Goal: Task Accomplishment & Management: Complete application form

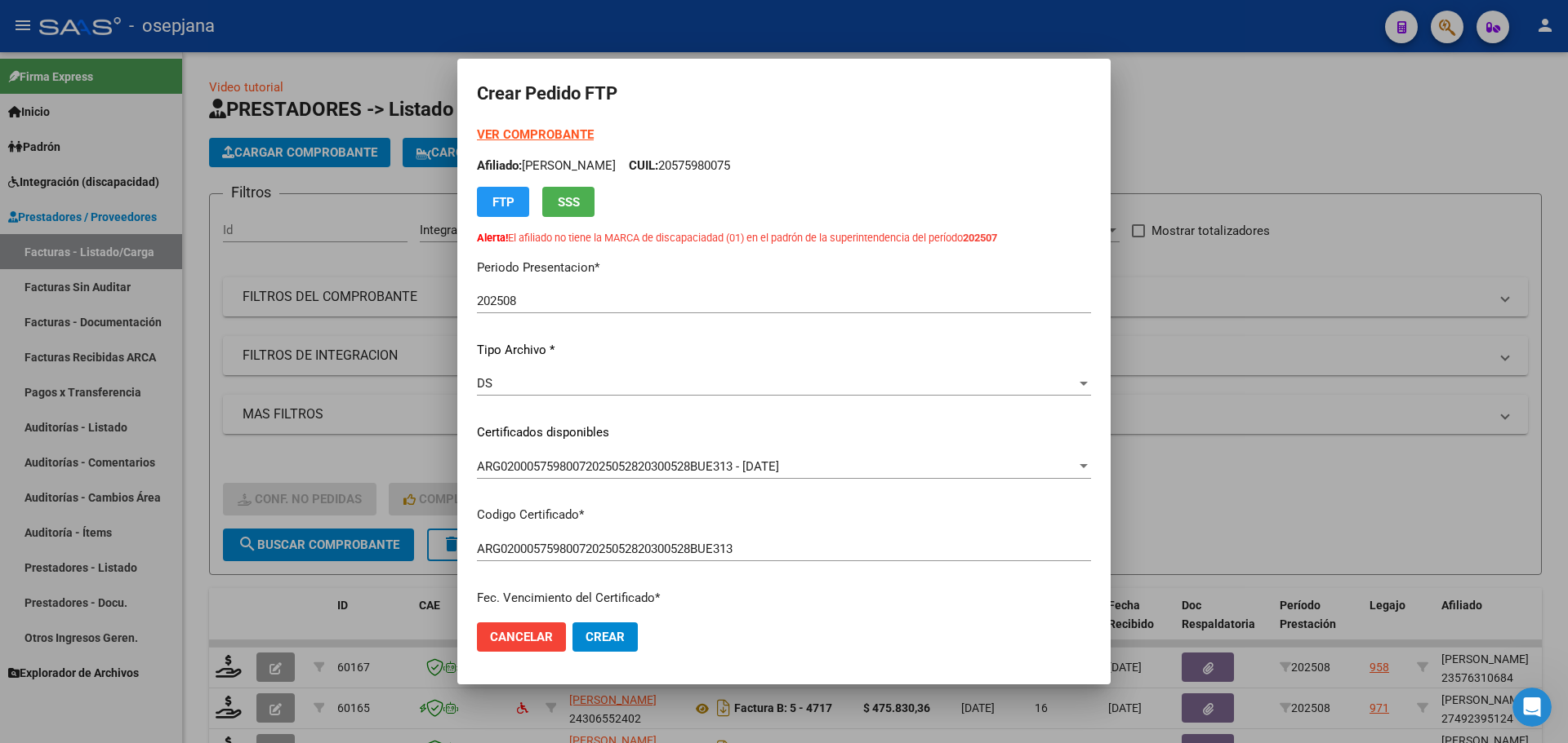
scroll to position [423, 0]
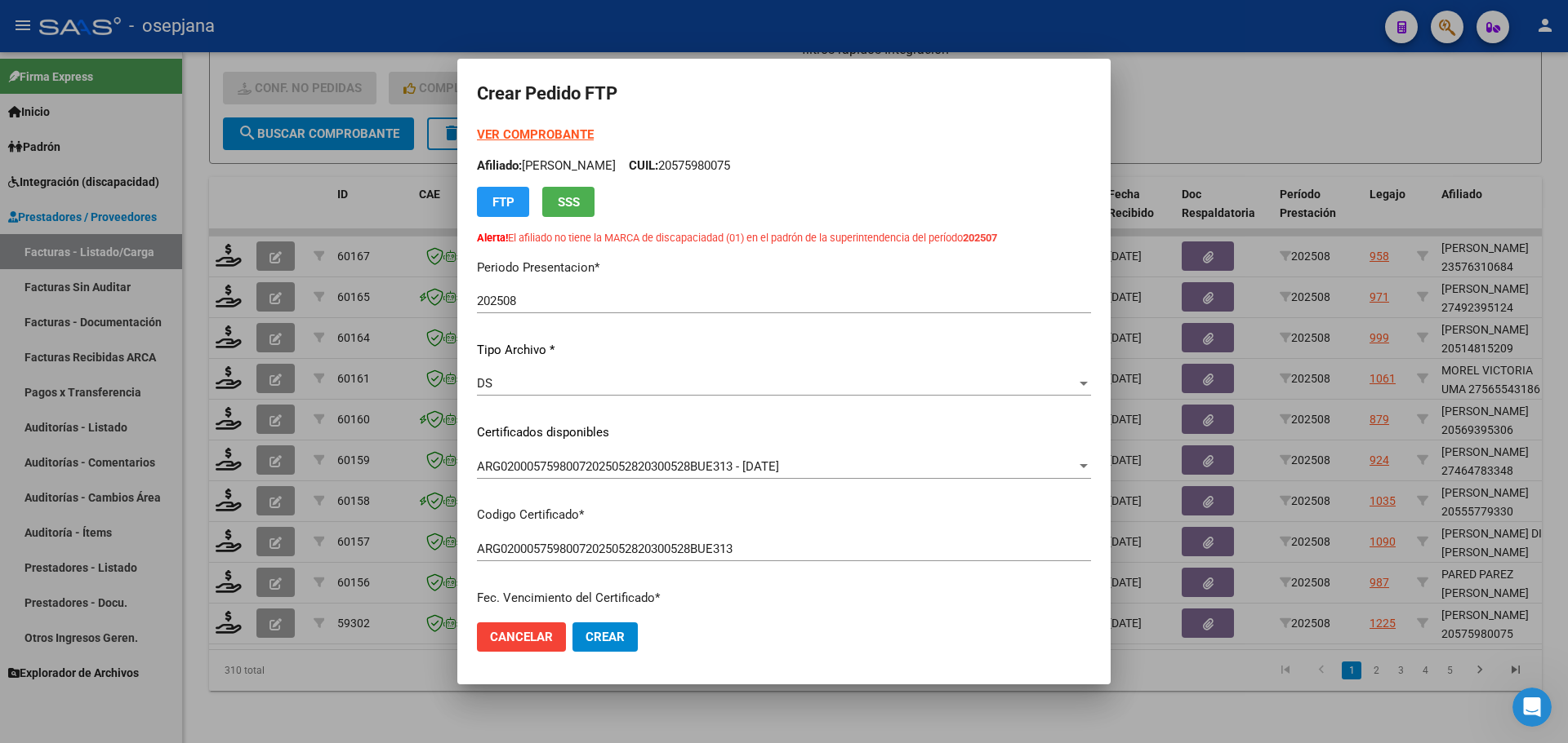
click at [567, 133] on strong "VER COMPROBANTE" at bounding box center [535, 135] width 117 height 15
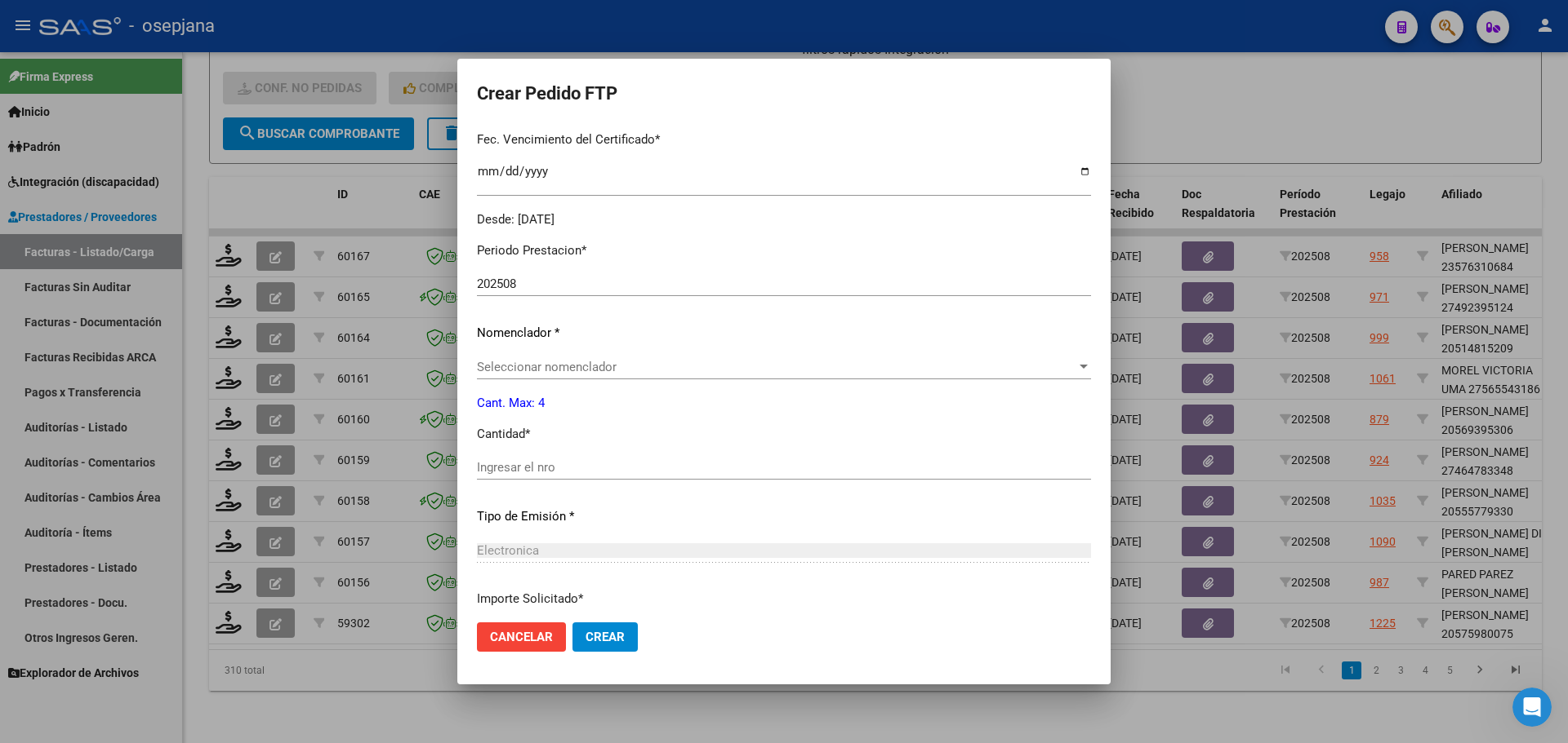
scroll to position [489, 0]
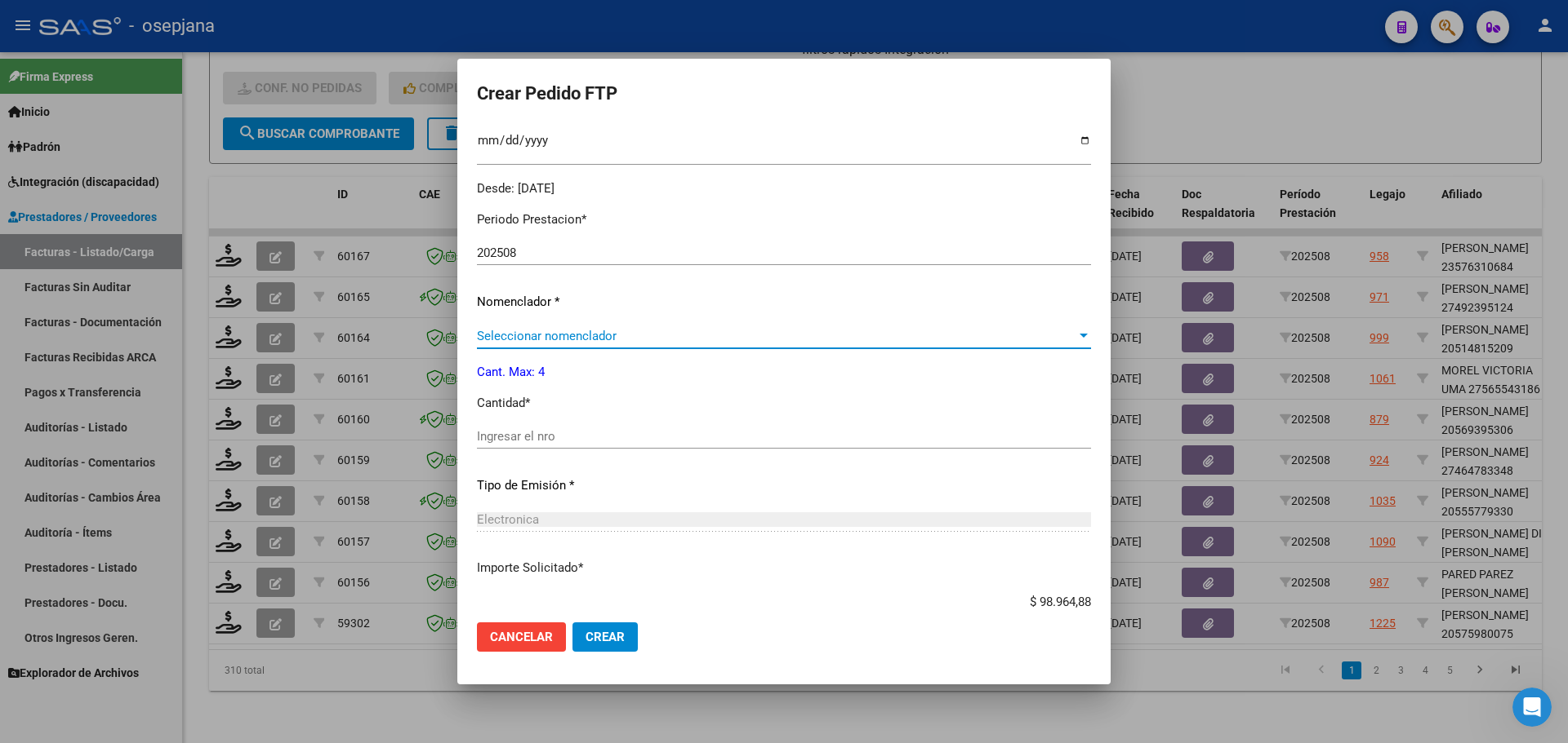
click at [596, 332] on span "Seleccionar nomenclador" at bounding box center [776, 337] width 599 height 15
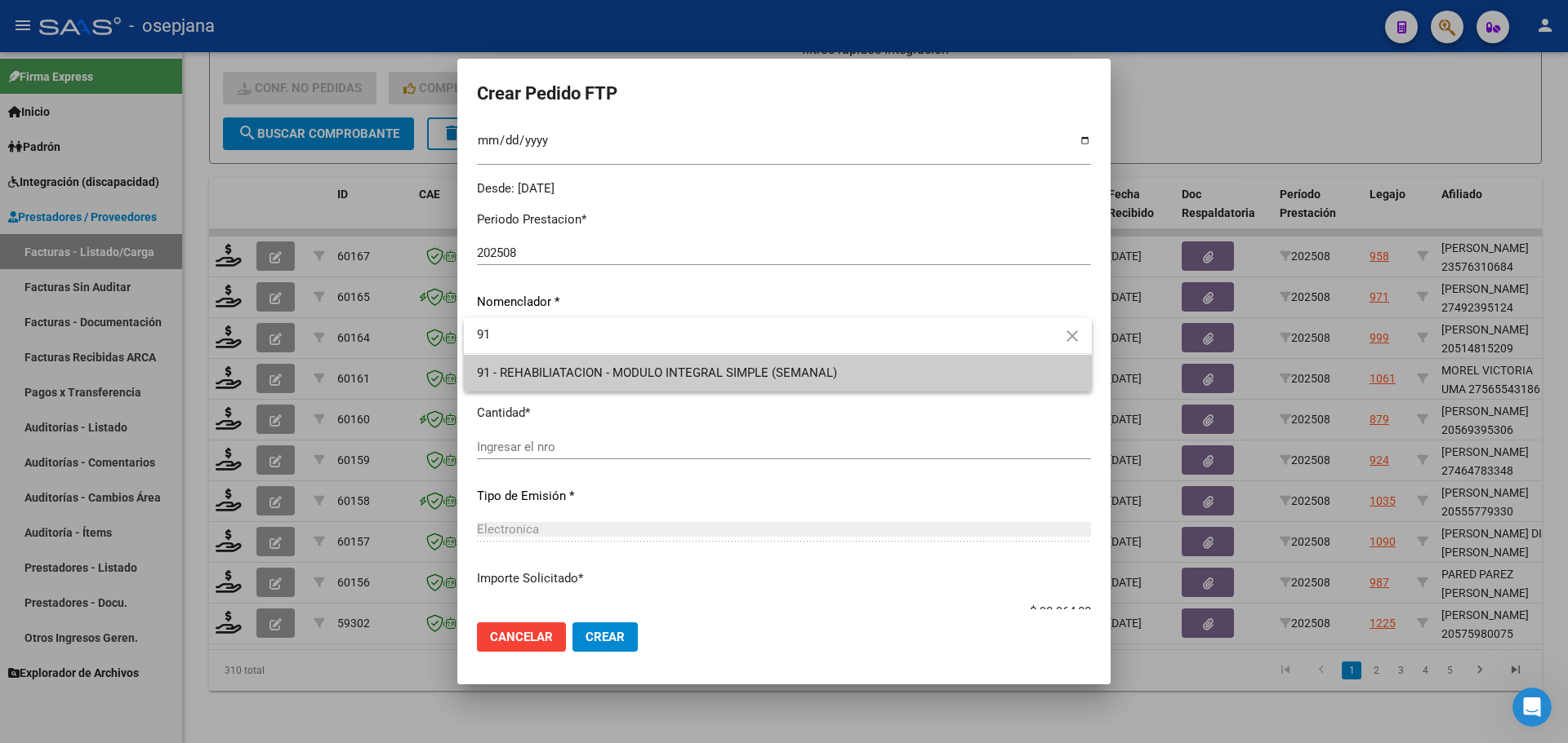
type input "91"
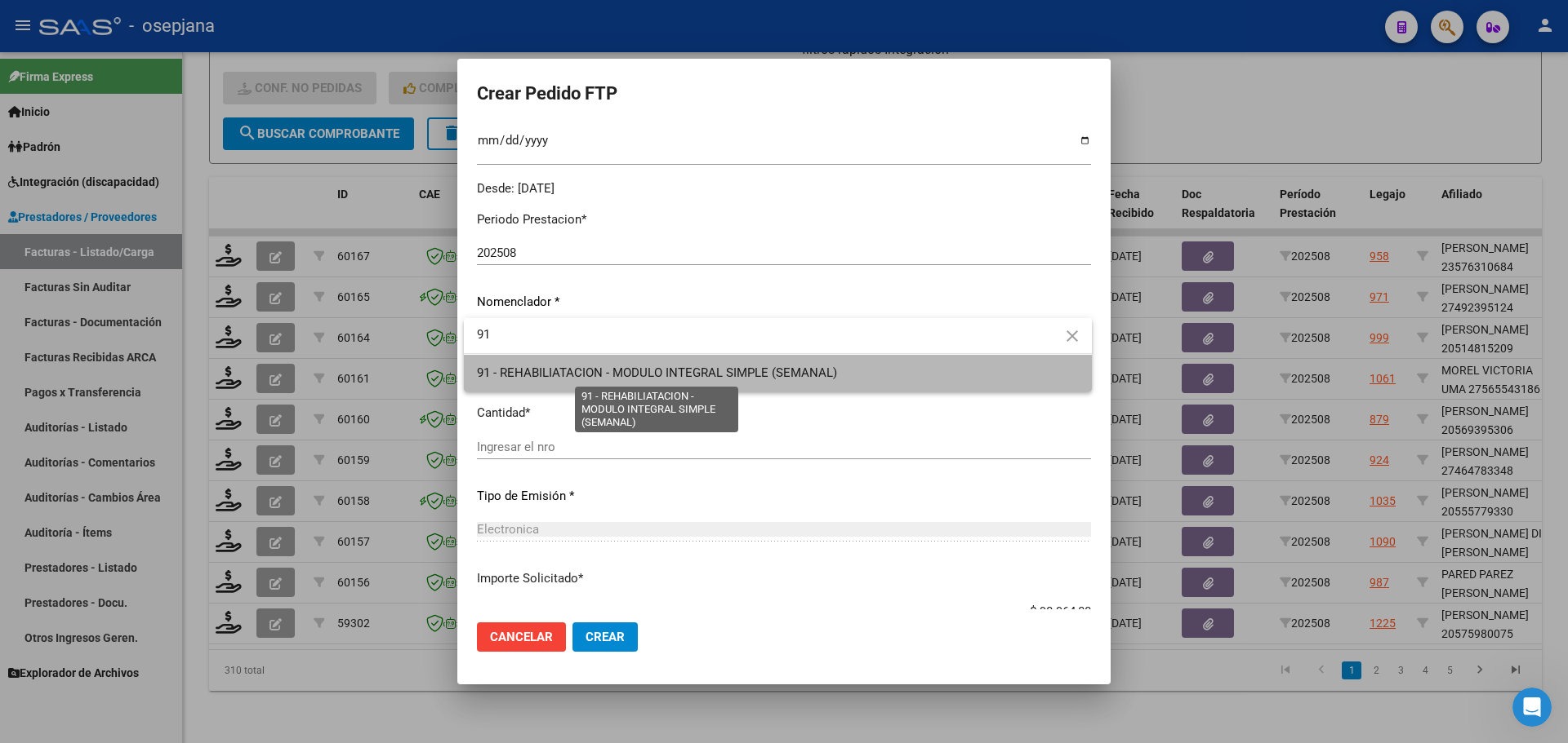
click at [603, 372] on span "91 - REHABILIATACION - MODULO INTEGRAL SIMPLE (SEMANAL)" at bounding box center [657, 373] width 360 height 15
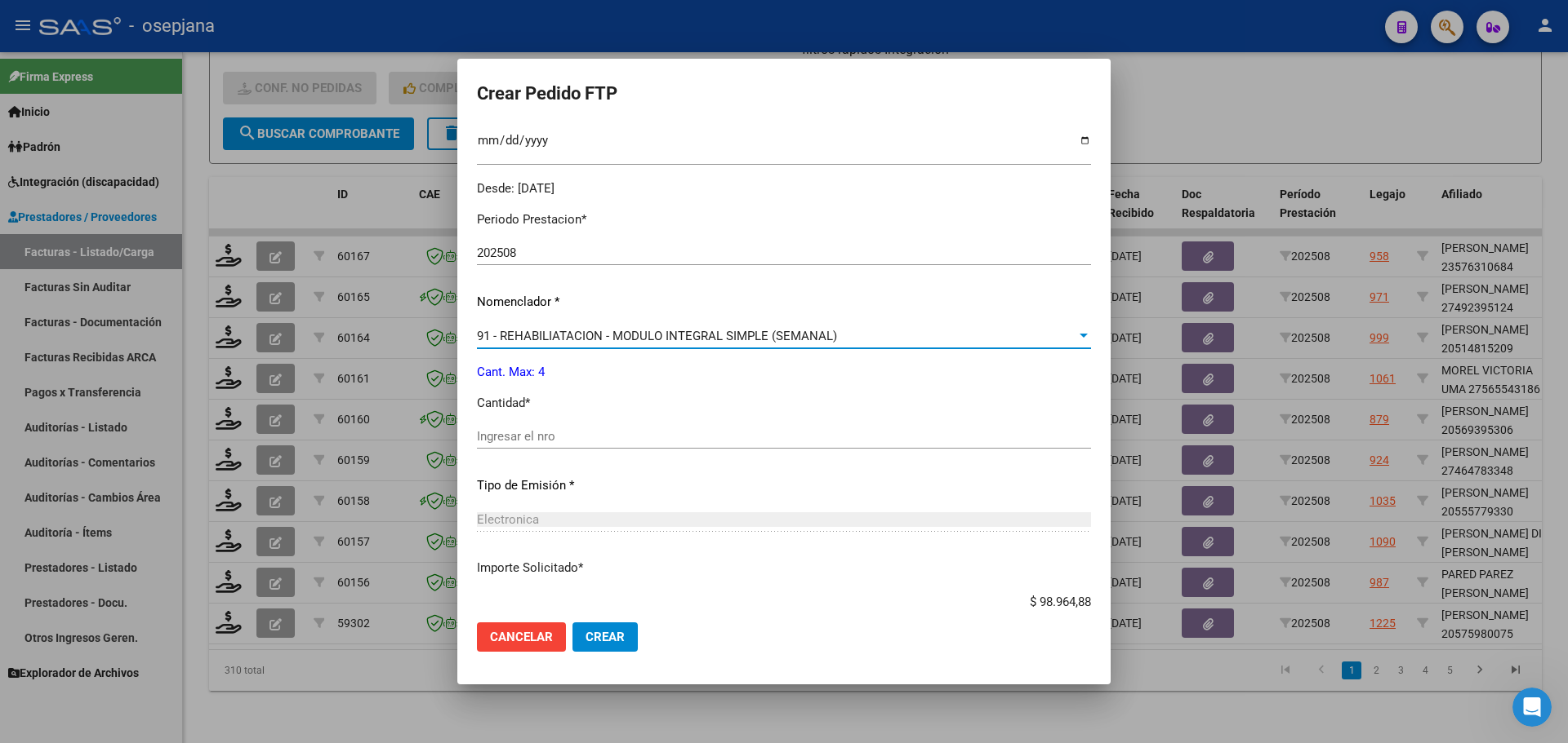
click at [595, 428] on div "Ingresar el nro" at bounding box center [783, 437] width 614 height 25
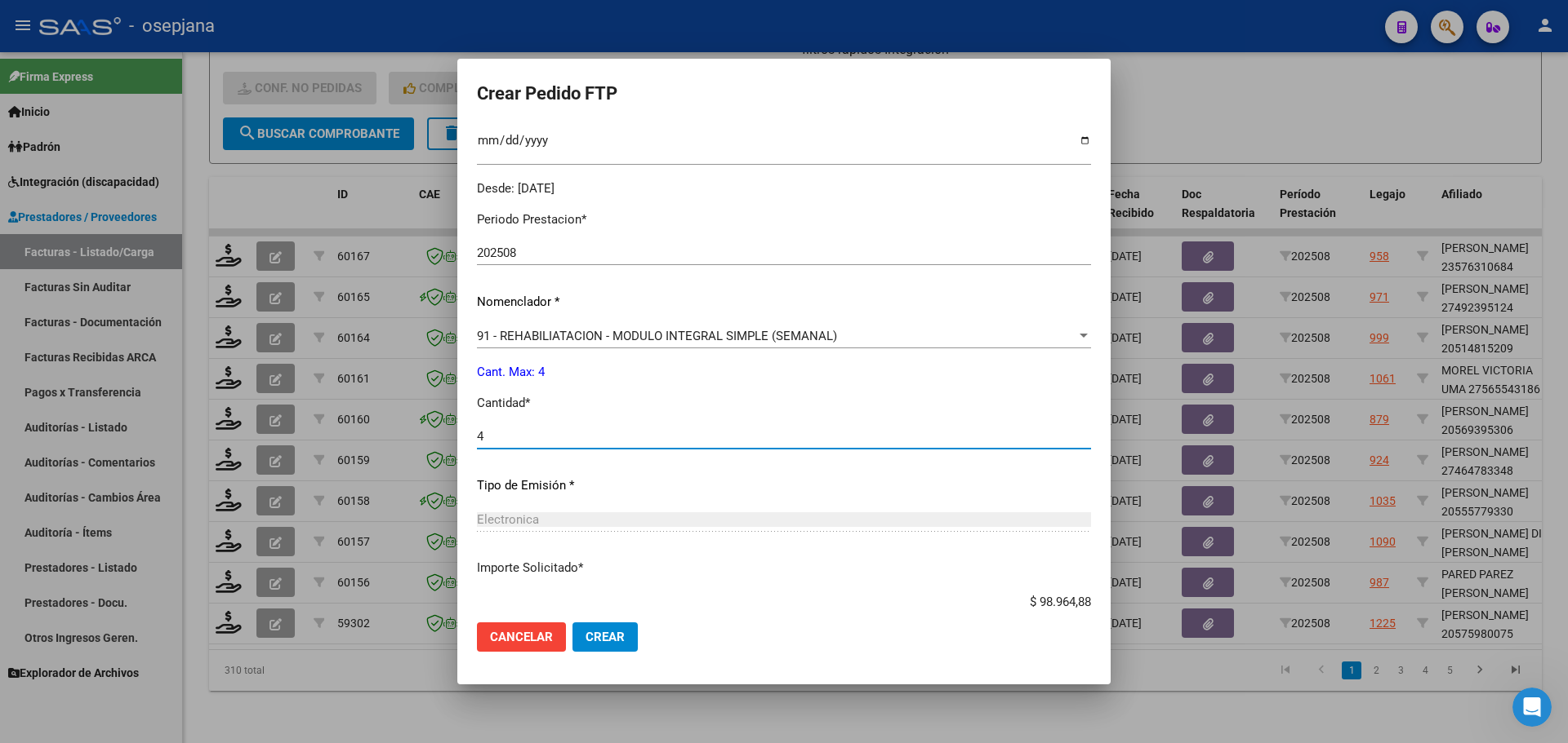
type input "4"
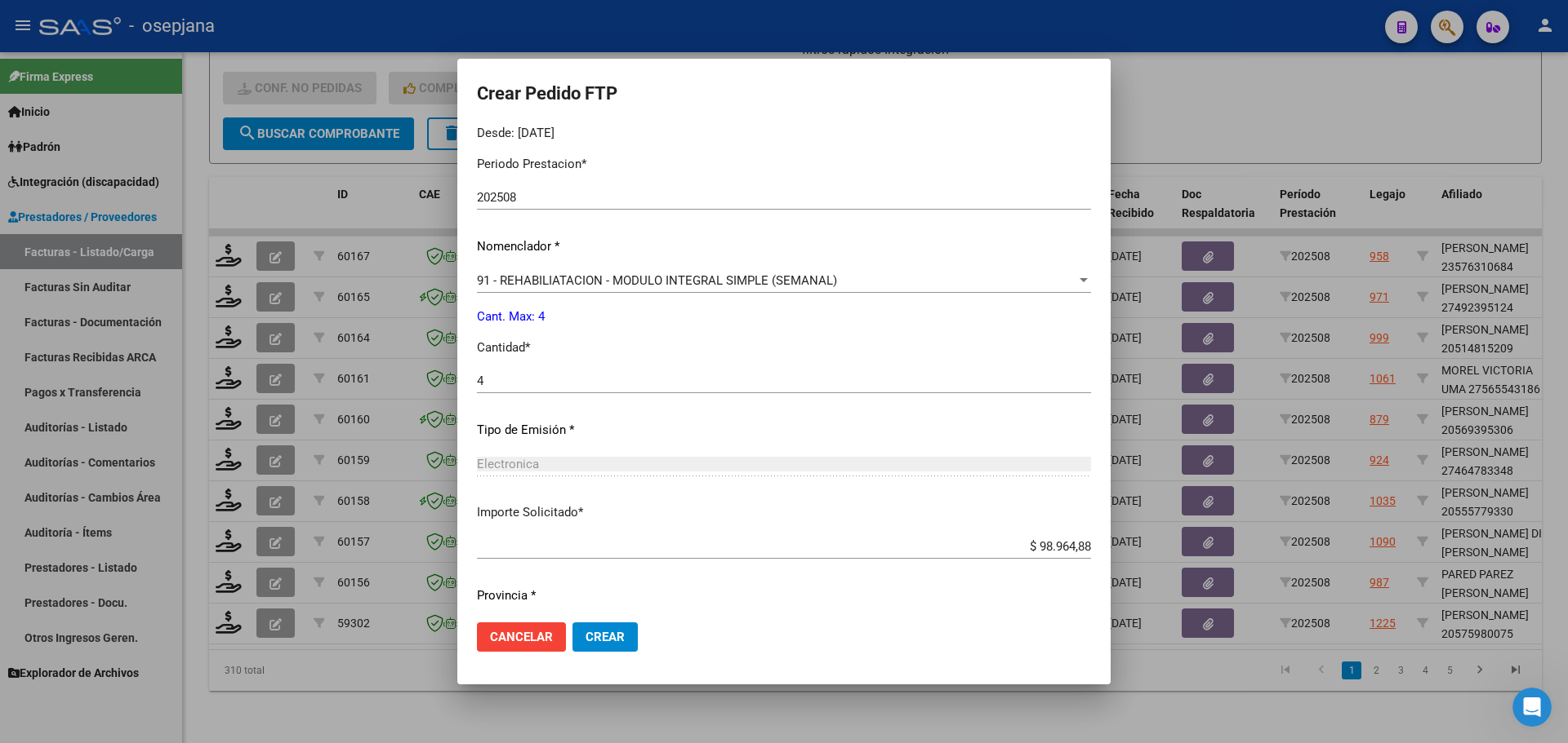
scroll to position [592, 0]
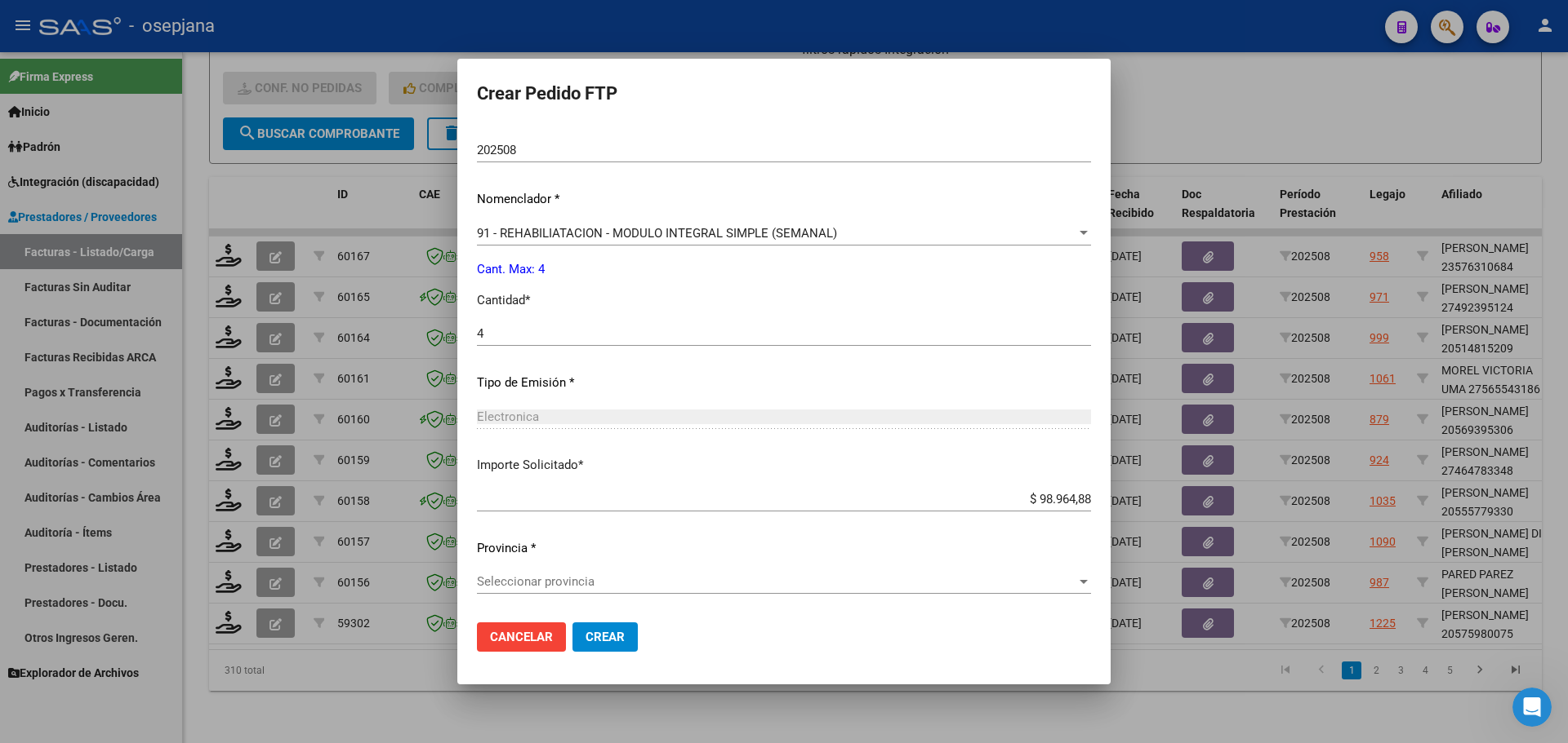
click at [628, 580] on span "Seleccionar provincia" at bounding box center [776, 582] width 599 height 15
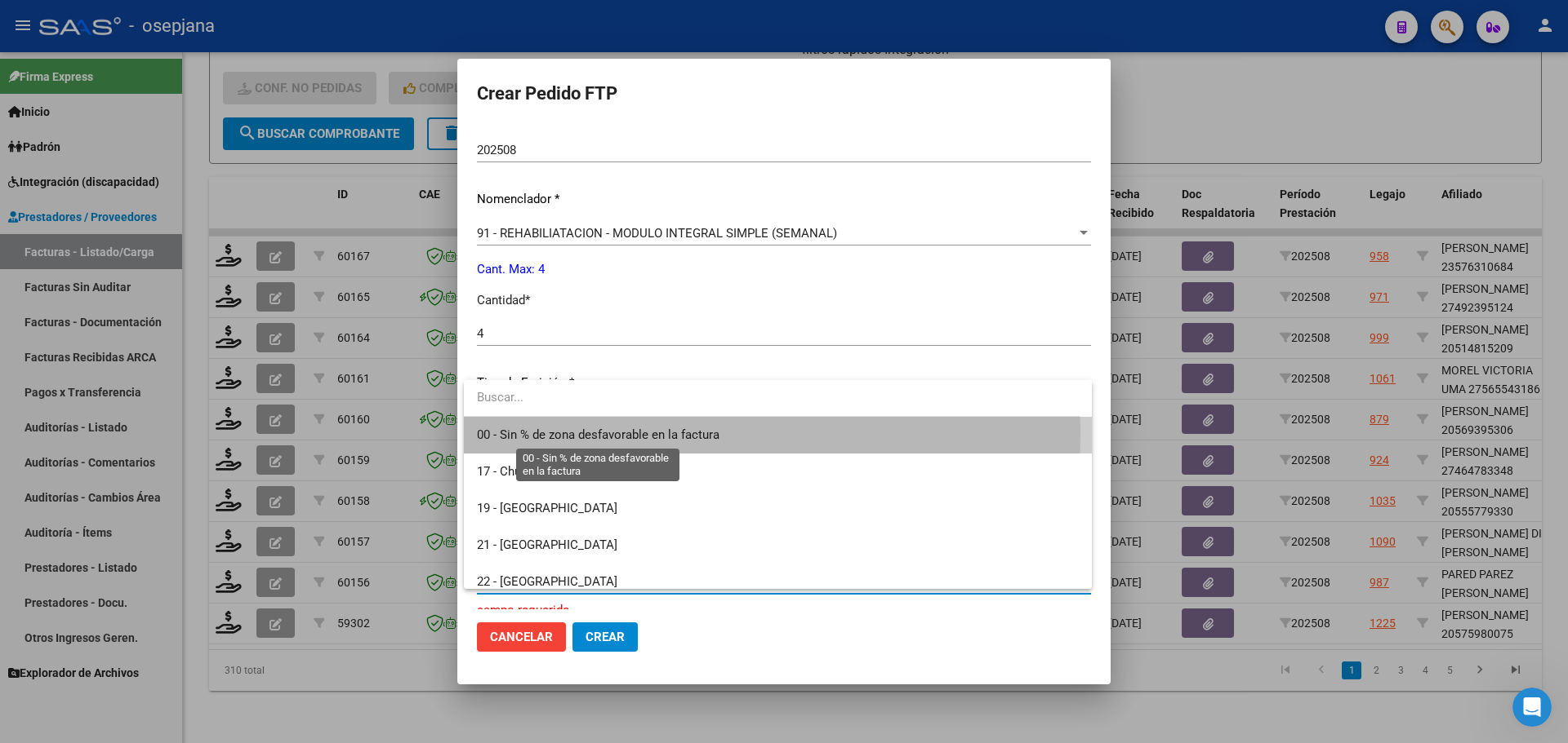
click at [644, 434] on span "00 - Sin % de zona desfavorable en la factura" at bounding box center [597, 436] width 242 height 15
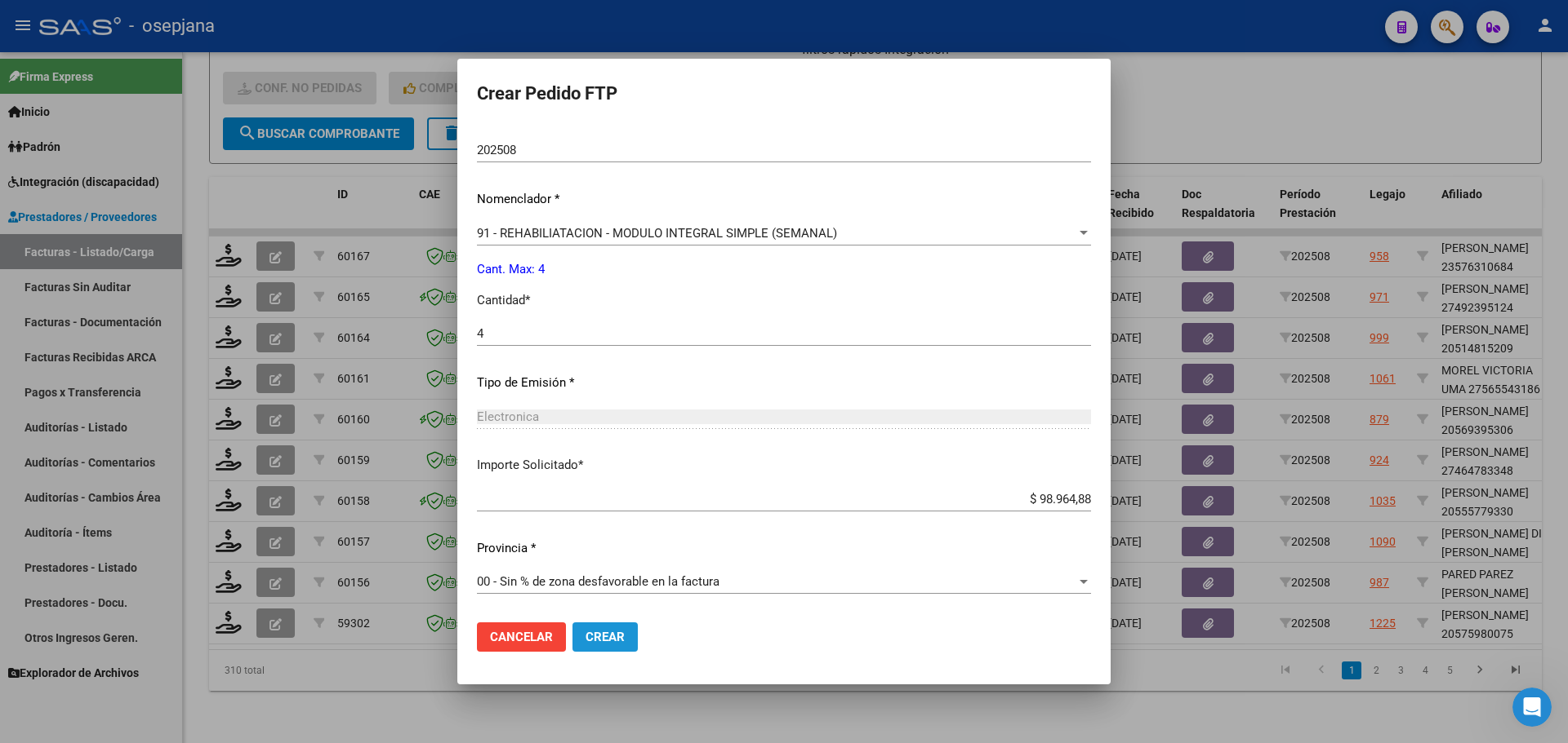
click at [627, 636] on button "Crear" at bounding box center [605, 636] width 65 height 29
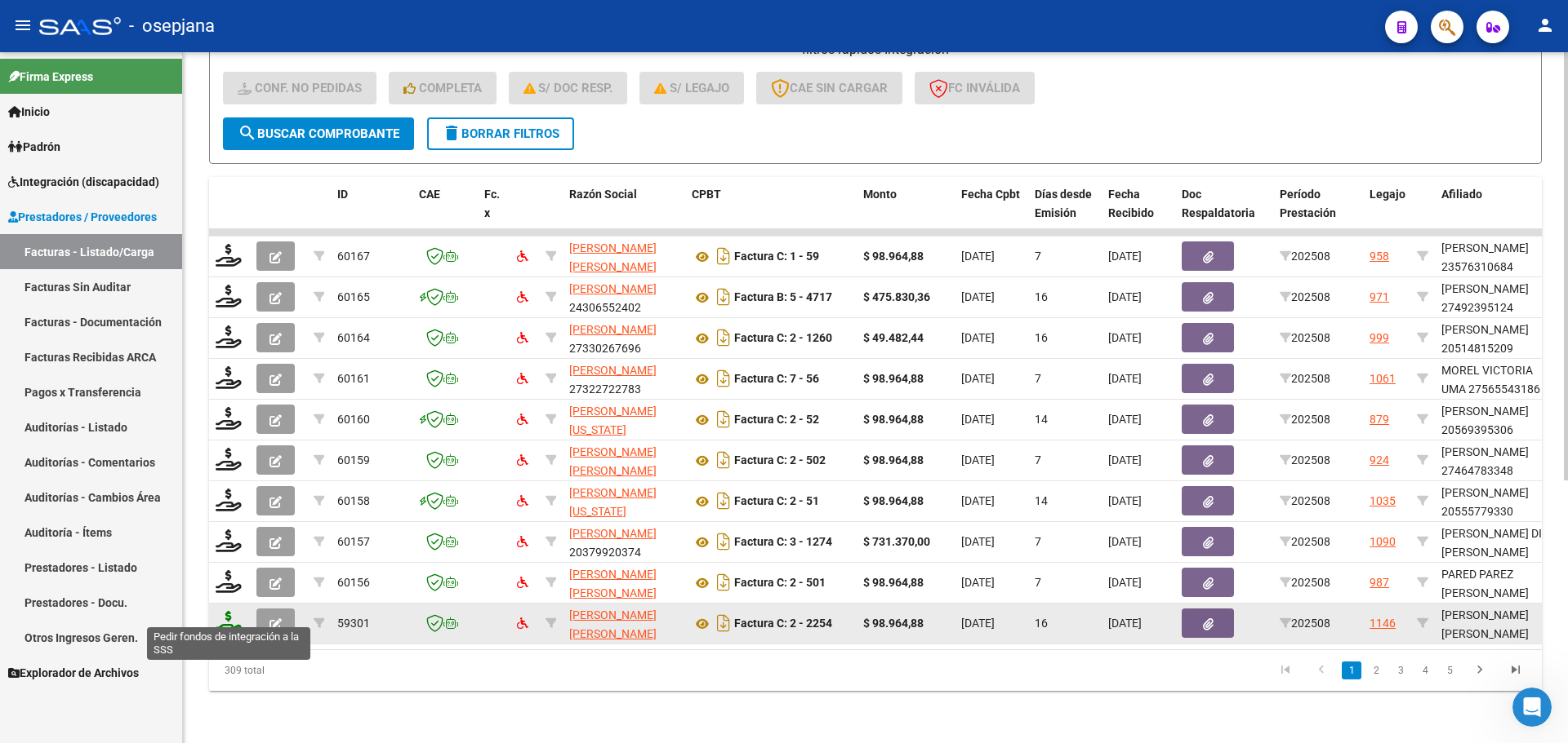
click at [223, 615] on icon at bounding box center [228, 622] width 26 height 23
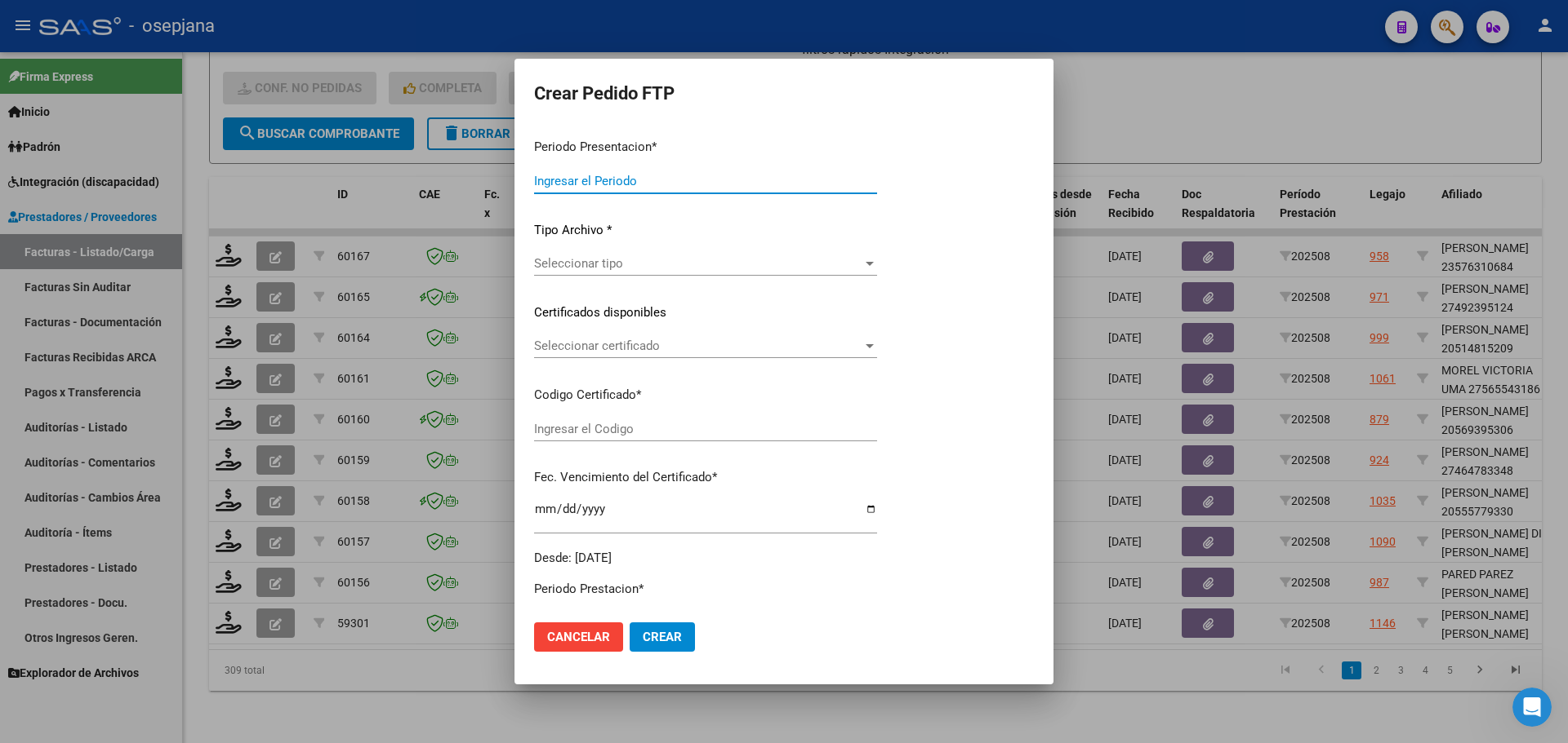
type input "202508"
type input "$ 98.964,88"
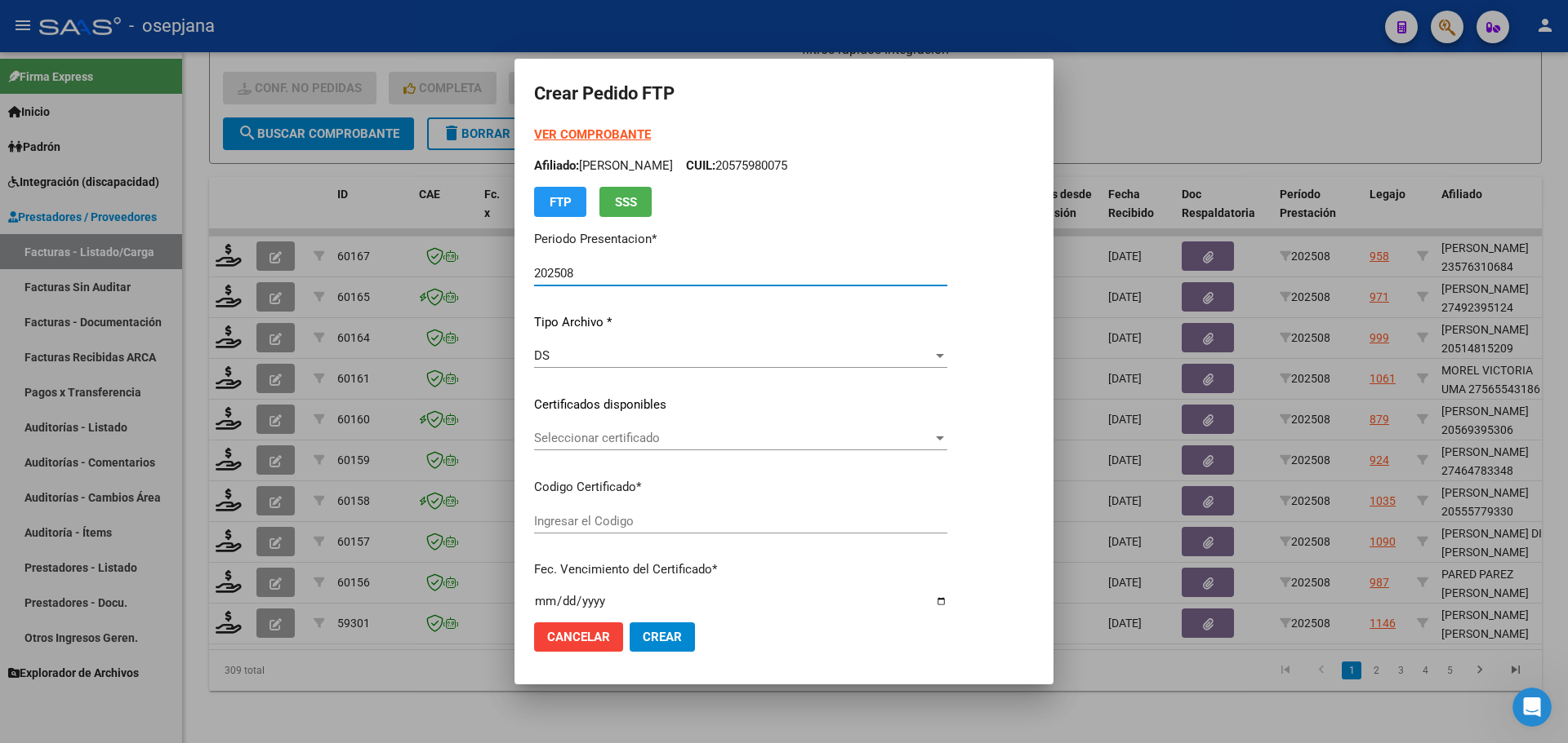
type input "ARG01000546679022024100920261009BSAS311"
type input "[DATE]"
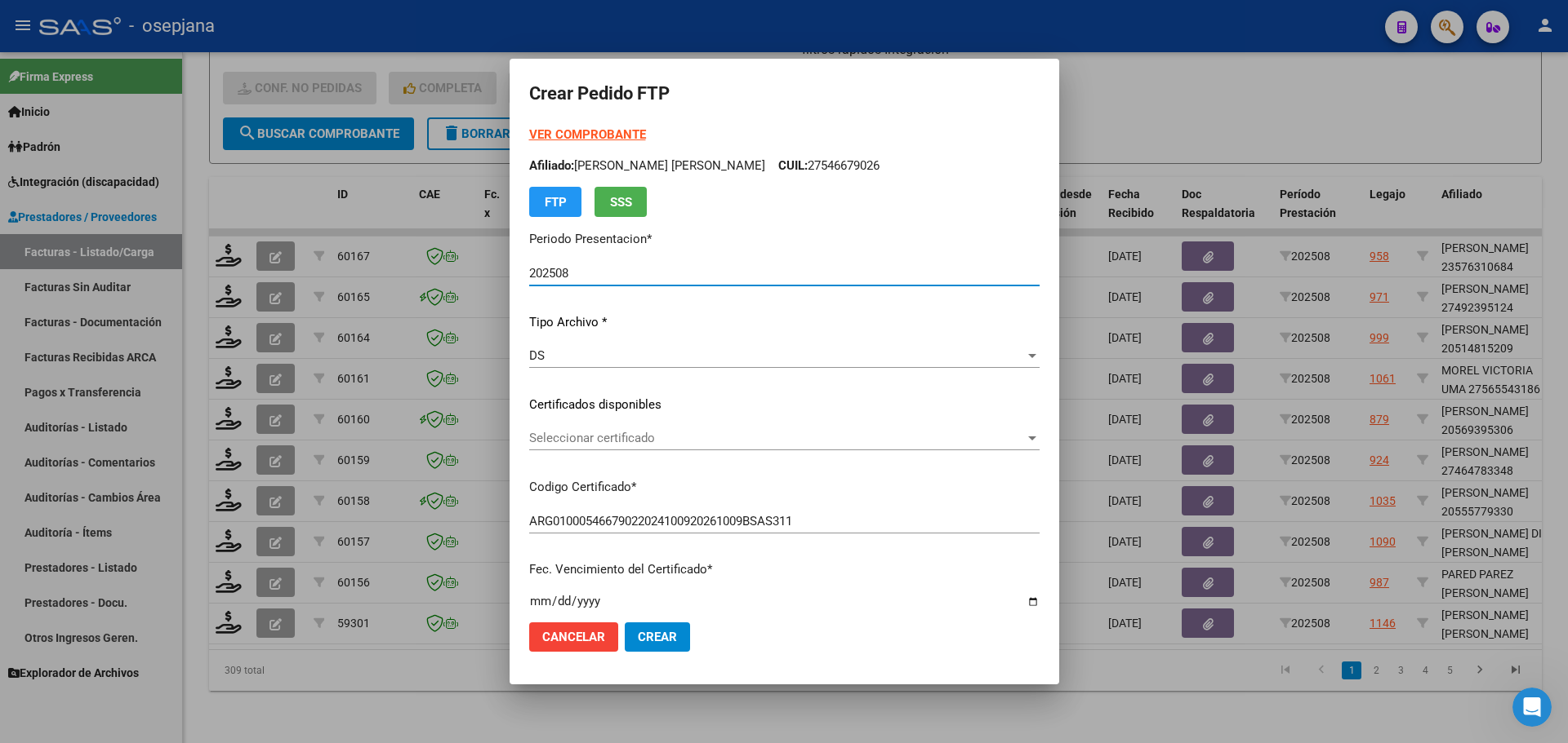
click at [630, 437] on span "Seleccionar certificado" at bounding box center [776, 438] width 495 height 15
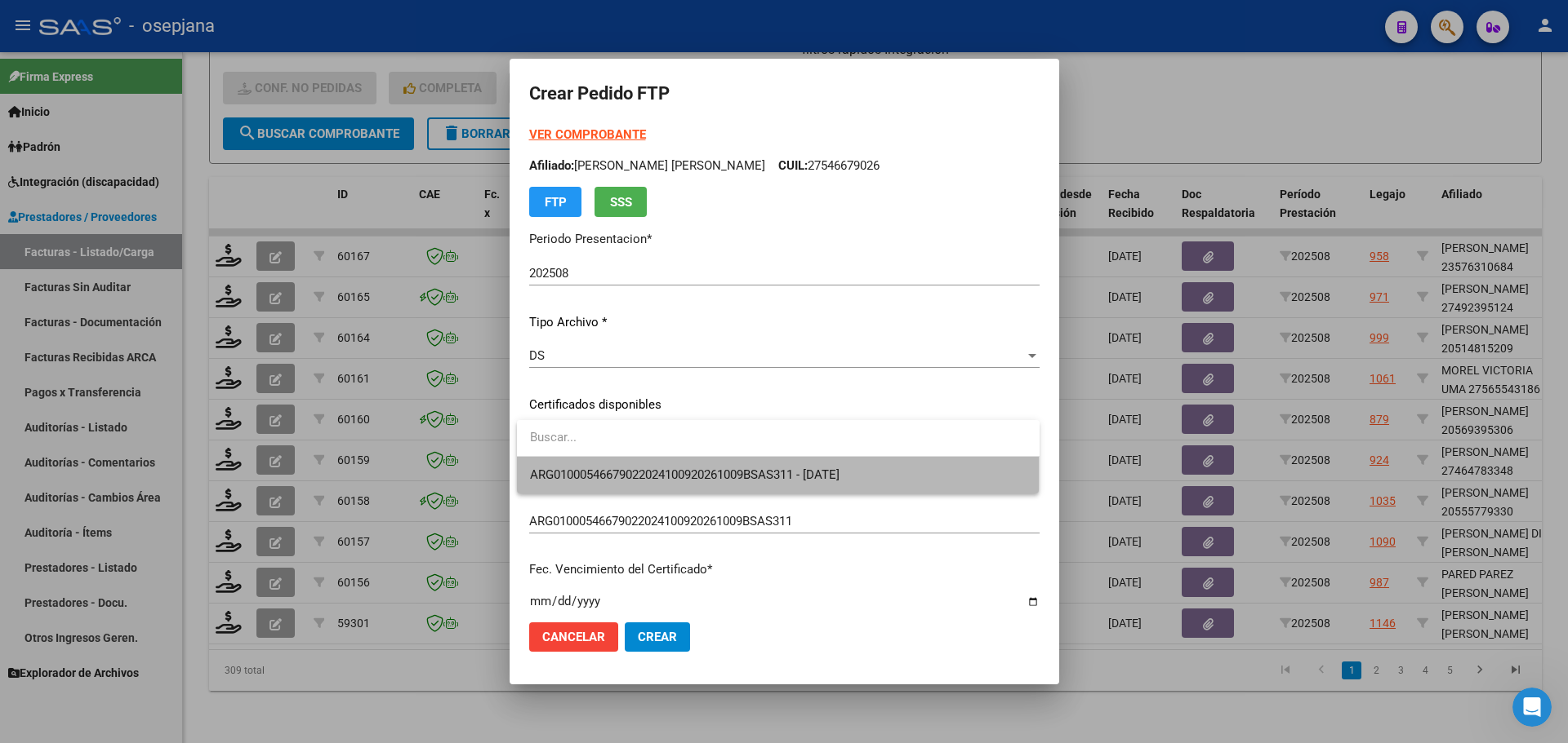
click at [636, 465] on span "ARG01000546679022024100920261009BSAS311 - [DATE]" at bounding box center [778, 475] width 496 height 37
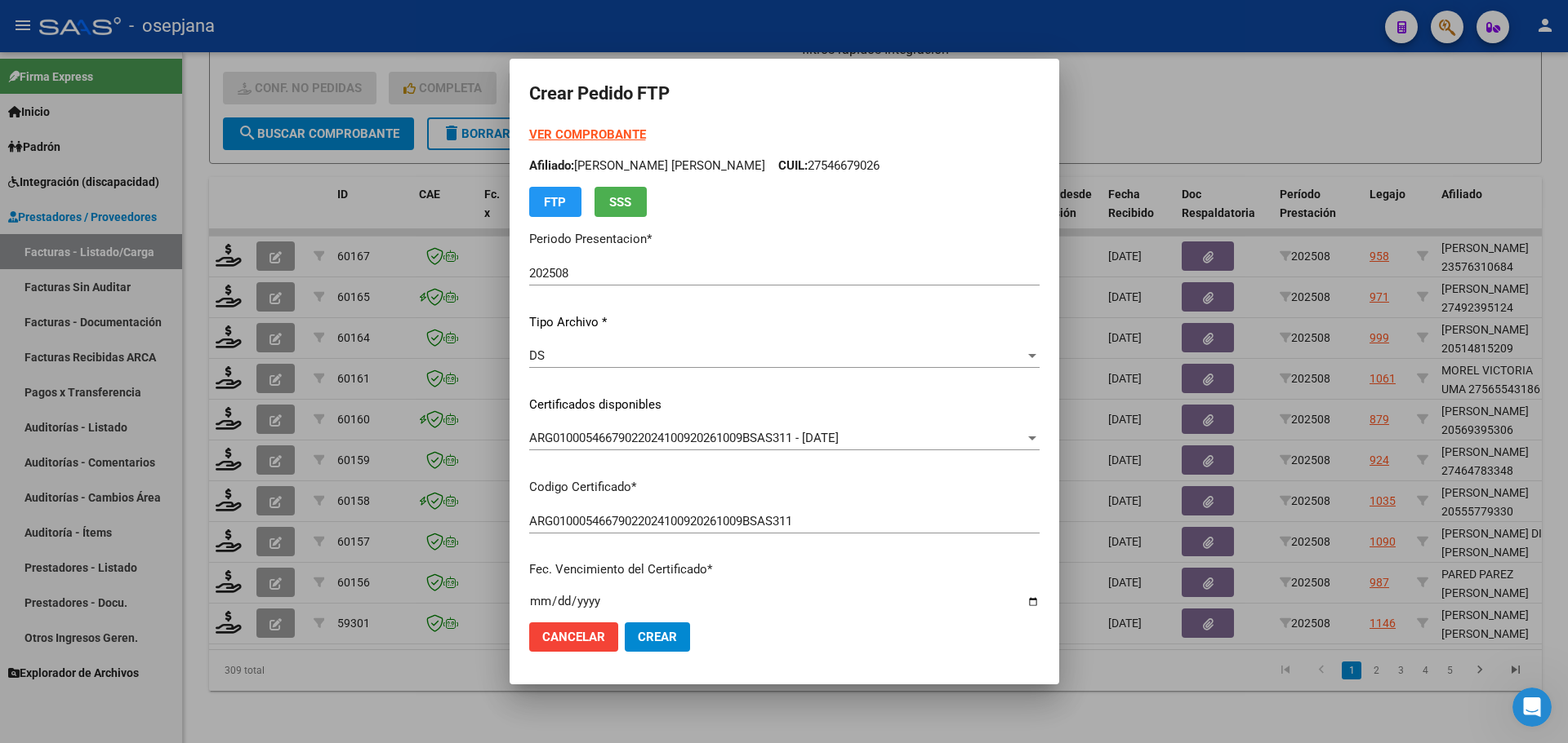
click at [594, 135] on strong "VER COMPROBANTE" at bounding box center [588, 135] width 117 height 15
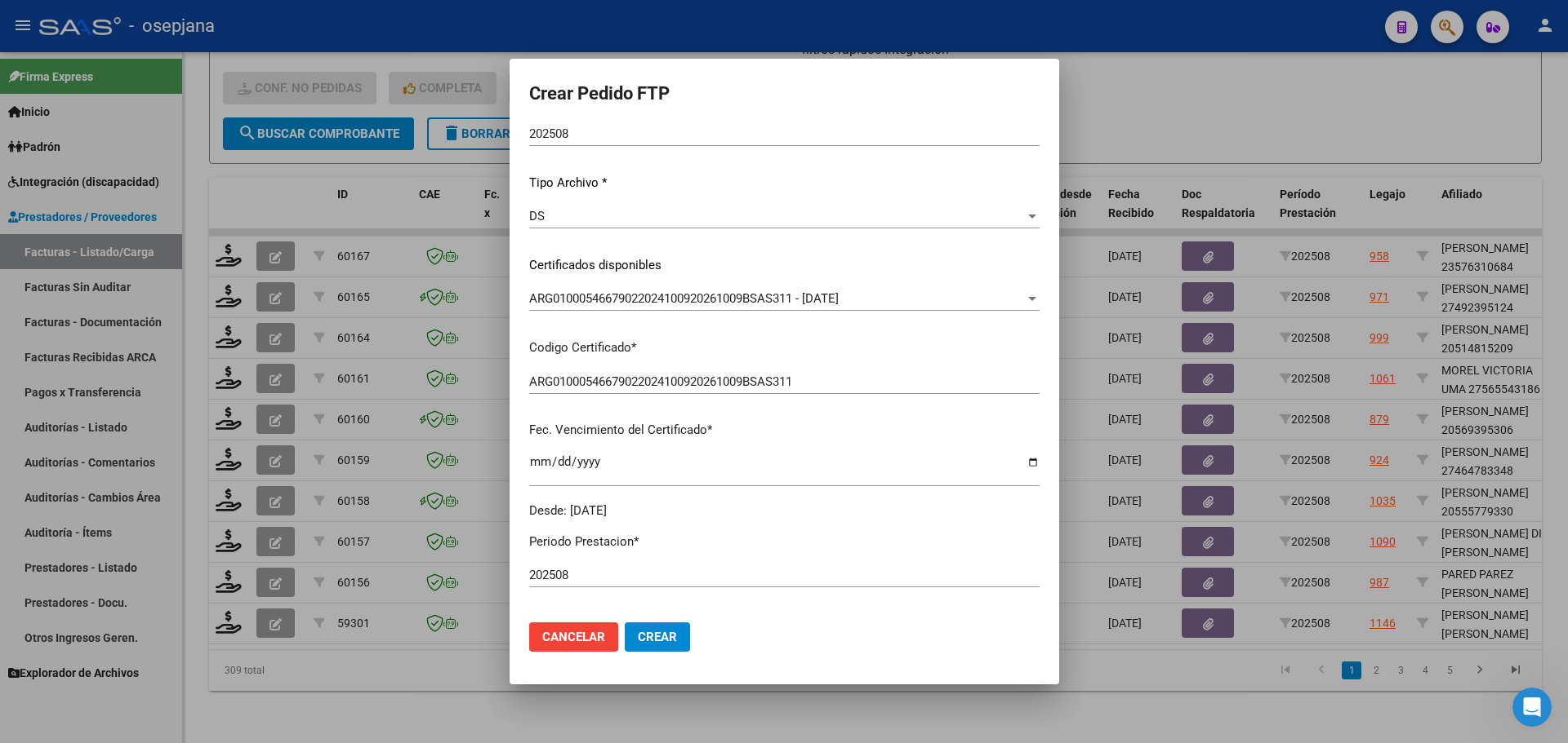
scroll to position [408, 0]
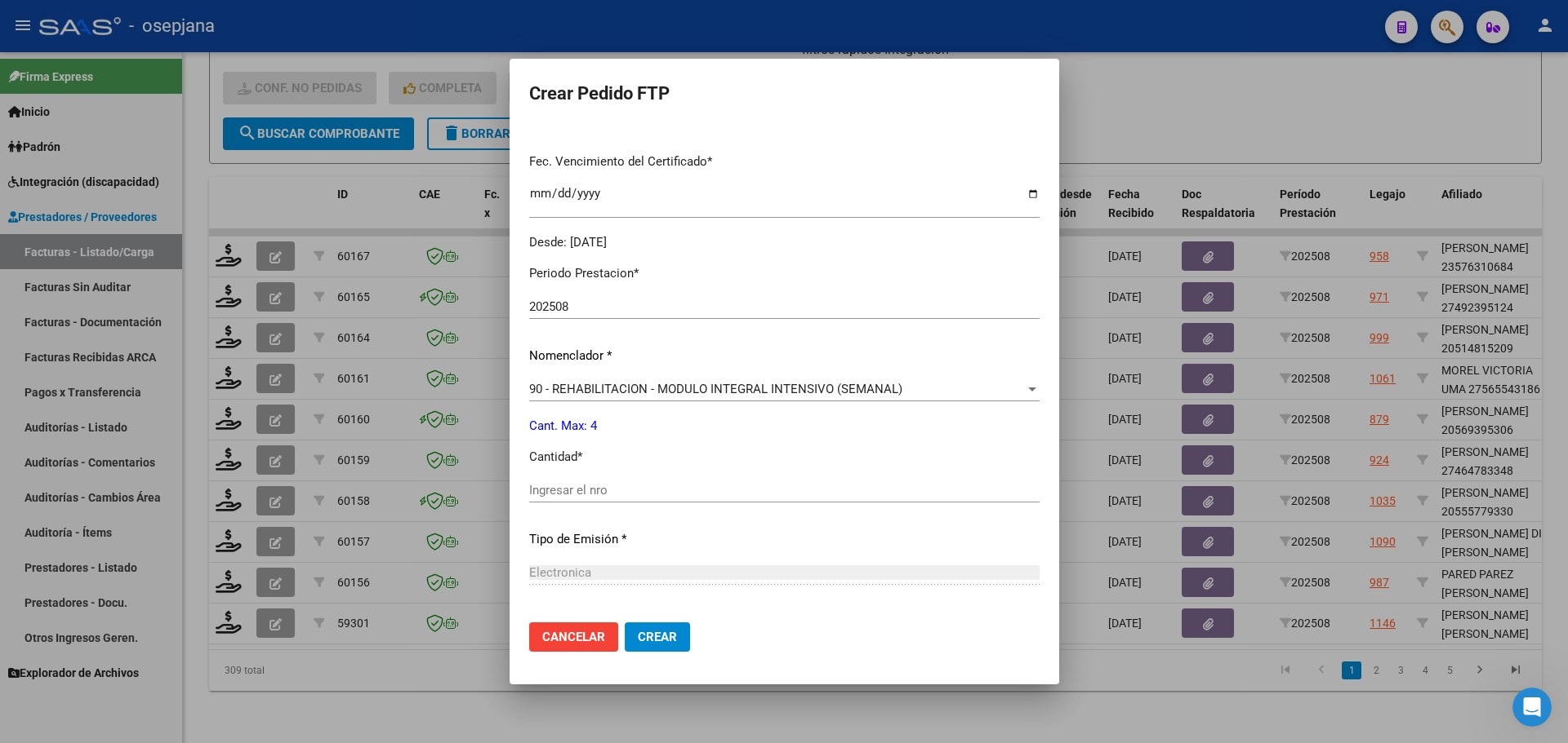
click at [568, 506] on div "Ingresar el nro" at bounding box center [784, 498] width 510 height 40
click at [570, 488] on input "Ingresar el nro" at bounding box center [784, 490] width 510 height 15
type input "4"
click at [676, 626] on button "Crear" at bounding box center [657, 636] width 65 height 29
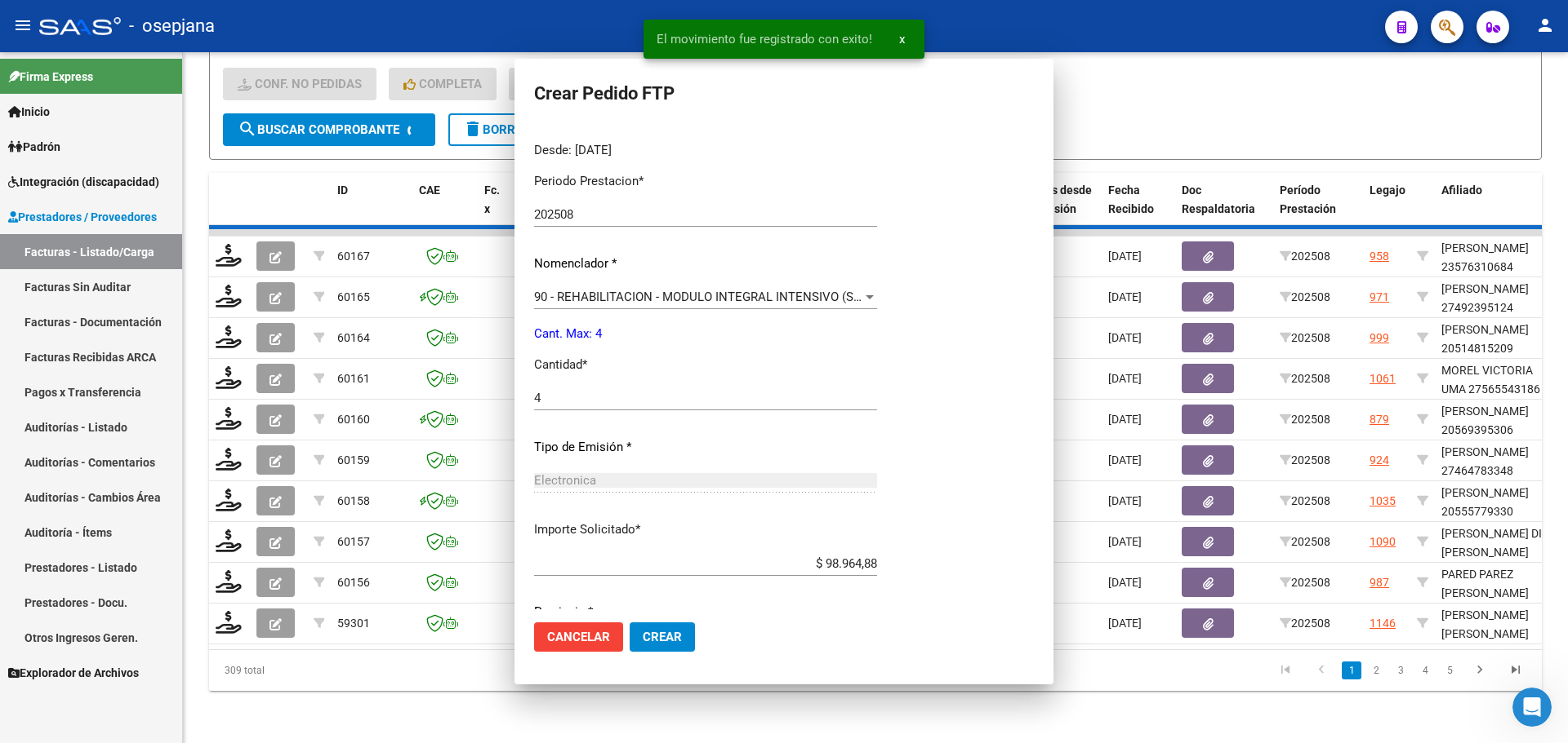
scroll to position [0, 0]
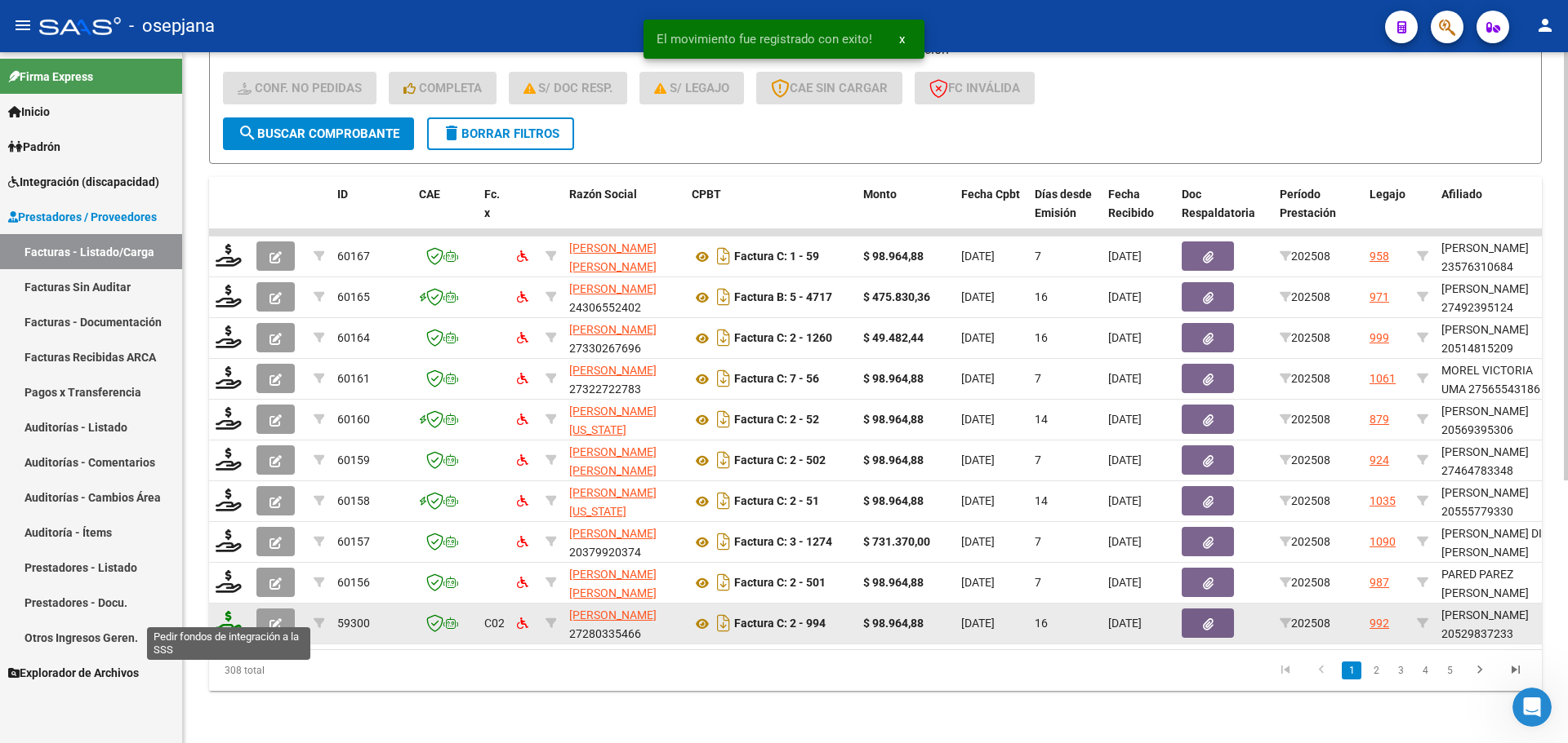
click at [230, 611] on icon at bounding box center [228, 622] width 26 height 23
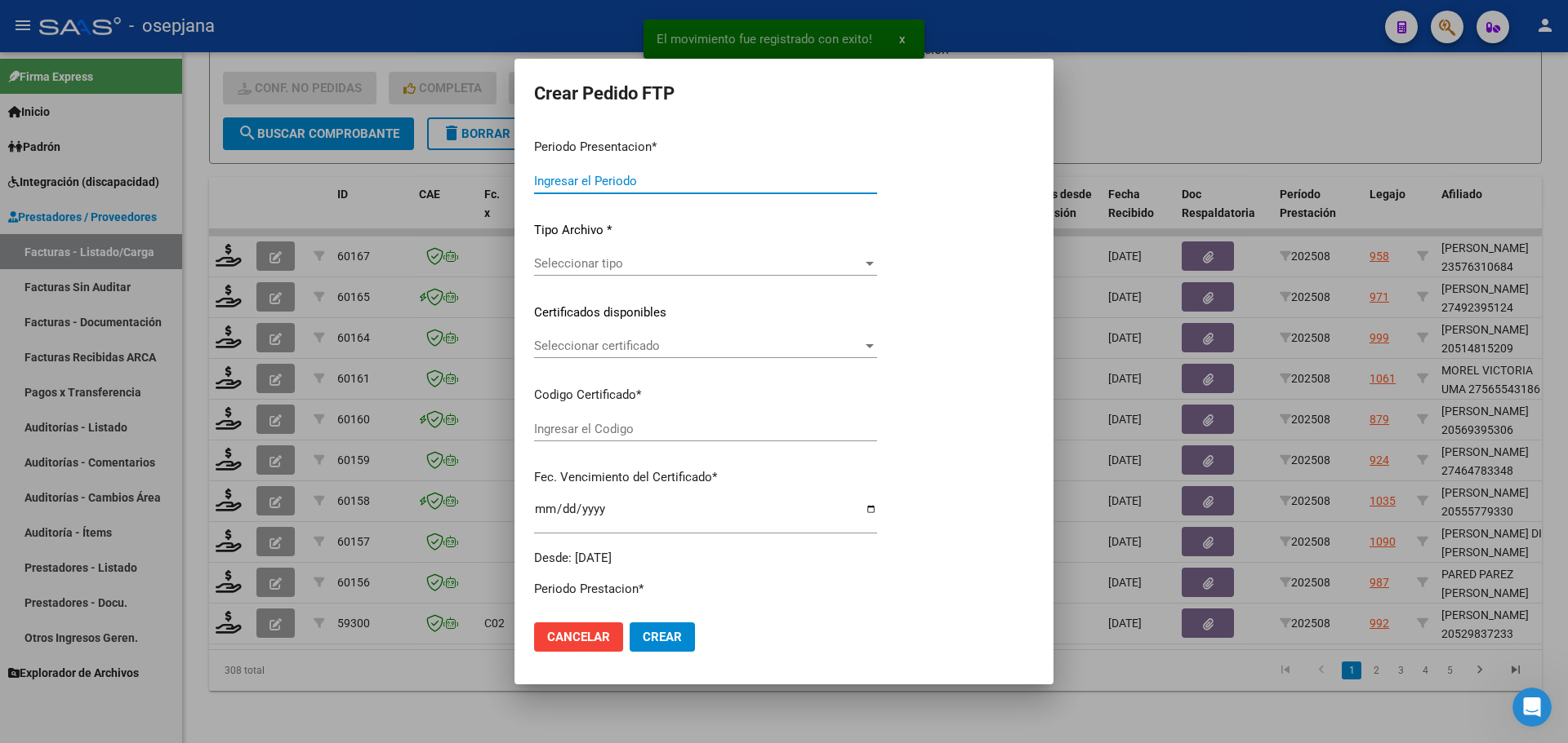
type input "202508"
type input "$ 98.964,88"
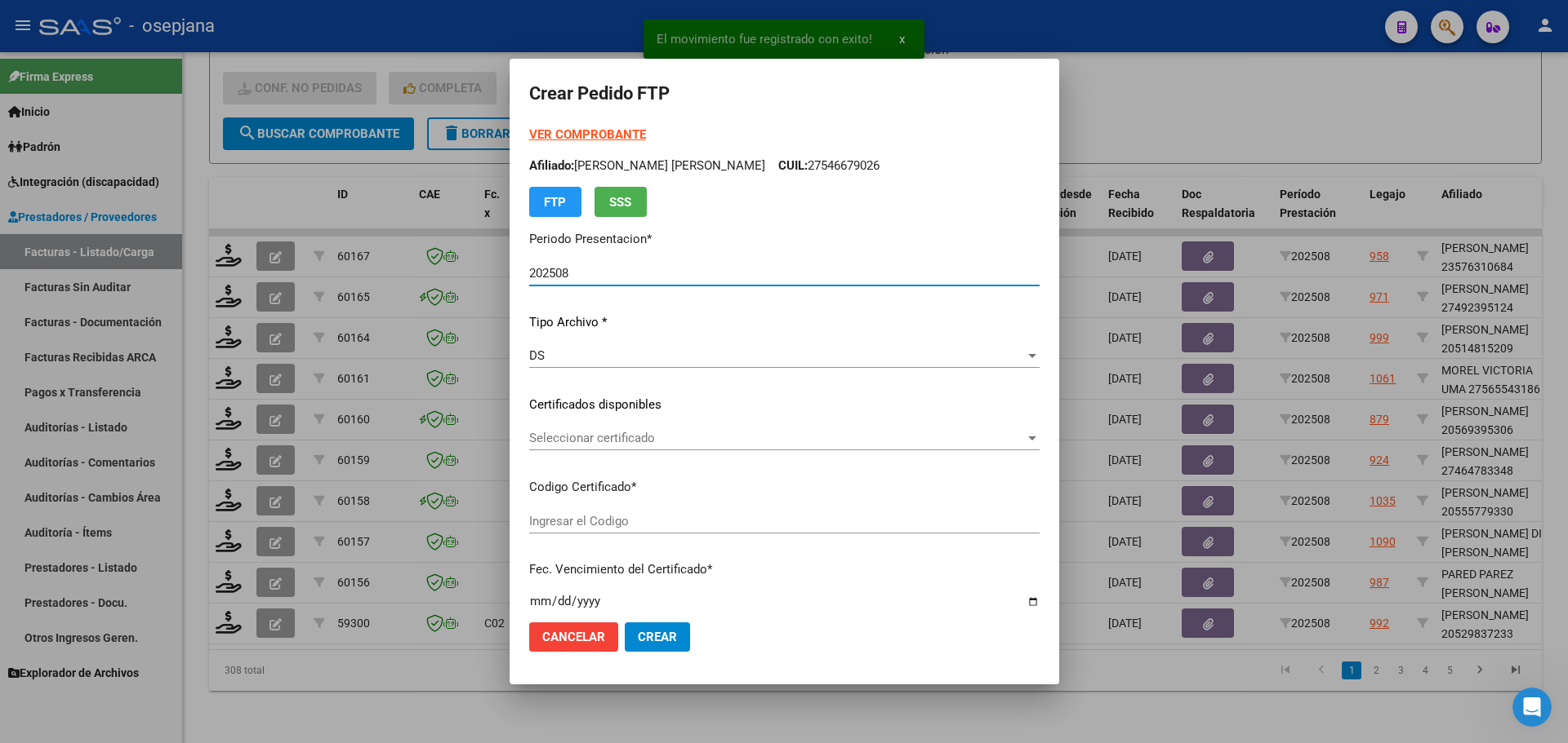
type input "ARG02000529837232022051720270517BSAS448"
type input "[DATE]"
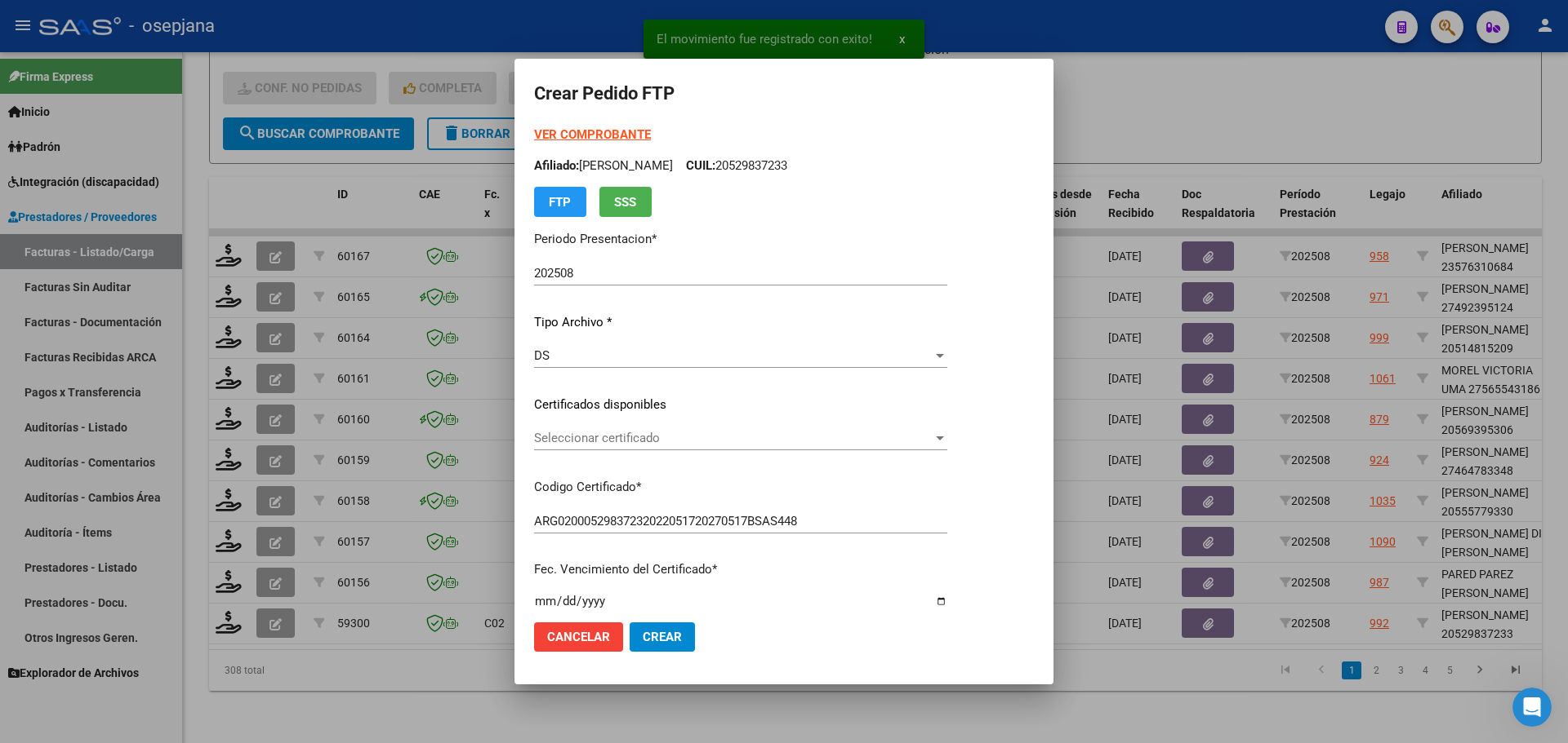
click at [618, 429] on div "Seleccionar certificado Seleccionar certificado" at bounding box center [741, 438] width 413 height 25
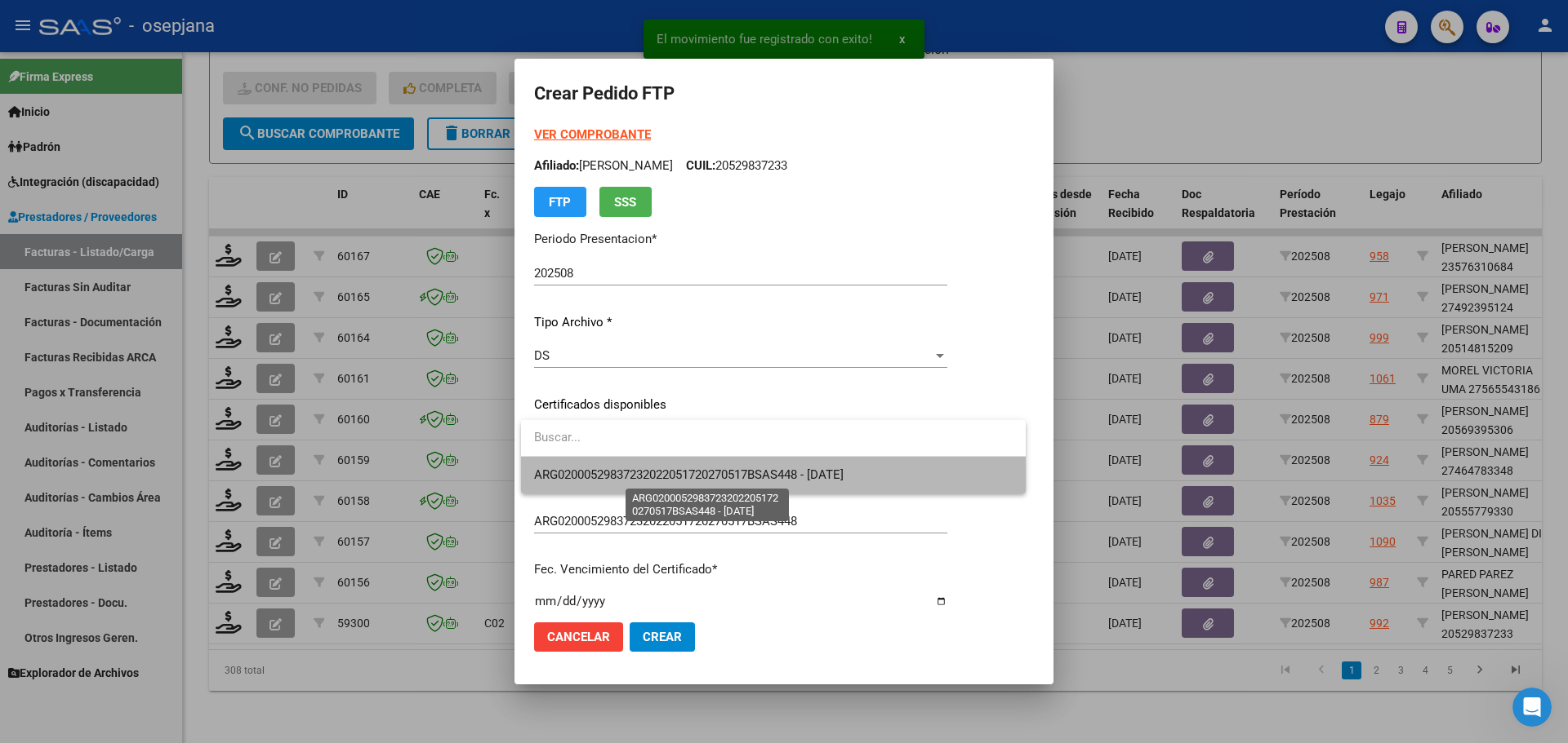
click at [637, 471] on span "ARG02000529837232022051720270517BSAS448 - [DATE]" at bounding box center [689, 475] width 309 height 15
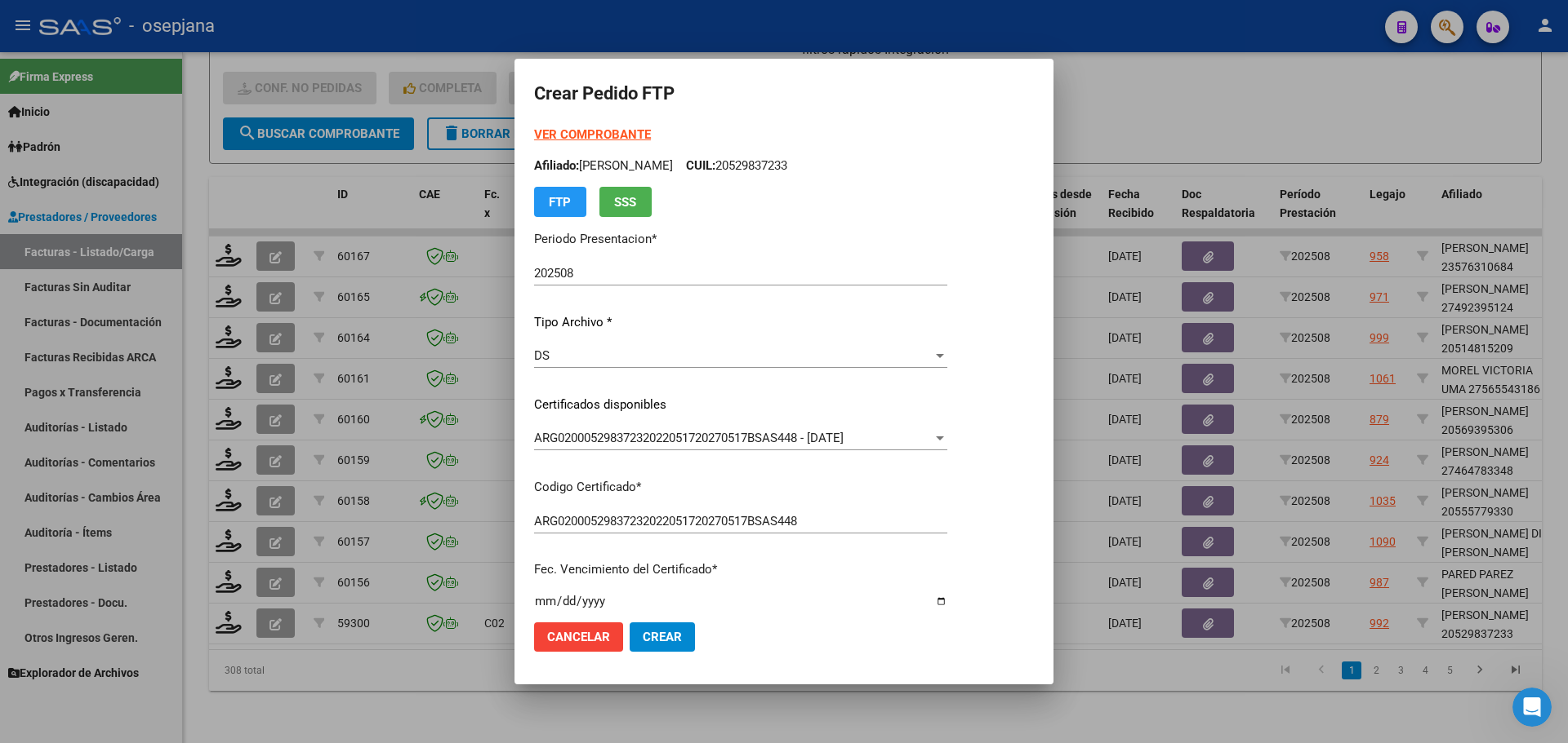
click at [626, 131] on strong "VER COMPROBANTE" at bounding box center [592, 135] width 117 height 15
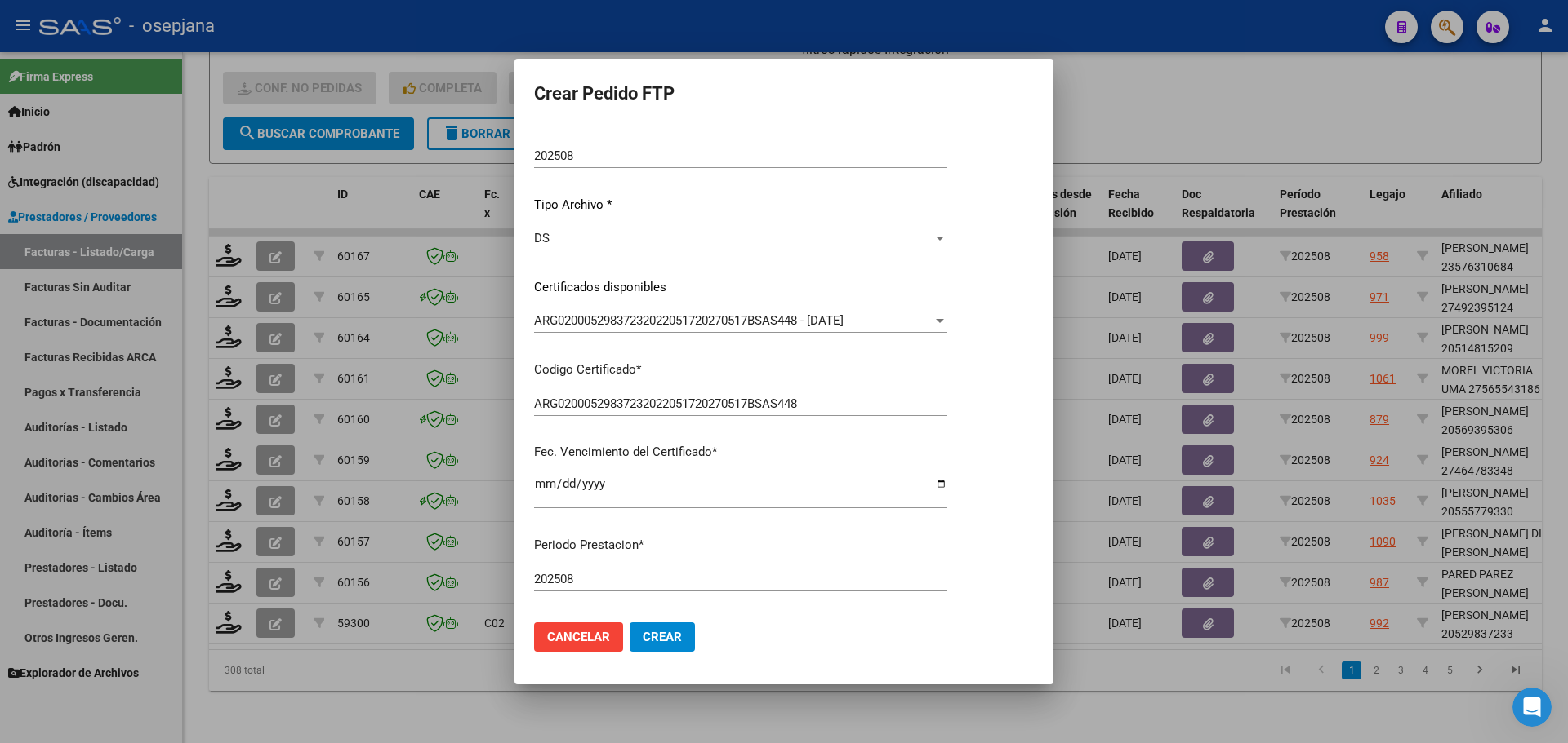
scroll to position [326, 0]
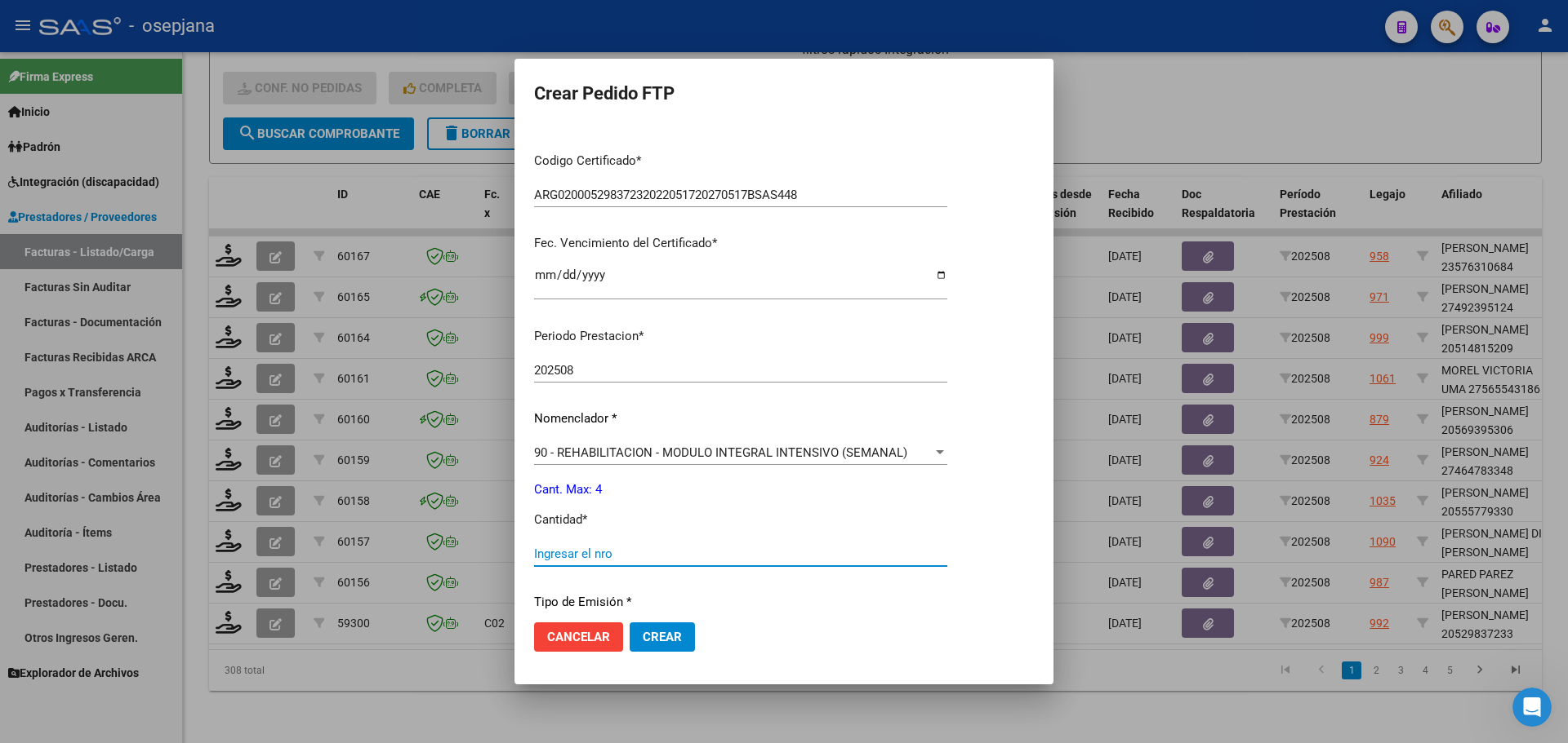
click at [544, 553] on input "Ingresar el nro" at bounding box center [741, 554] width 413 height 15
type input "4"
click at [677, 632] on span "Crear" at bounding box center [662, 637] width 40 height 15
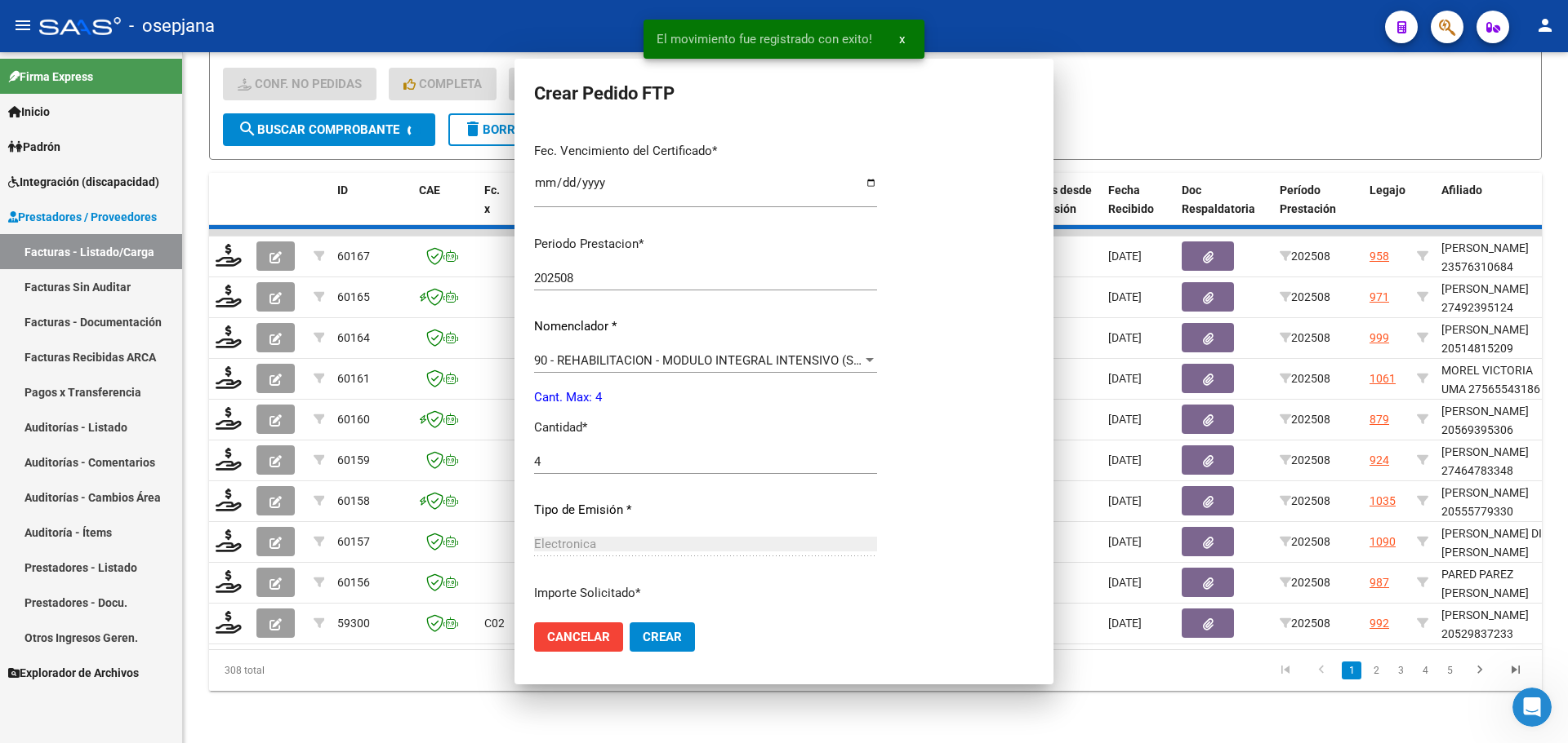
scroll to position [0, 0]
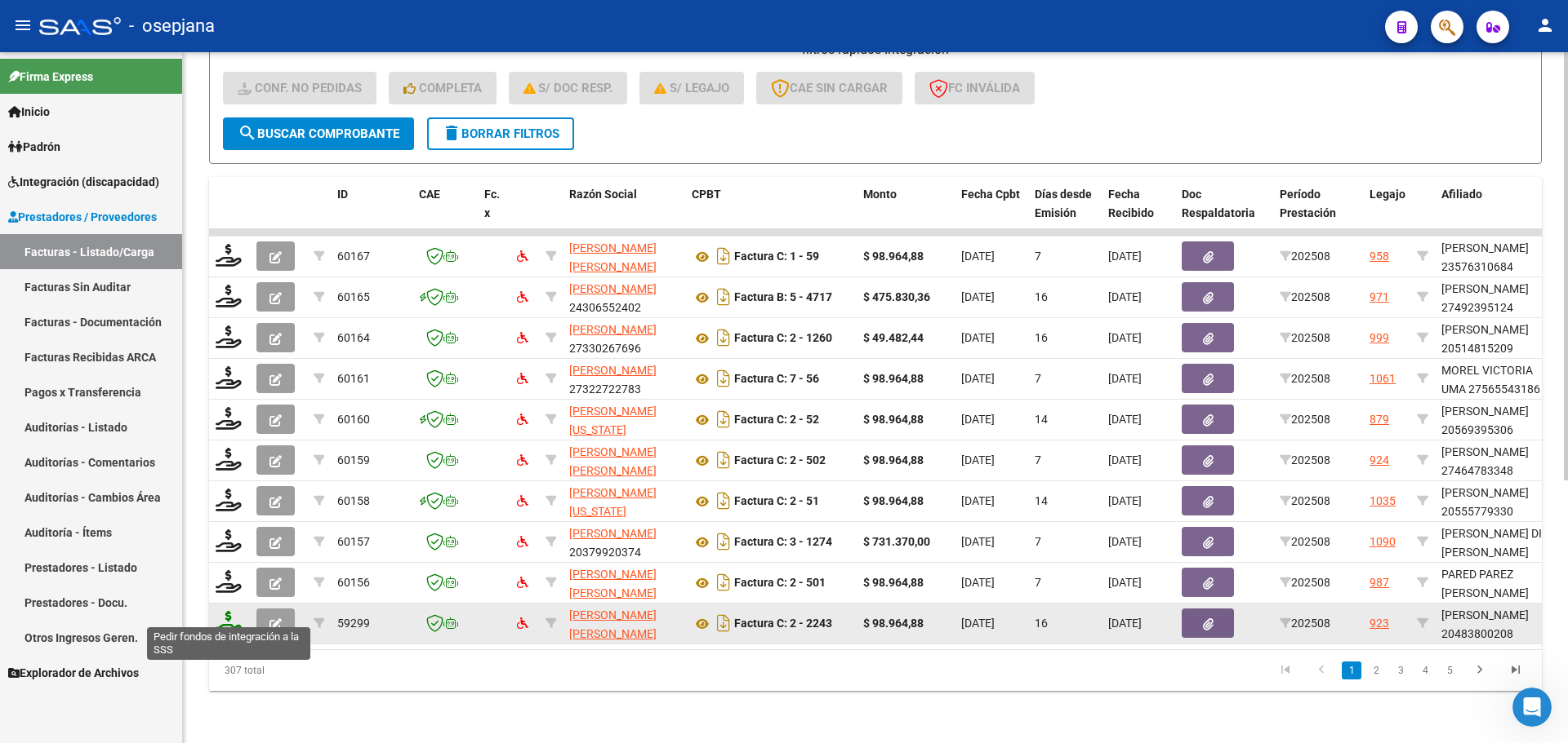
click at [224, 619] on icon at bounding box center [228, 622] width 26 height 23
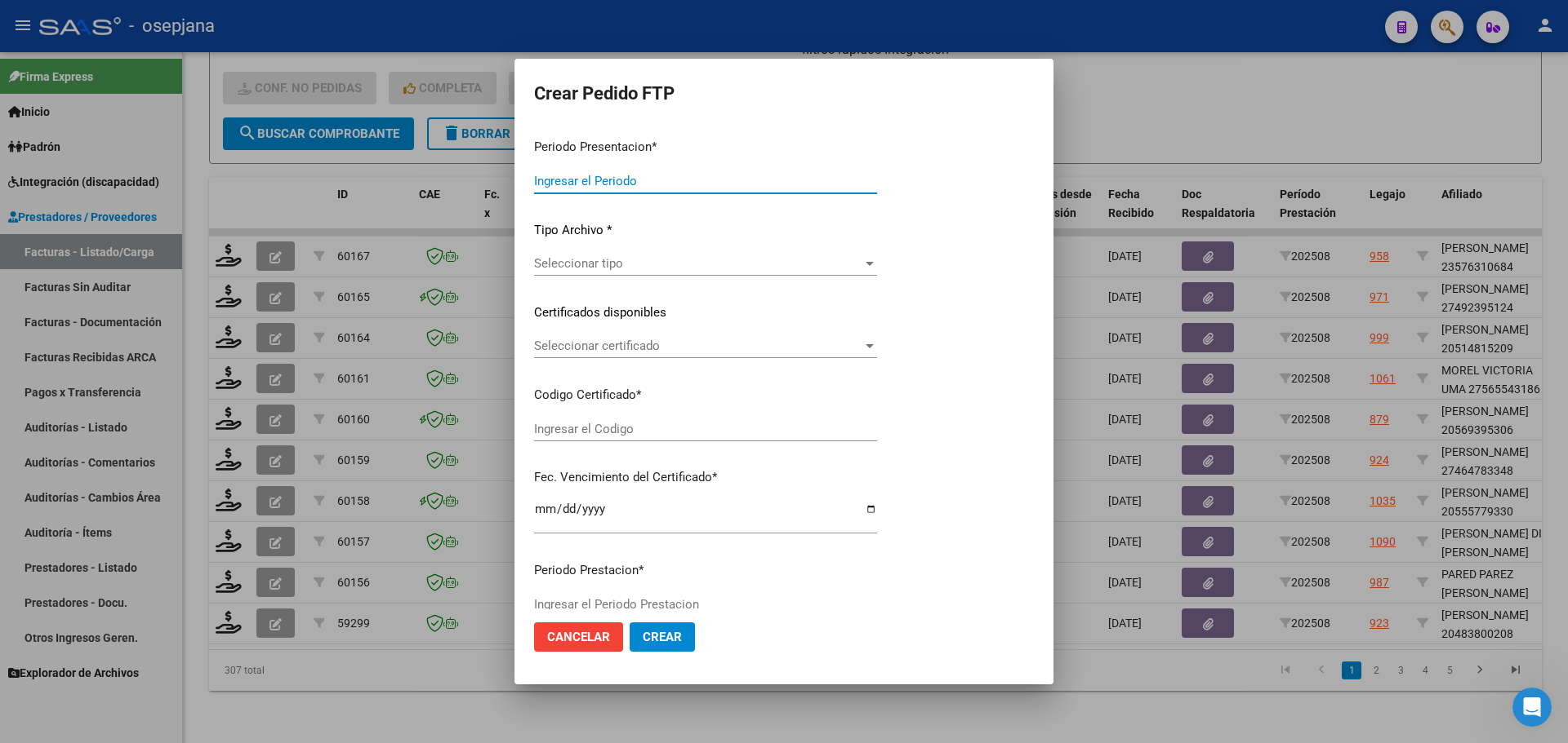
type input "202508"
type input "$ 98.964,88"
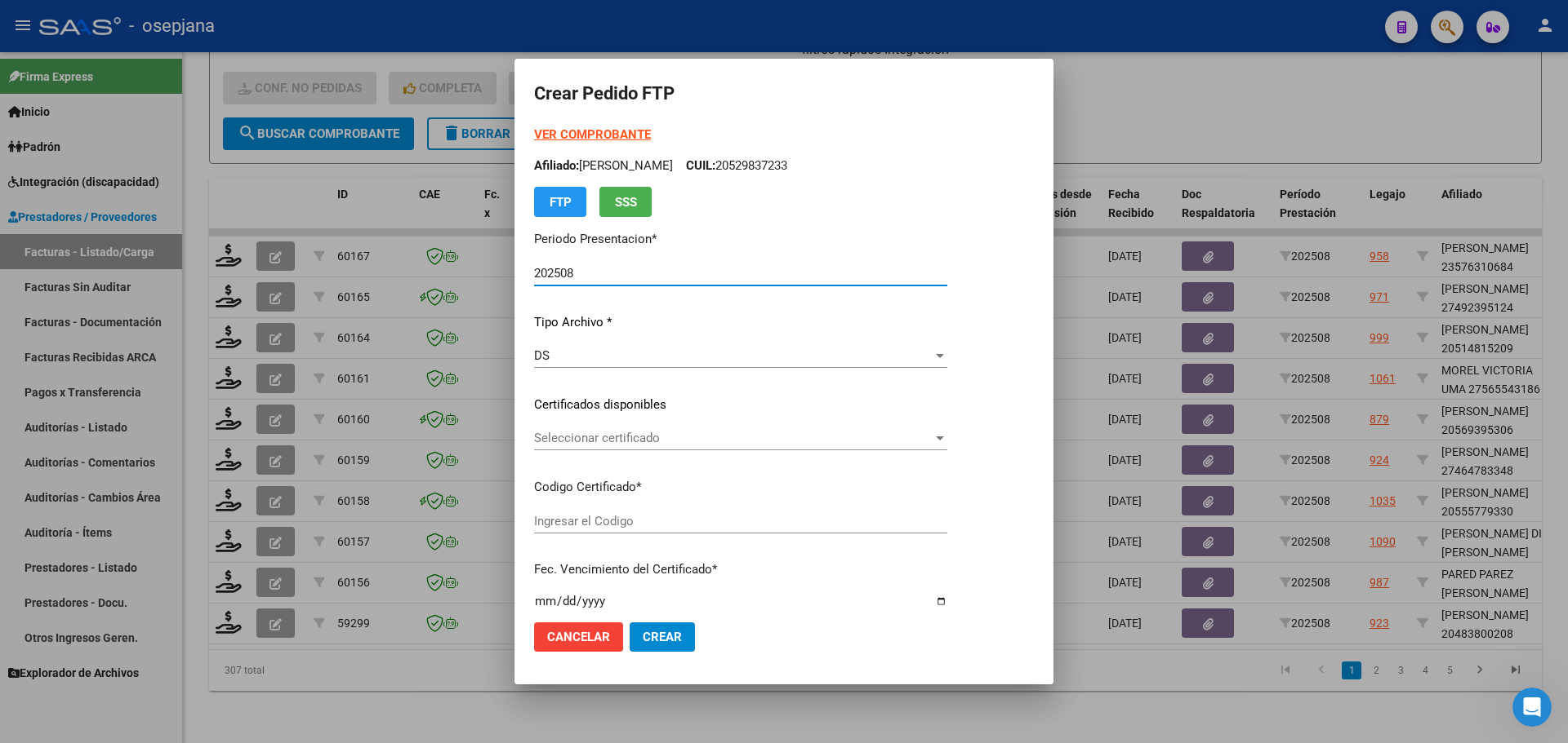
type input "SIN/NRO"
type input "[DATE]"
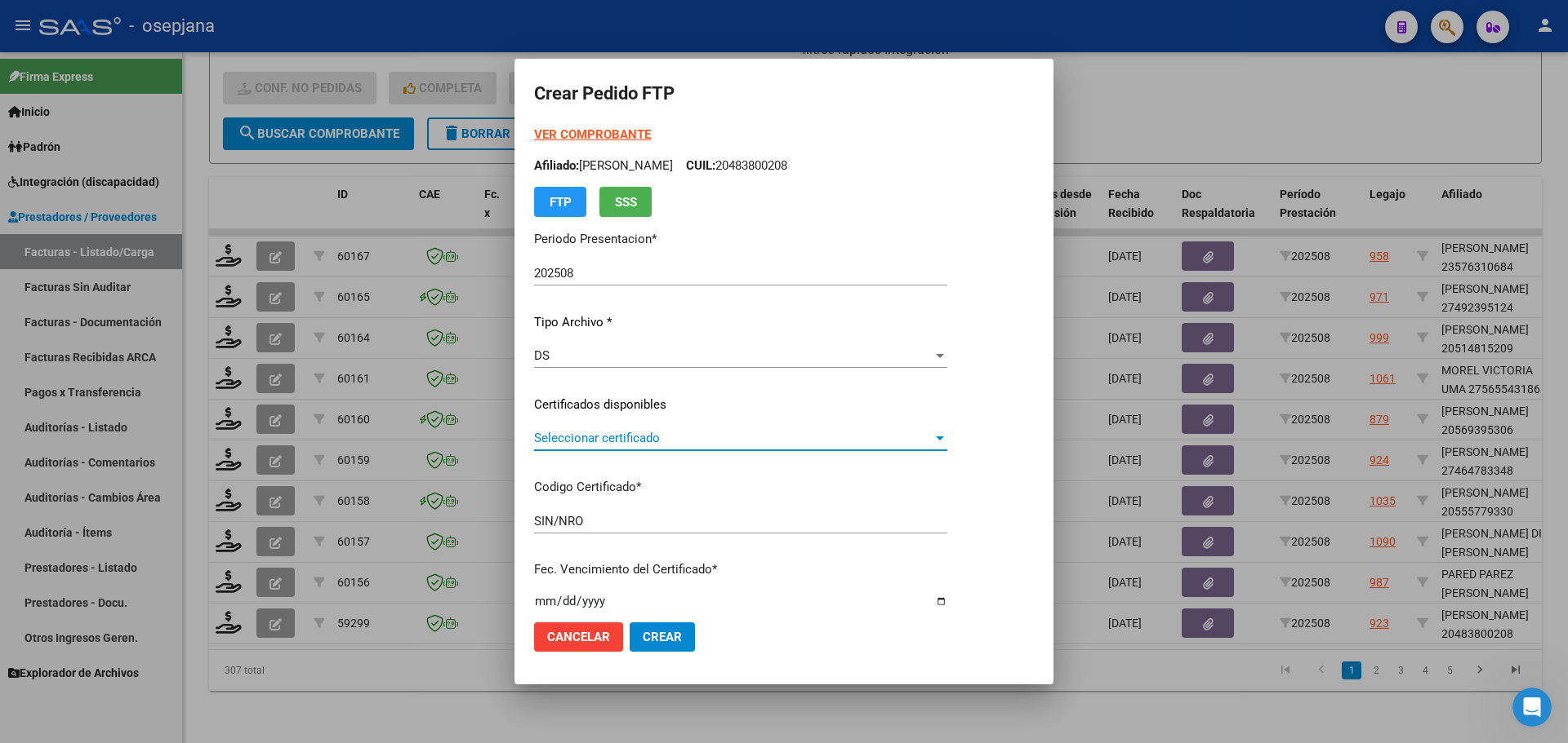
click at [650, 434] on span "Seleccionar certificado" at bounding box center [733, 438] width 398 height 15
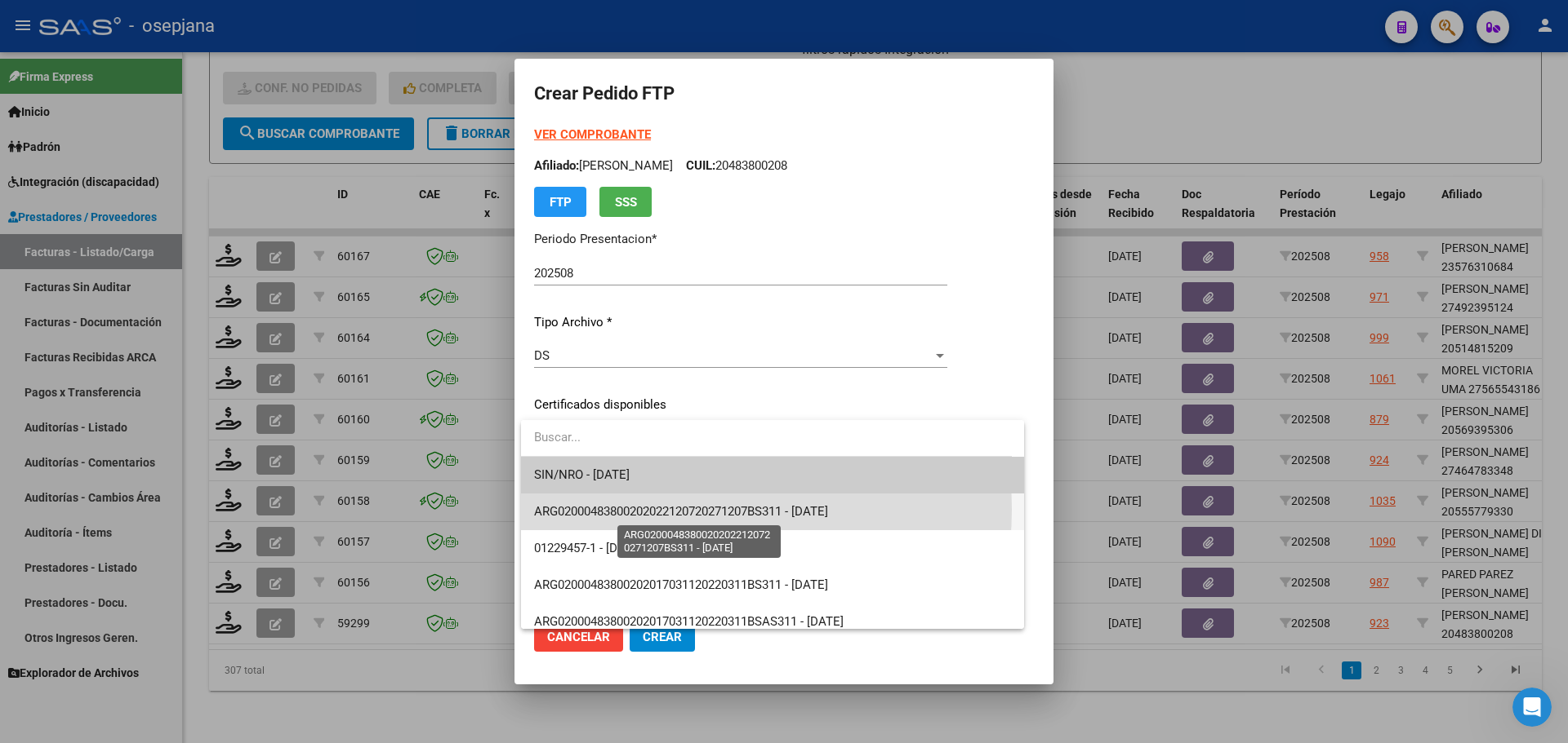
click at [656, 509] on span "ARG02000483800202022120720271207BS311 - [DATE]" at bounding box center [681, 512] width 294 height 15
type input "ARG02000483800202022120720271207BS311"
type input "[DATE]"
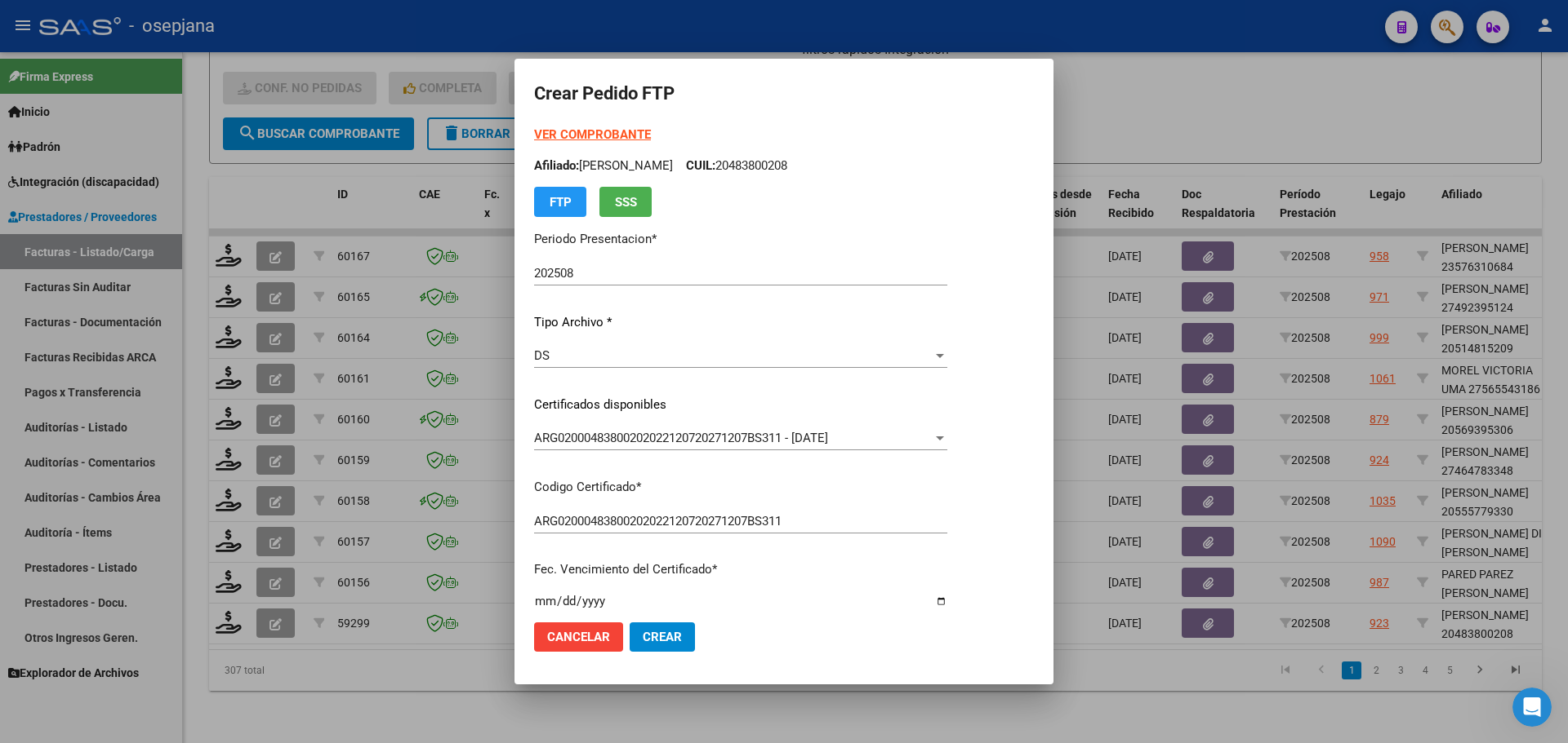
click at [573, 125] on form "Crear Pedido FTP VER COMPROBANTE ARCA Padrón Afiliado: [PERSON_NAME] CUIL: 2048…" at bounding box center [784, 371] width 500 height 586
click at [626, 130] on strong "VER COMPROBANTE" at bounding box center [592, 135] width 117 height 15
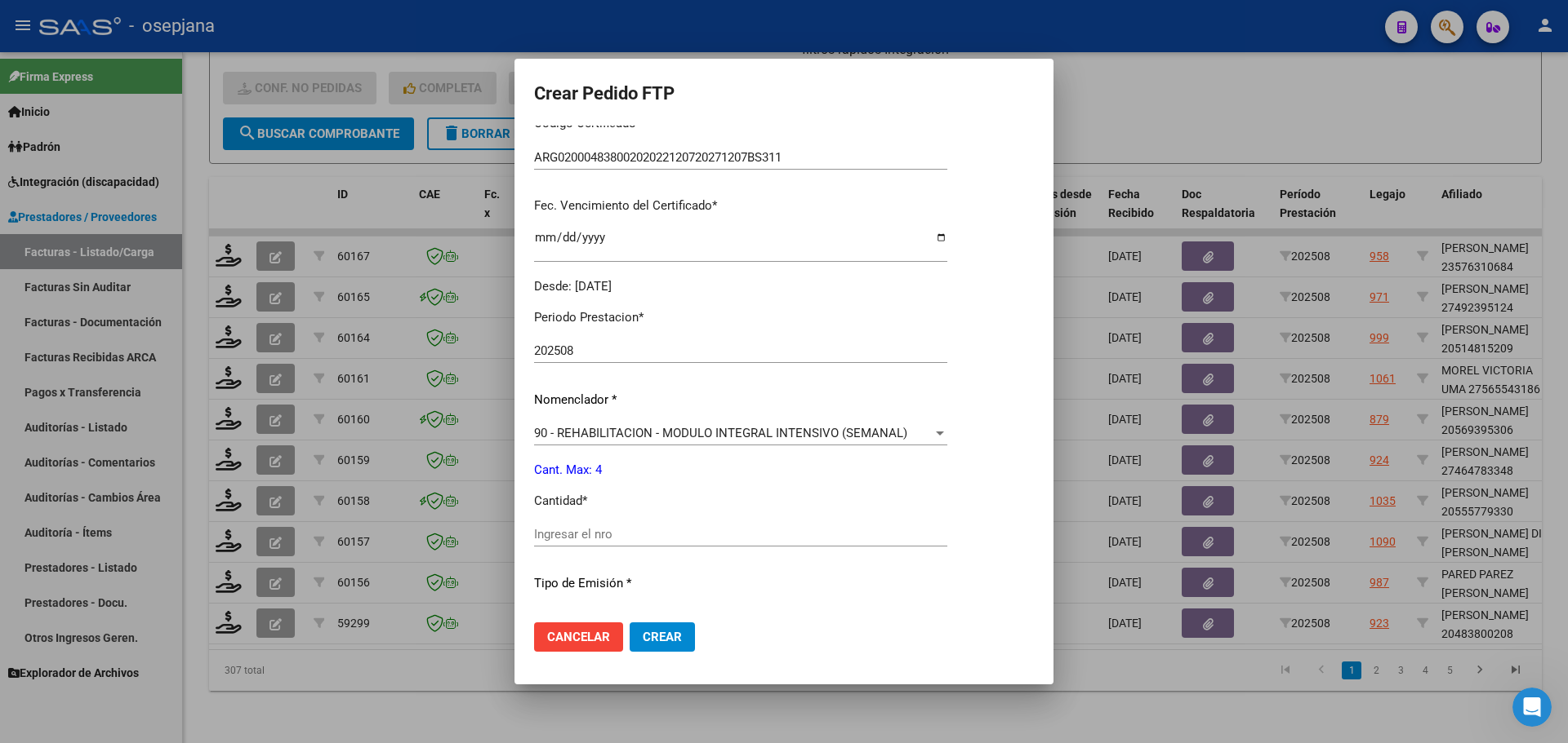
scroll to position [408, 0]
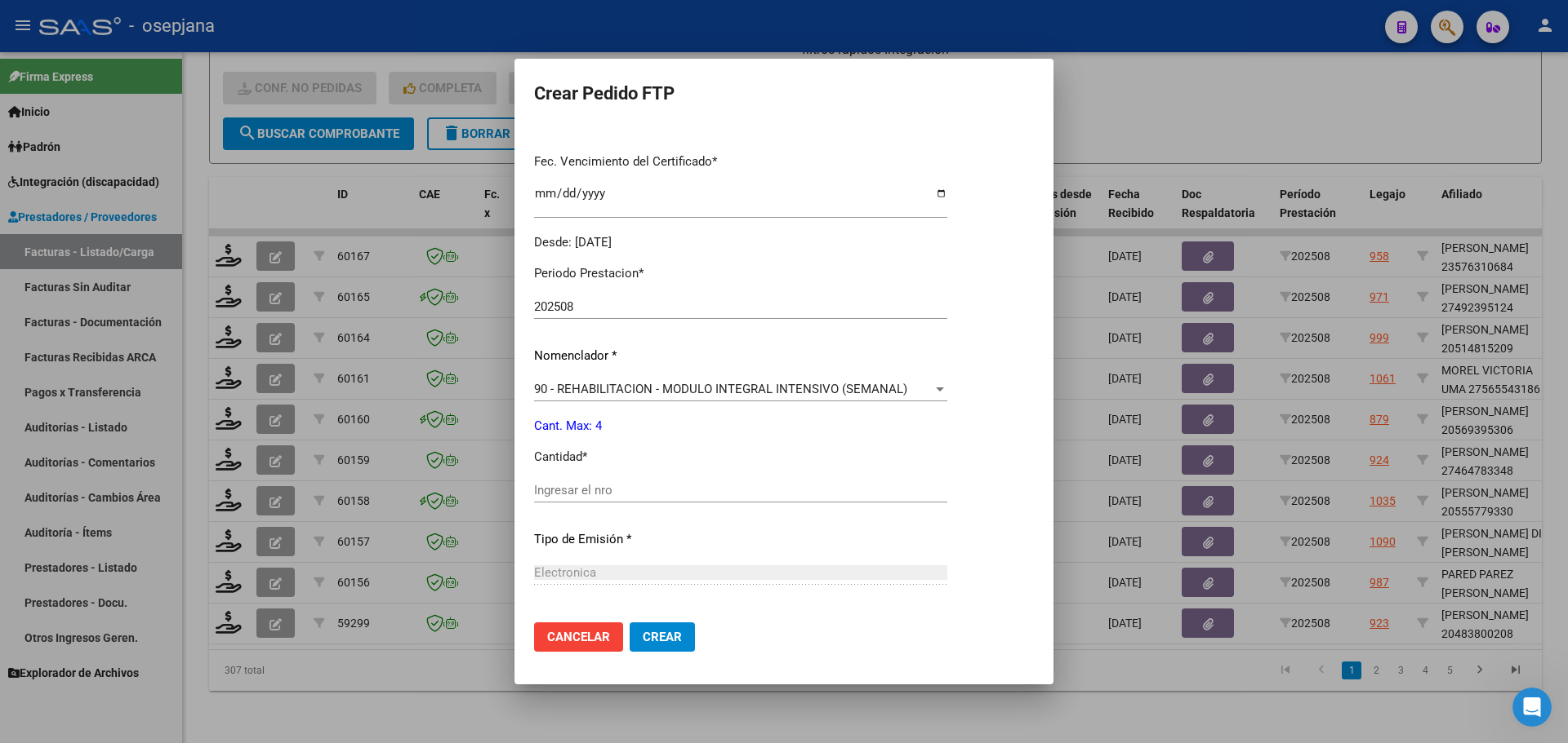
drag, startPoint x: 586, startPoint y: 468, endPoint x: 586, endPoint y: 483, distance: 15.0
click at [586, 482] on div "Periodo Prestacion * 202508 Ingresar el Periodo Prestacion Nomenclador * 90 - R…" at bounding box center [741, 508] width 413 height 514
click at [586, 483] on div "Ingresar el nro" at bounding box center [741, 490] width 413 height 25
type input "4"
click at [676, 645] on button "Crear" at bounding box center [661, 636] width 65 height 29
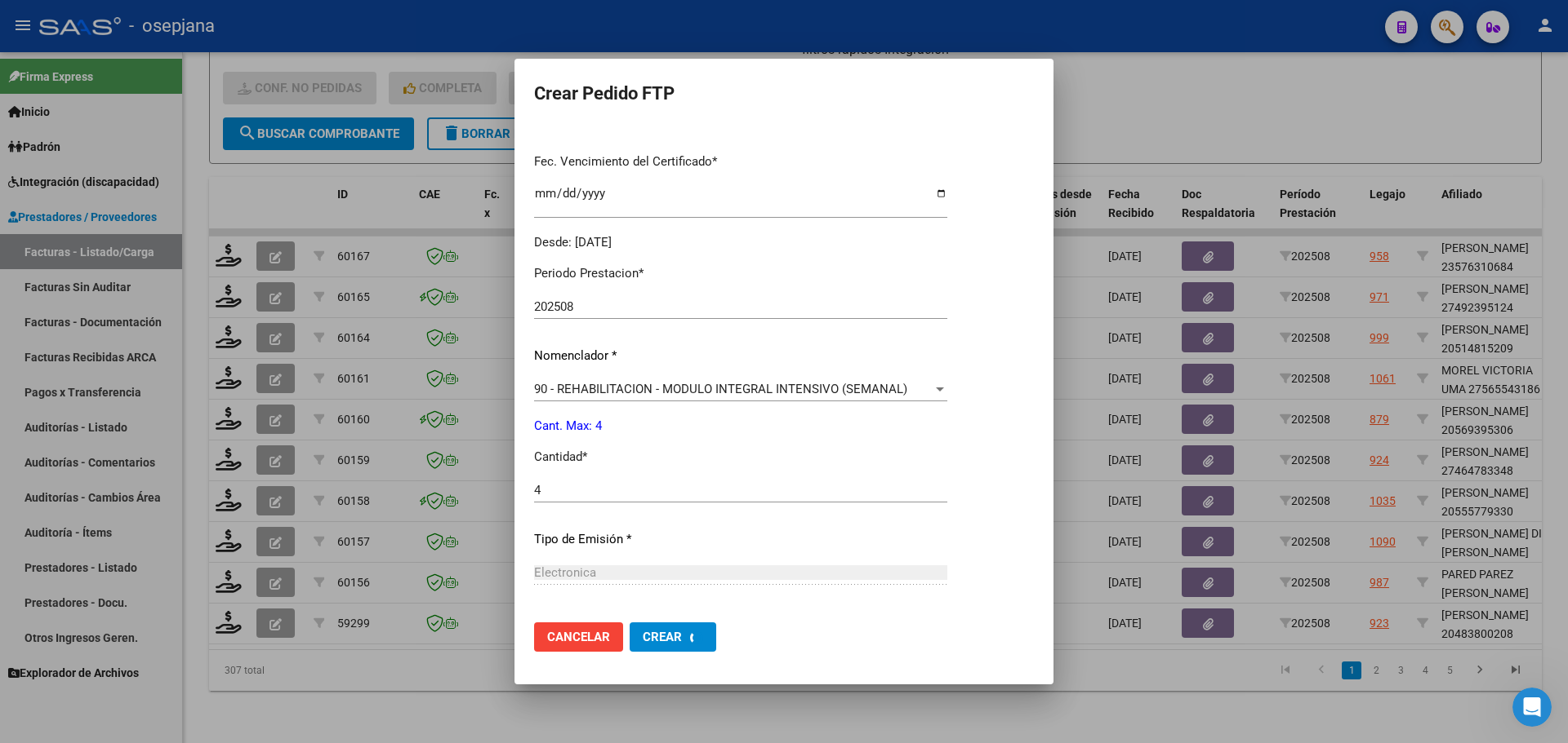
scroll to position [0, 0]
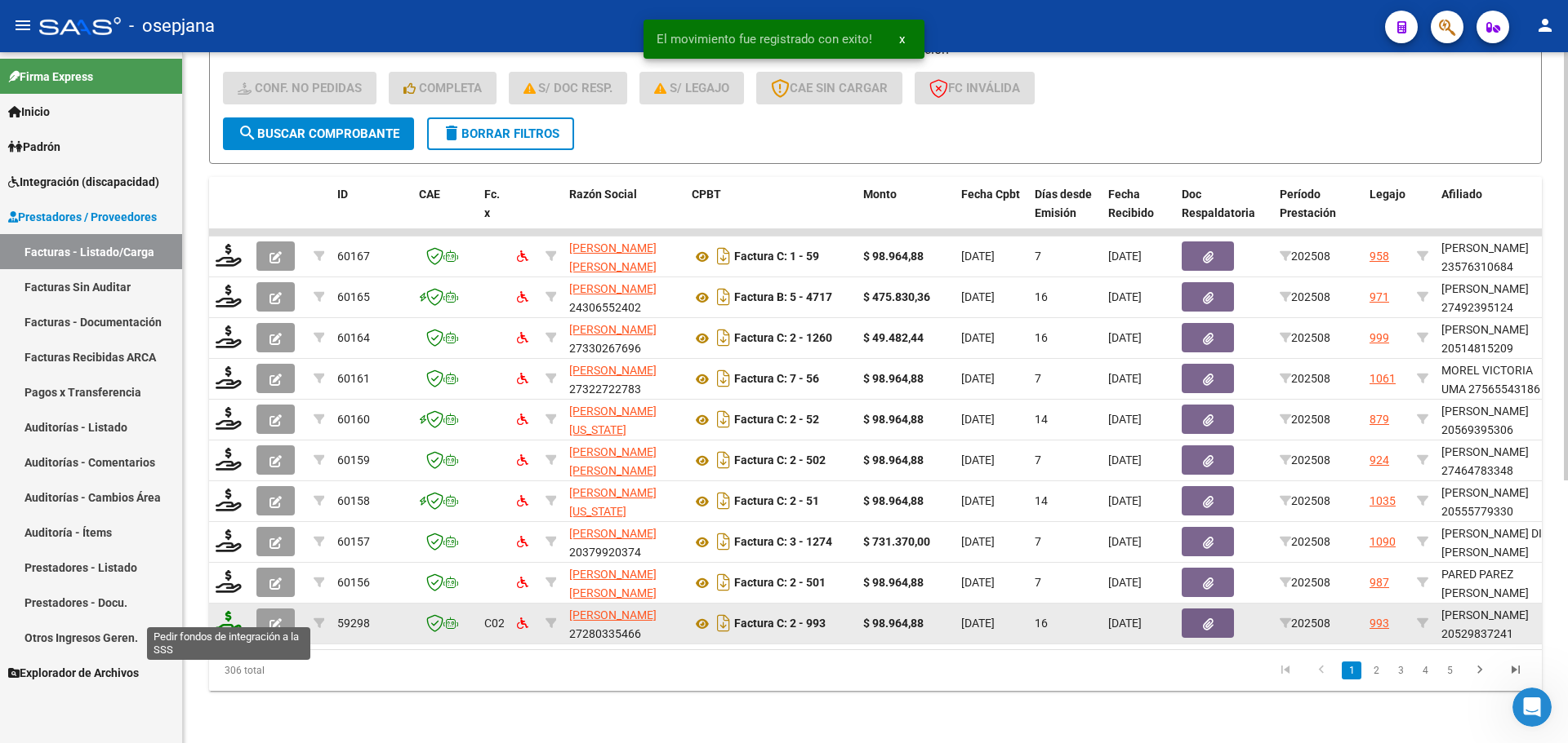
click at [221, 613] on icon at bounding box center [228, 622] width 26 height 23
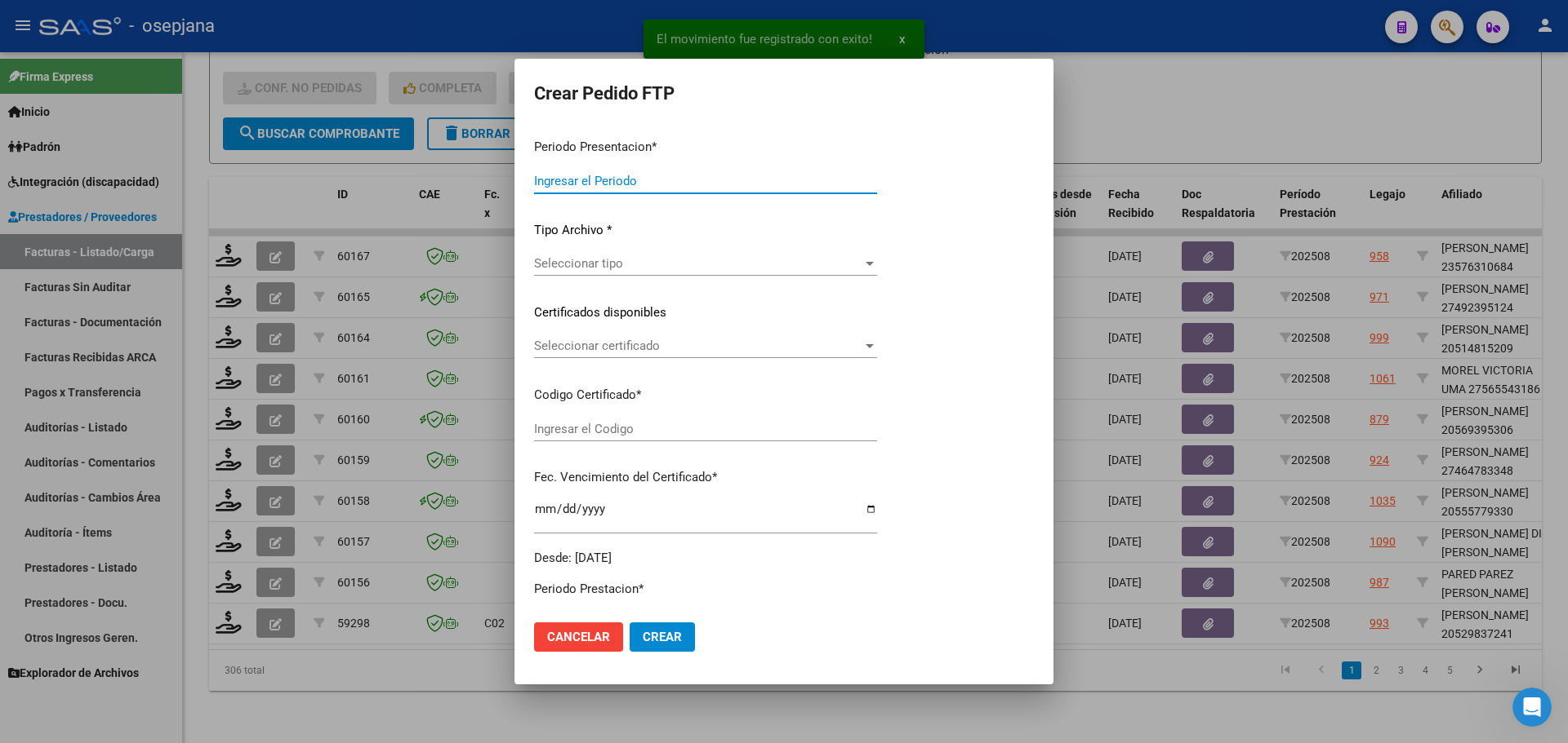
type input "202508"
type input "$ 98.964,88"
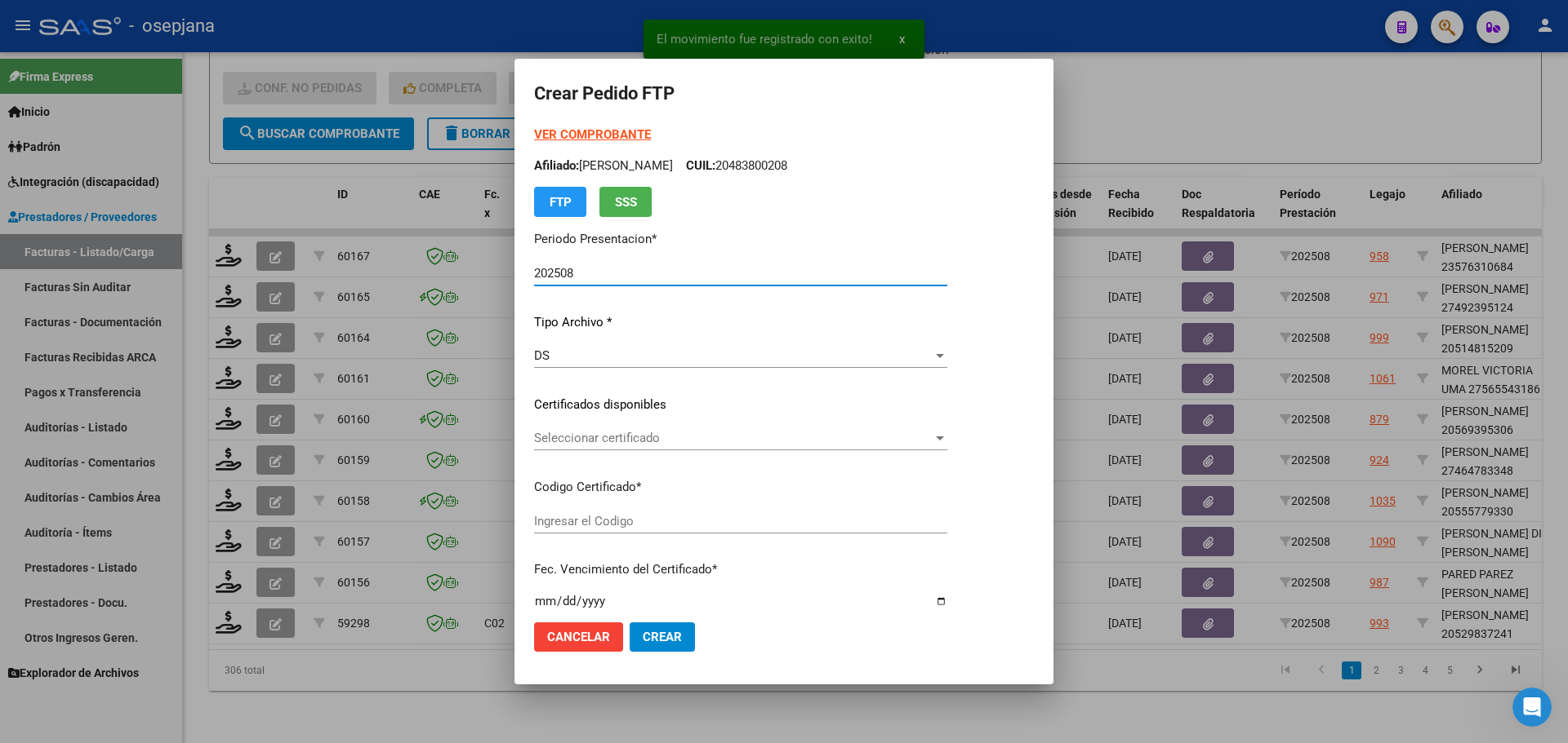
type input "ARG02000529837242022051720270517BSAS448"
type input "[DATE]"
click at [587, 445] on span "Seleccionar certificado" at bounding box center [733, 438] width 398 height 15
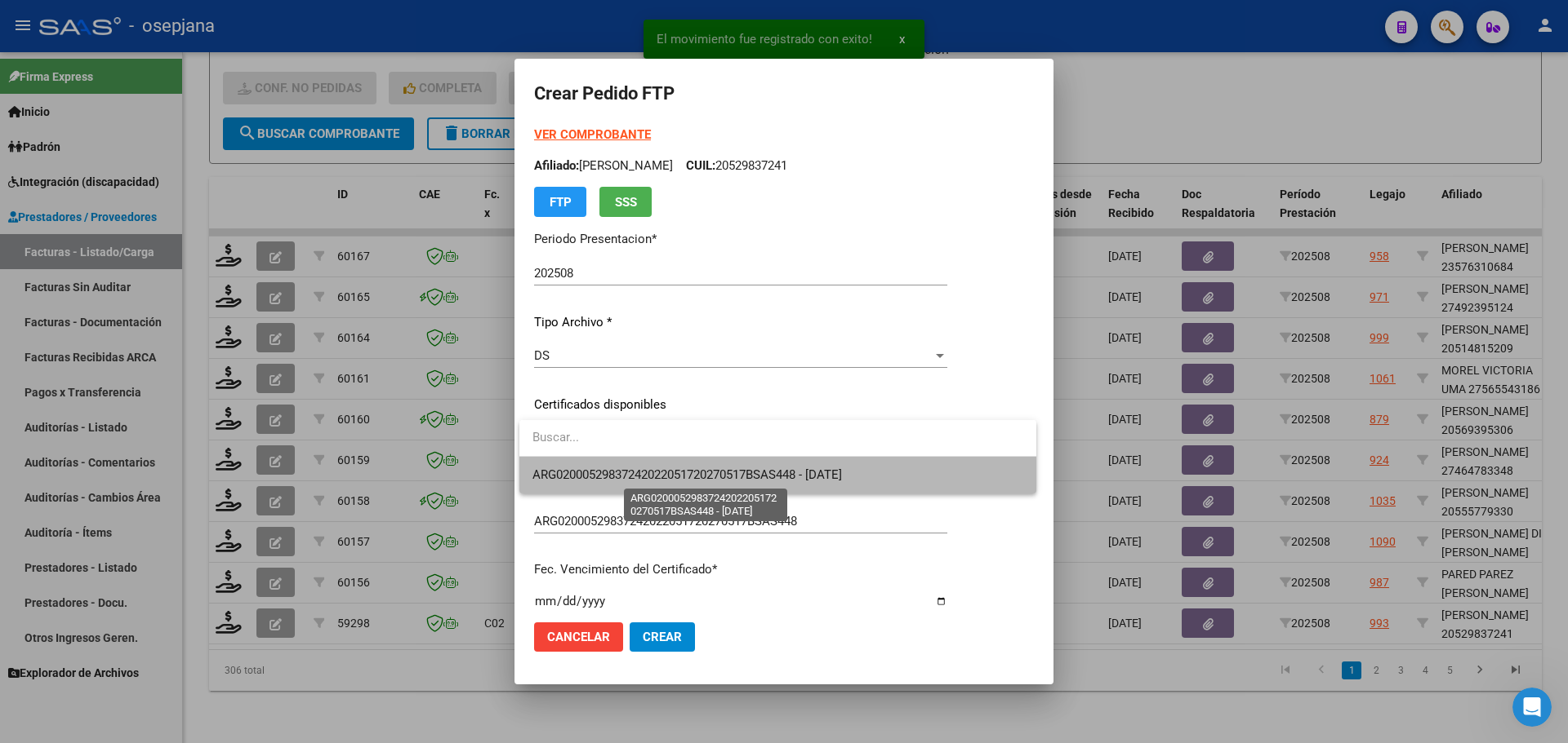
click at [587, 474] on span "ARG02000529837242022051720270517BSAS448 - [DATE]" at bounding box center [687, 475] width 309 height 15
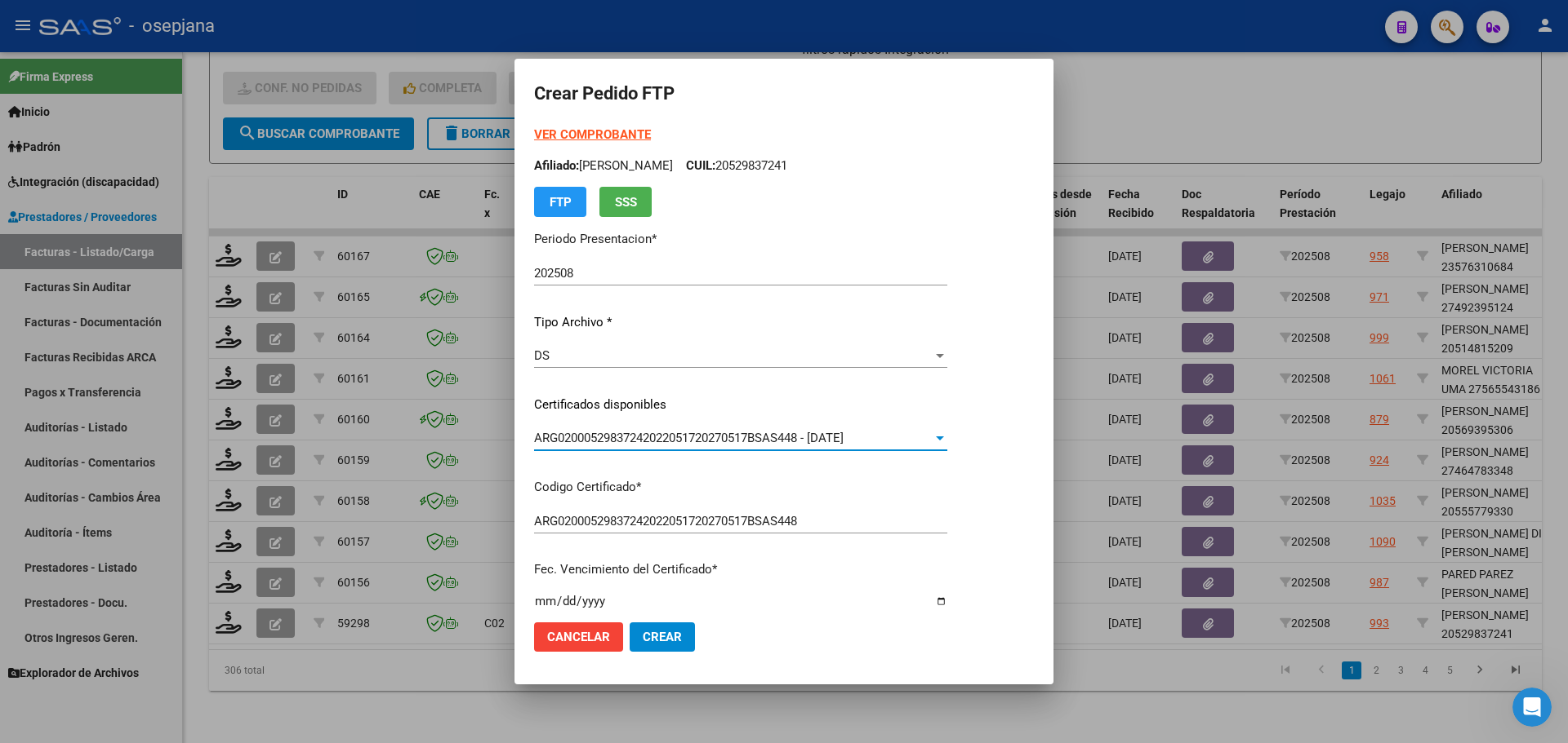
click at [598, 130] on strong "VER COMPROBANTE" at bounding box center [592, 135] width 117 height 15
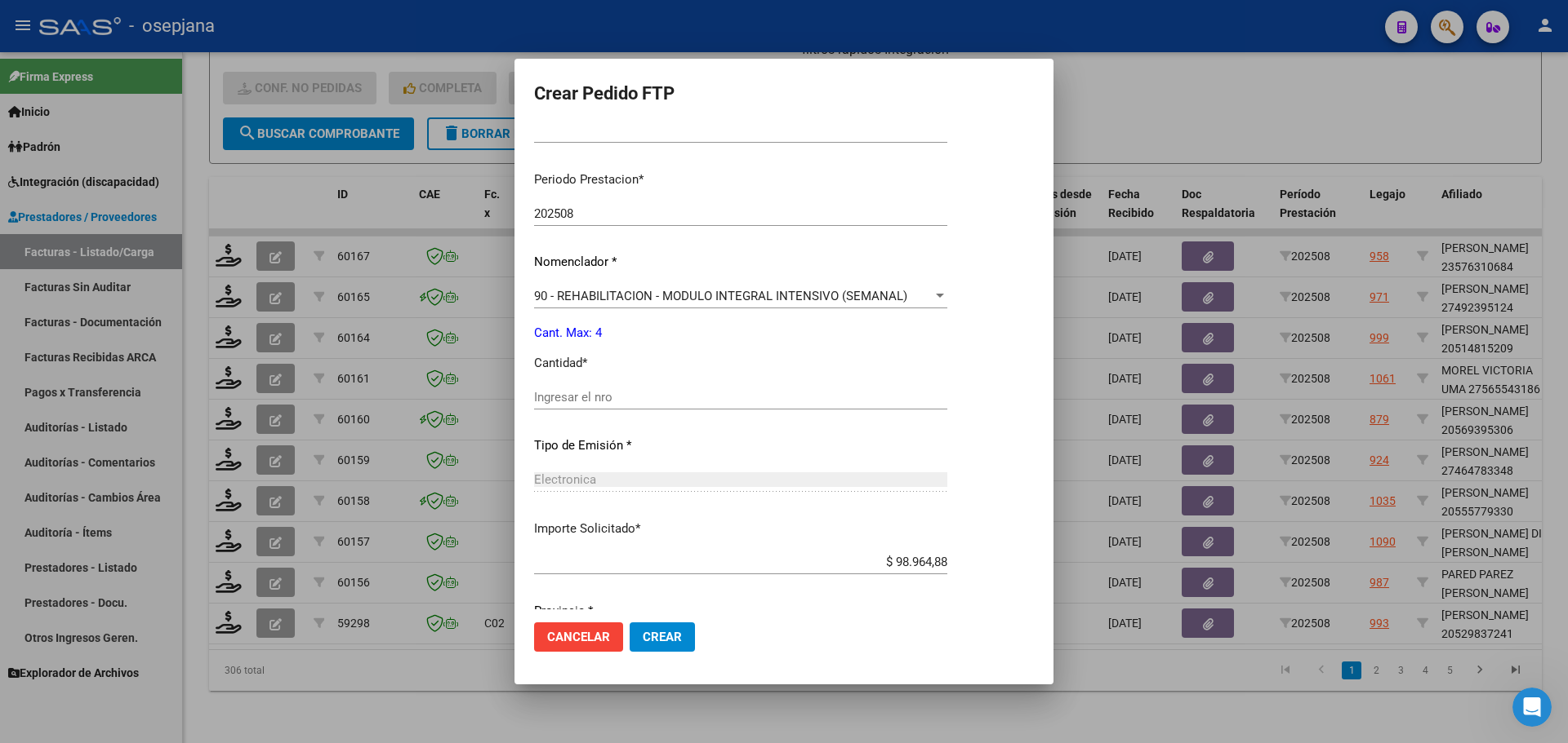
scroll to position [489, 0]
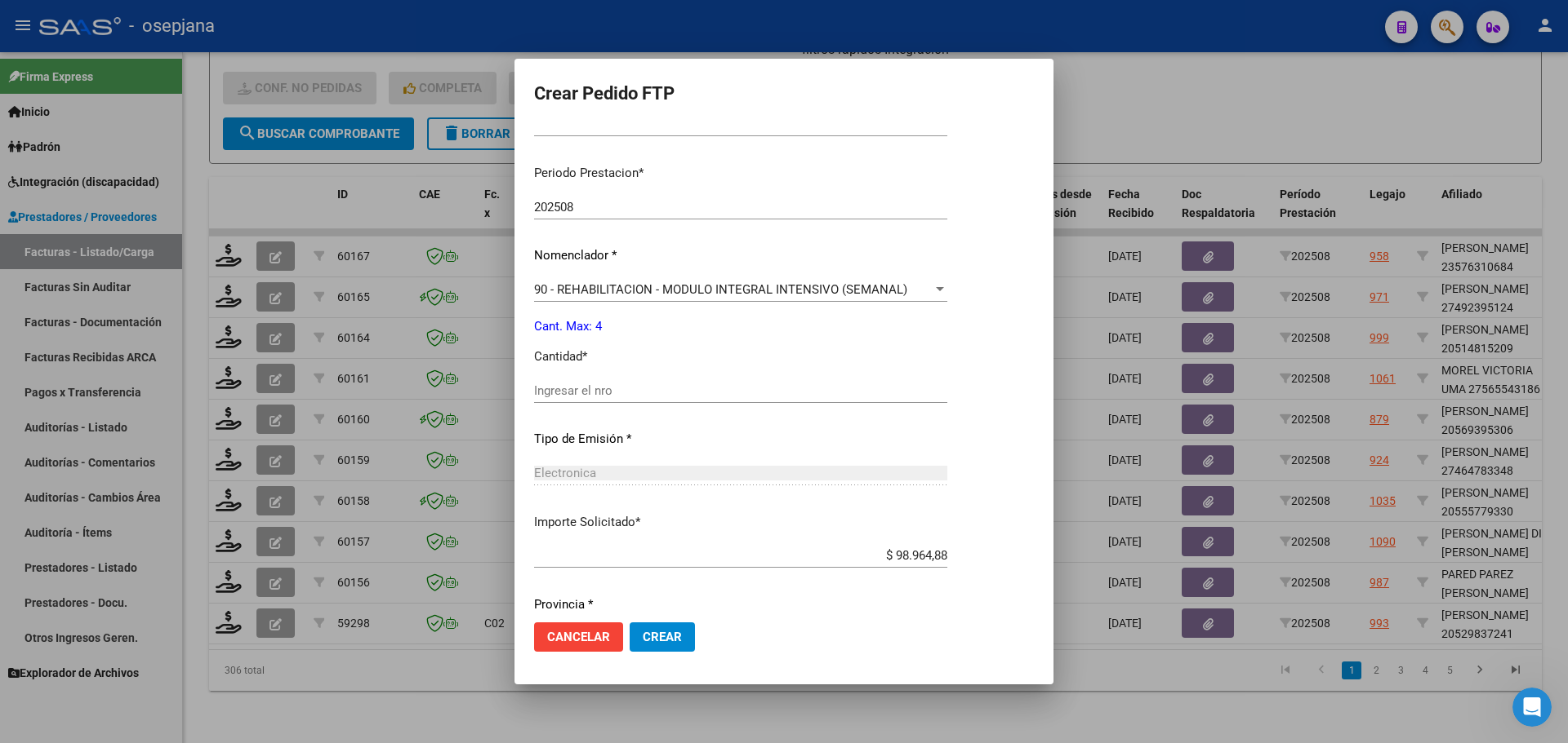
click at [629, 391] on input "Ingresar el nro" at bounding box center [741, 391] width 413 height 15
type input "4"
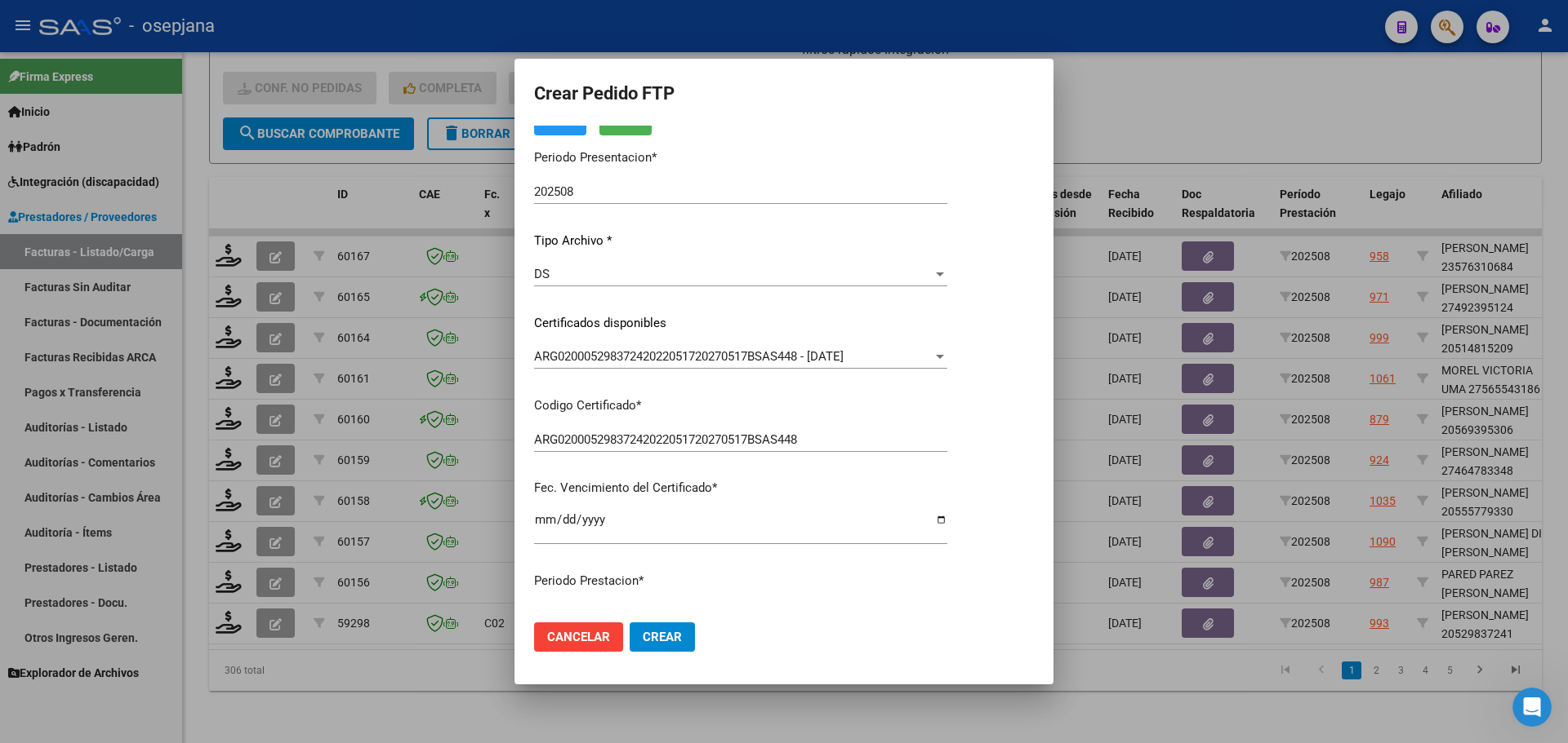
scroll to position [0, 0]
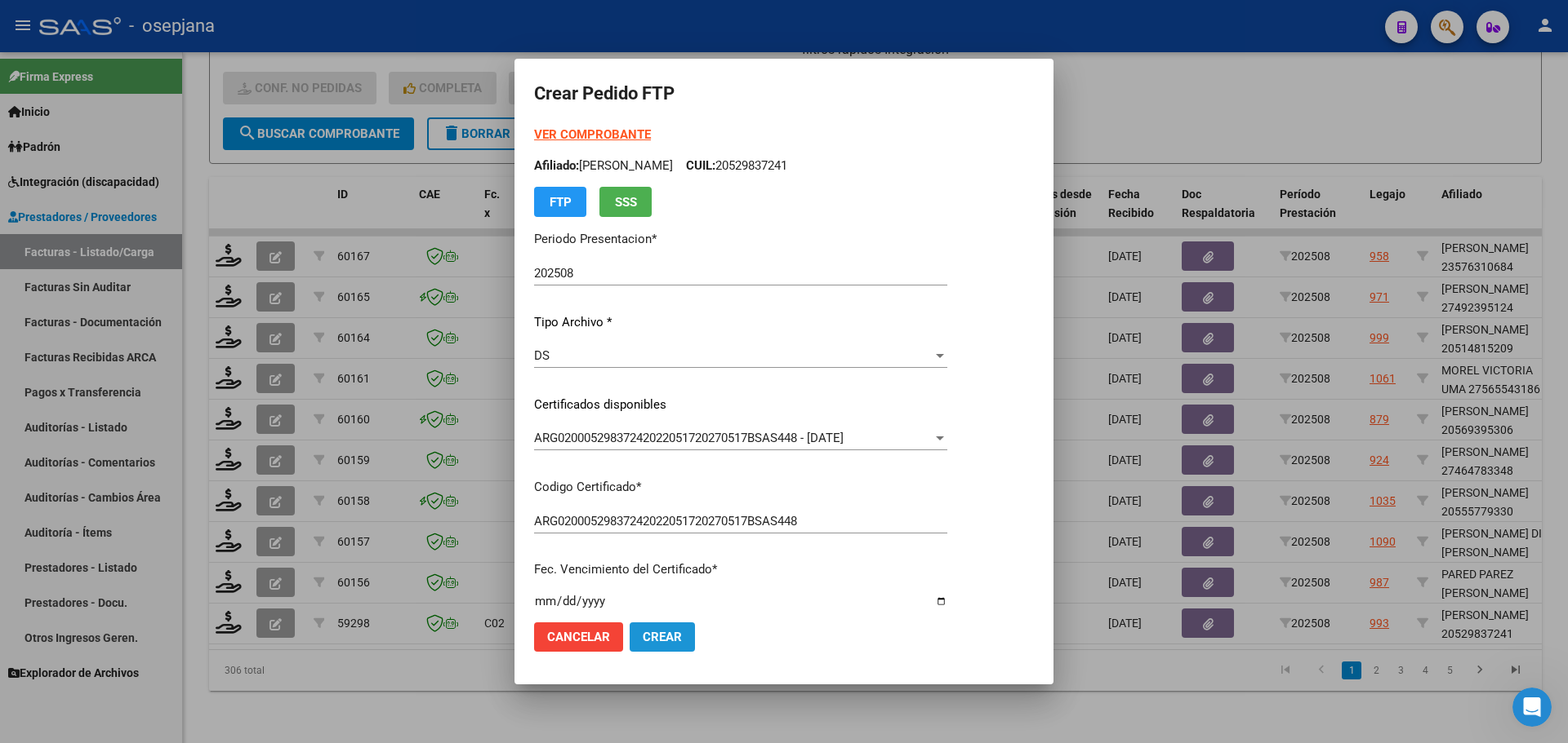
click at [682, 641] on button "Crear" at bounding box center [661, 636] width 65 height 29
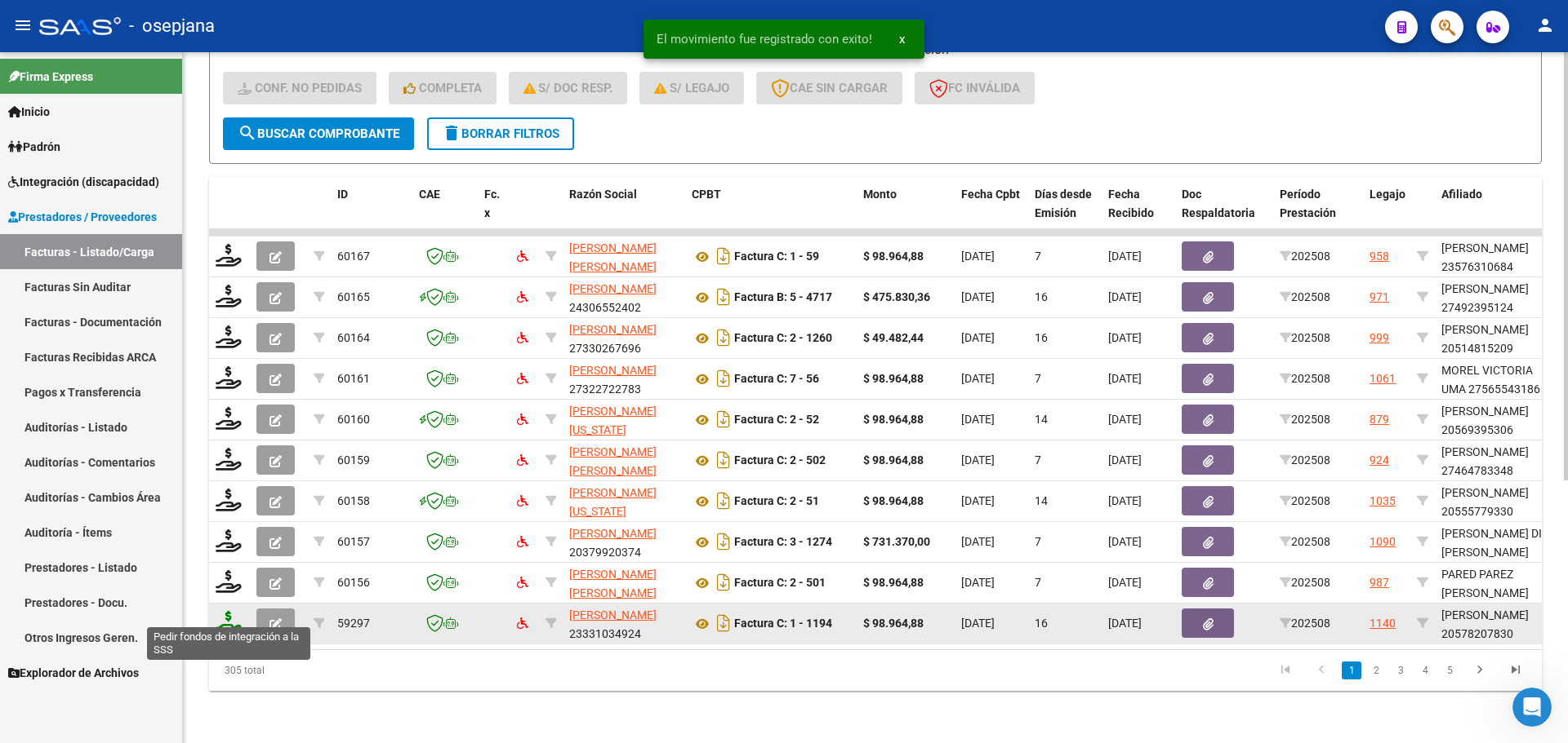
click at [227, 611] on icon at bounding box center [228, 622] width 26 height 23
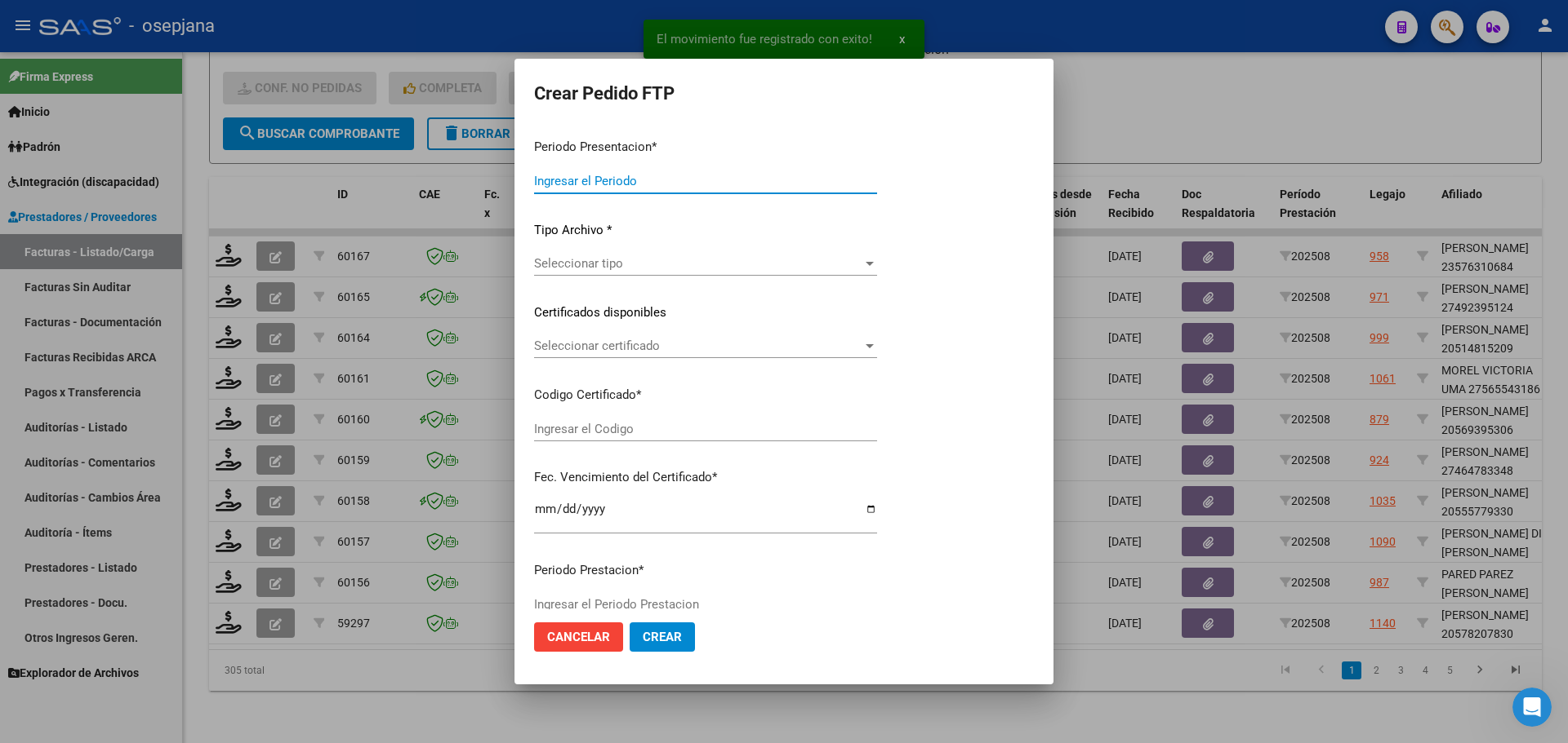
type input "202508"
type input "$ 98.964,88"
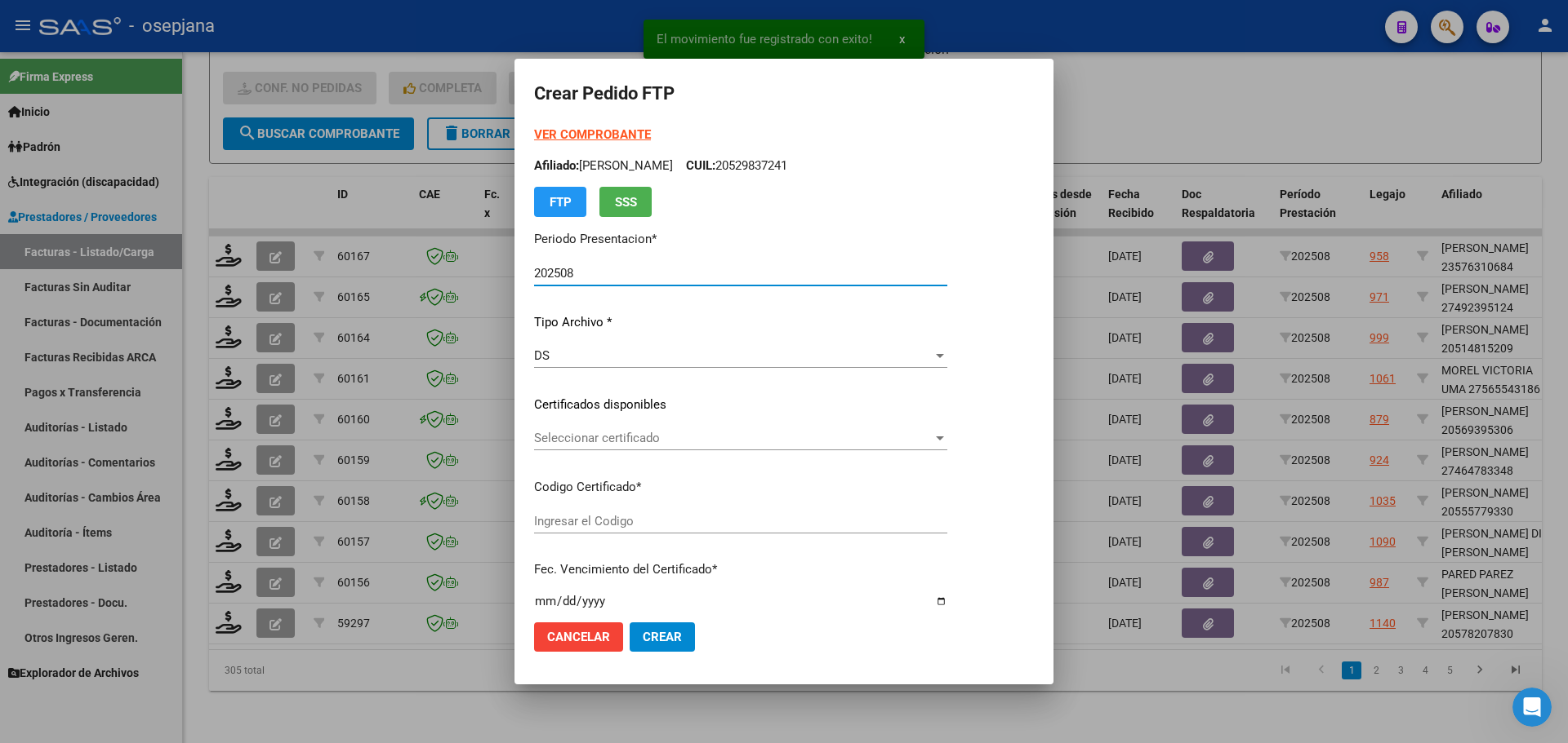
type input "ARG02000578207832024092320270923BSAS427"
type input "[DATE]"
click at [671, 429] on div "Seleccionar certificado Seleccionar certificado" at bounding box center [741, 438] width 413 height 25
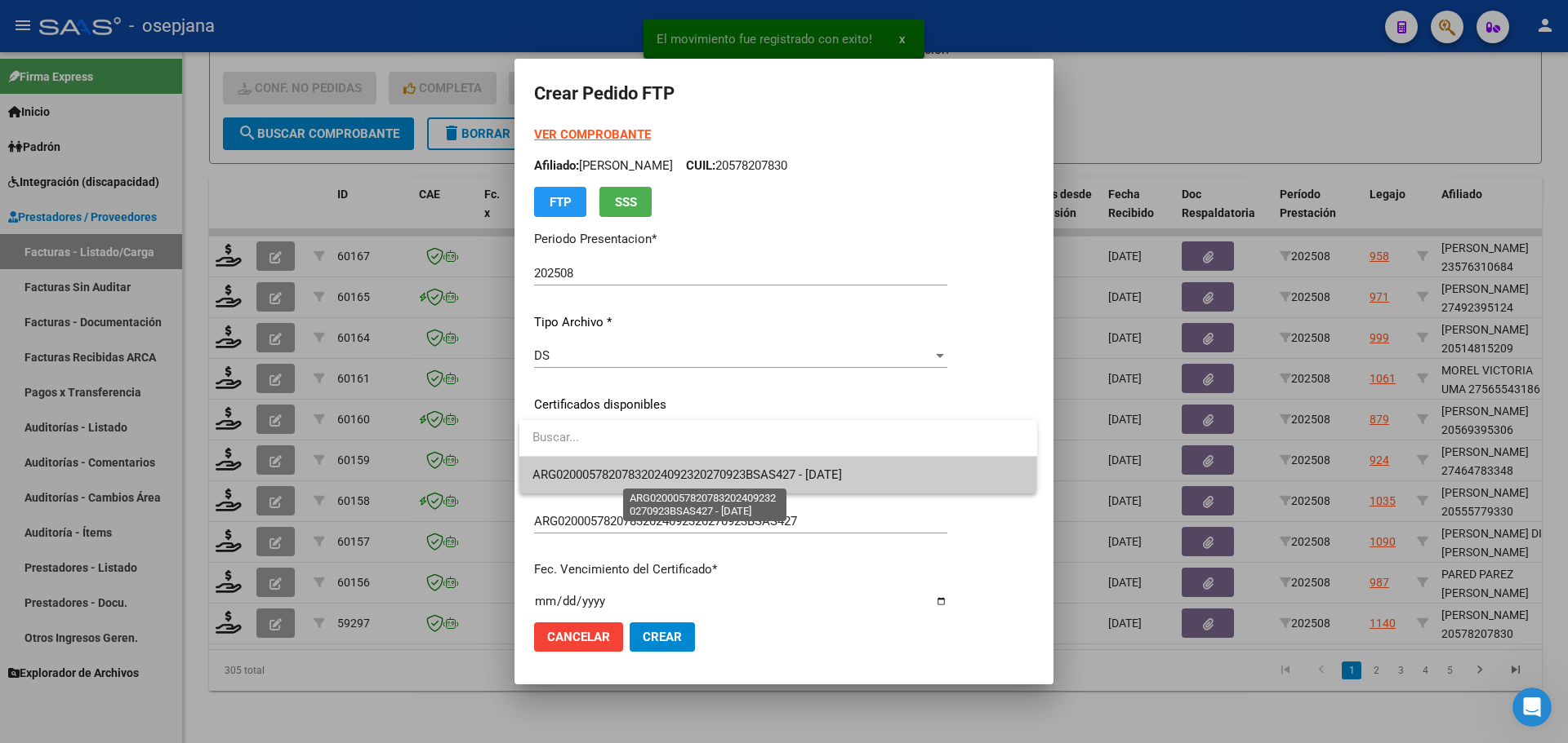
click at [684, 473] on span "ARG02000578207832024092320270923BSAS427 - [DATE]" at bounding box center [687, 475] width 309 height 15
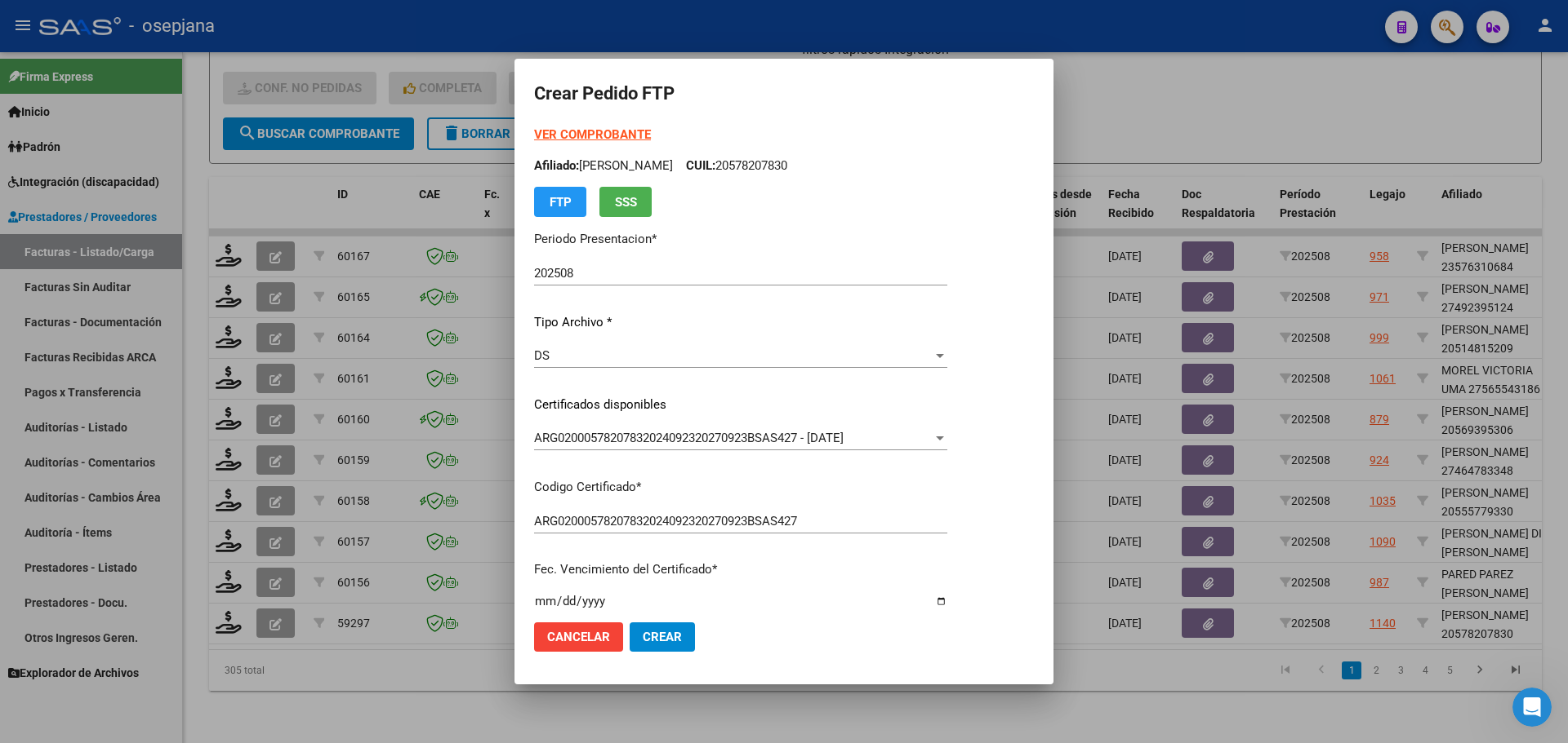
click at [607, 135] on strong "VER COMPROBANTE" at bounding box center [592, 135] width 117 height 15
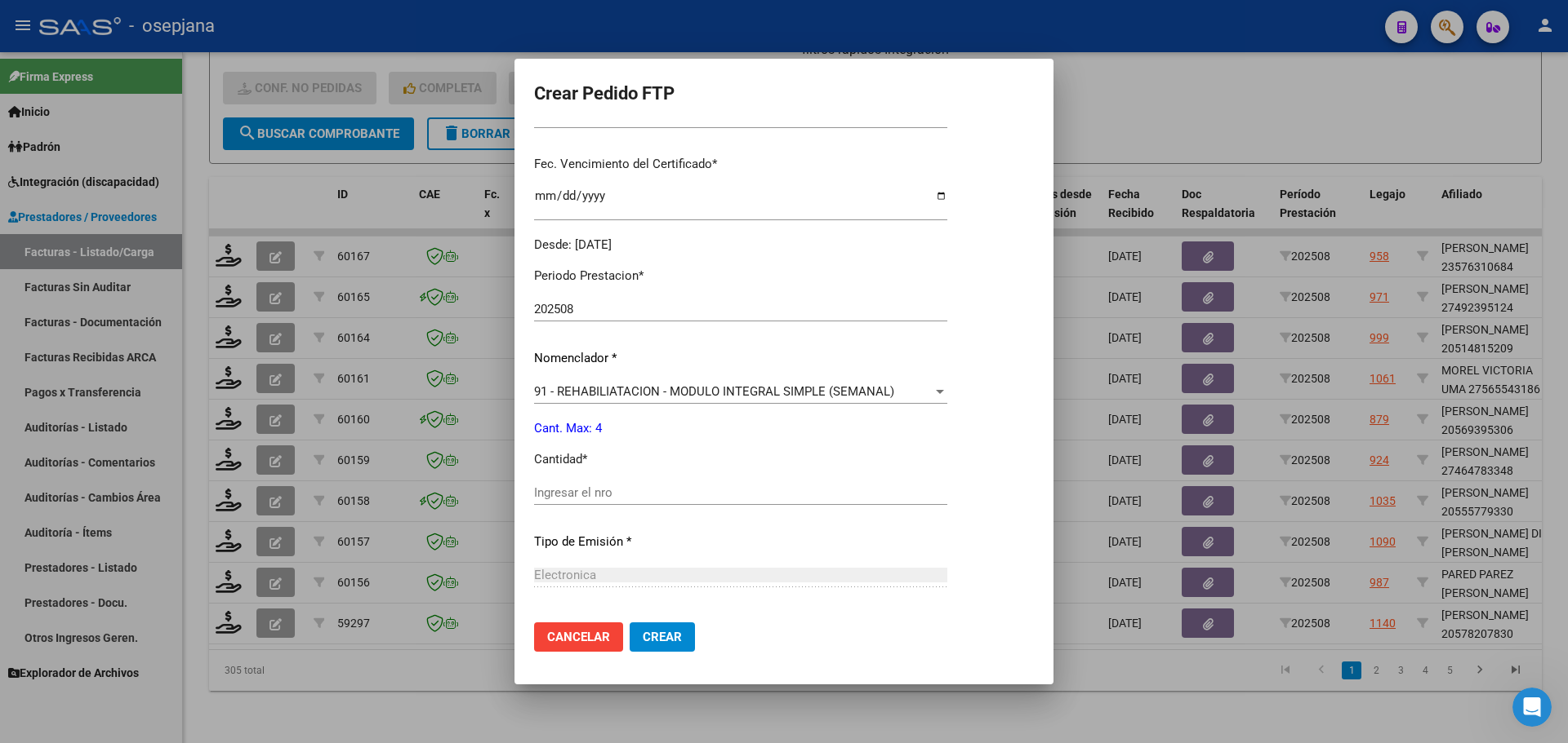
scroll to position [408, 0]
click at [632, 482] on div "Ingresar el nro" at bounding box center [741, 490] width 413 height 25
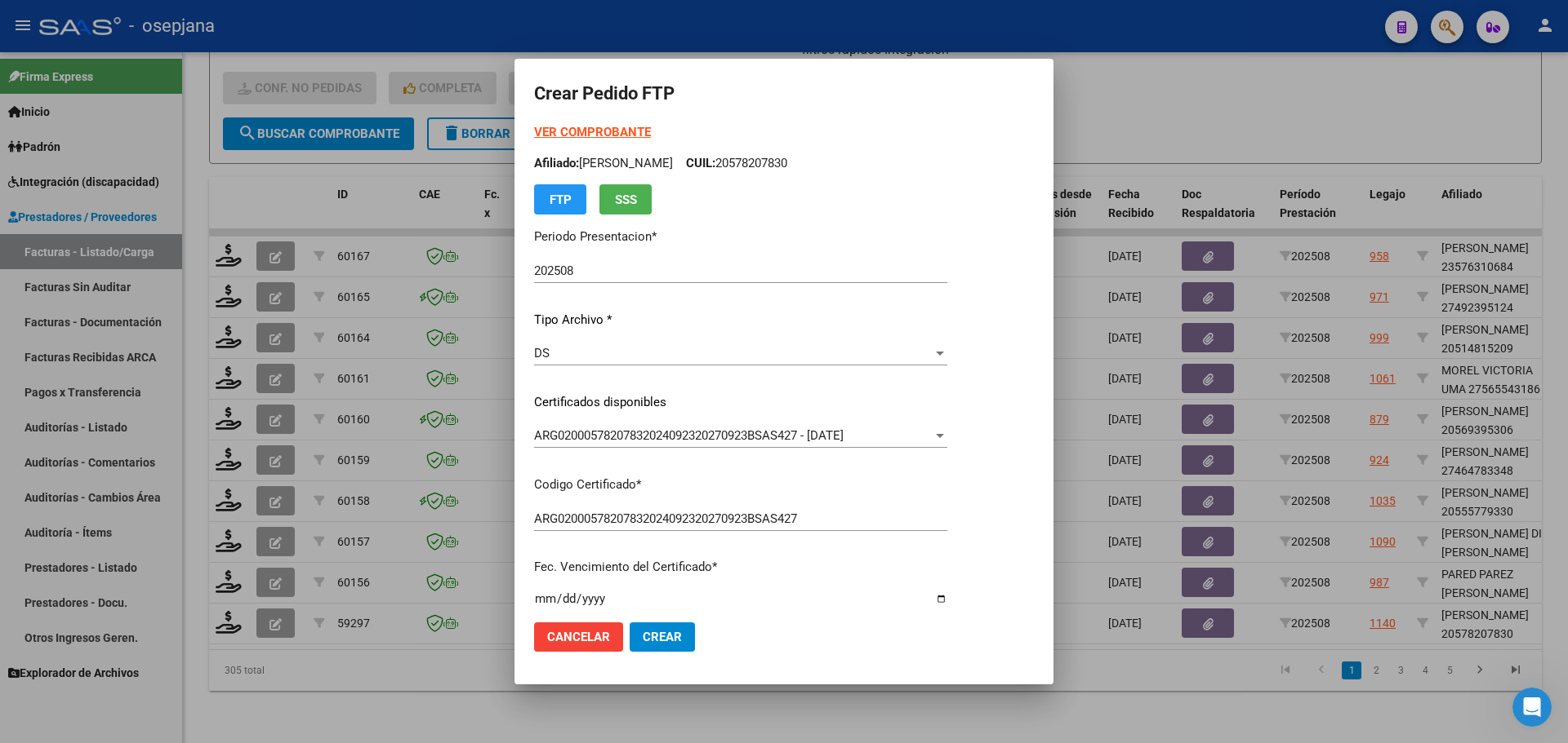
scroll to position [0, 0]
type input "4"
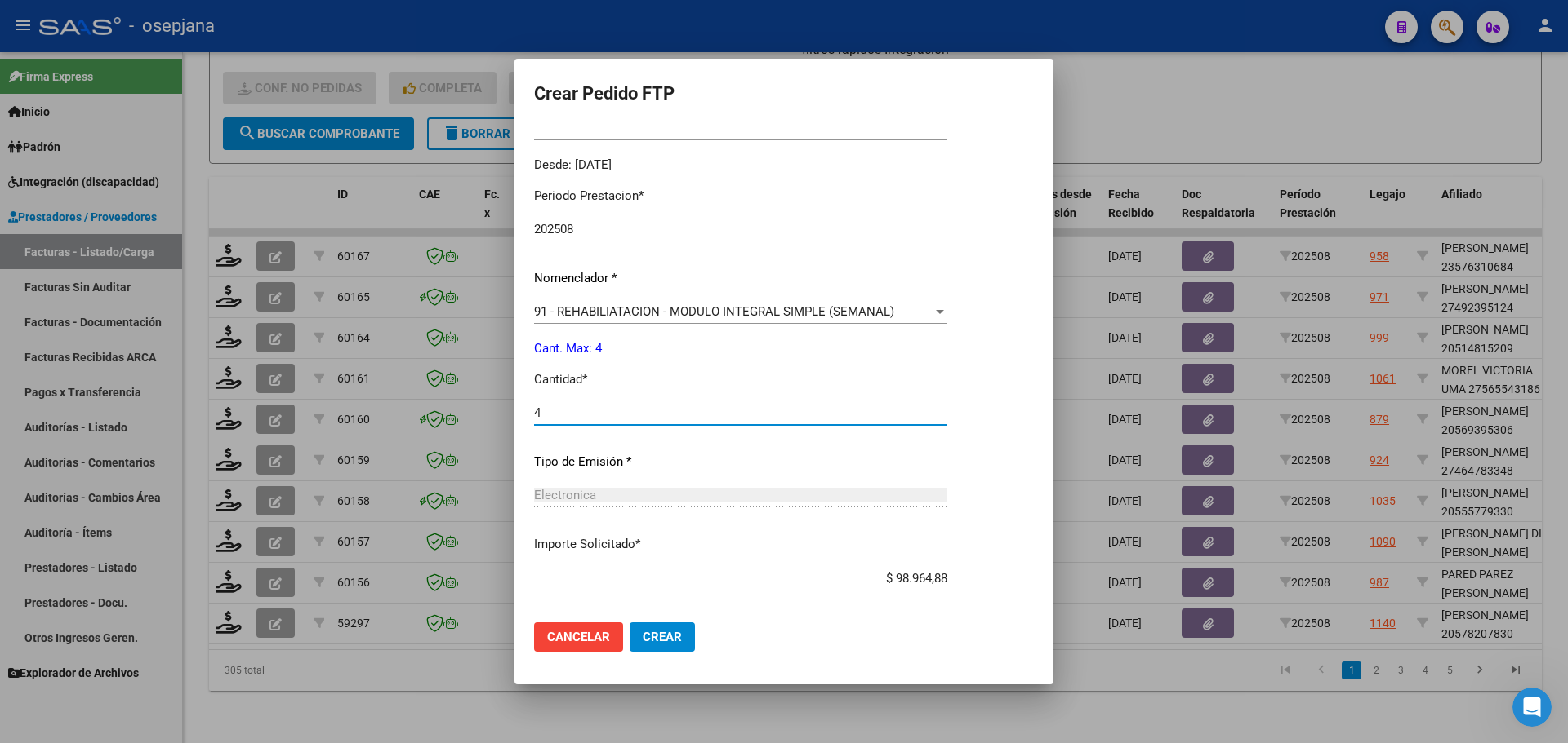
scroll to position [489, 0]
click at [671, 631] on span "Crear" at bounding box center [662, 637] width 40 height 15
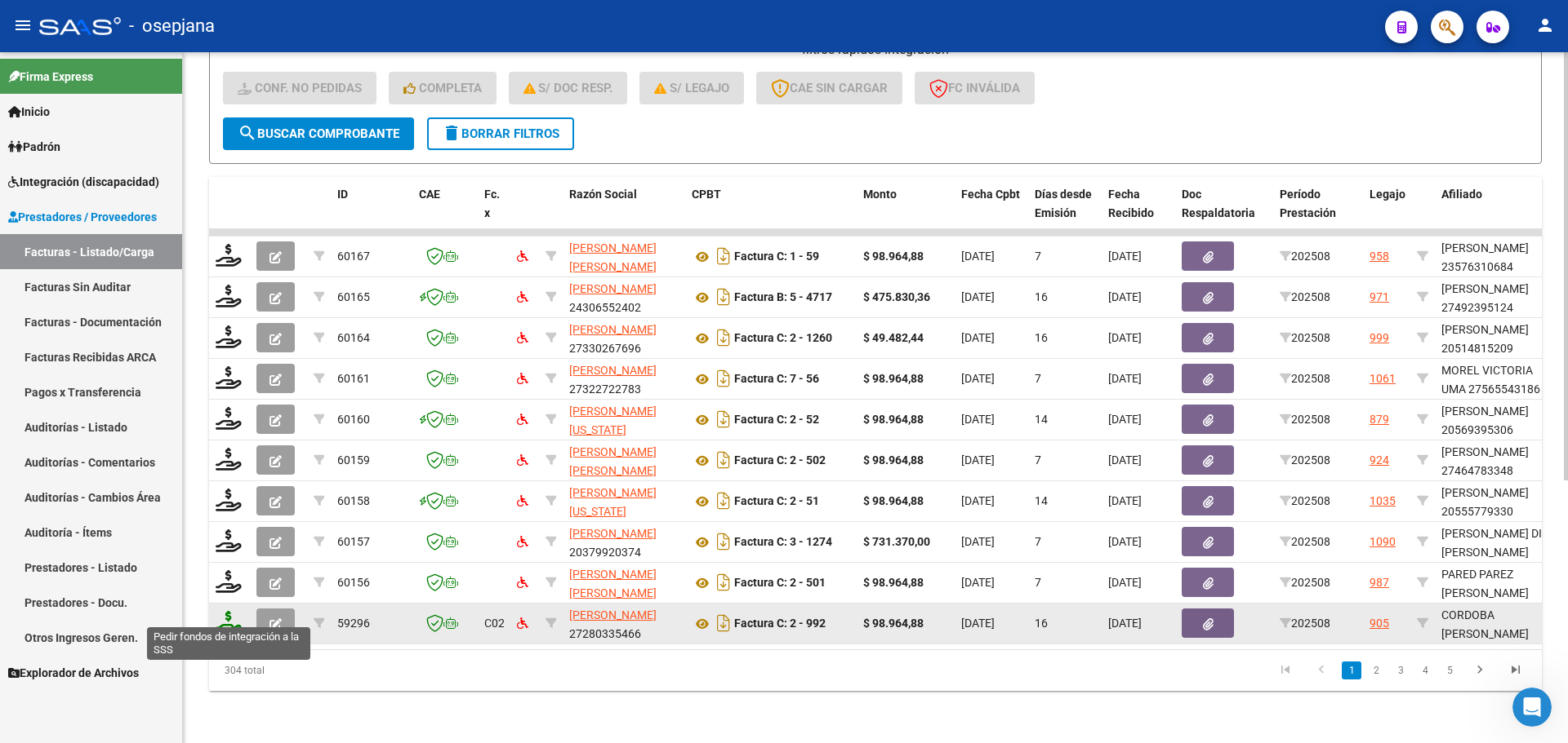
click at [226, 611] on icon at bounding box center [228, 622] width 26 height 23
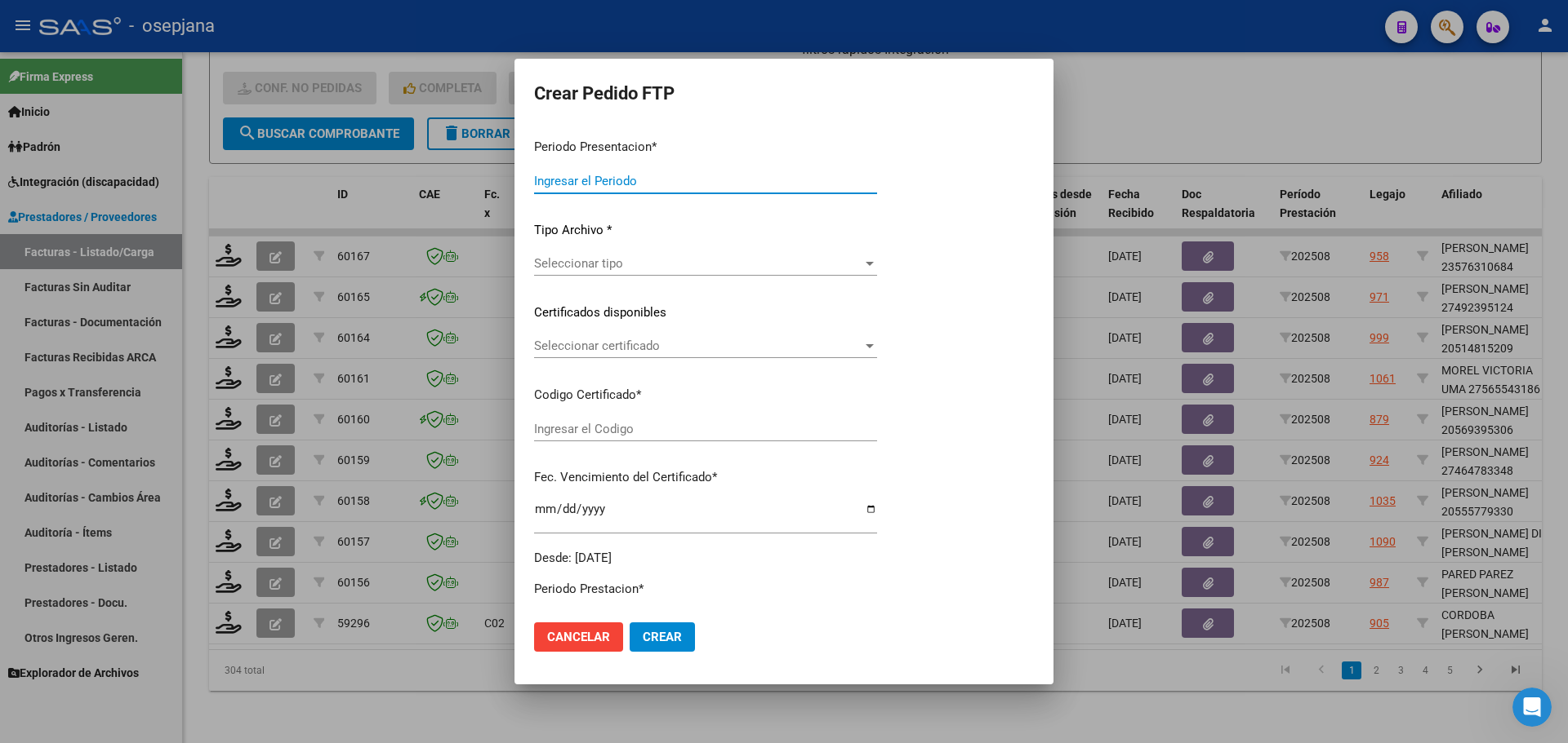
type input "202508"
type input "$ 98.964,88"
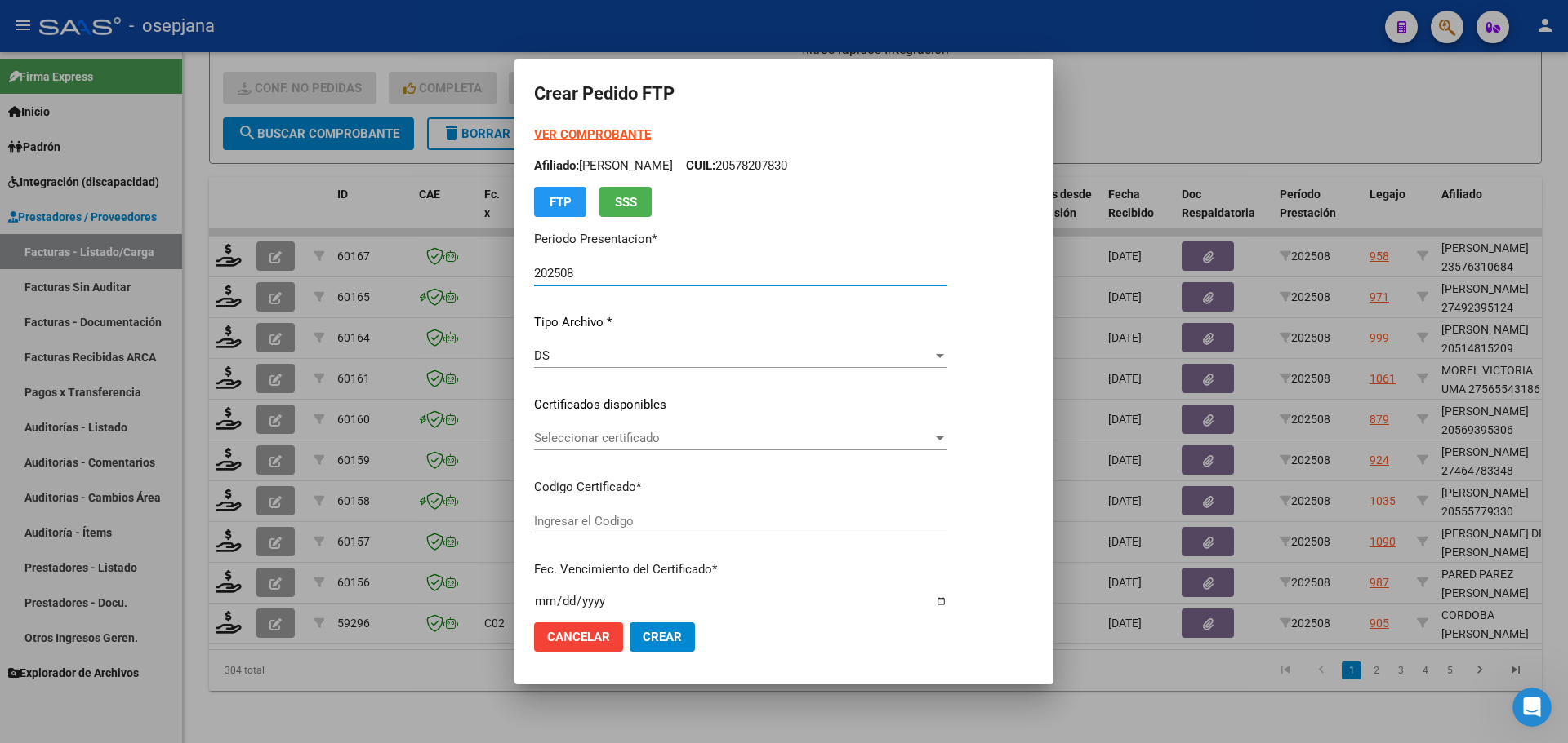
type input "ARG01000537416812025070720280707BSAS313"
type input "[DATE]"
click at [616, 444] on span "Seleccionar certificado" at bounding box center [762, 438] width 458 height 15
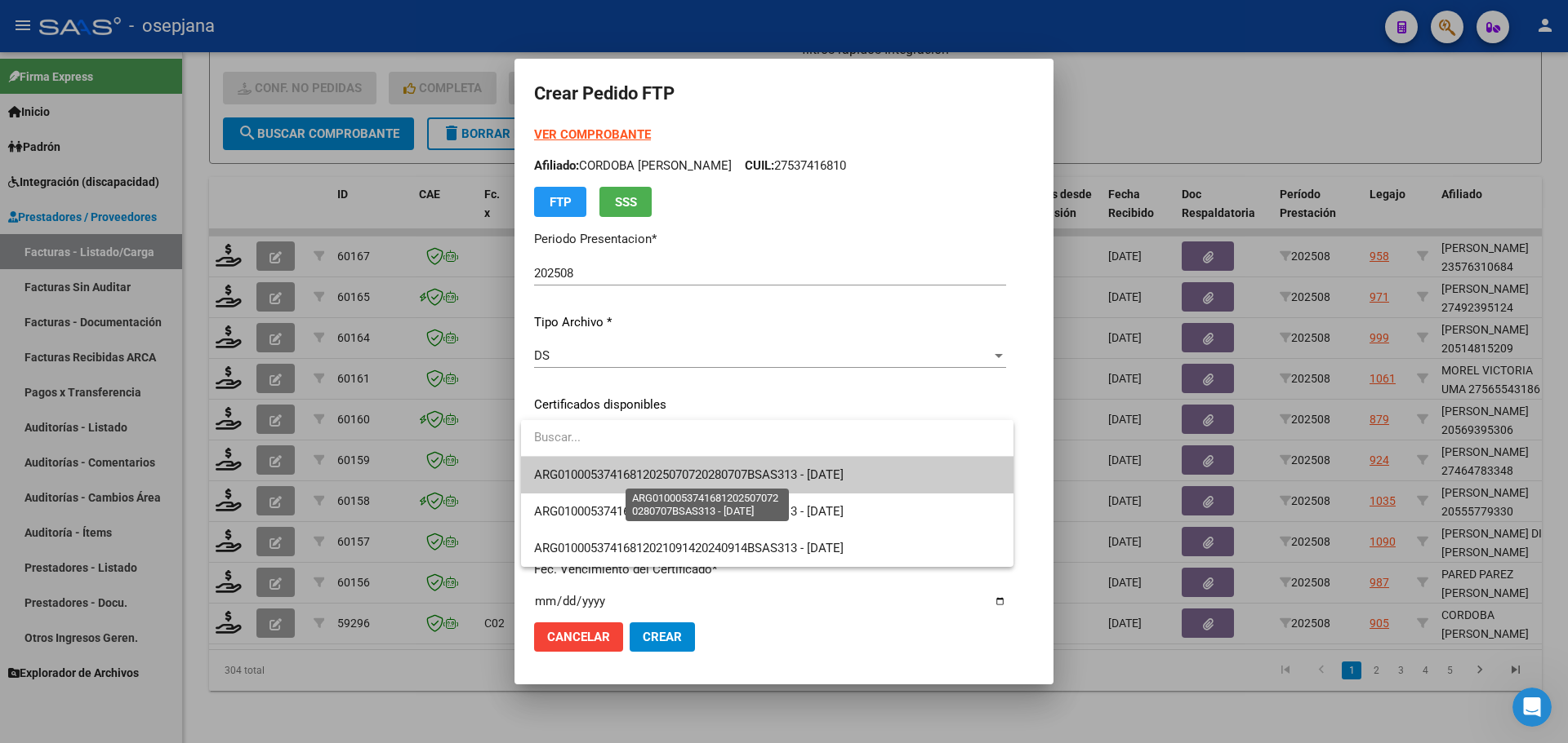
click at [607, 471] on span "ARG01000537416812025070720280707BSAS313 - [DATE]" at bounding box center [689, 475] width 309 height 15
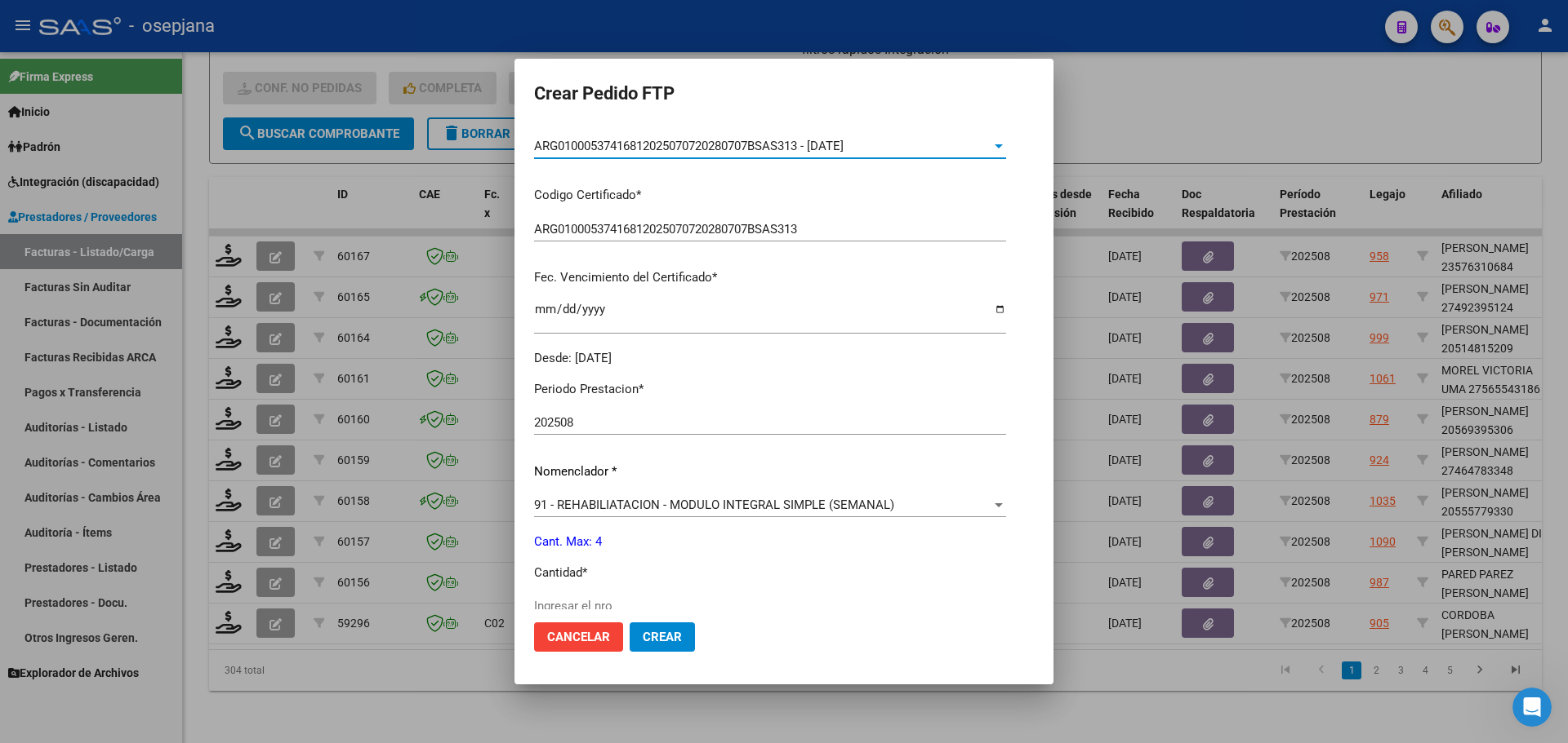
scroll to position [326, 0]
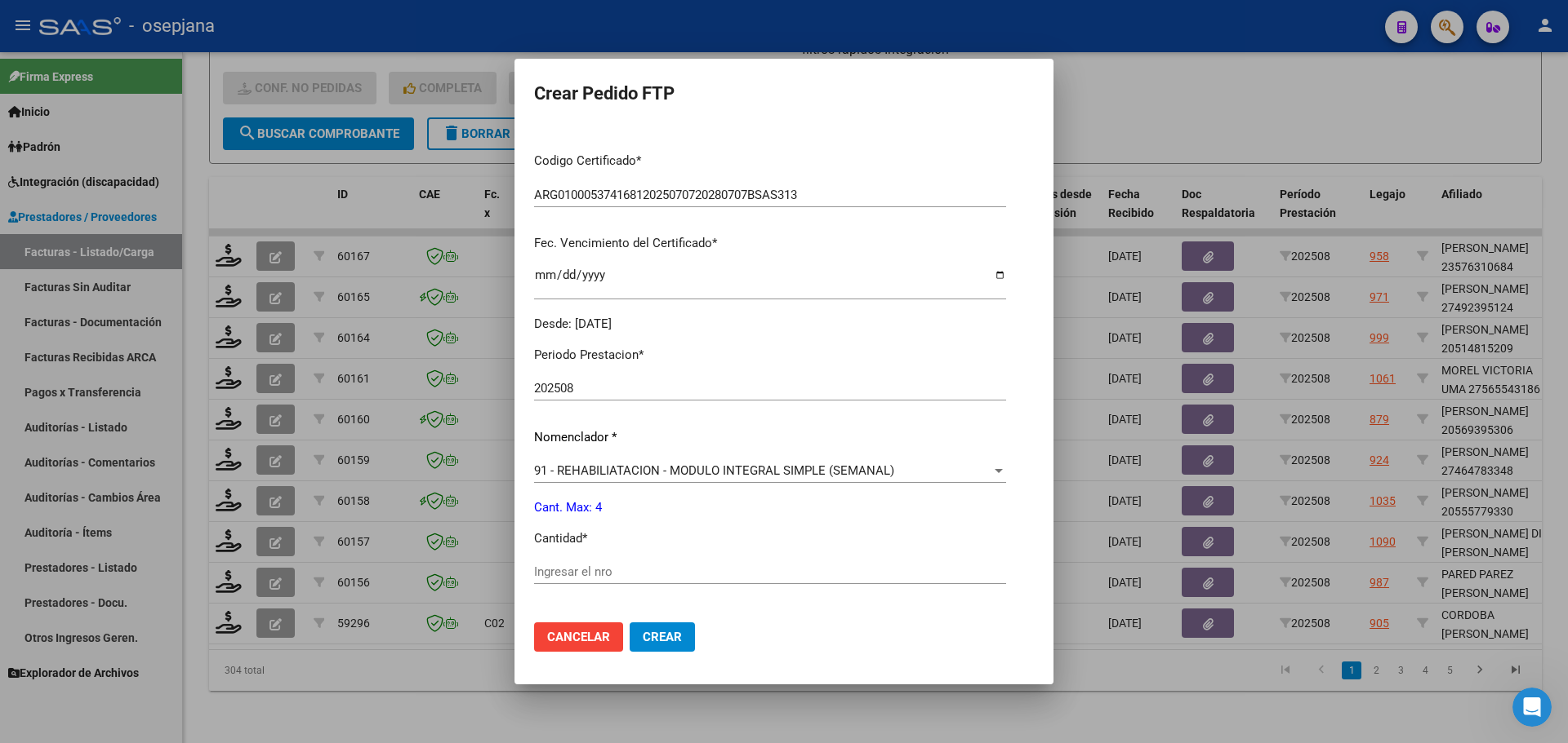
click at [598, 570] on input "Ingresar el nro" at bounding box center [770, 572] width 472 height 15
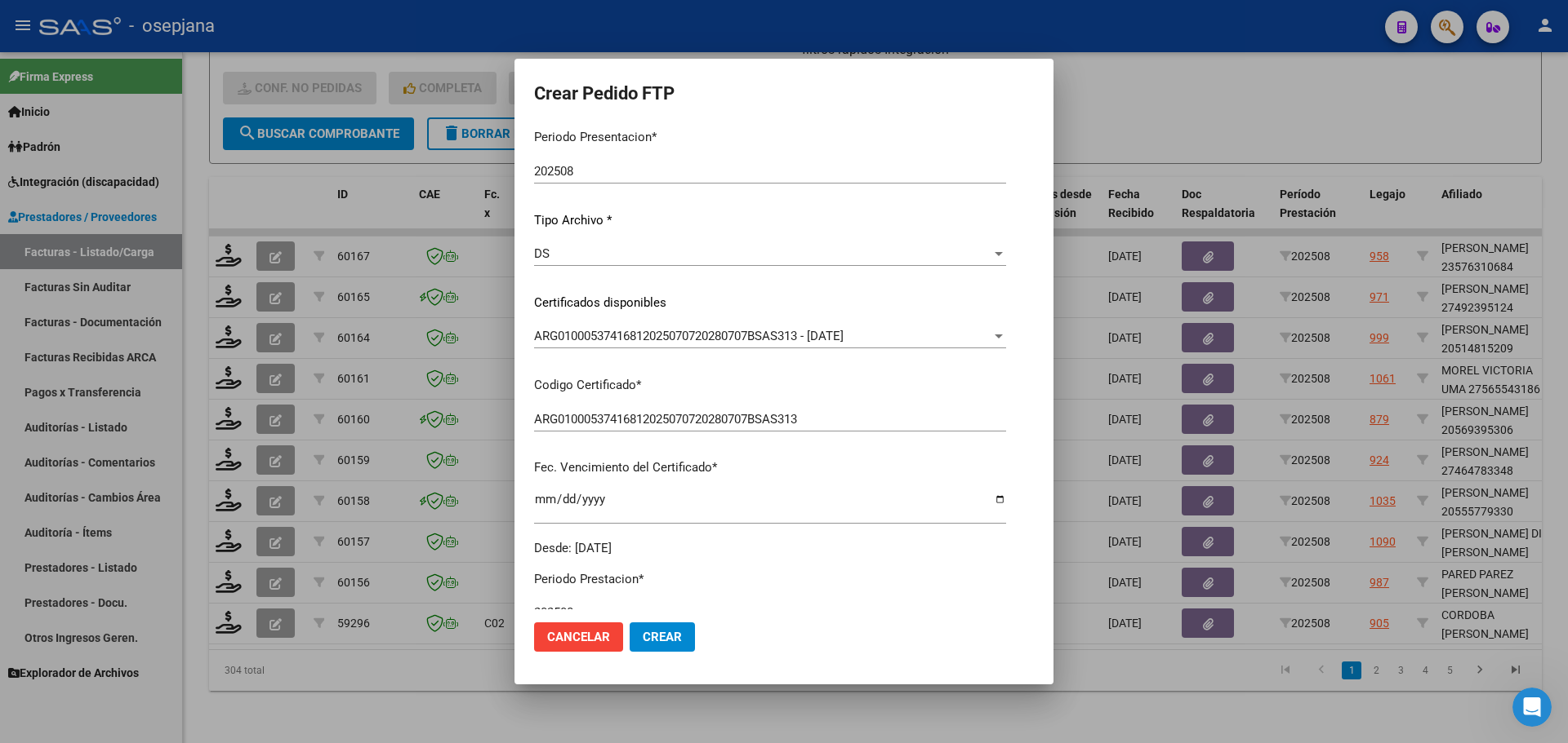
scroll to position [0, 0]
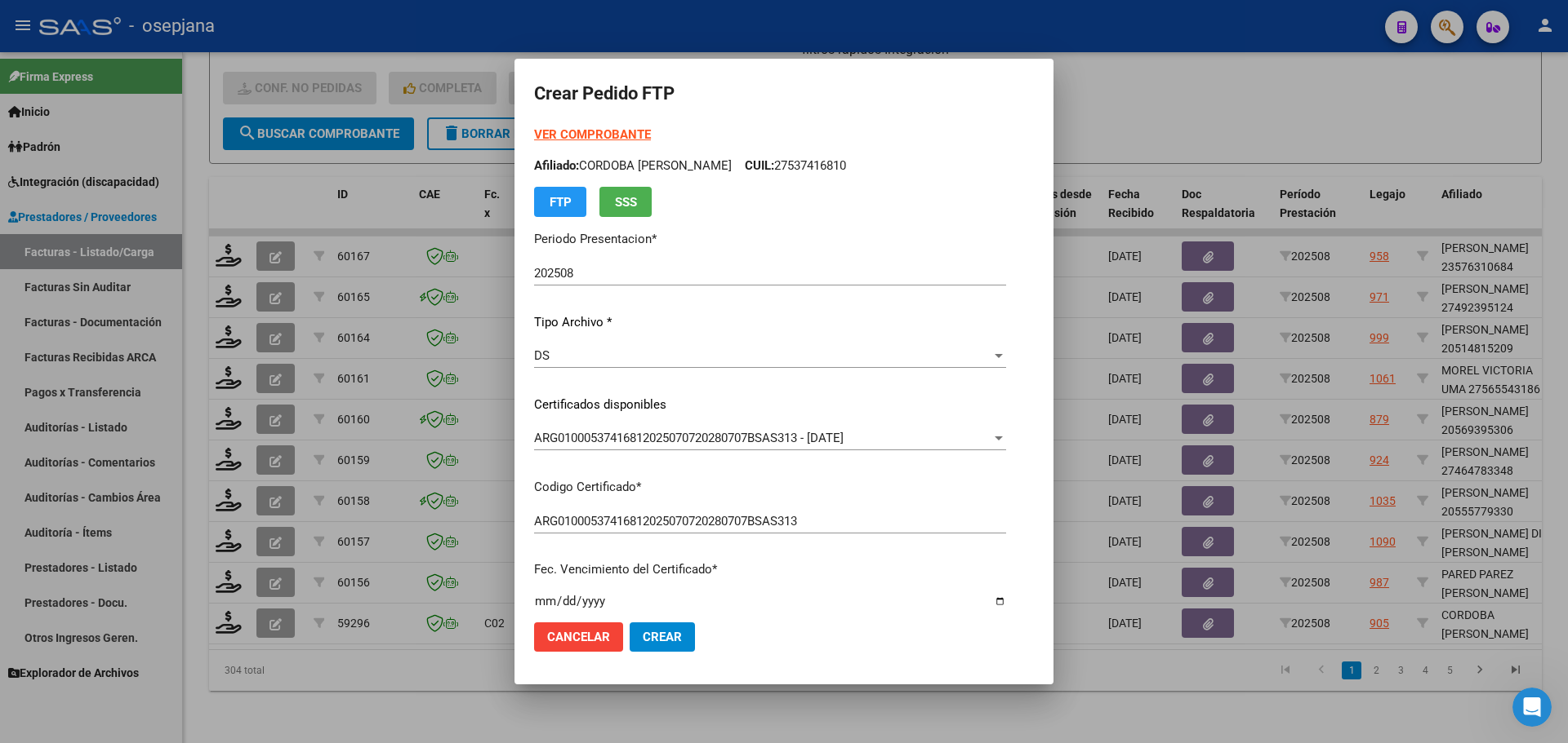
type input "4"
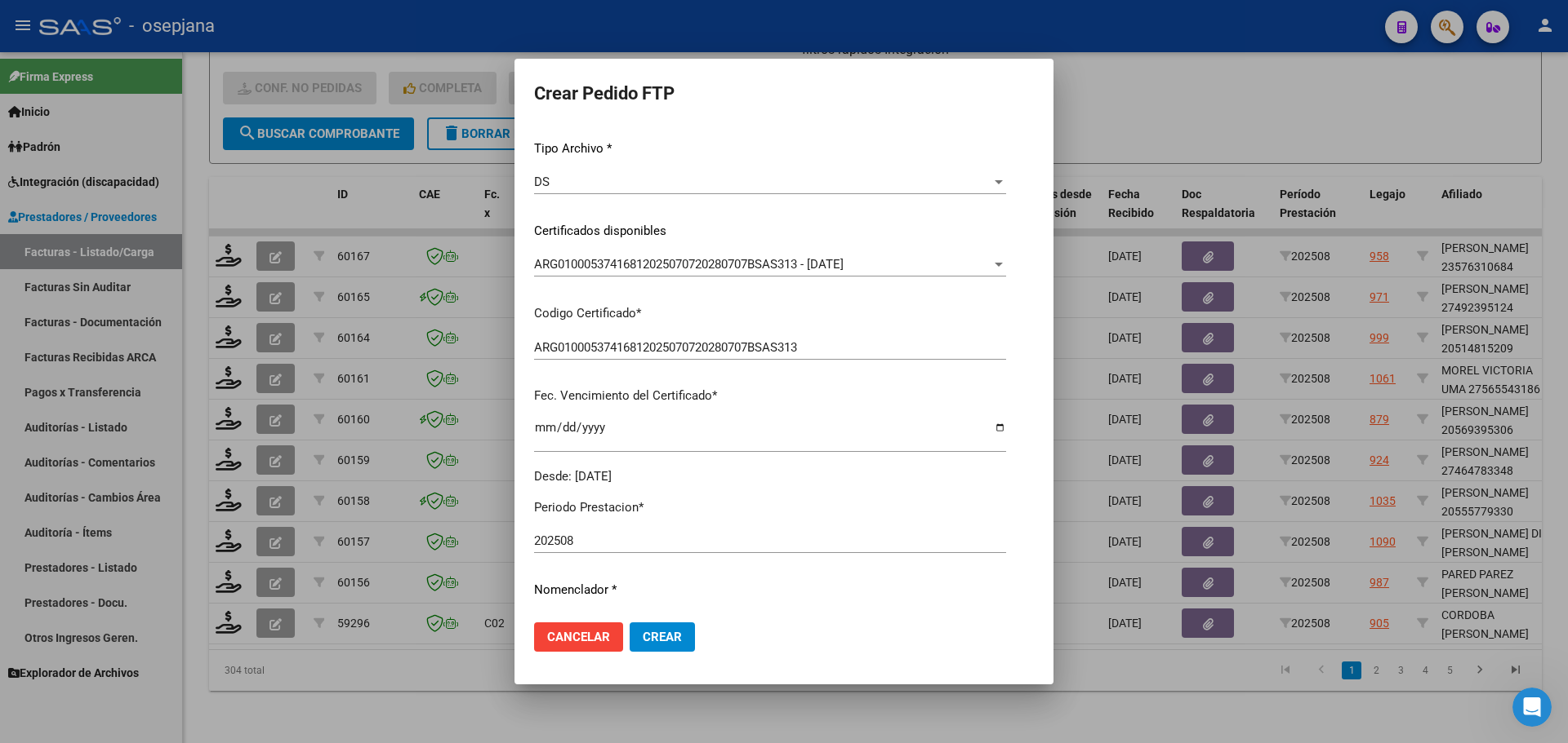
scroll to position [408, 0]
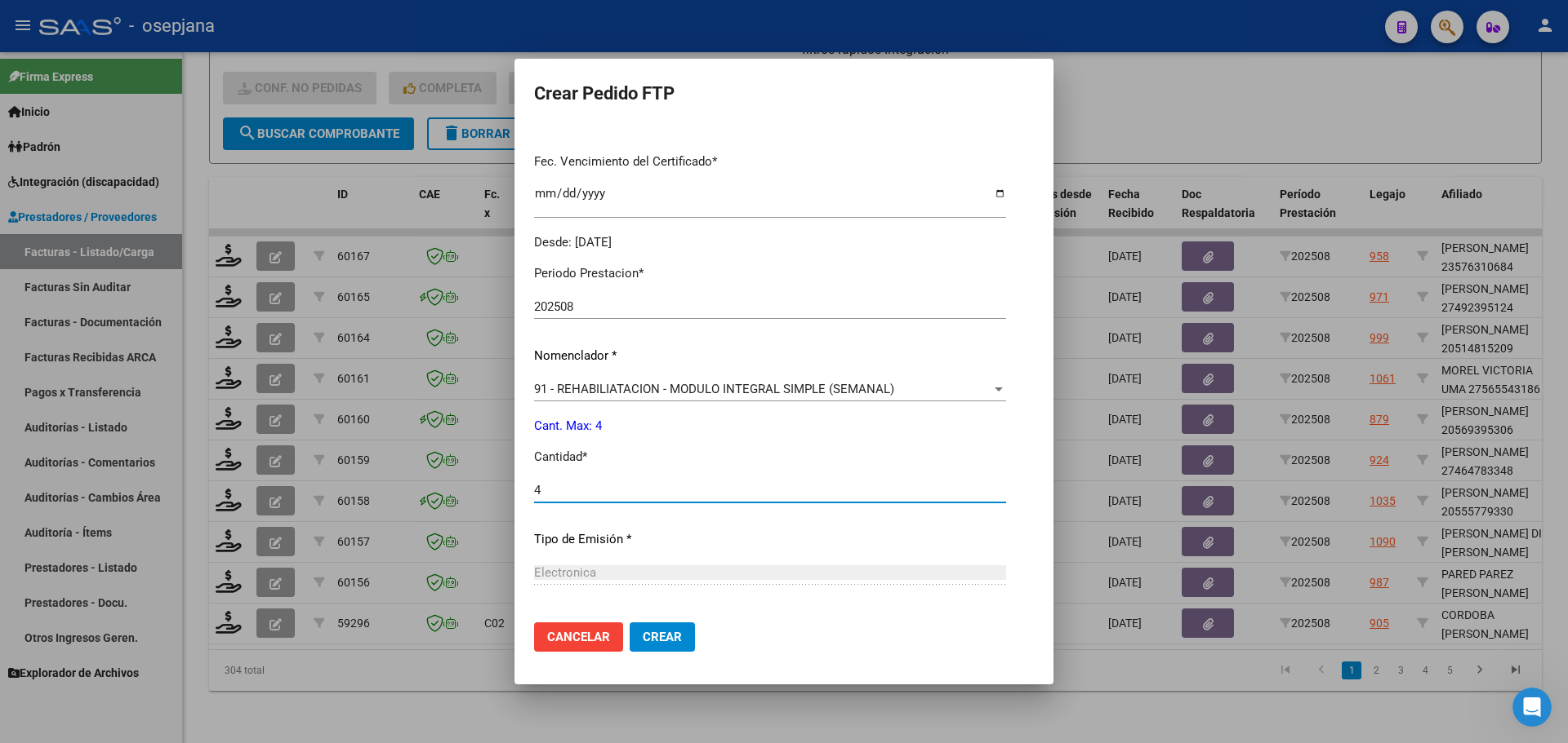
click at [672, 630] on span "Crear" at bounding box center [662, 637] width 40 height 15
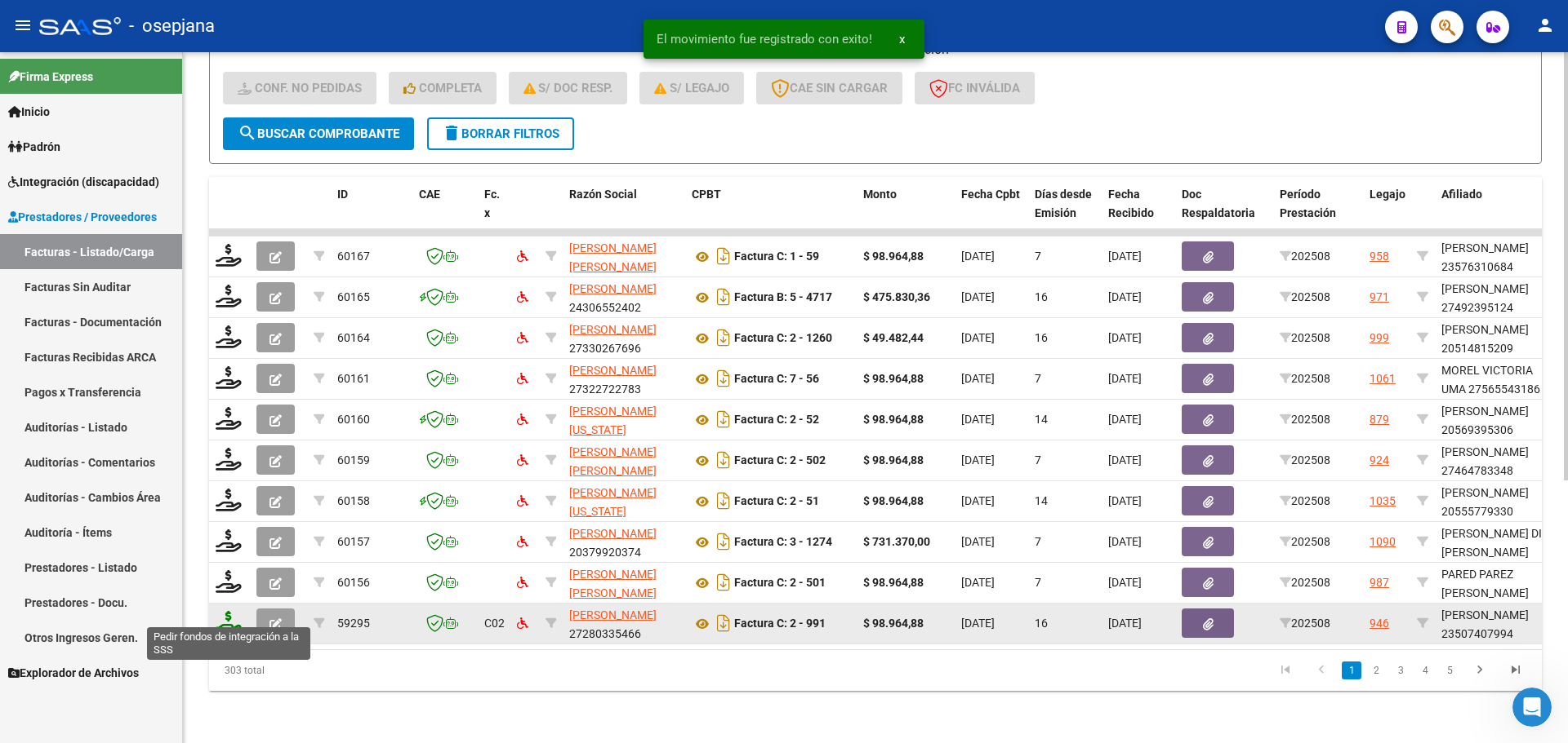
click at [223, 615] on icon at bounding box center [228, 622] width 26 height 23
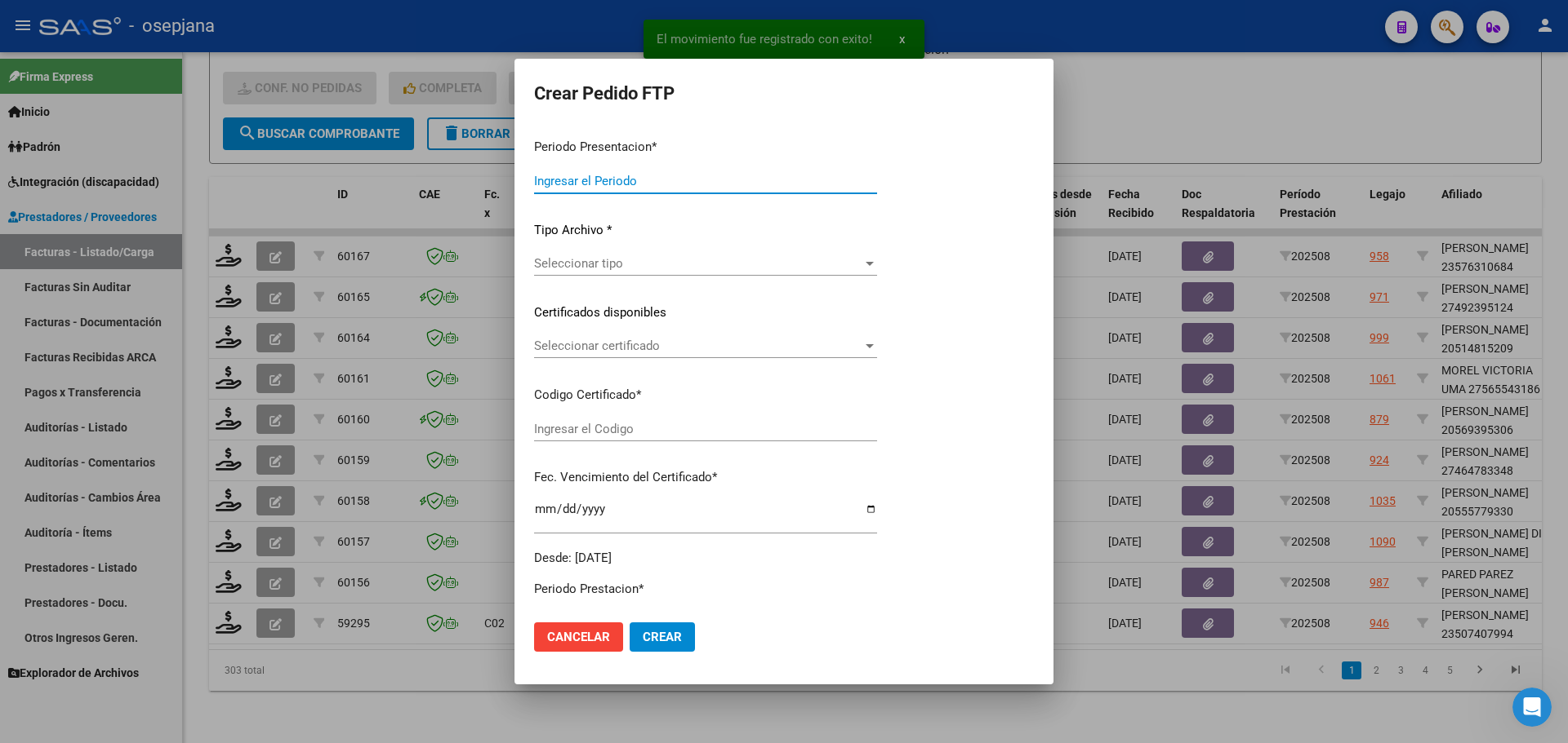
type input "202508"
type input "$ 98.964,88"
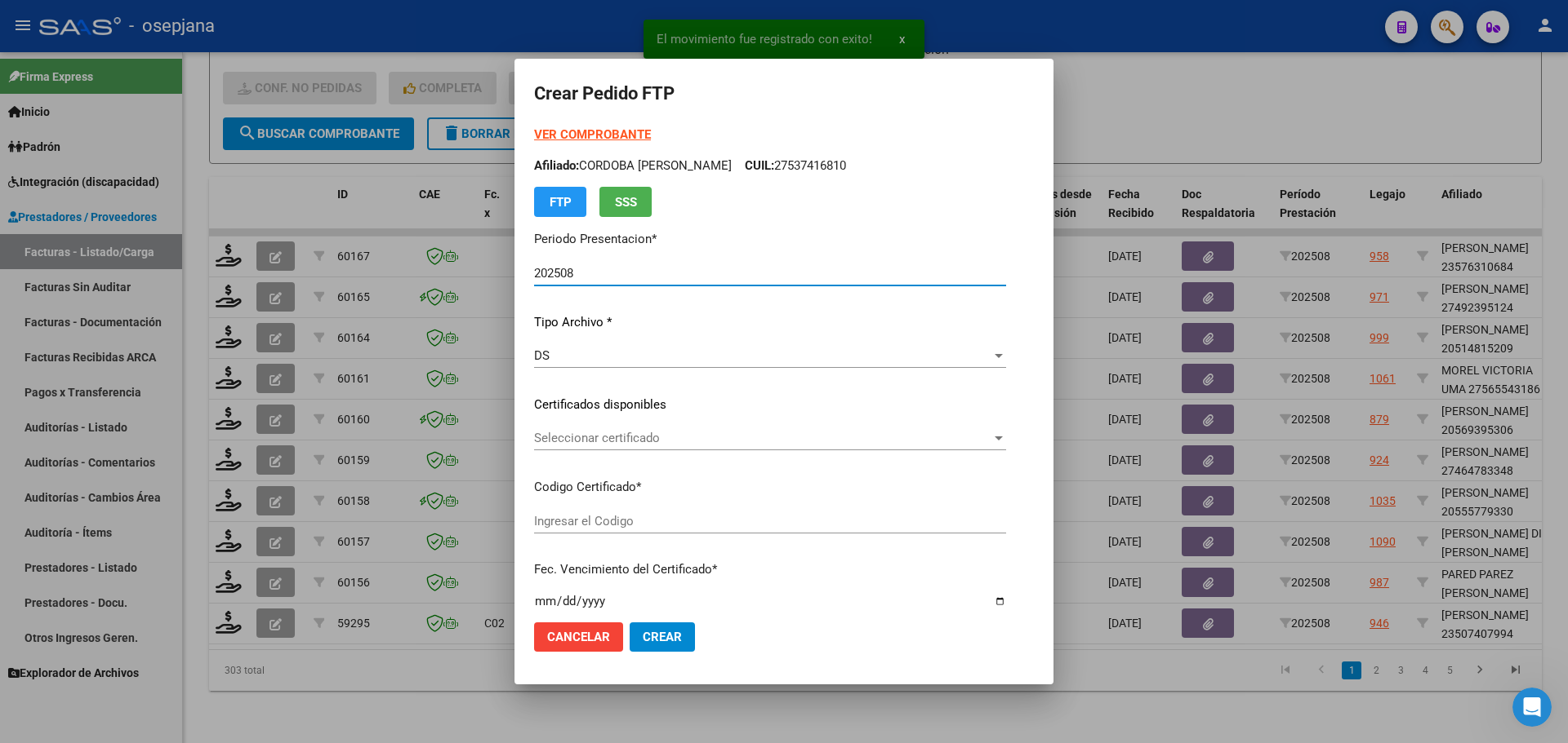
type input "SIN/NRO"
type input "[DATE]"
click at [604, 444] on span "Seleccionar certificado" at bounding box center [733, 438] width 398 height 15
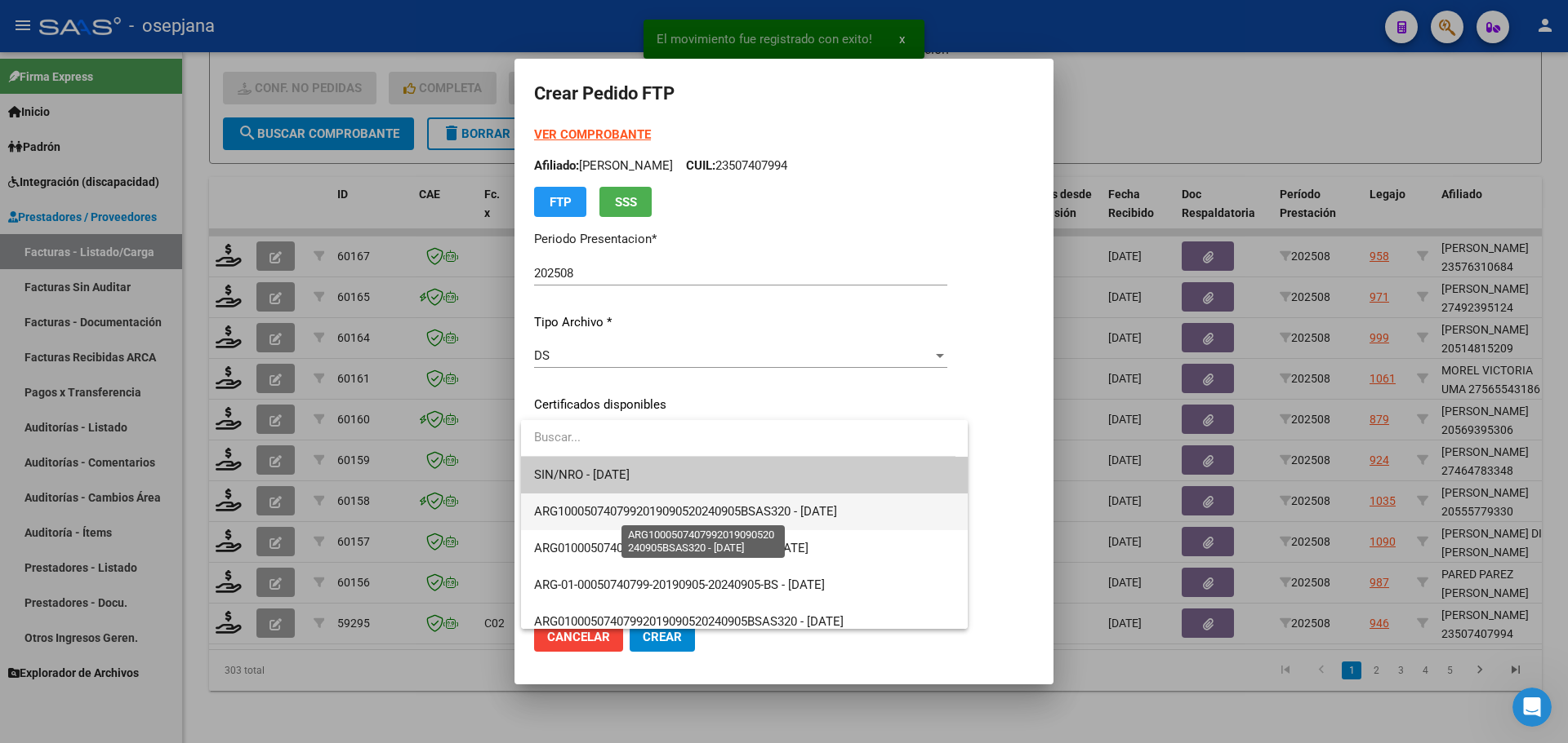
click at [630, 508] on span "ARG1000507407992019090520240905BSAS320 - [DATE]" at bounding box center [685, 512] width 303 height 15
type input "ARG1000507407992019090520240905BSAS320"
type input "[DATE]"
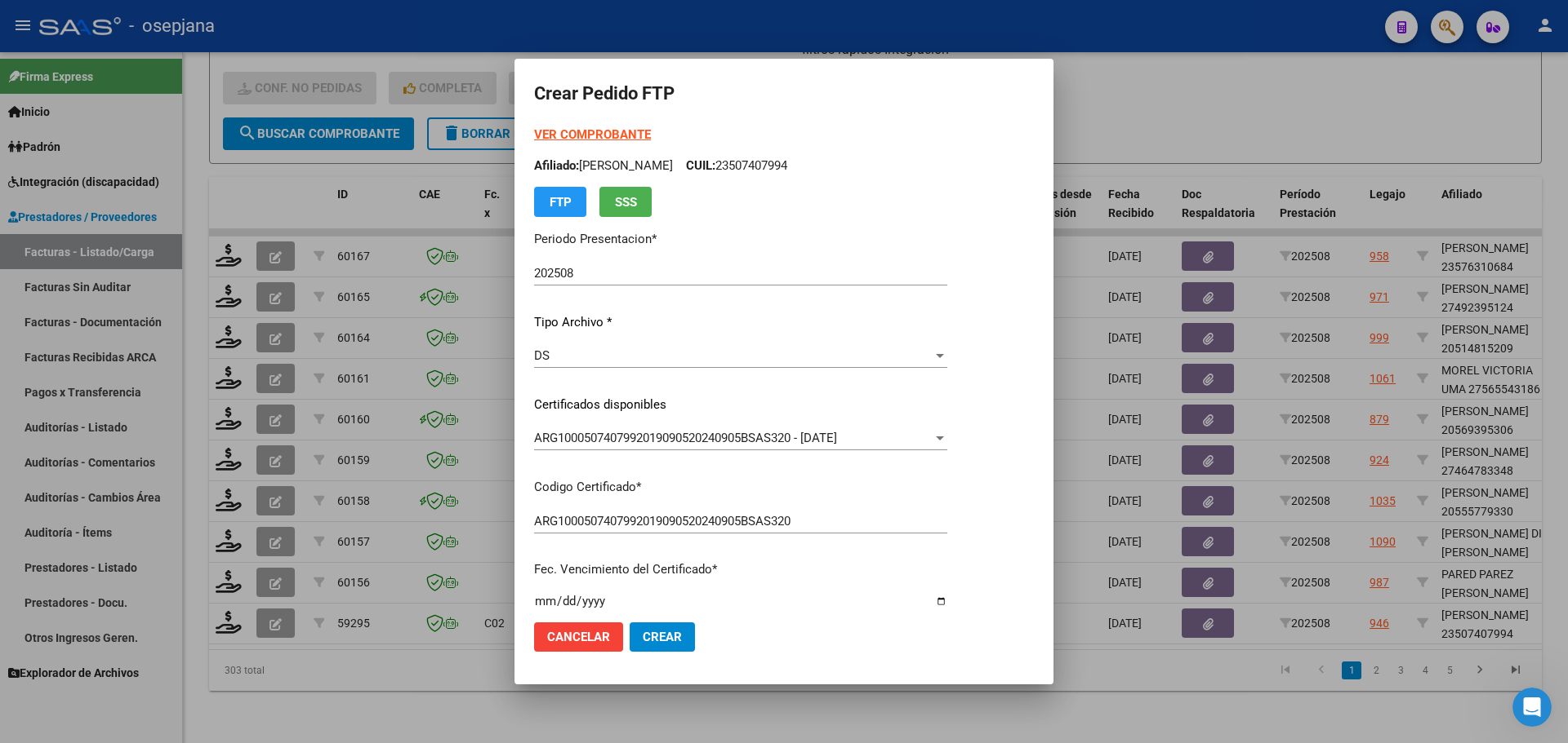
click at [616, 137] on strong "VER COMPROBANTE" at bounding box center [592, 135] width 117 height 15
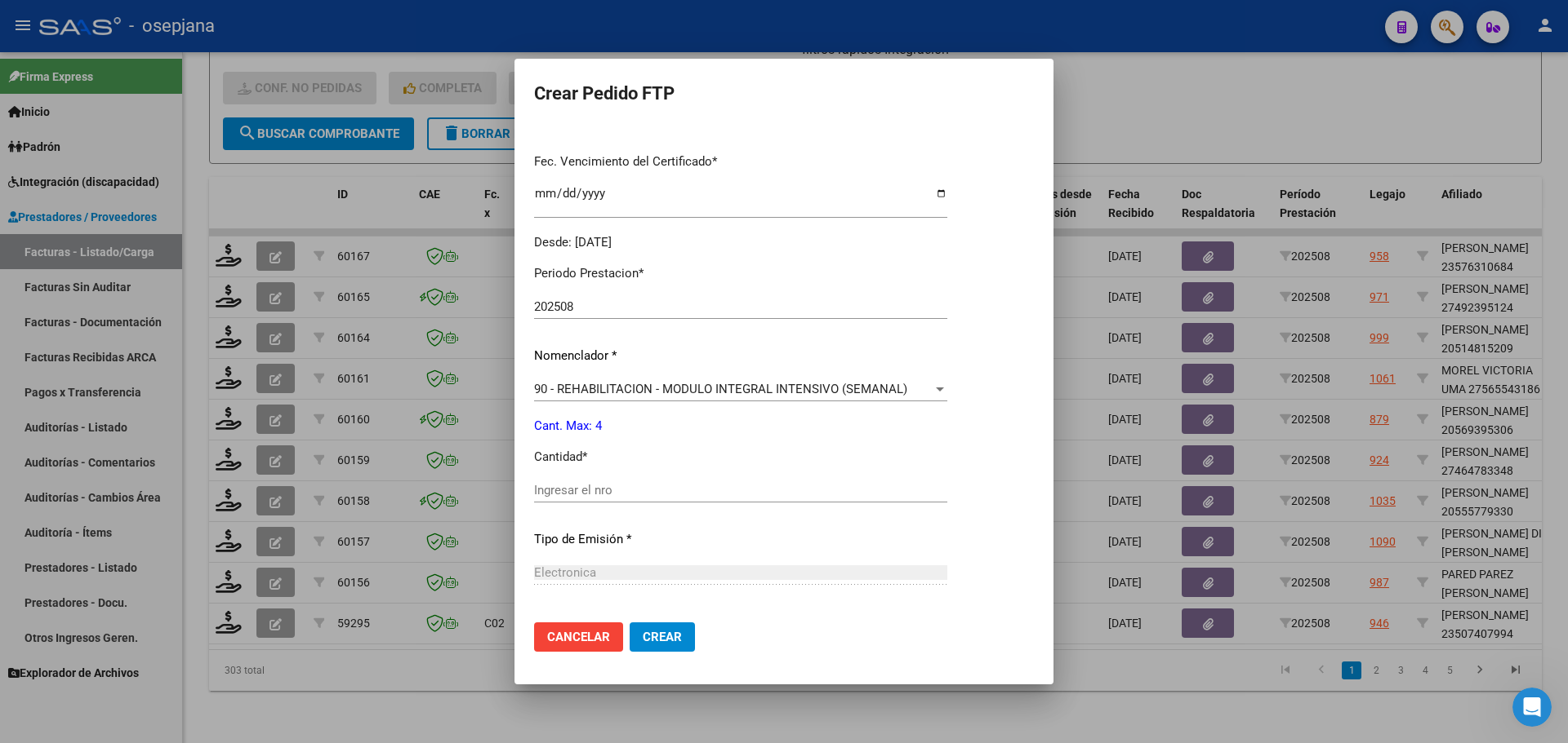
click at [569, 498] on input "Ingresar el nro" at bounding box center [741, 490] width 413 height 15
type input "4"
click at [671, 632] on span "Crear" at bounding box center [662, 637] width 40 height 15
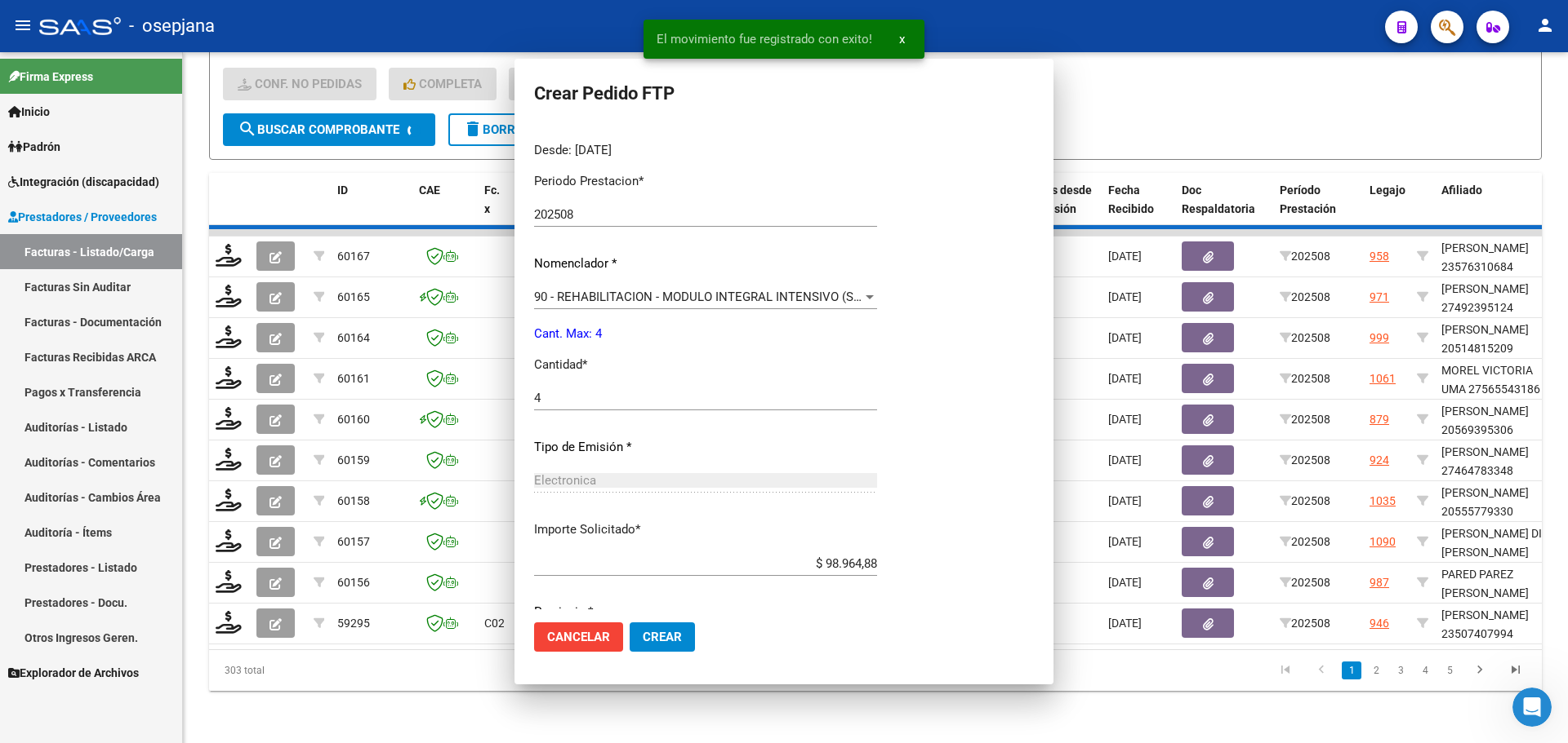
scroll to position [0, 0]
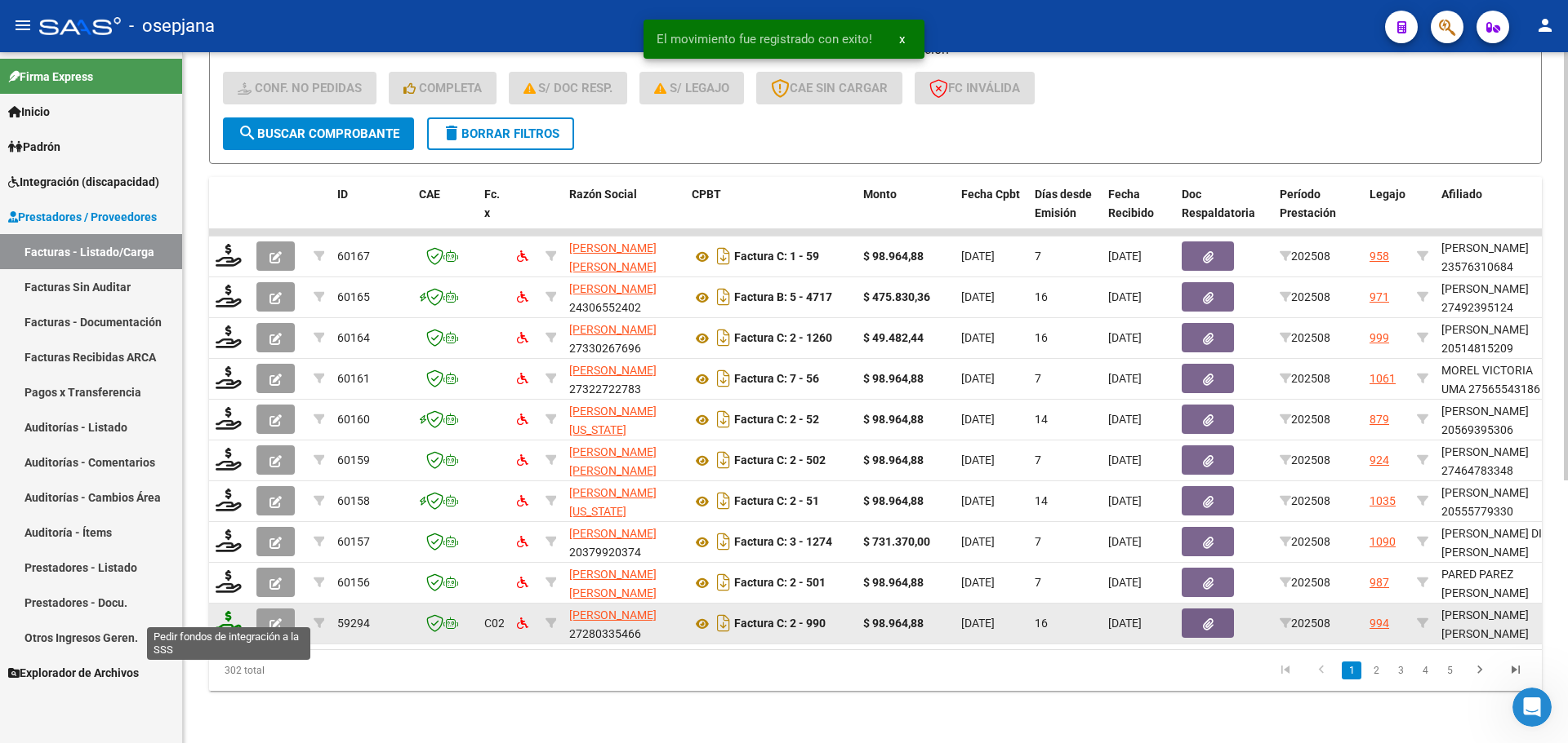
click at [233, 611] on icon at bounding box center [228, 622] width 26 height 23
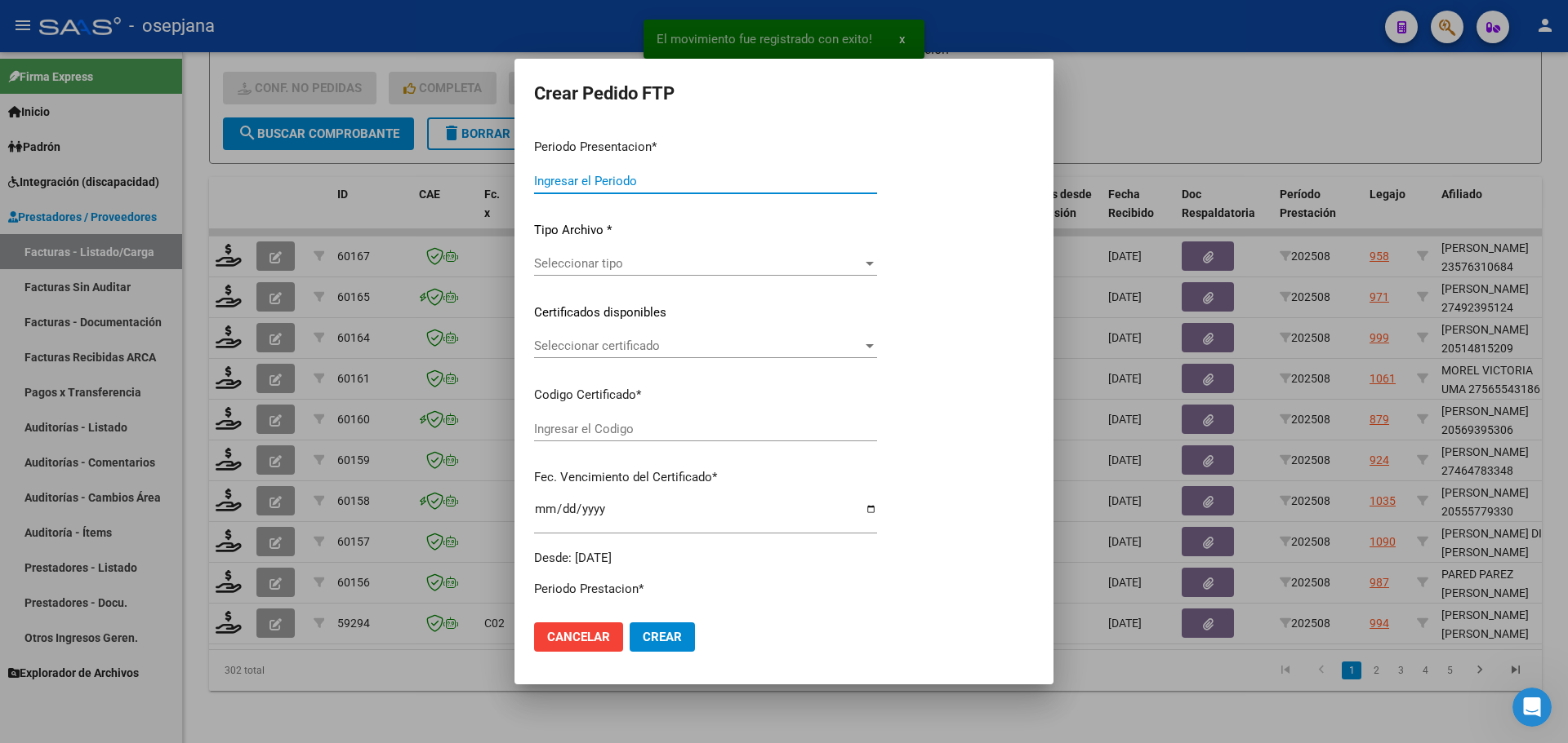
type input "202508"
type input "$ 98.964,88"
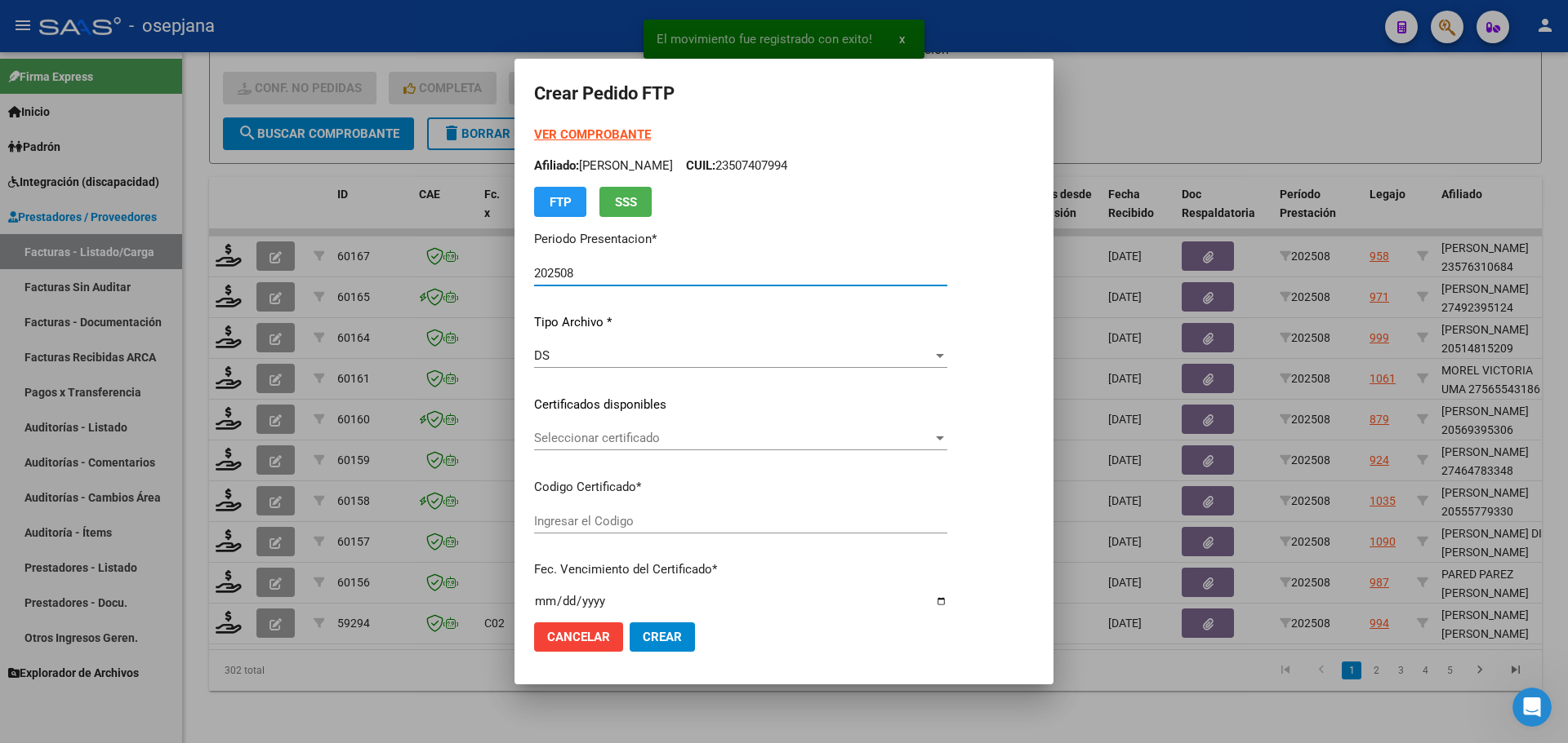
type input "ARG02000546325462022091420270914BSAS313"
type input "[DATE]"
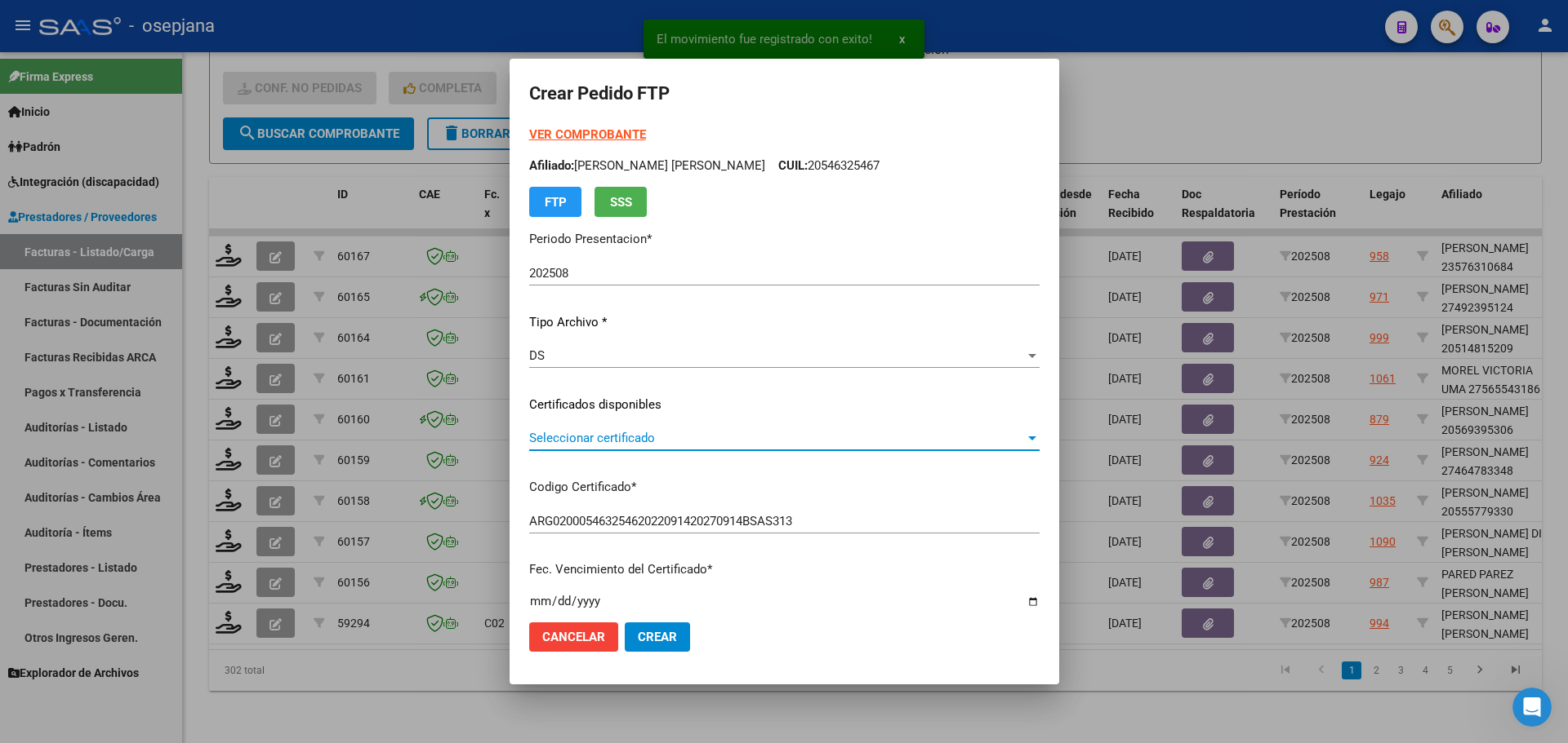
click at [673, 431] on span "Seleccionar certificado" at bounding box center [776, 438] width 495 height 15
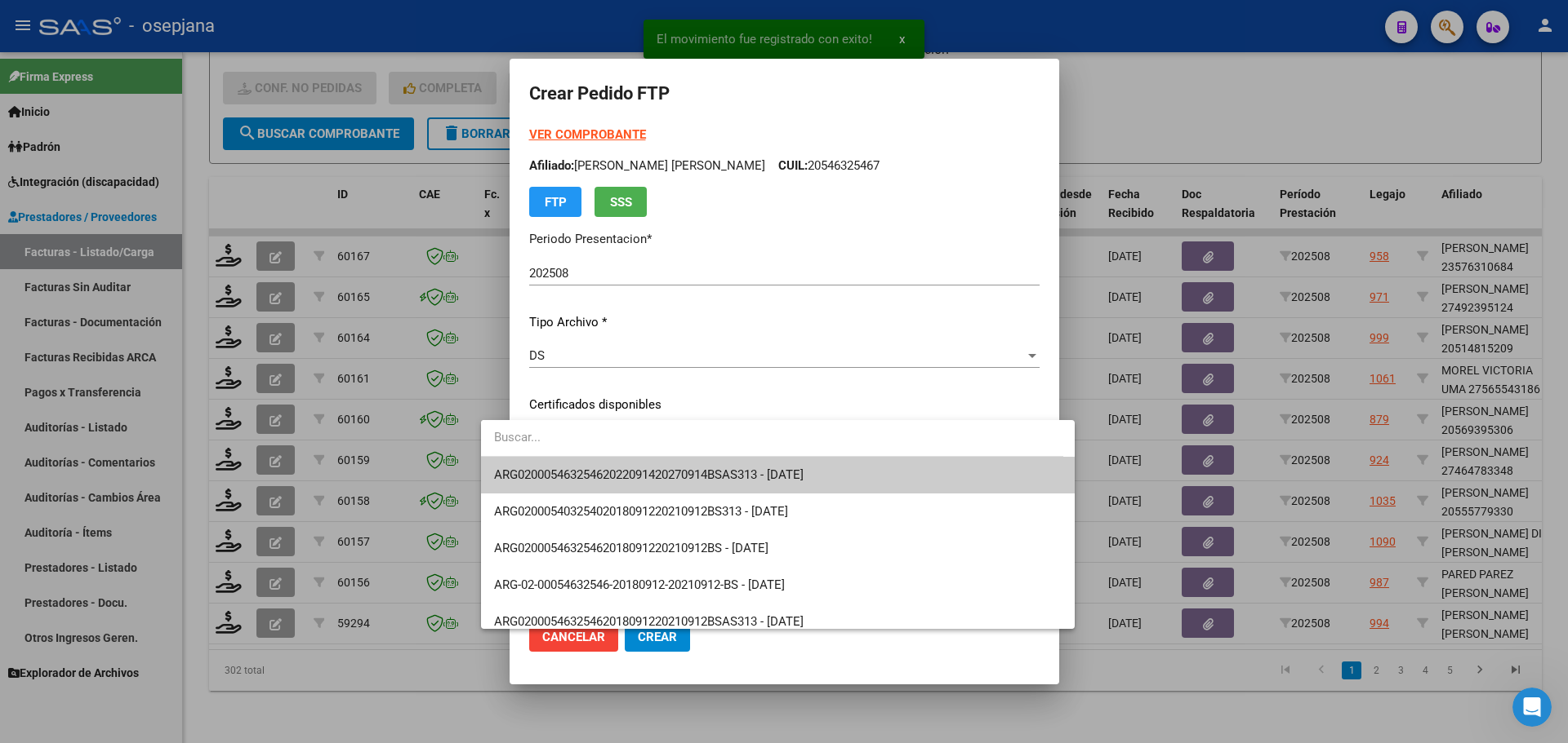
click at [687, 465] on span "ARG02000546325462022091420270914BSAS313 - [DATE]" at bounding box center [778, 475] width 568 height 37
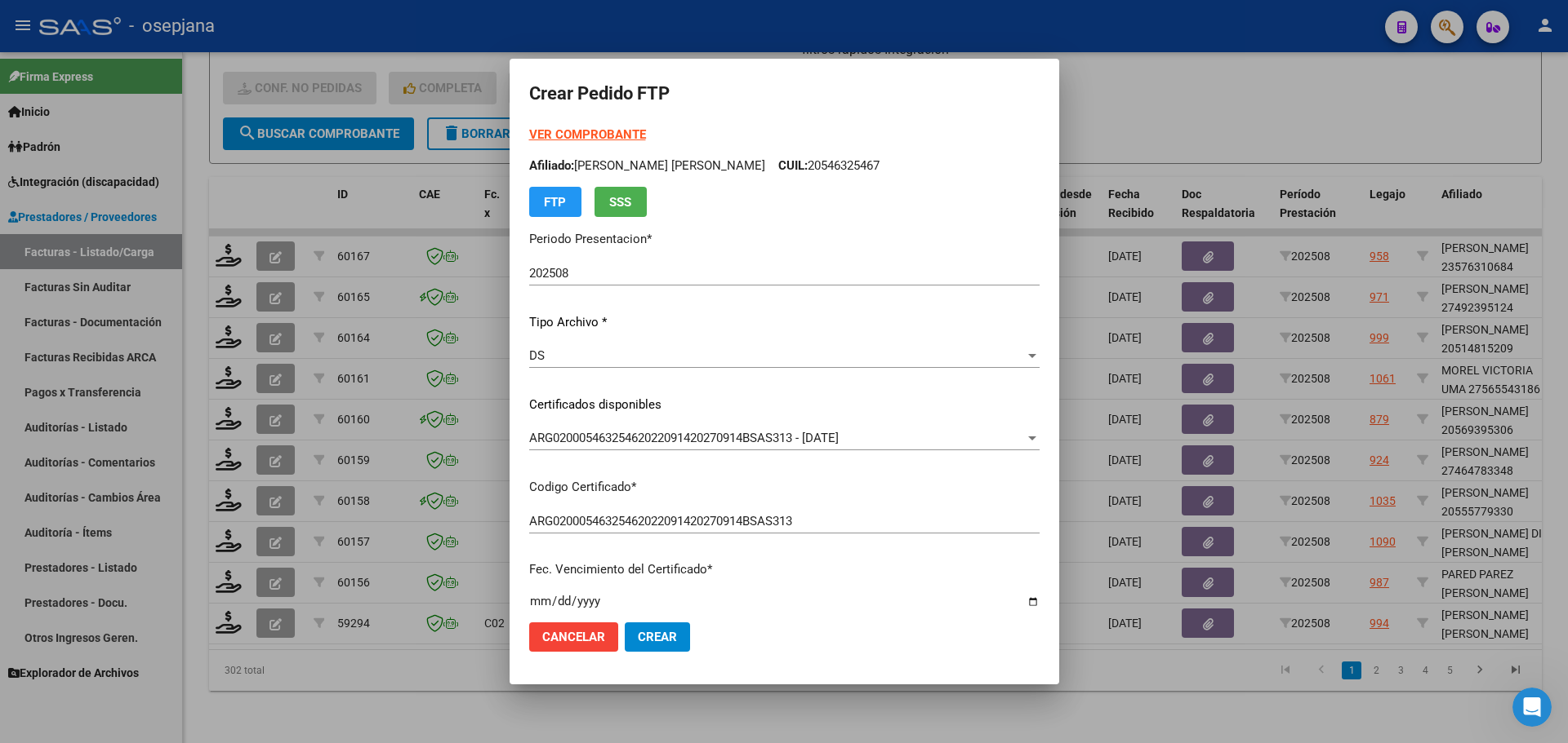
click at [571, 130] on strong "VER COMPROBANTE" at bounding box center [588, 135] width 117 height 15
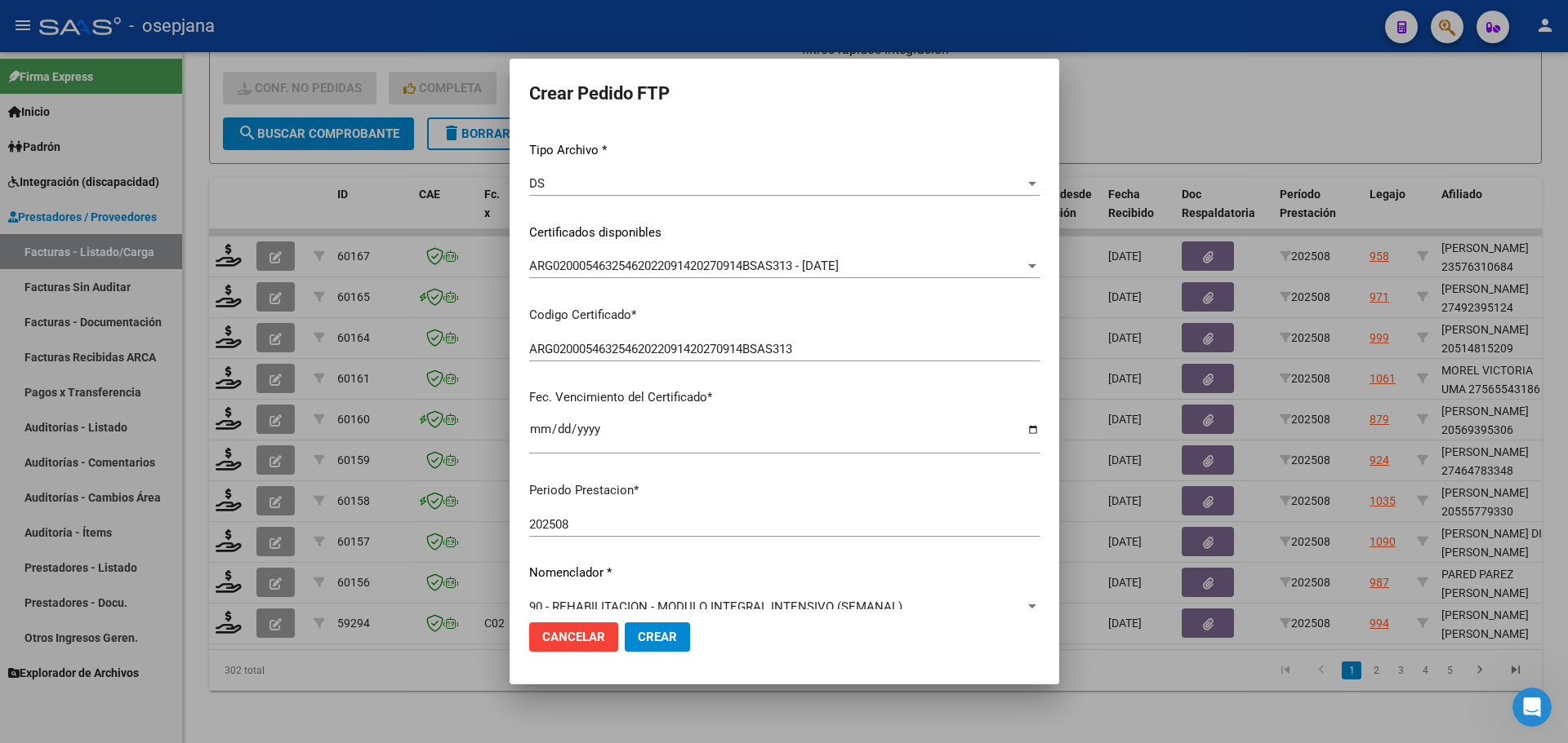
scroll to position [326, 0]
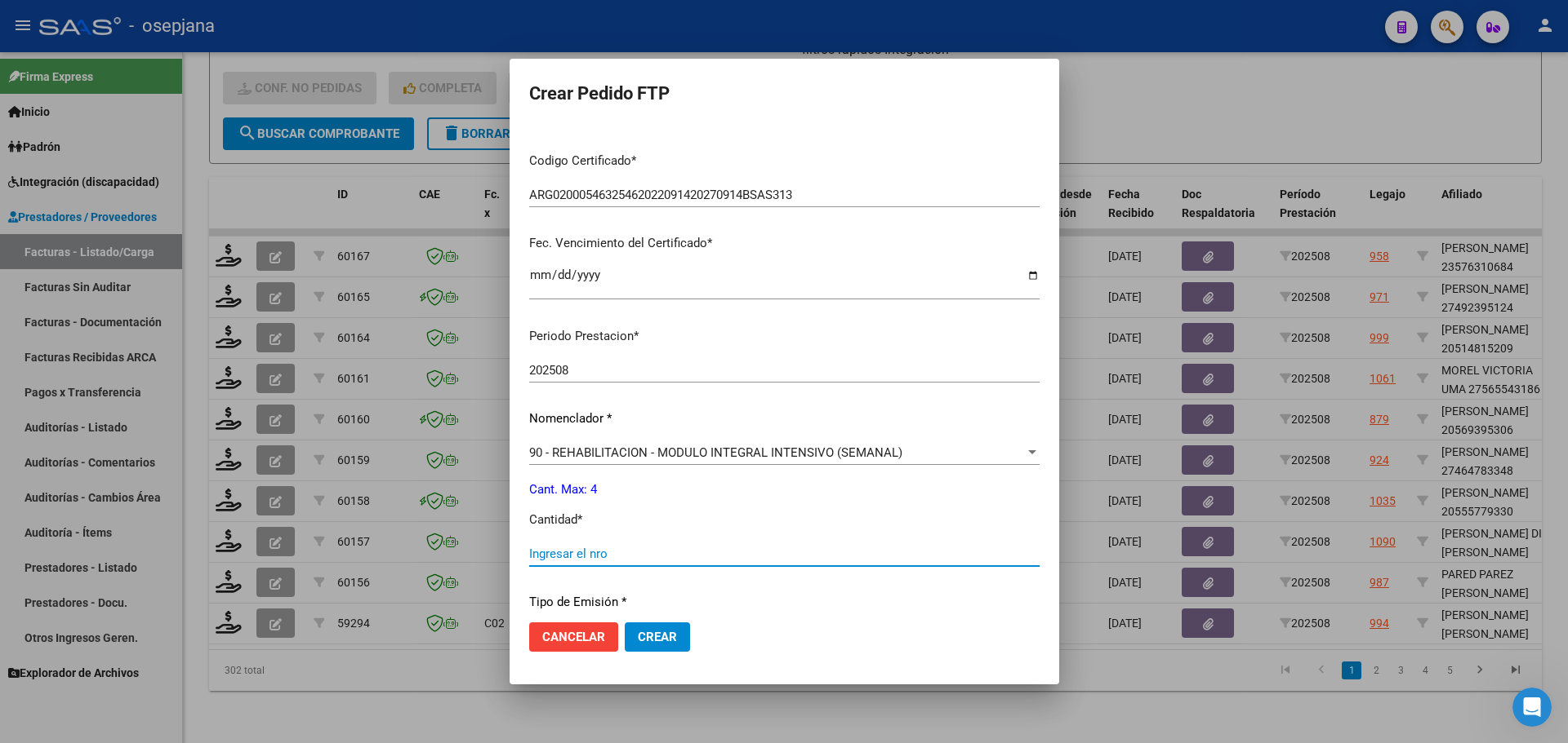
click at [529, 553] on input "Ingresar el nro" at bounding box center [784, 554] width 510 height 15
type input "4"
click at [625, 649] on button "Crear" at bounding box center [657, 636] width 65 height 29
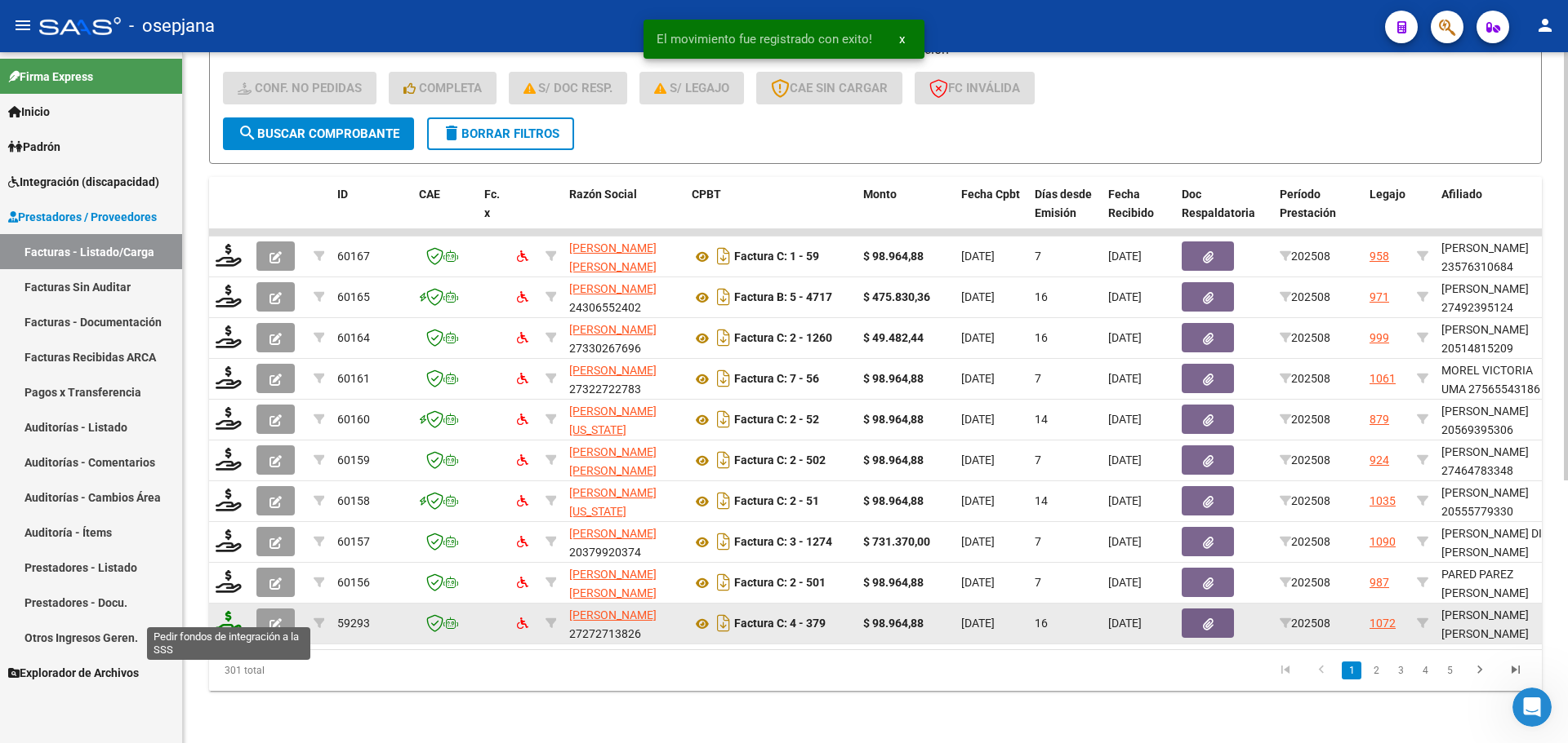
click at [232, 611] on icon at bounding box center [228, 622] width 26 height 23
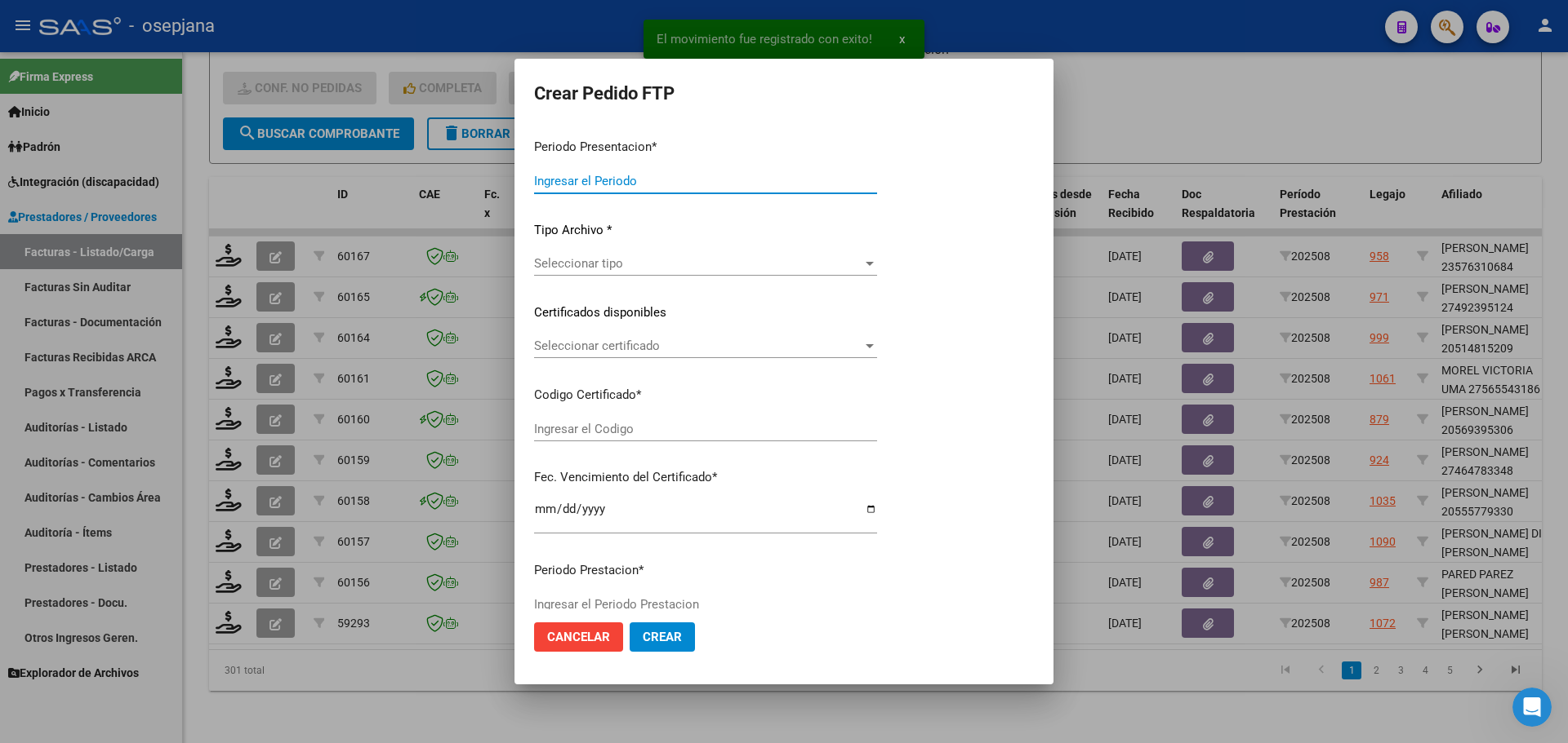
type input "202508"
type input "$ 98.964,88"
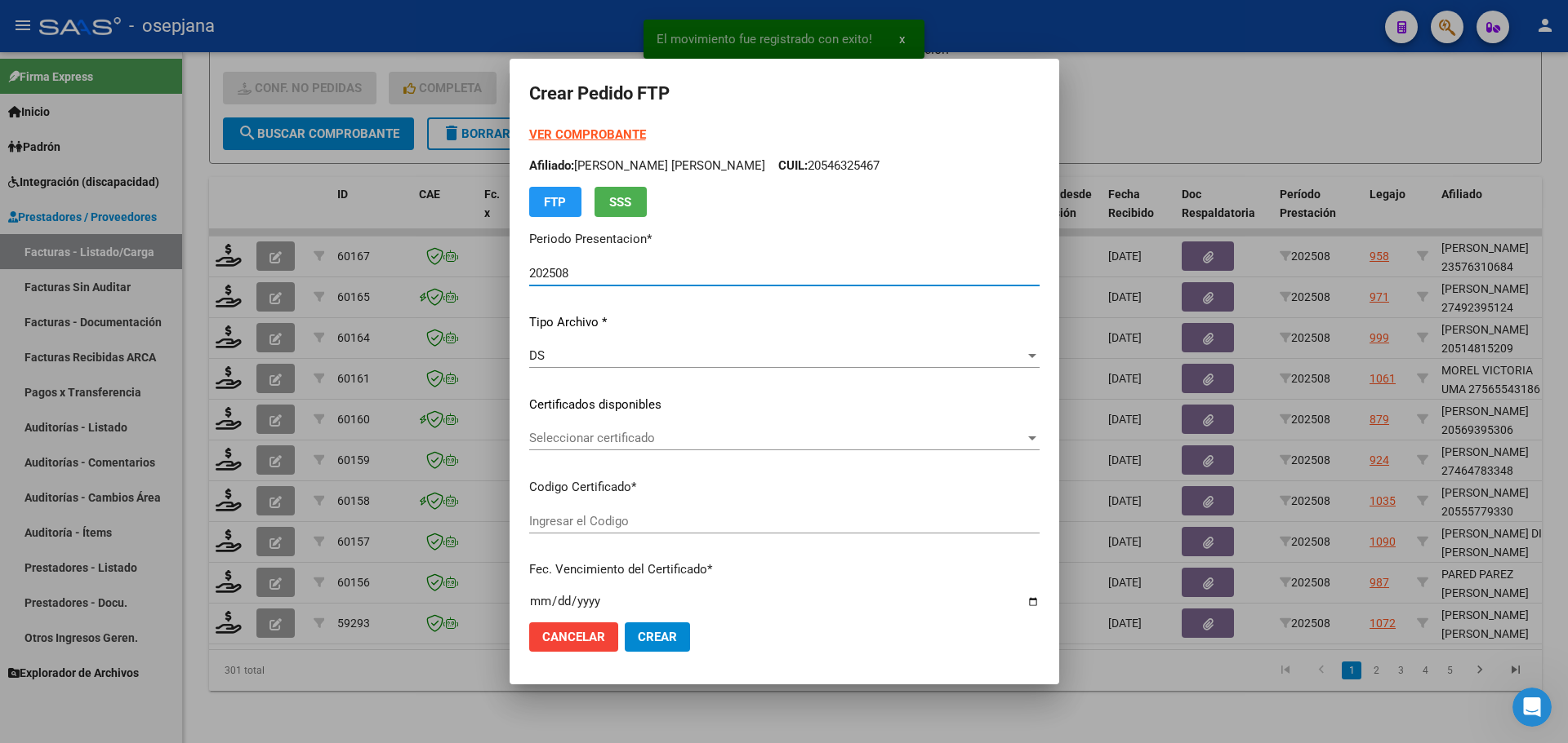
type input "ARG02000437407662023012520280125BSAS389"
type input "[DATE]"
click at [626, 434] on span "Seleccionar certificado" at bounding box center [776, 438] width 495 height 15
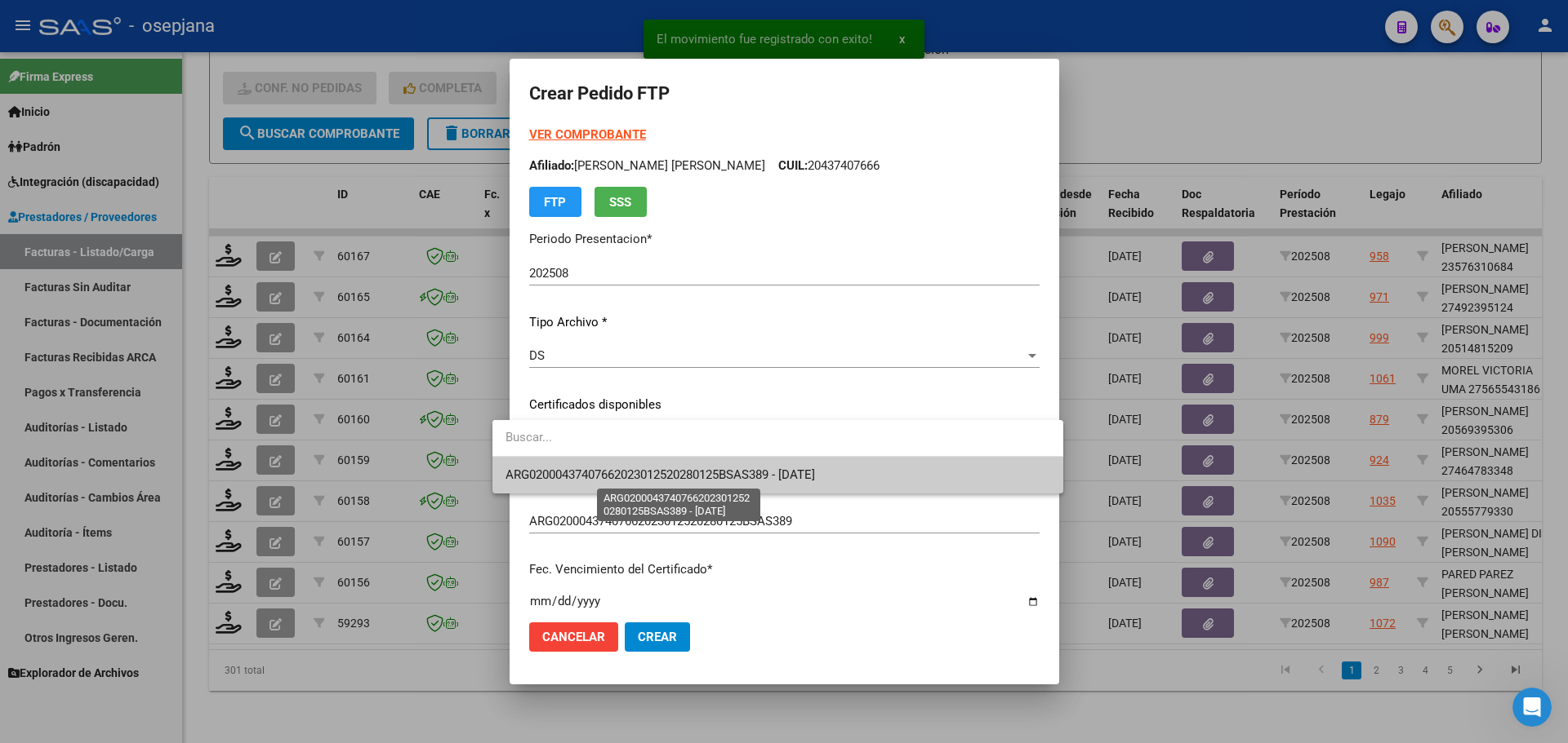
click at [642, 471] on span "ARG02000437407662023012520280125BSAS389 - [DATE]" at bounding box center [660, 475] width 309 height 15
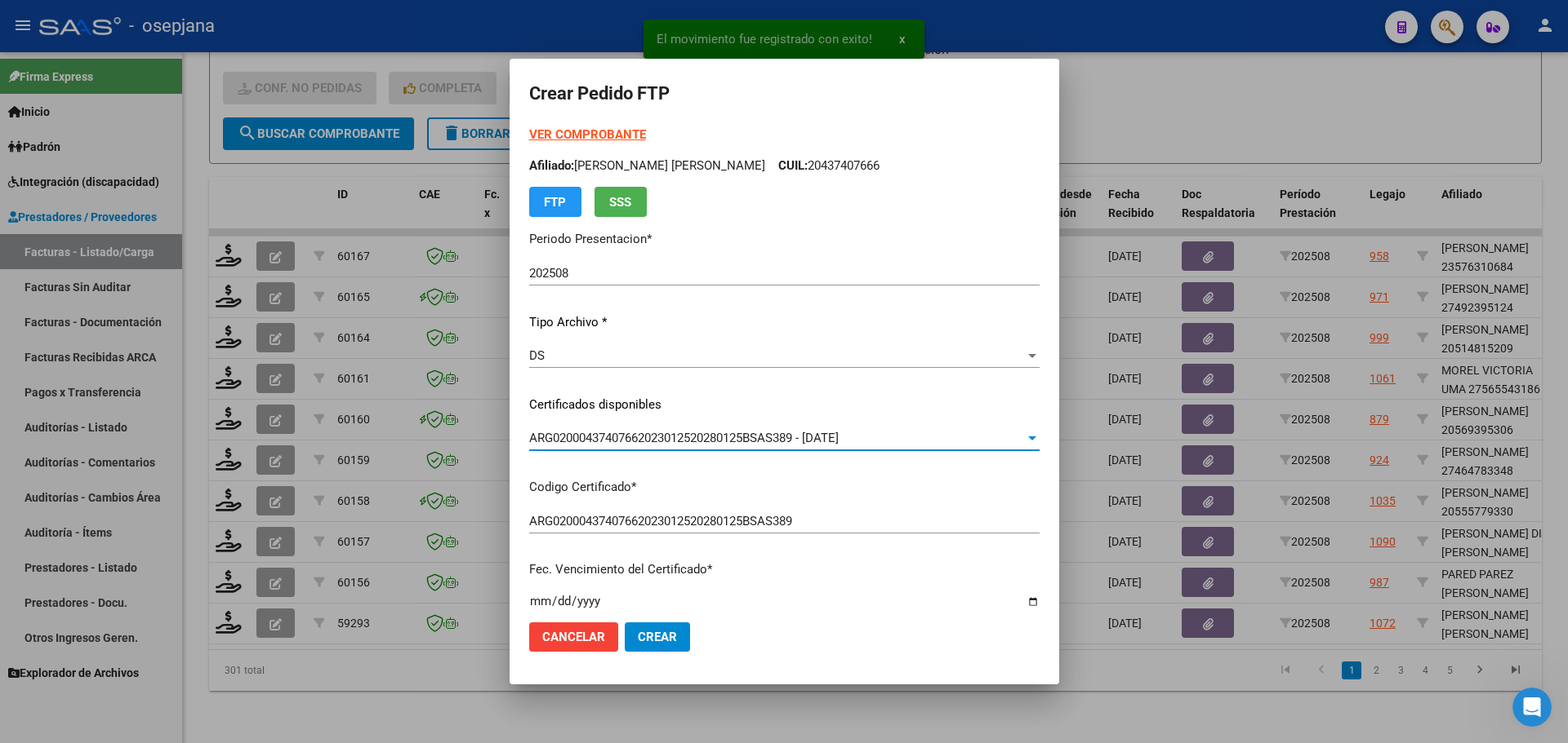
click at [573, 138] on strong "VER COMPROBANTE" at bounding box center [588, 135] width 117 height 15
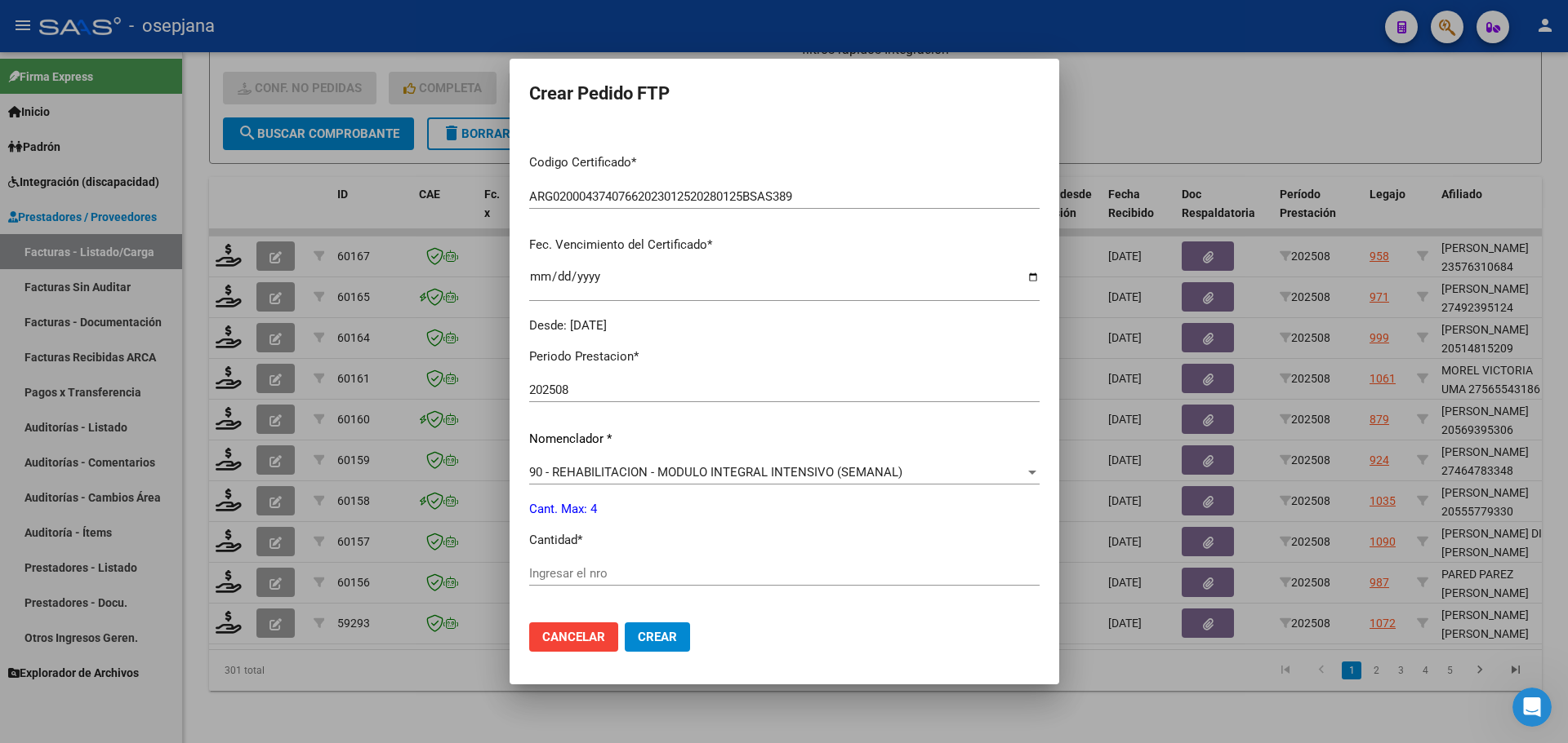
scroll to position [326, 0]
click at [531, 570] on input "Ingresar el nro" at bounding box center [784, 572] width 510 height 15
type input "4"
click at [661, 644] on button "Crear" at bounding box center [657, 636] width 65 height 29
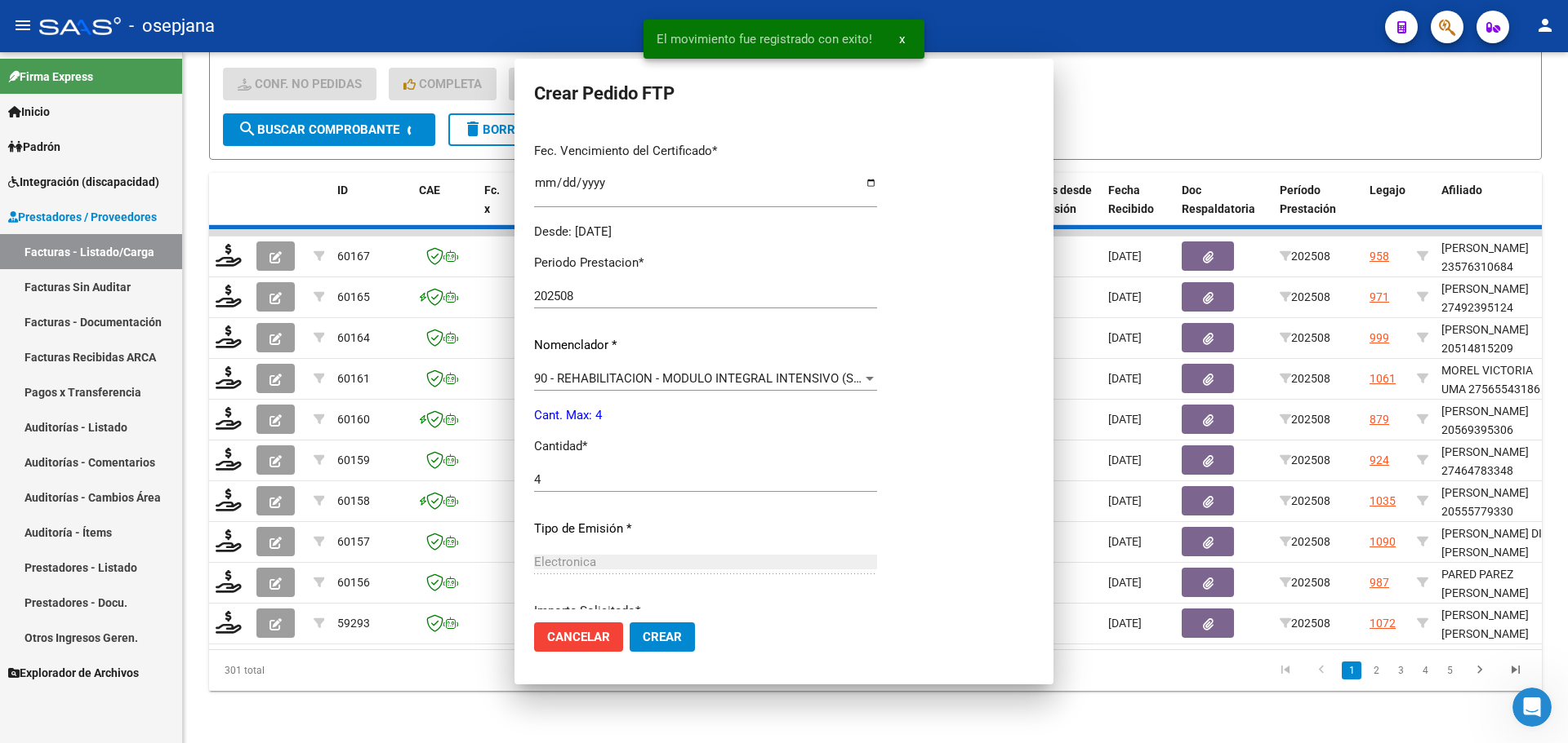
scroll to position [0, 0]
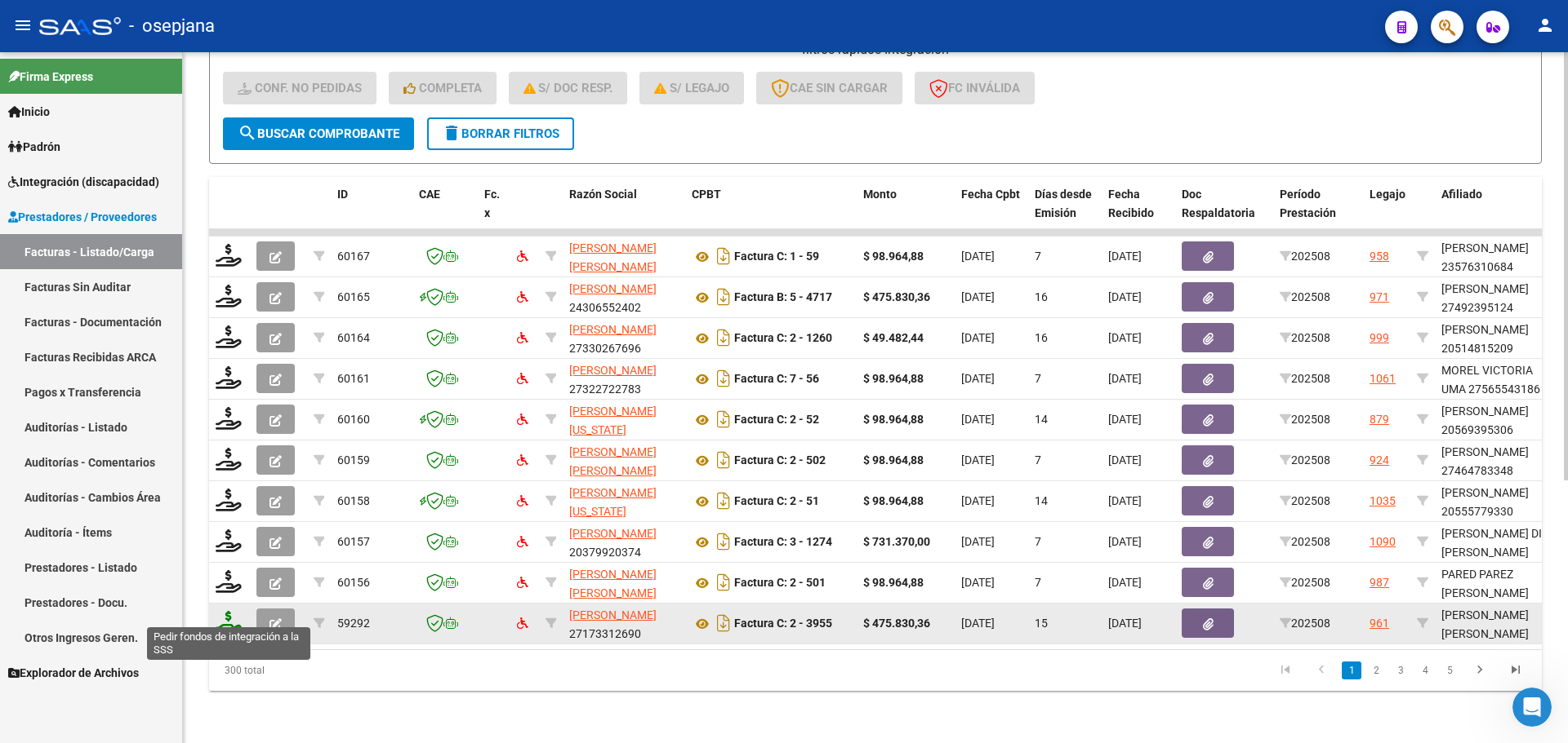
click at [237, 614] on icon at bounding box center [228, 622] width 26 height 23
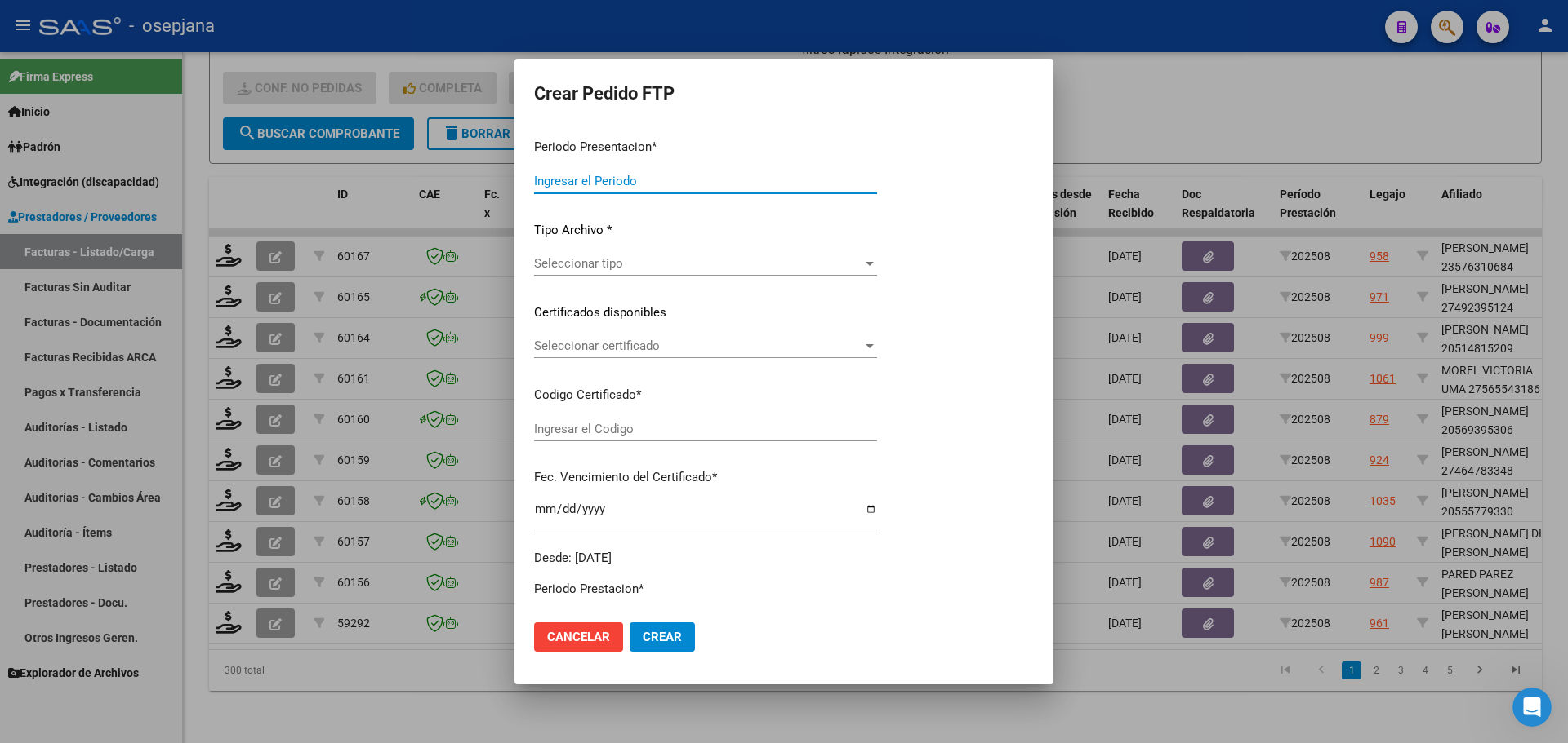
type input "202508"
type input "$ 475.830,36"
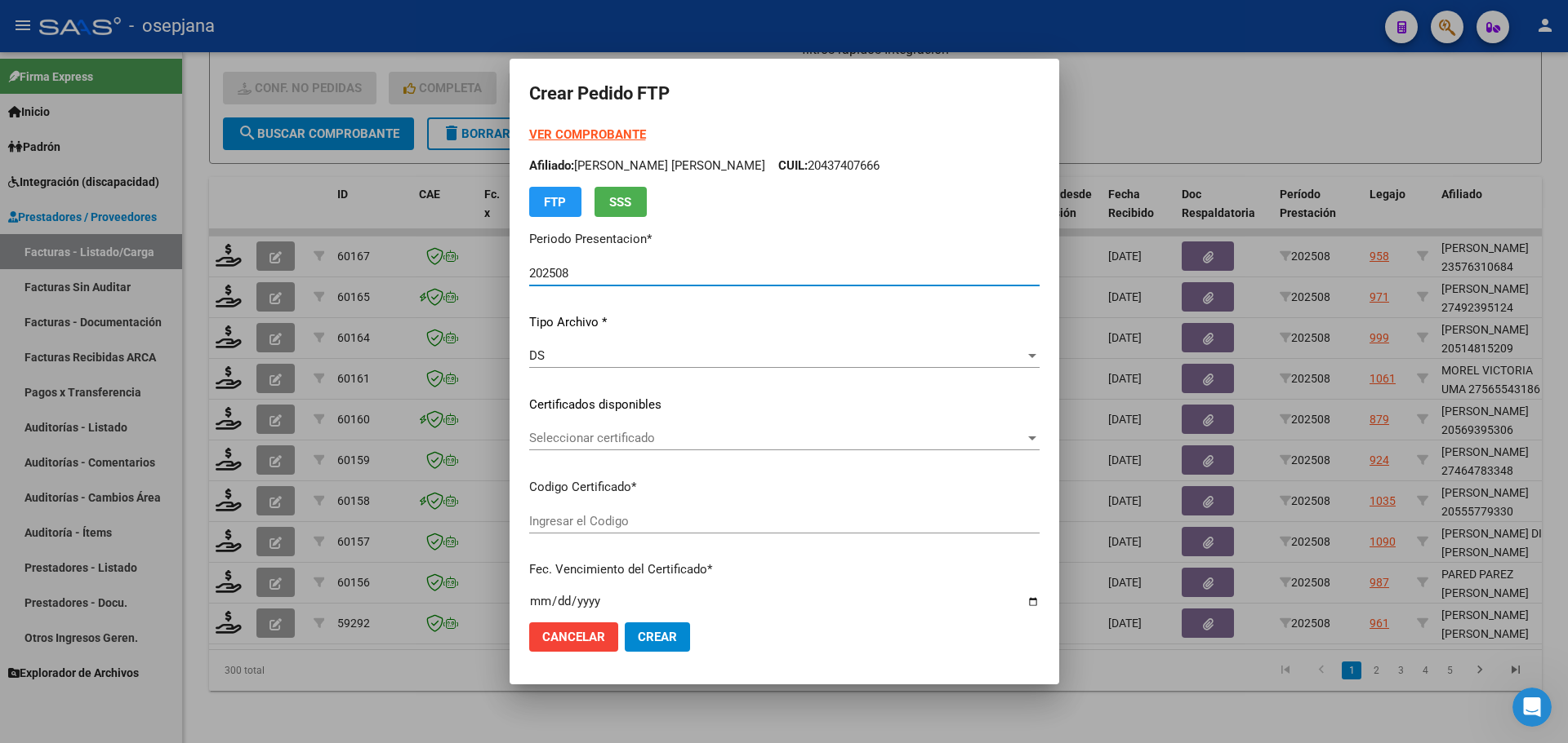
type input "ARG02000528585282024070420290704BSAS415"
type input "[DATE]"
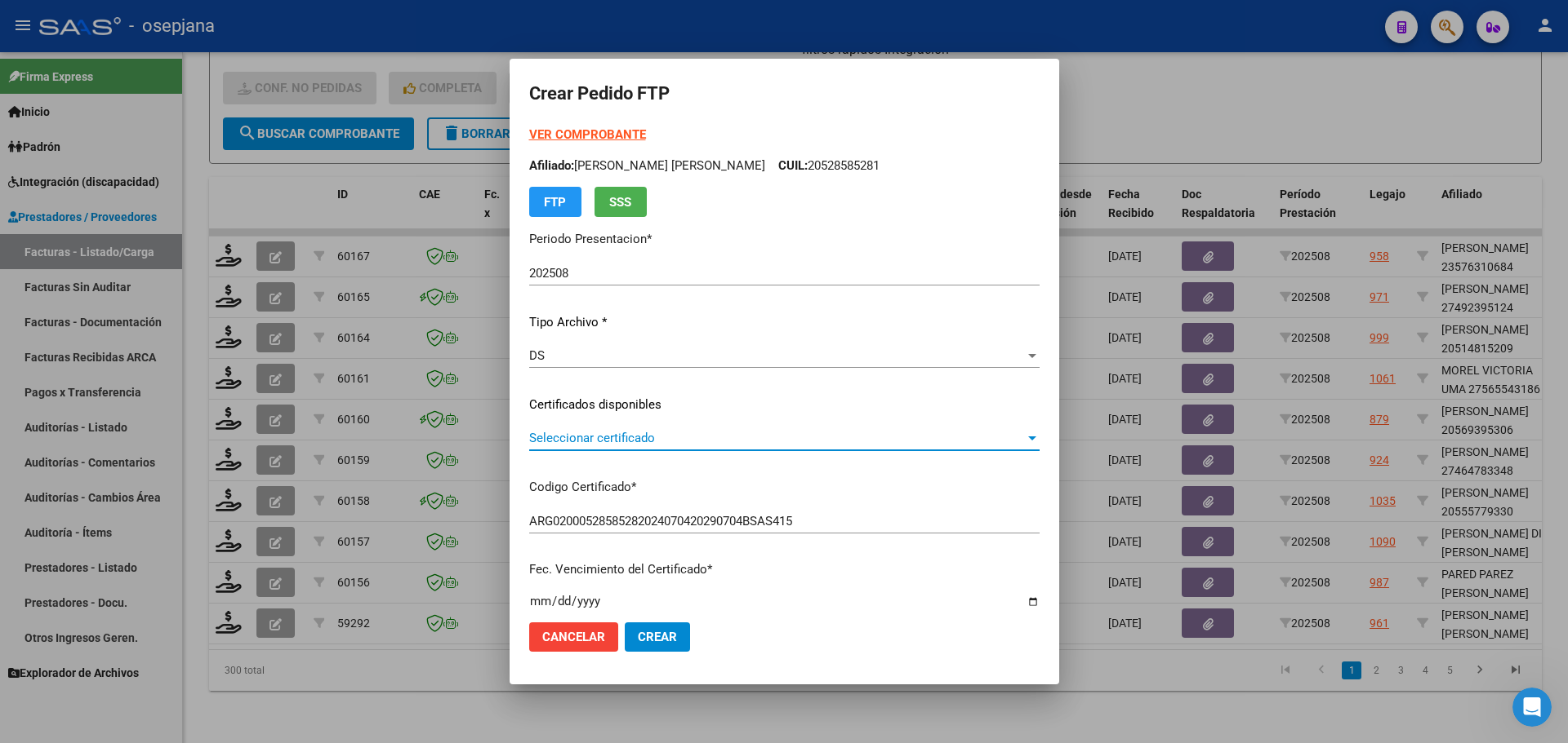
click at [584, 440] on span "Seleccionar certificado" at bounding box center [776, 438] width 495 height 15
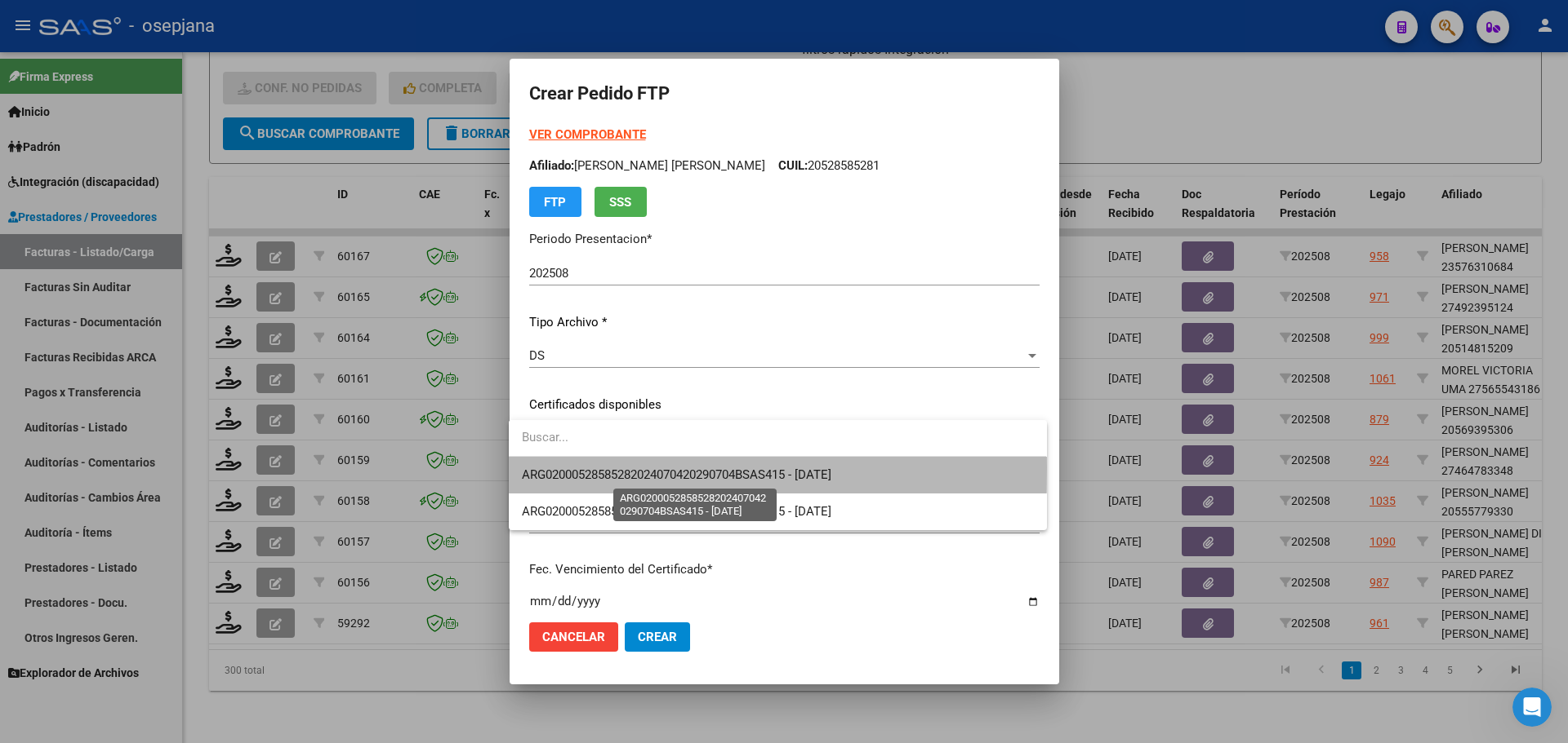
click at [590, 468] on span "ARG02000528585282024070420290704BSAS415 - [DATE]" at bounding box center [676, 475] width 309 height 15
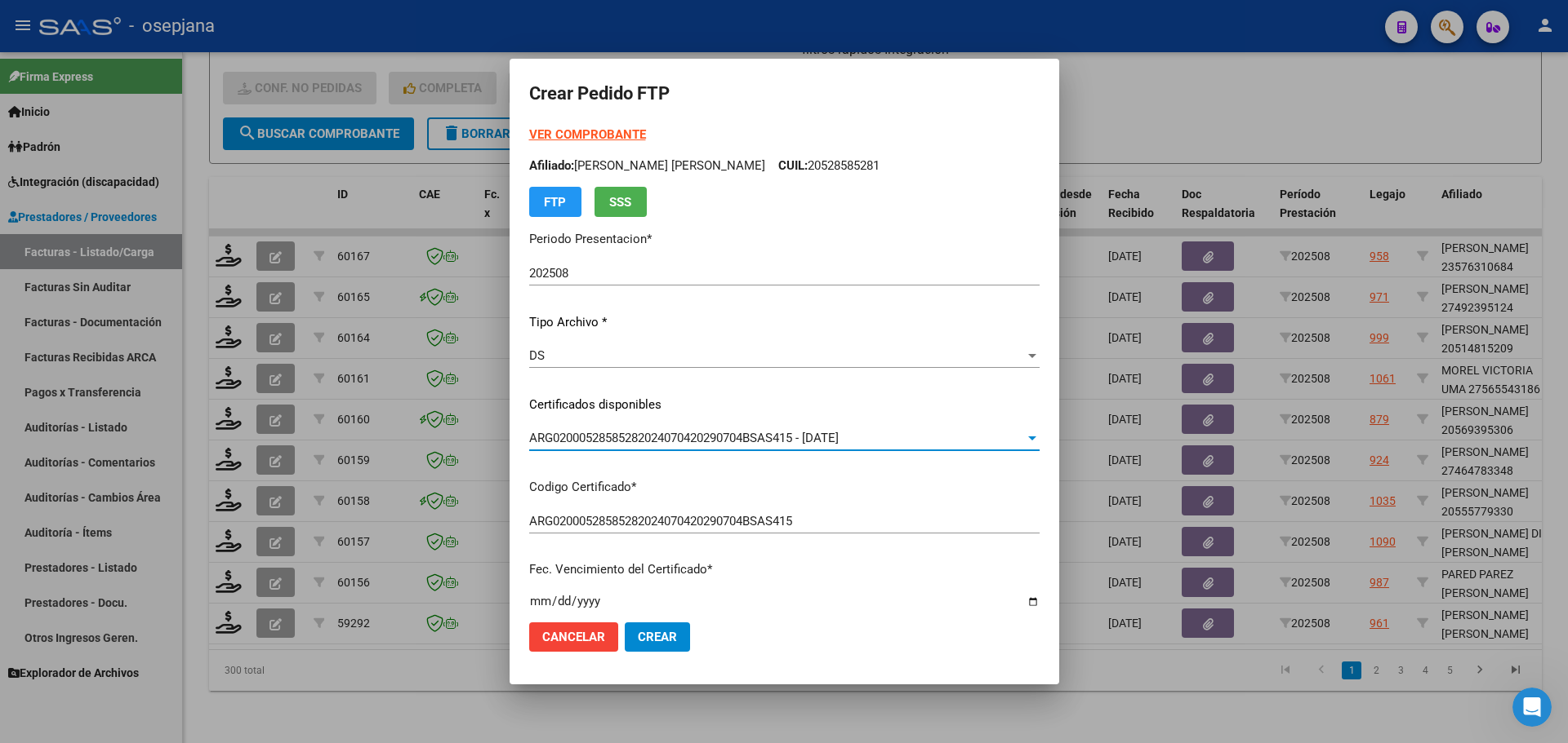
click at [598, 129] on strong "VER COMPROBANTE" at bounding box center [588, 135] width 117 height 15
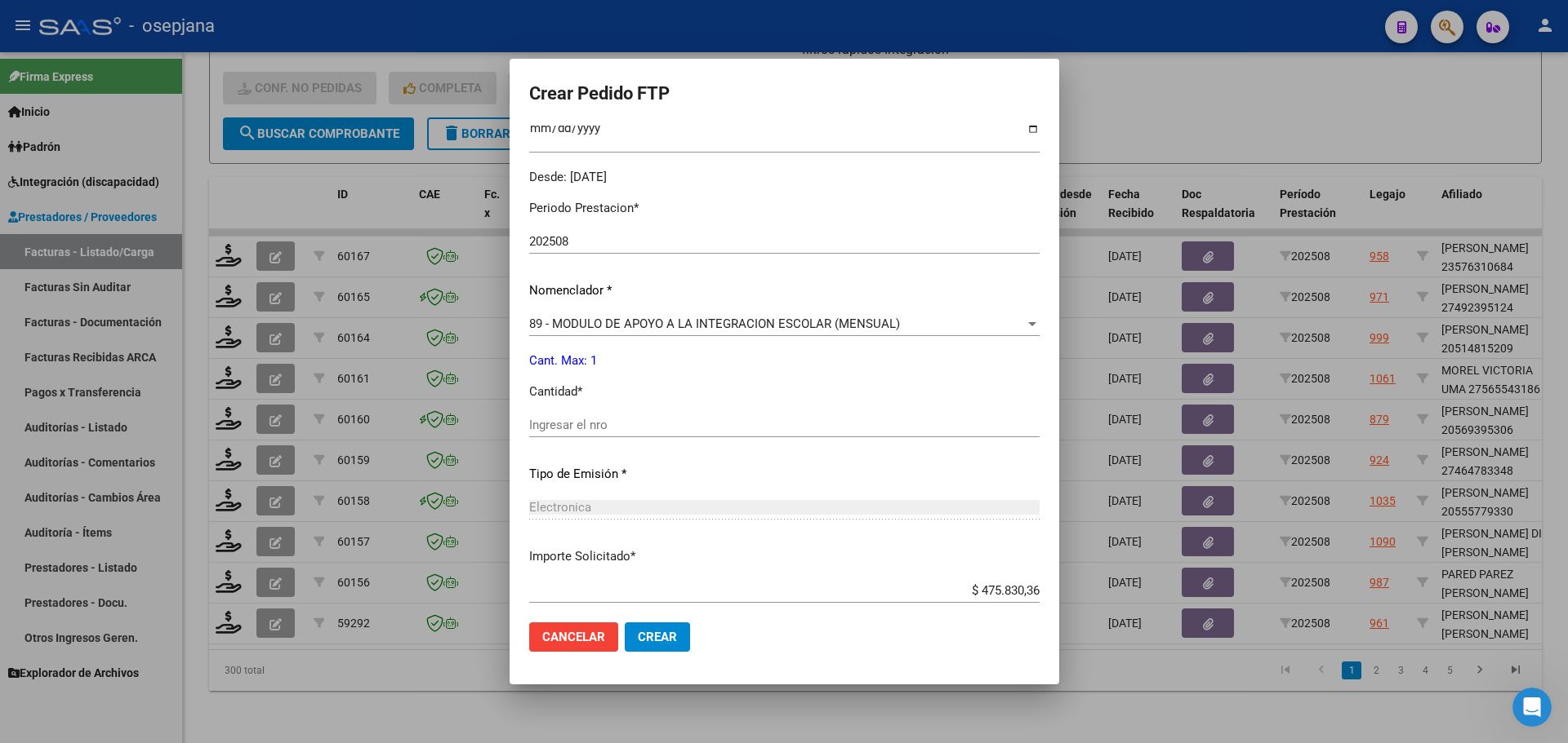
scroll to position [489, 0]
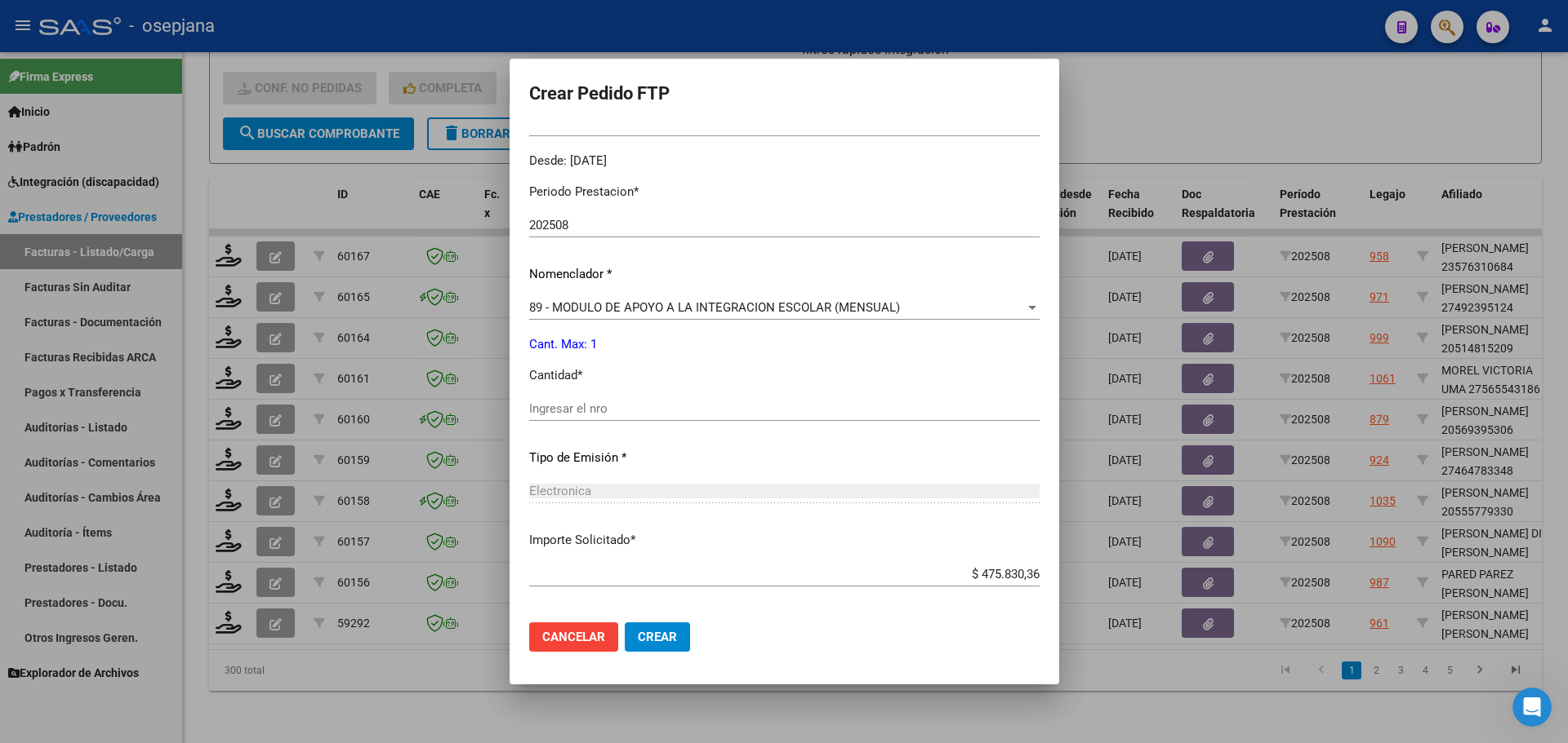
click at [573, 390] on div "Periodo Prestacion * 202508 Ingresar el Periodo Prestacion Nomenclador * 89 - M…" at bounding box center [784, 427] width 510 height 514
click at [572, 419] on div "Ingresar el nro" at bounding box center [784, 409] width 510 height 25
type input "1"
click at [653, 628] on button "Crear" at bounding box center [657, 636] width 65 height 29
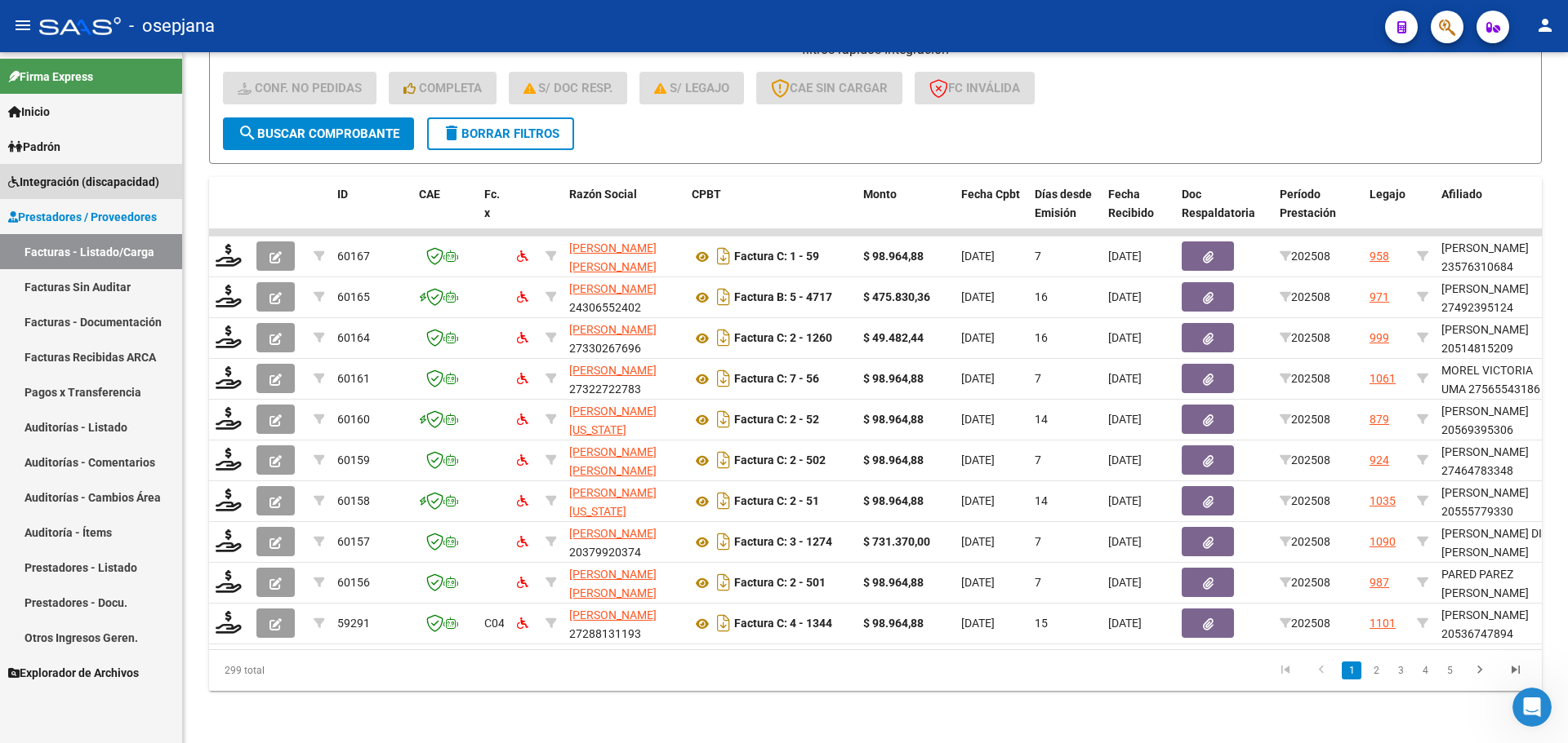
click at [65, 182] on span "Integración (discapacidad)" at bounding box center [84, 181] width 151 height 18
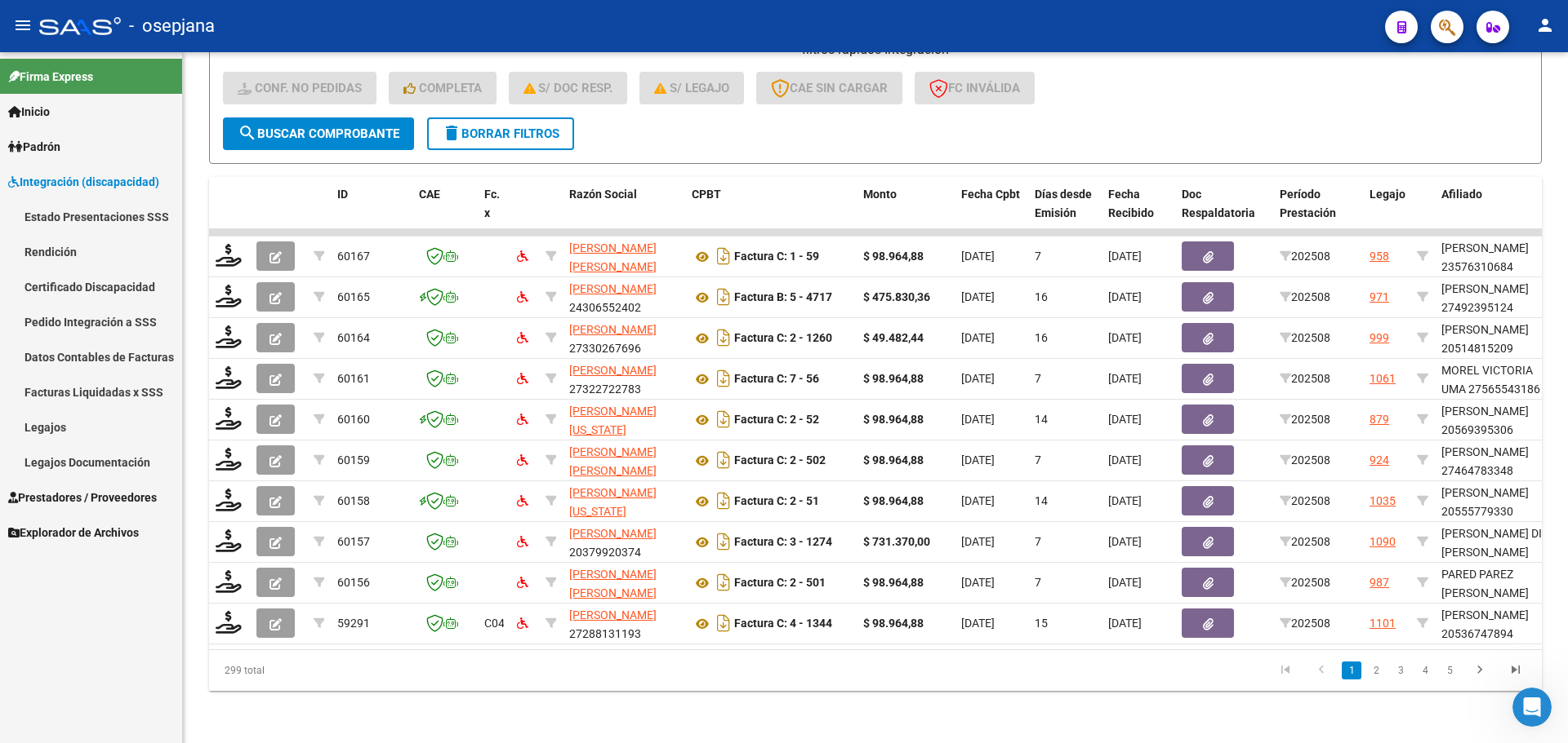
click at [82, 323] on link "Pedido Integración a SSS" at bounding box center [91, 322] width 182 height 35
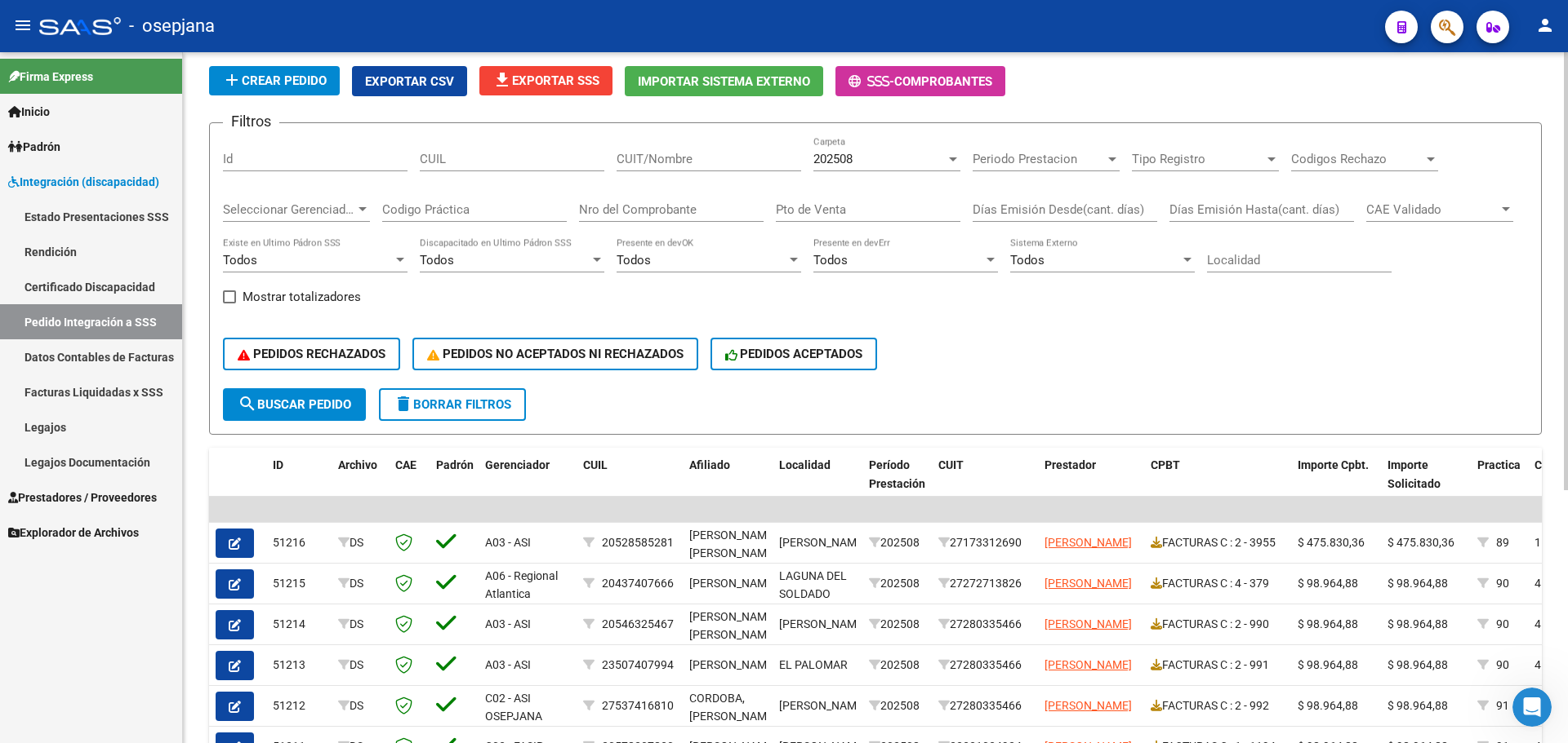
scroll to position [74, 0]
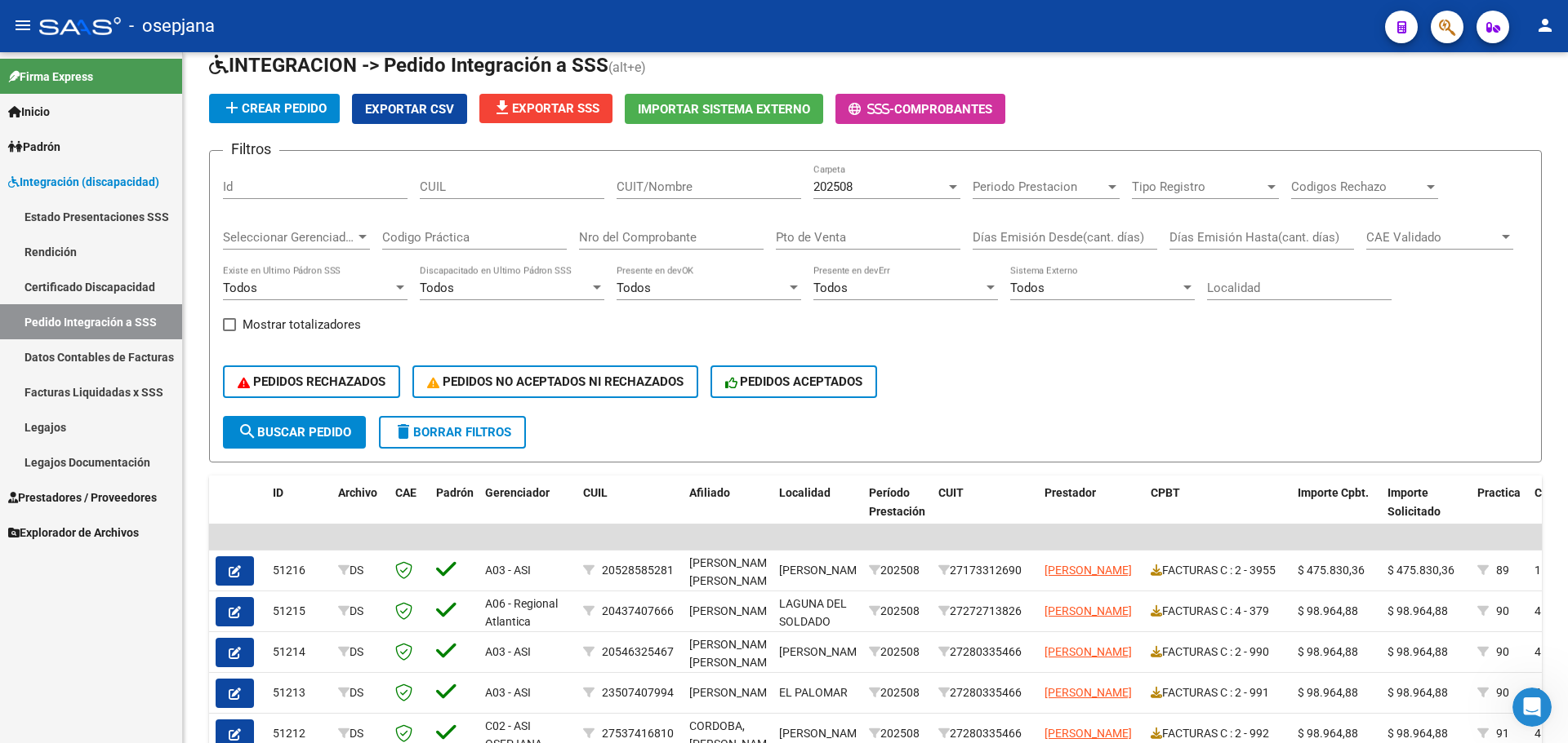
click at [75, 490] on span "Prestadores / Proveedores" at bounding box center [83, 497] width 149 height 18
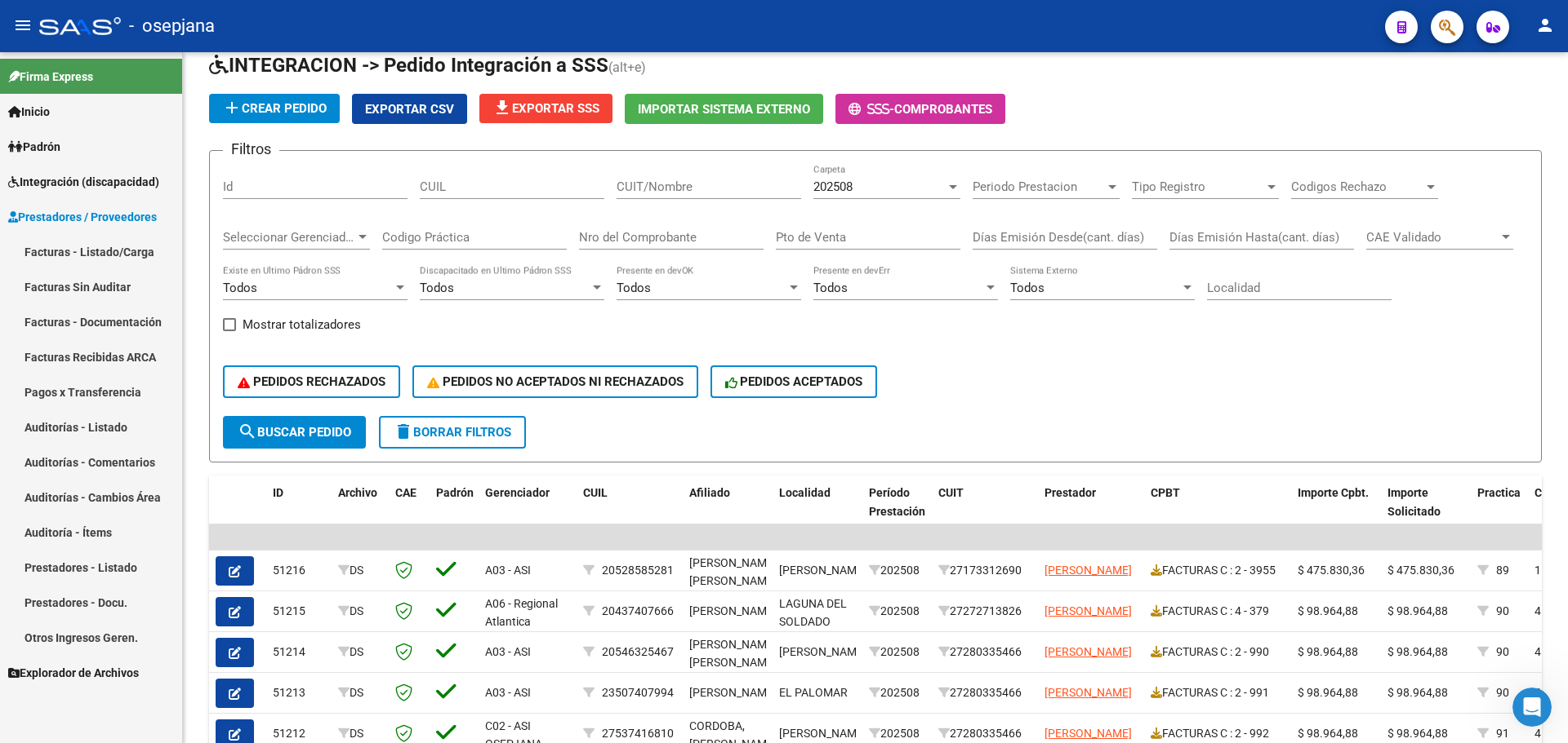
click at [75, 246] on link "Facturas - Listado/Carga" at bounding box center [91, 251] width 182 height 35
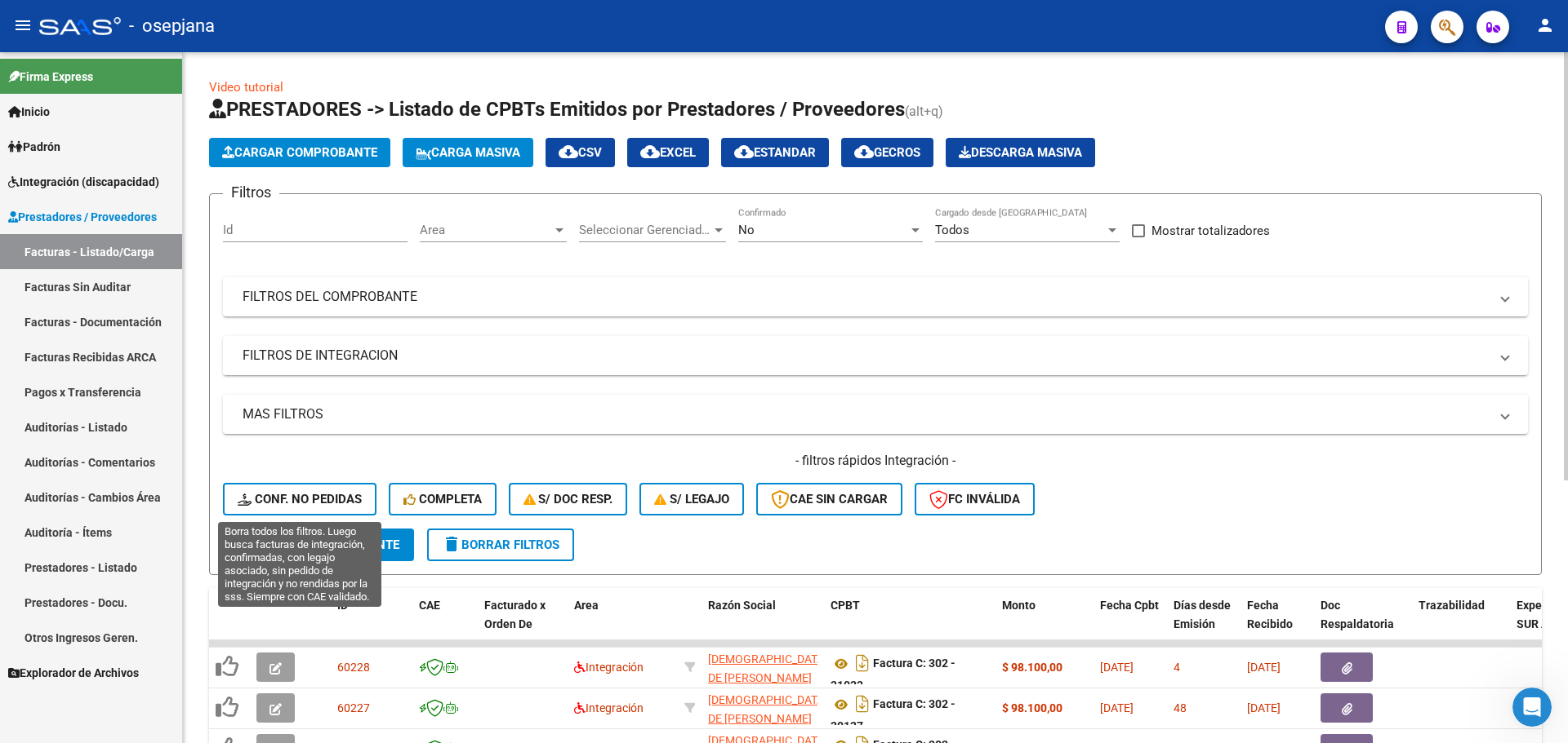
click at [342, 501] on span "Conf. no pedidas" at bounding box center [300, 500] width 125 height 15
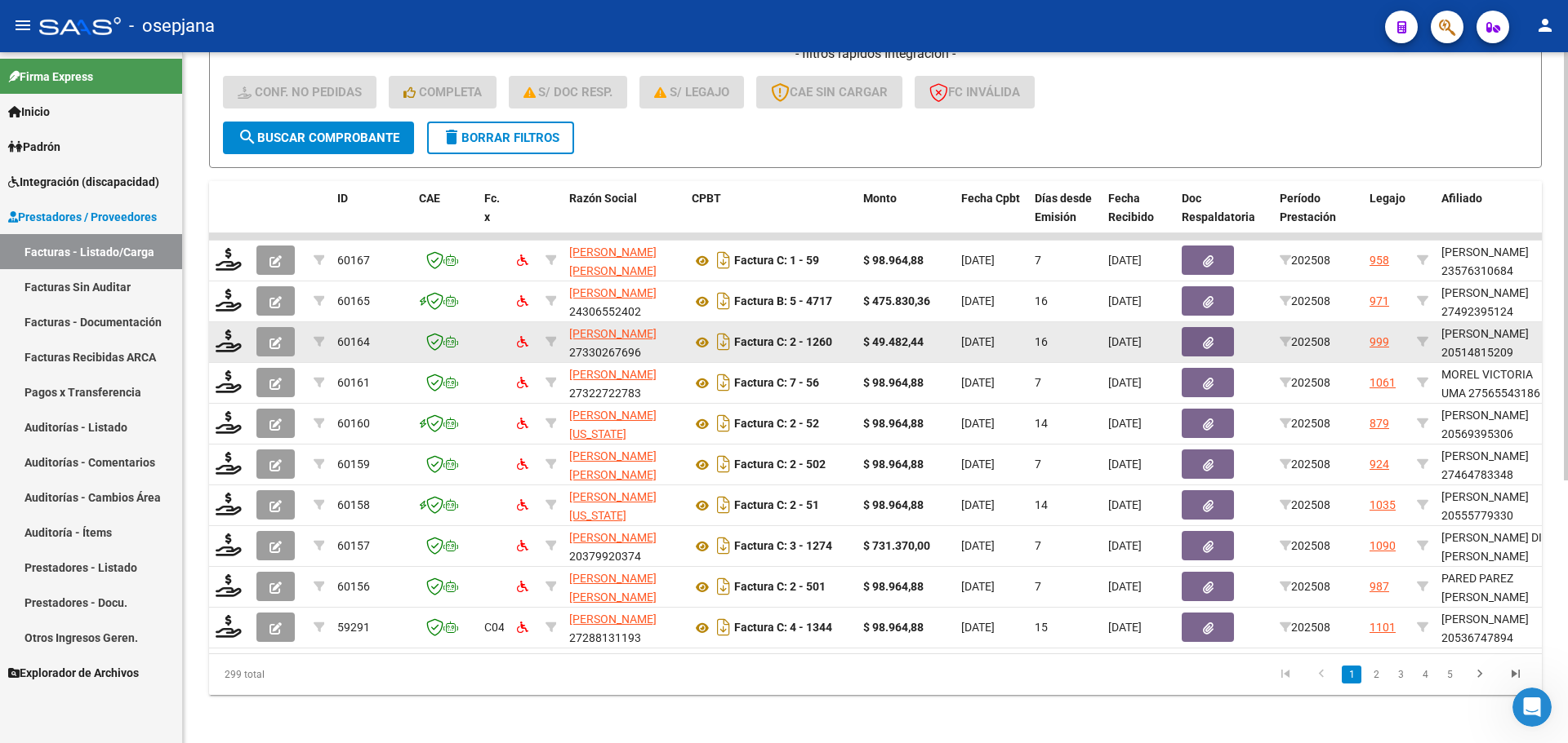
scroll to position [408, 0]
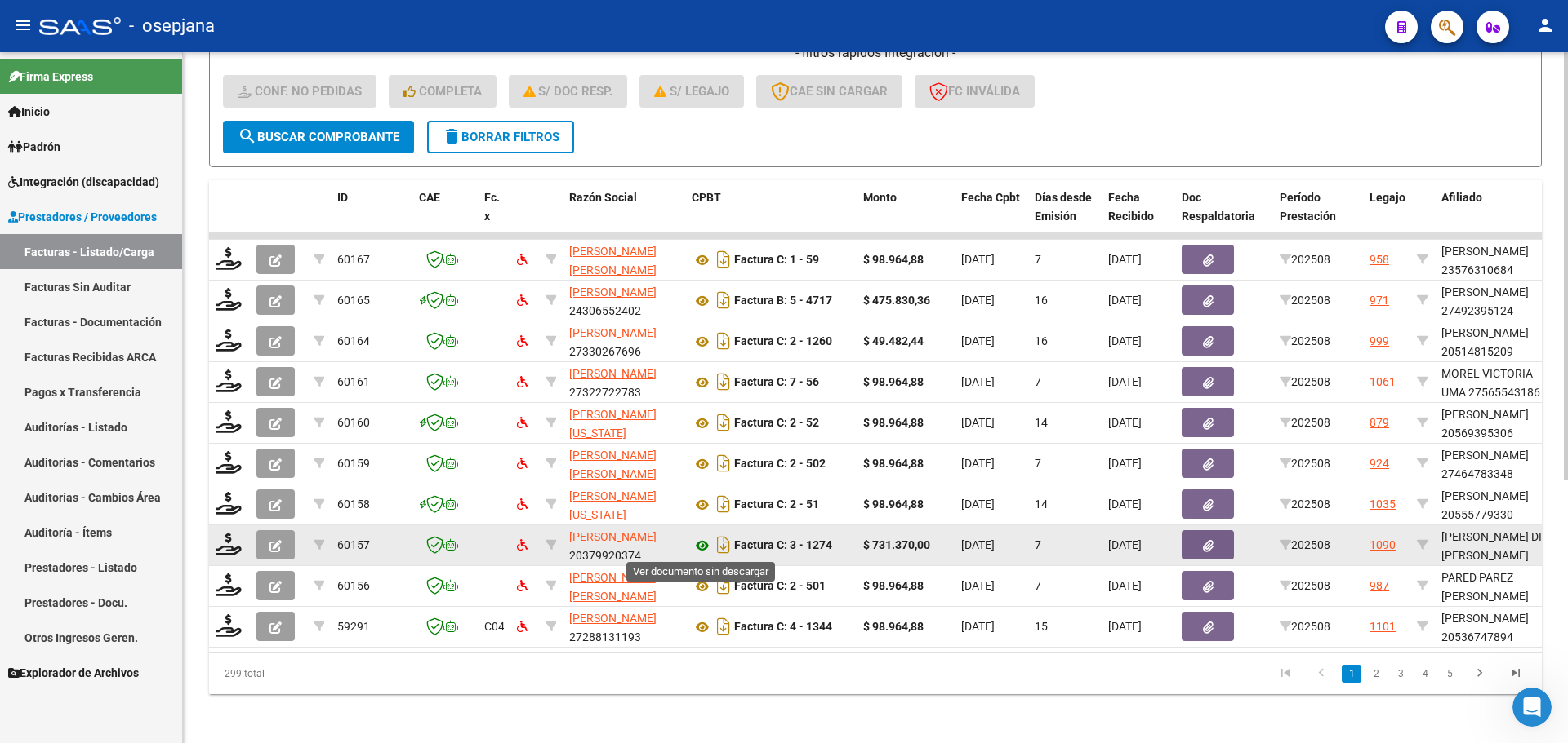
click at [700, 541] on icon at bounding box center [702, 546] width 22 height 20
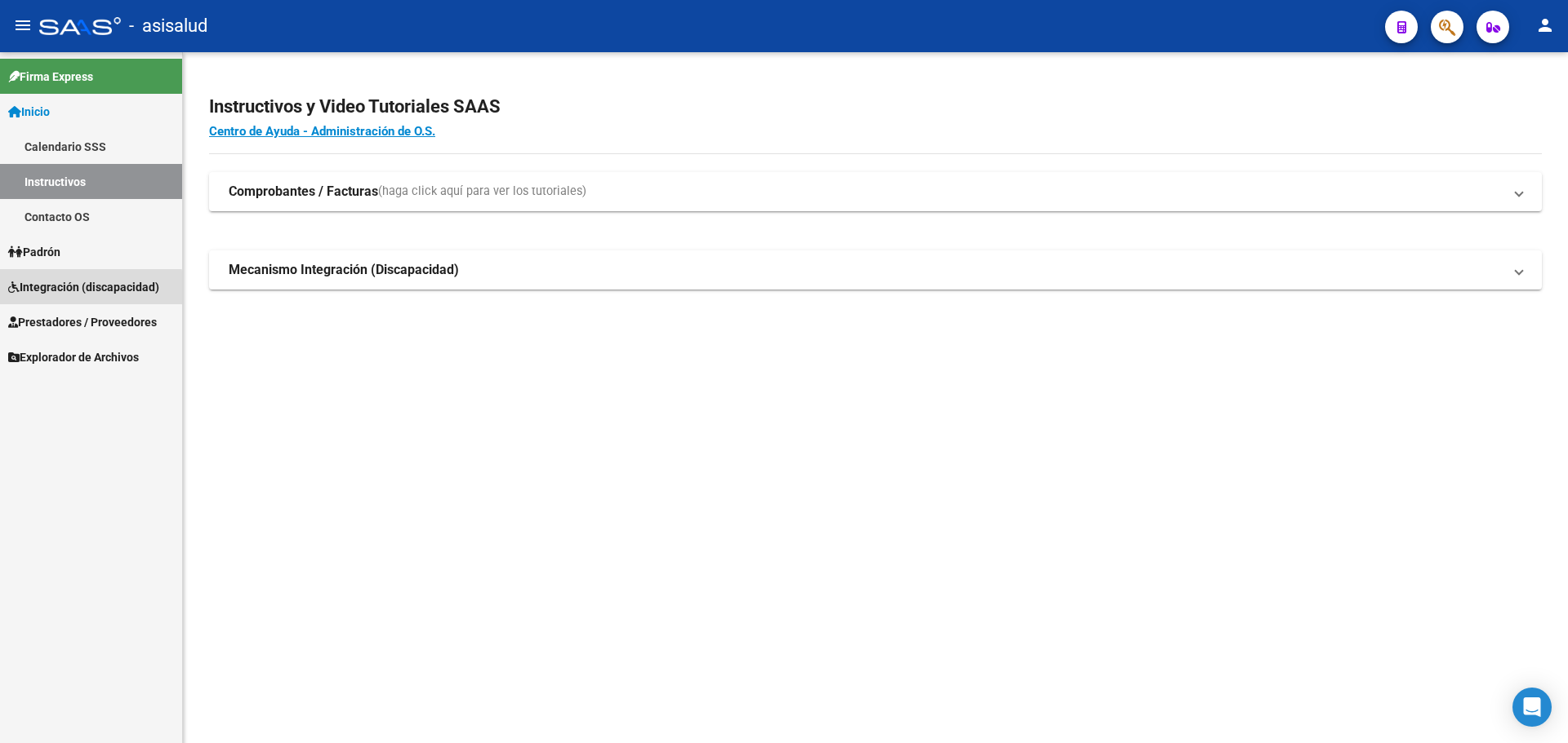
click at [58, 290] on span "Integración (discapacidad)" at bounding box center [84, 287] width 151 height 18
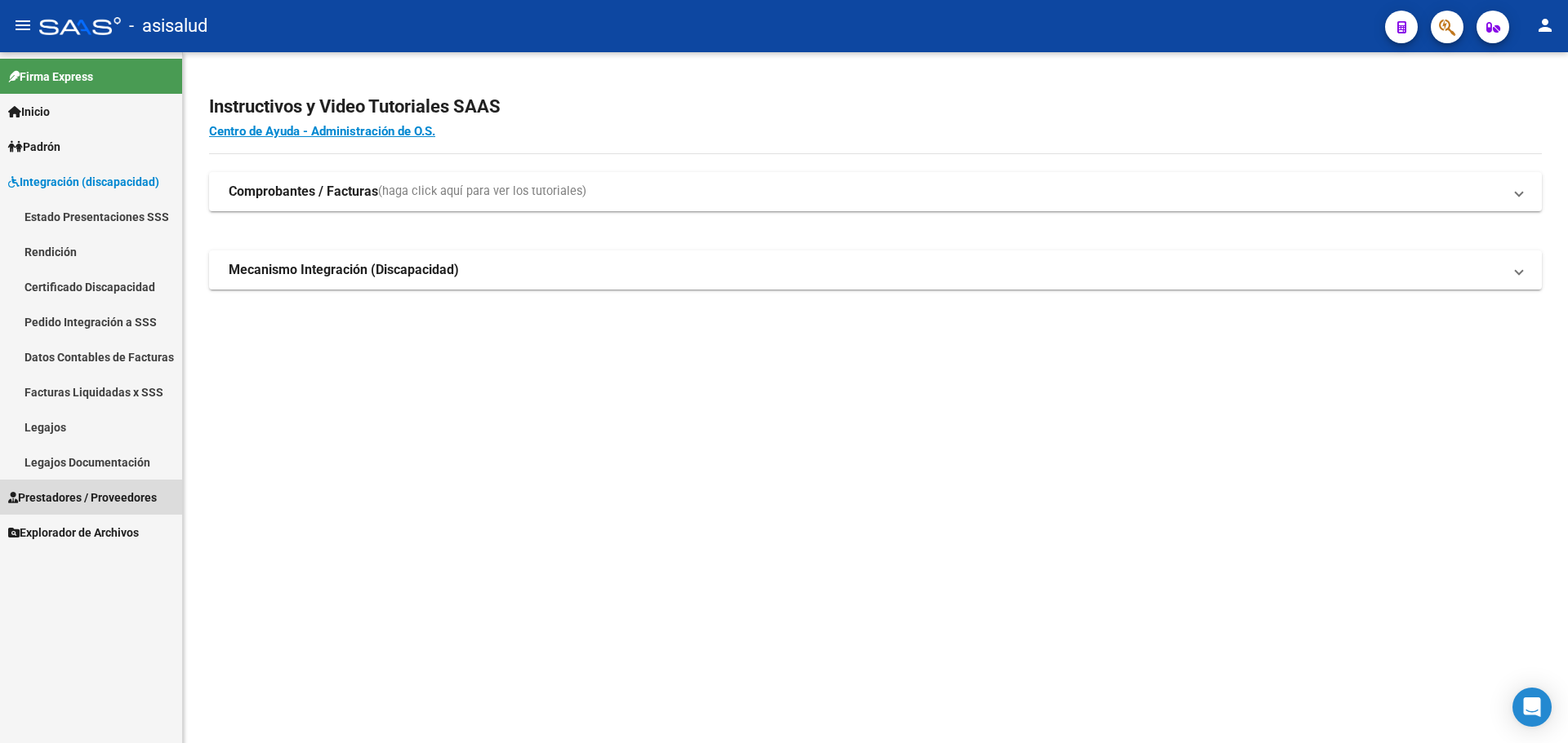
click at [58, 492] on span "Prestadores / Proveedores" at bounding box center [83, 497] width 149 height 18
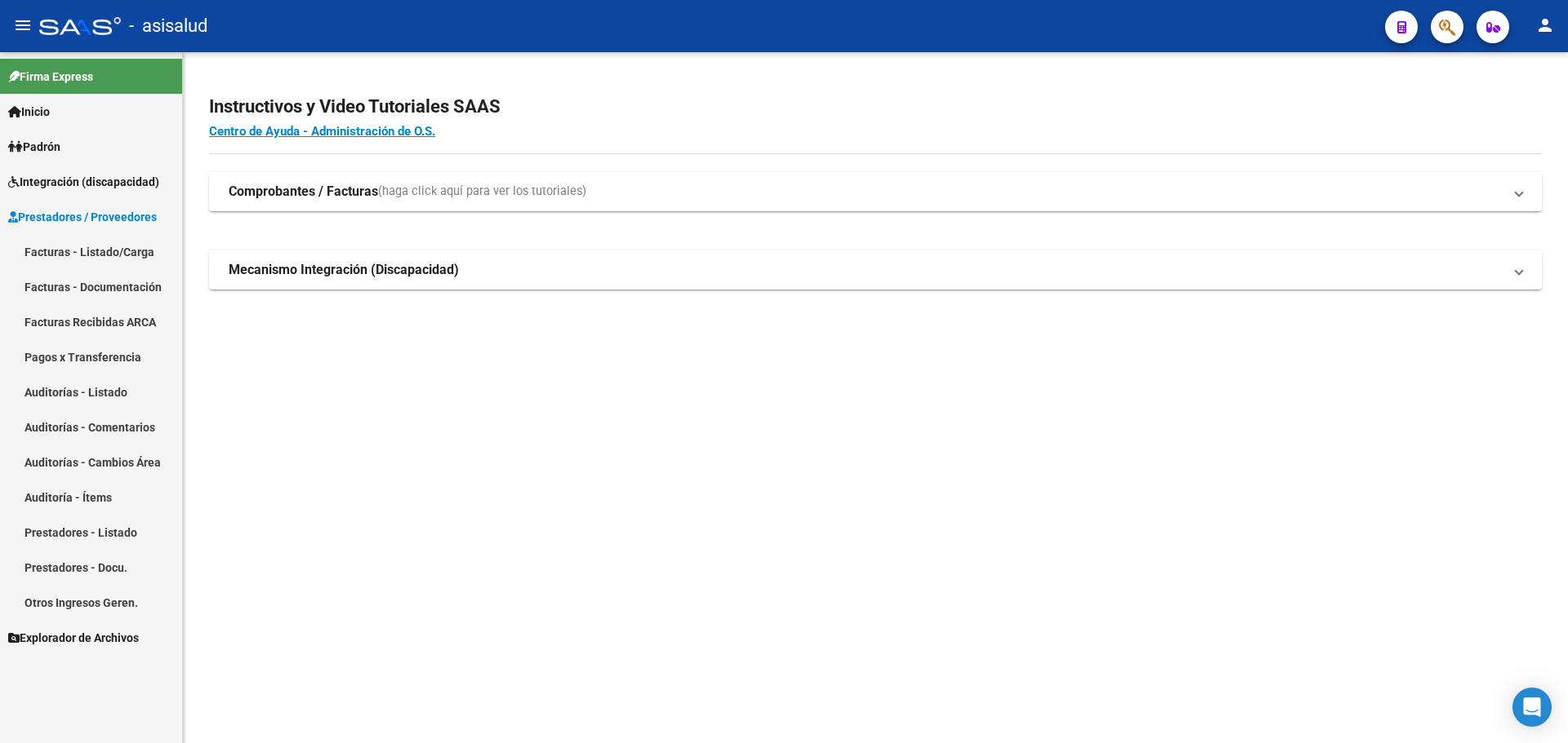
click at [94, 248] on link "Facturas - Listado/Carga" at bounding box center [91, 251] width 182 height 35
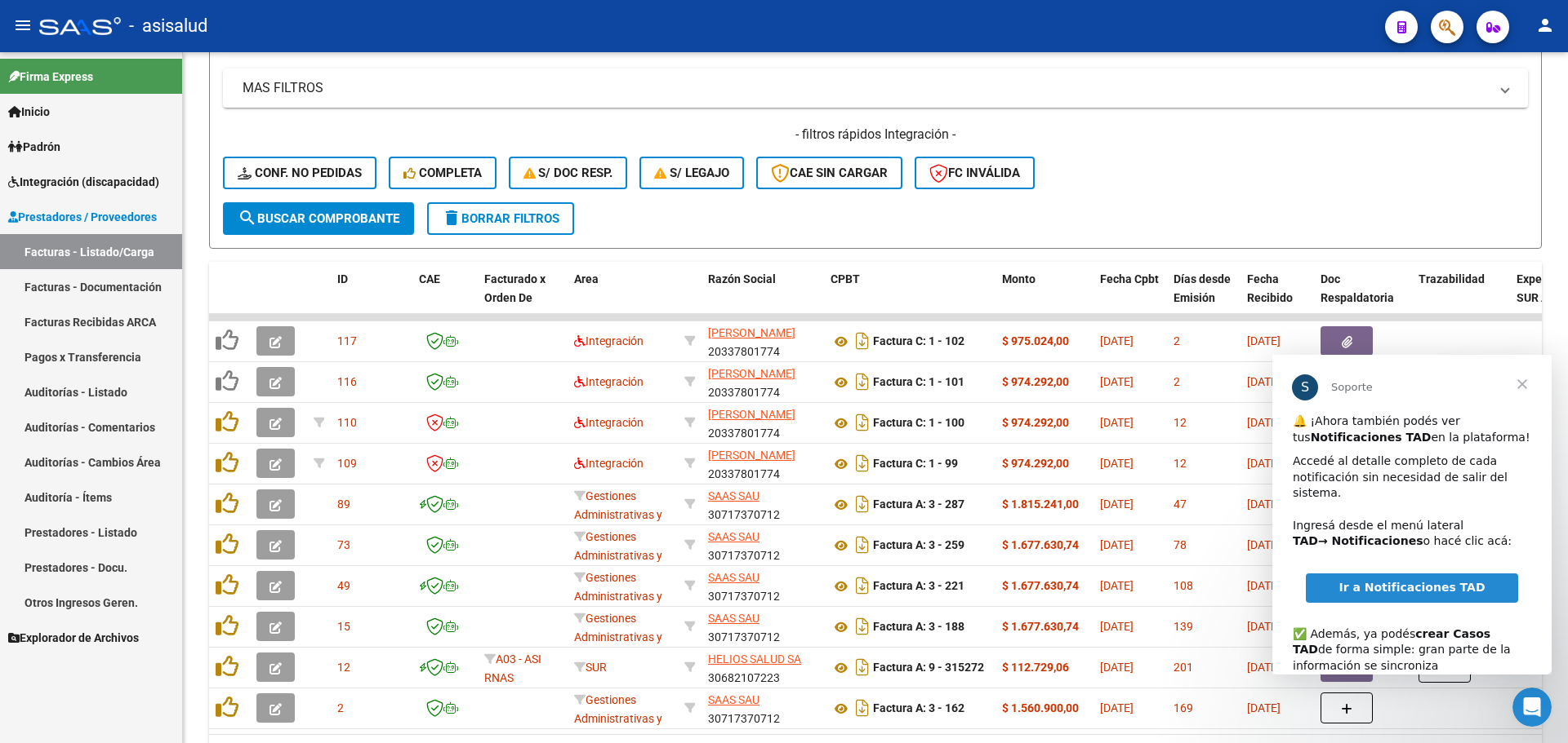
click at [1523, 386] on span "Cerrar" at bounding box center [1522, 384] width 58 height 58
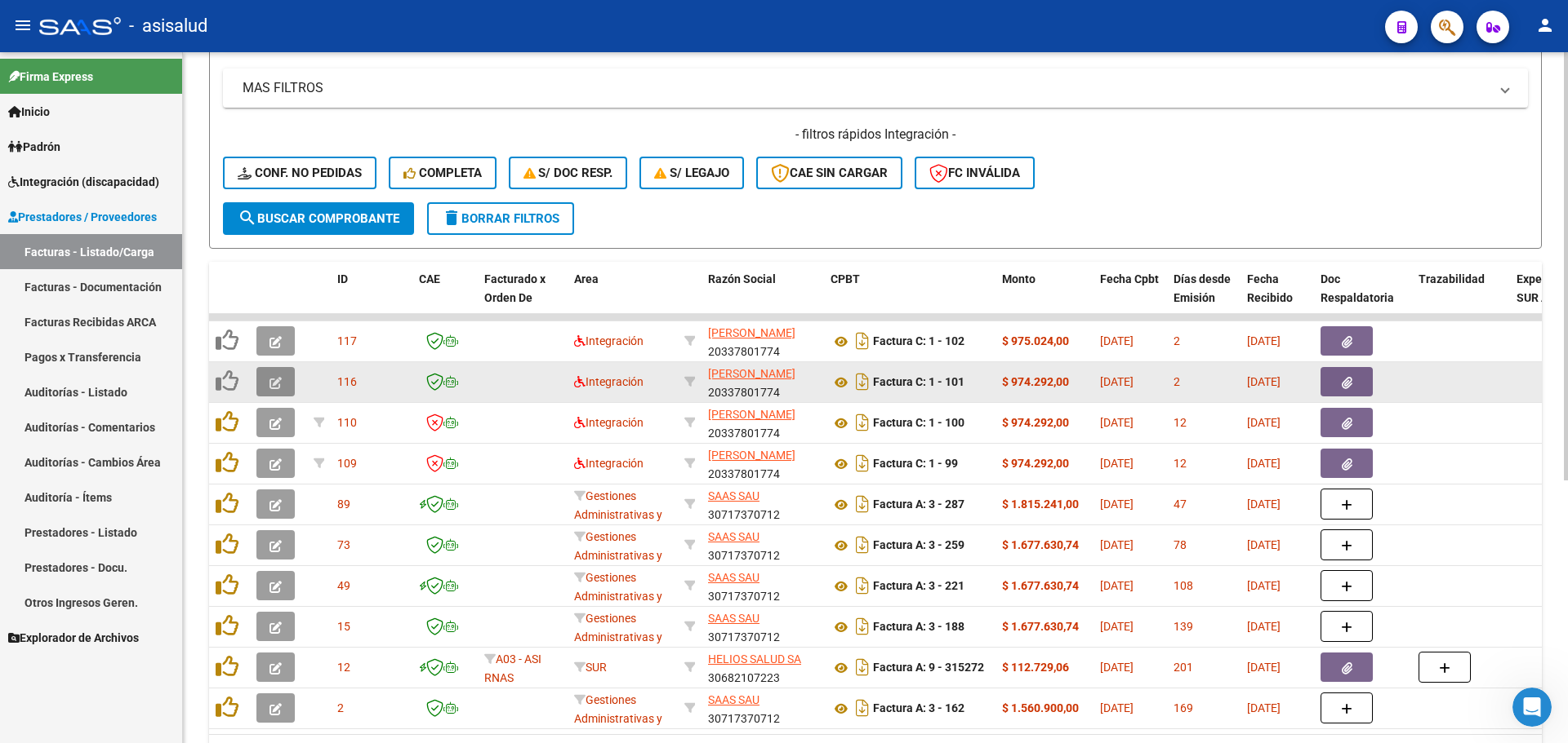
click at [282, 379] on button "button" at bounding box center [275, 381] width 39 height 29
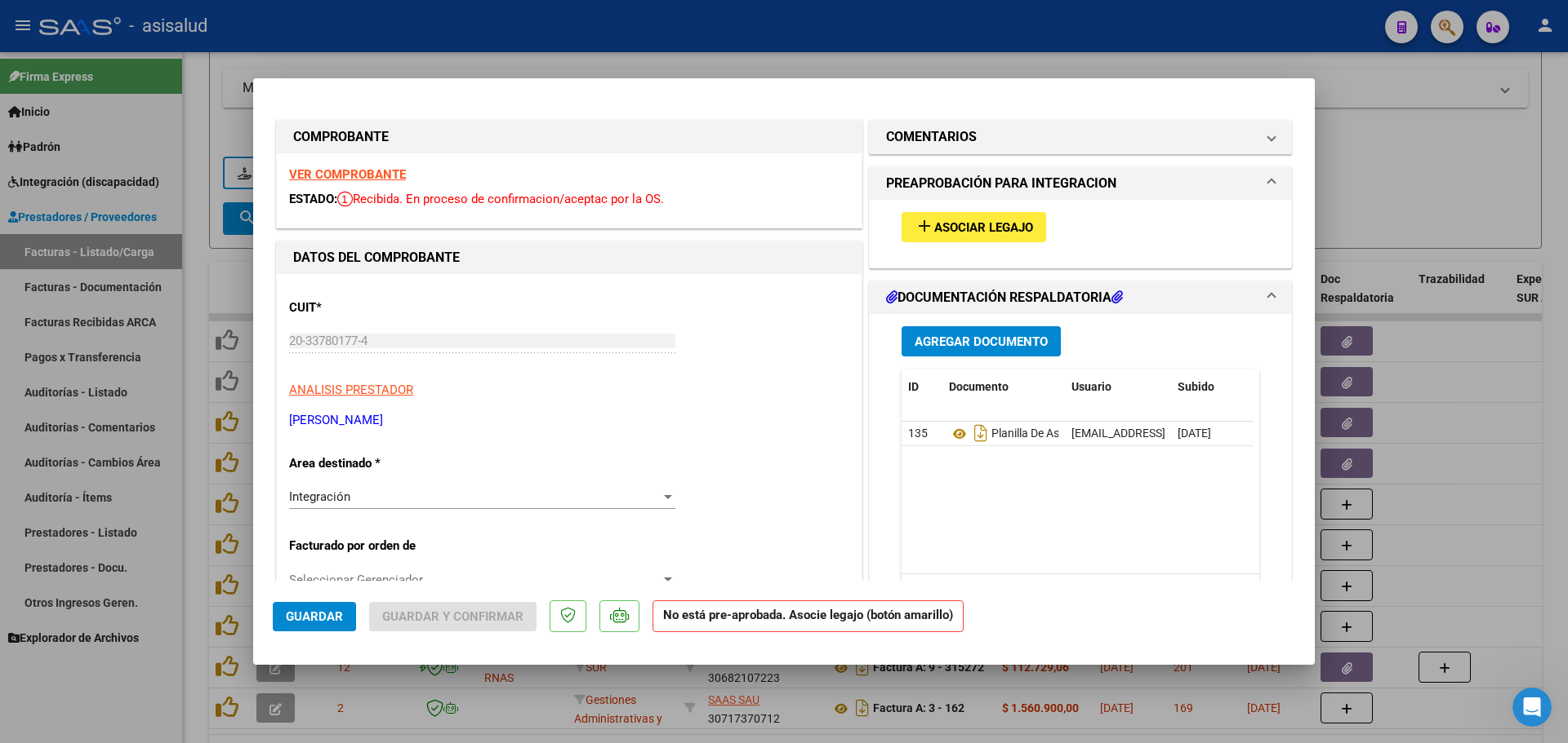
click at [356, 175] on strong "VER COMPROBANTE" at bounding box center [347, 174] width 117 height 15
click at [1013, 226] on span "Asociar Legajo" at bounding box center [983, 228] width 99 height 15
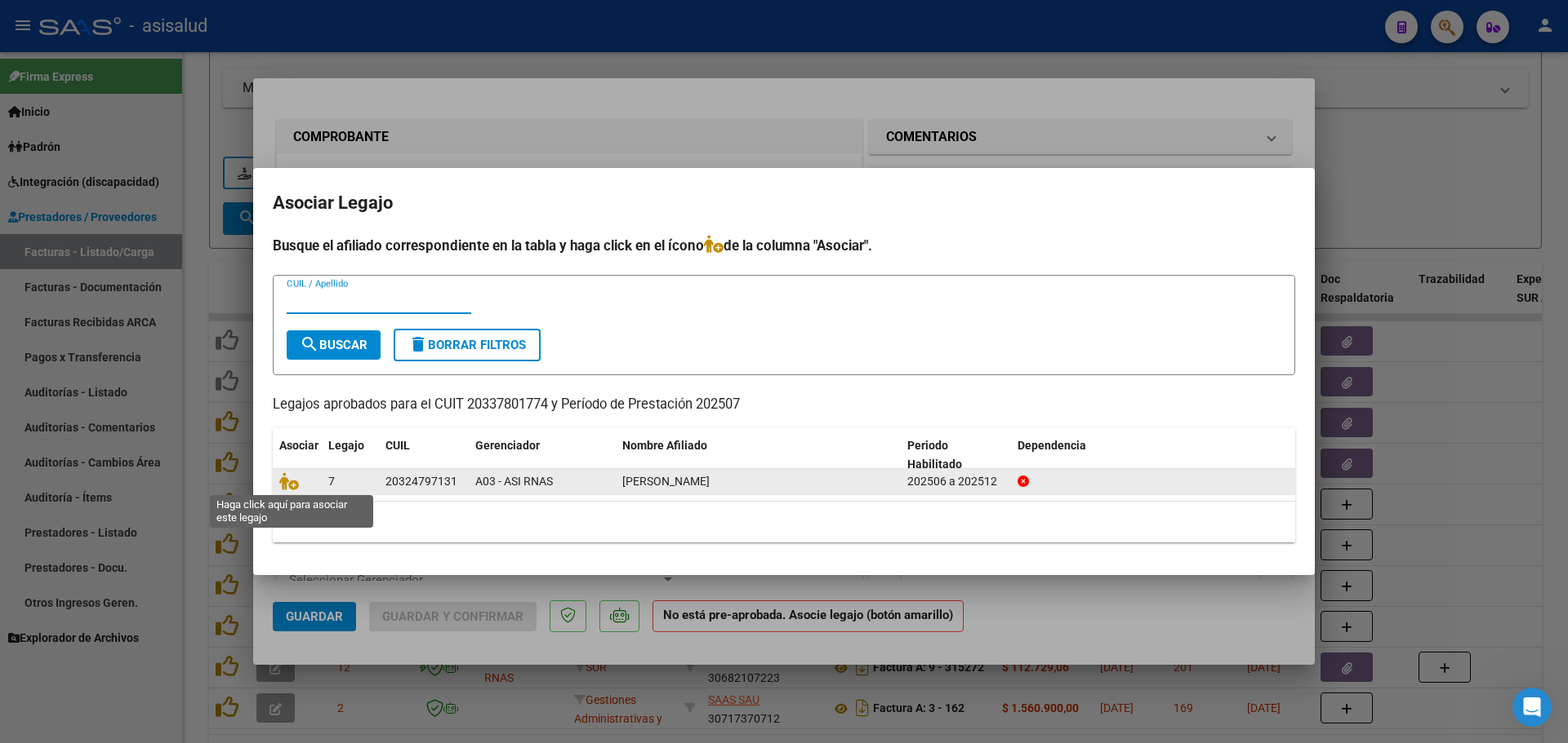
click at [299, 486] on span at bounding box center [292, 483] width 25 height 13
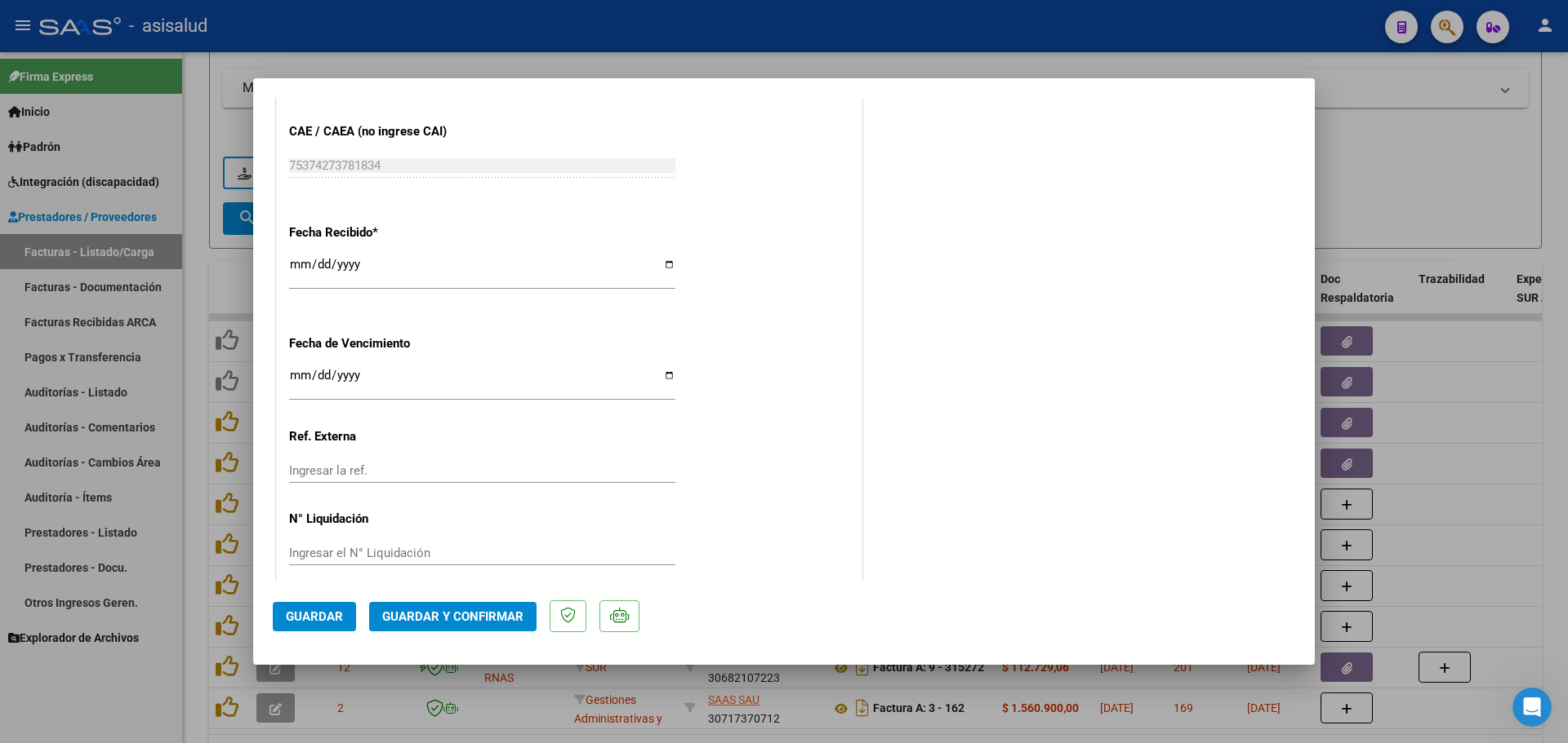
scroll to position [1094, 0]
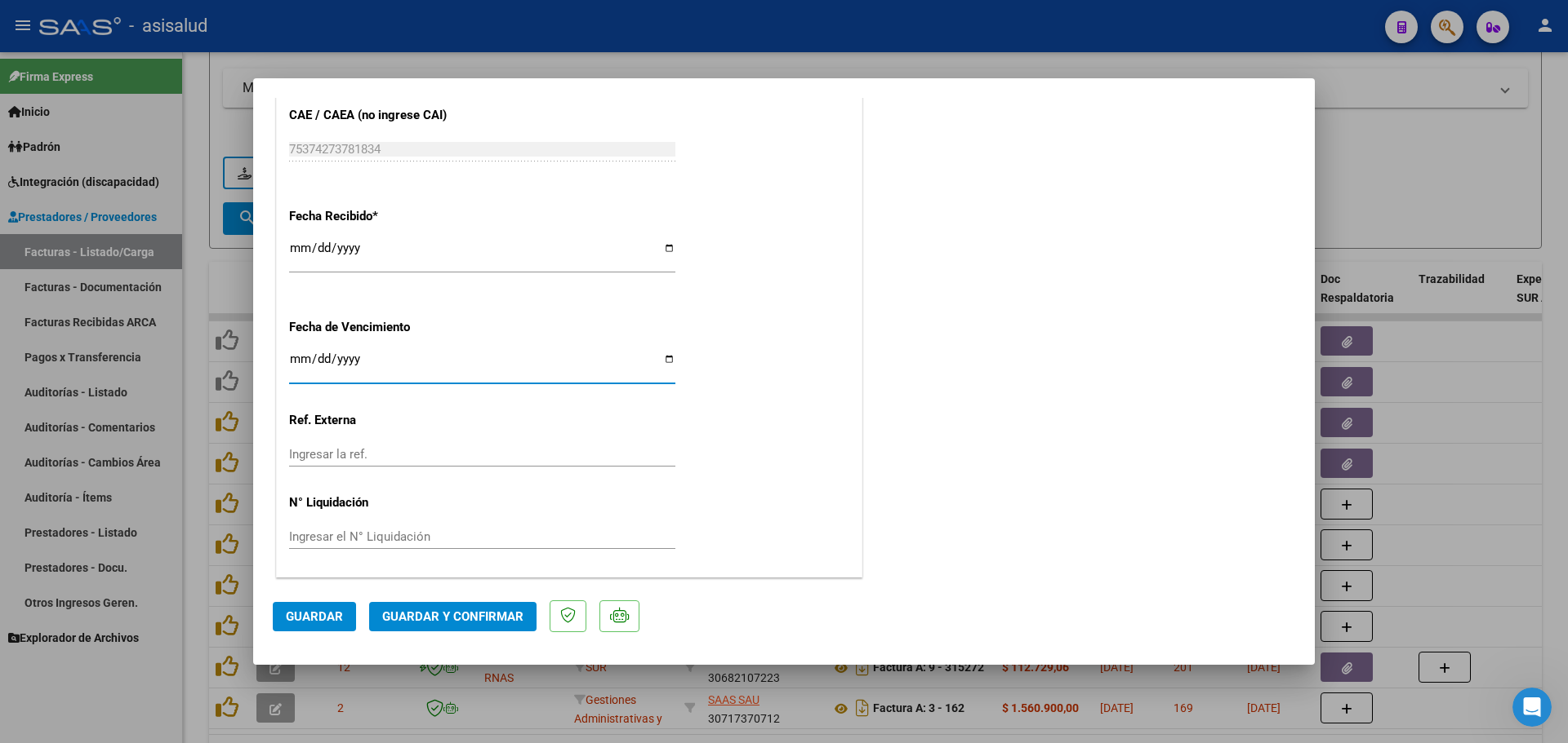
click at [295, 361] on input "Ingresar la fecha" at bounding box center [481, 366] width 386 height 26
type input "2025-01-10"
click at [436, 417] on p "Ref. Externa" at bounding box center [373, 421] width 168 height 19
click at [299, 617] on span "Guardar" at bounding box center [314, 618] width 58 height 15
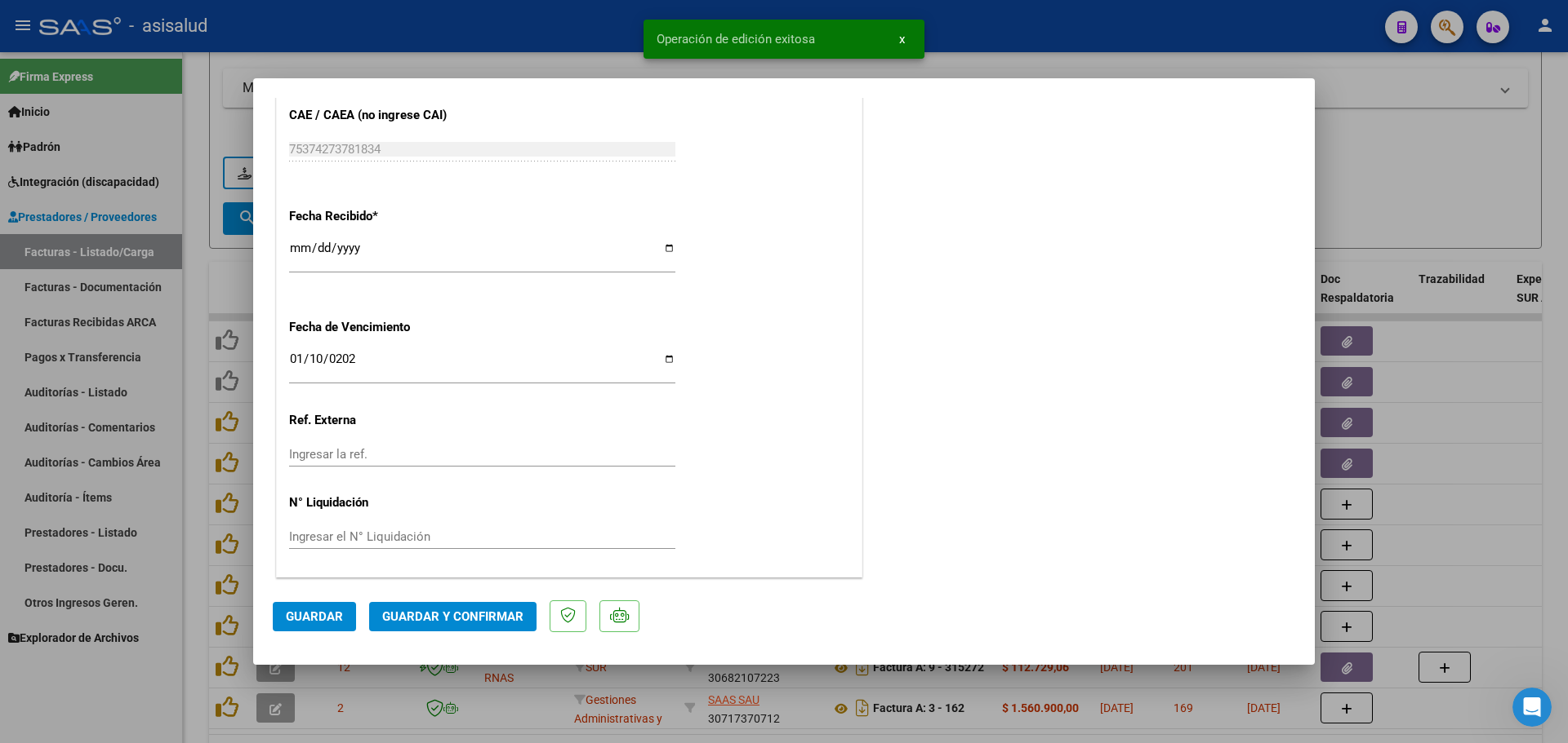
click at [464, 612] on span "Guardar y Confirmar" at bounding box center [453, 618] width 142 height 15
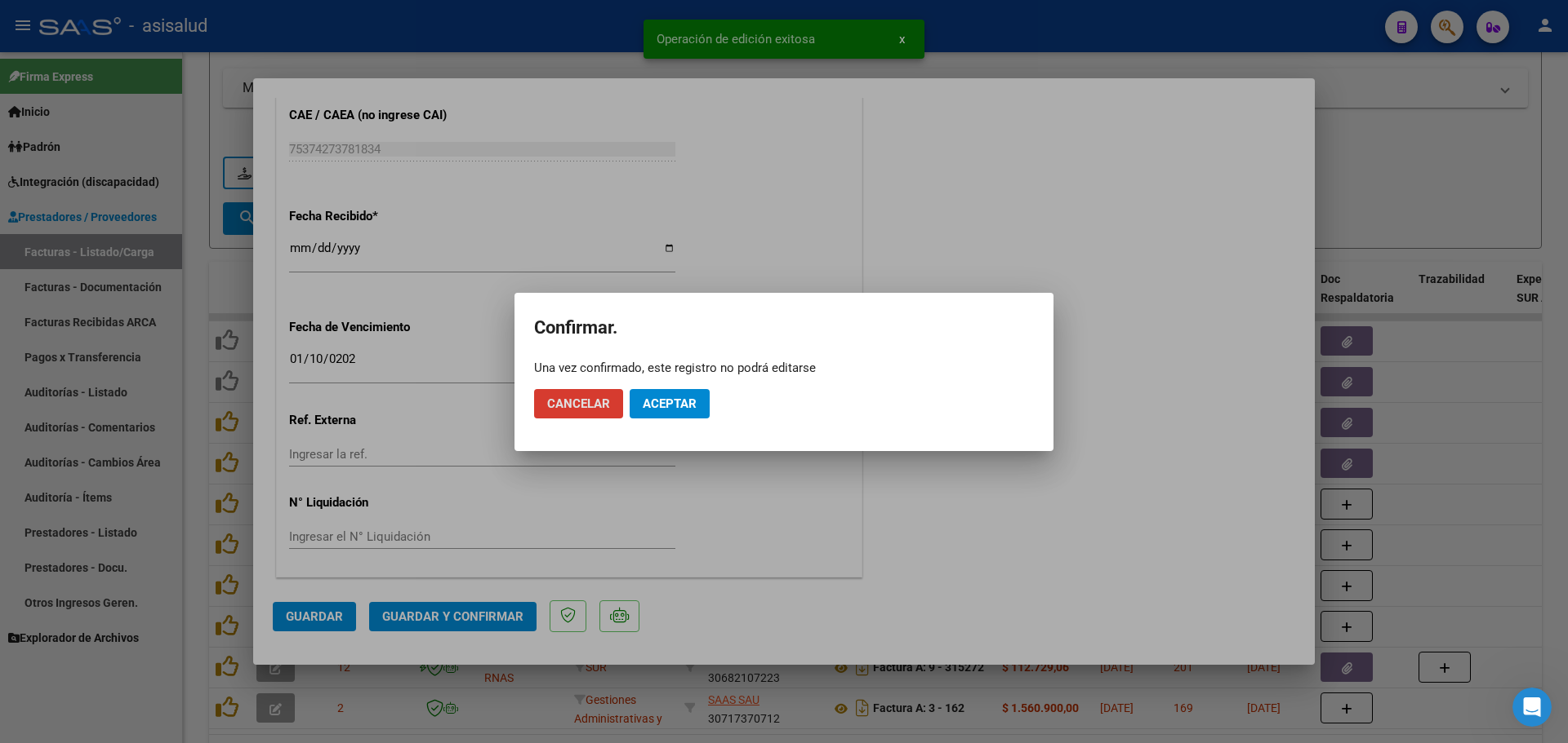
click at [797, 473] on div at bounding box center [784, 372] width 1568 height 743
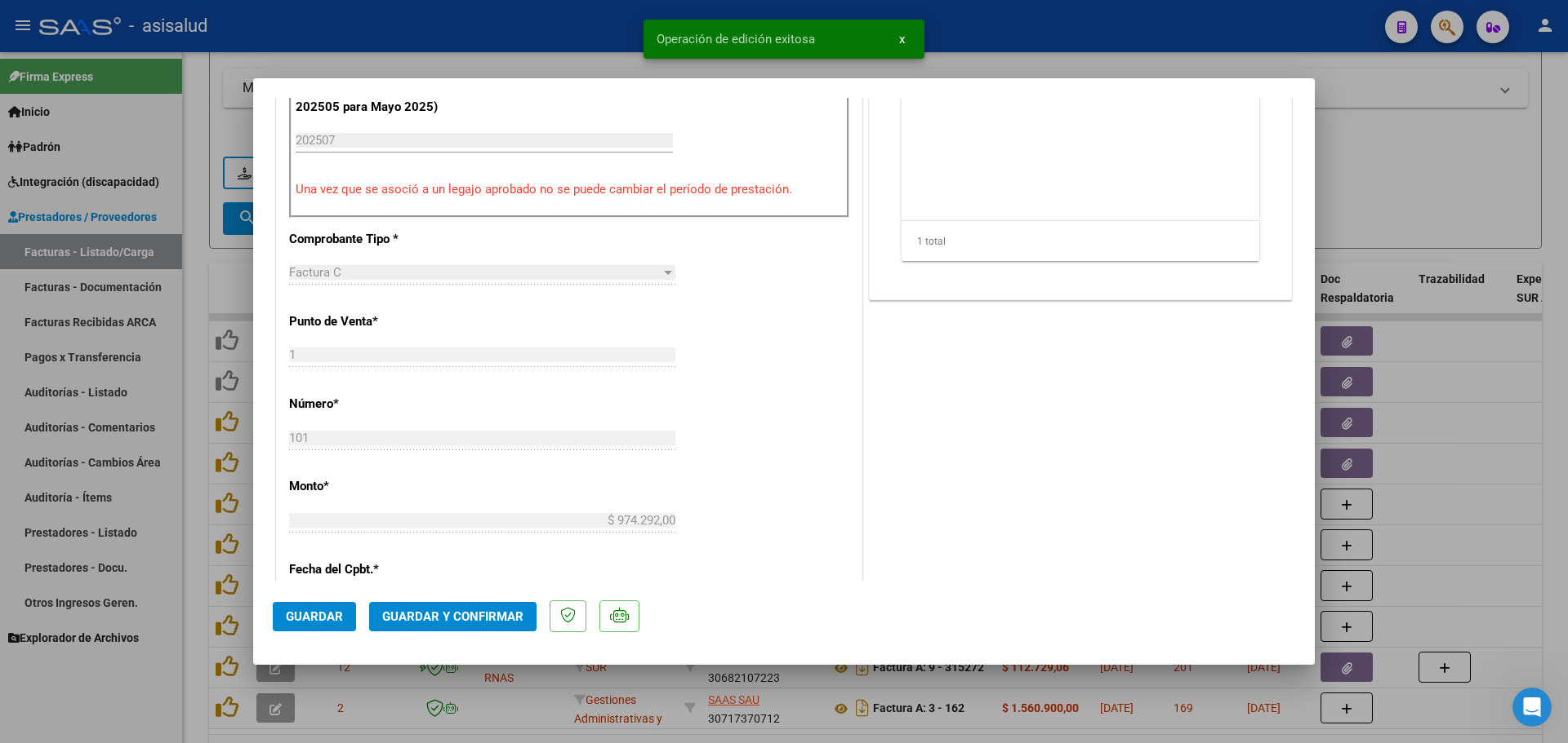
scroll to position [277, 0]
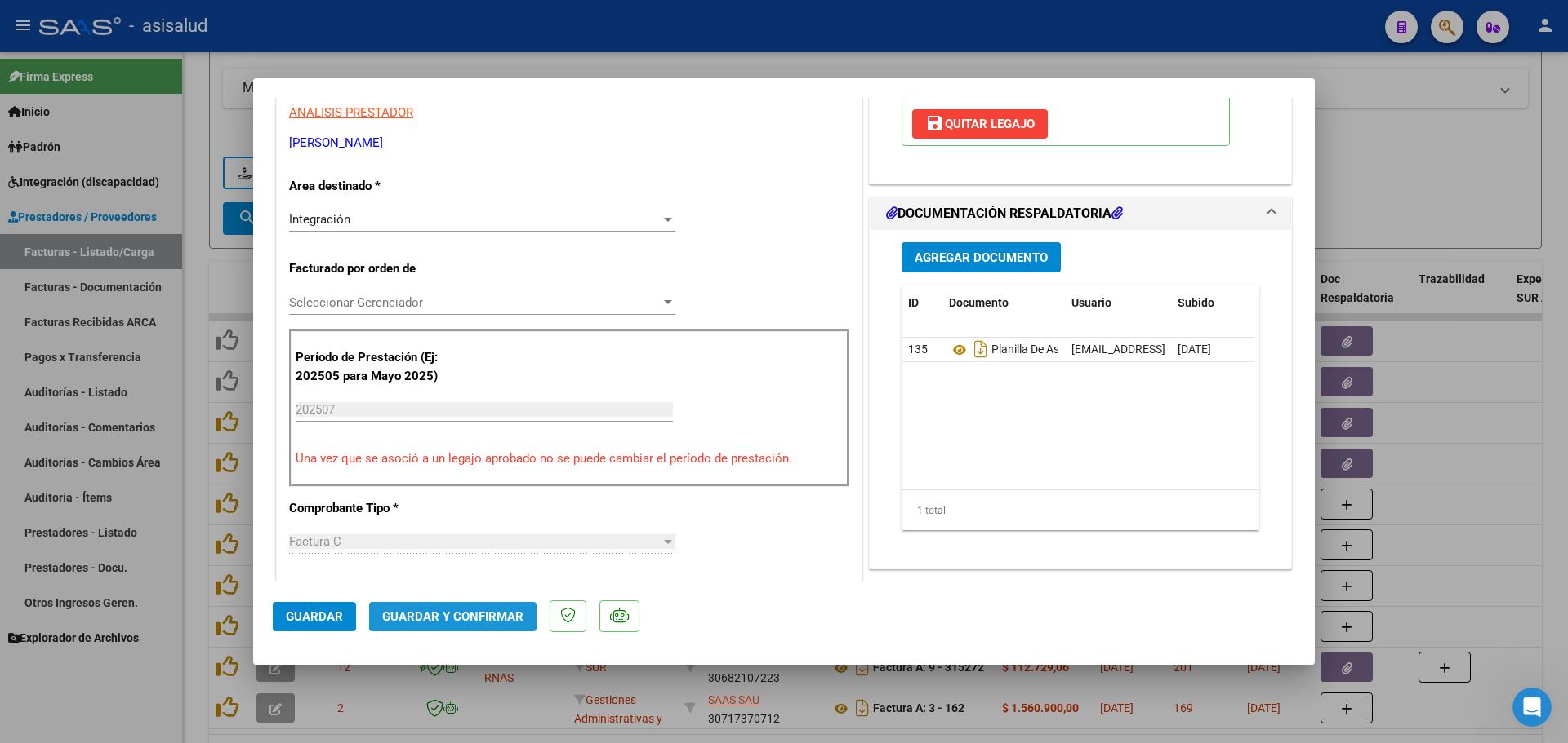
click at [507, 617] on span "Guardar y Confirmar" at bounding box center [453, 618] width 142 height 15
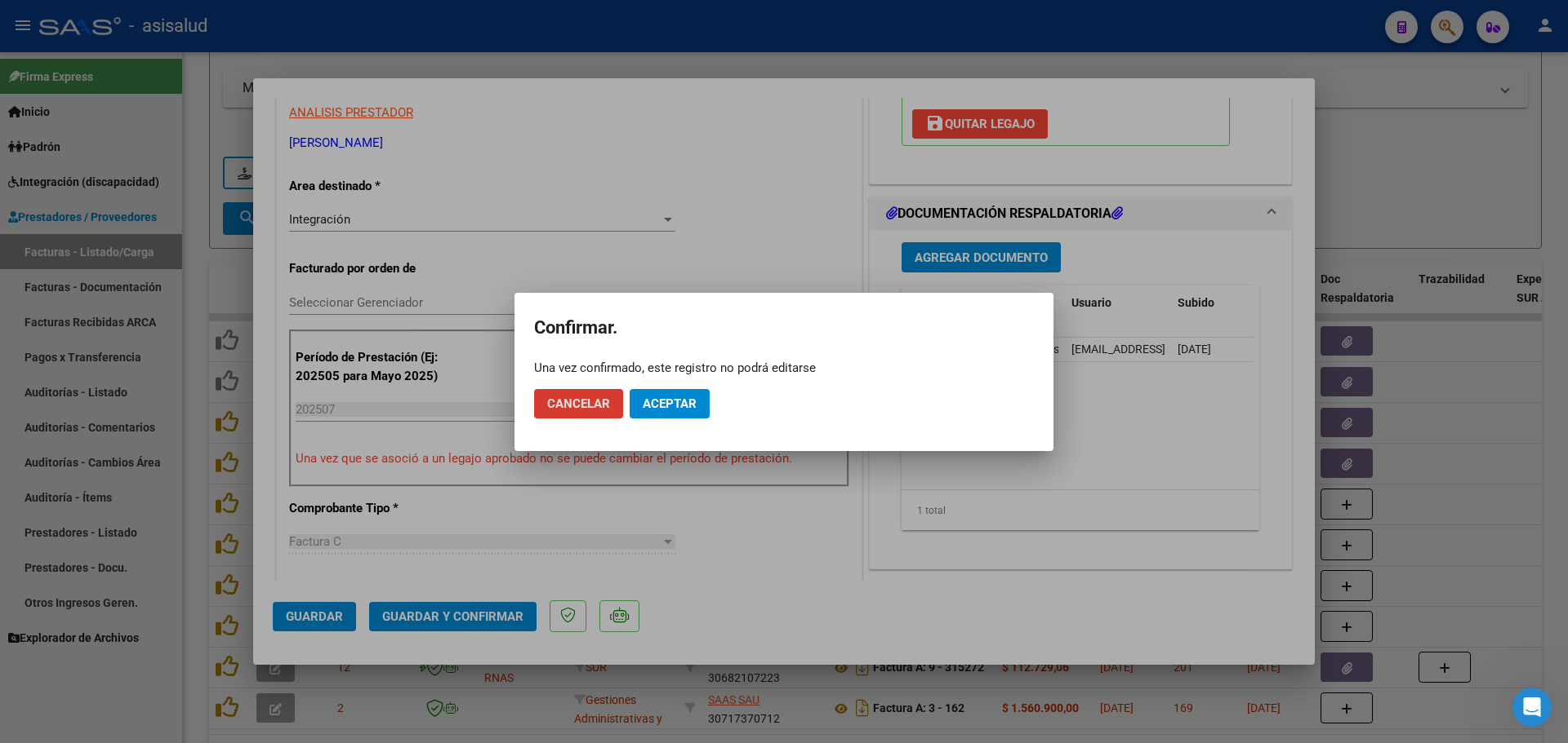
click at [688, 403] on span "Aceptar" at bounding box center [669, 405] width 54 height 15
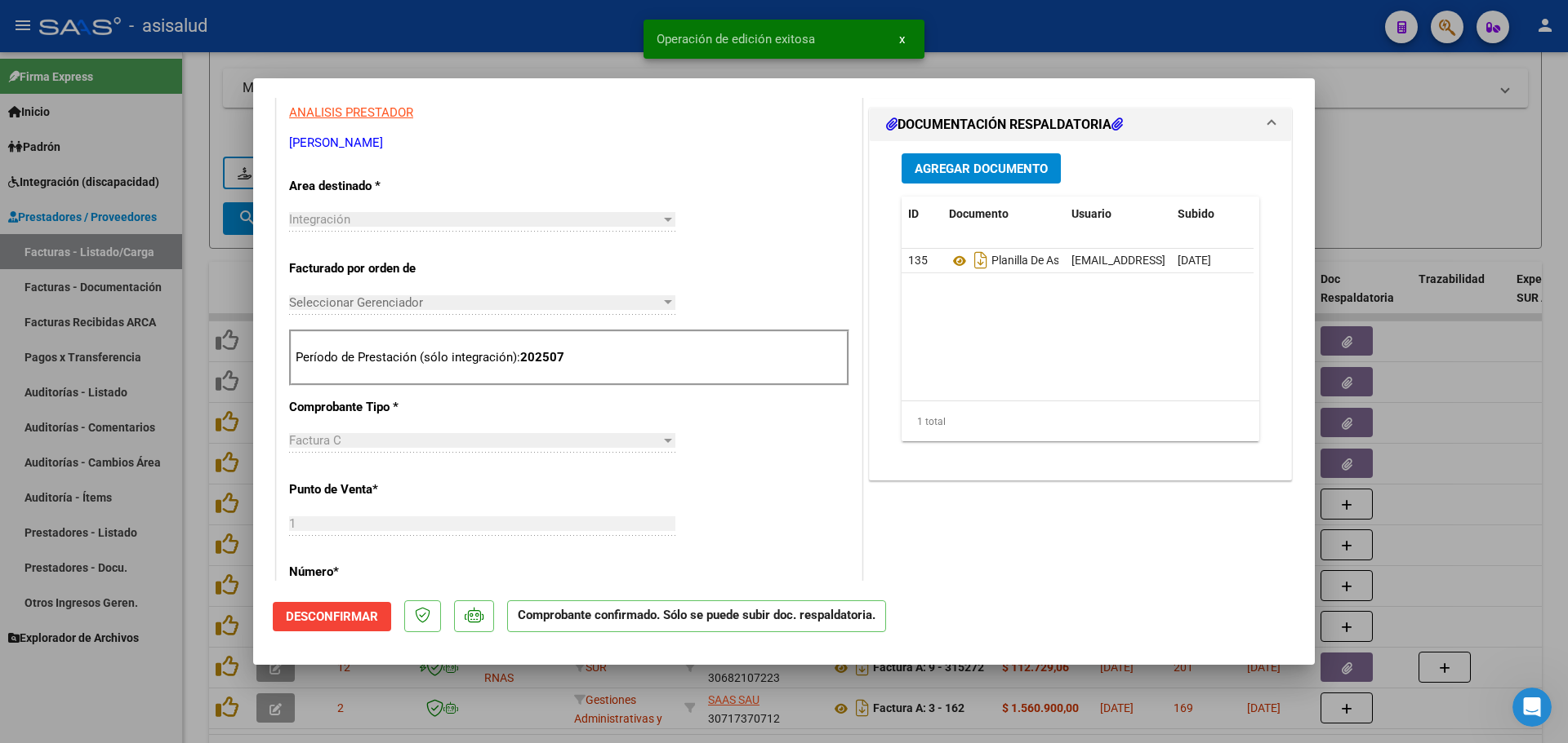
click at [1460, 420] on div at bounding box center [784, 372] width 1568 height 743
type input "$ 0,00"
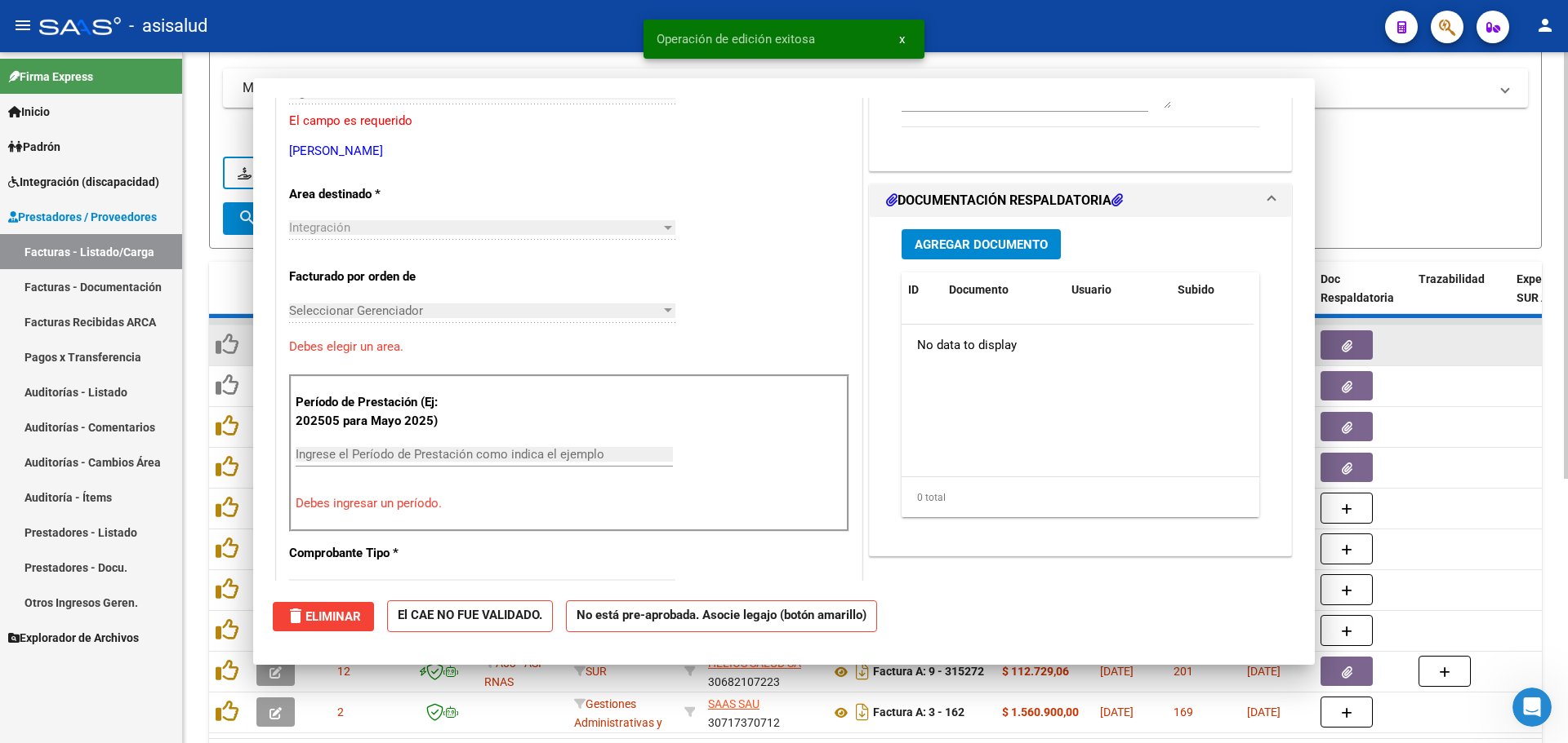
scroll to position [286, 0]
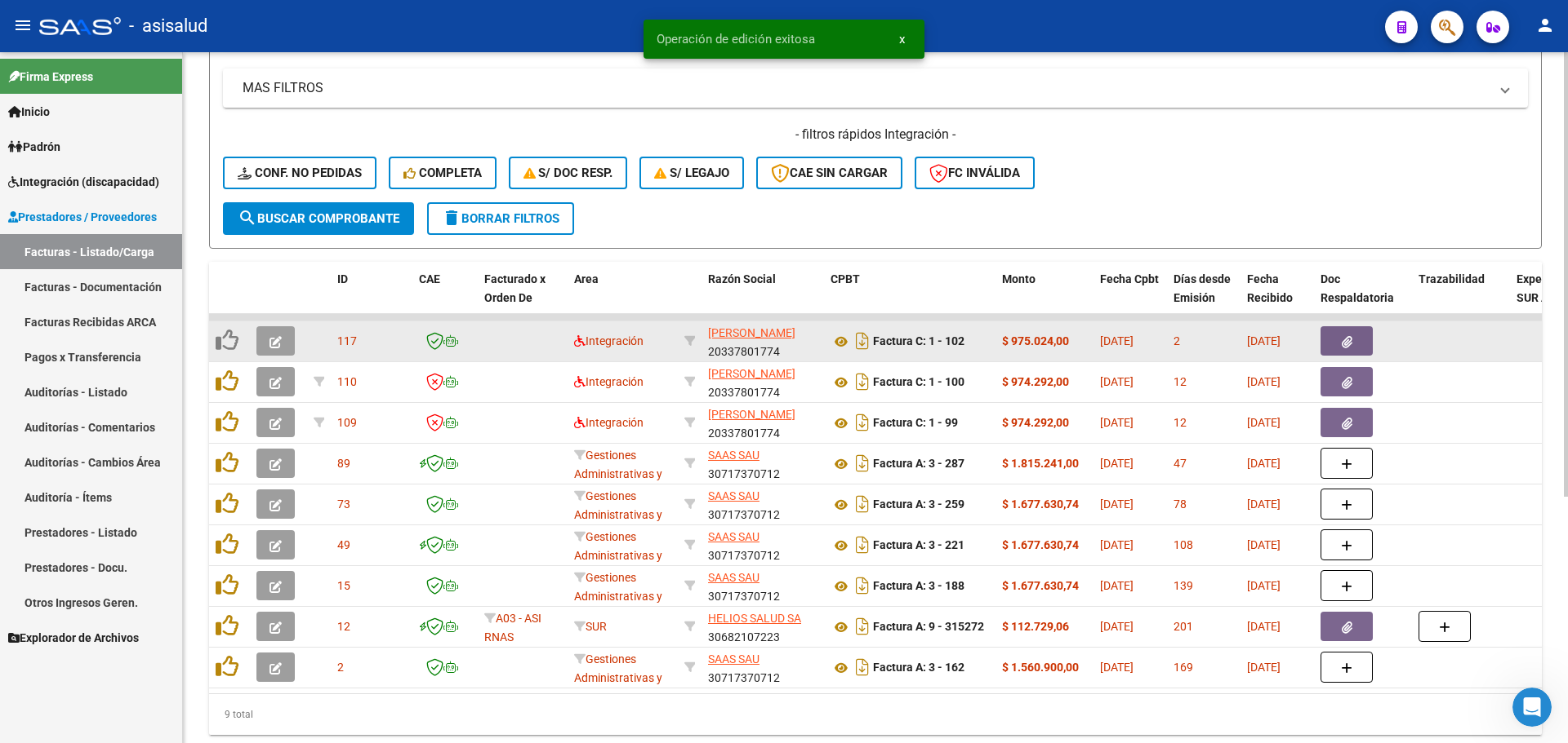
click at [269, 340] on button "button" at bounding box center [275, 340] width 39 height 29
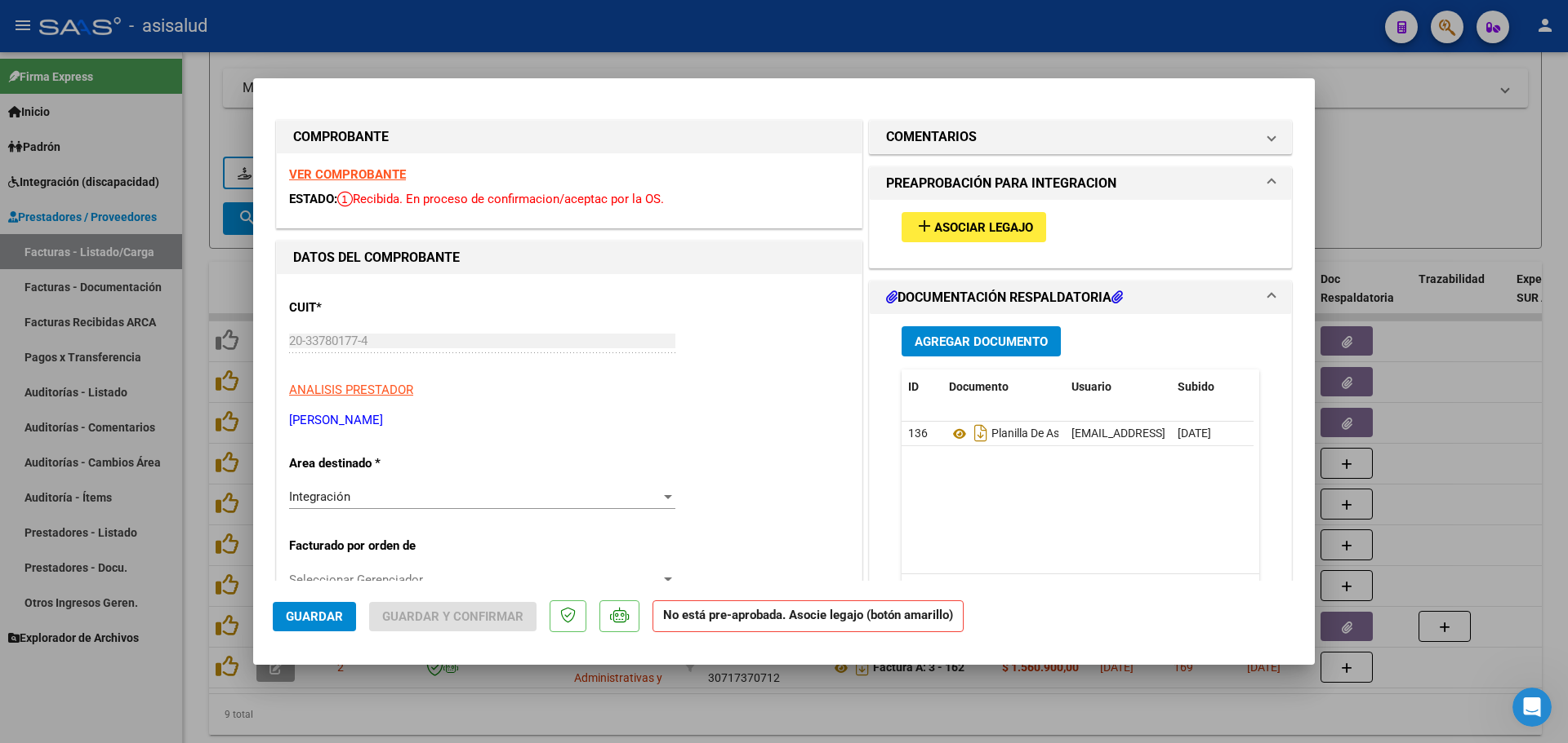
click at [349, 174] on strong "VER COMPROBANTE" at bounding box center [347, 174] width 117 height 15
click at [948, 236] on button "add Asociar Legajo" at bounding box center [974, 227] width 144 height 30
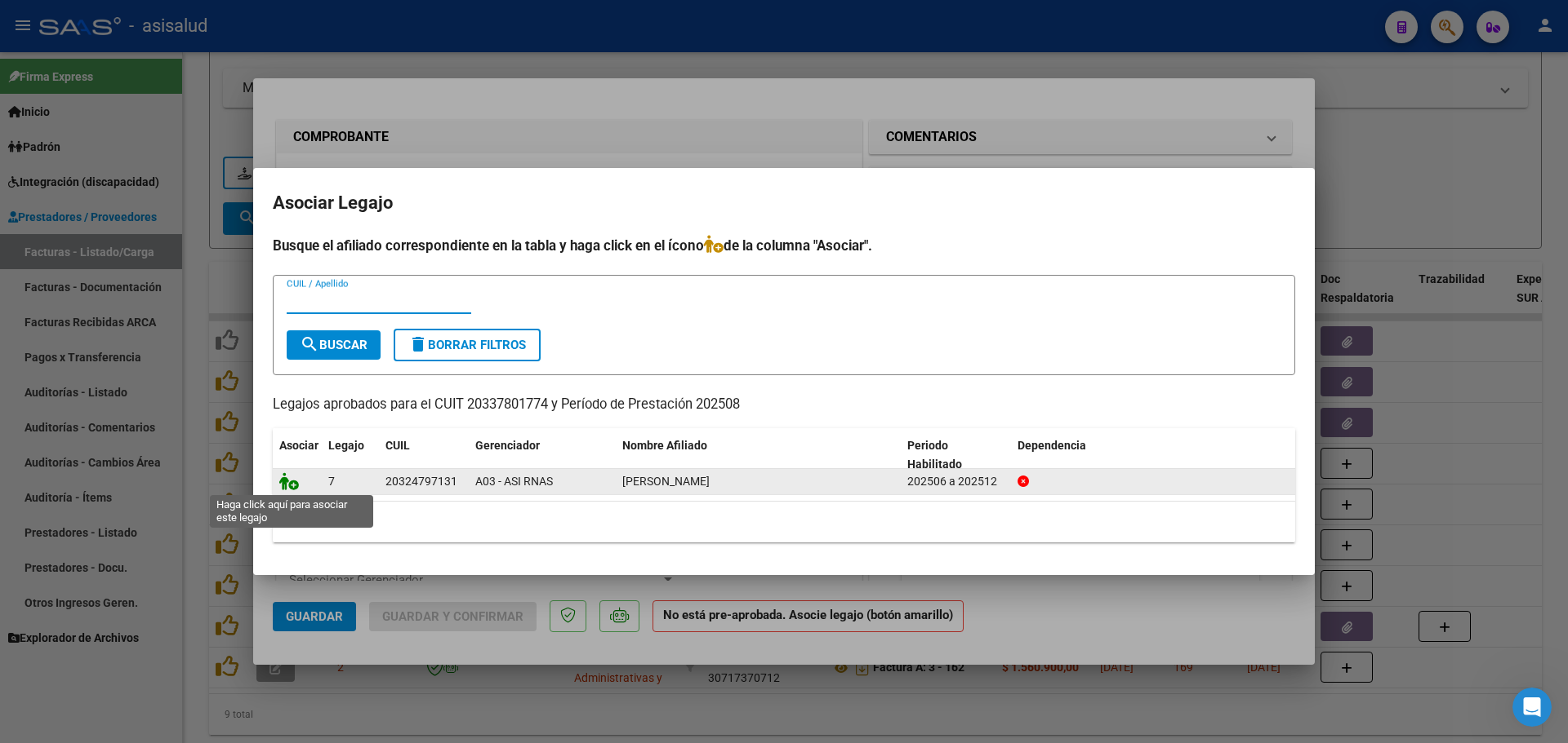
click at [289, 475] on icon at bounding box center [289, 481] width 20 height 18
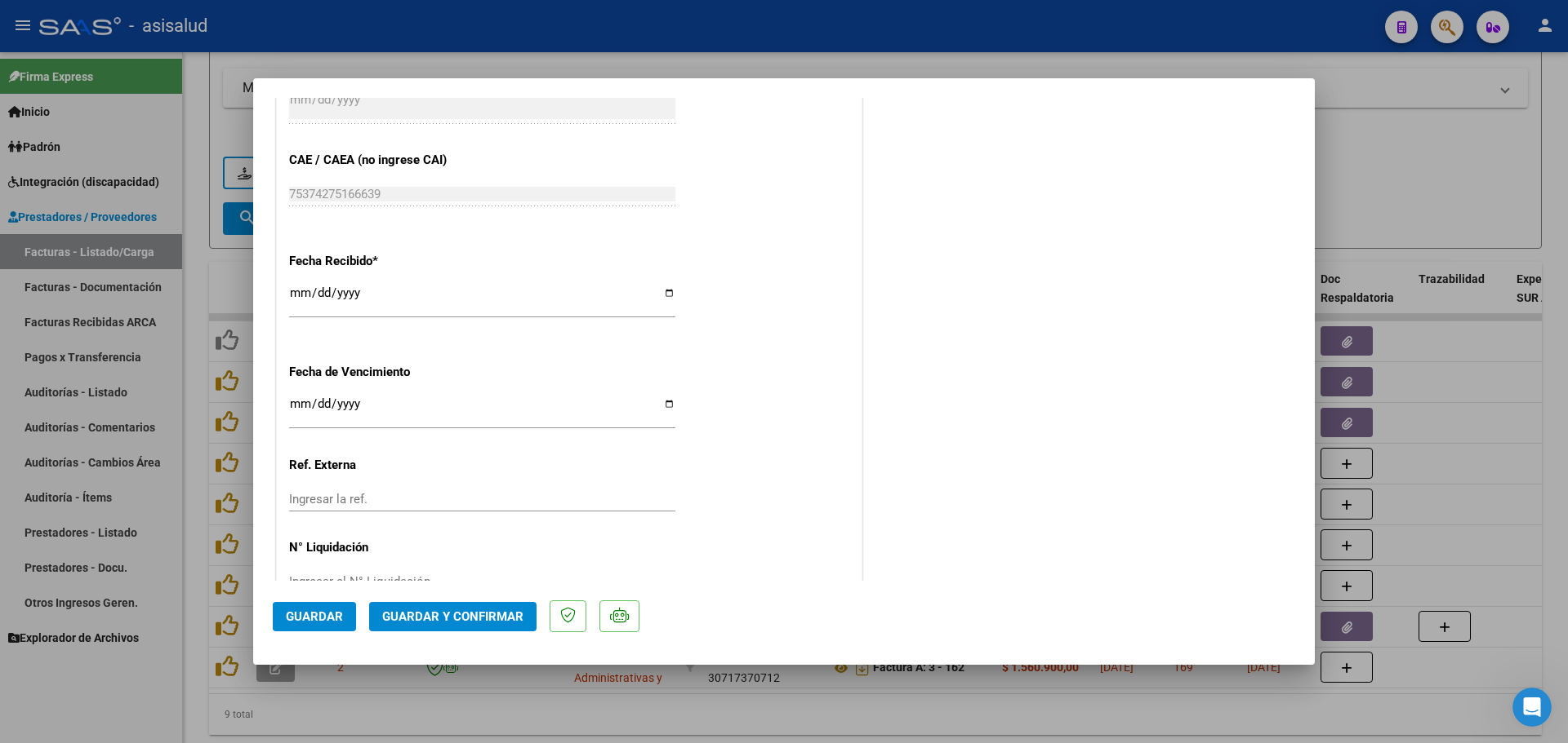
scroll to position [1094, 0]
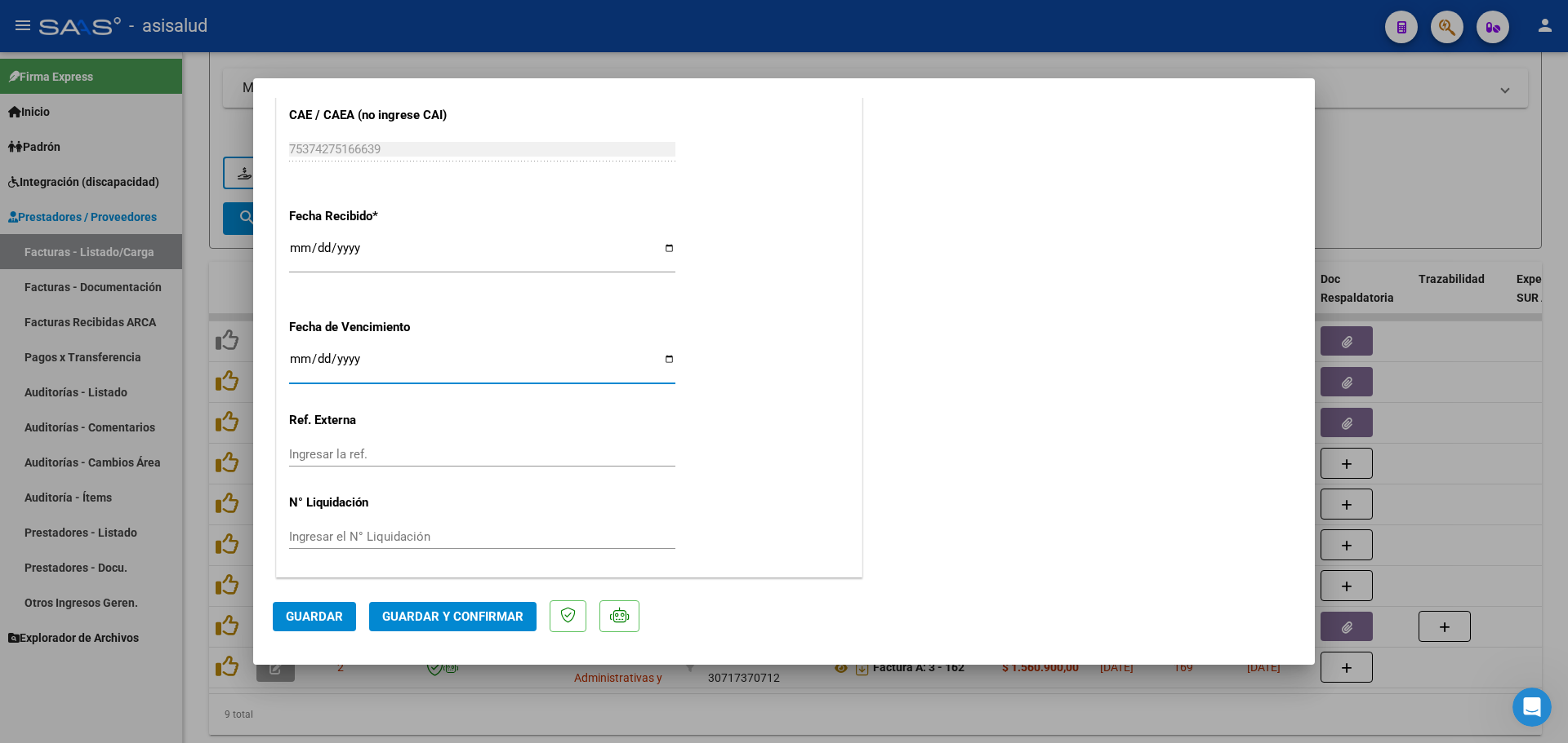
click at [303, 355] on input "Ingresar la fecha" at bounding box center [481, 366] width 386 height 26
click at [446, 386] on div "2025-01-10 Ingresar la fecha" at bounding box center [481, 373] width 386 height 50
click at [323, 366] on input "2025-01-10" at bounding box center [481, 366] width 386 height 26
type input "2025-10-10"
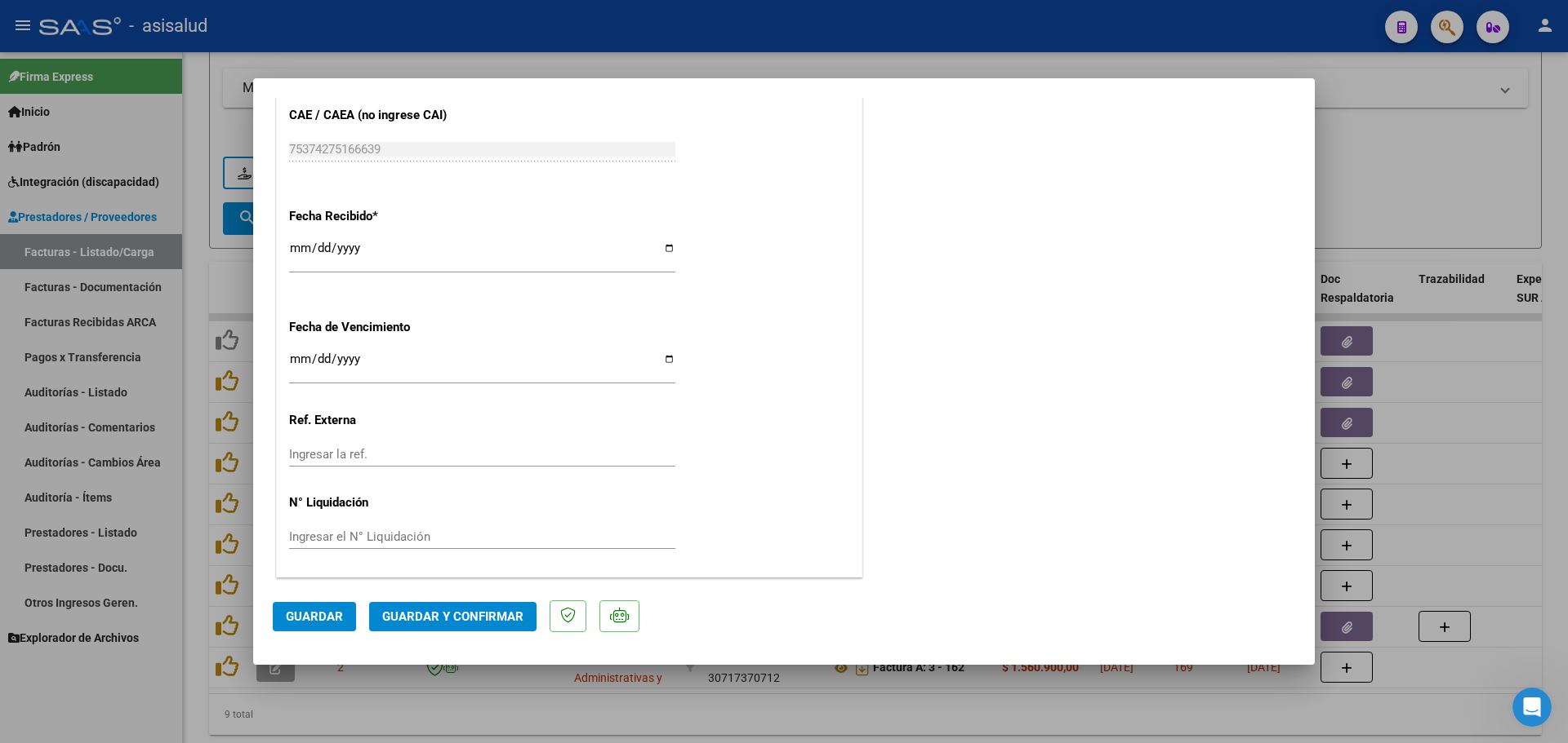
click at [321, 612] on span "Guardar" at bounding box center [314, 618] width 58 height 15
click at [464, 611] on span "Guardar y Confirmar" at bounding box center [453, 618] width 142 height 15
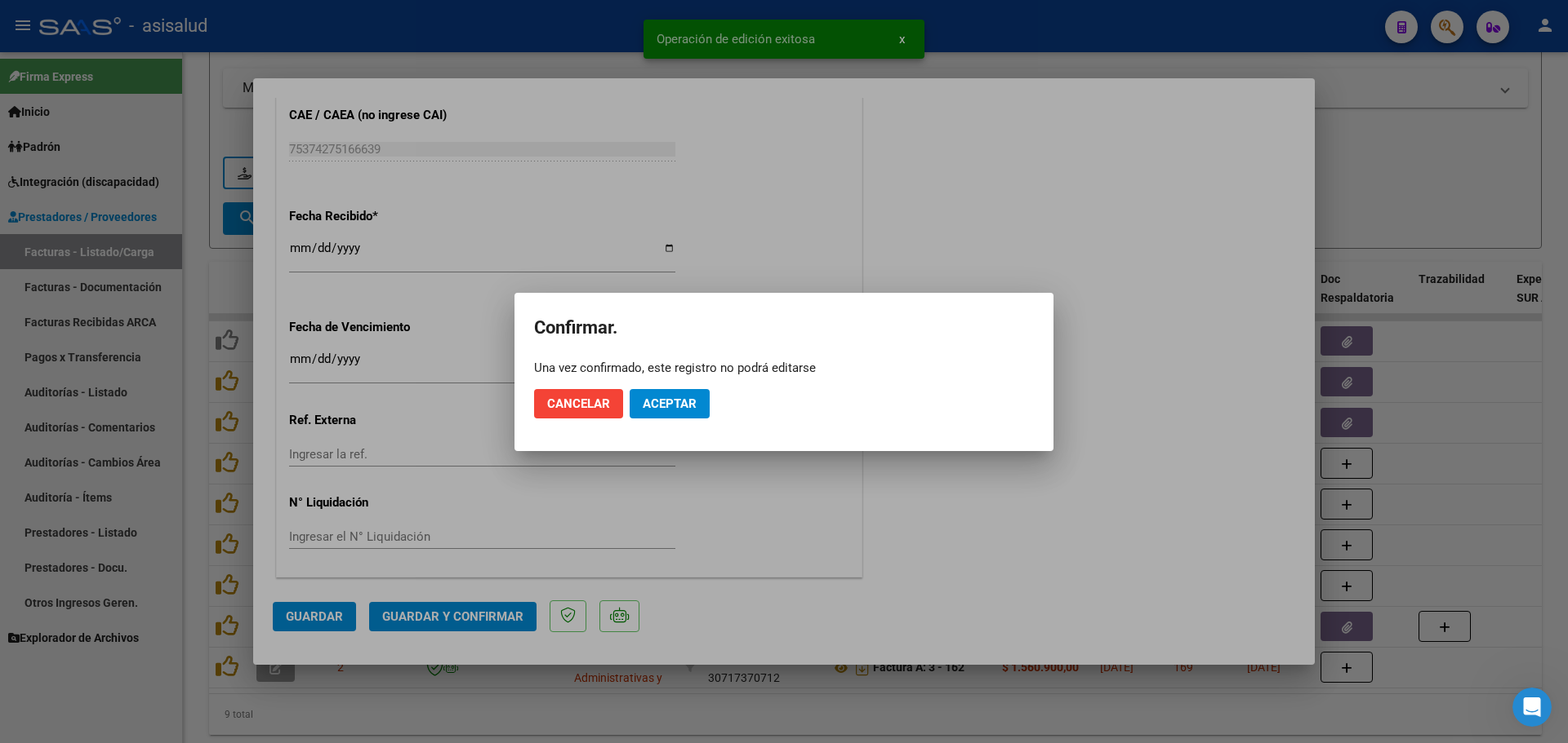
click at [709, 395] on mat-dialog-actions "Cancelar Aceptar" at bounding box center [784, 404] width 500 height 56
click at [681, 403] on span "Aceptar" at bounding box center [669, 405] width 54 height 15
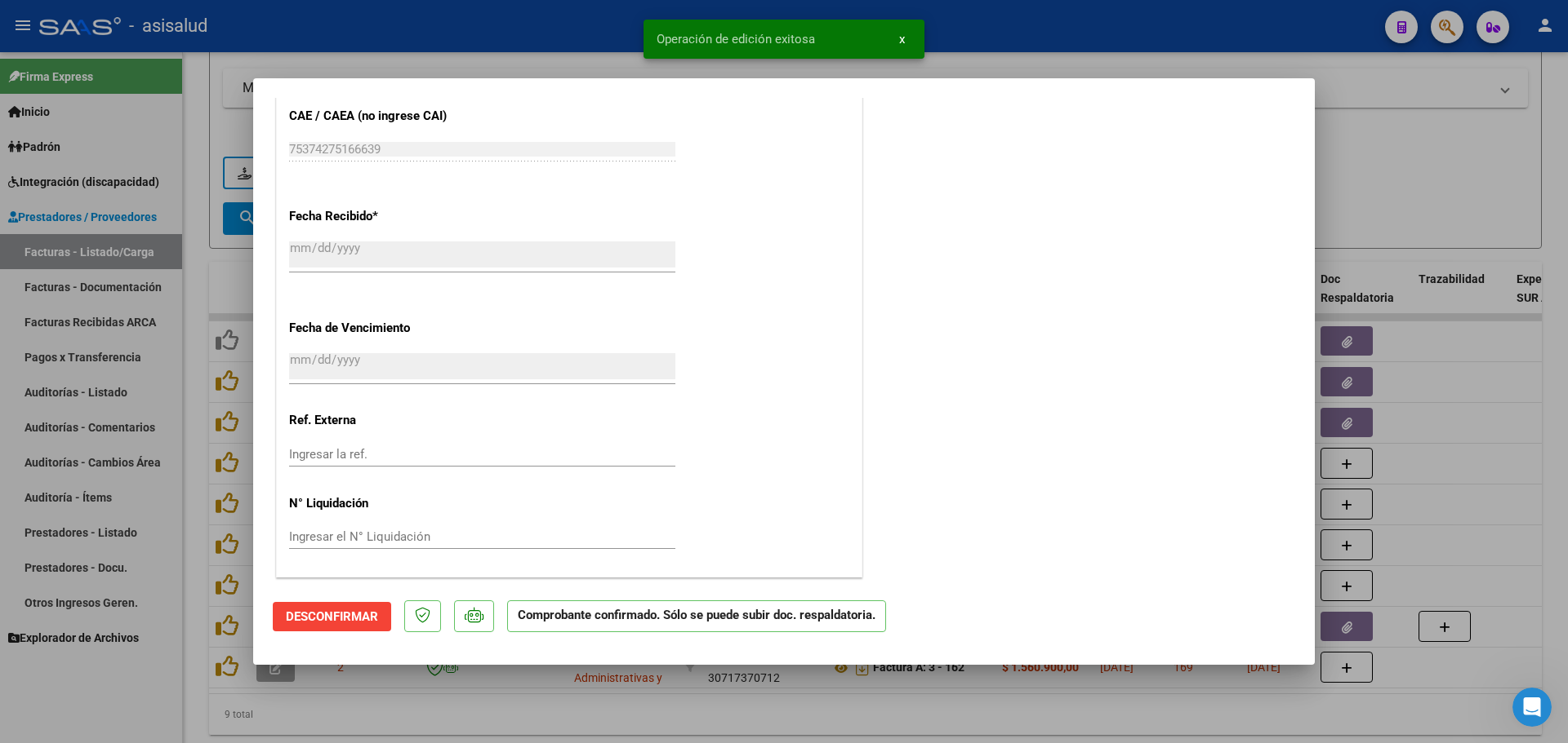
click at [1409, 365] on div at bounding box center [784, 372] width 1568 height 743
type input "$ 0,00"
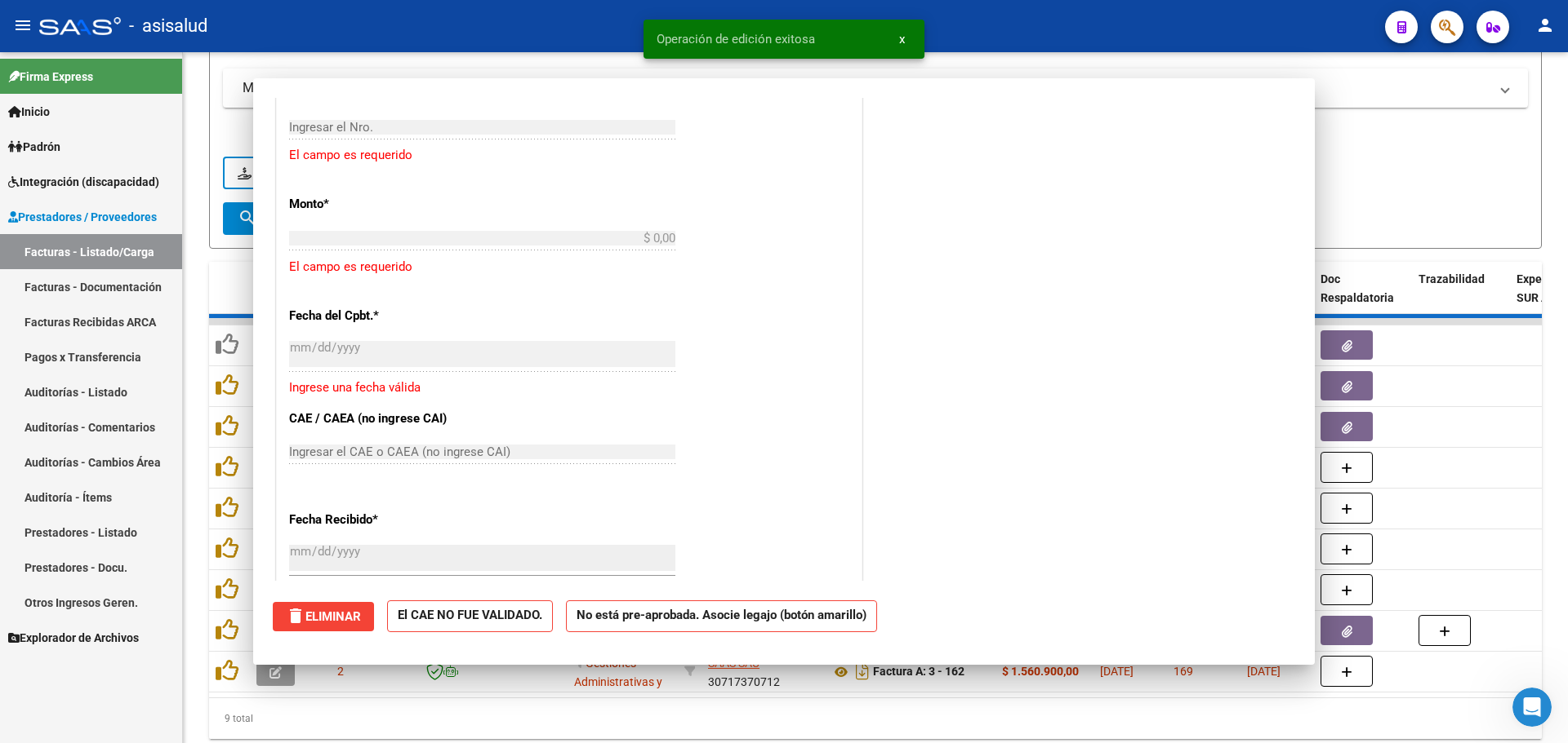
scroll to position [1296, 0]
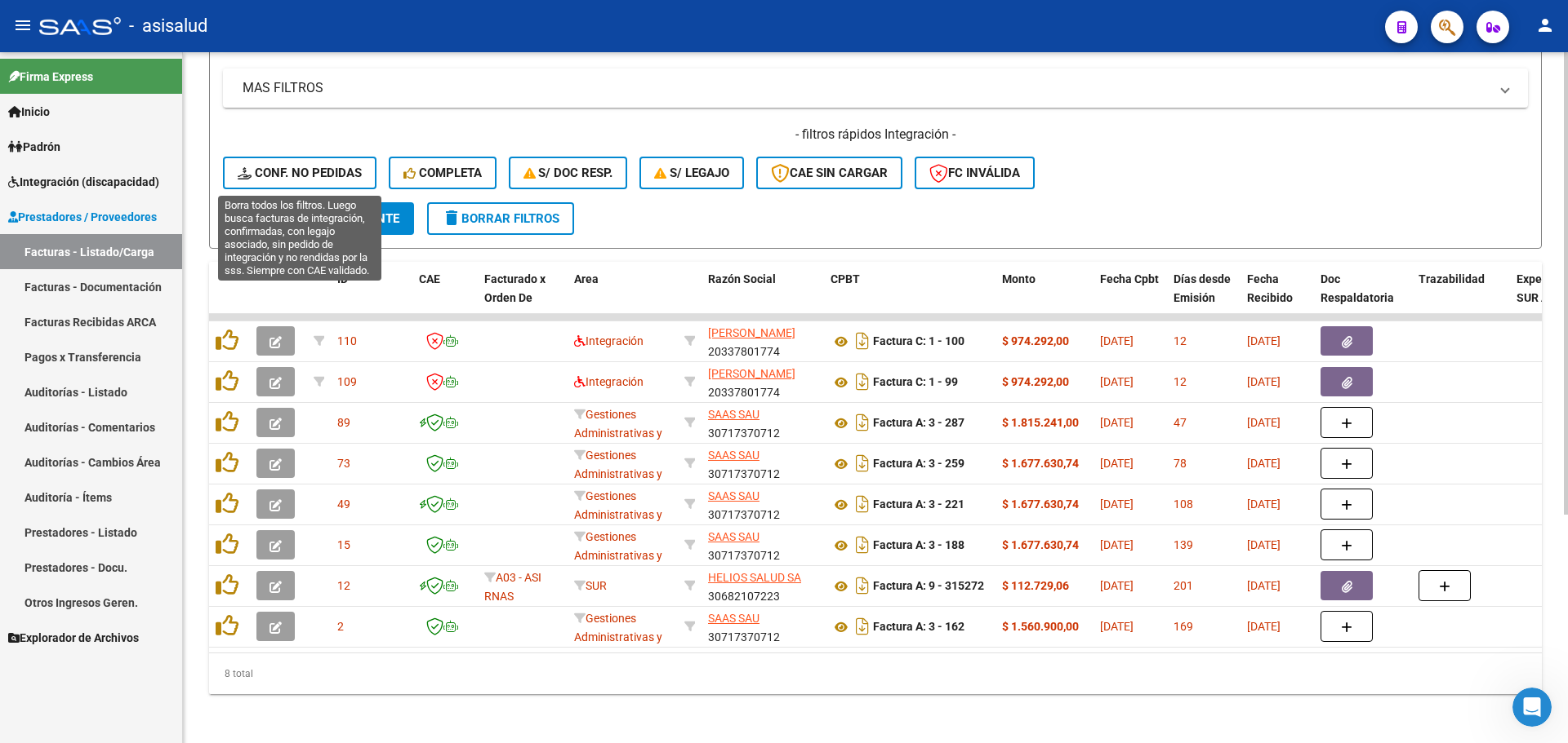
click at [289, 173] on span "Conf. no pedidas" at bounding box center [300, 173] width 125 height 15
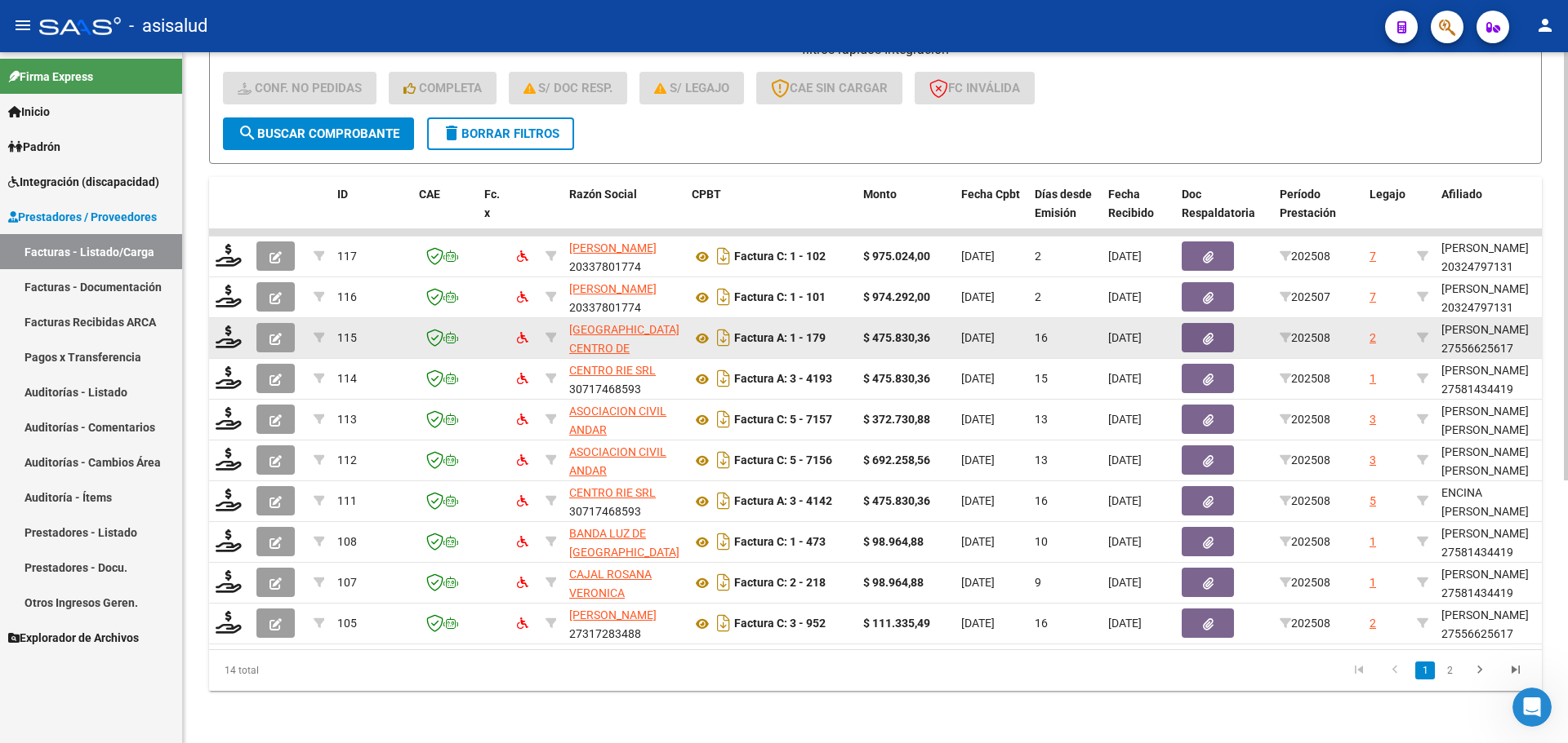
scroll to position [423, 0]
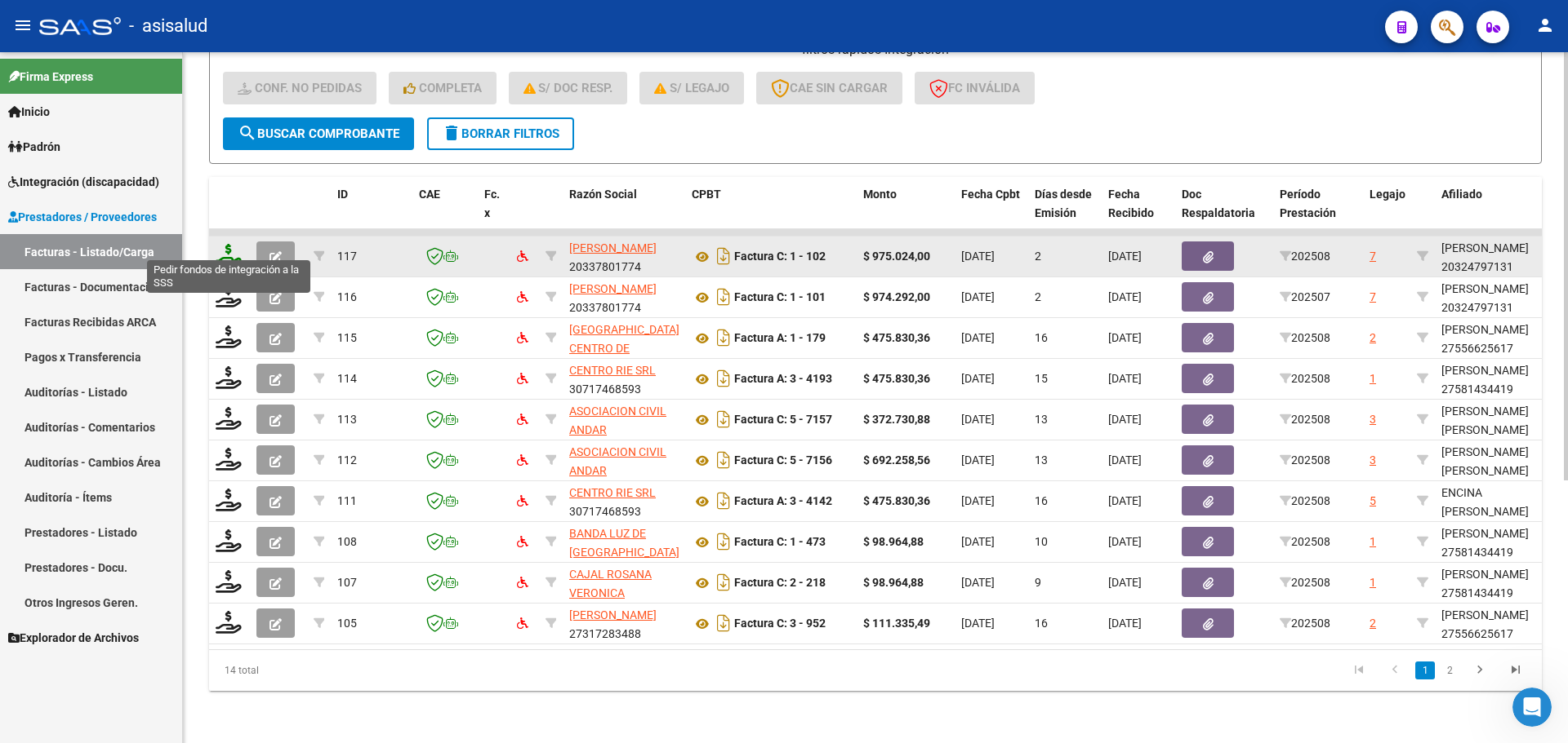
click at [224, 244] on icon at bounding box center [228, 256] width 26 height 23
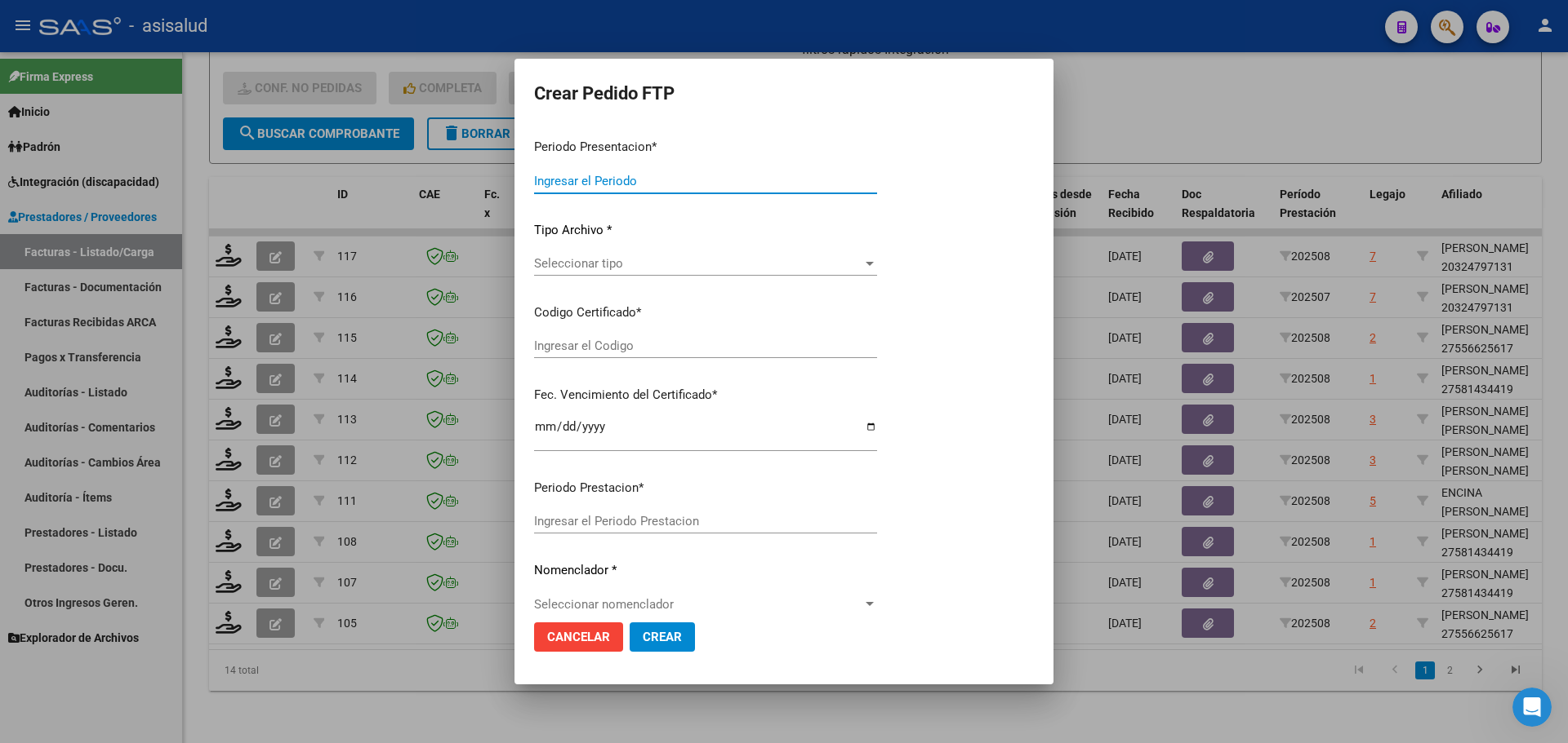
type input "202508"
type input "$ 975.024,00"
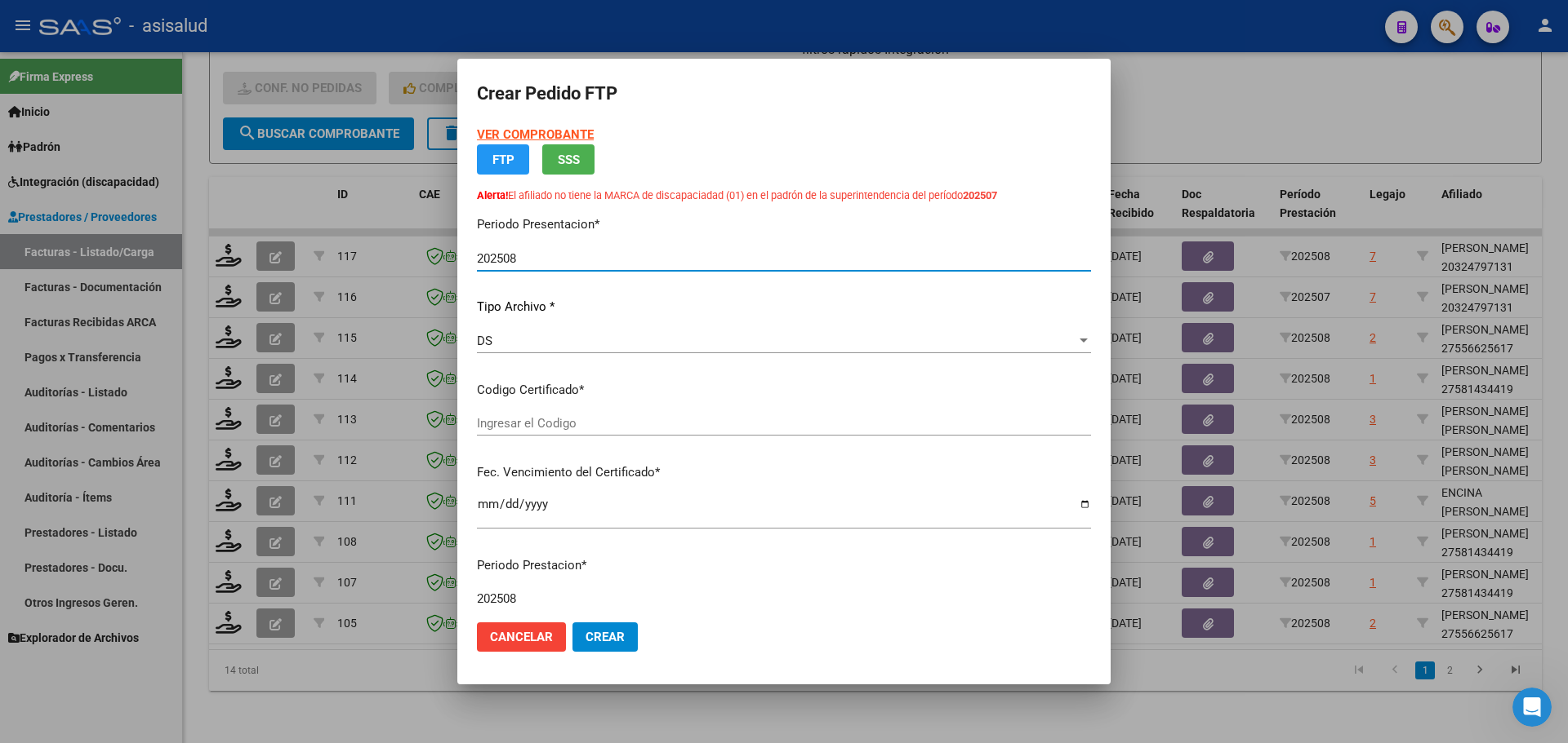
type input "ARG02000324797132025022520350225BSAS376"
type input "2035-02-25"
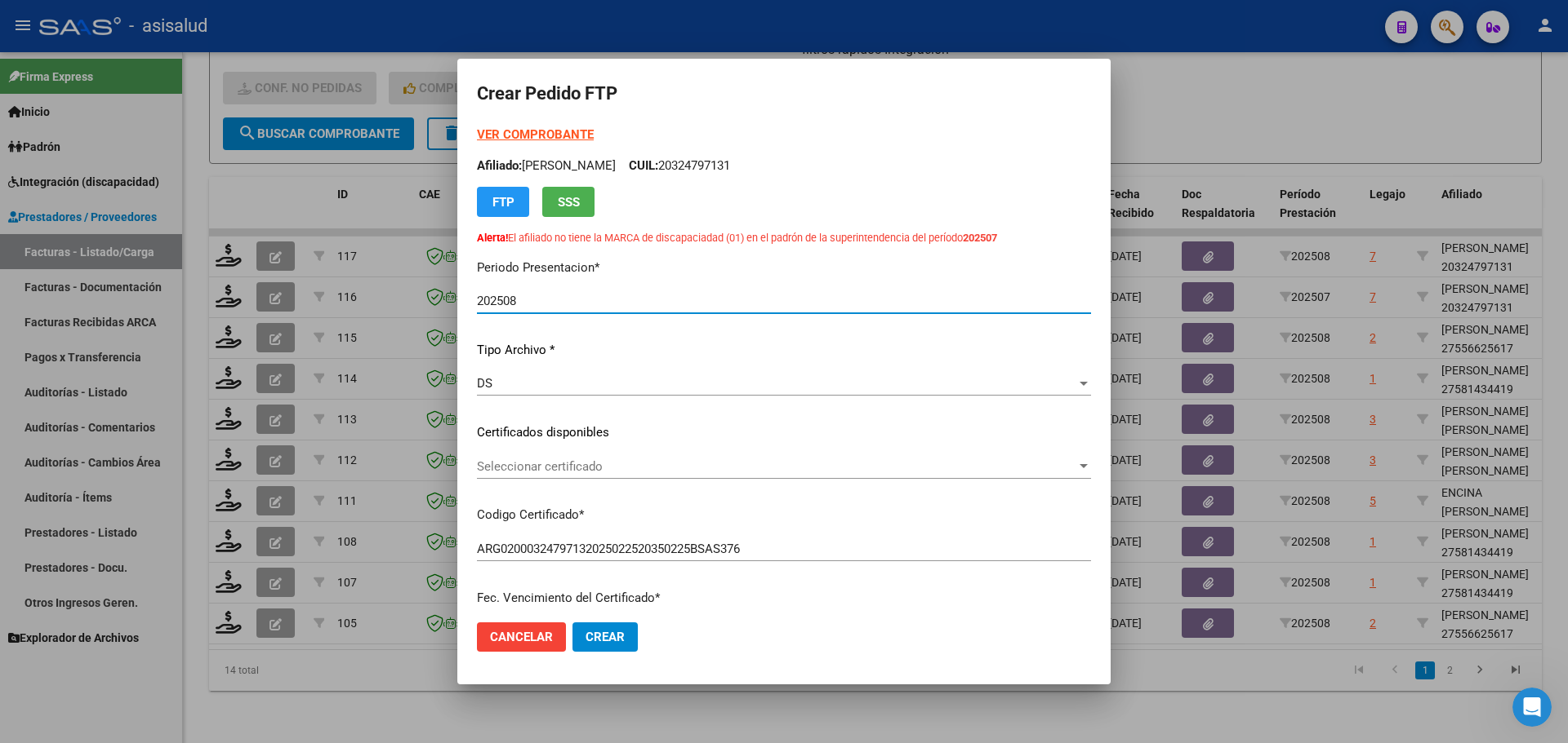
click at [557, 127] on strong "VER COMPROBANTE" at bounding box center [535, 135] width 117 height 15
click at [609, 465] on span "Seleccionar certificado" at bounding box center [776, 467] width 599 height 15
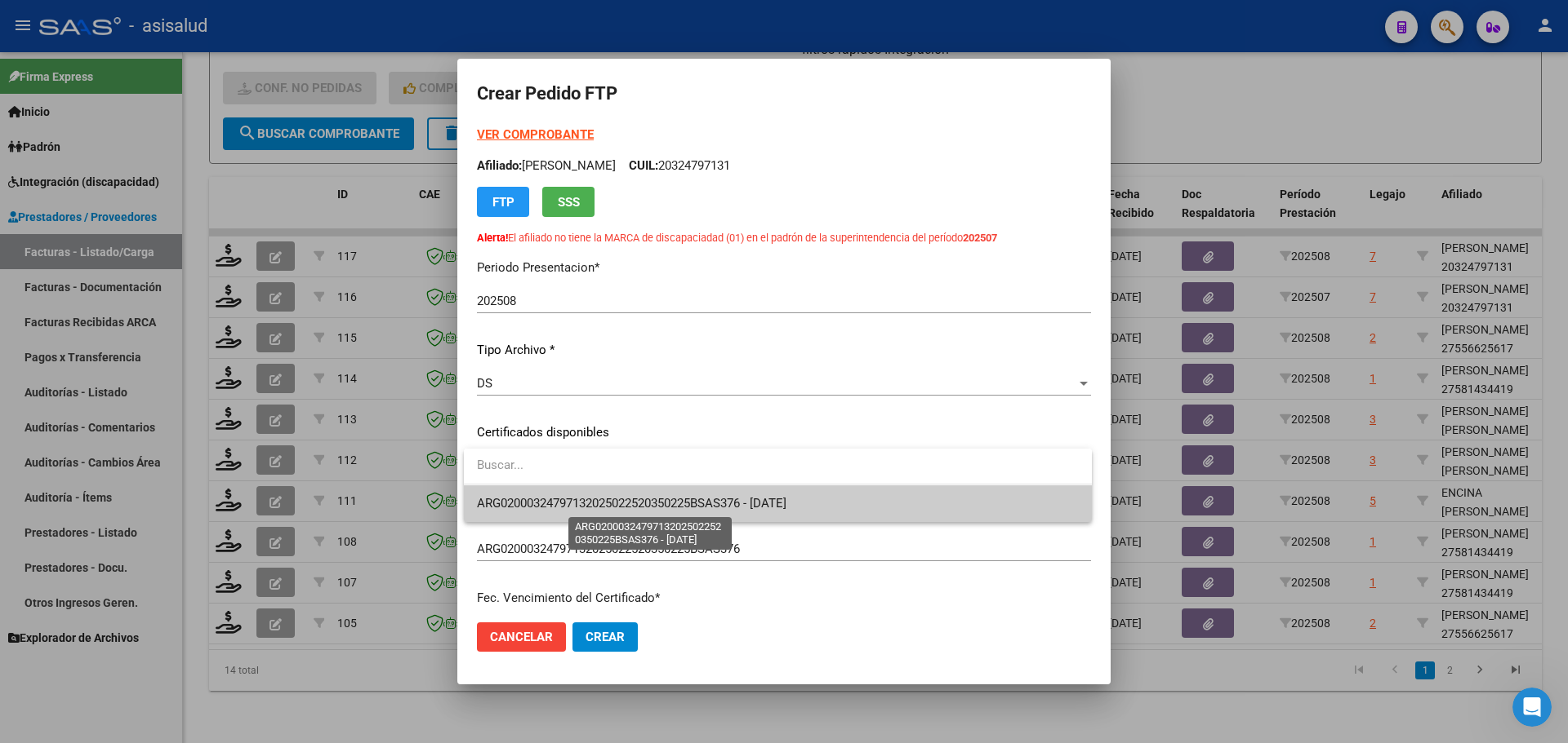
click at [611, 500] on span "ARG02000324797132025022520350225BSAS376 - 2035-02-25" at bounding box center [631, 504] width 309 height 15
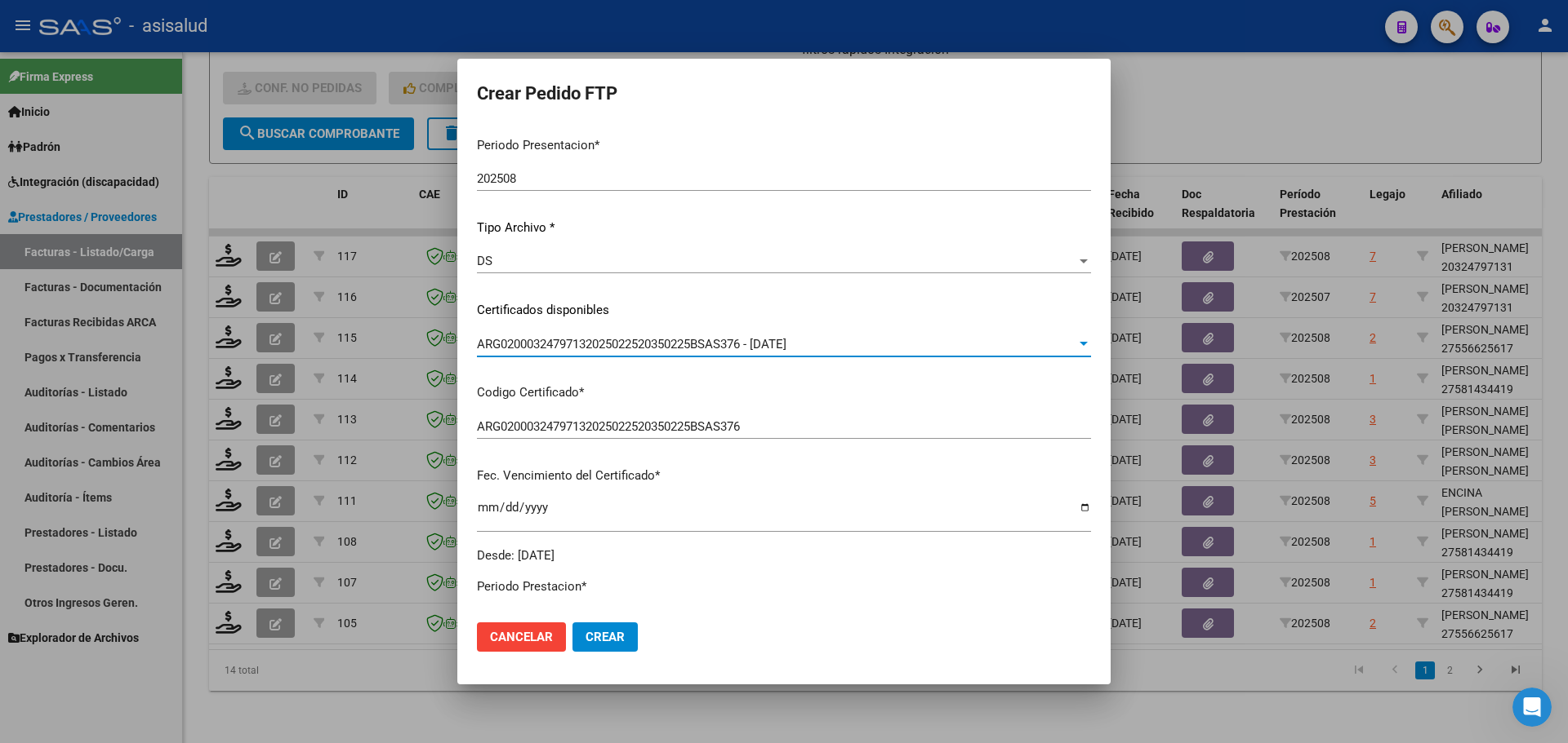
scroll to position [326, 0]
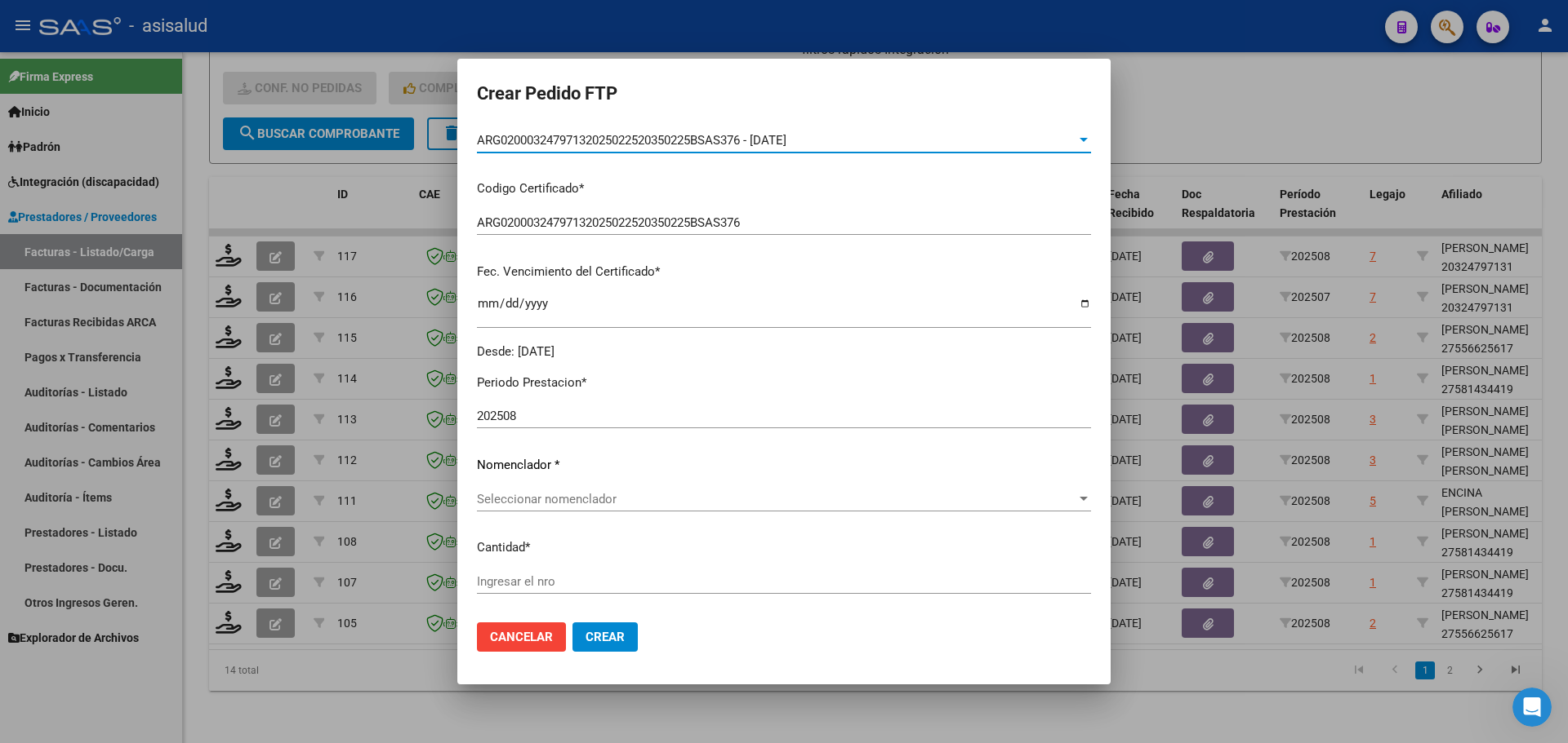
click at [546, 500] on span "Seleccionar nomenclador" at bounding box center [776, 500] width 599 height 15
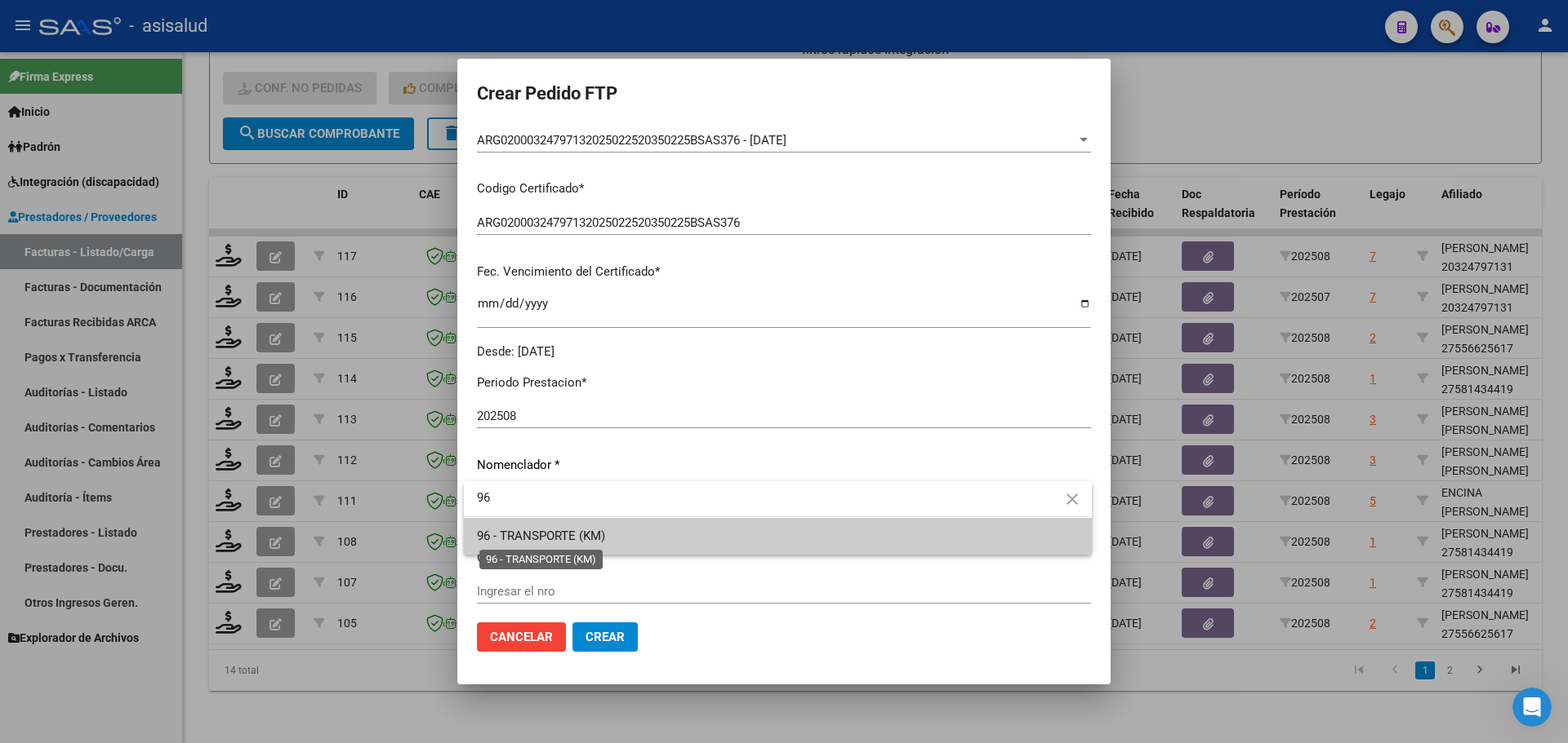
type input "96"
click at [547, 532] on span "96 - TRANSPORTE (KM)" at bounding box center [541, 537] width 128 height 15
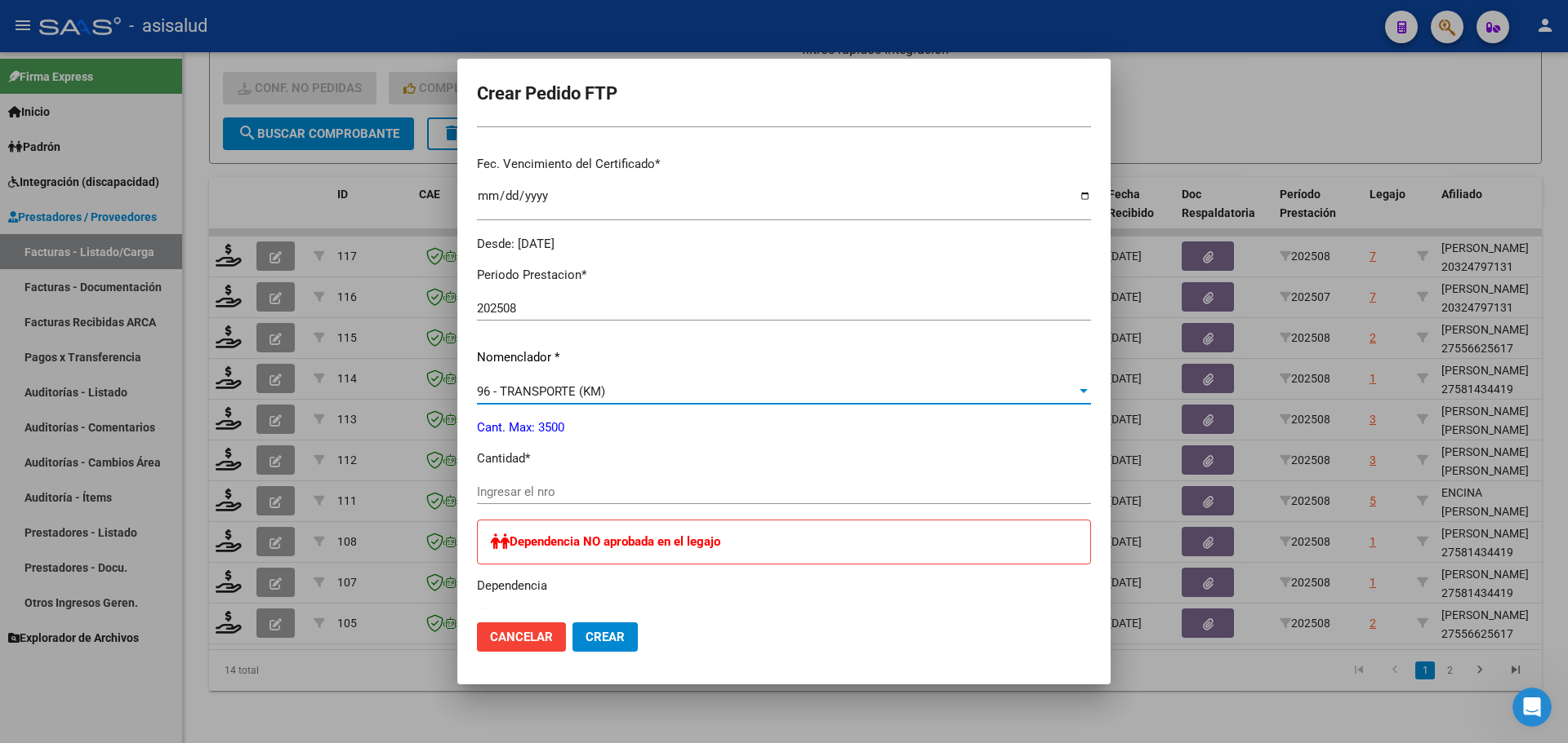
scroll to position [571, 0]
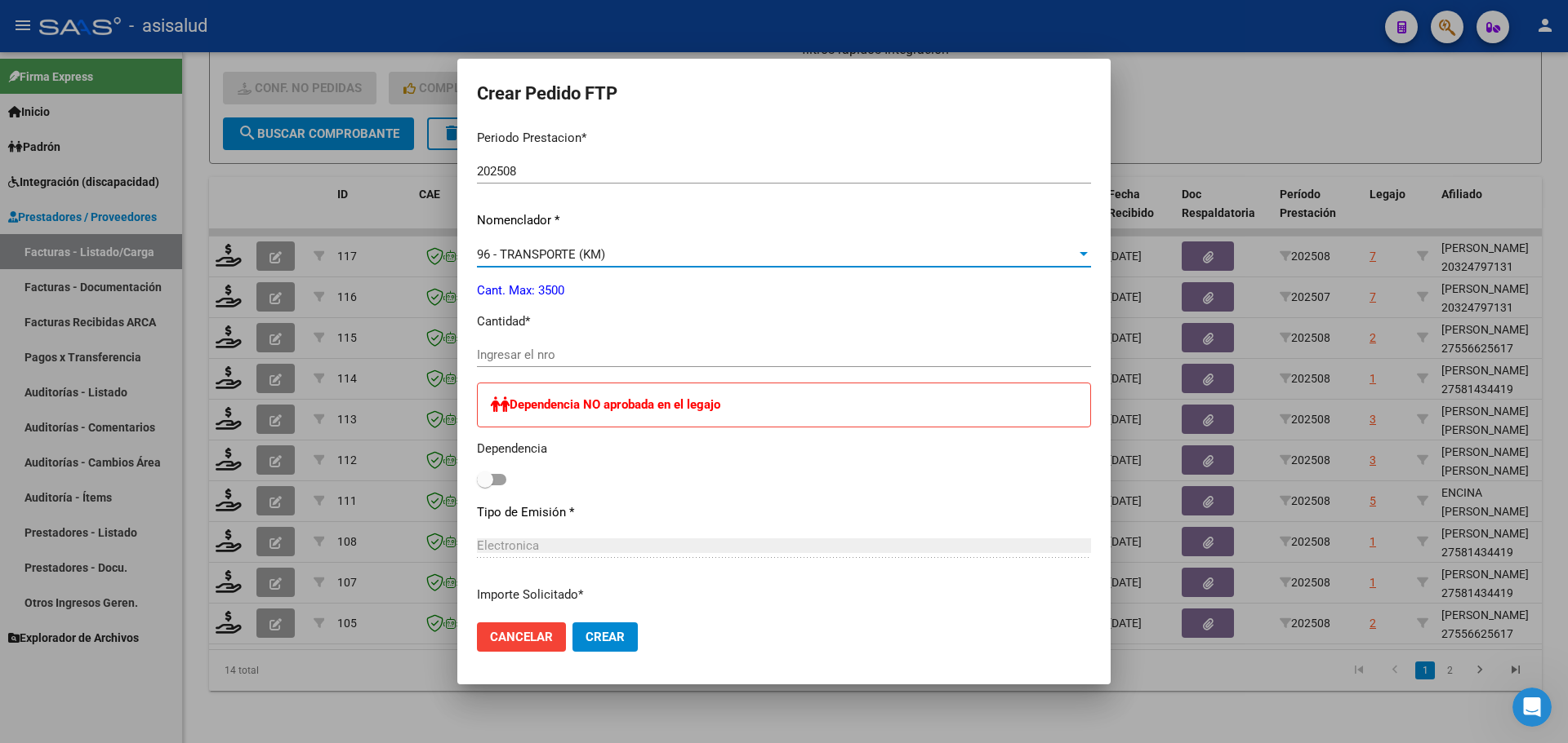
click at [1187, 107] on div at bounding box center [784, 372] width 1568 height 743
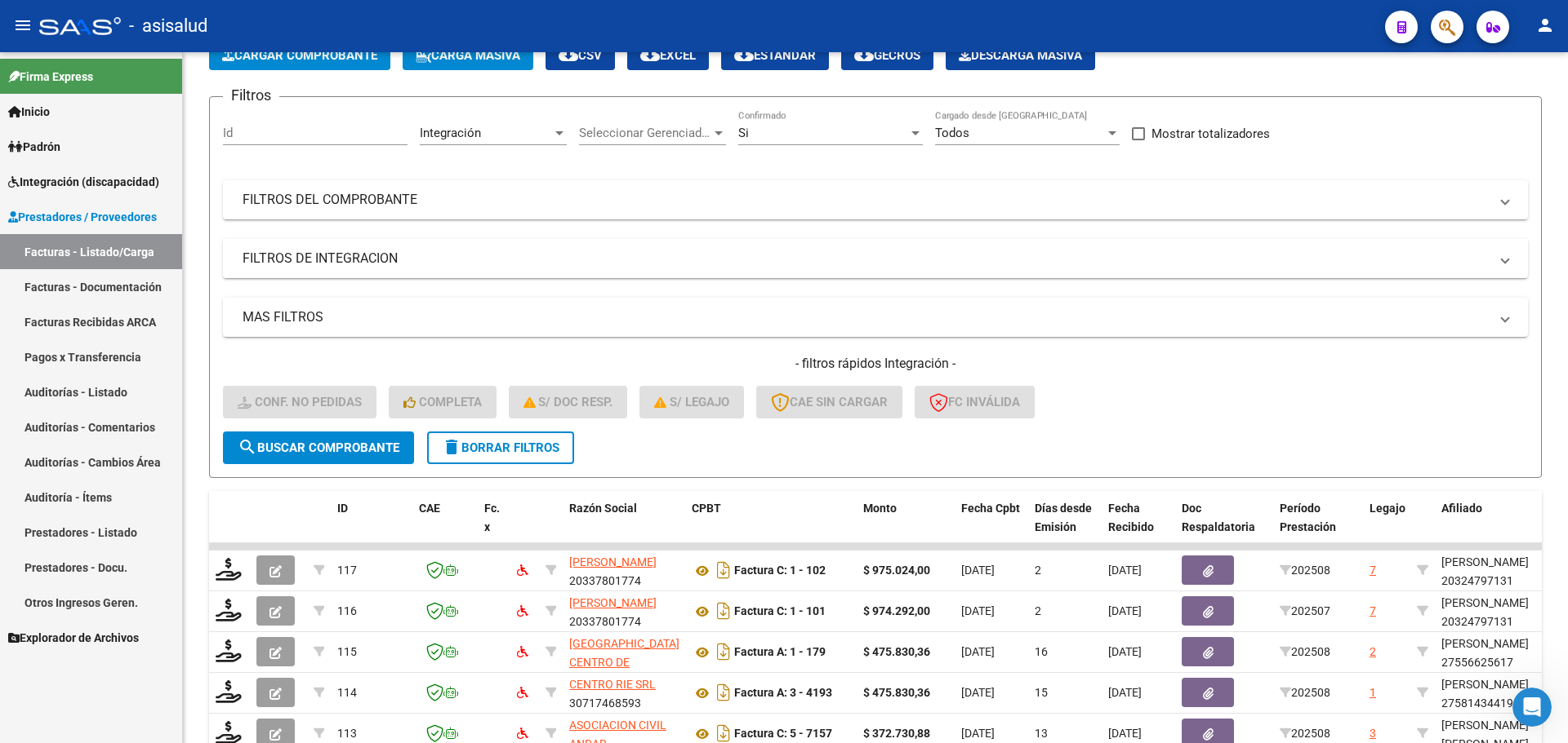
scroll to position [0, 0]
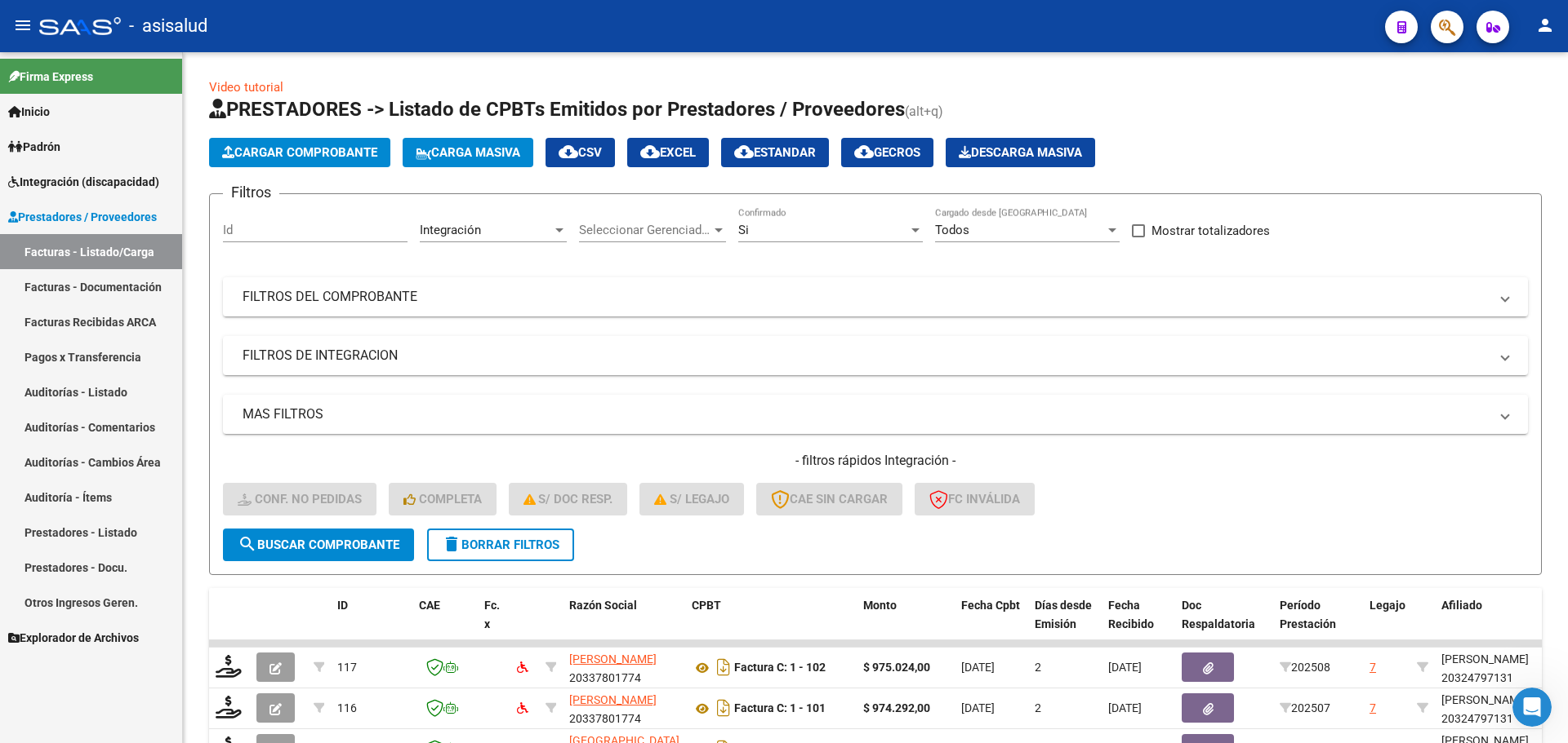
click at [61, 172] on link "Integración (discapacidad)" at bounding box center [91, 181] width 182 height 35
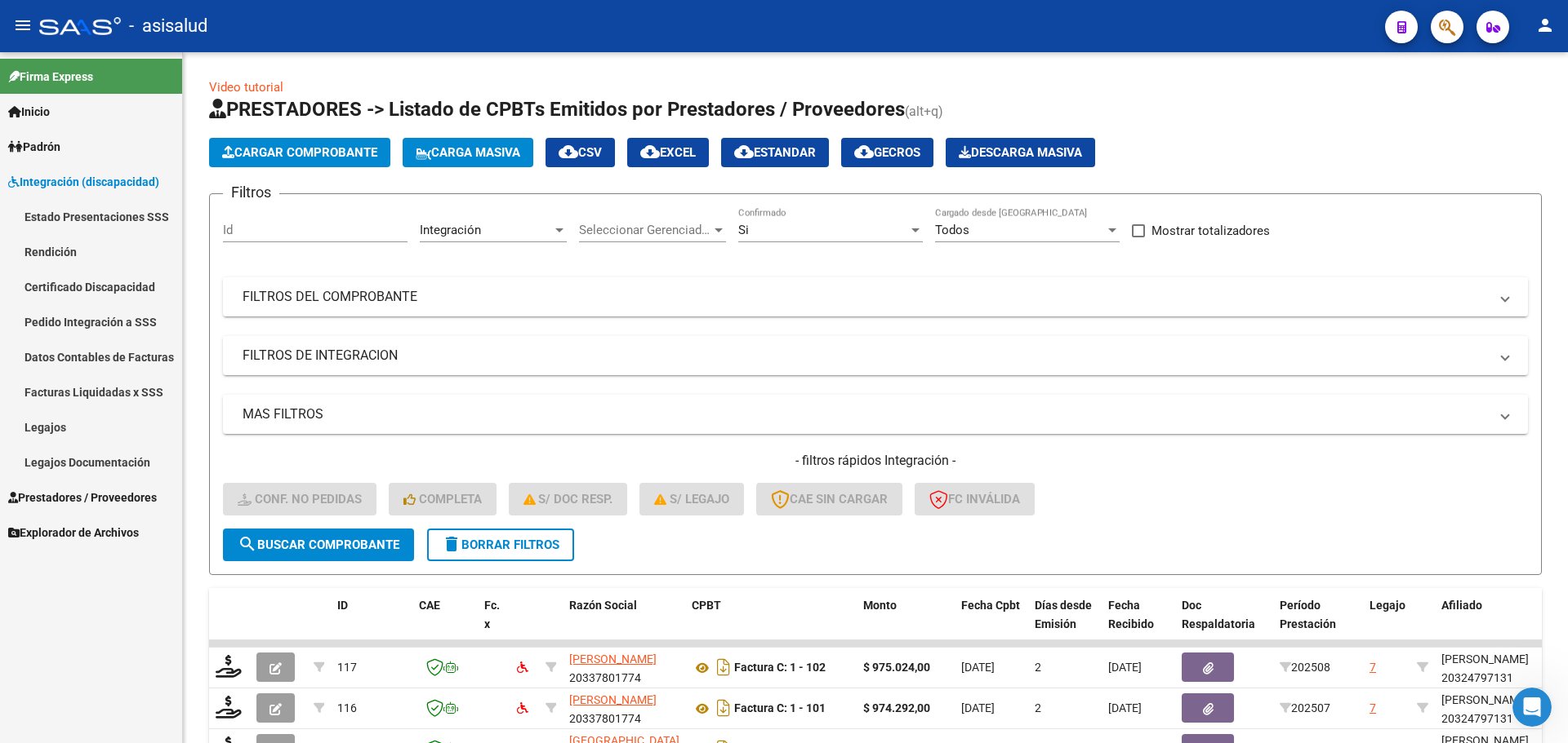
click at [58, 419] on link "Legajos" at bounding box center [91, 426] width 182 height 35
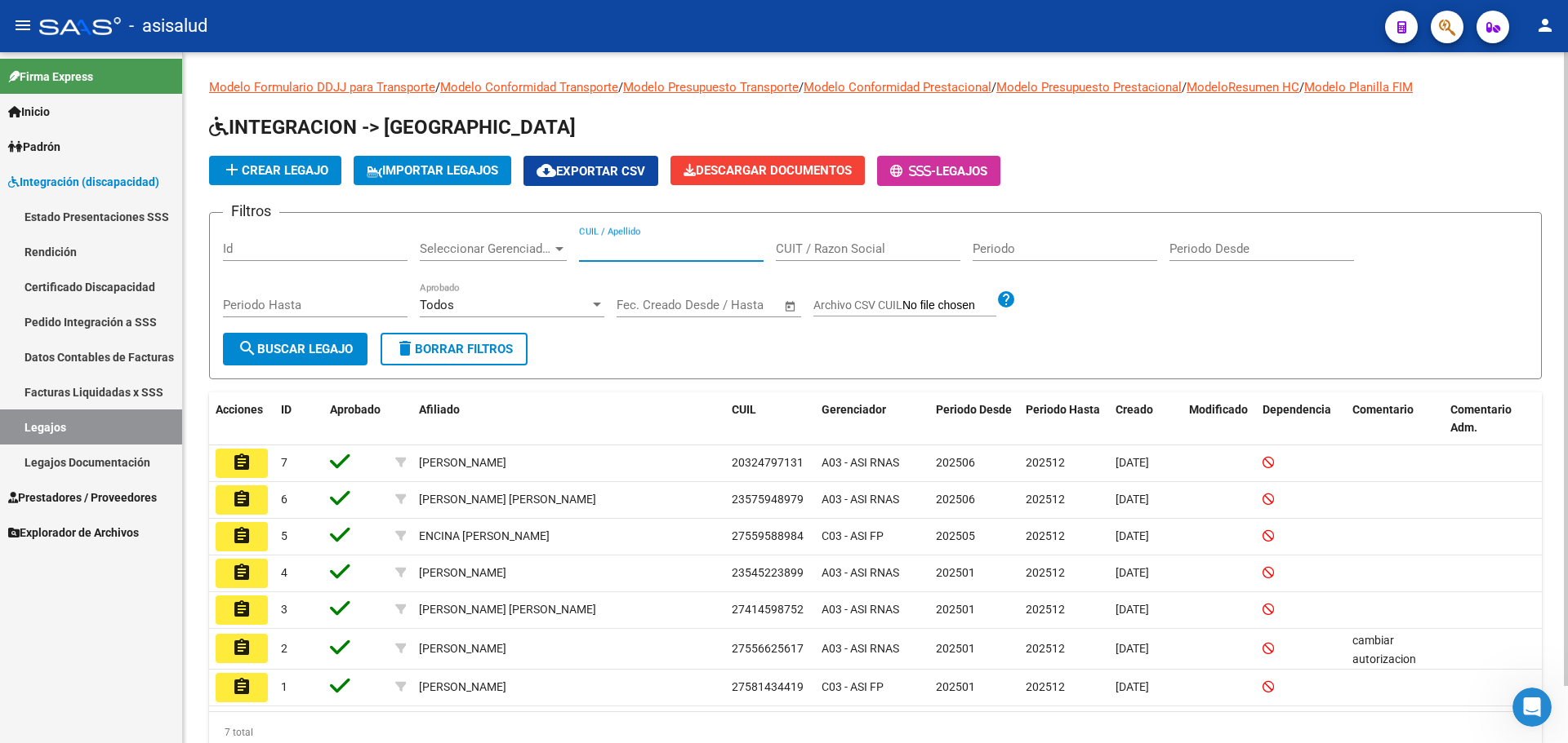
click at [635, 252] on input "CUIL / Apellido" at bounding box center [672, 249] width 185 height 15
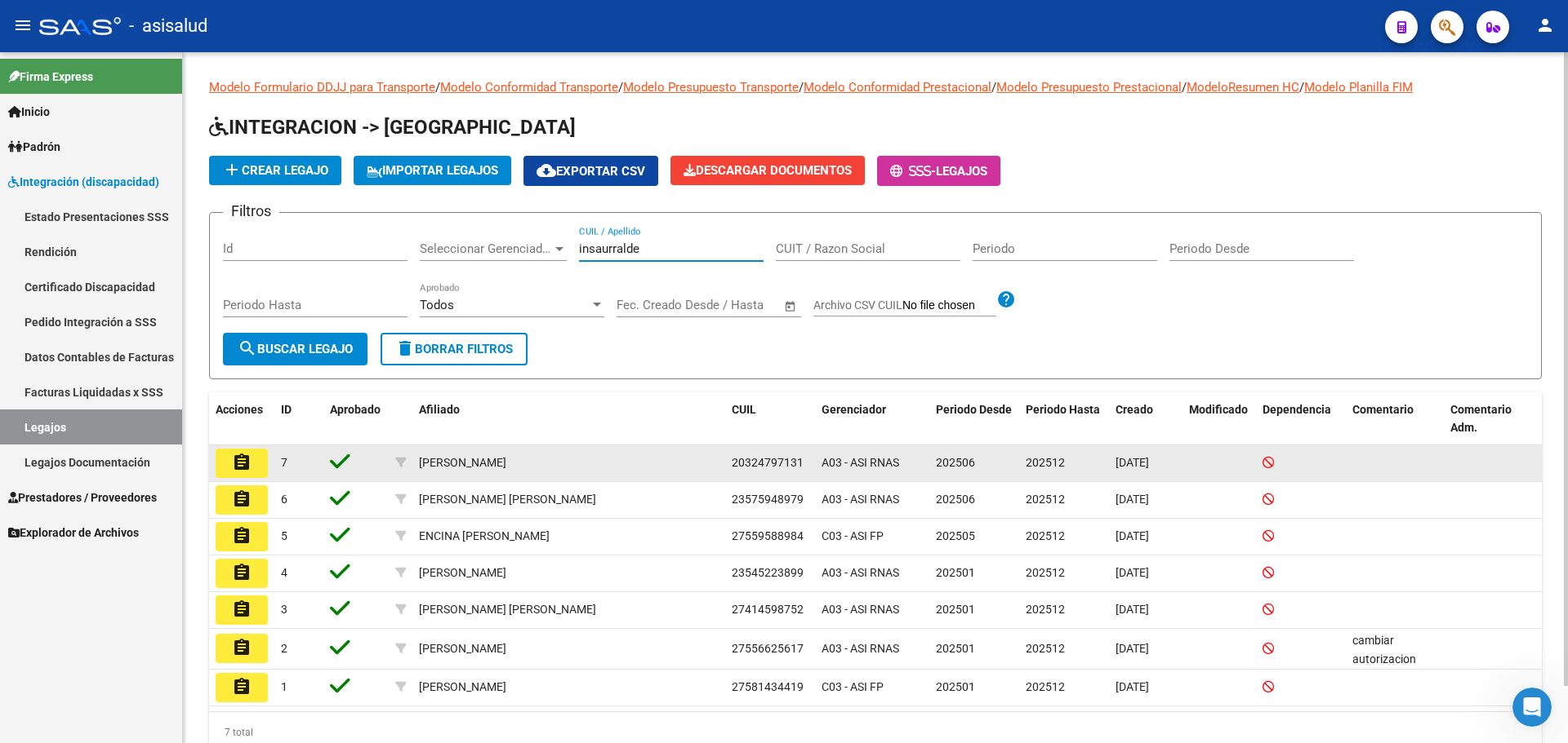
type input "insaurralde"
click at [227, 462] on button "assignment" at bounding box center [241, 463] width 52 height 29
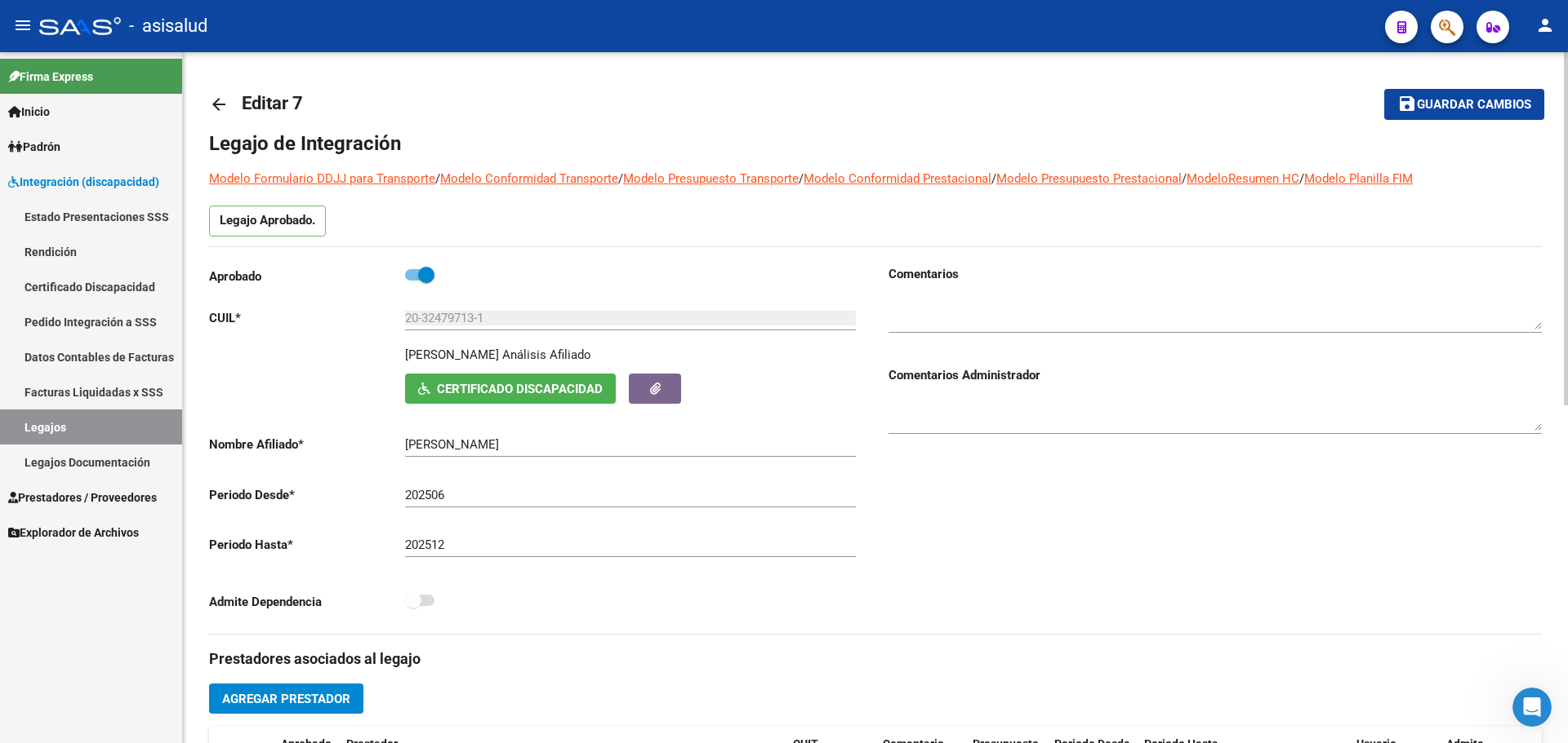
click at [424, 276] on span at bounding box center [425, 274] width 16 height 16
click at [413, 281] on input "checkbox" at bounding box center [412, 281] width 1 height 1
checkbox input "false"
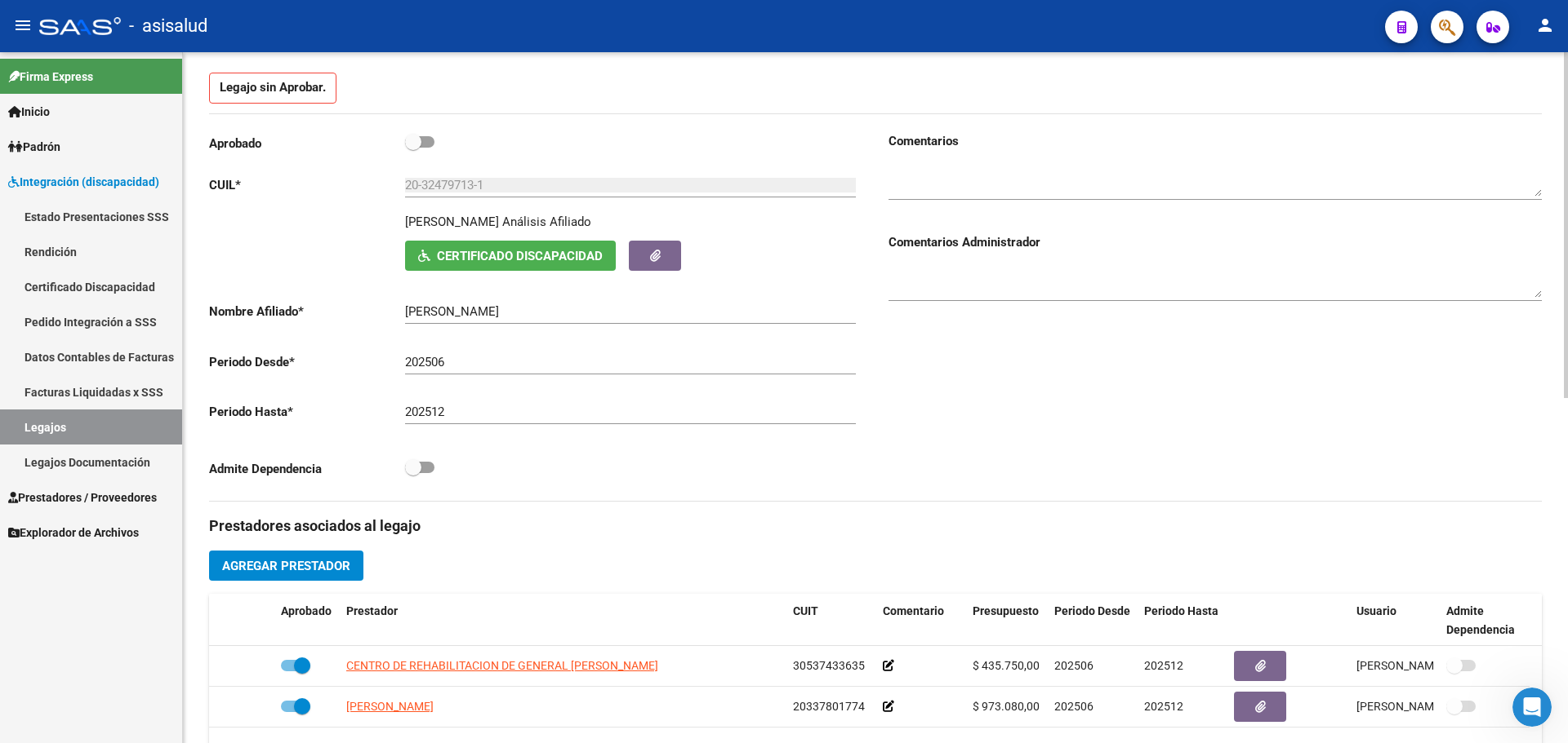
scroll to position [163, 0]
click at [412, 462] on span at bounding box center [412, 466] width 16 height 16
click at [412, 472] on input "checkbox" at bounding box center [412, 472] width 1 height 1
checkbox input "true"
click at [422, 147] on label at bounding box center [419, 140] width 29 height 20
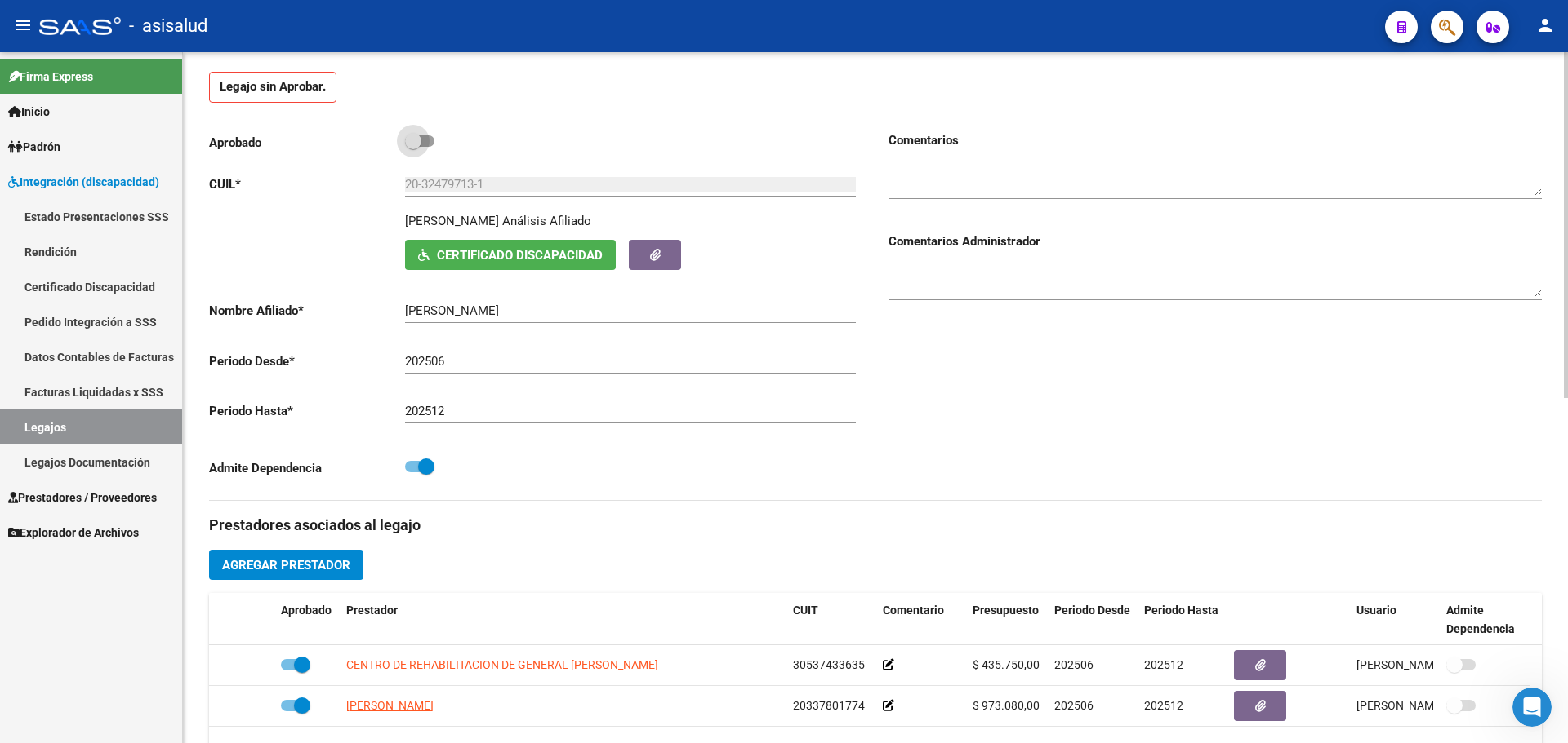
click at [413, 147] on input "checkbox" at bounding box center [412, 147] width 1 height 1
checkbox input "true"
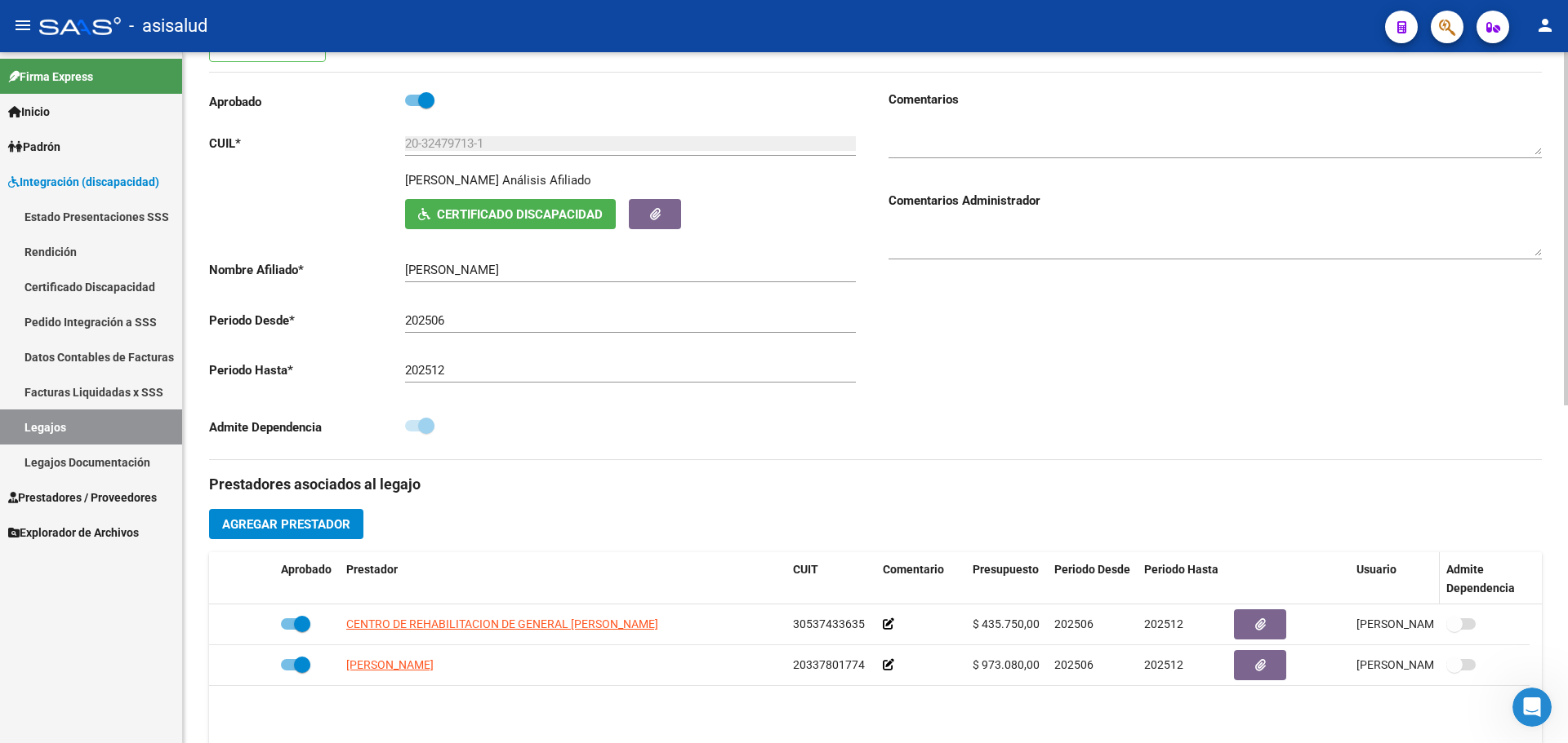
scroll to position [256, 0]
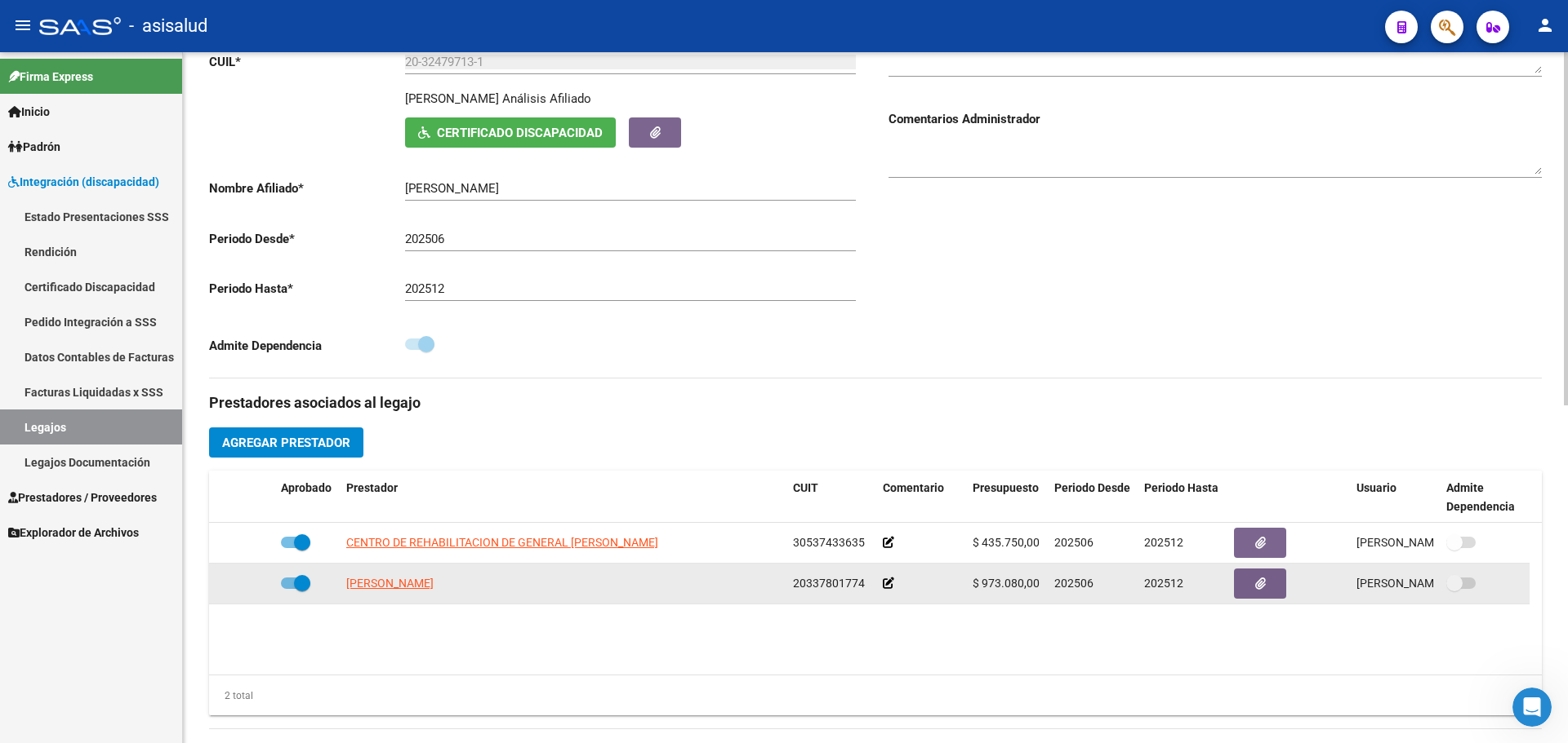
click at [290, 583] on span at bounding box center [295, 584] width 29 height 11
click at [289, 589] on input "checkbox" at bounding box center [289, 589] width 1 height 1
checkbox input "false"
click at [1469, 591] on label at bounding box center [1460, 583] width 29 height 20
click at [1454, 590] on input "checkbox" at bounding box center [1454, 589] width 1 height 1
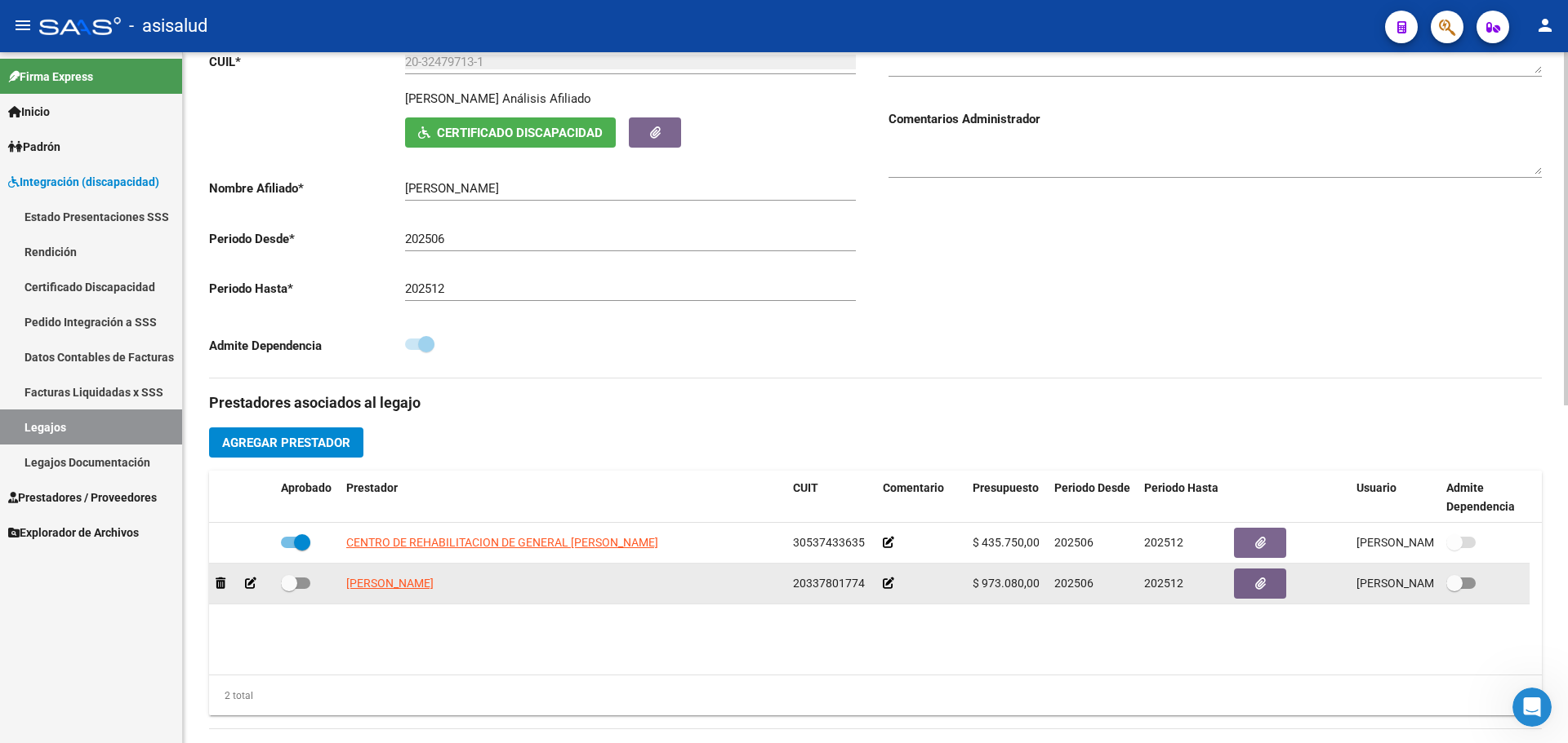
checkbox input "true"
click at [281, 579] on span at bounding box center [289, 583] width 16 height 16
click at [289, 589] on input "checkbox" at bounding box center [289, 589] width 1 height 1
checkbox input "true"
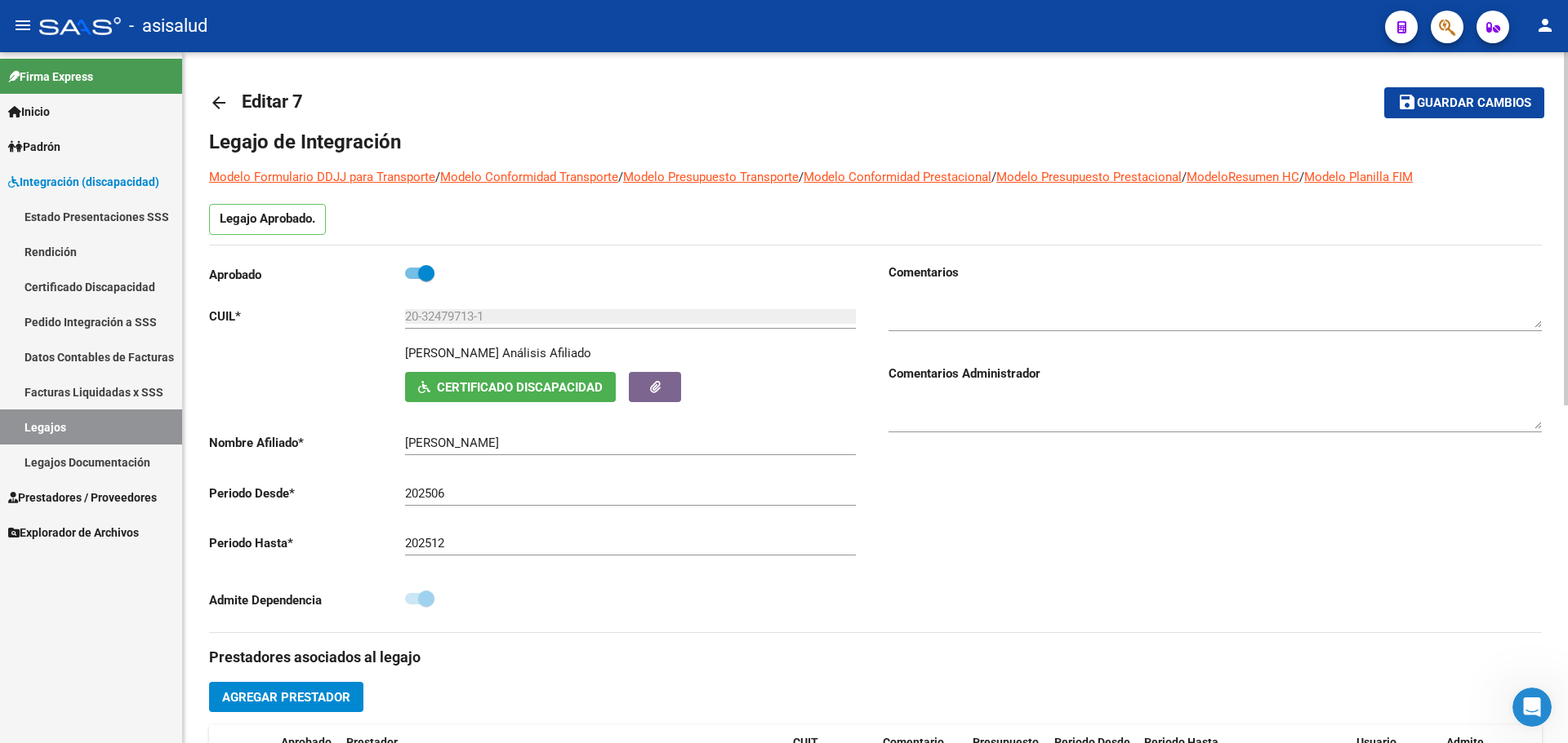
scroll to position [0, 0]
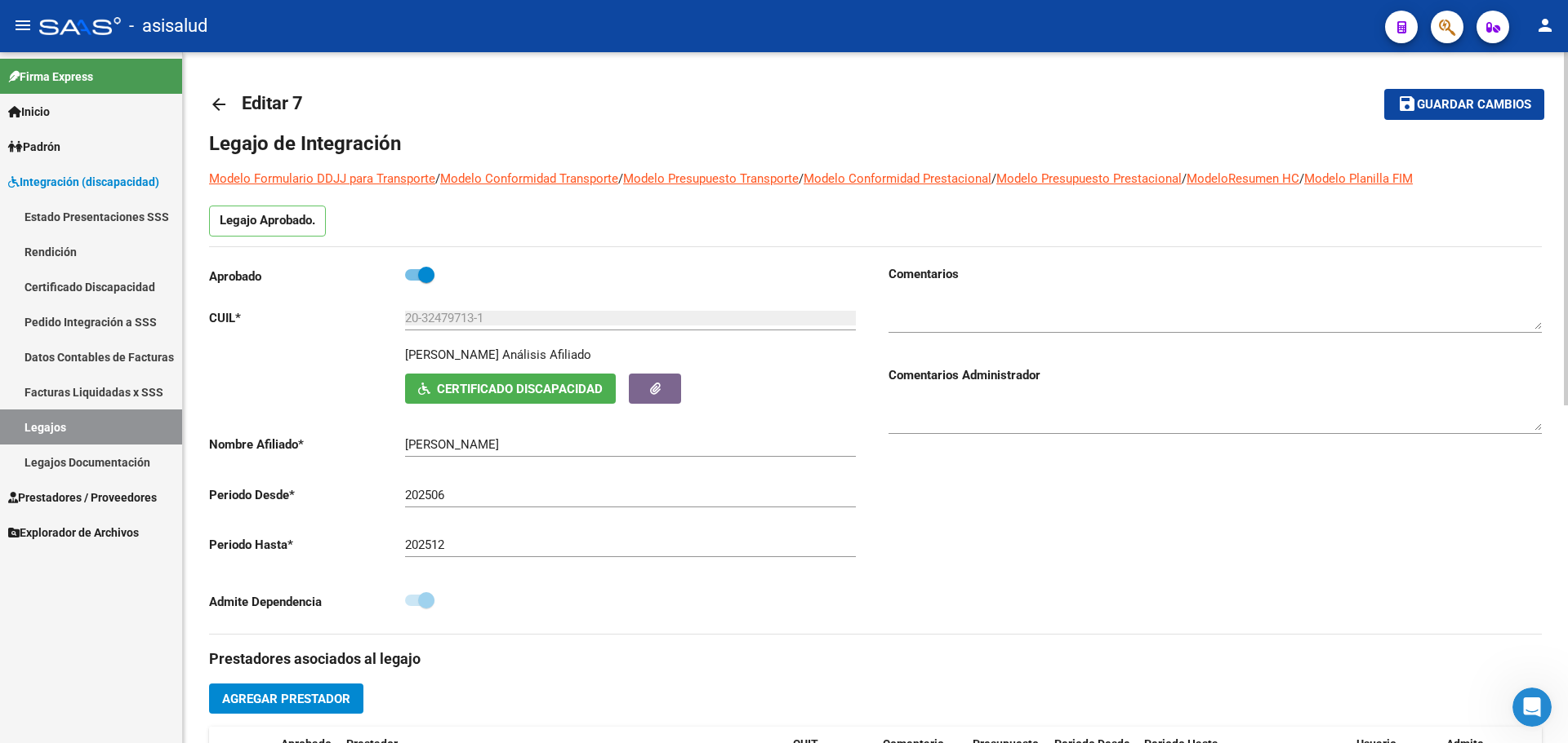
click at [1486, 102] on span "Guardar cambios" at bounding box center [1474, 106] width 114 height 15
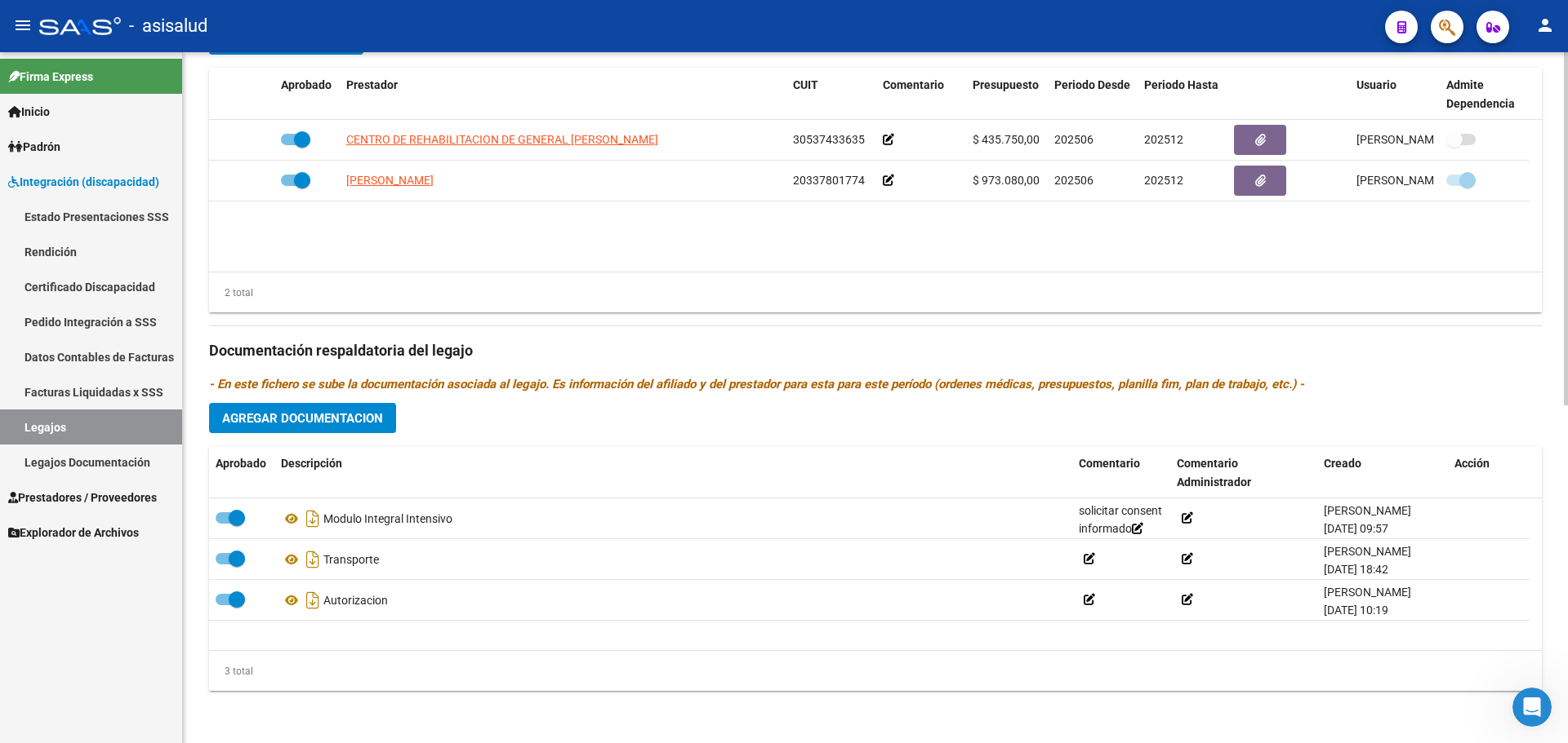
scroll to position [415, 0]
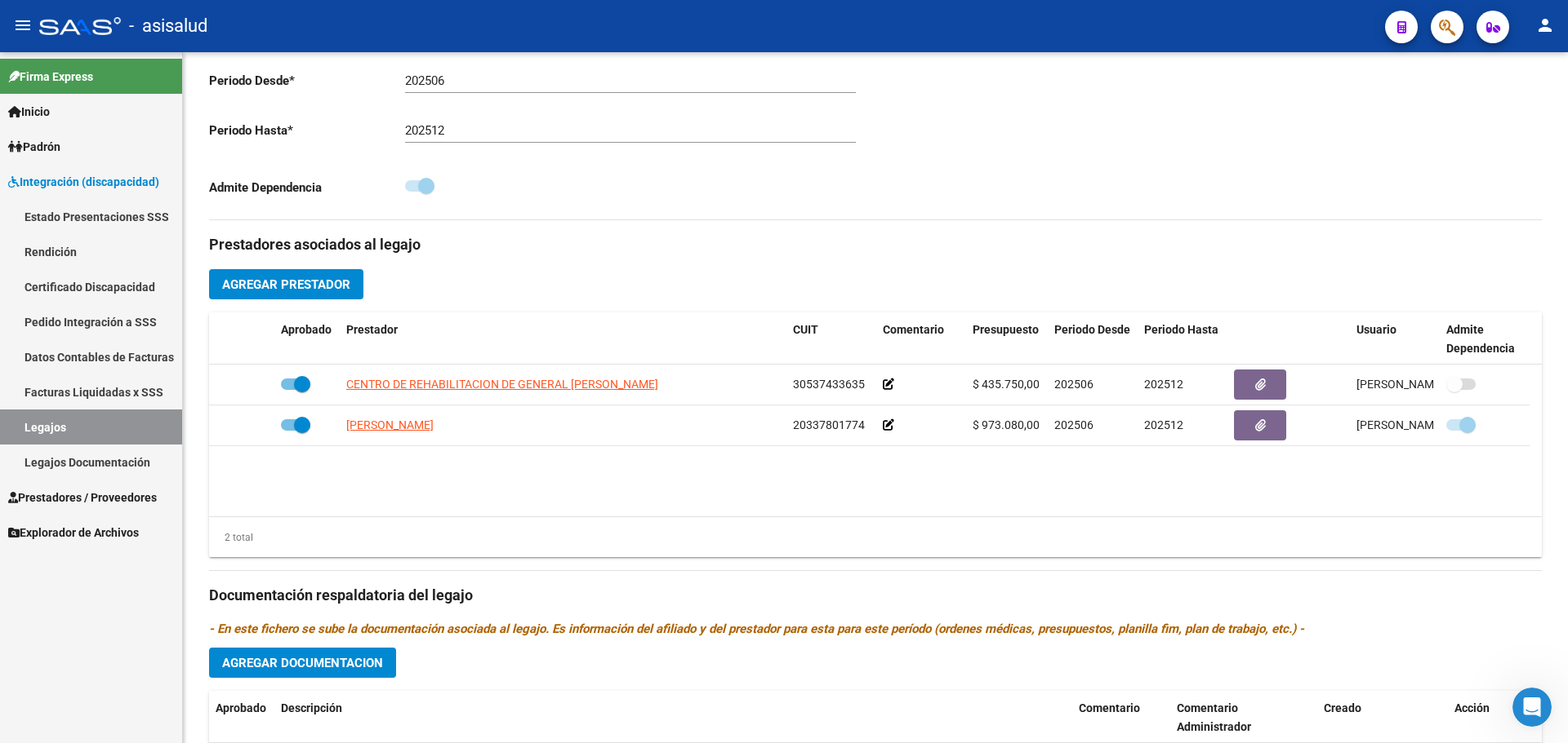
click at [75, 494] on span "Prestadores / Proveedores" at bounding box center [83, 497] width 149 height 18
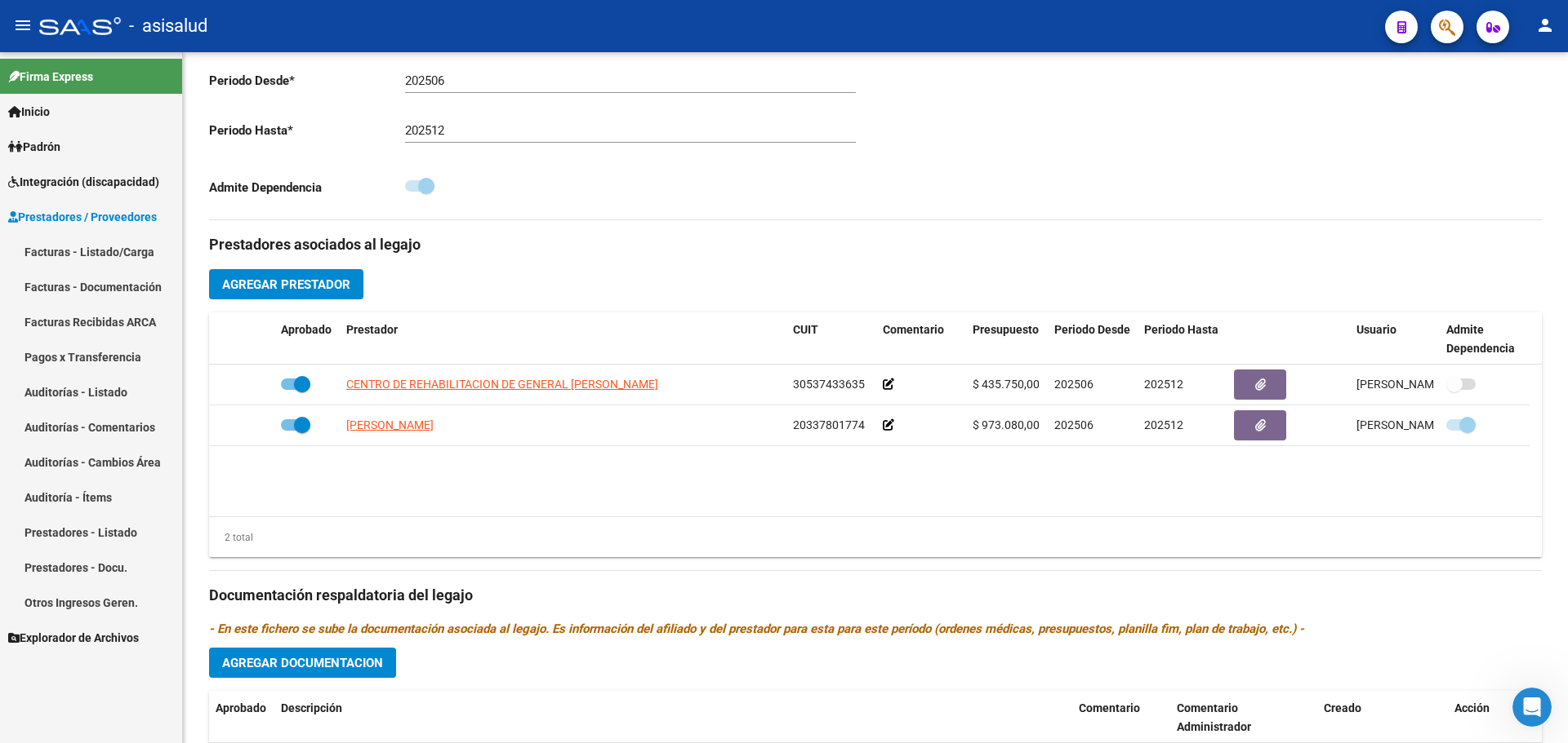
click at [69, 251] on link "Facturas - Listado/Carga" at bounding box center [91, 251] width 182 height 35
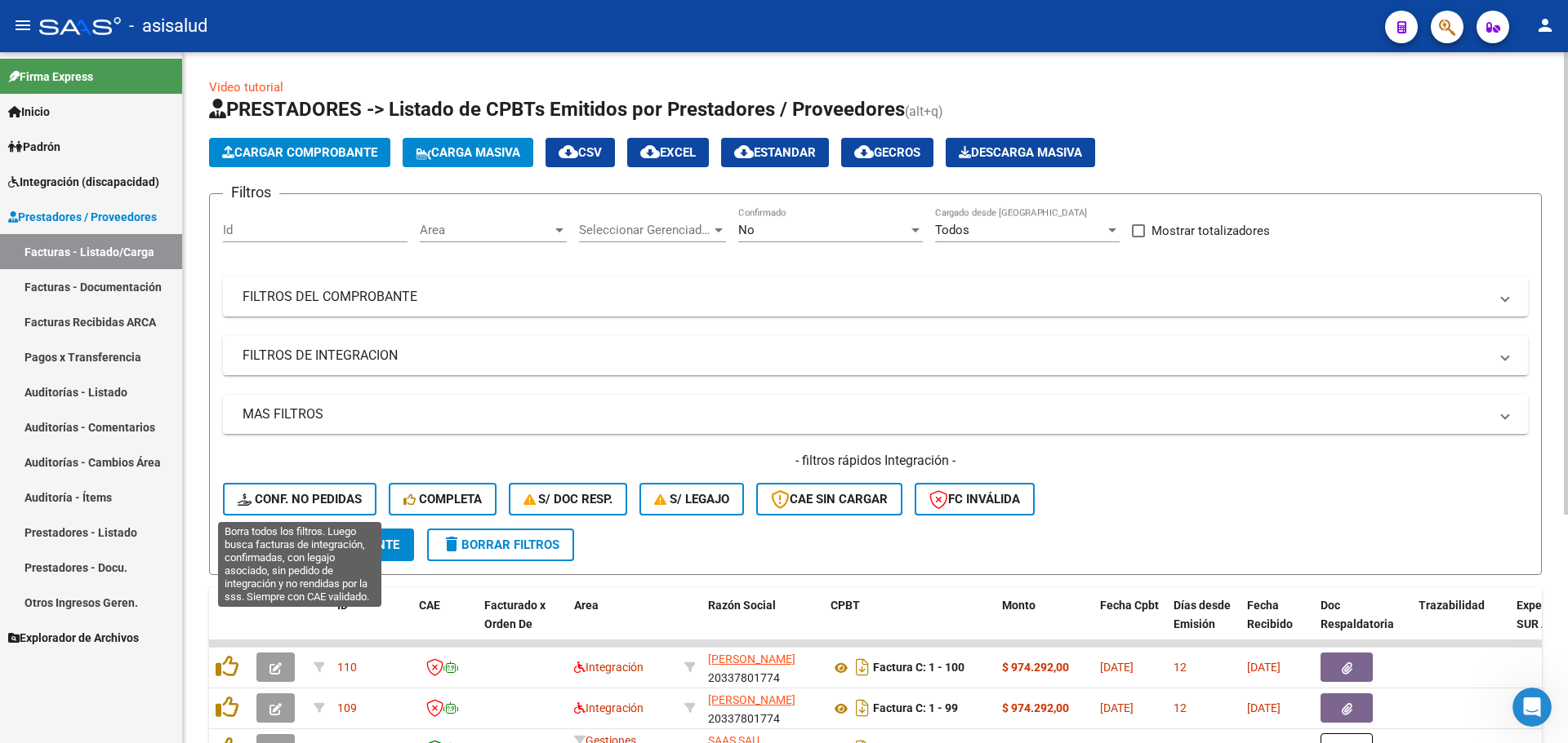
click at [295, 489] on button "Conf. no pedidas" at bounding box center [299, 499] width 154 height 33
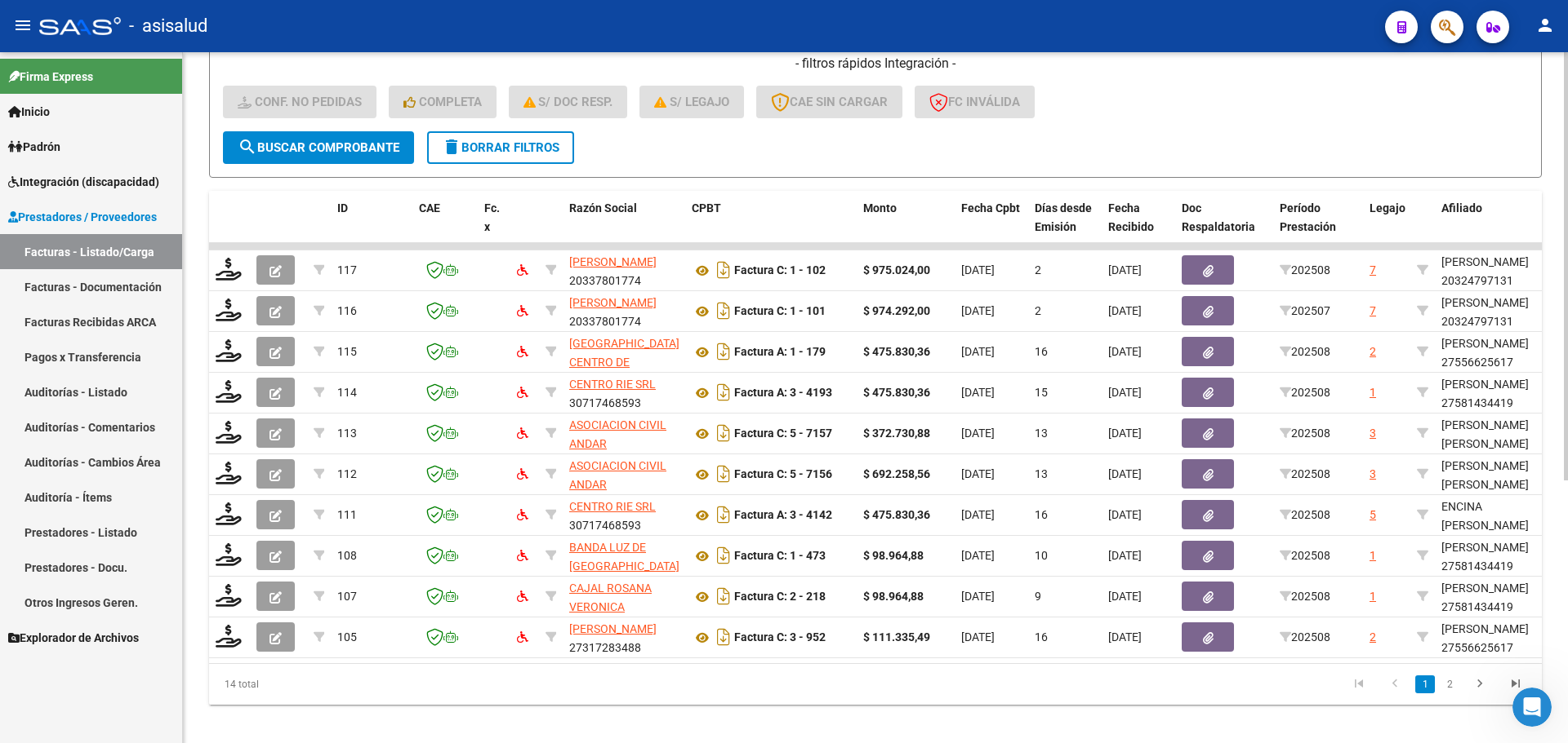
scroll to position [408, 0]
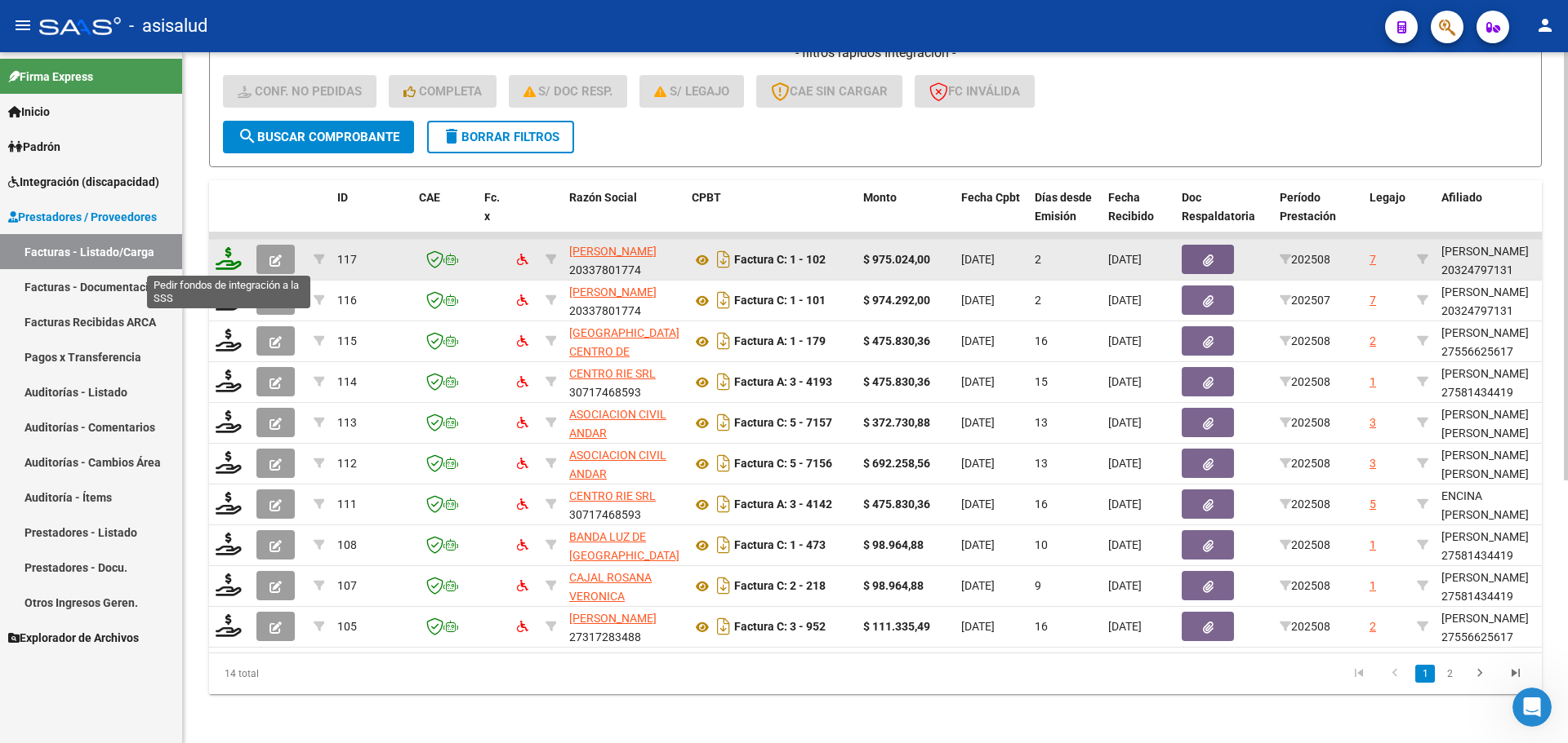
click at [234, 263] on icon at bounding box center [228, 258] width 26 height 23
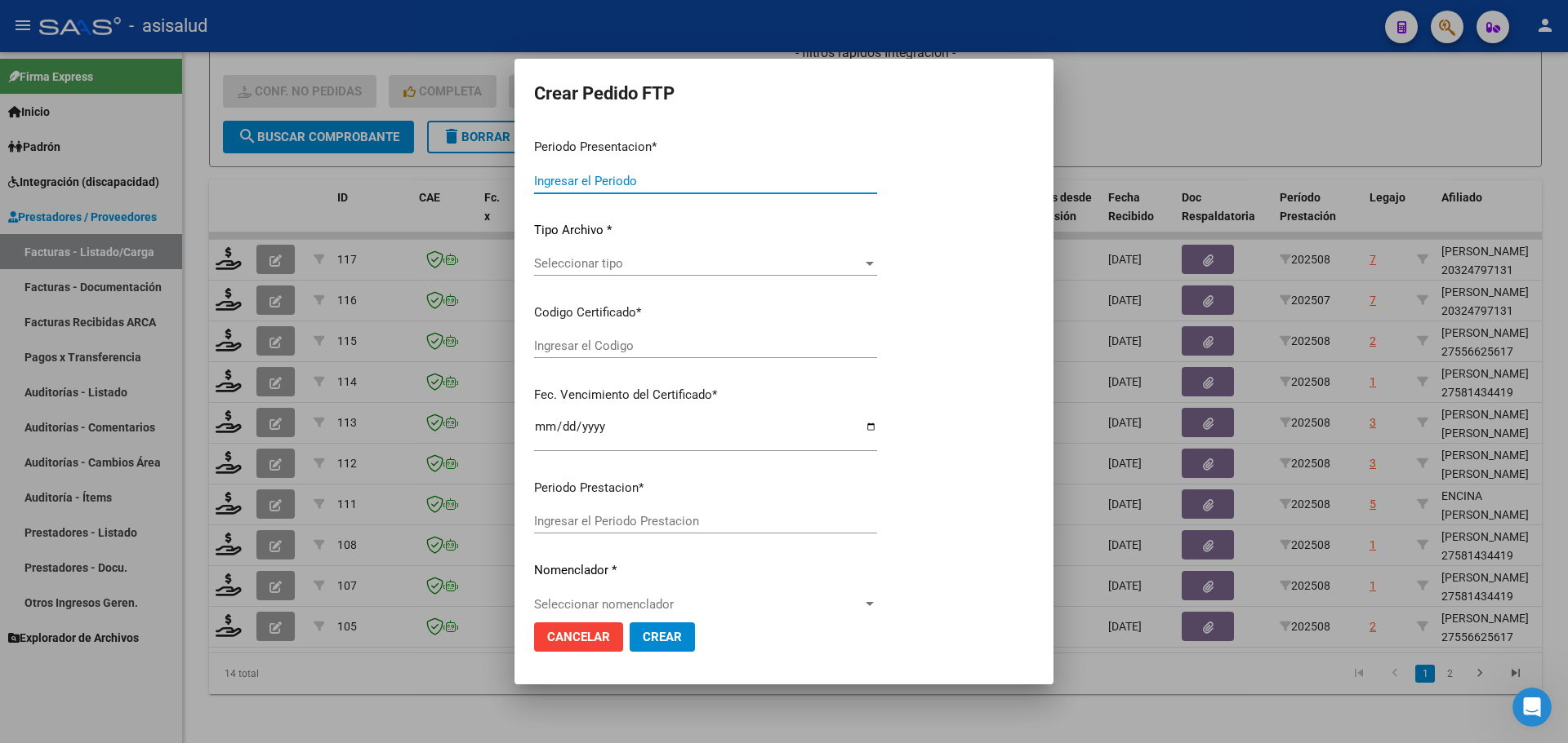
type input "202508"
type input "$ 975.024,00"
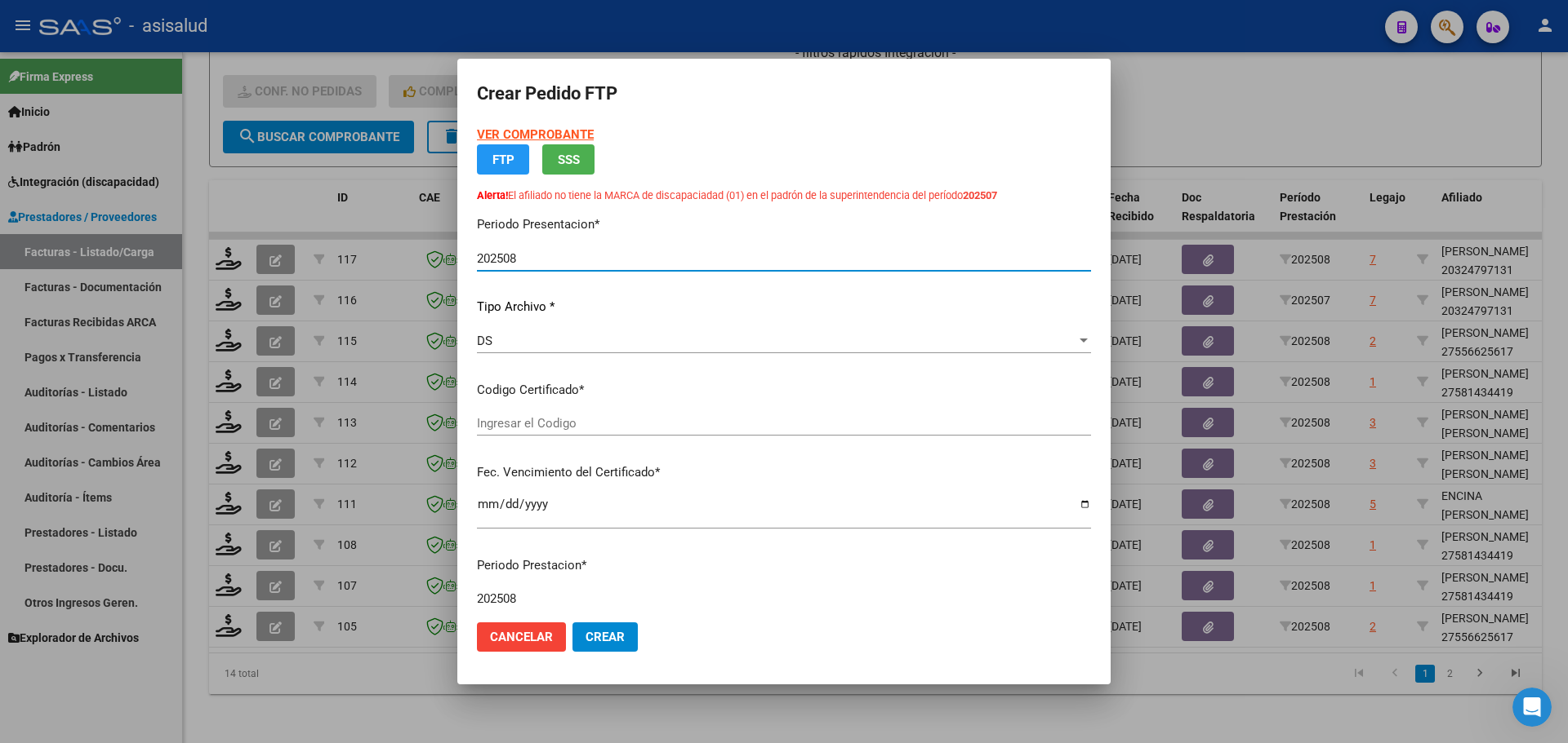
type input "ARG02000324797132025022520350225BSAS376"
type input "2035-02-25"
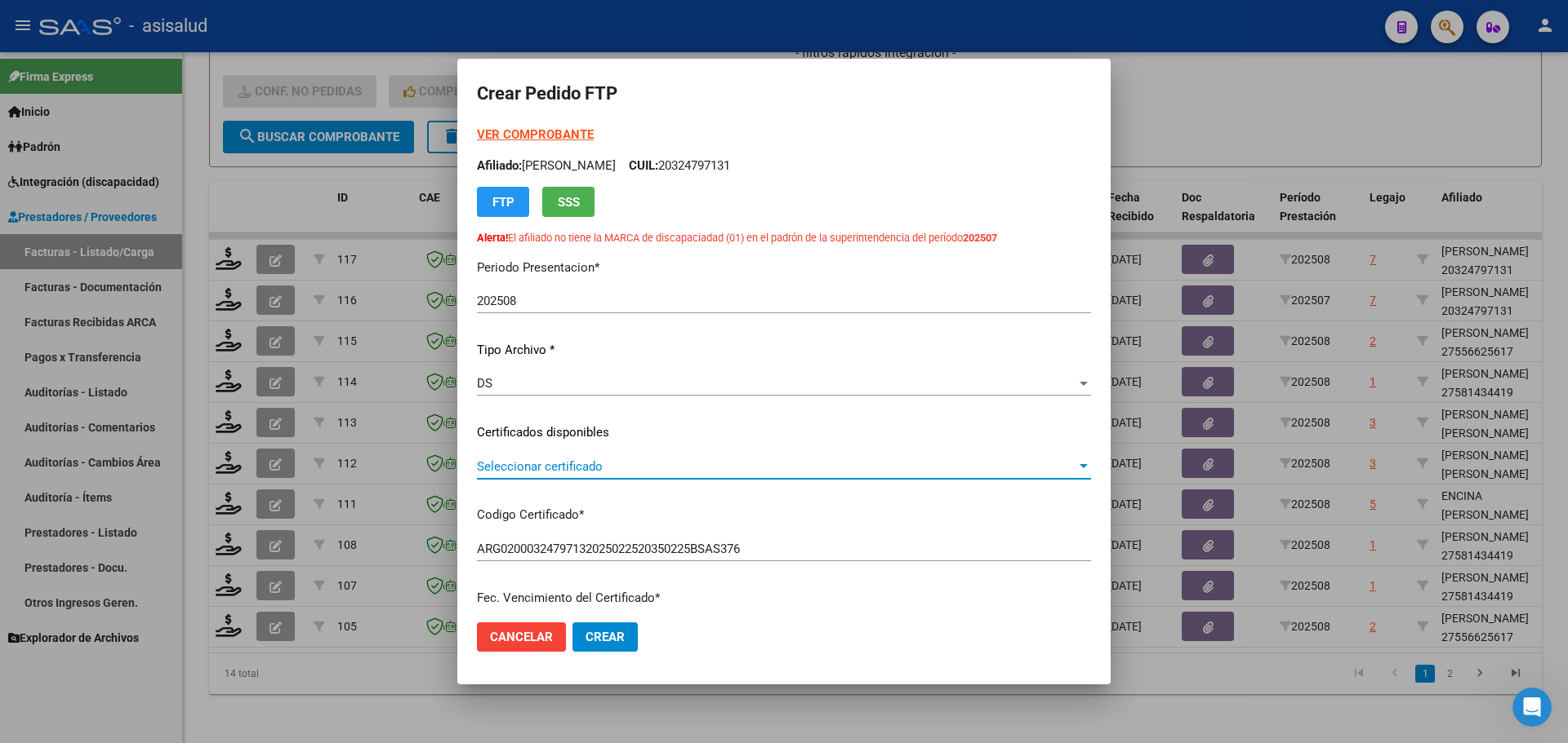
click at [653, 461] on span "Seleccionar certificado" at bounding box center [776, 467] width 599 height 15
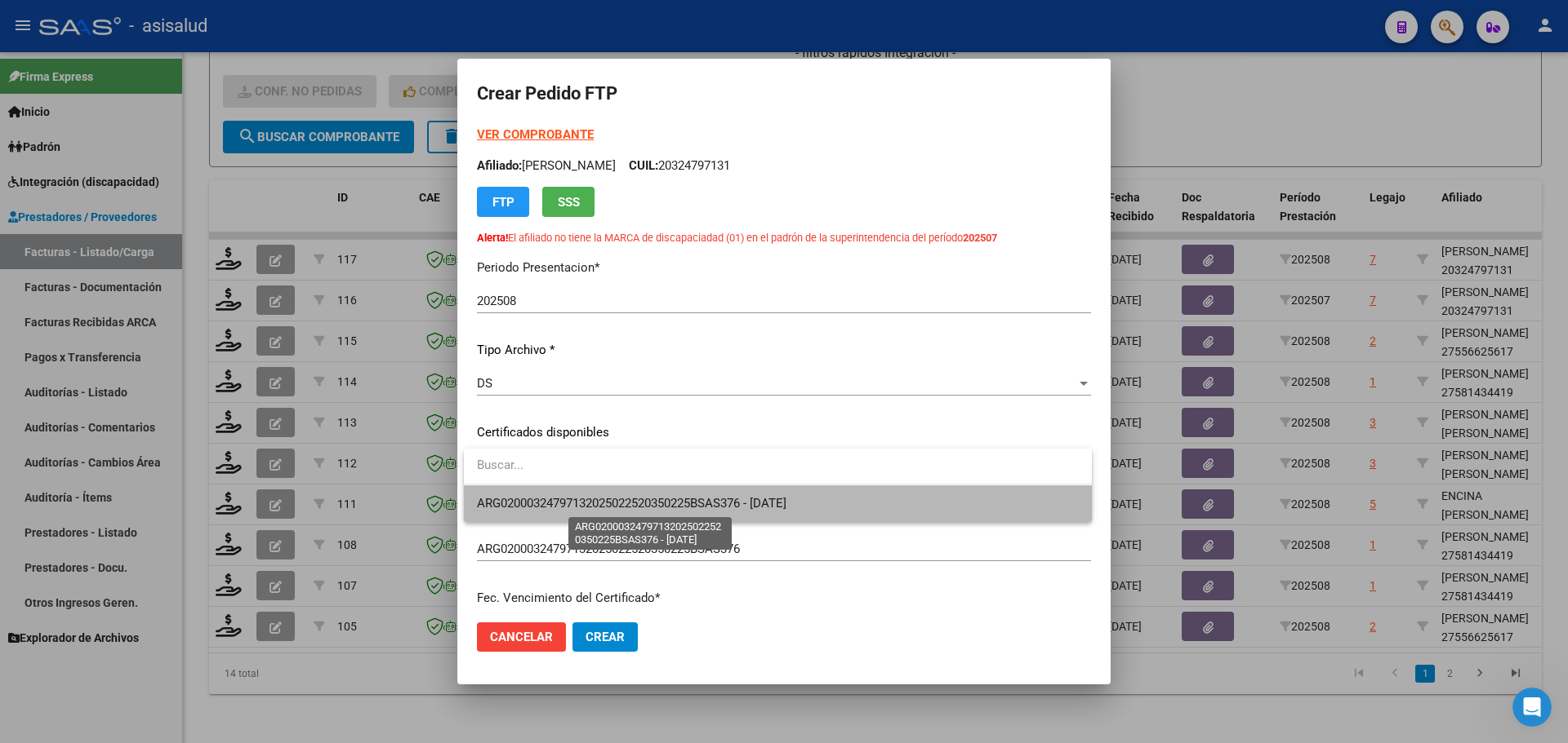
click at [665, 499] on span "ARG02000324797132025022520350225BSAS376 - 2035-02-25" at bounding box center [631, 504] width 309 height 15
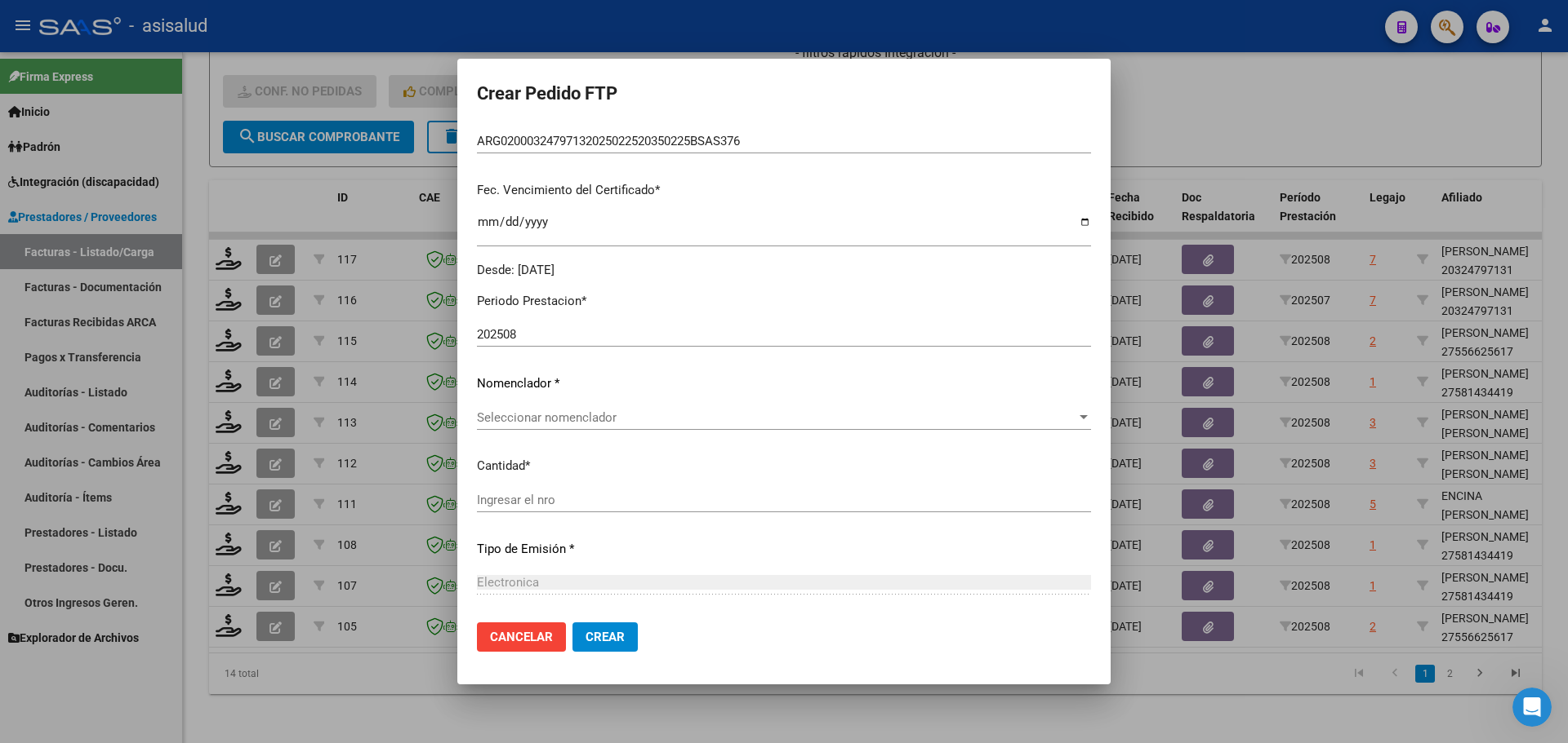
click at [599, 411] on span "Seleccionar nomenclador" at bounding box center [776, 418] width 599 height 15
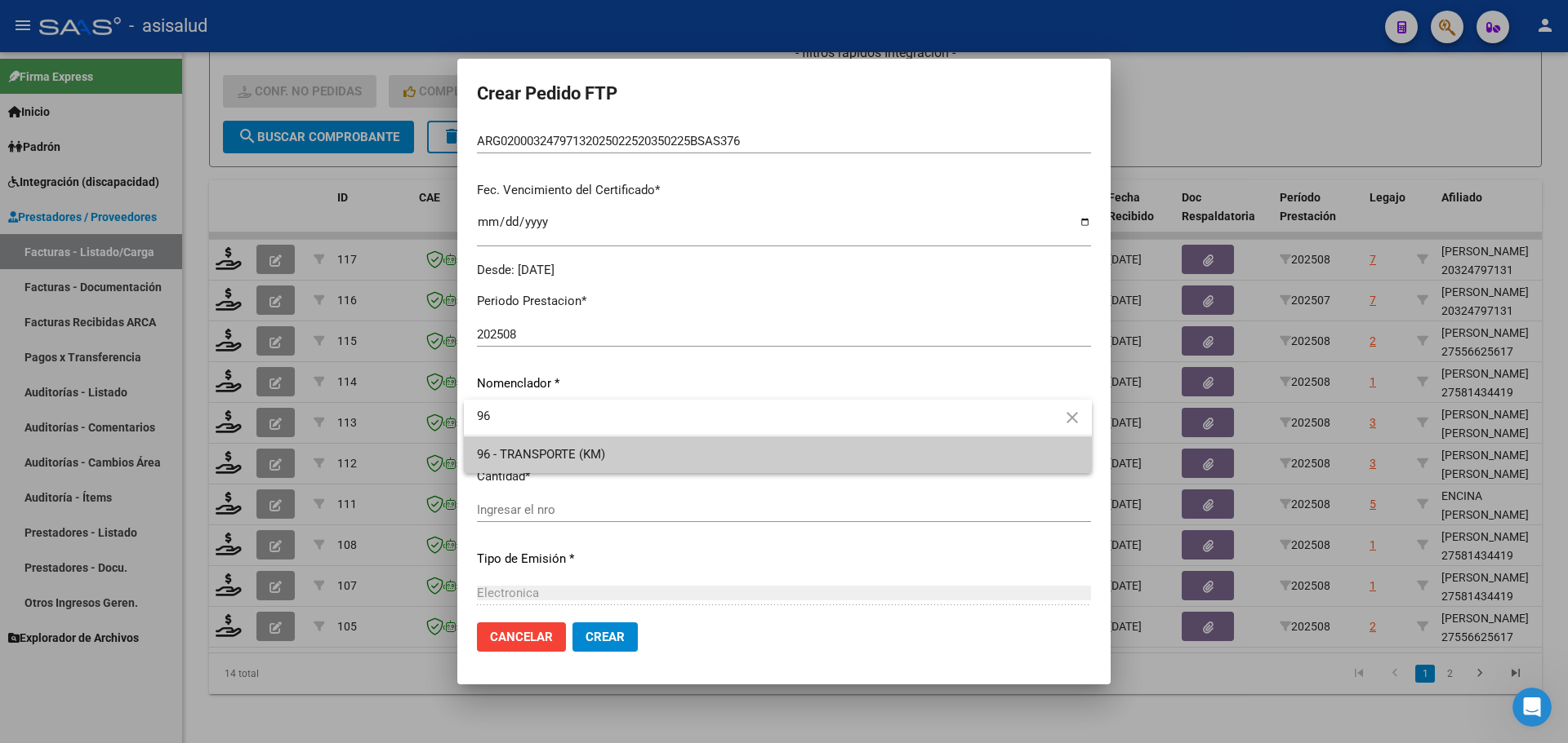
type input "96"
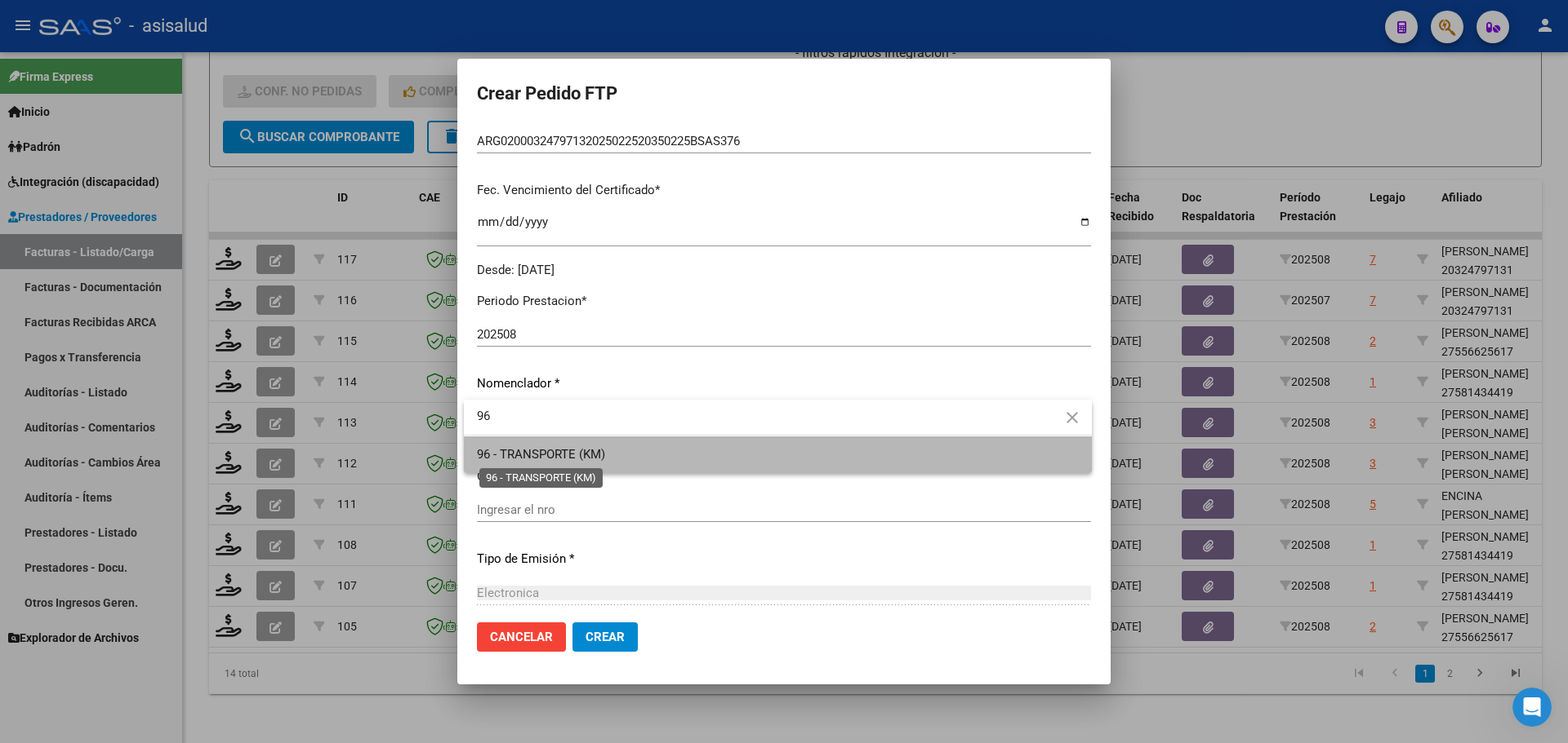
click at [603, 453] on span "96 - TRANSPORTE (KM)" at bounding box center [541, 454] width 128 height 15
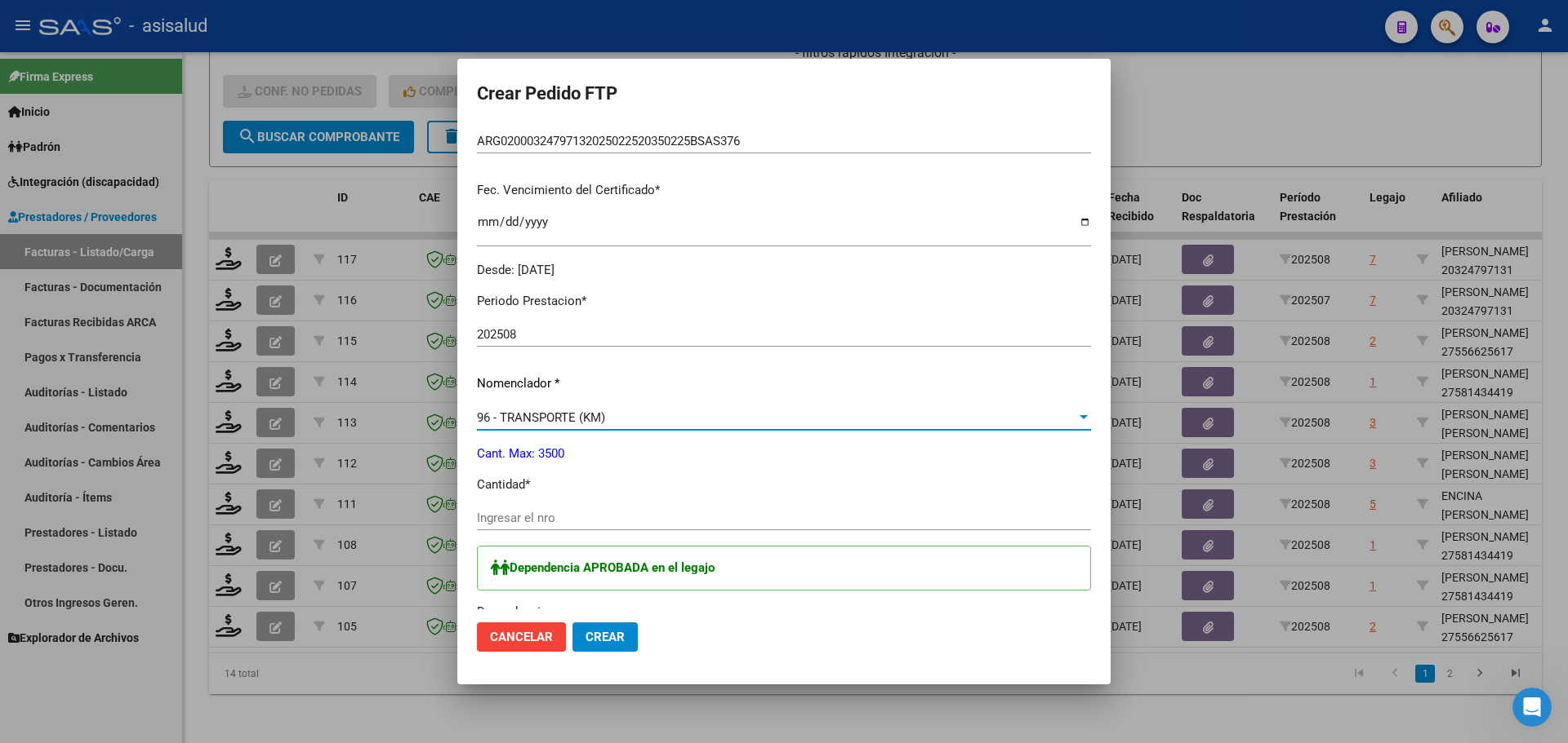
click at [575, 521] on input "Ingresar el nro" at bounding box center [783, 519] width 614 height 15
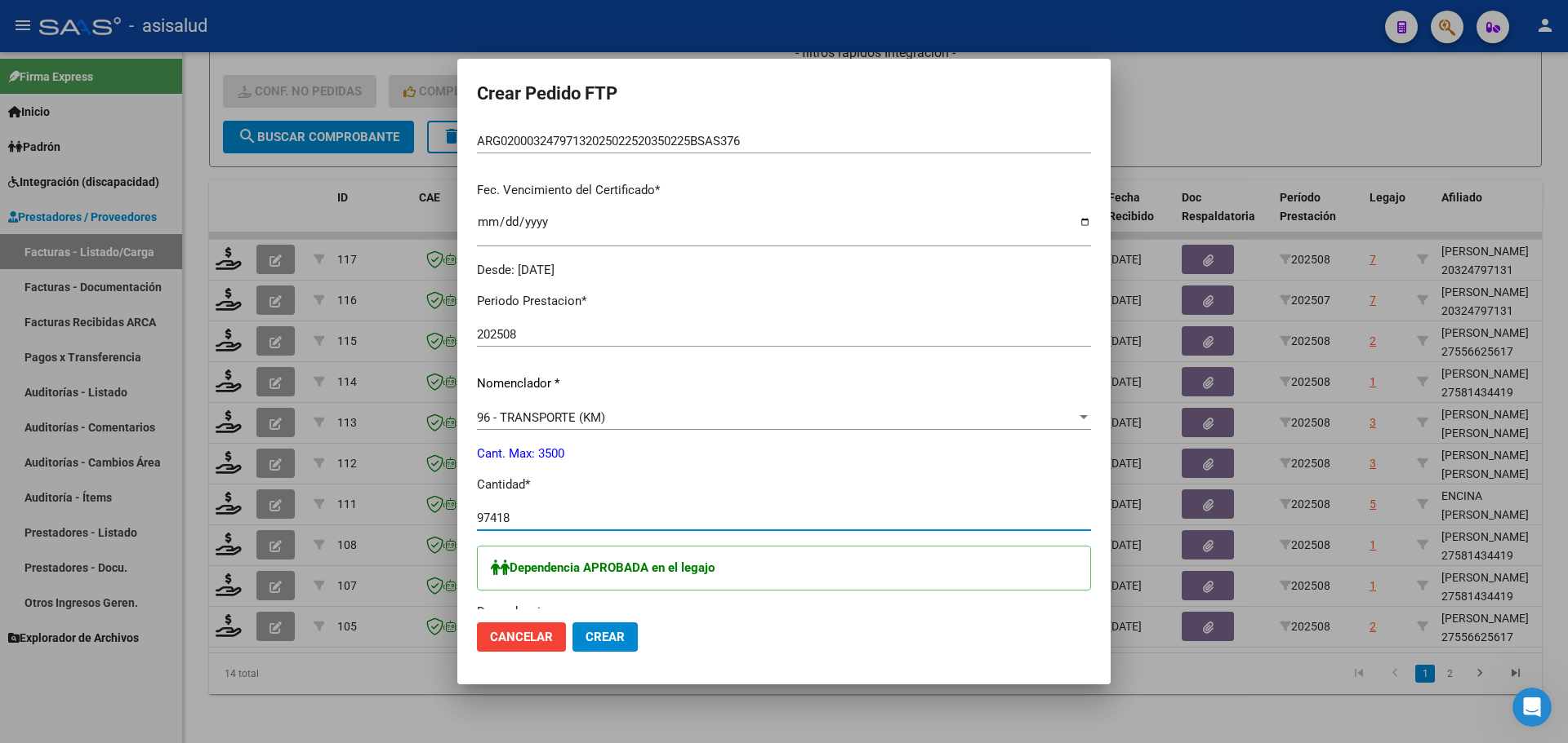
type input "974184"
type input "974184.8"
type input "9"
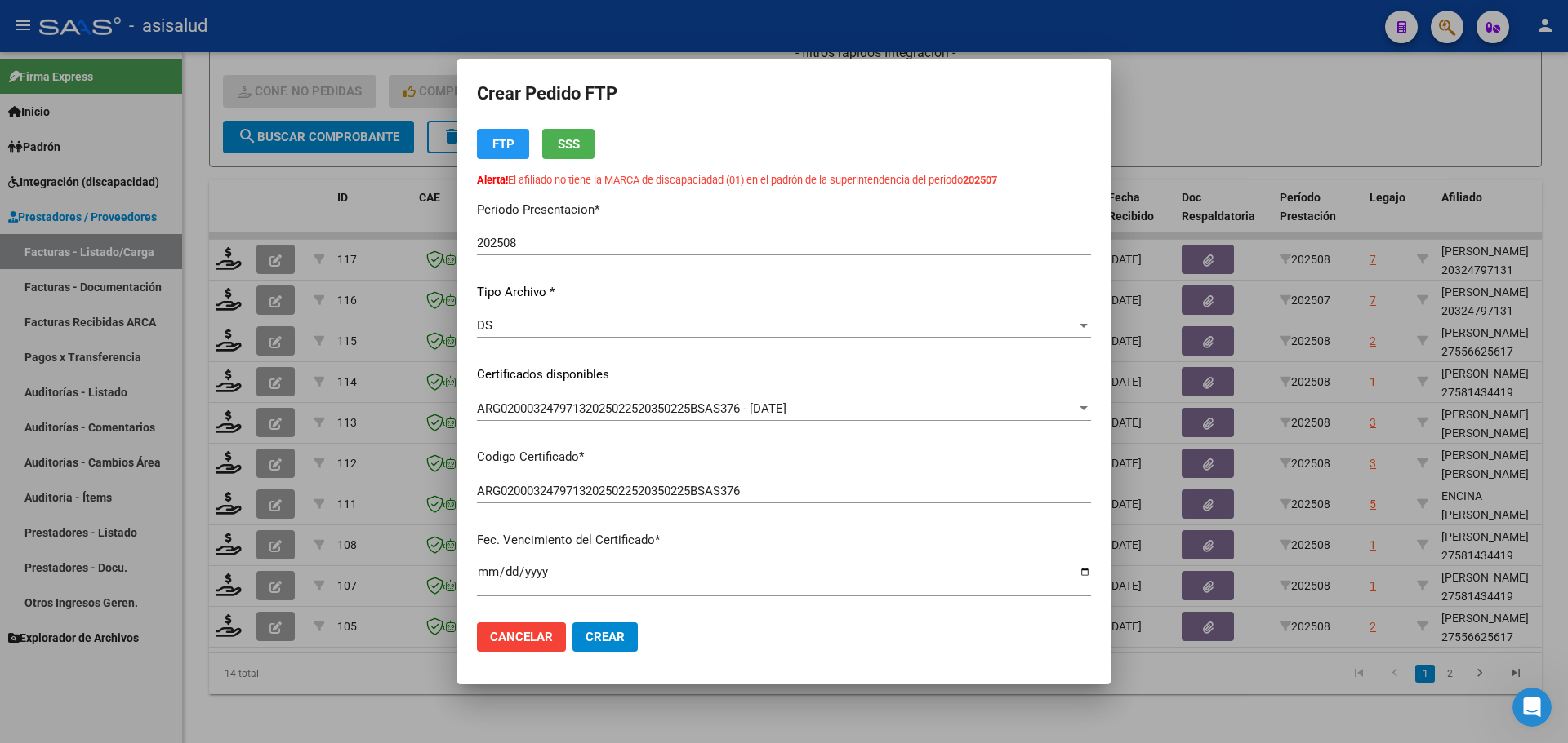
scroll to position [0, 0]
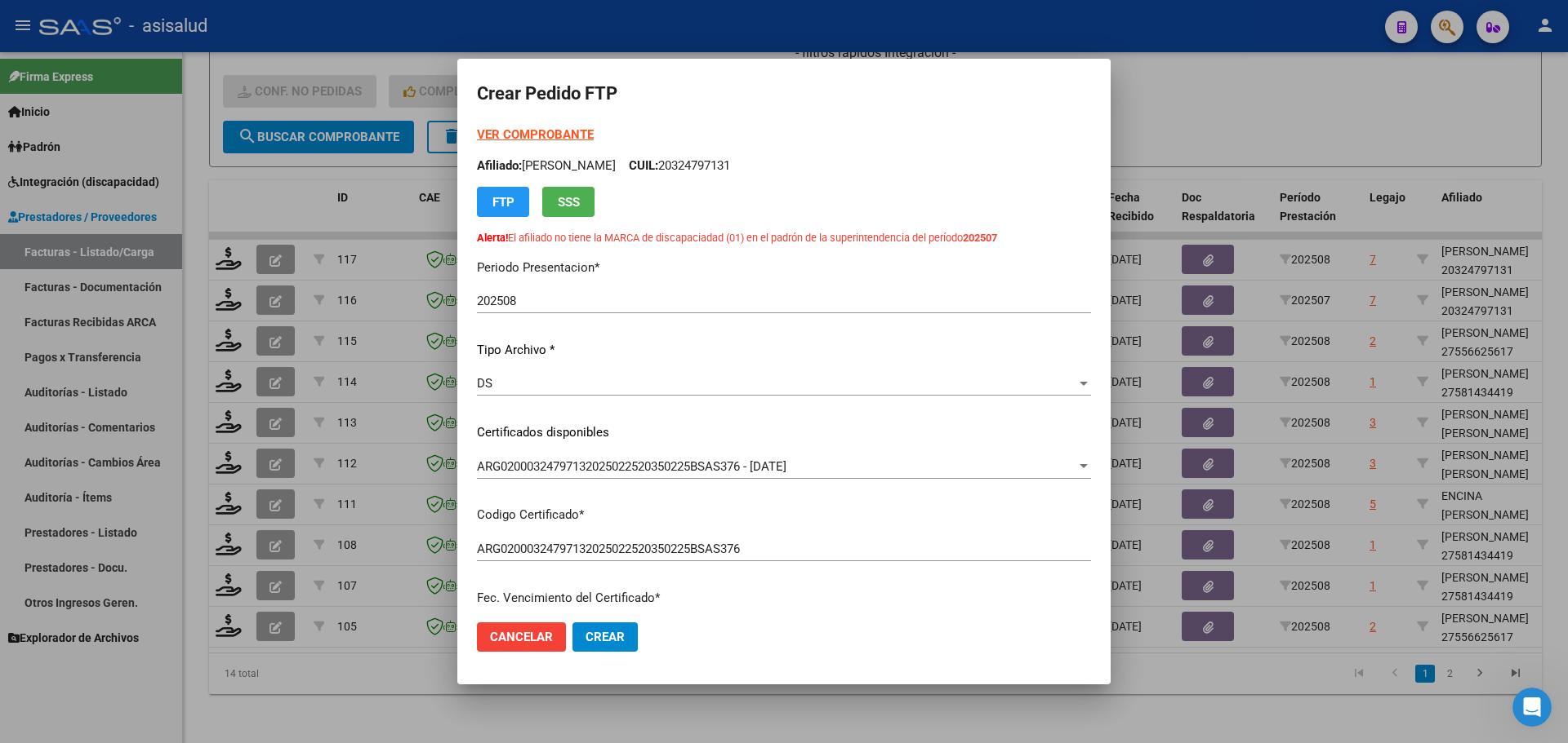
click at [545, 135] on strong "VER COMPROBANTE" at bounding box center [535, 135] width 117 height 15
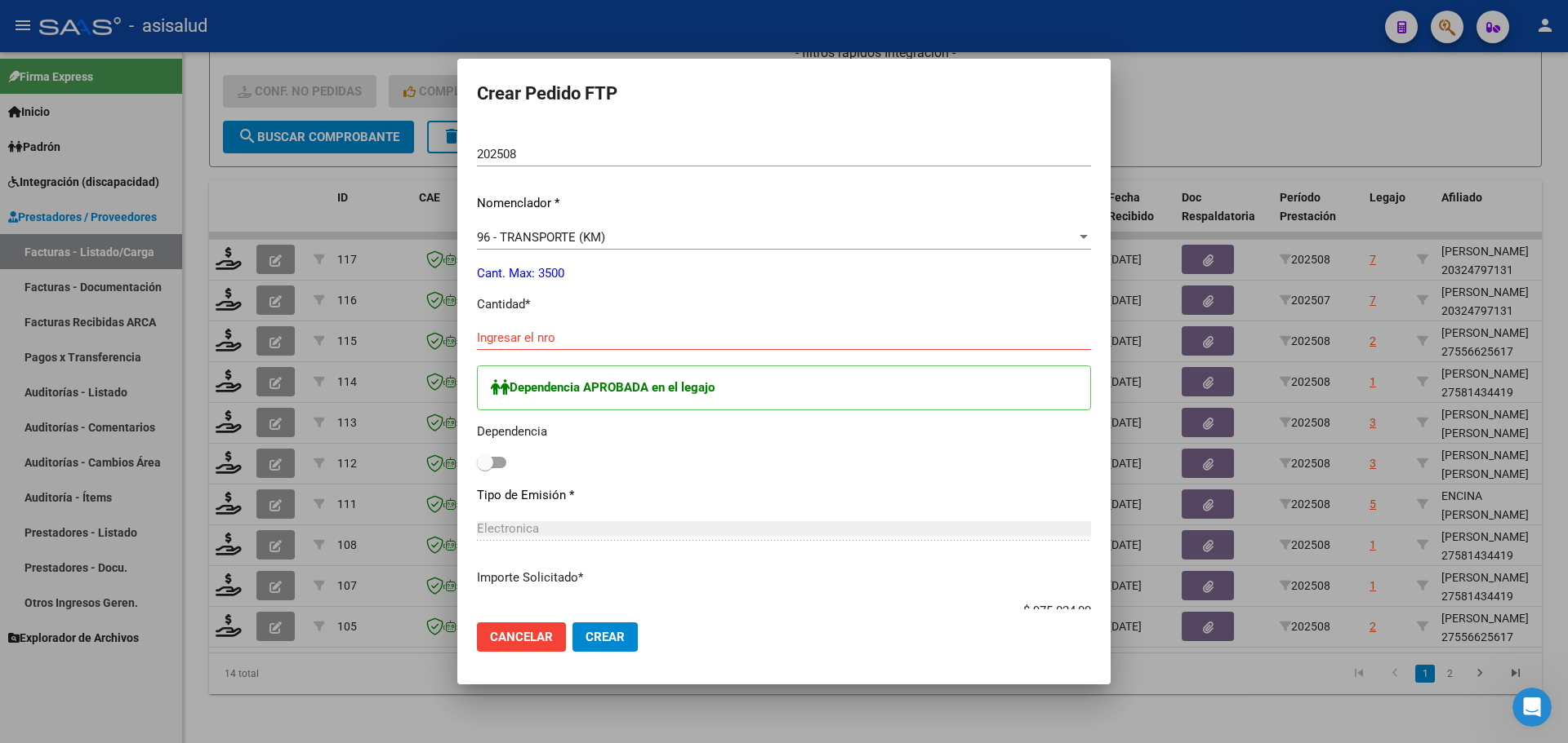
scroll to position [735, 0]
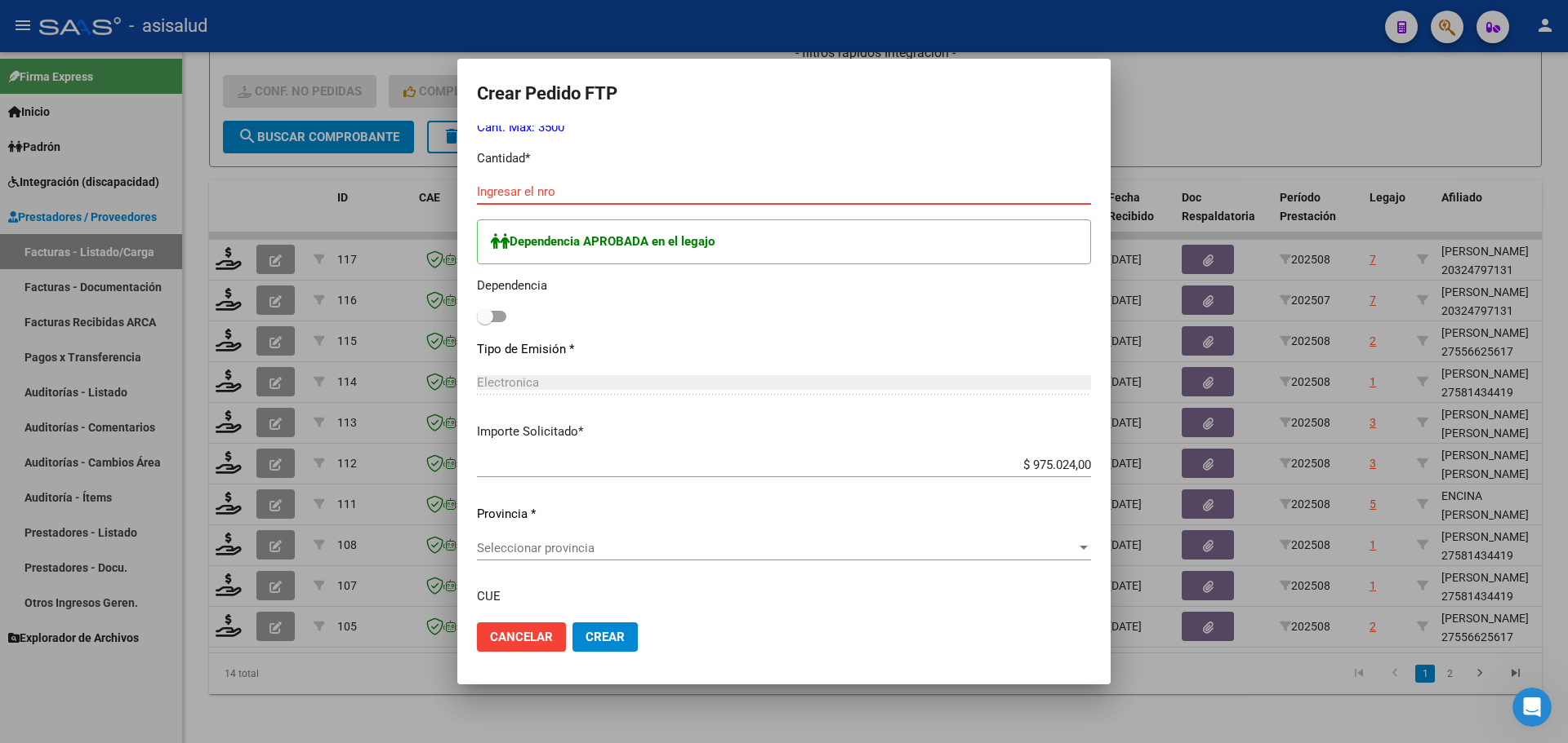
click at [509, 193] on input "Ingresar el nro" at bounding box center [783, 192] width 614 height 15
type input "1332"
click at [489, 319] on span at bounding box center [484, 316] width 16 height 16
click at [485, 322] on input "checkbox" at bounding box center [484, 322] width 1 height 1
checkbox input "true"
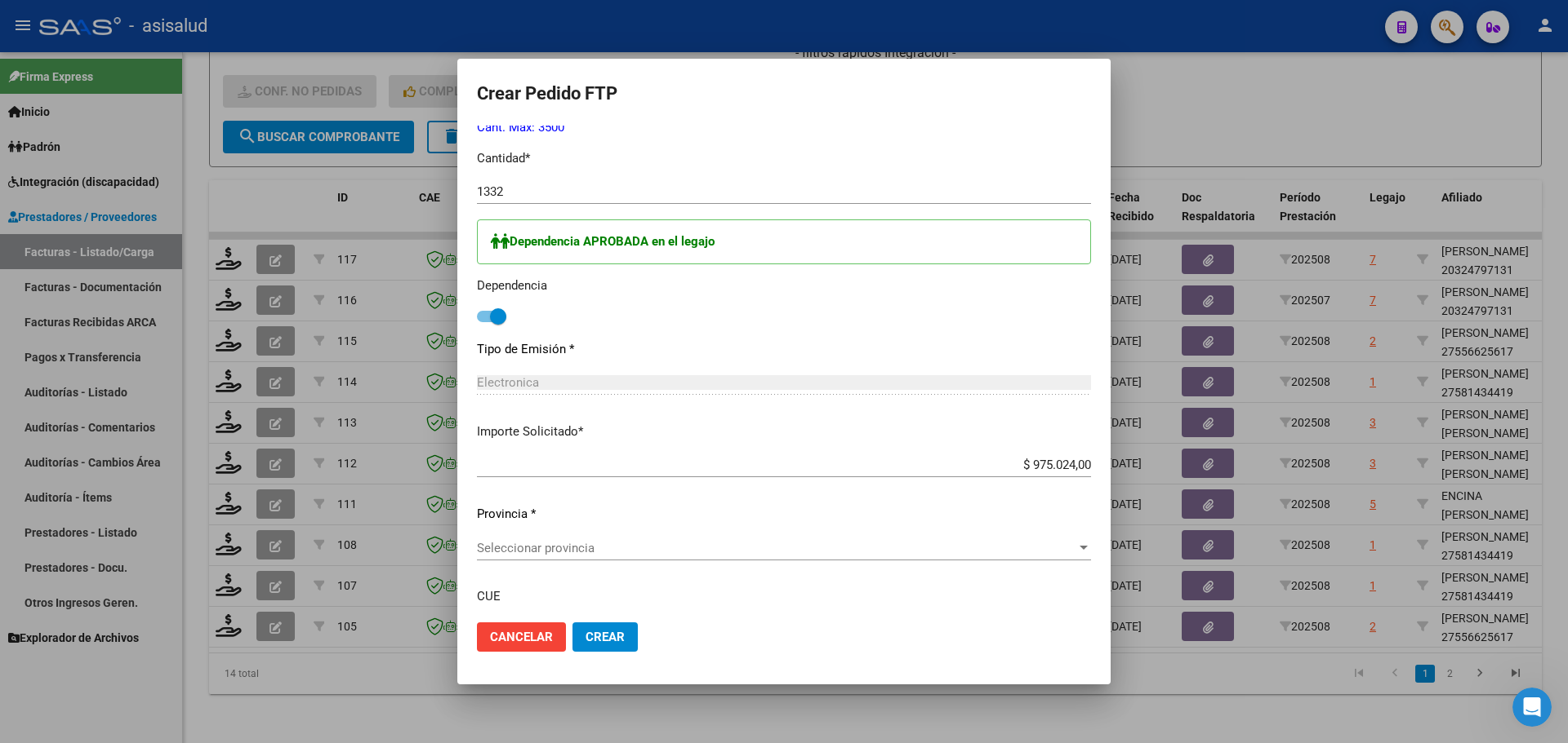
click at [1038, 469] on input "$ 975.024,00" at bounding box center [783, 466] width 614 height 15
click at [1077, 468] on input "$ 974.184,00" at bounding box center [783, 466] width 614 height 15
type input "$ 974.184,84"
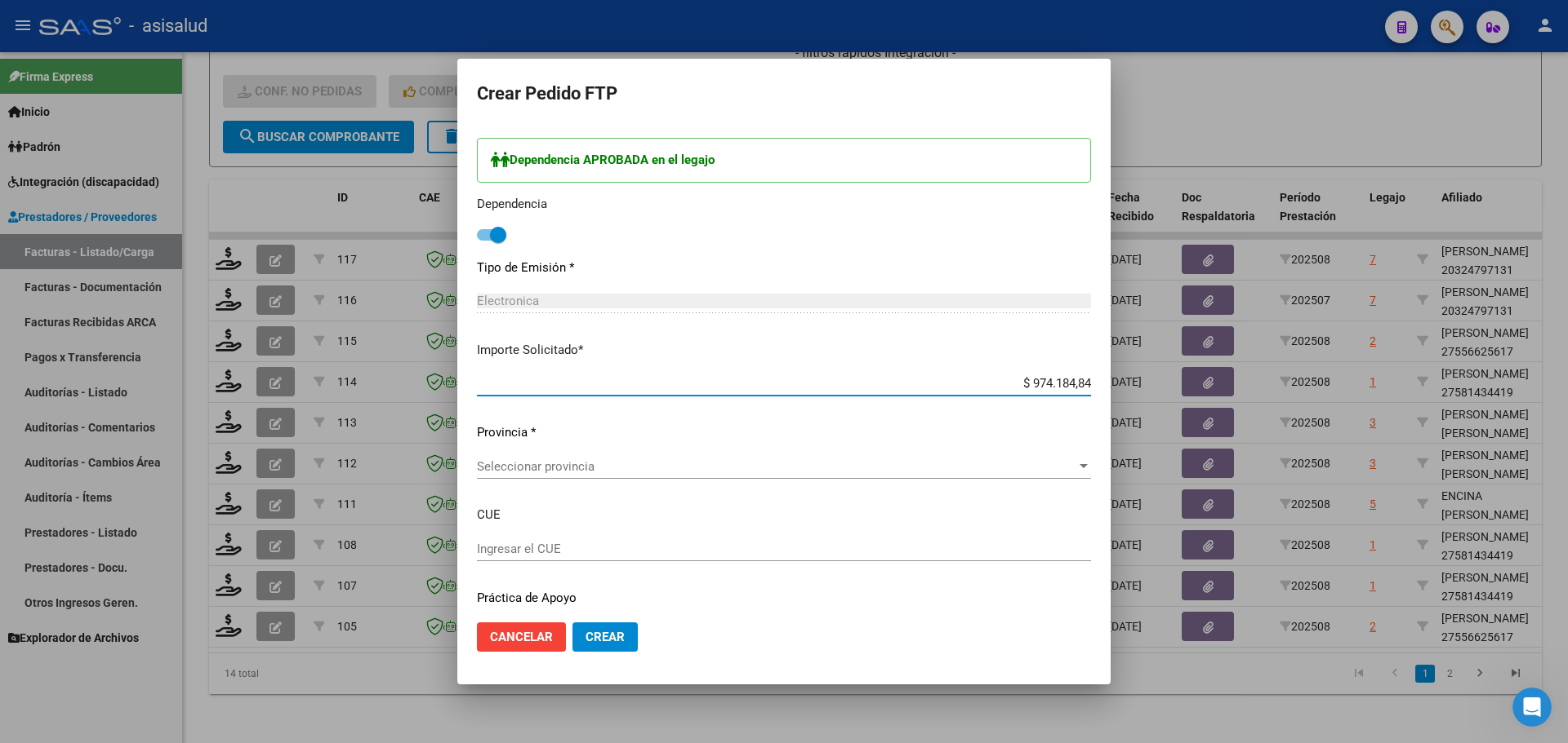
scroll to position [866, 0]
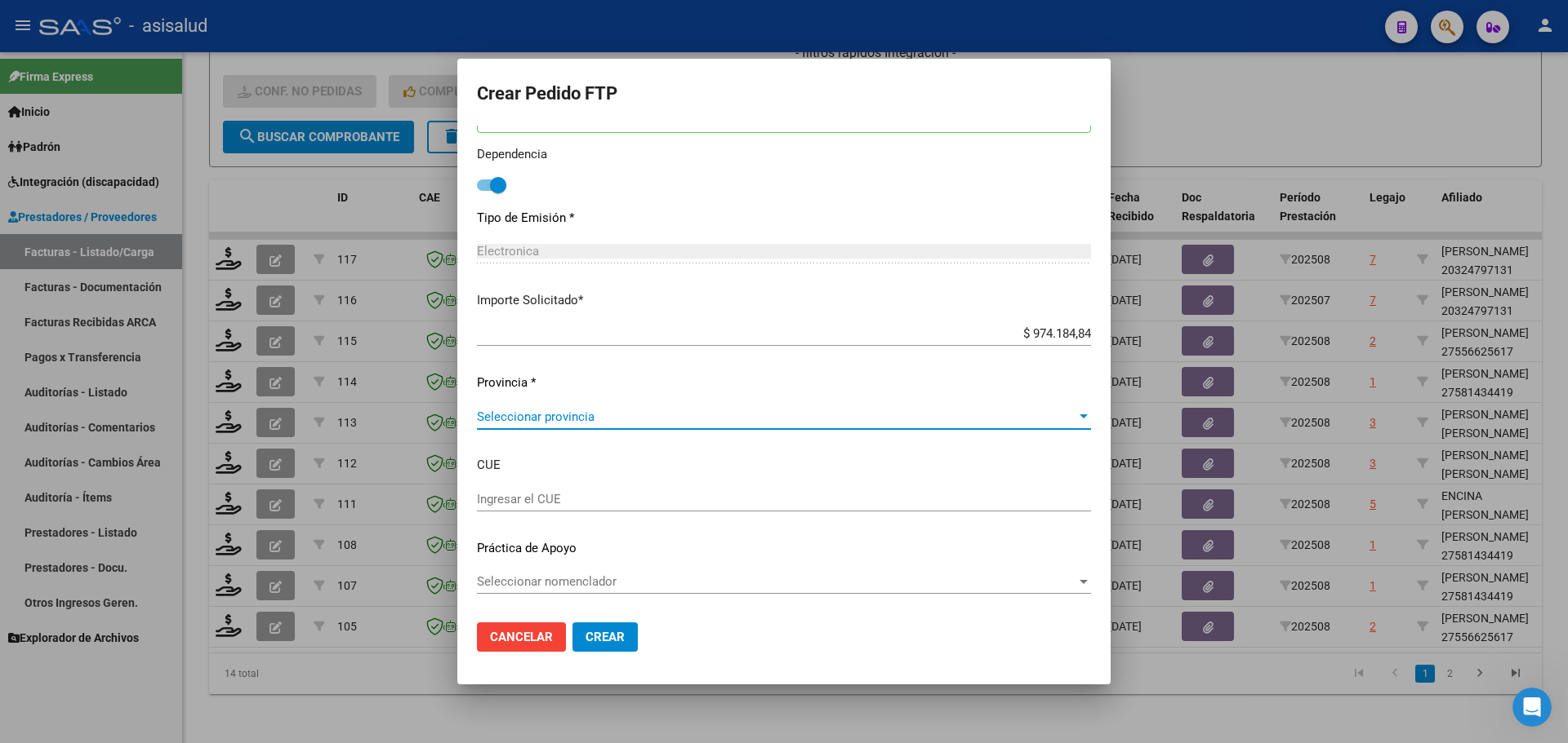
click at [614, 419] on span "Seleccionar provincia" at bounding box center [776, 417] width 599 height 15
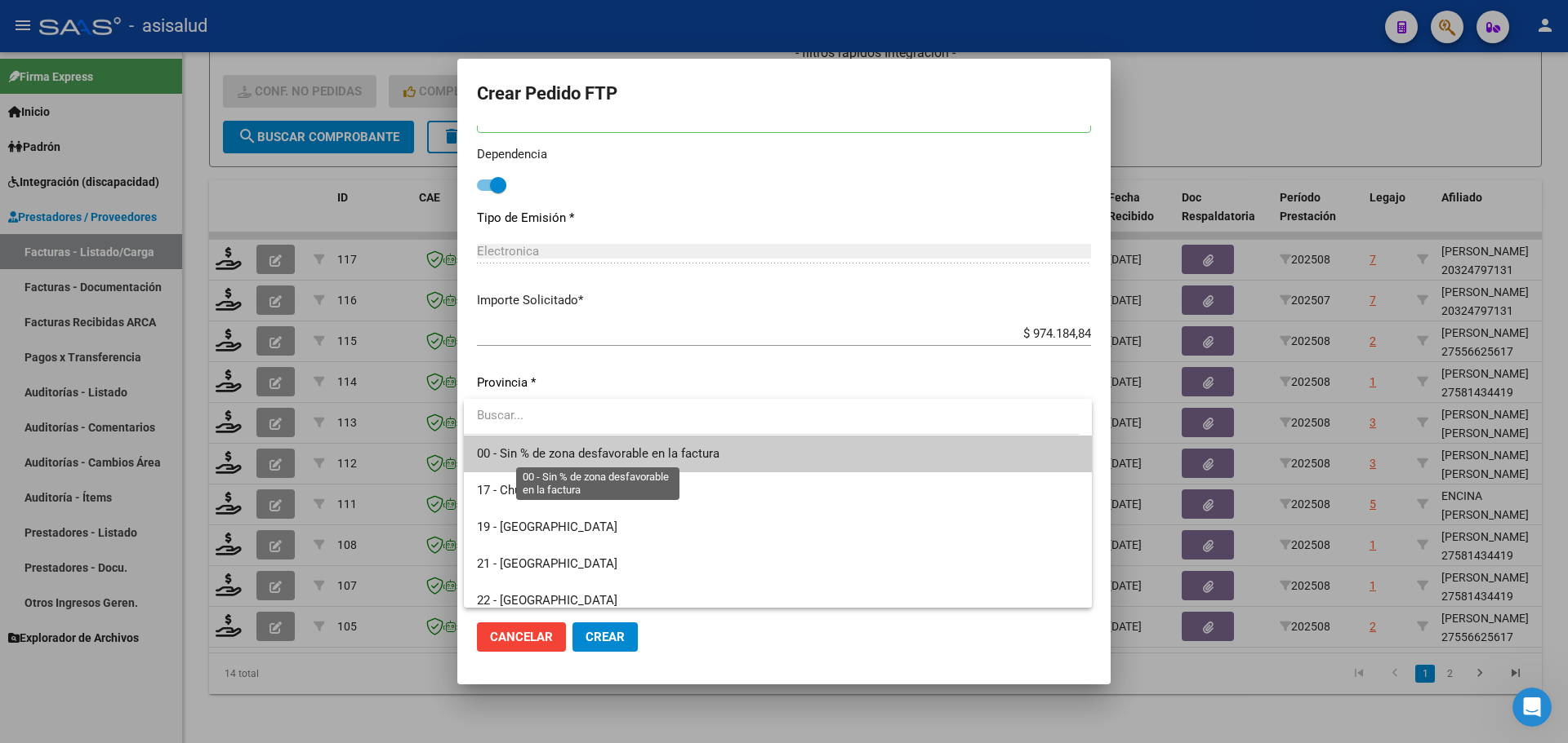
click at [613, 449] on span "00 - Sin % de zona desfavorable en la factura" at bounding box center [597, 454] width 242 height 15
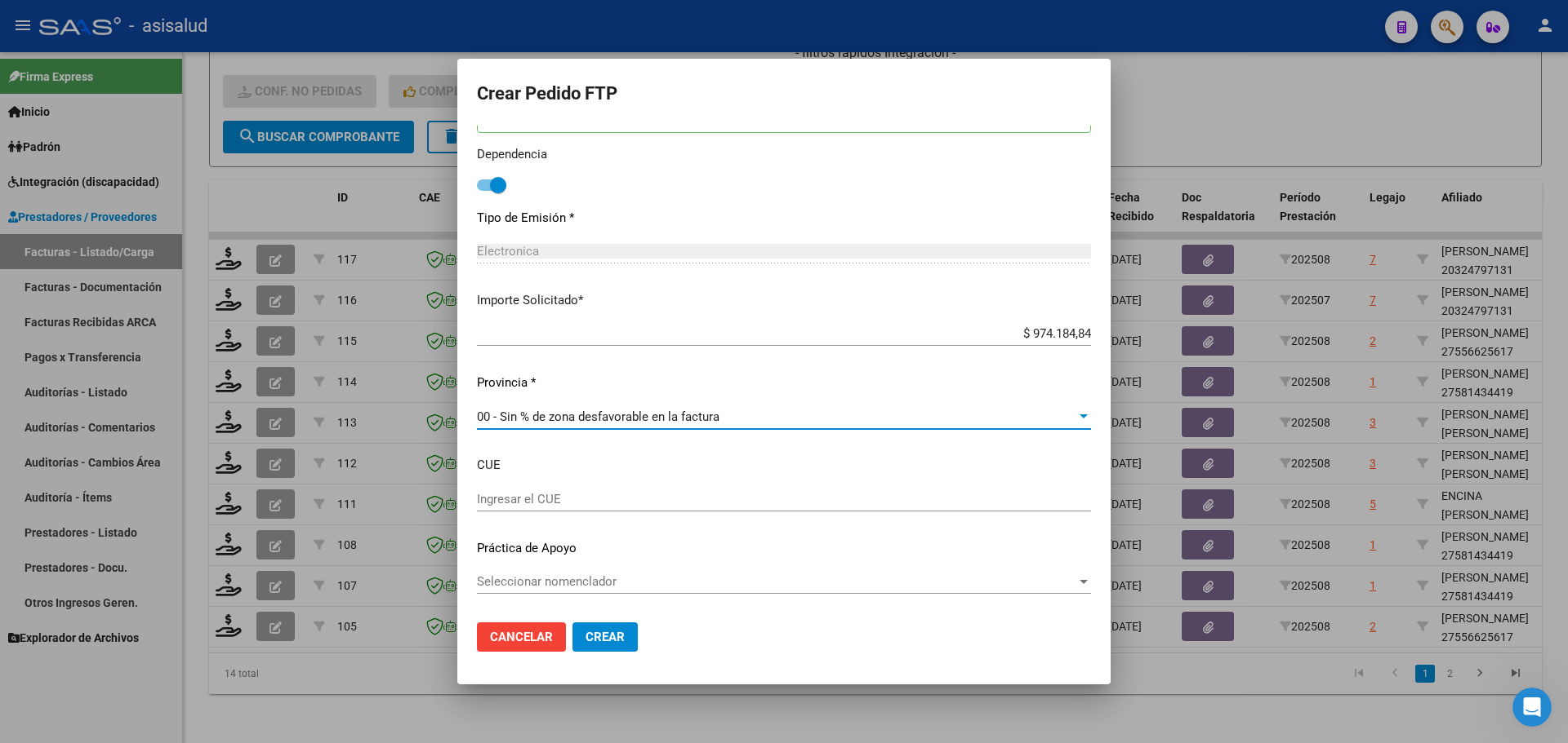
click at [600, 631] on span "Crear" at bounding box center [606, 637] width 40 height 15
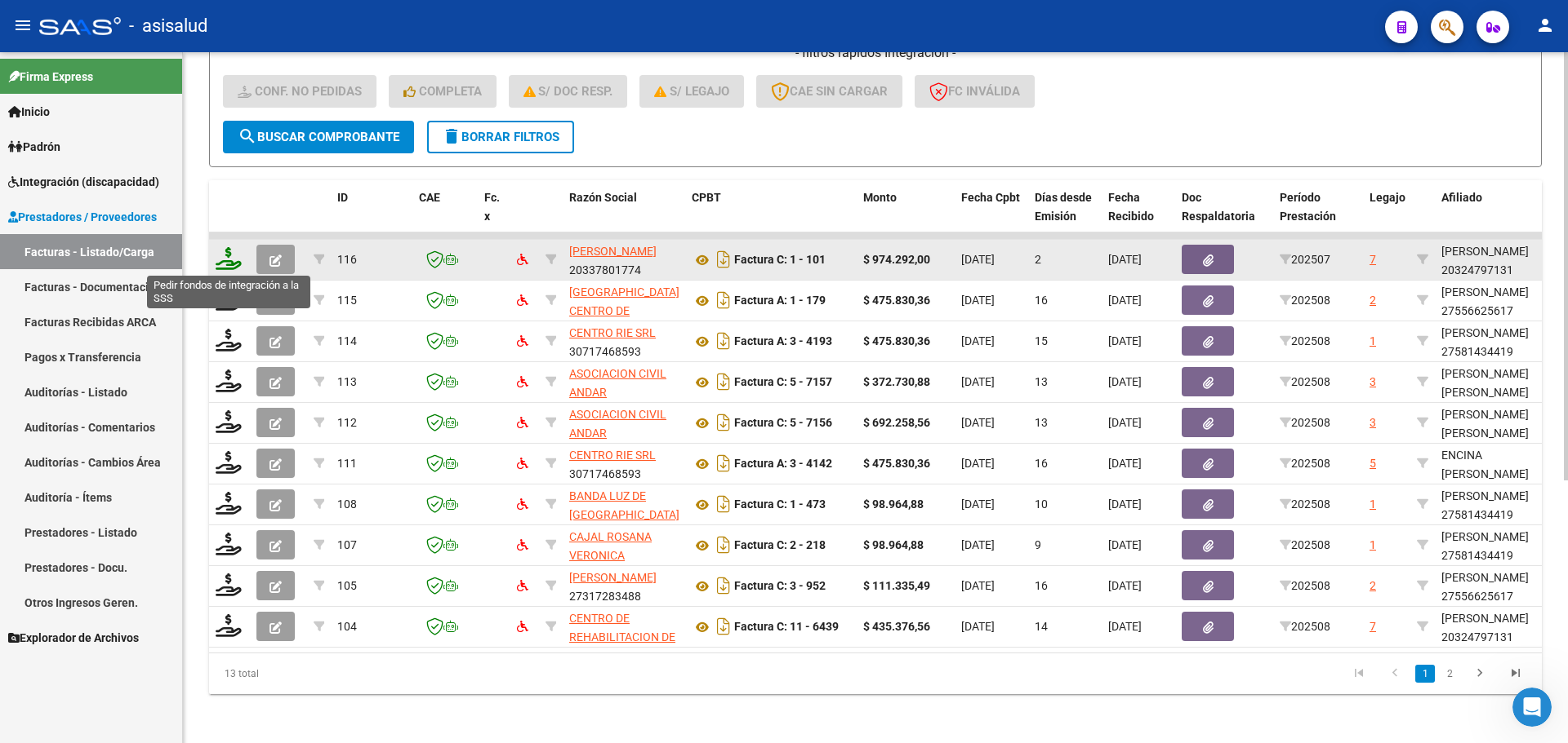
click at [229, 262] on icon at bounding box center [228, 258] width 26 height 23
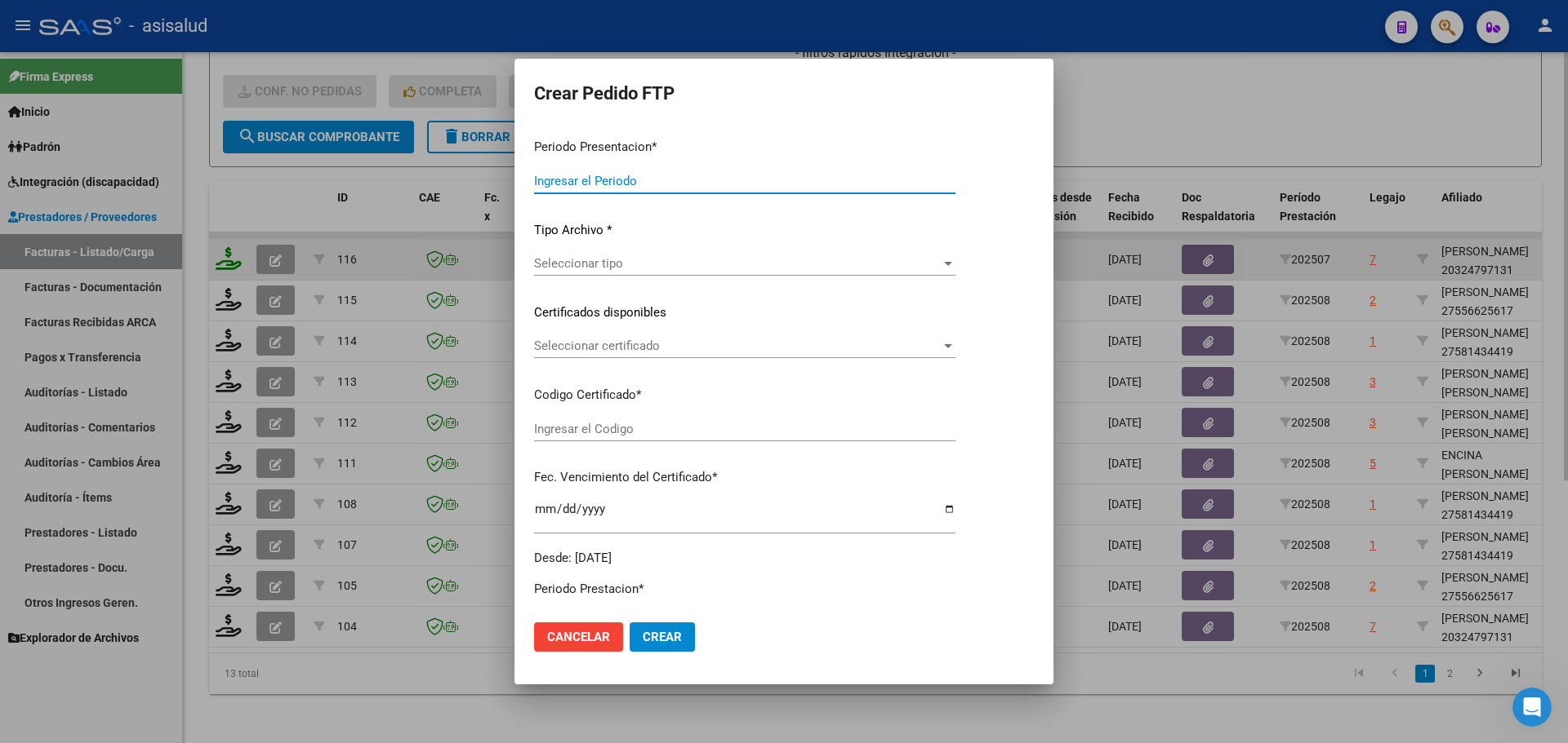
type input "202508"
type input "202507"
type input "$ 974.292,00"
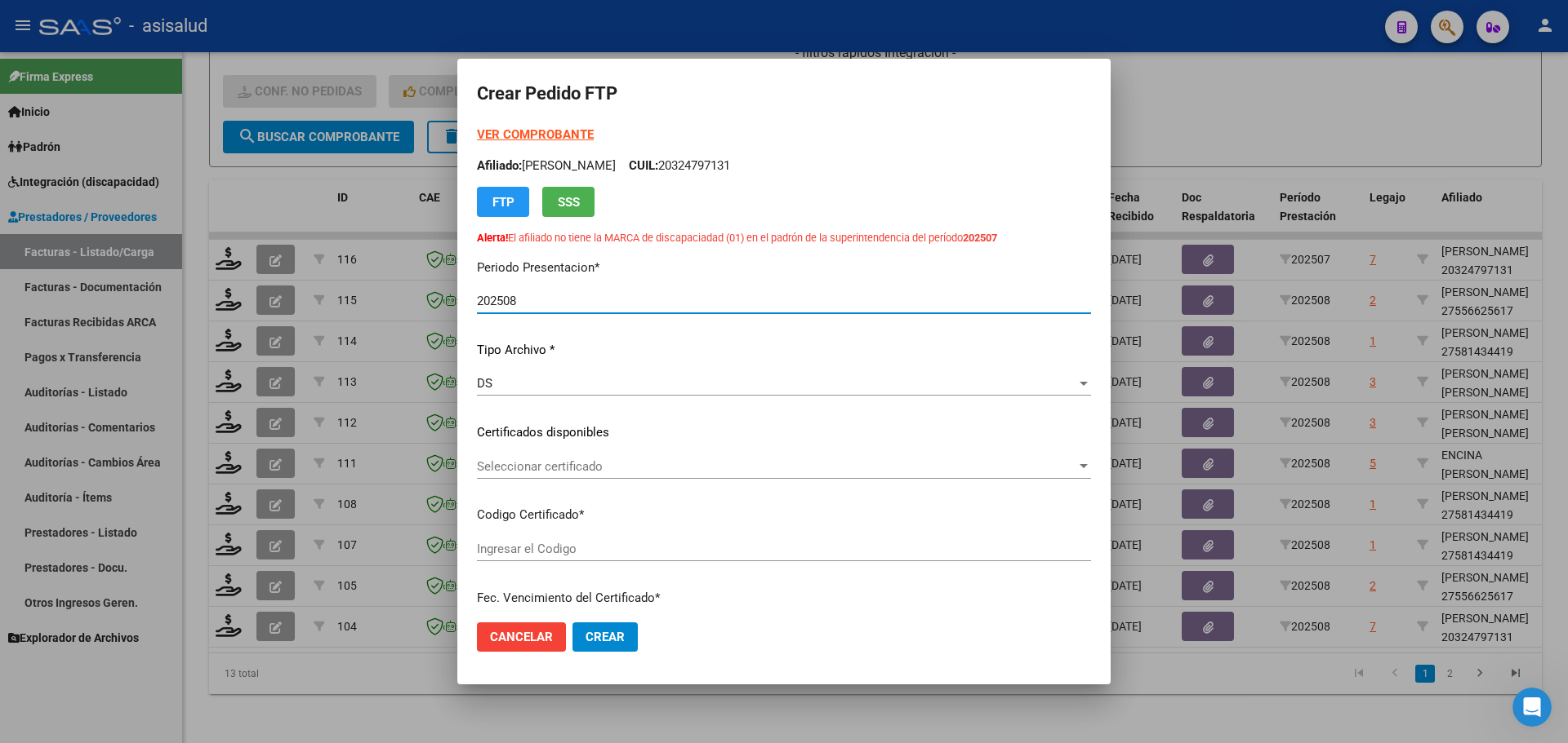
type input "ARG02000324797132025022520350225BSAS376"
type input "2035-02-25"
click at [534, 132] on strong "VER COMPROBANTE" at bounding box center [535, 135] width 117 height 15
click at [546, 471] on span "Seleccionar certificado" at bounding box center [776, 467] width 599 height 15
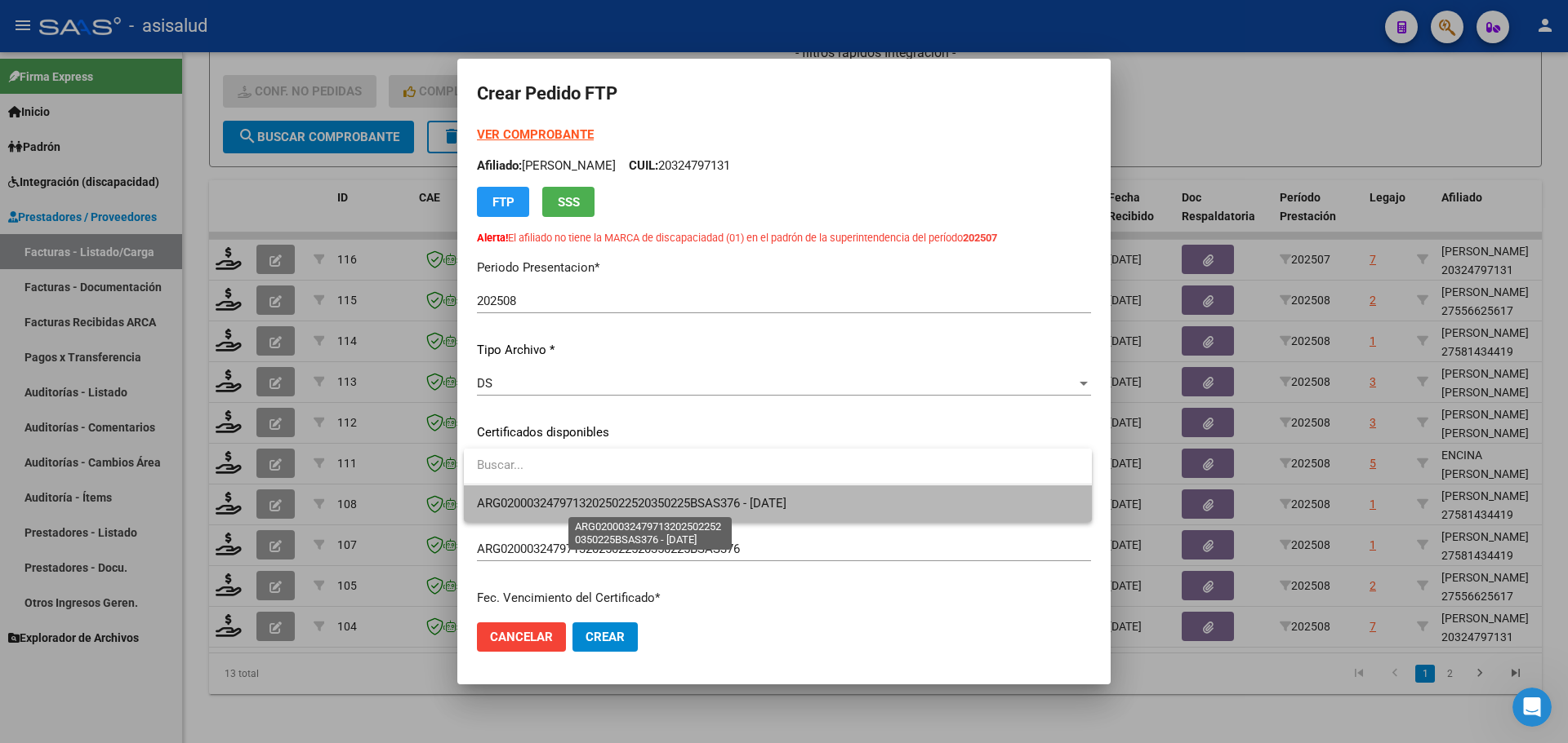
click at [549, 498] on span "ARG02000324797132025022520350225BSAS376 - 2035-02-25" at bounding box center [631, 504] width 309 height 15
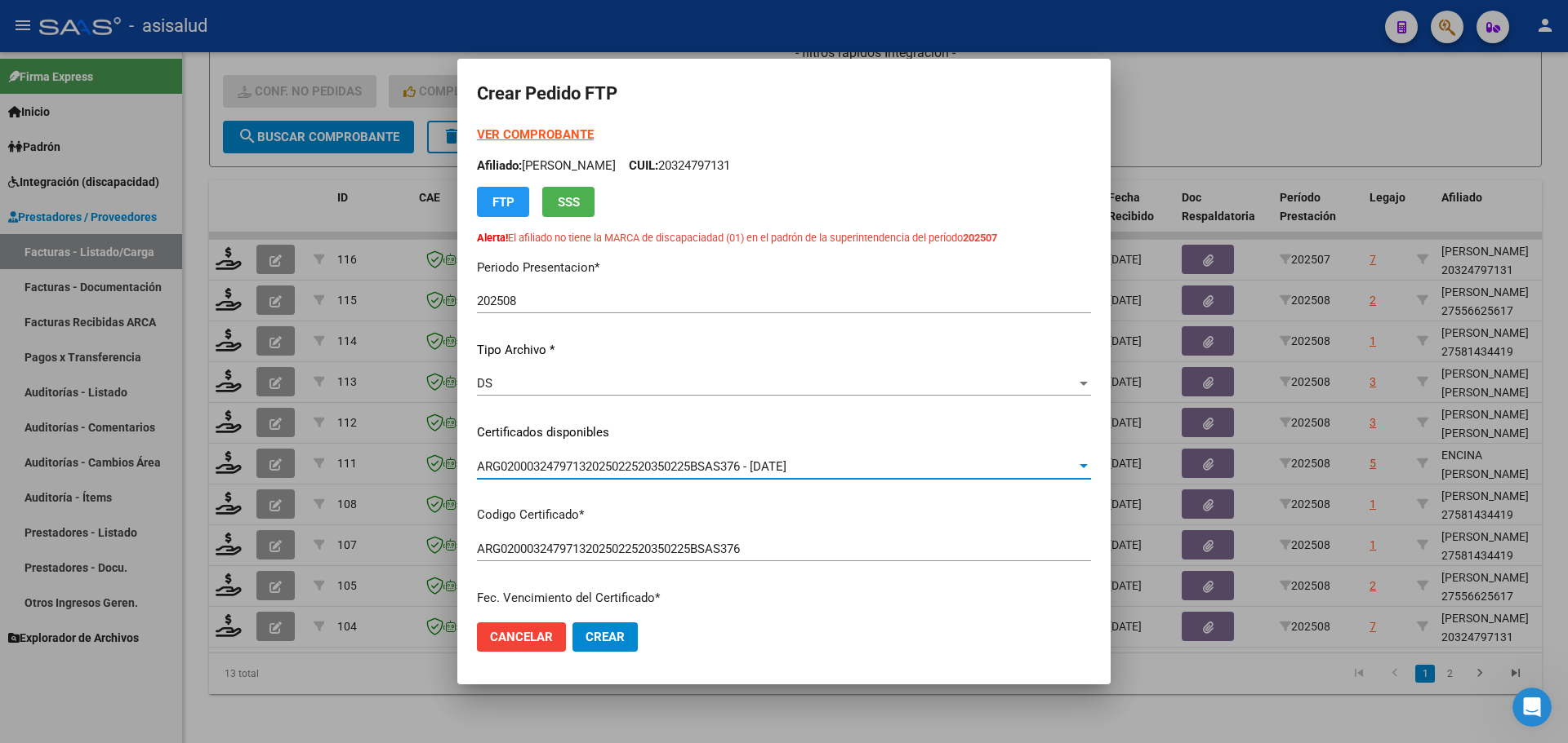
scroll to position [408, 0]
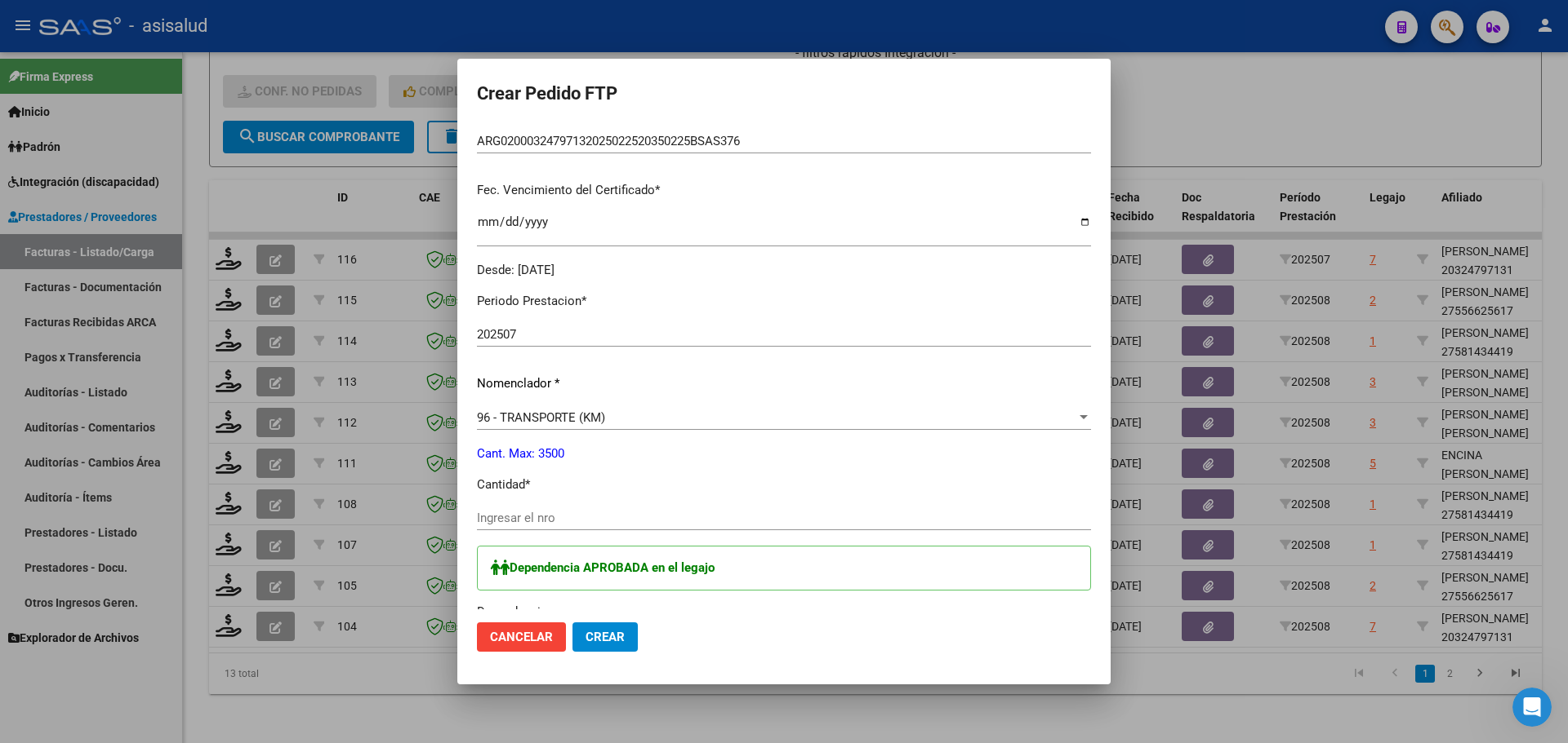
click at [528, 509] on div "Ingresar el nro" at bounding box center [783, 519] width 614 height 25
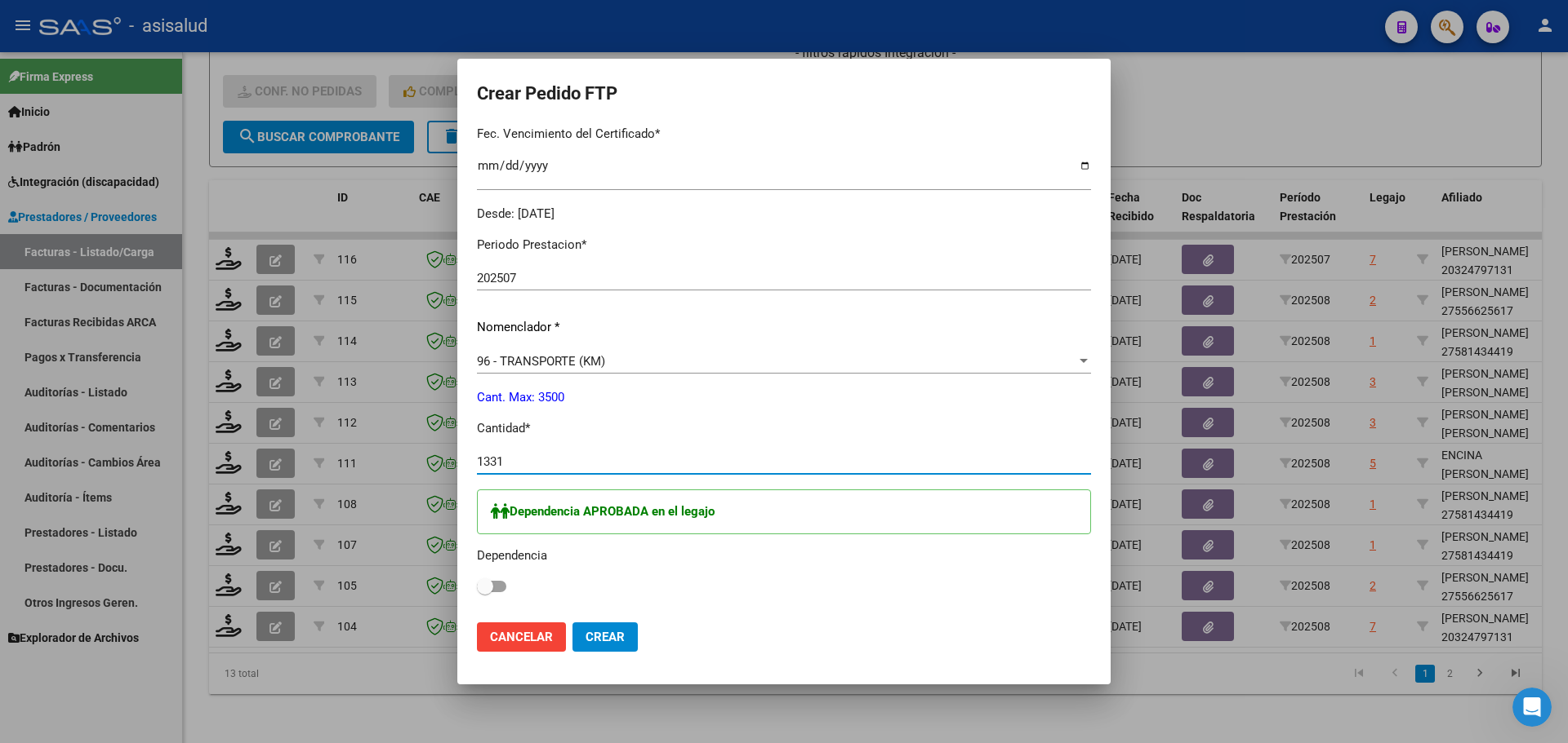
scroll to position [571, 0]
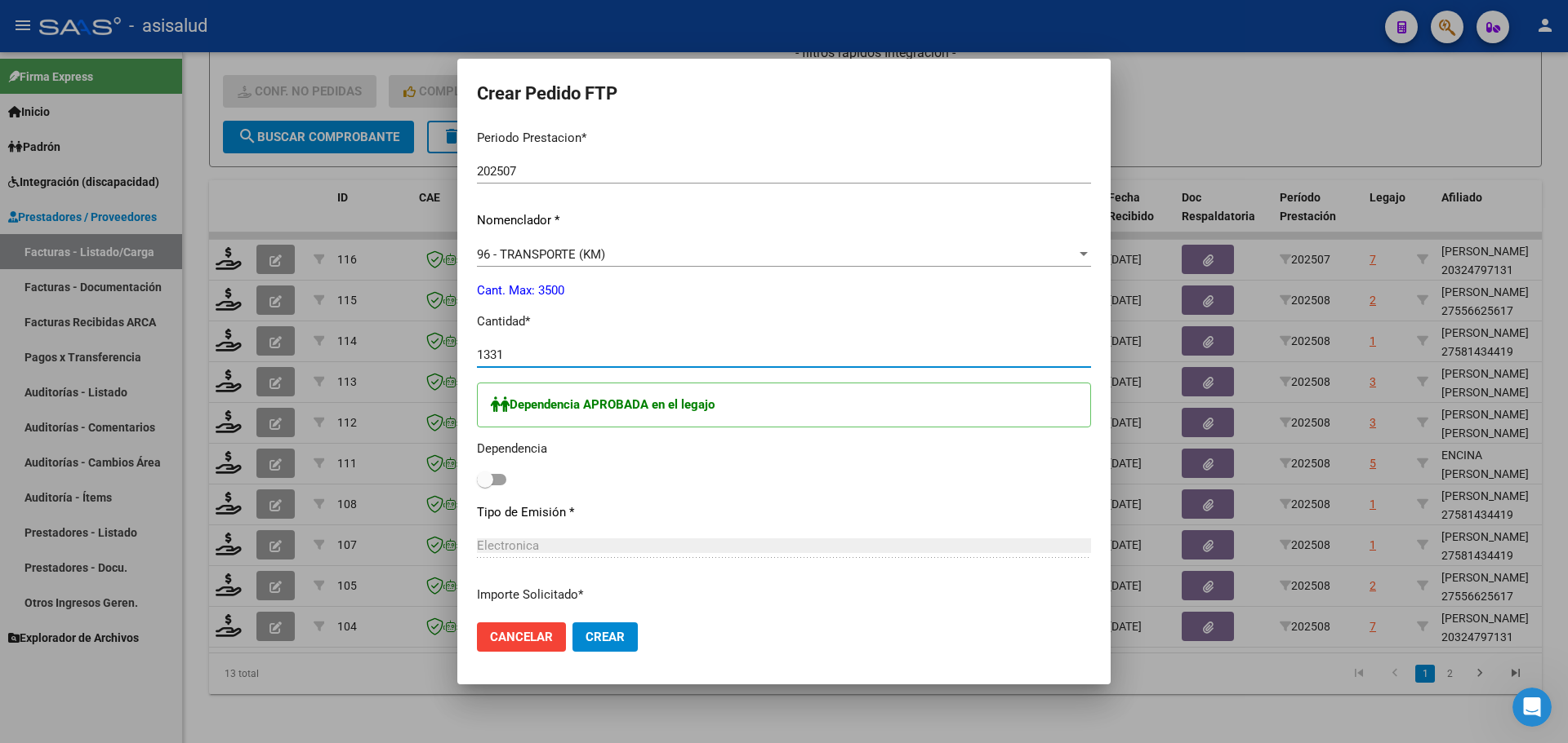
type input "1331"
click at [483, 486] on span at bounding box center [484, 479] width 16 height 16
click at [484, 486] on input "checkbox" at bounding box center [484, 486] width 1 height 1
checkbox input "true"
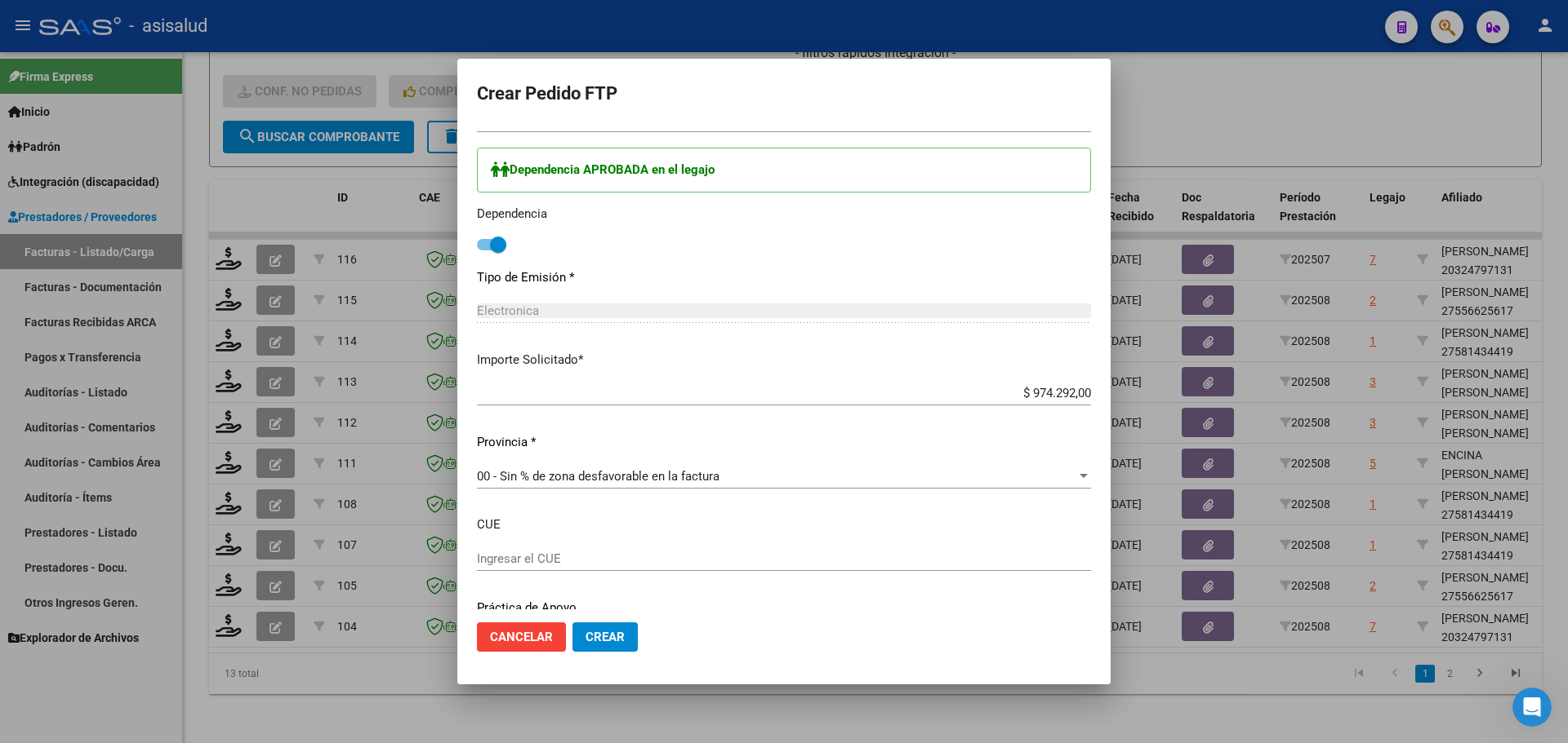
scroll to position [817, 0]
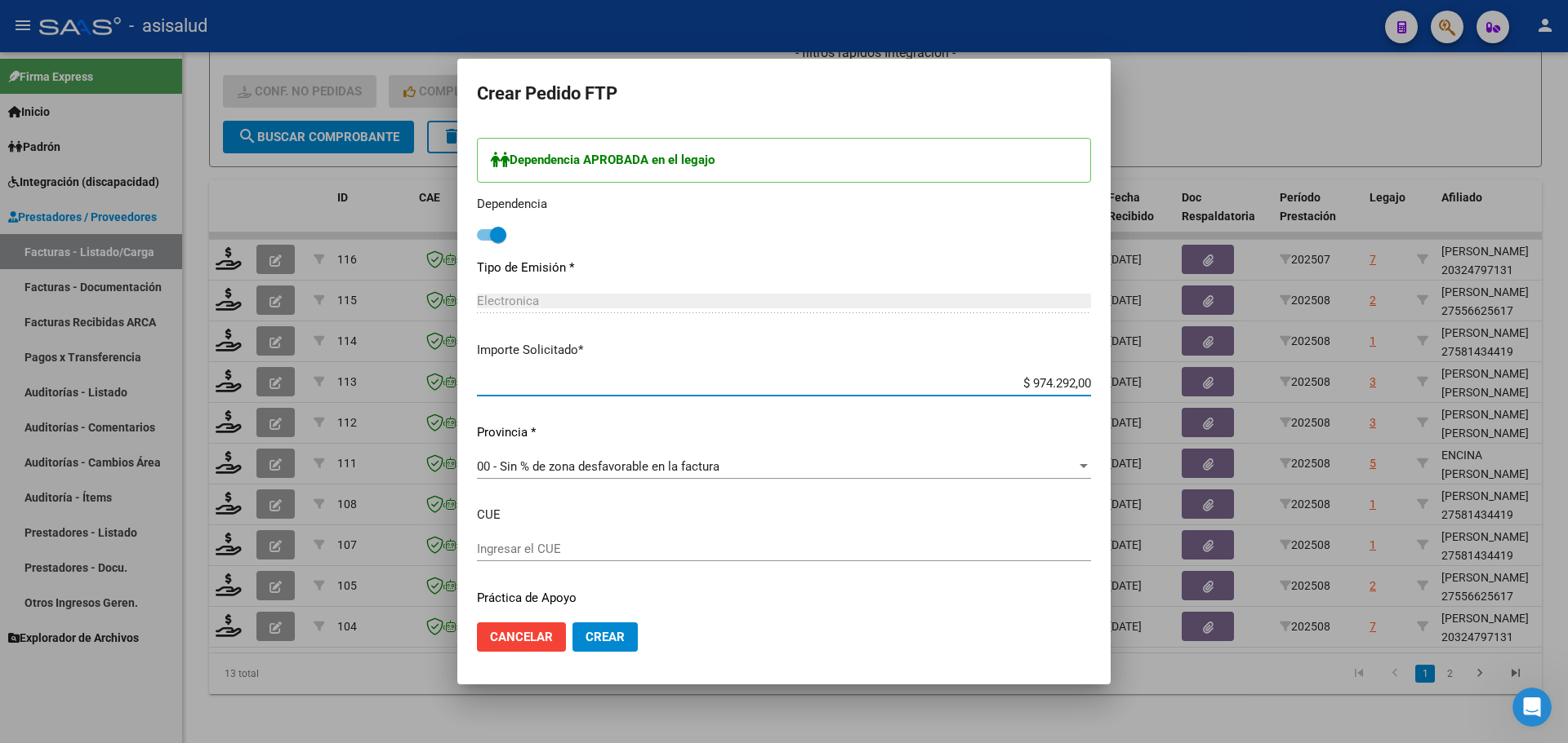
click at [1040, 382] on input "$ 974.292,00" at bounding box center [783, 384] width 614 height 15
type input "$ 973.453,47"
click at [617, 638] on span "Crear" at bounding box center [606, 637] width 40 height 15
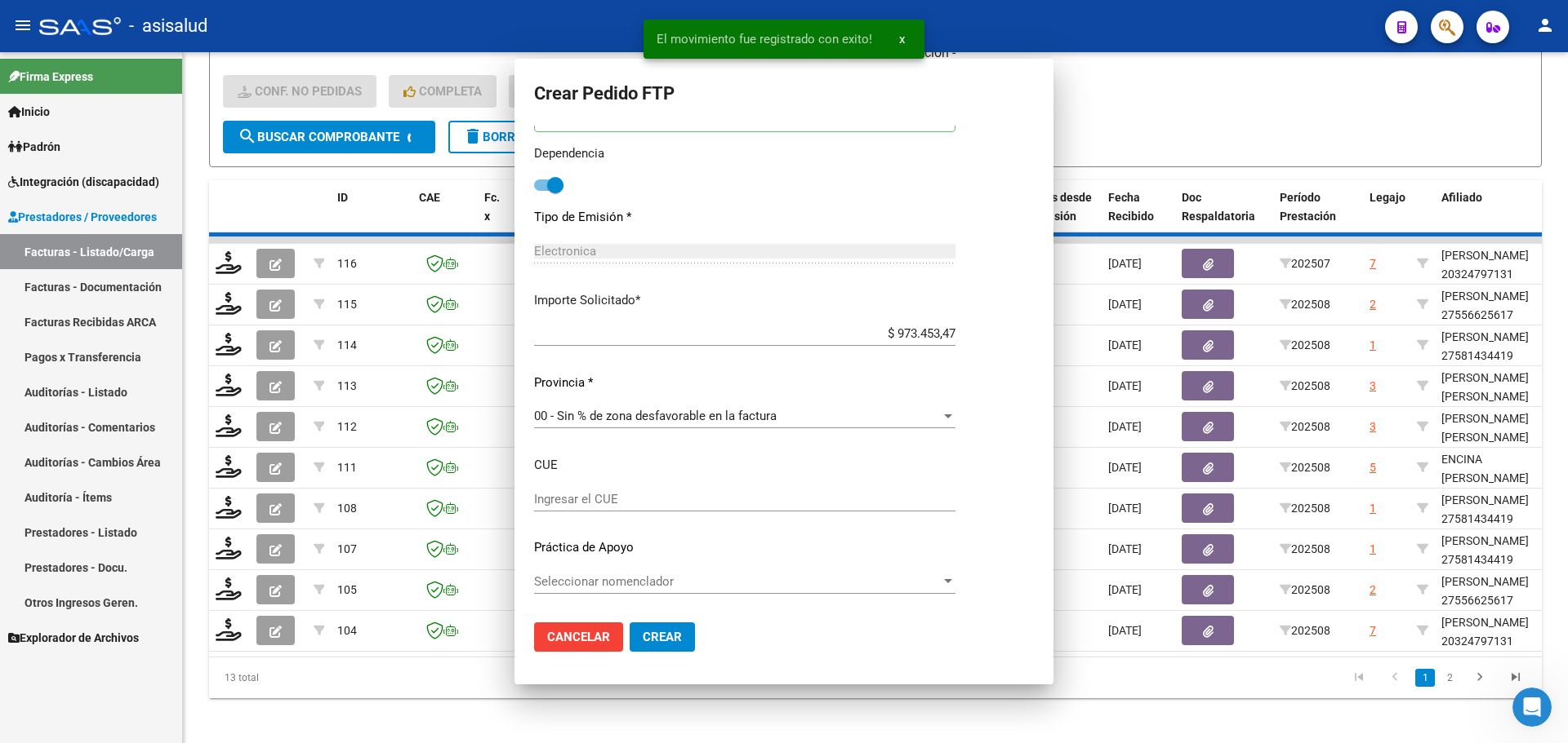
scroll to position [696, 0]
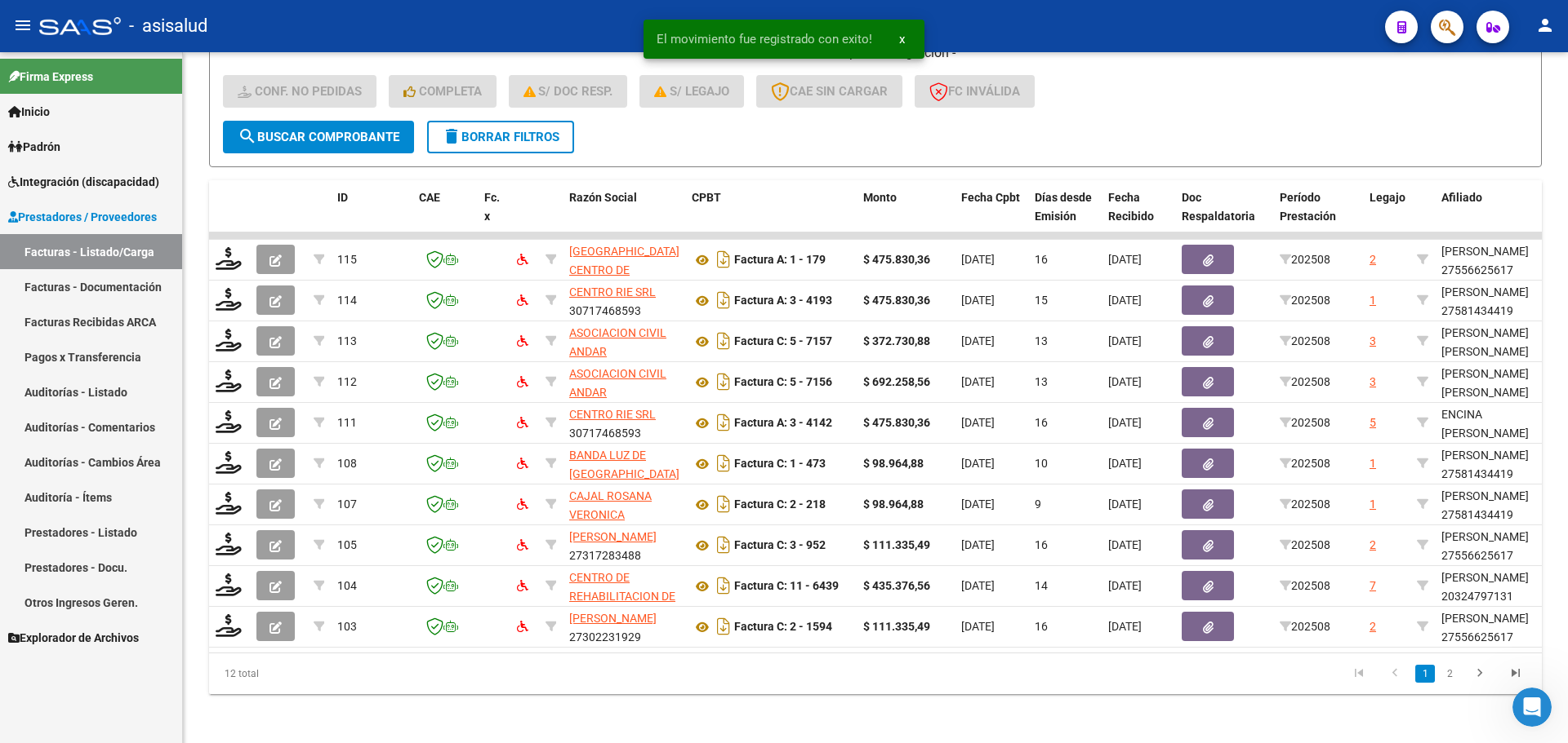
click at [70, 185] on span "Integración (discapacidad)" at bounding box center [84, 181] width 151 height 18
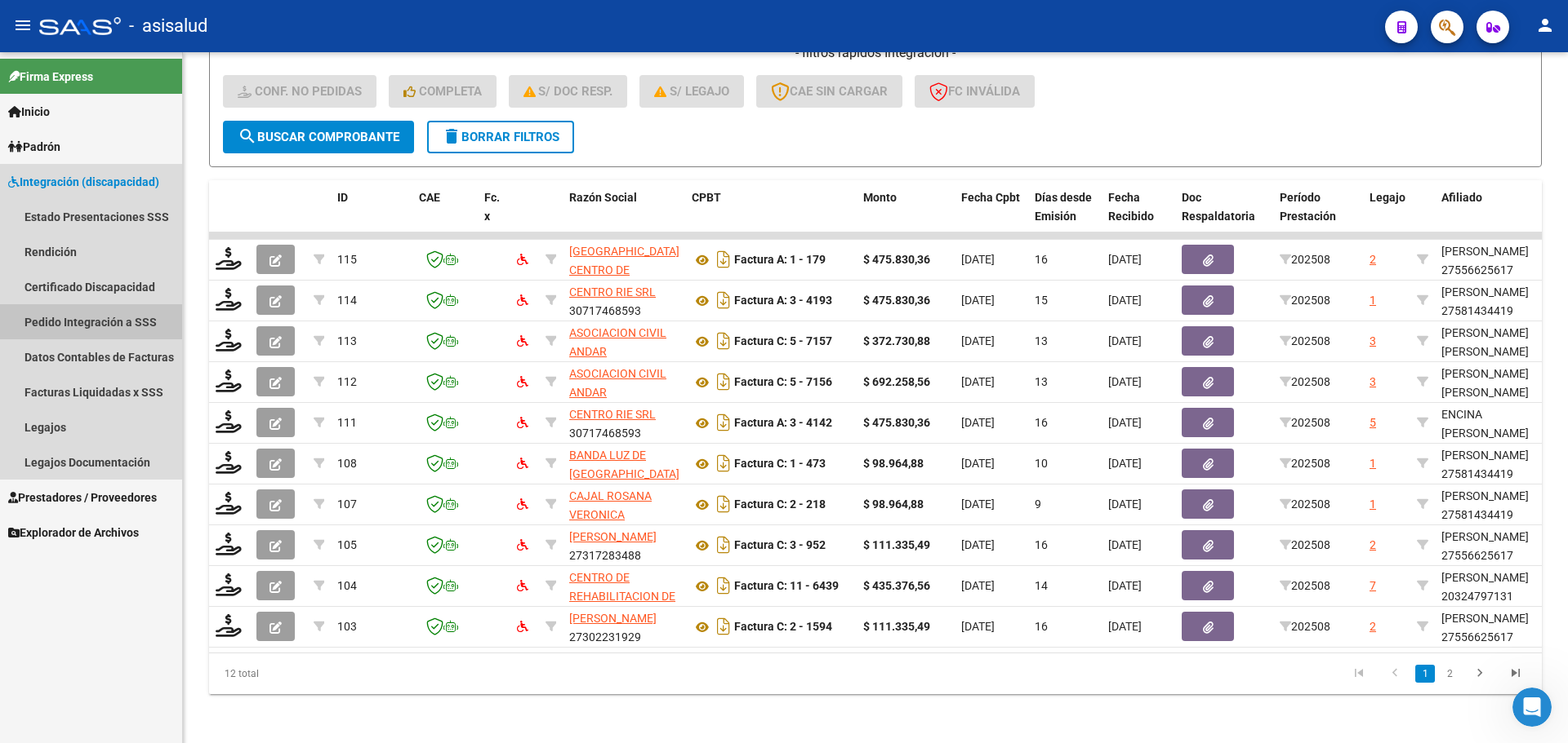
click at [89, 316] on link "Pedido Integración a SSS" at bounding box center [91, 322] width 182 height 35
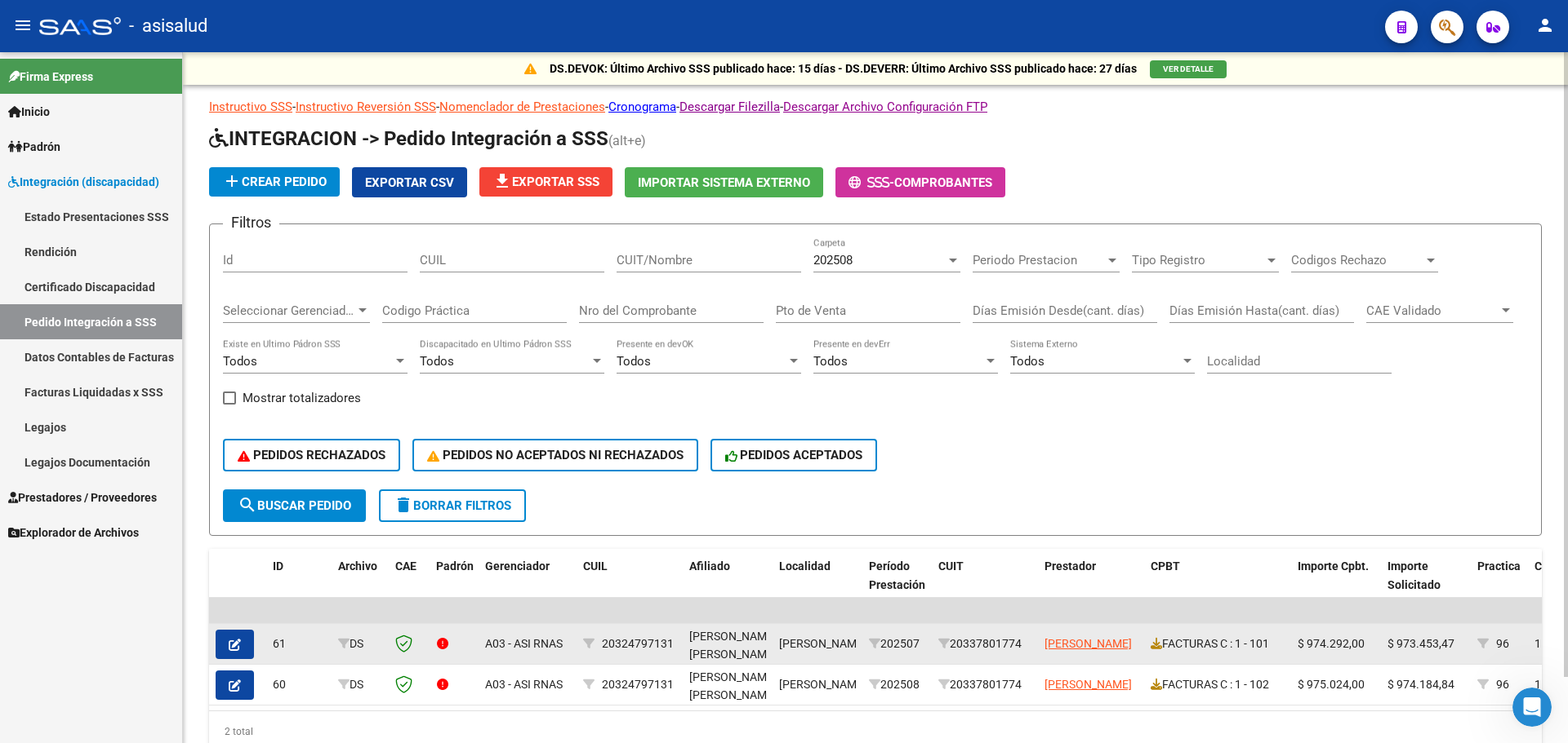
click at [222, 635] on button "button" at bounding box center [234, 644] width 39 height 29
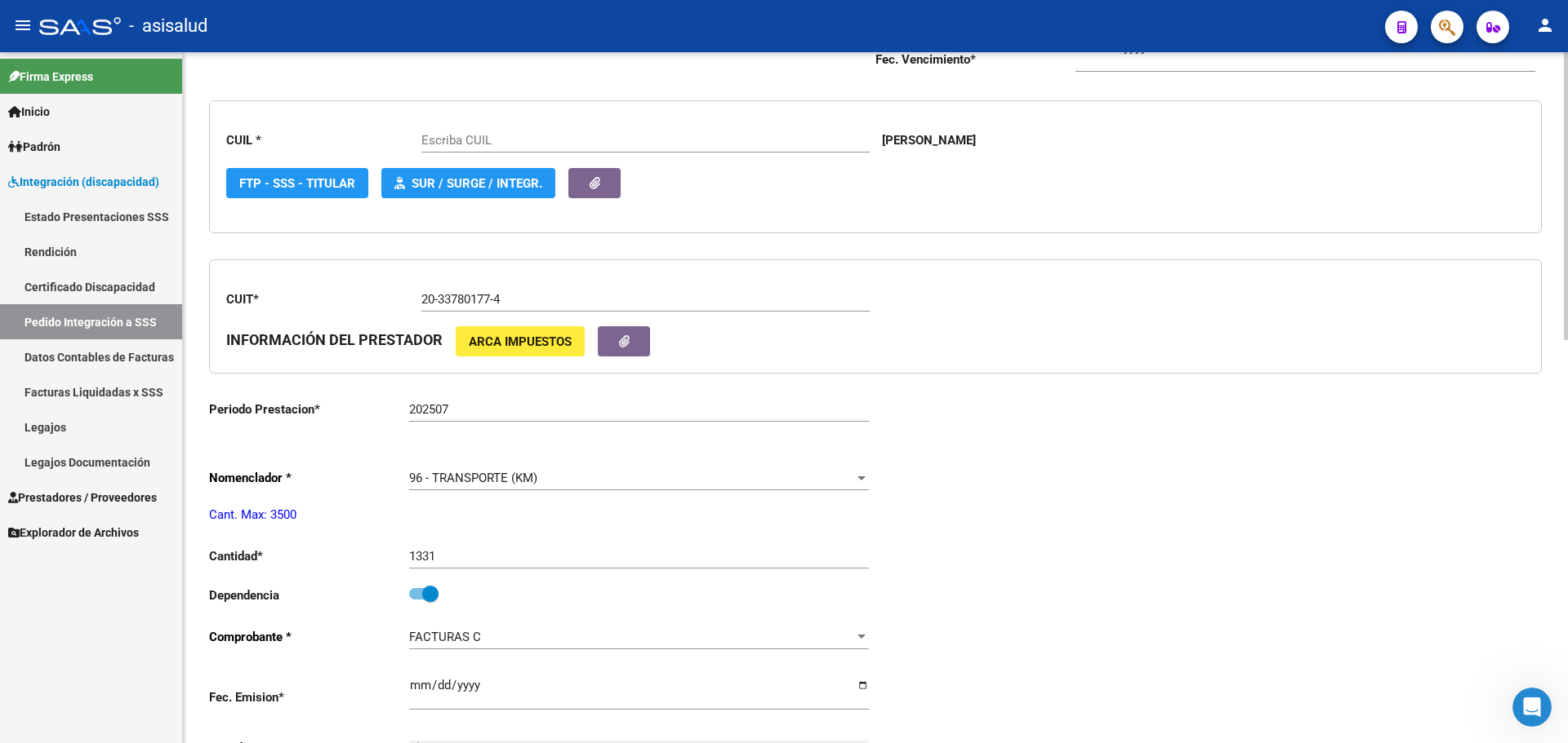
scroll to position [408, 0]
type input "20324797131"
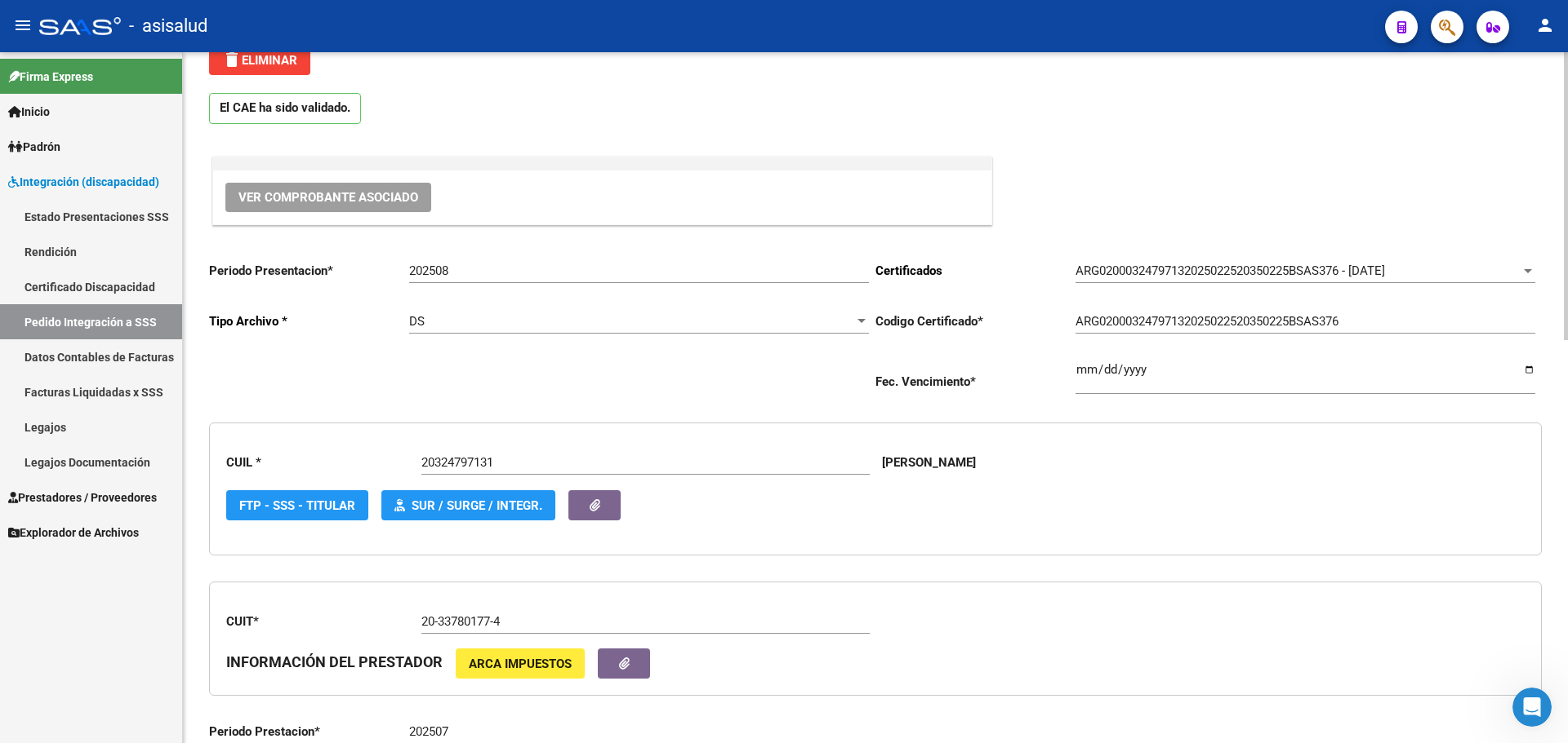
scroll to position [82, 0]
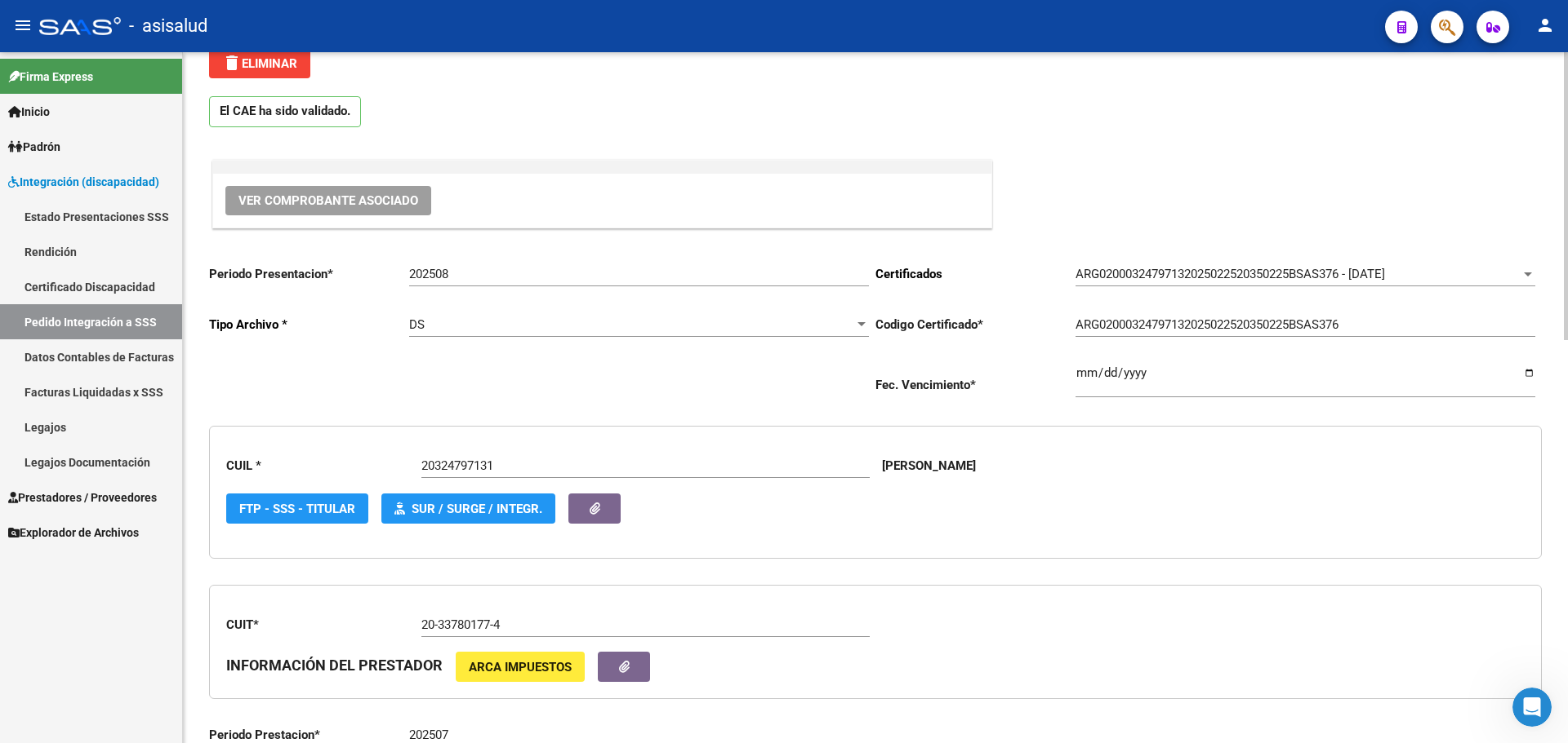
click at [325, 206] on span "Ver Comprobante Asociado" at bounding box center [328, 201] width 179 height 15
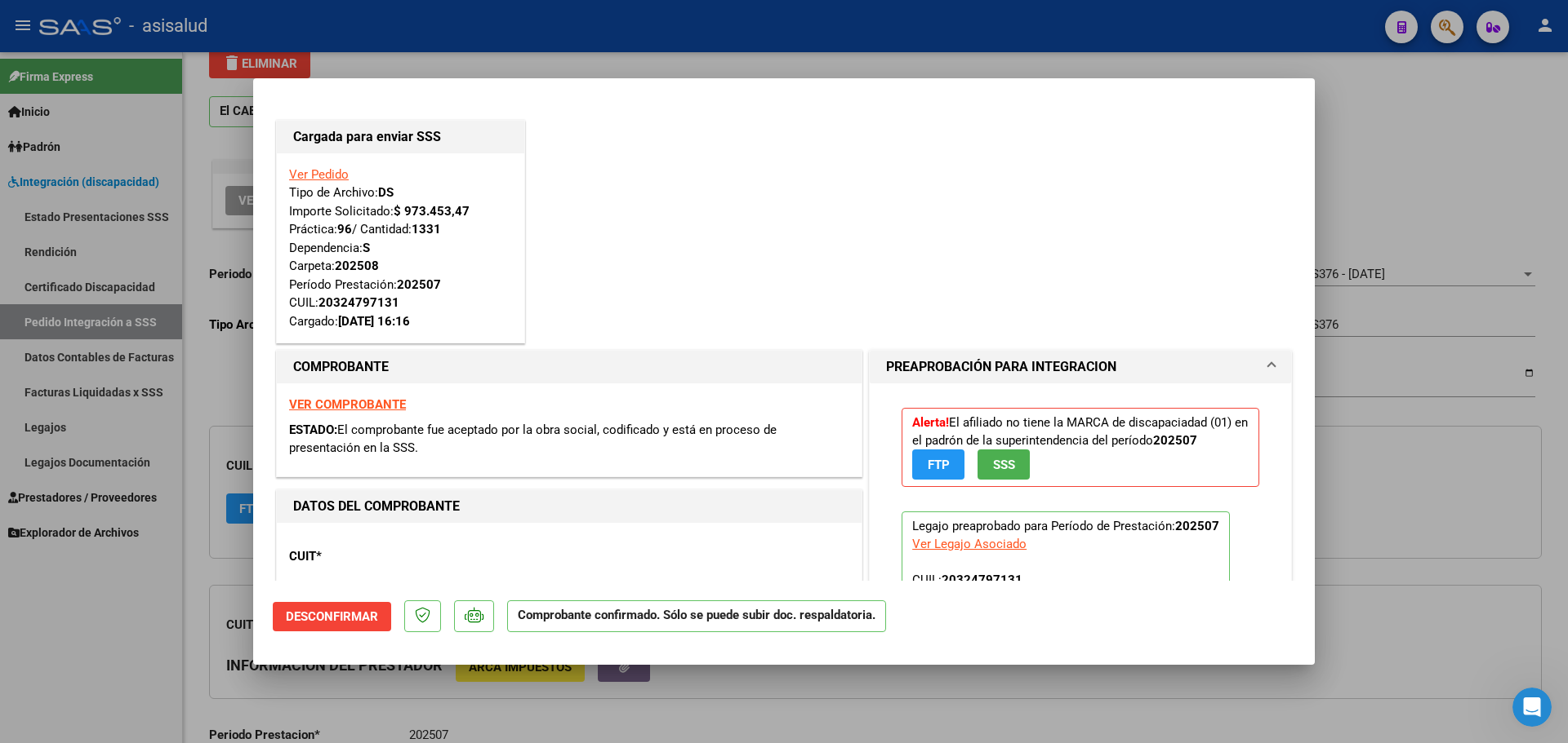
click at [344, 397] on div "VER COMPROBANTE ESTADO: El comprobante fue aceptado por la obra social, codific…" at bounding box center [569, 430] width 585 height 93
click at [348, 405] on strong "VER COMPROBANTE" at bounding box center [347, 405] width 117 height 15
click at [1394, 112] on div at bounding box center [784, 372] width 1568 height 743
type input "$ 0,00"
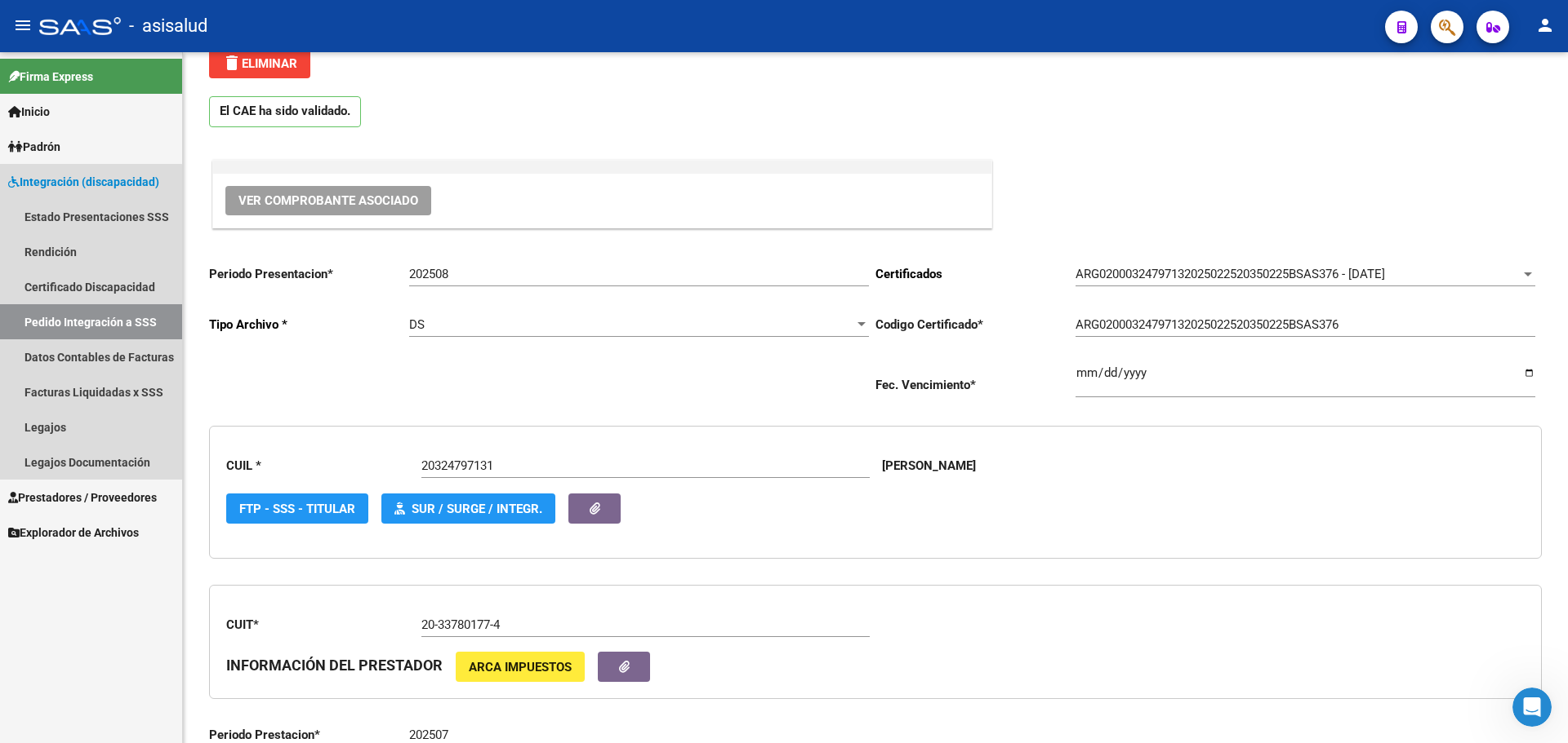
click at [66, 326] on link "Pedido Integración a SSS" at bounding box center [91, 322] width 182 height 35
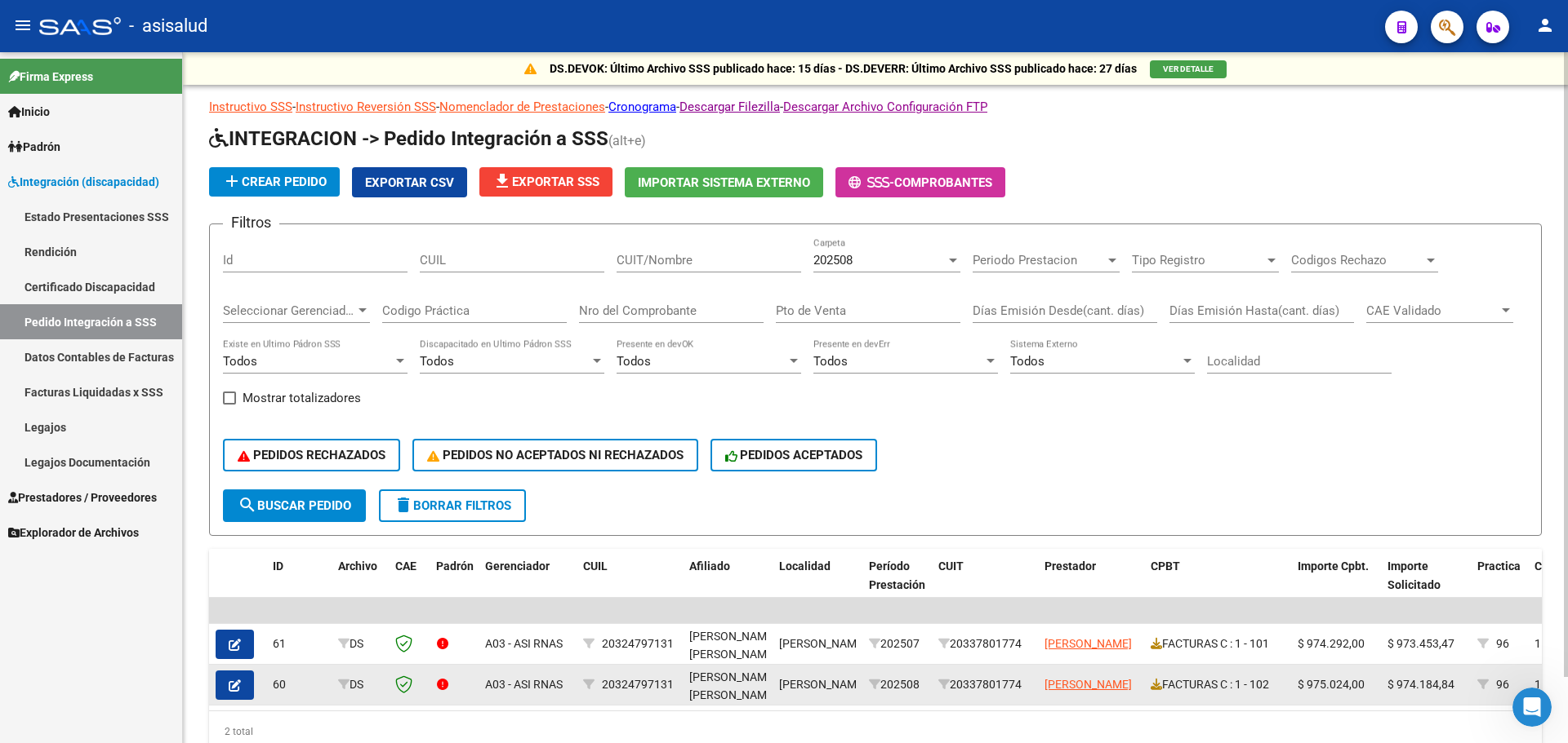
click at [225, 685] on button "button" at bounding box center [234, 685] width 39 height 29
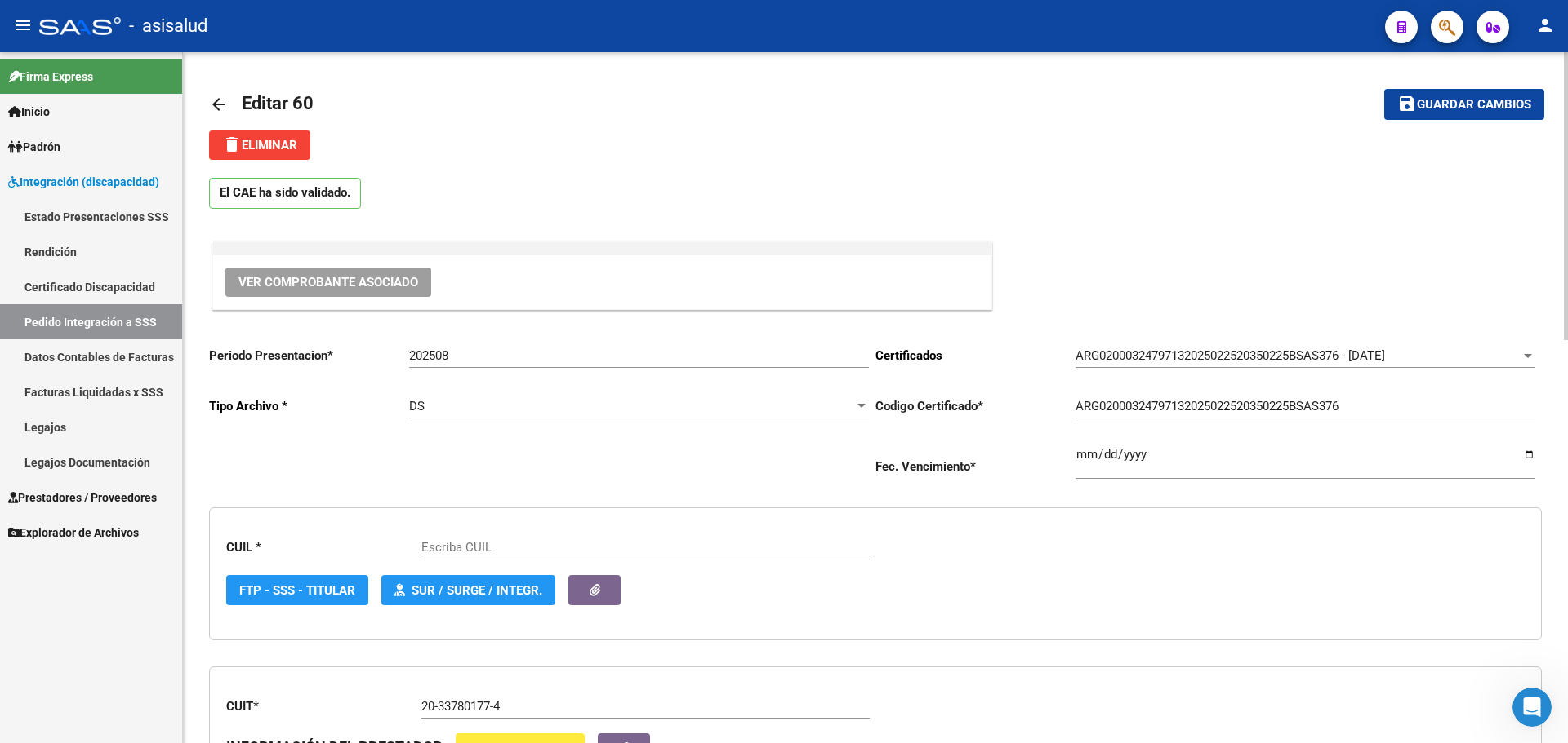
click at [341, 276] on span "Ver Comprobante Asociado" at bounding box center [328, 283] width 179 height 15
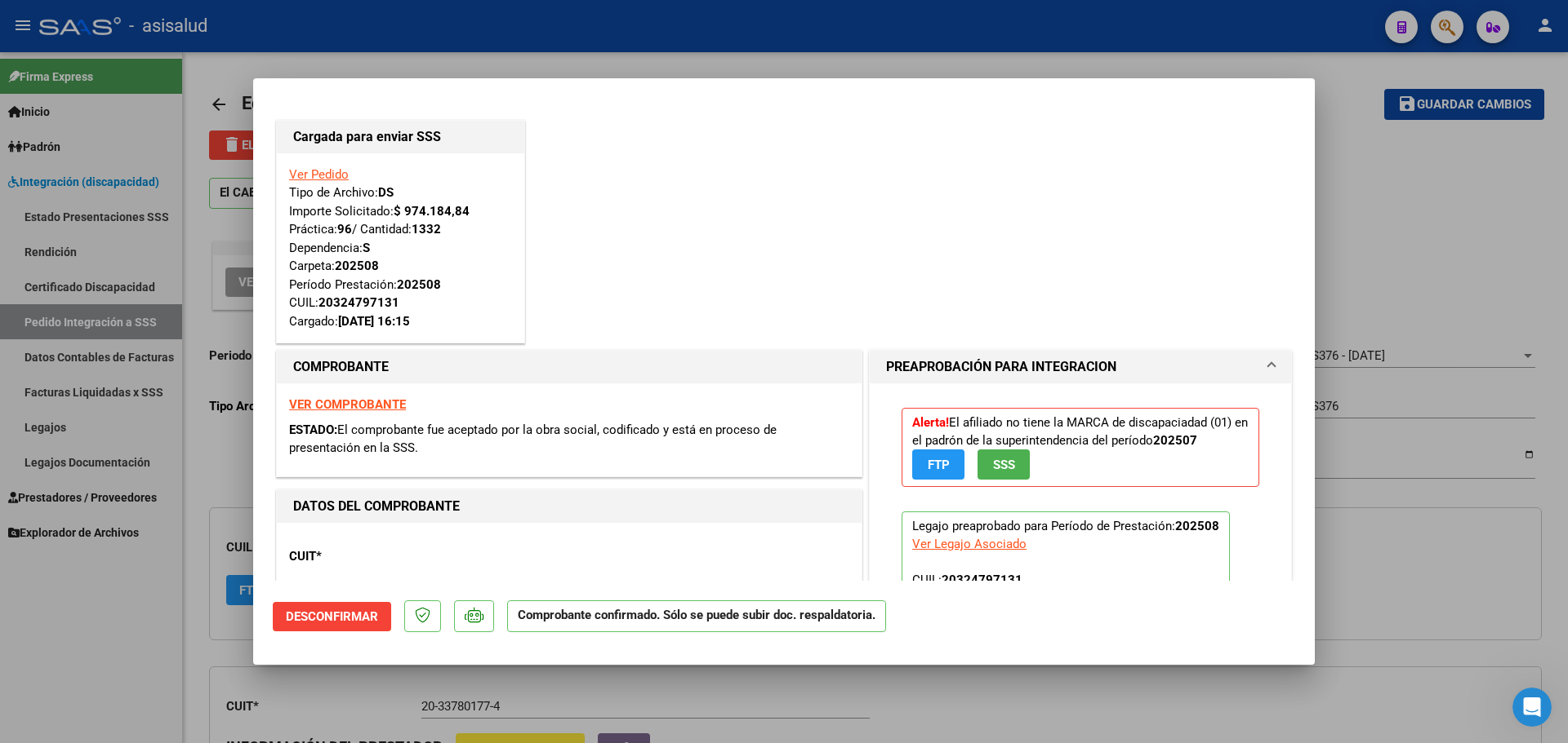
type input "20324797131"
click at [374, 405] on strong "VER COMPROBANTE" at bounding box center [347, 405] width 117 height 15
click at [1503, 250] on div at bounding box center [784, 372] width 1568 height 743
type input "$ 0,00"
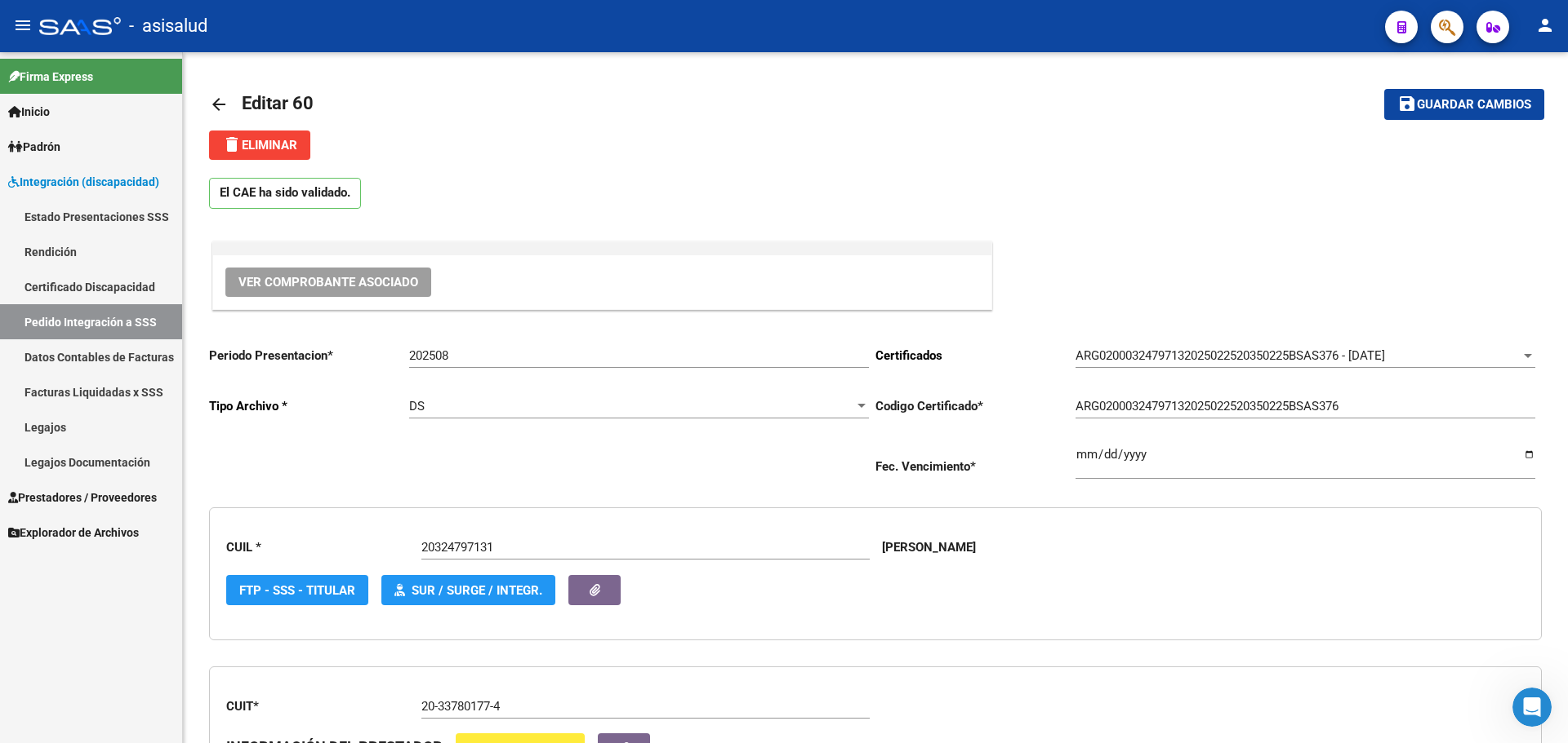
click at [58, 502] on span "Prestadores / Proveedores" at bounding box center [83, 497] width 149 height 18
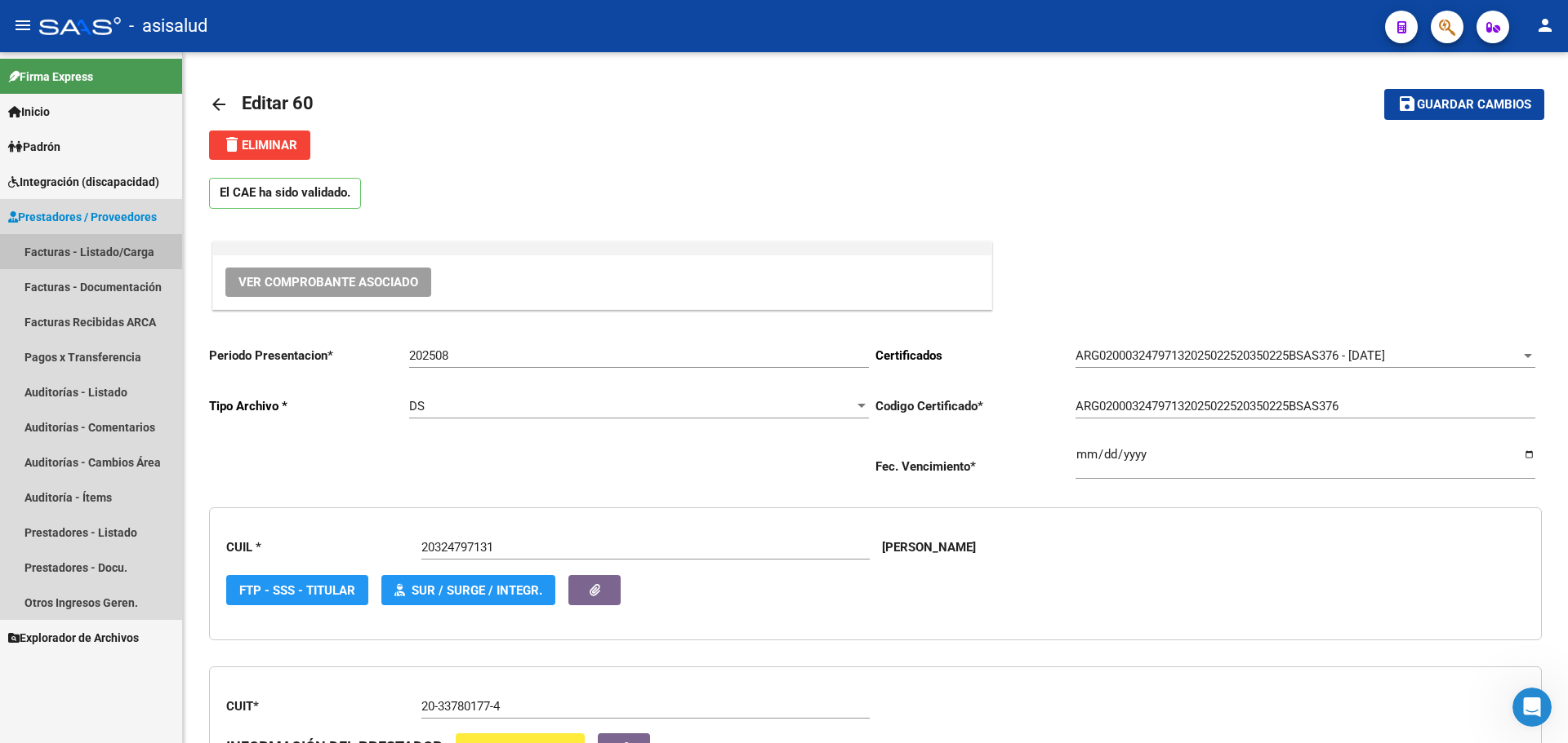
click at [67, 252] on link "Facturas - Listado/Carga" at bounding box center [91, 251] width 182 height 35
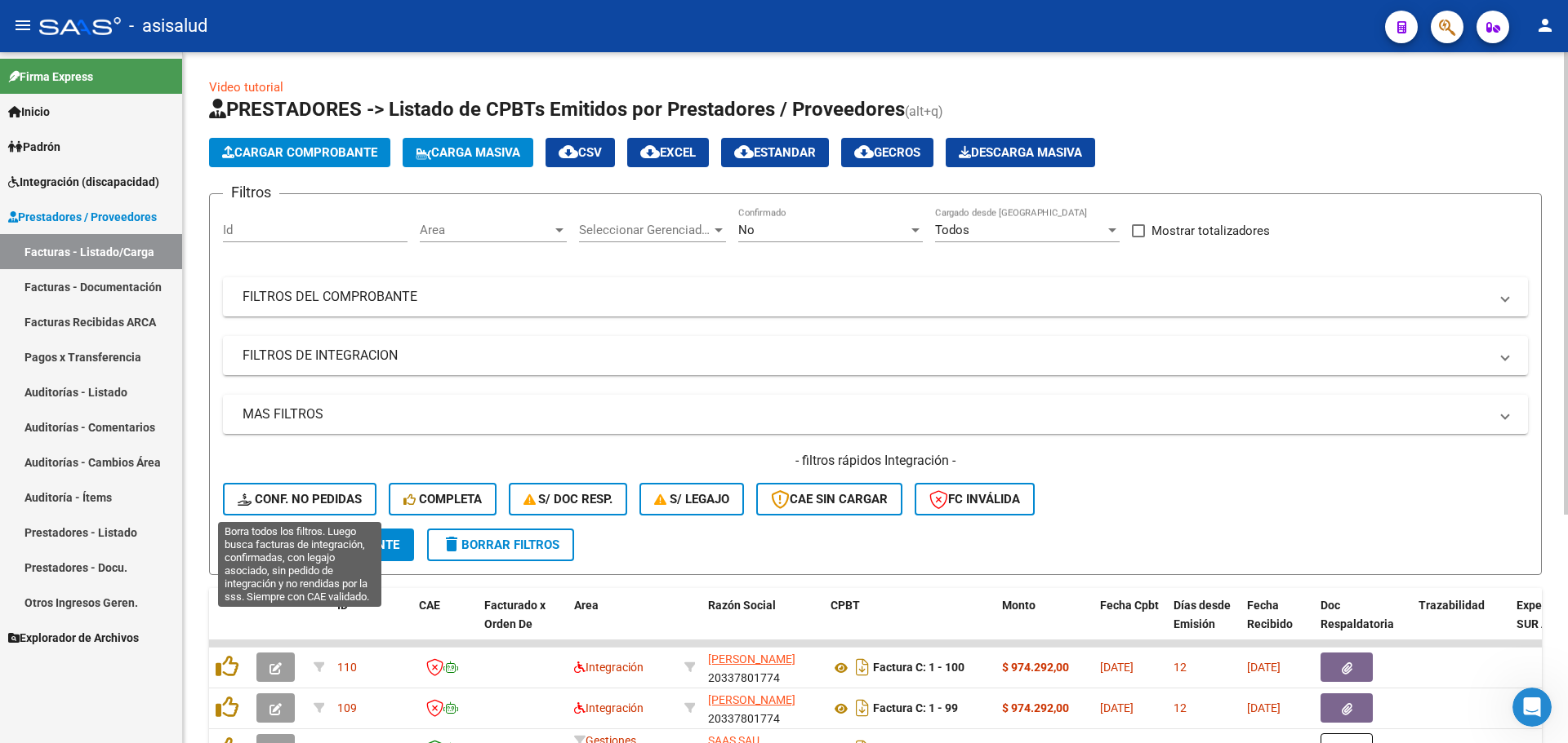
click at [262, 503] on span "Conf. no pedidas" at bounding box center [300, 500] width 125 height 15
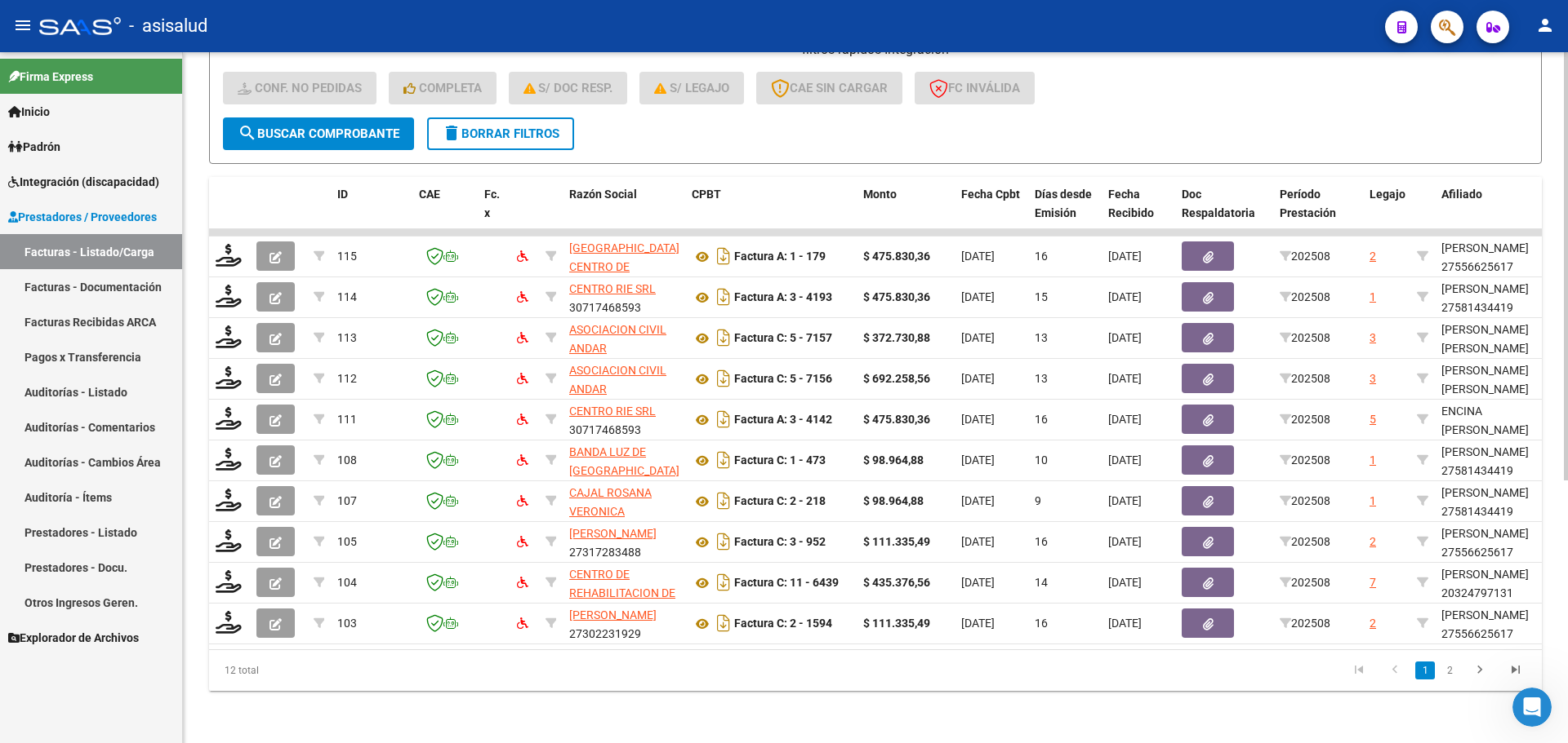
scroll to position [423, 0]
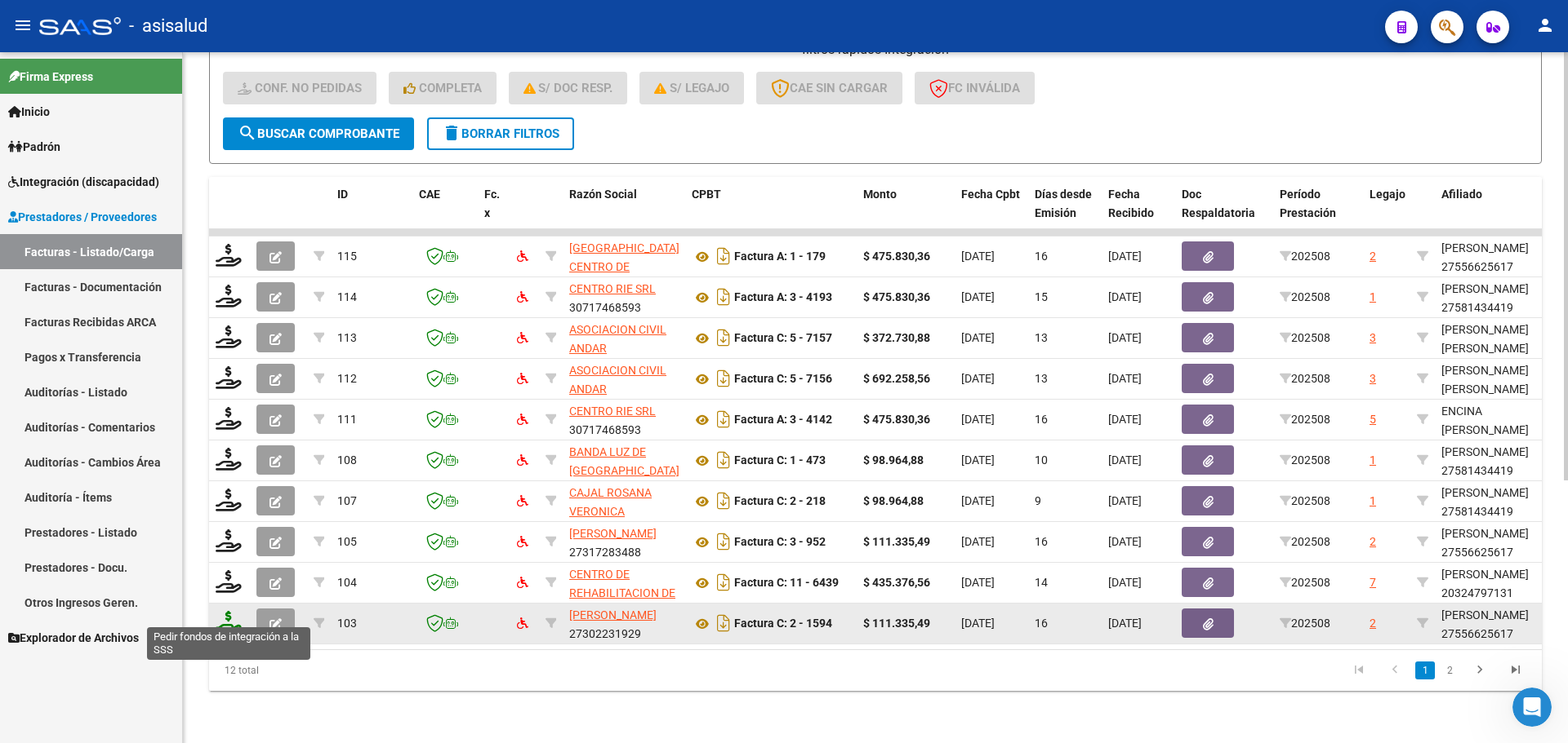
click at [224, 612] on icon at bounding box center [228, 622] width 26 height 23
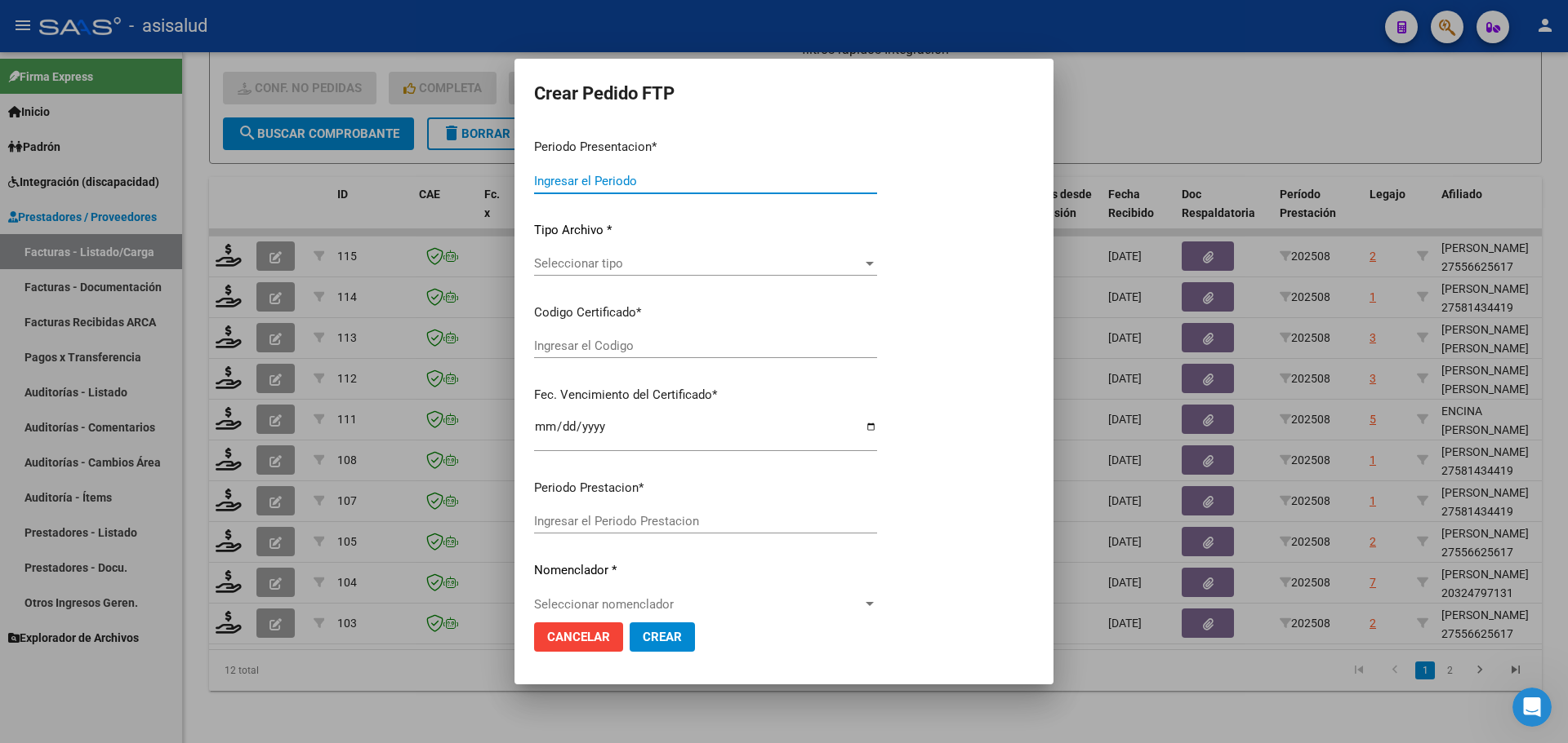
type input "202508"
type input "$ 111.335,49"
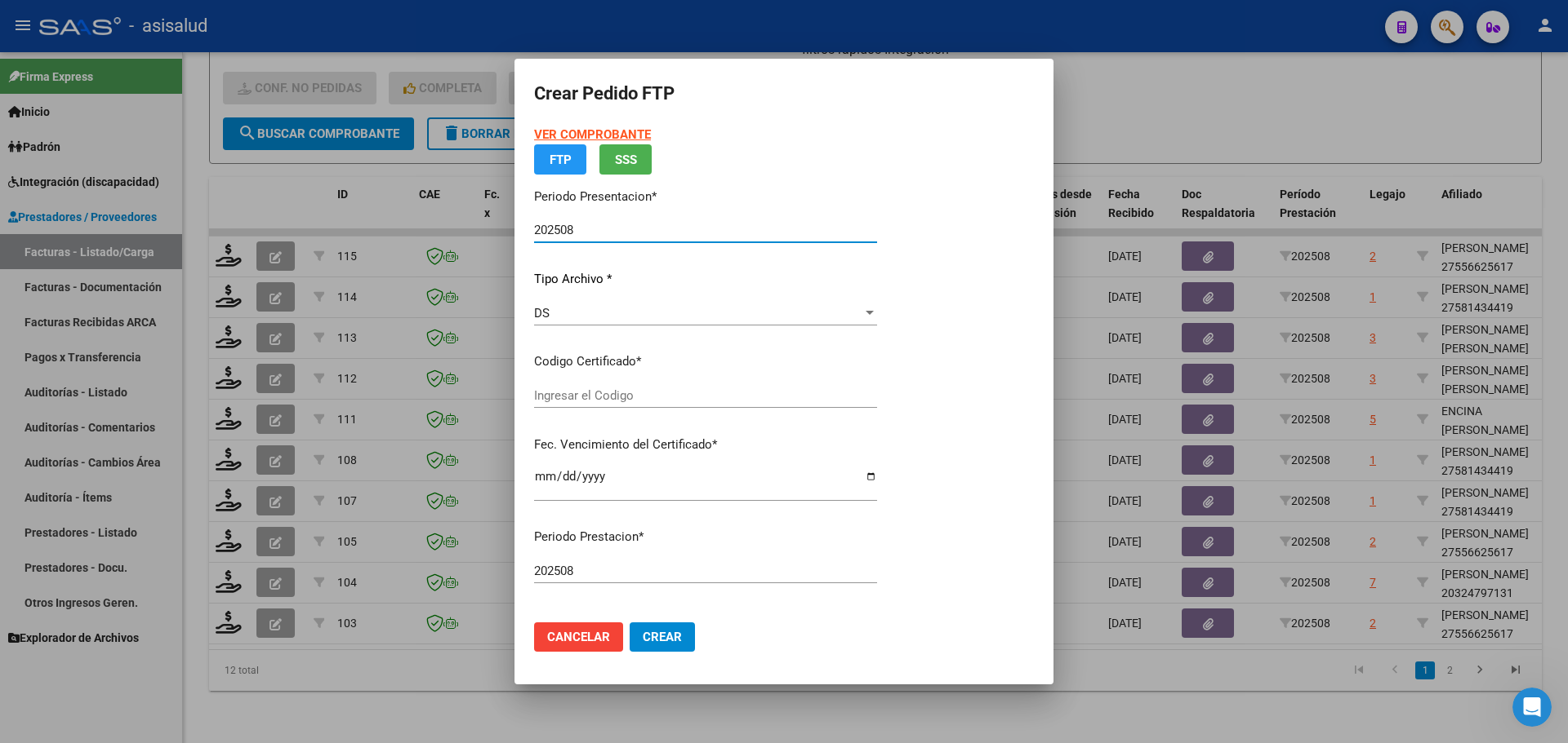
type input "ARG01000556625612024102320261023BSAS311"
type input "2026-10-23"
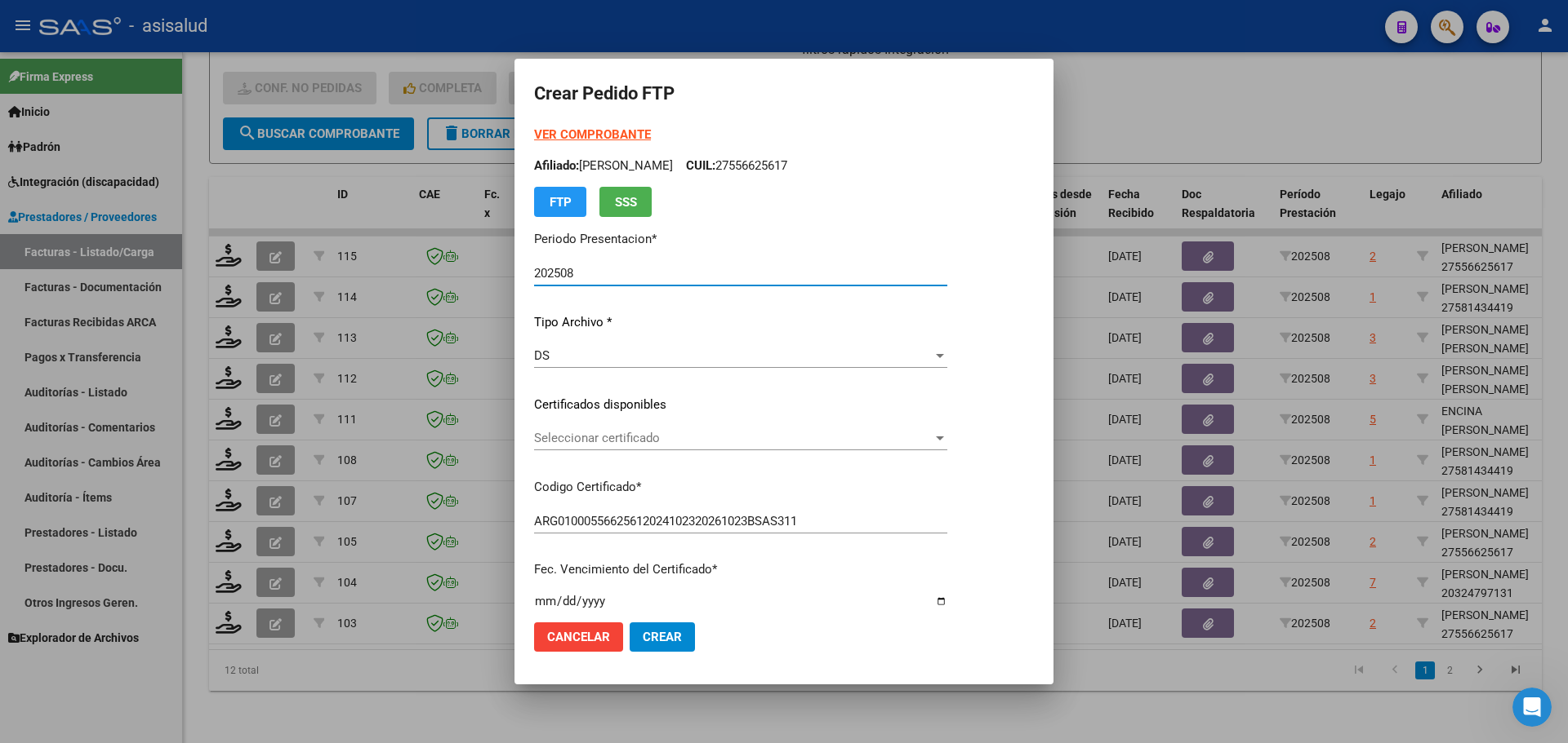
click at [634, 432] on span "Seleccionar certificado" at bounding box center [733, 438] width 398 height 15
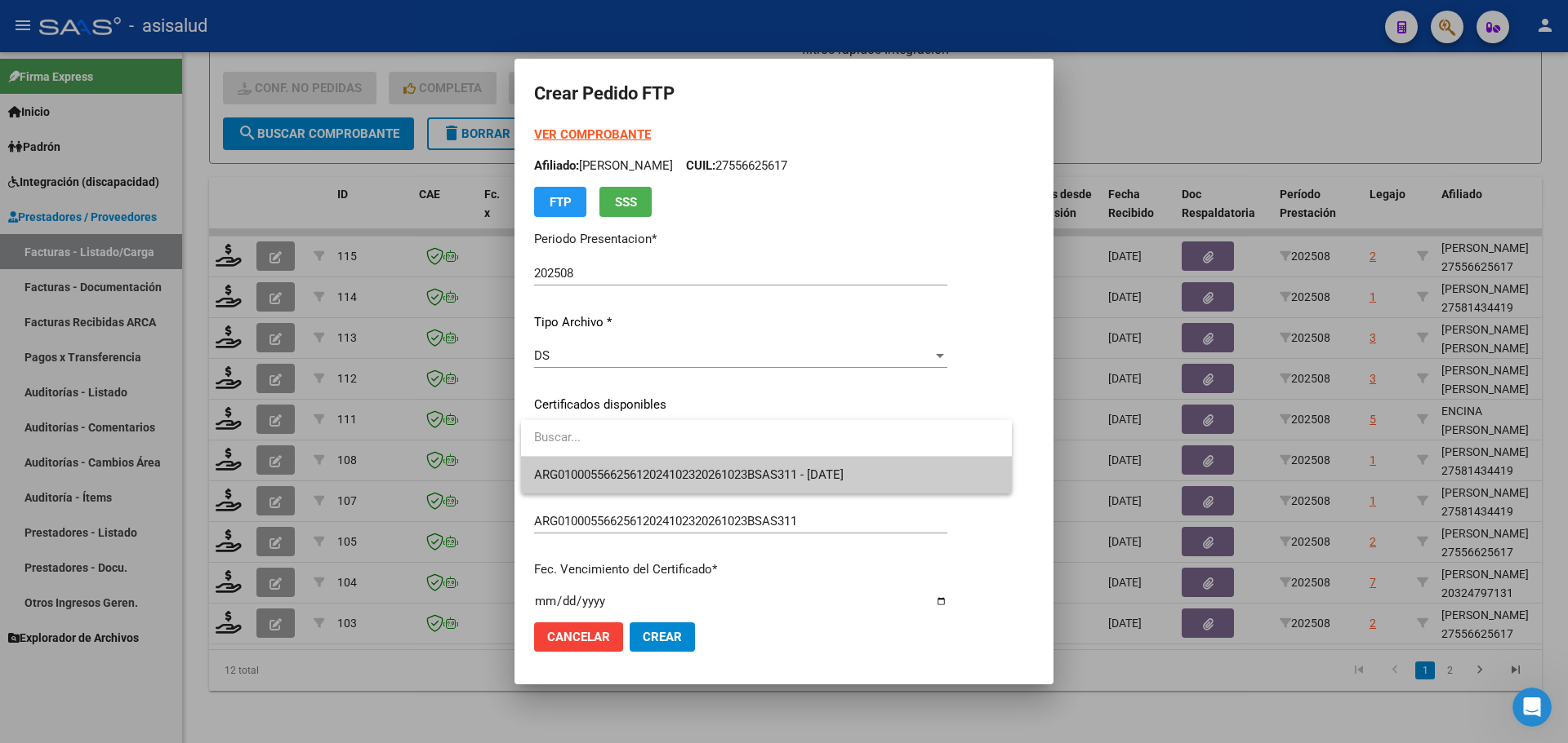
click at [646, 471] on span "ARG01000556625612024102320261023BSAS311 - 2026-10-23" at bounding box center [689, 475] width 309 height 15
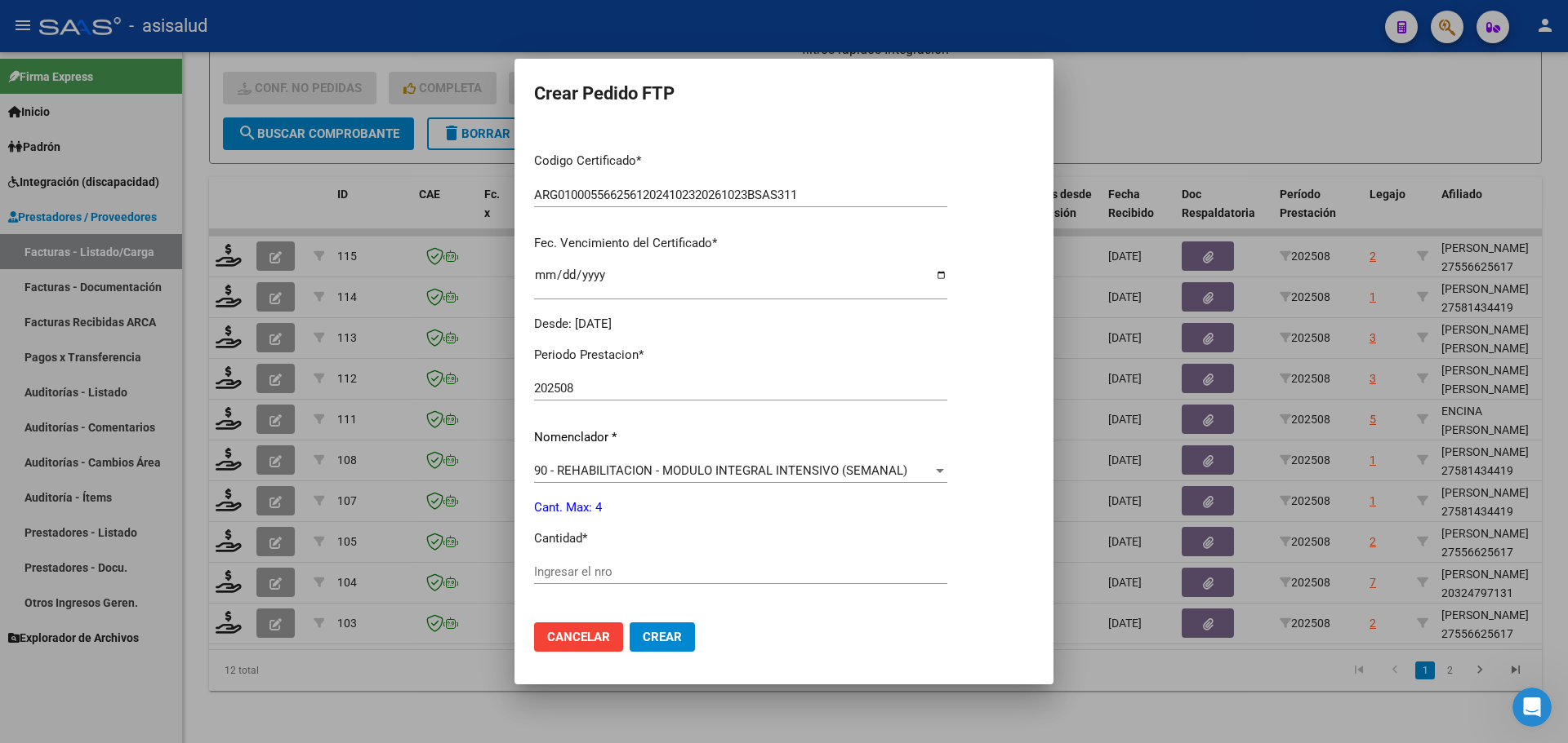
scroll to position [0, 0]
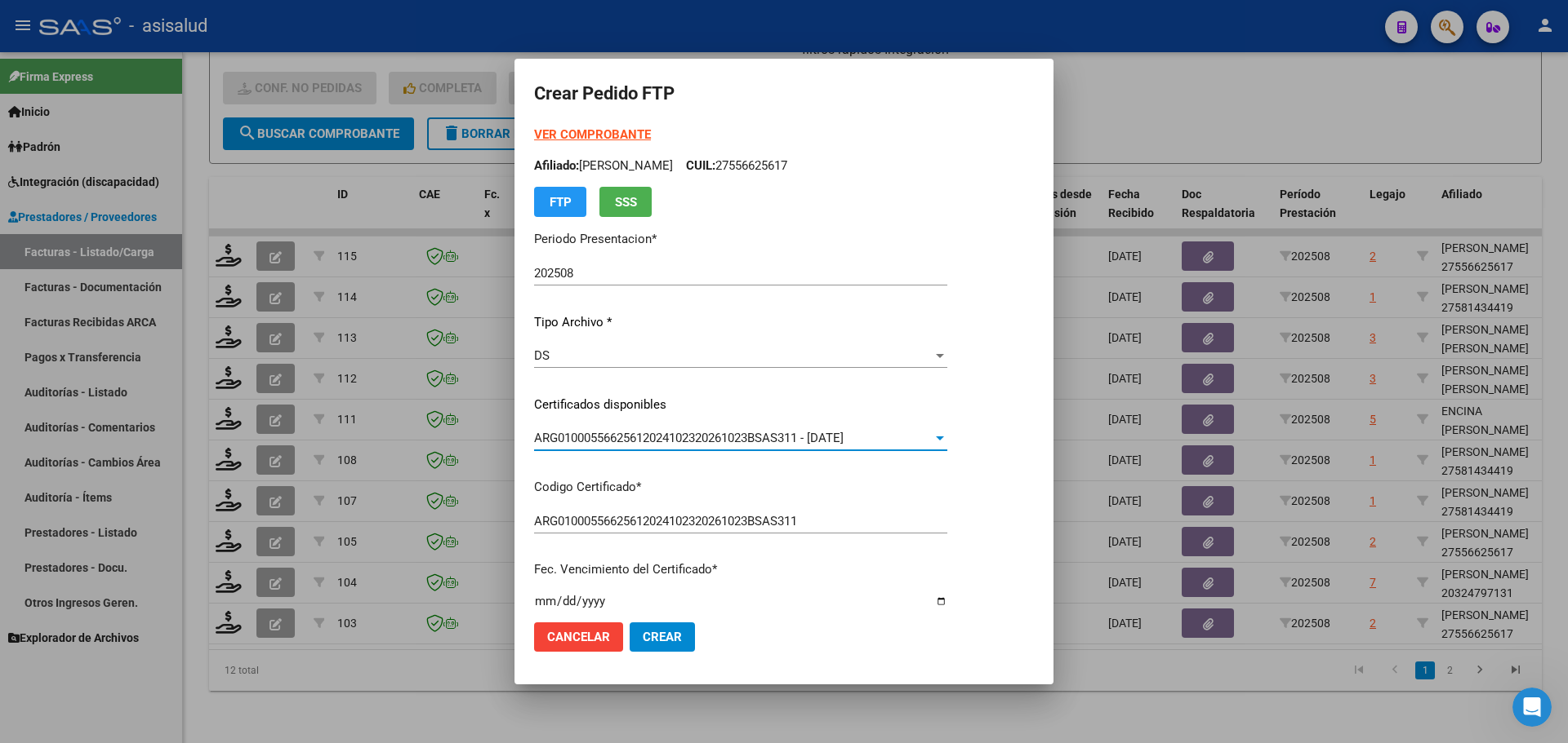
click at [604, 130] on strong "VER COMPROBANTE" at bounding box center [592, 135] width 117 height 15
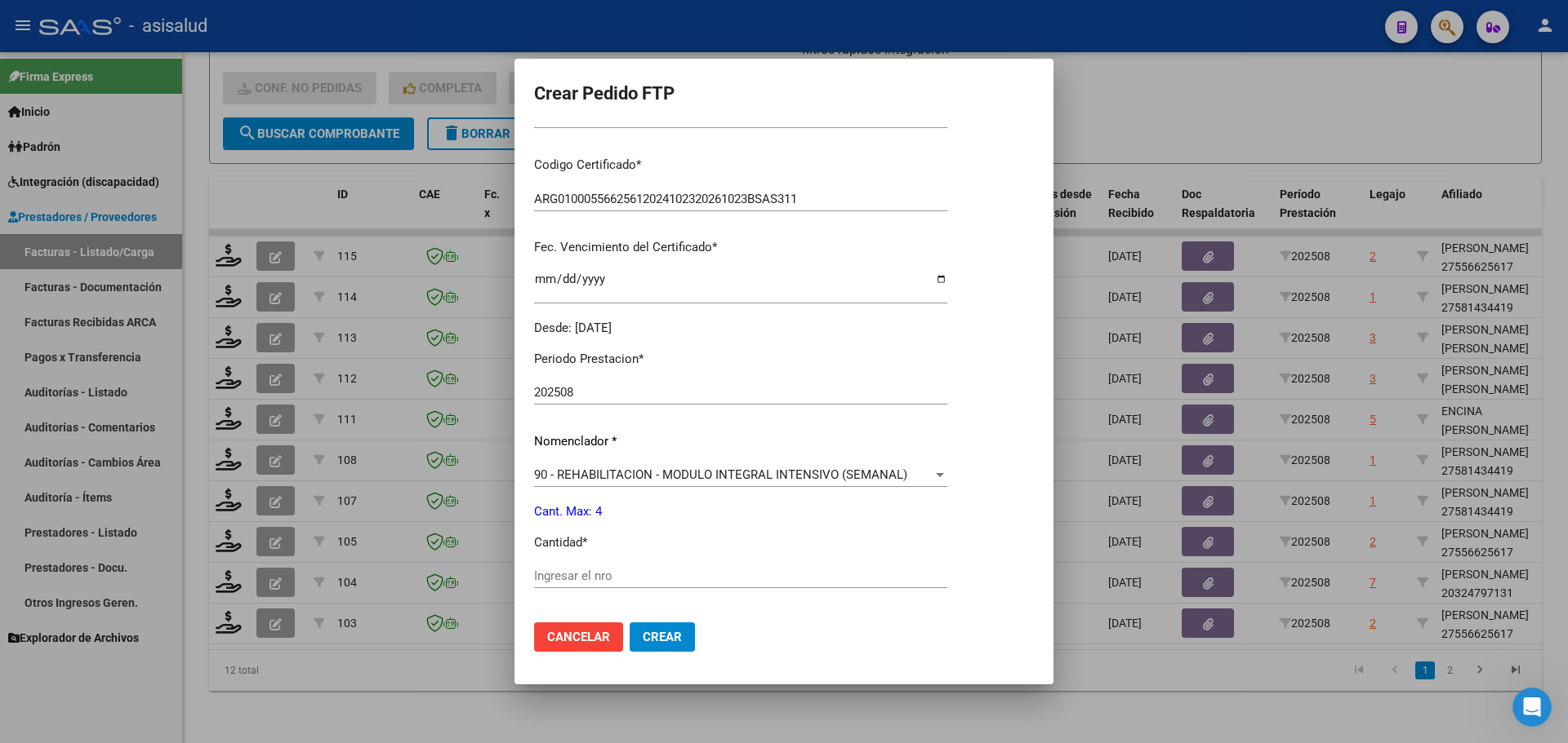
scroll to position [326, 0]
click at [586, 584] on div "Ingresar el nro" at bounding box center [741, 572] width 413 height 25
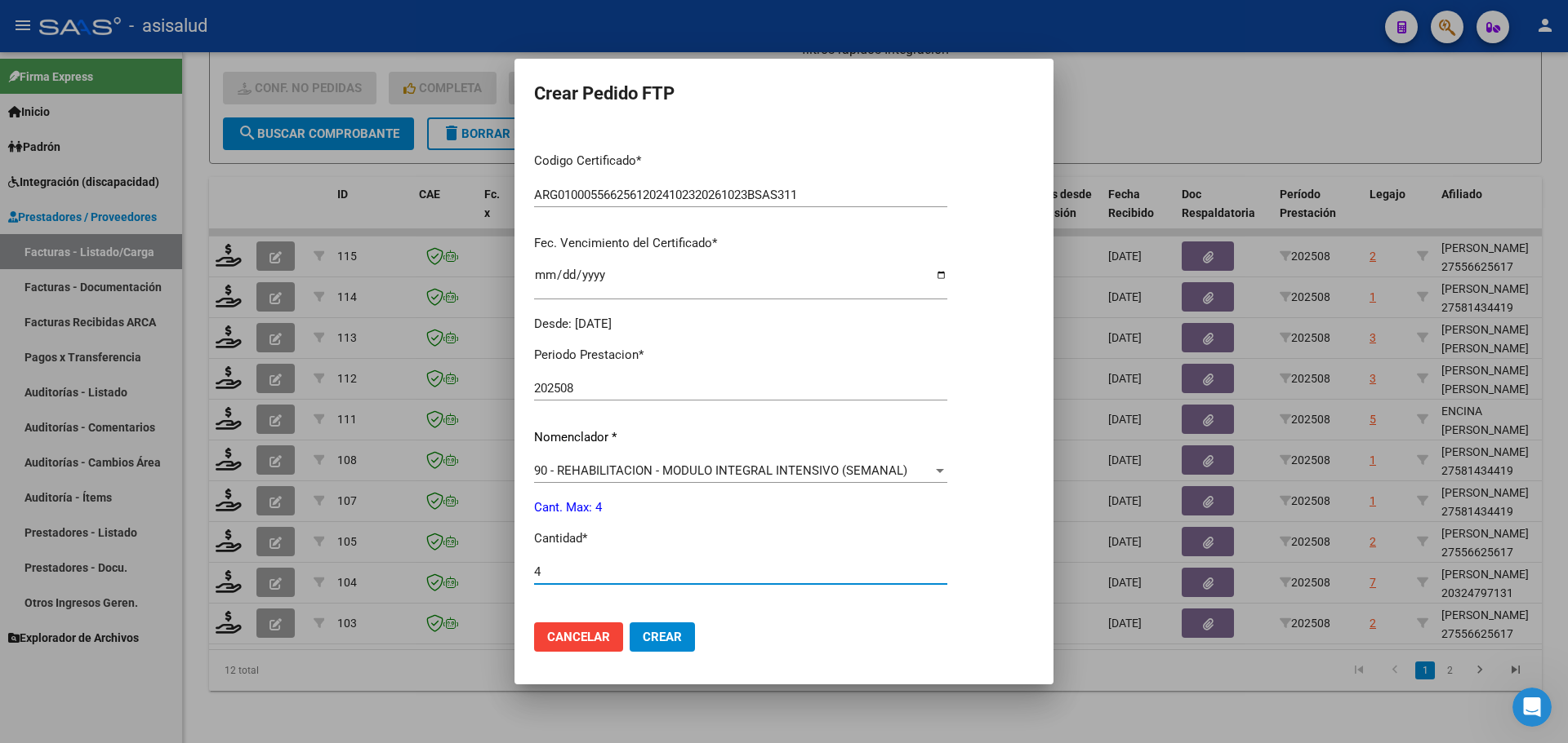
type input "4"
click at [653, 633] on span "Crear" at bounding box center [662, 637] width 40 height 15
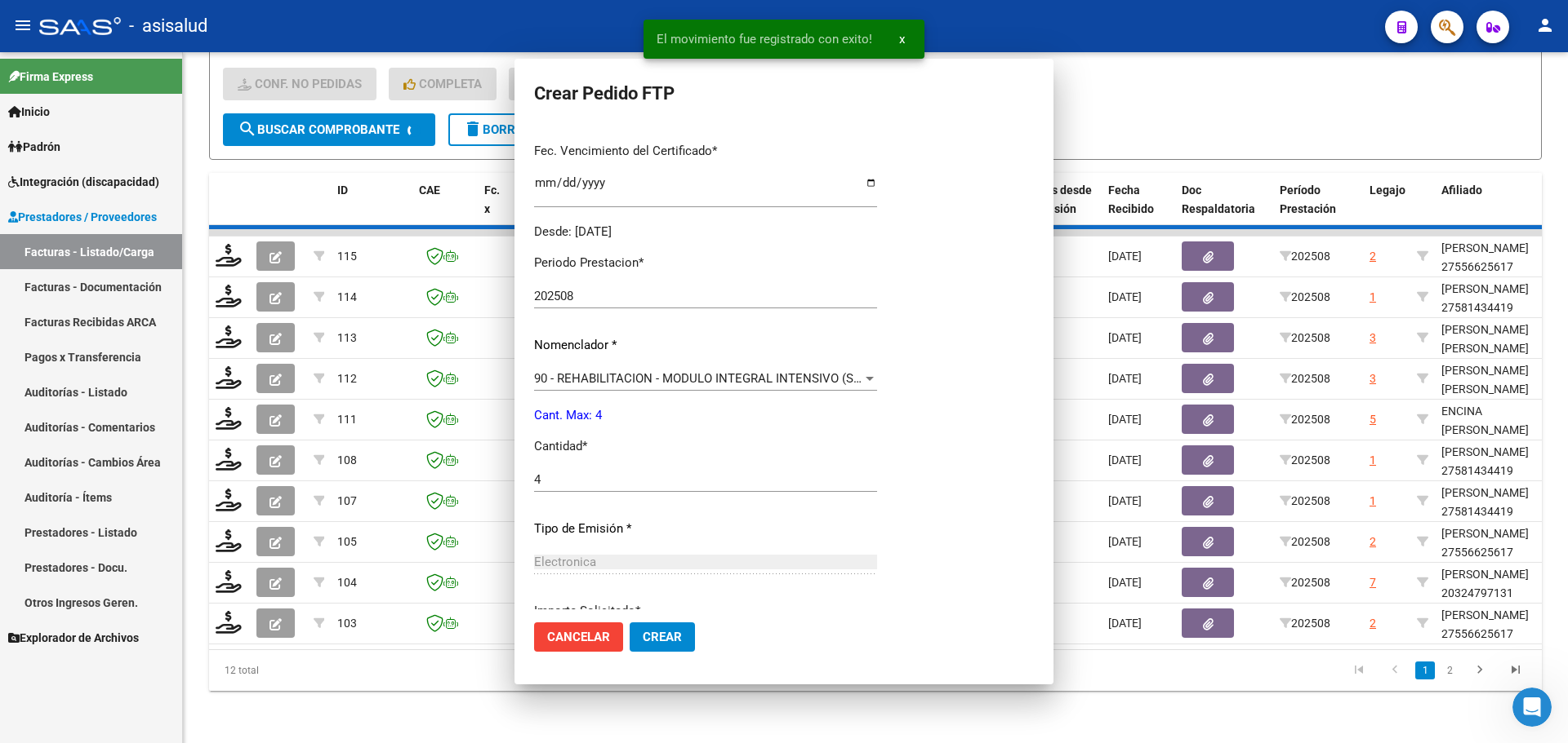
scroll to position [0, 0]
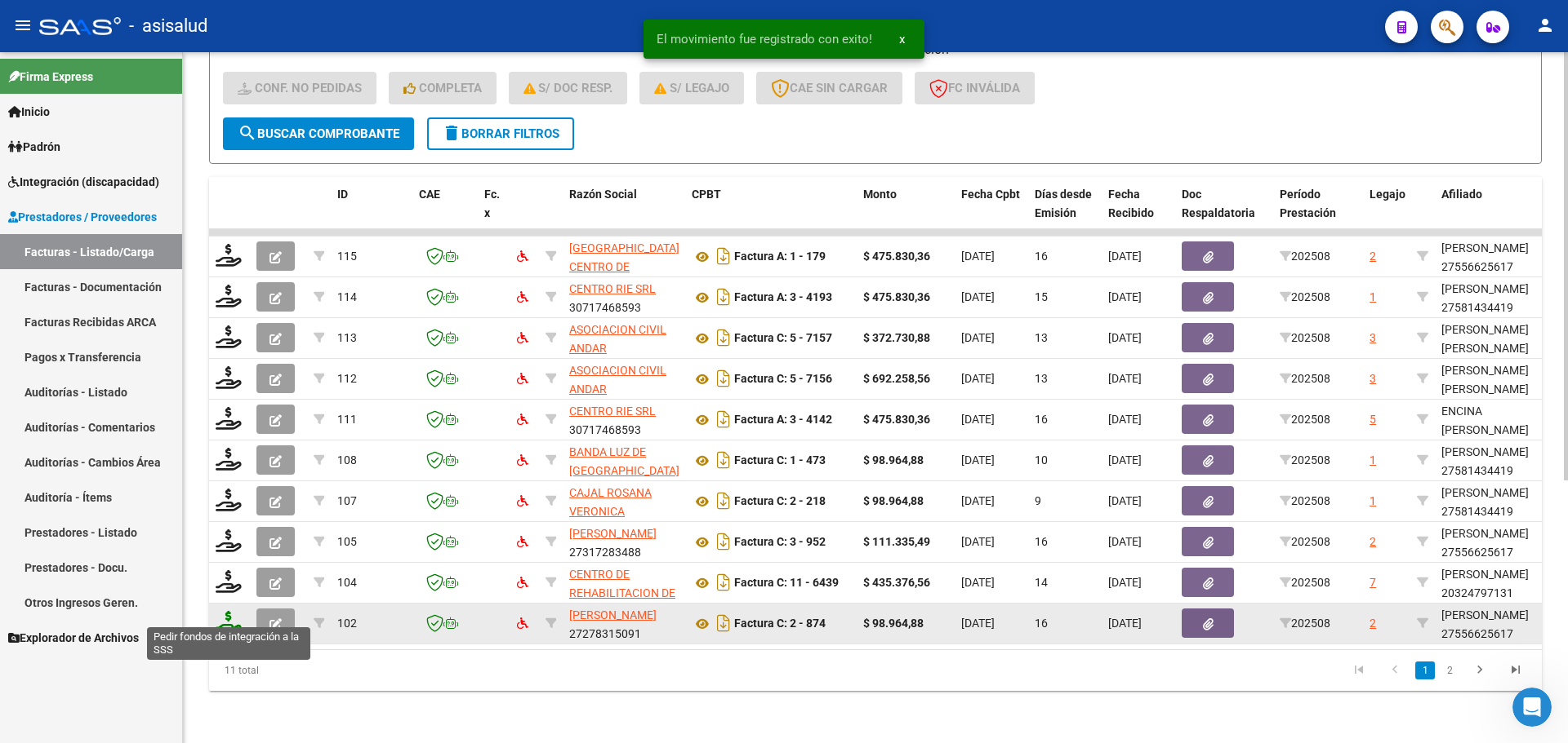
click at [233, 618] on icon at bounding box center [228, 622] width 26 height 23
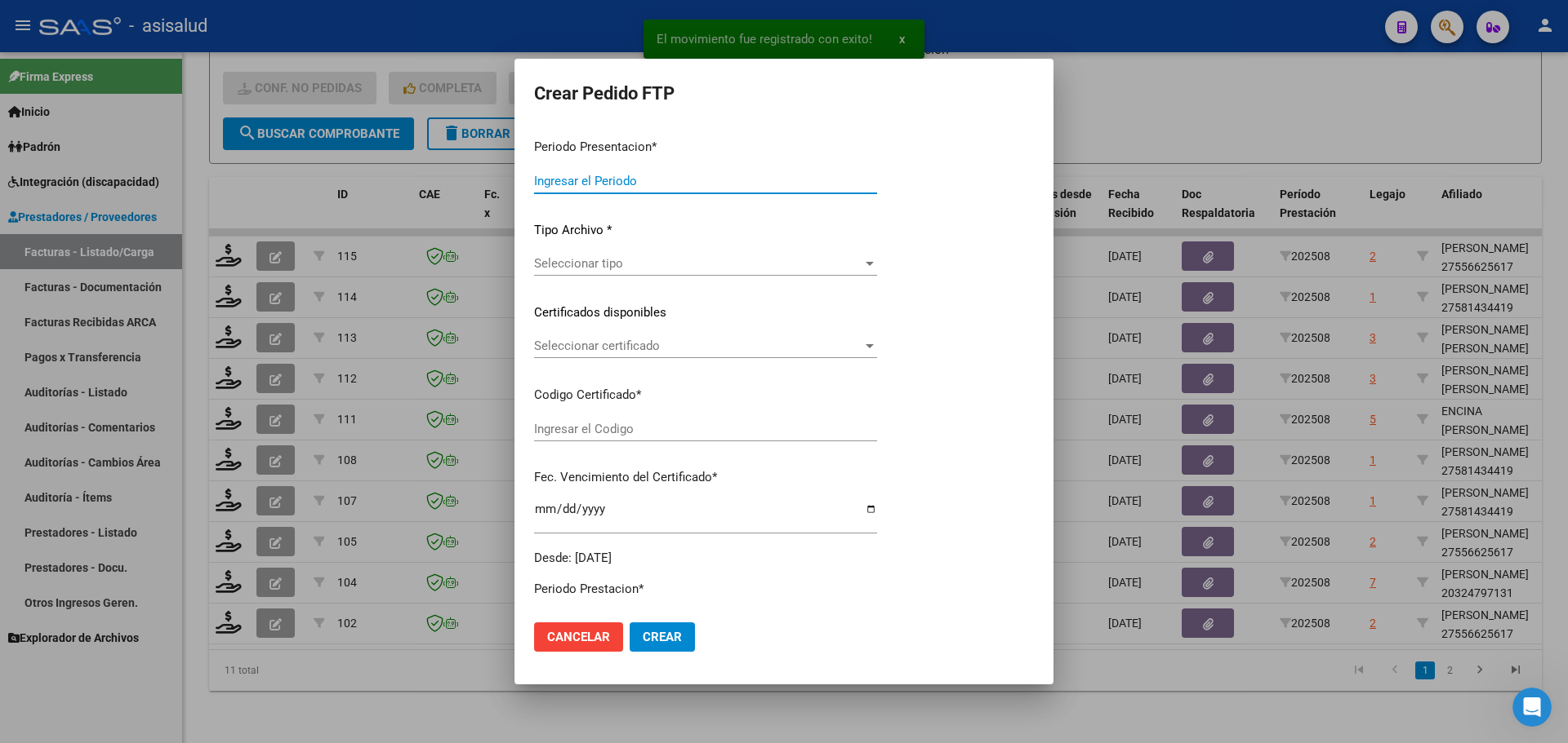
type input "202508"
type input "$ 98.964,88"
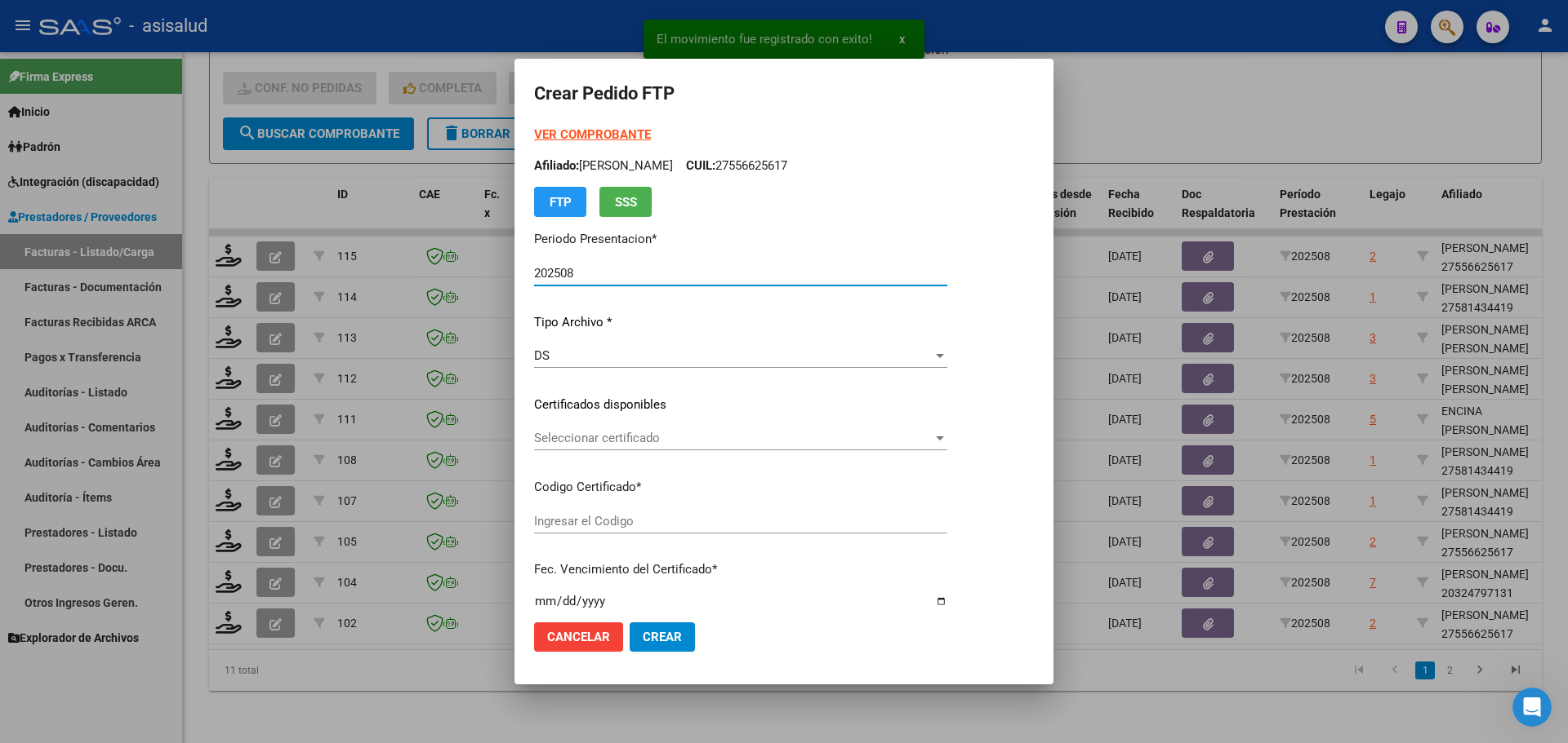
type input "ARG01000556625612024102320261023BSAS311"
type input "2026-10-23"
click at [657, 437] on span "Seleccionar certificado" at bounding box center [733, 438] width 398 height 15
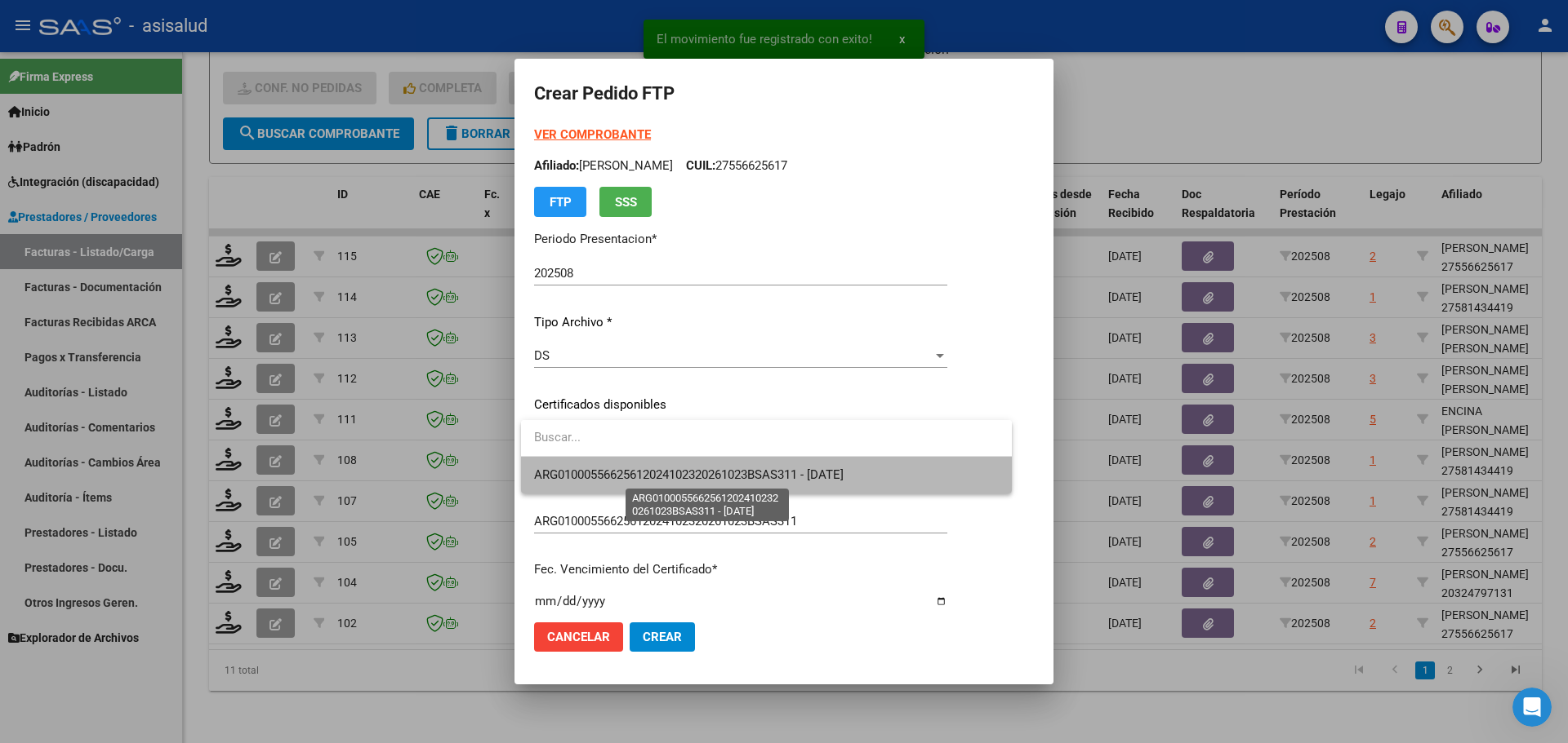
click at [667, 468] on span "ARG01000556625612024102320261023BSAS311 - 2026-10-23" at bounding box center [689, 475] width 309 height 15
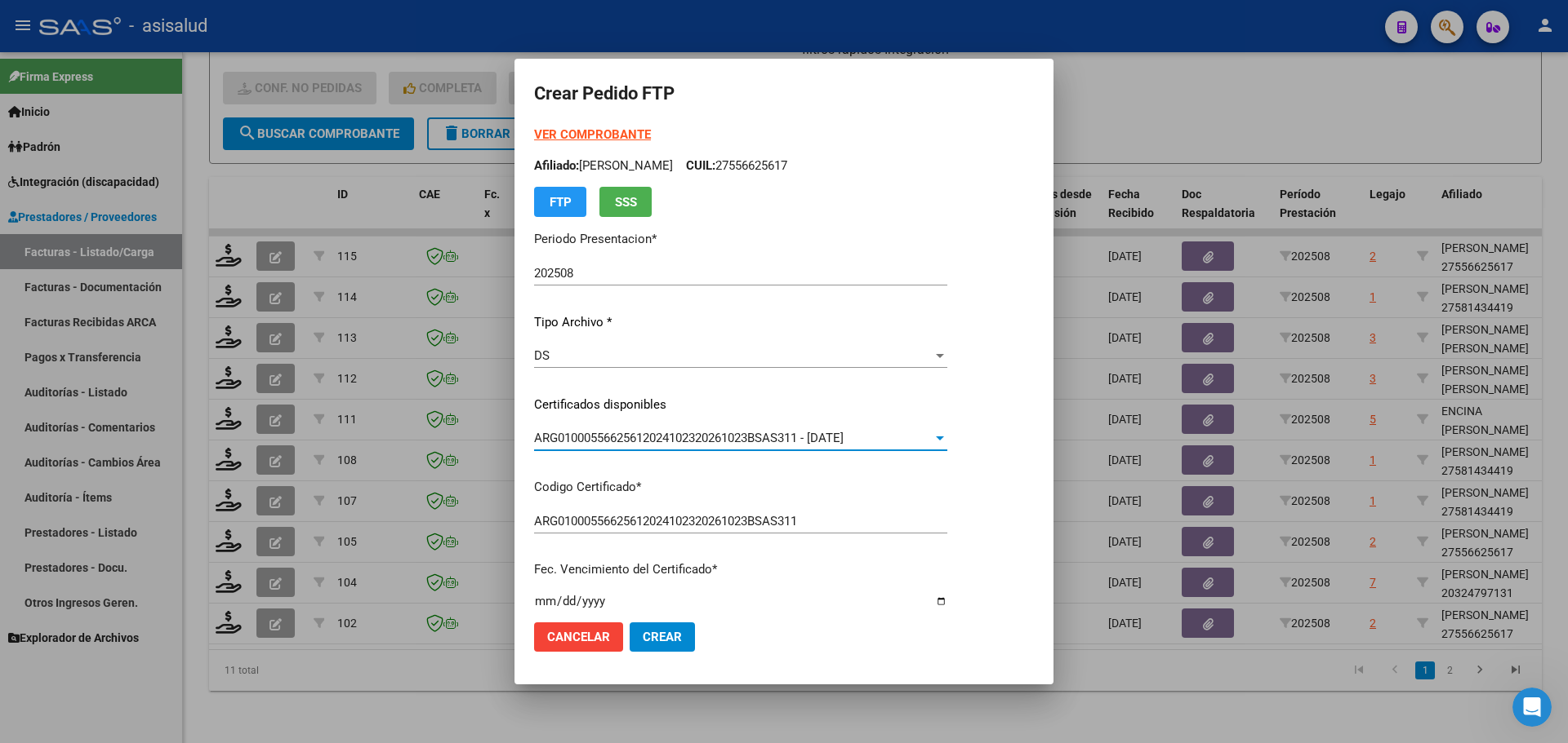
click at [603, 130] on strong "VER COMPROBANTE" at bounding box center [592, 135] width 117 height 15
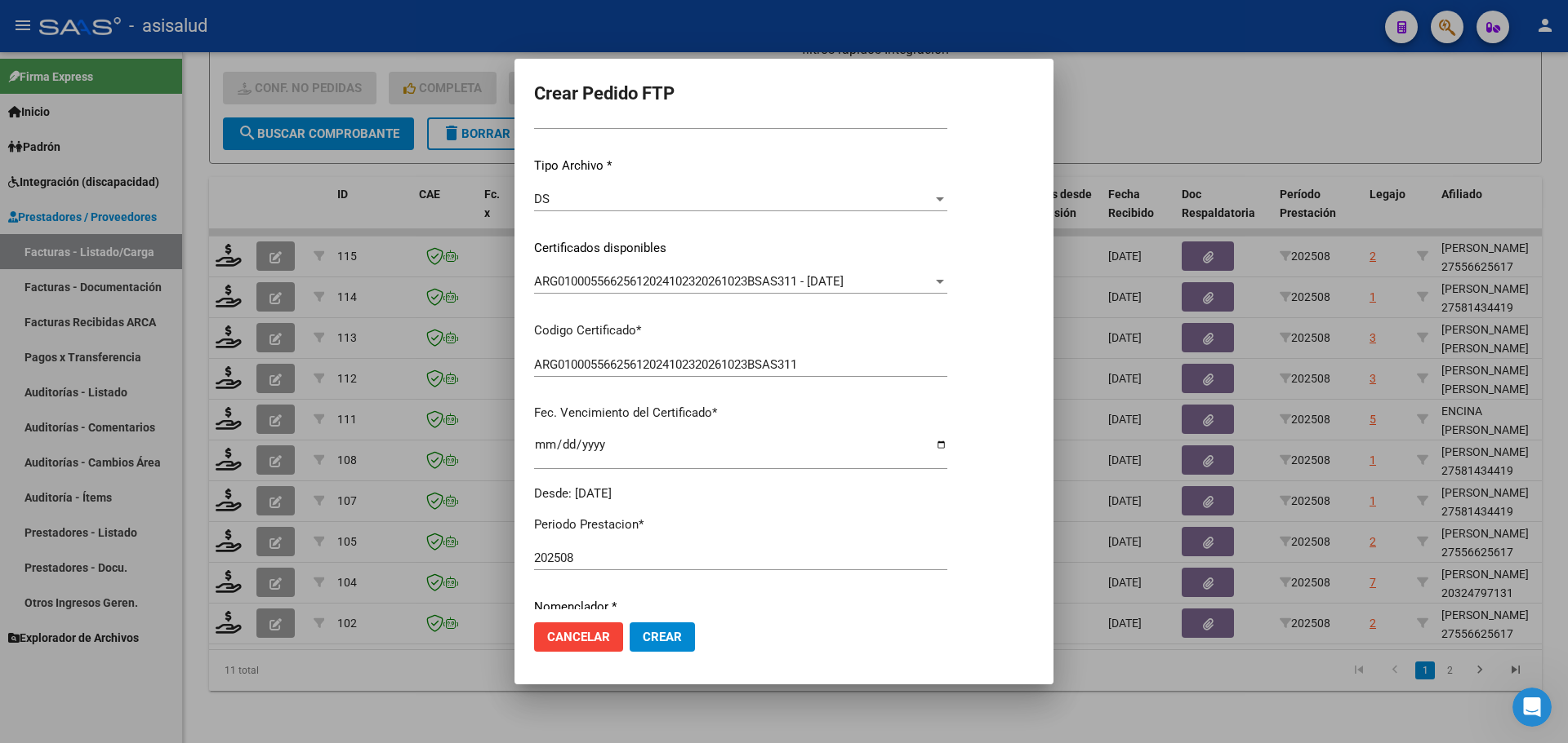
scroll to position [326, 0]
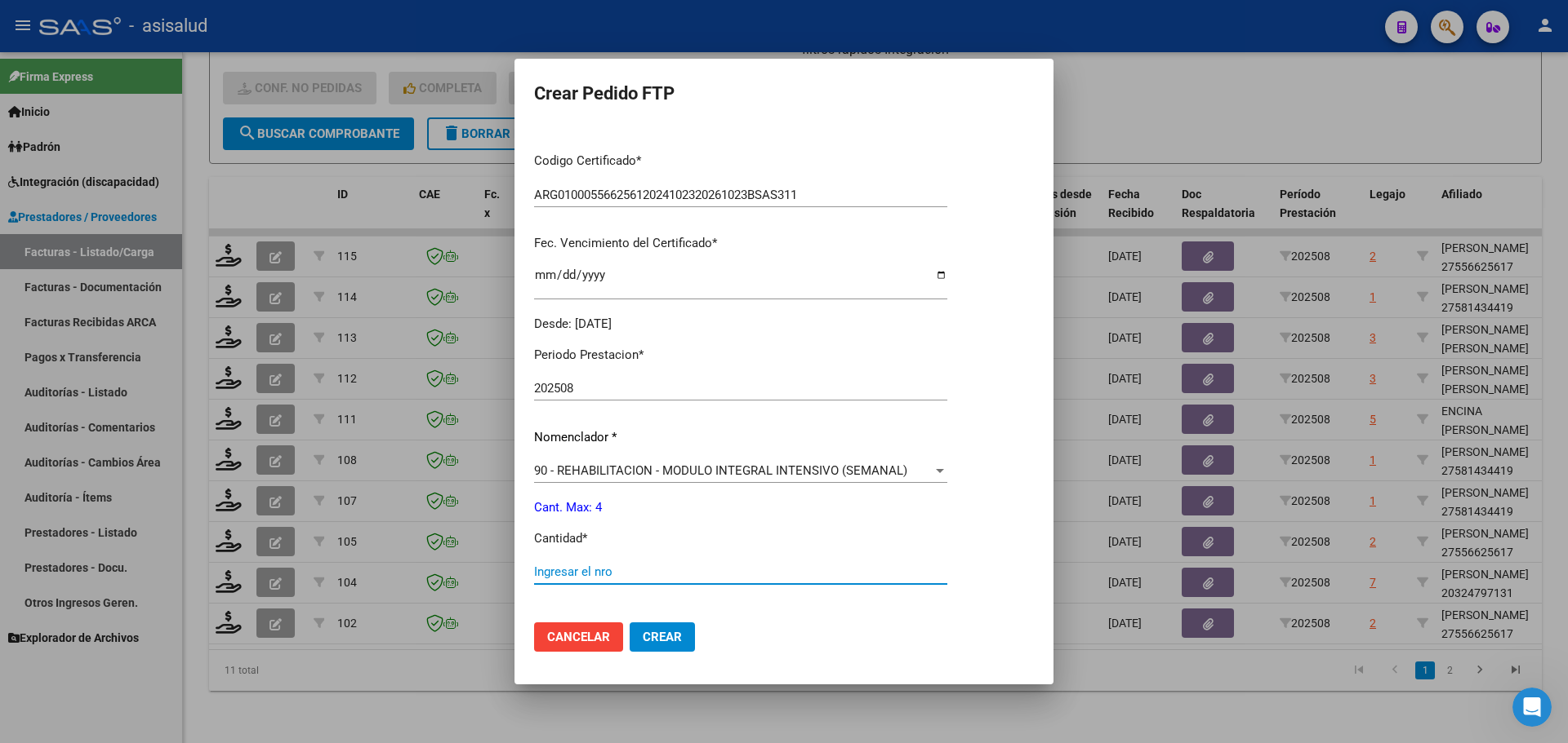
click at [569, 568] on input "Ingresar el nro" at bounding box center [741, 572] width 413 height 15
type input "4"
click at [674, 636] on span "Crear" at bounding box center [662, 637] width 40 height 15
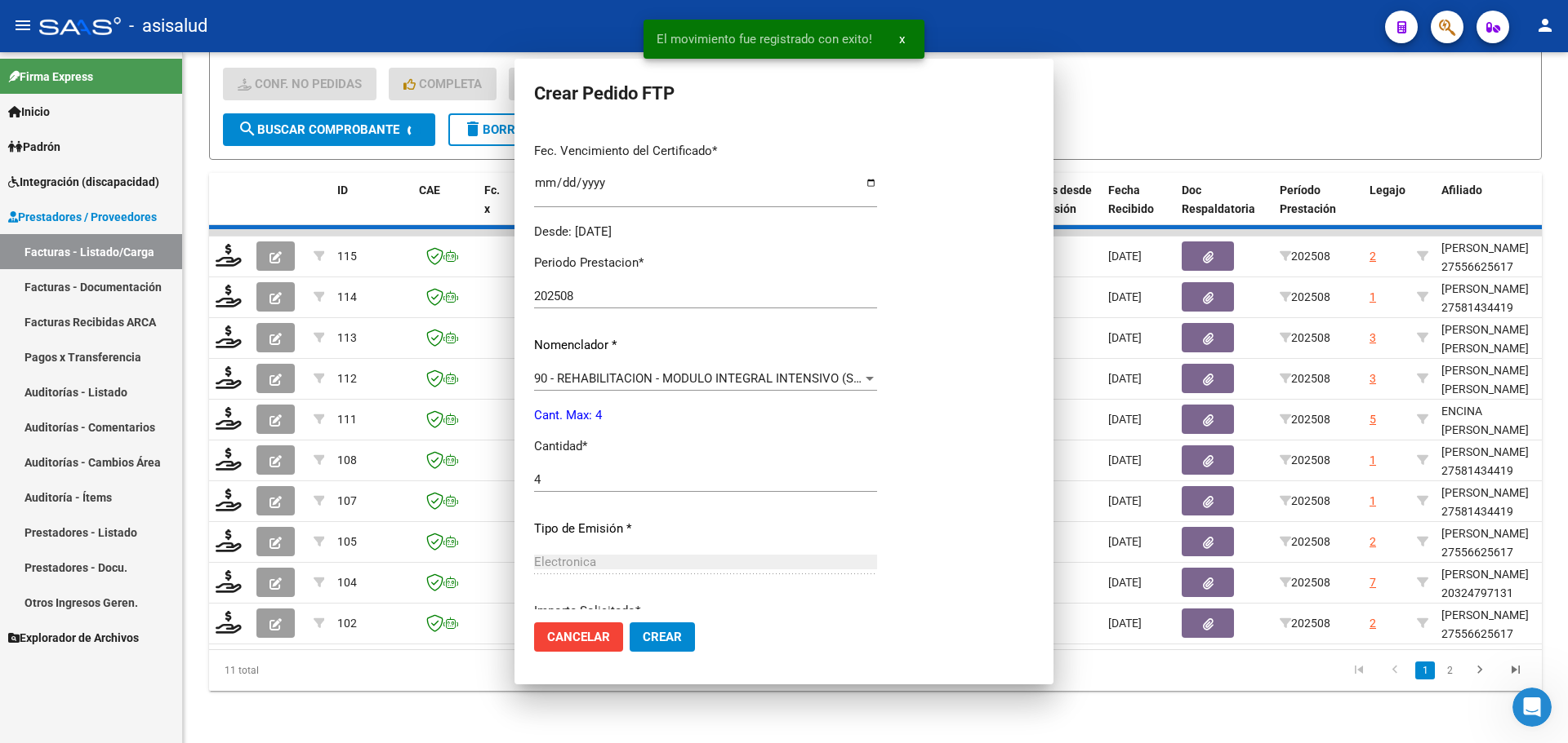
scroll to position [0, 0]
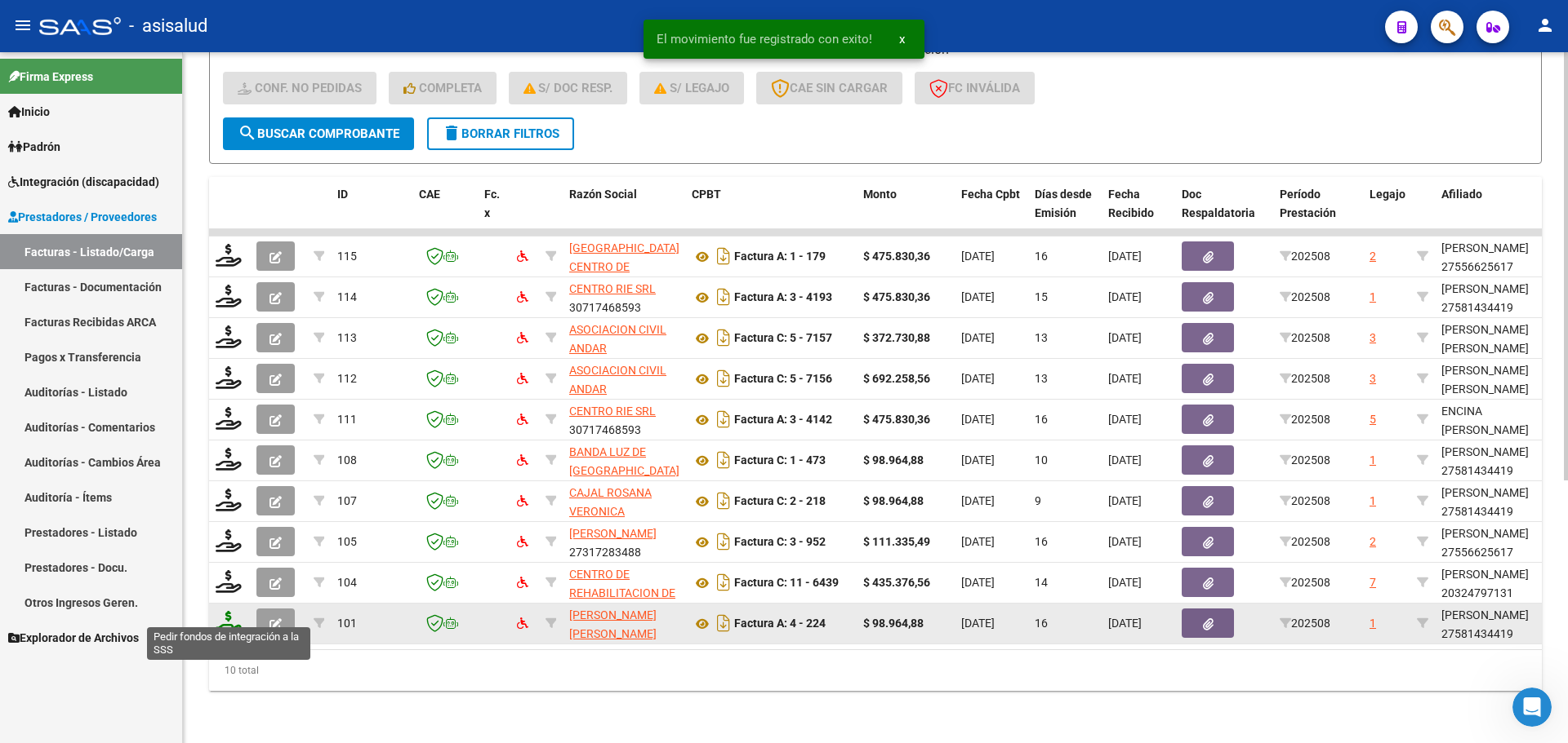
click at [227, 611] on icon at bounding box center [228, 622] width 26 height 23
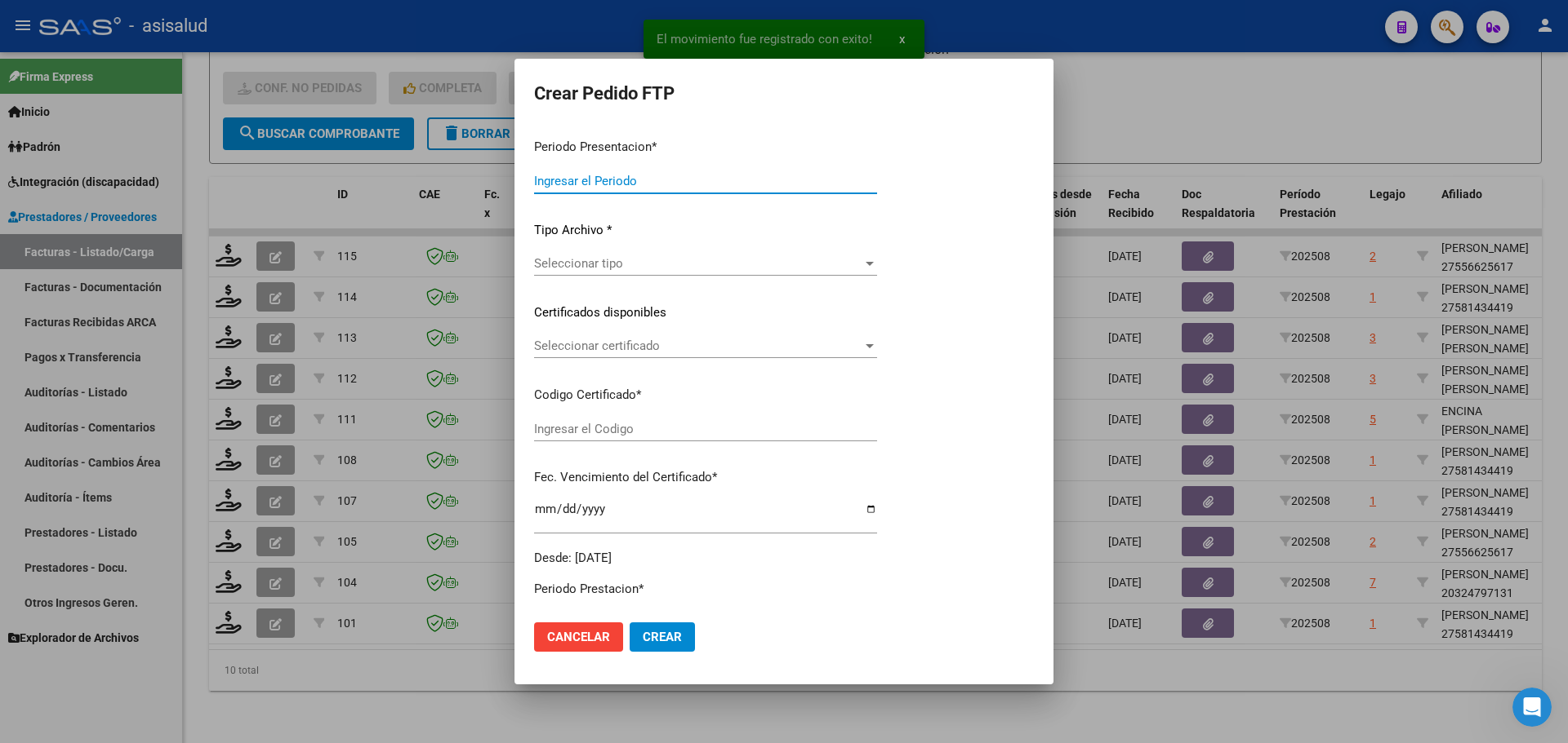
type input "202508"
type input "$ 98.964,88"
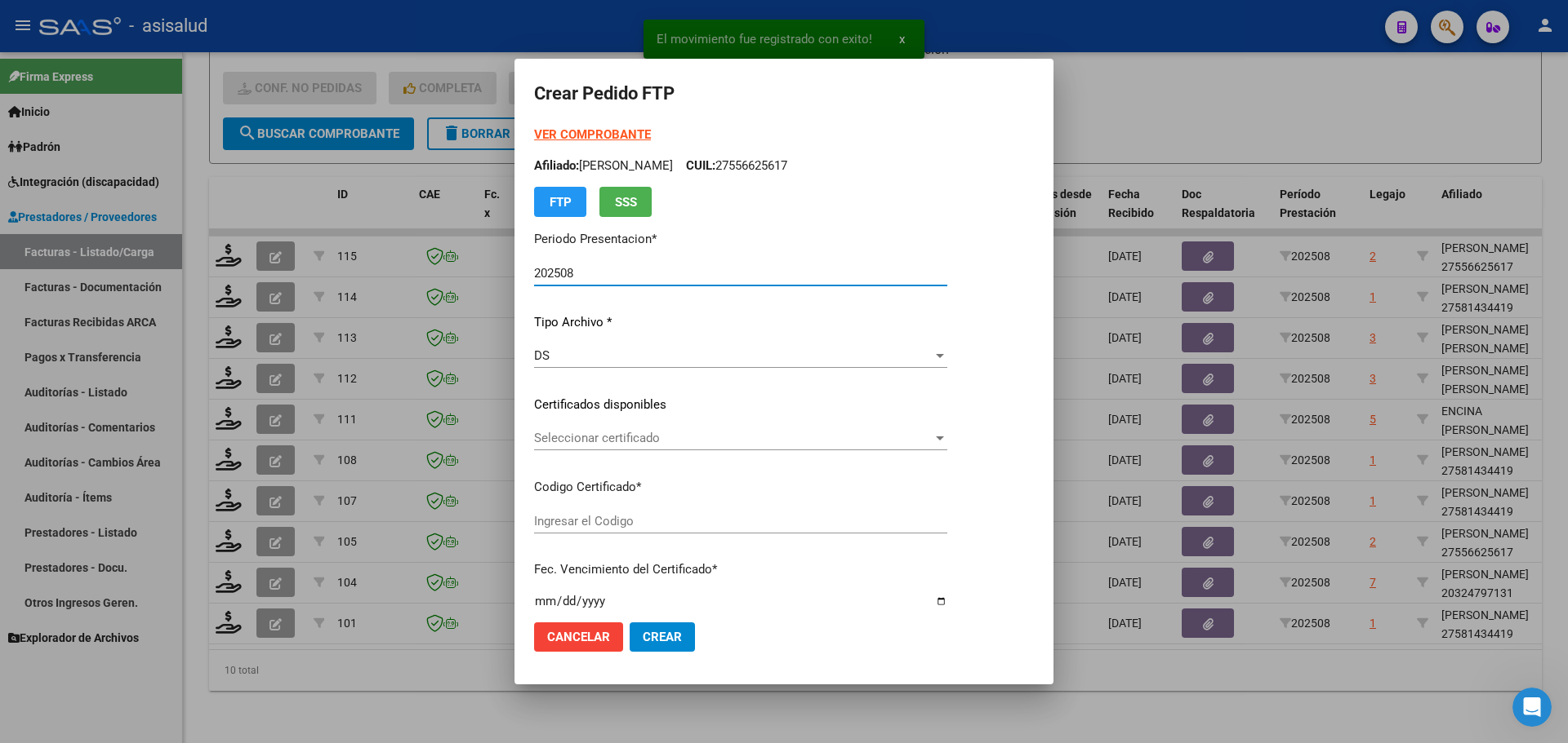
type input "ARG01000581434412025012320280123BSAS427"
type input "2028-01-23"
click at [626, 438] on span "Seleccionar certificado" at bounding box center [733, 438] width 398 height 15
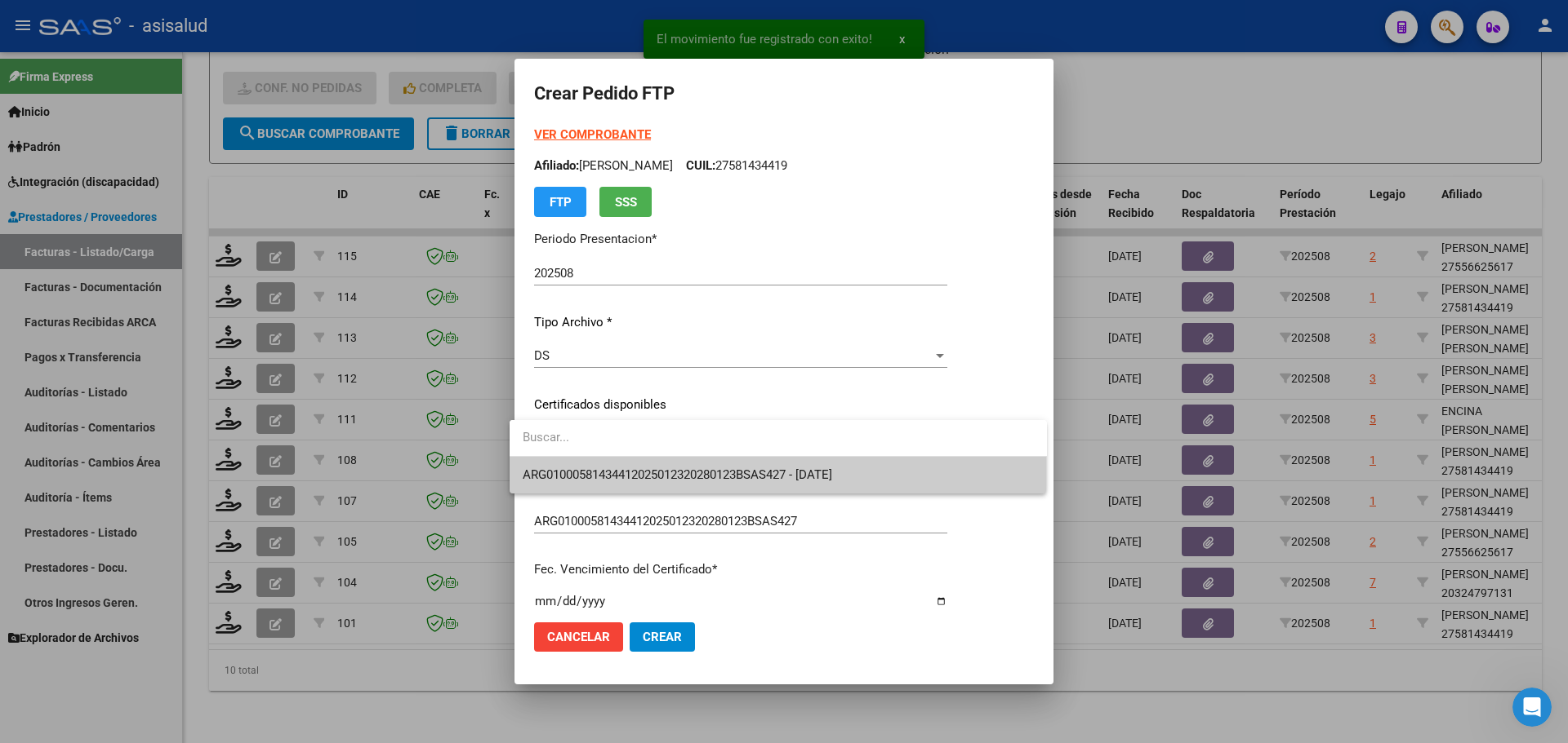
click at [635, 464] on span "ARG01000581434412025012320280123BSAS427 - 2028-01-23" at bounding box center [778, 475] width 511 height 37
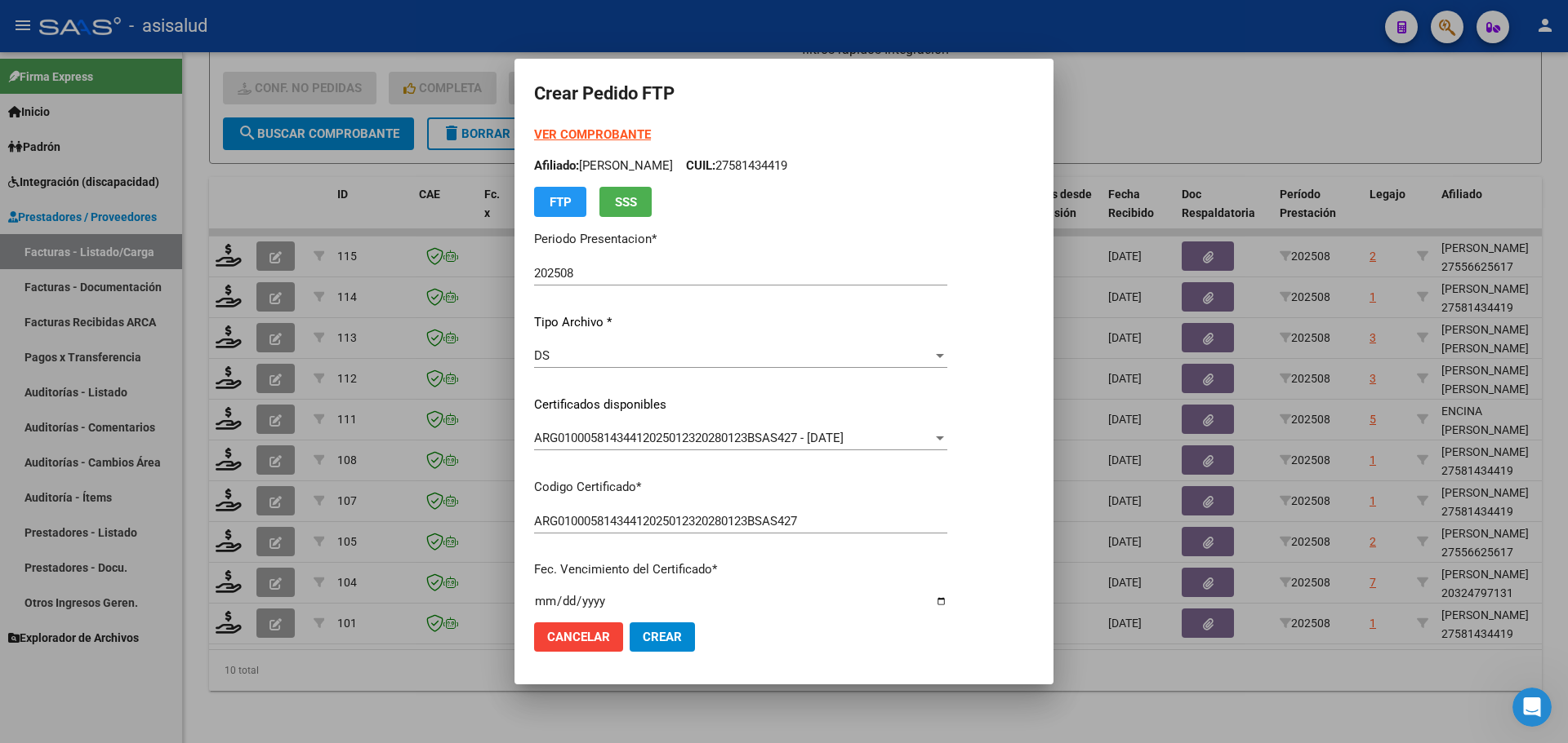
click at [617, 131] on strong "VER COMPROBANTE" at bounding box center [592, 135] width 117 height 15
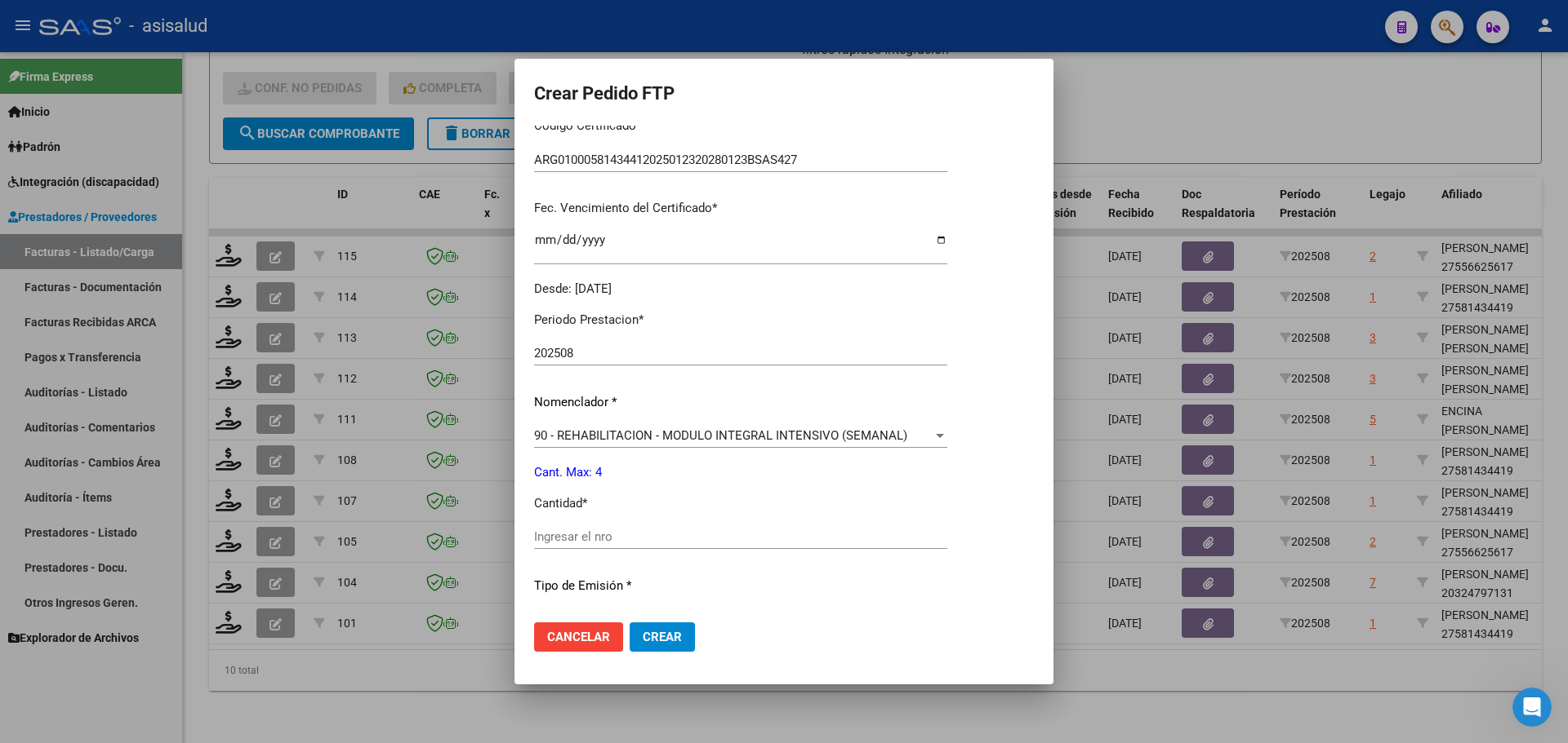
scroll to position [408, 0]
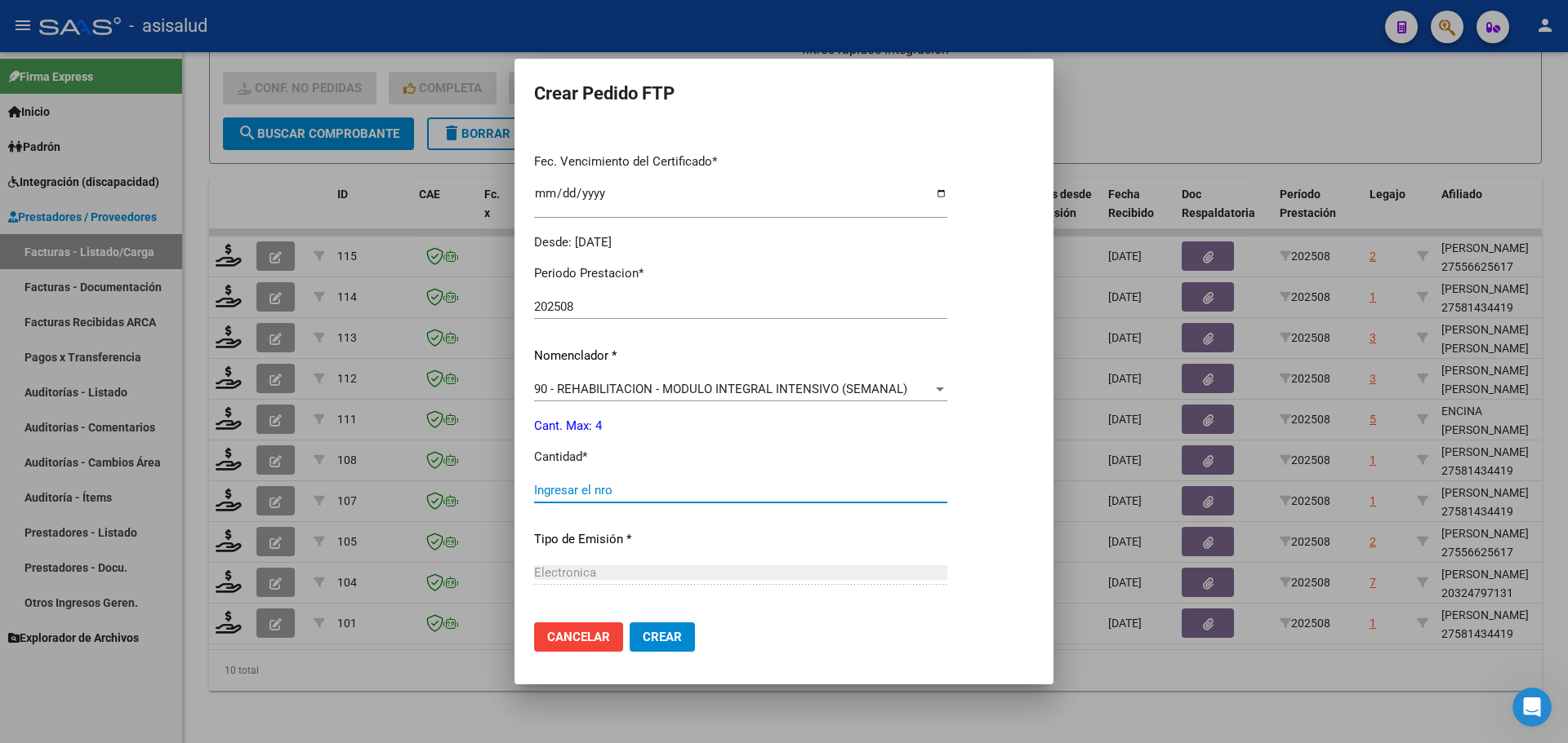
click at [586, 484] on input "Ingresar el nro" at bounding box center [741, 490] width 413 height 15
type input "4"
click at [668, 637] on span "Crear" at bounding box center [662, 637] width 40 height 15
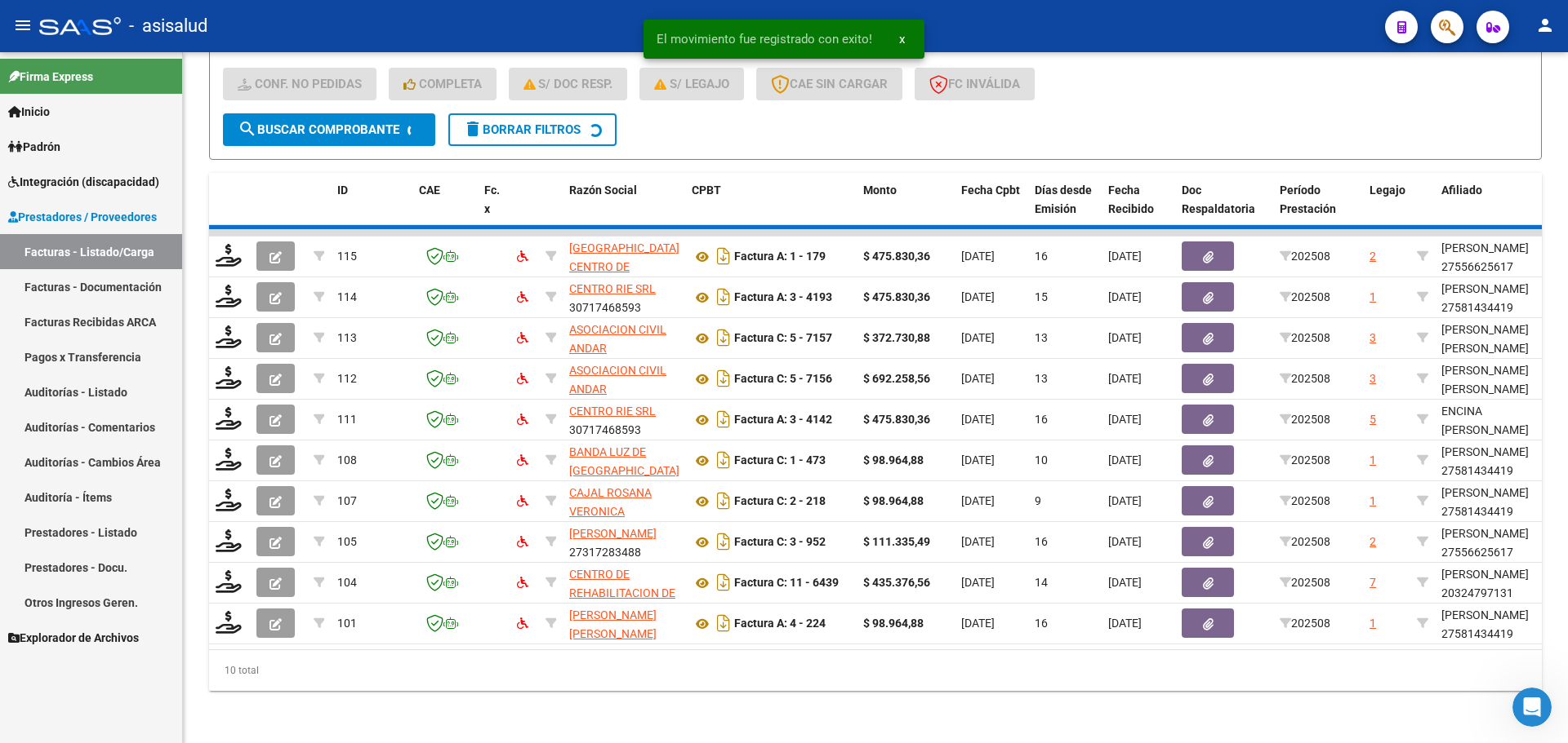
scroll to position [383, 0]
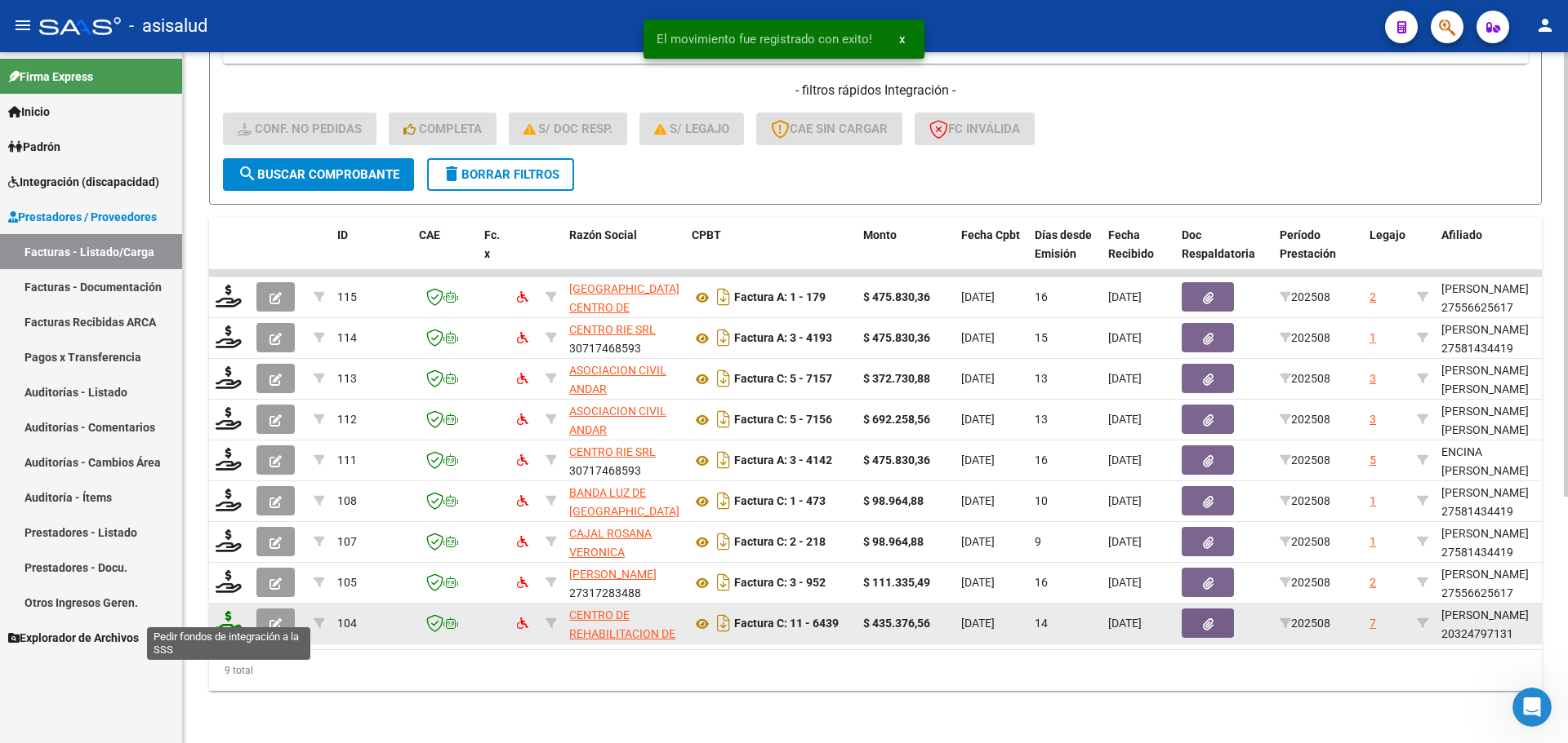
click at [228, 611] on icon at bounding box center [228, 622] width 26 height 23
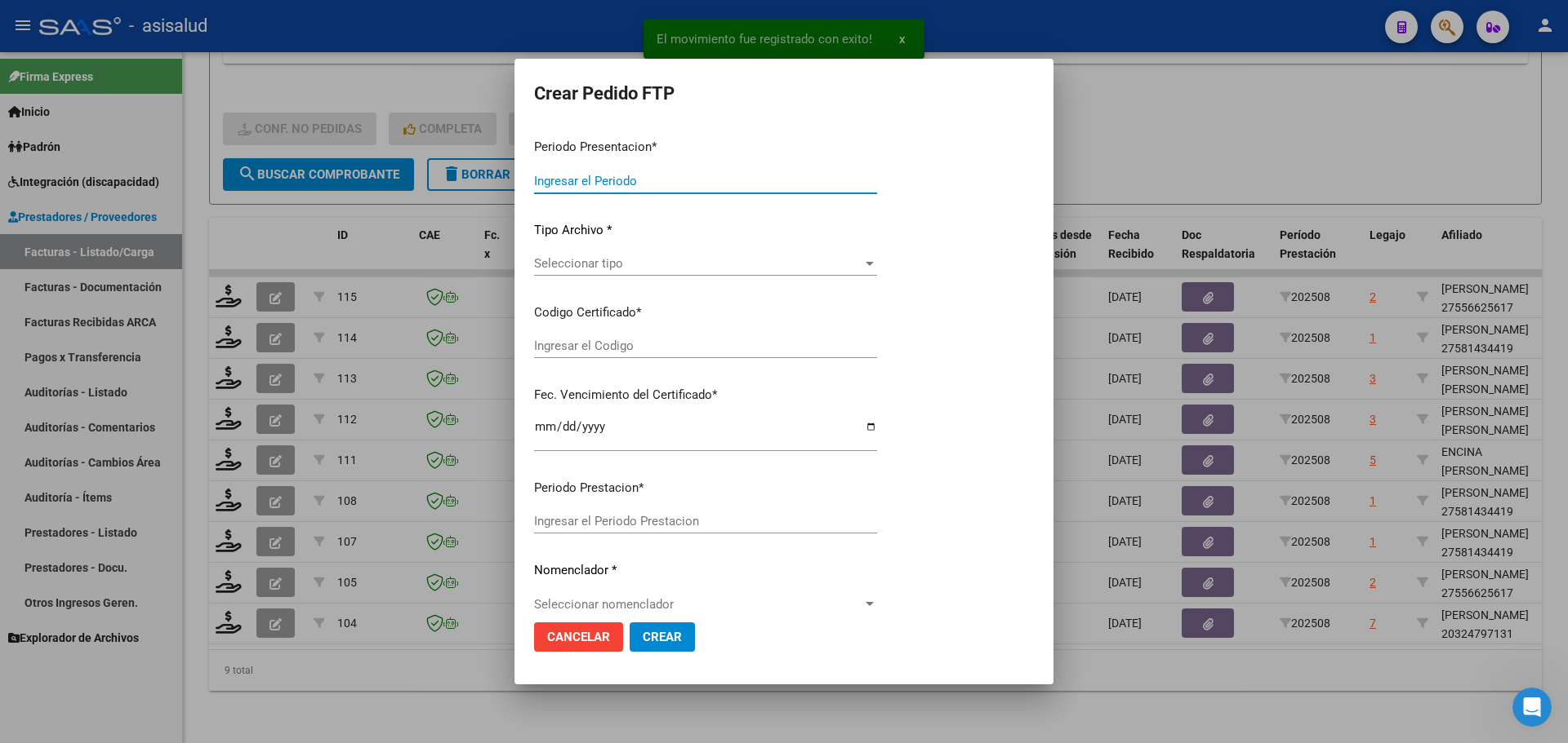
type input "202508"
type input "$ 435.376,56"
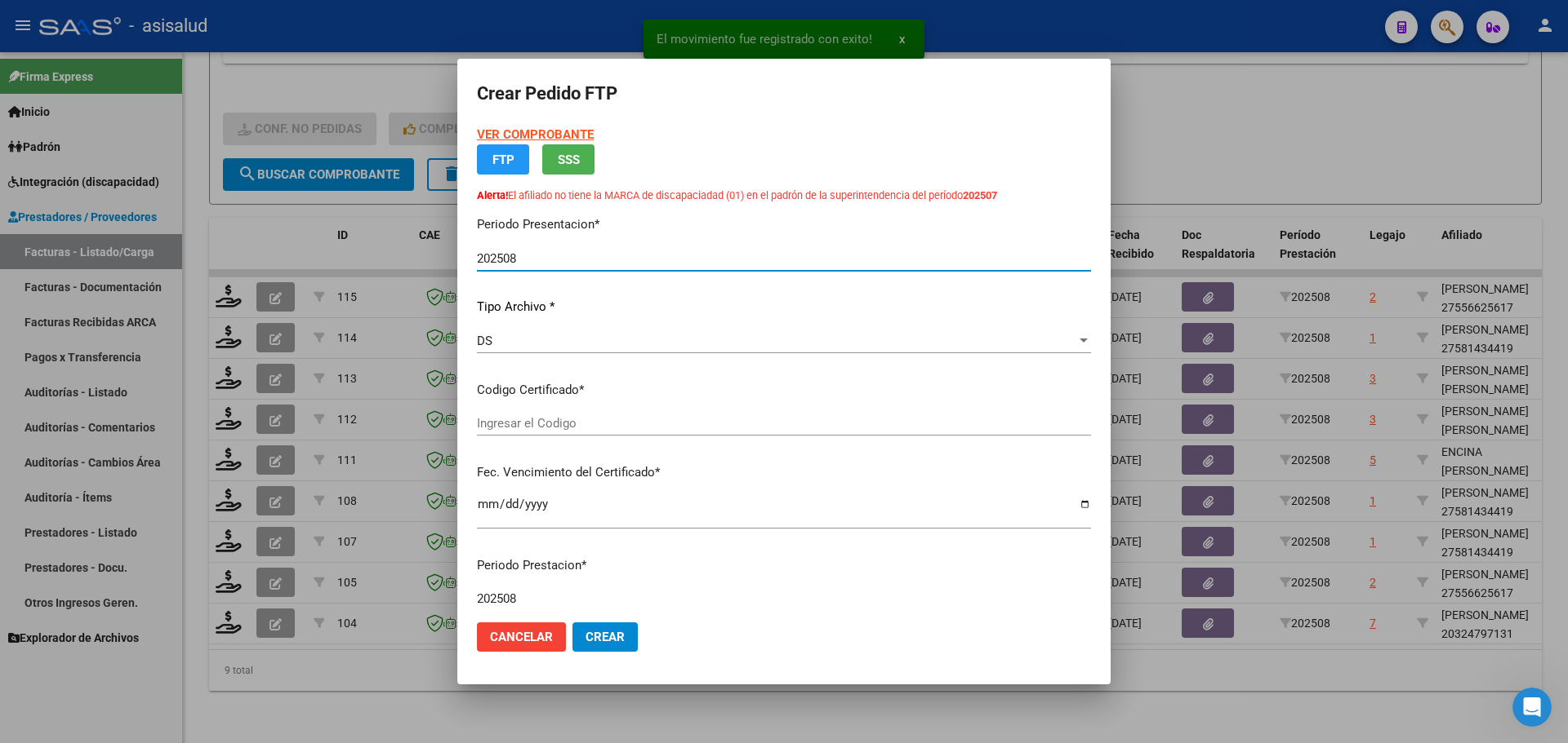
type input "ARG02000324797132025022520350225BSAS376"
type input "2035-02-25"
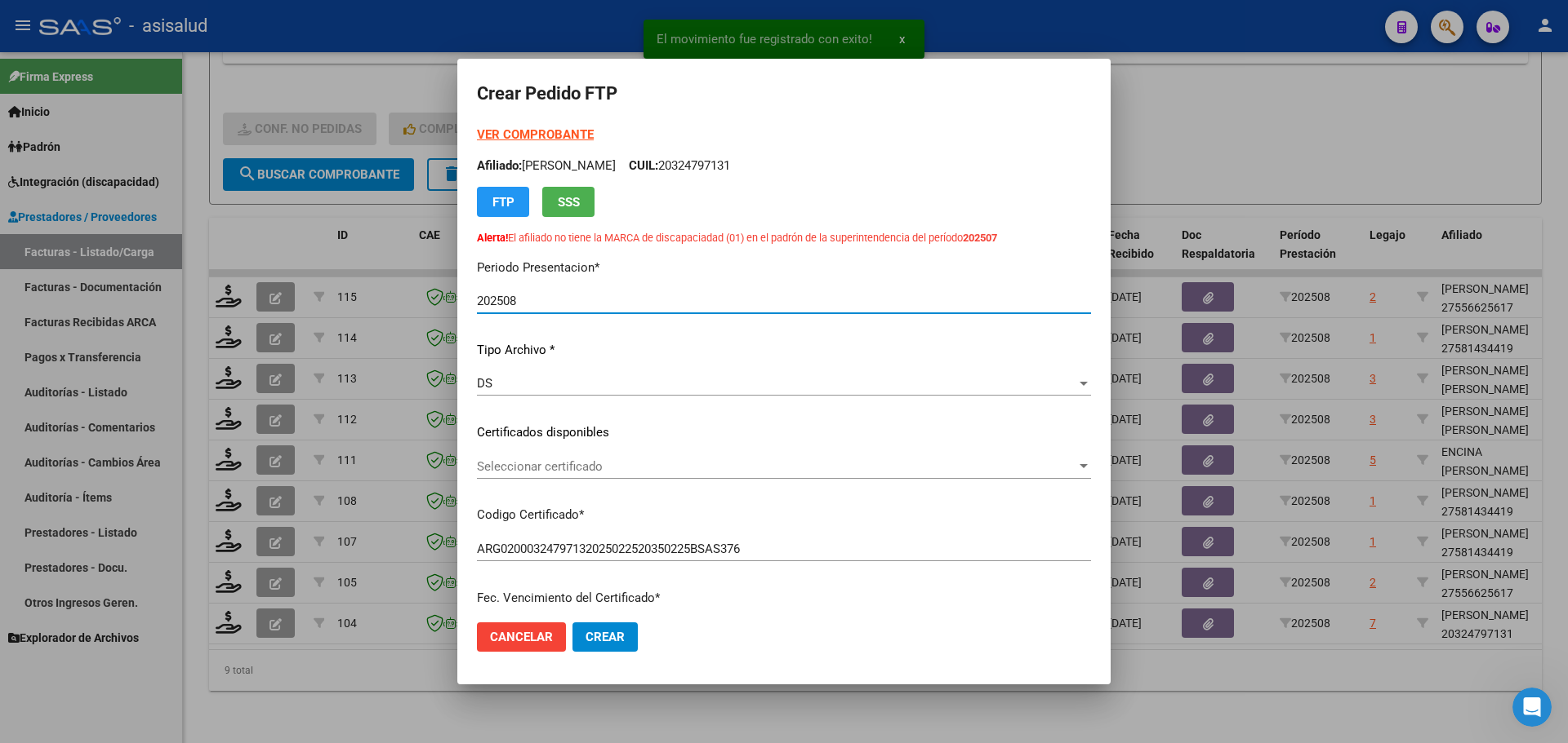
click at [615, 463] on span "Seleccionar certificado" at bounding box center [776, 467] width 599 height 15
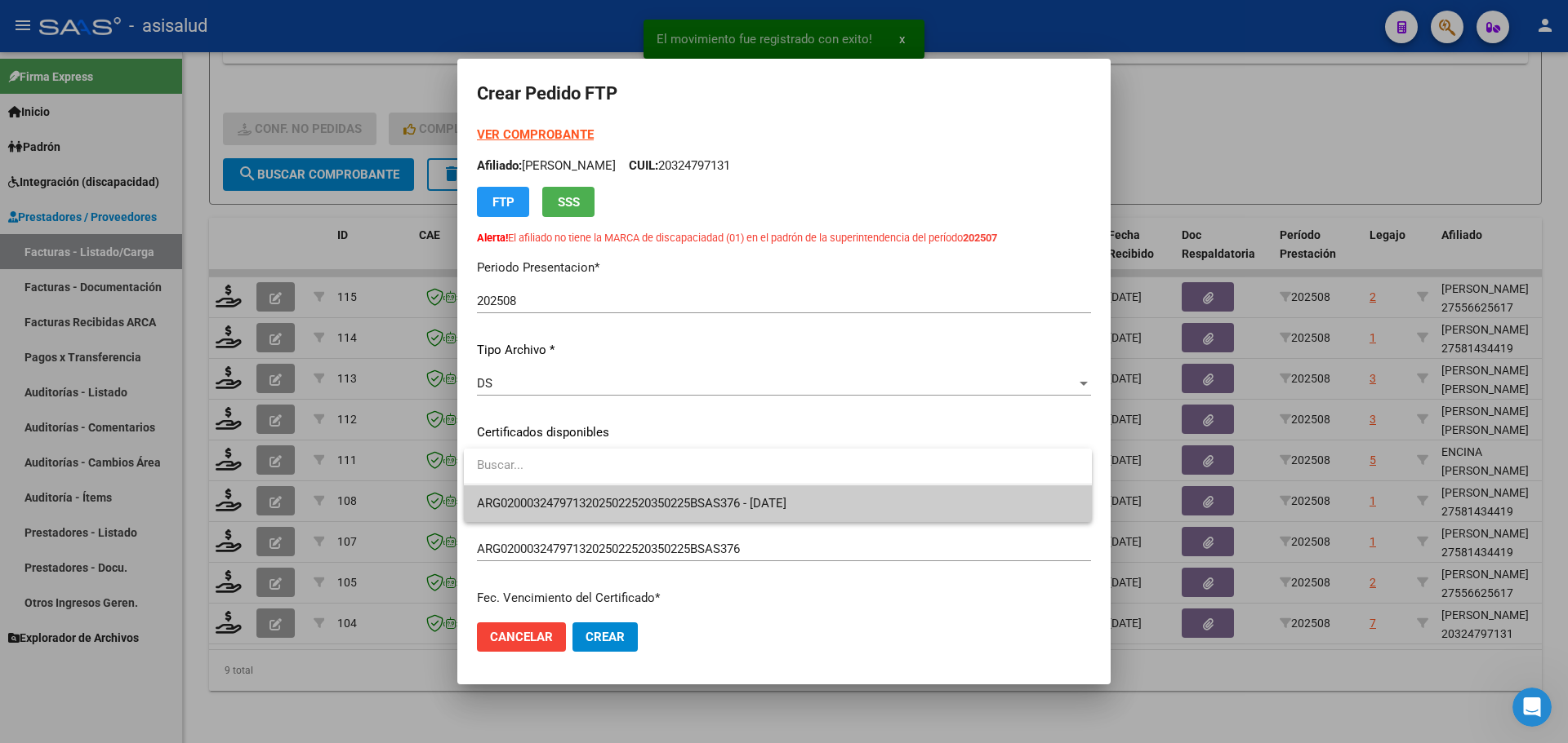
click at [626, 494] on span "ARG02000324797132025022520350225BSAS376 - 2035-02-25" at bounding box center [777, 504] width 602 height 37
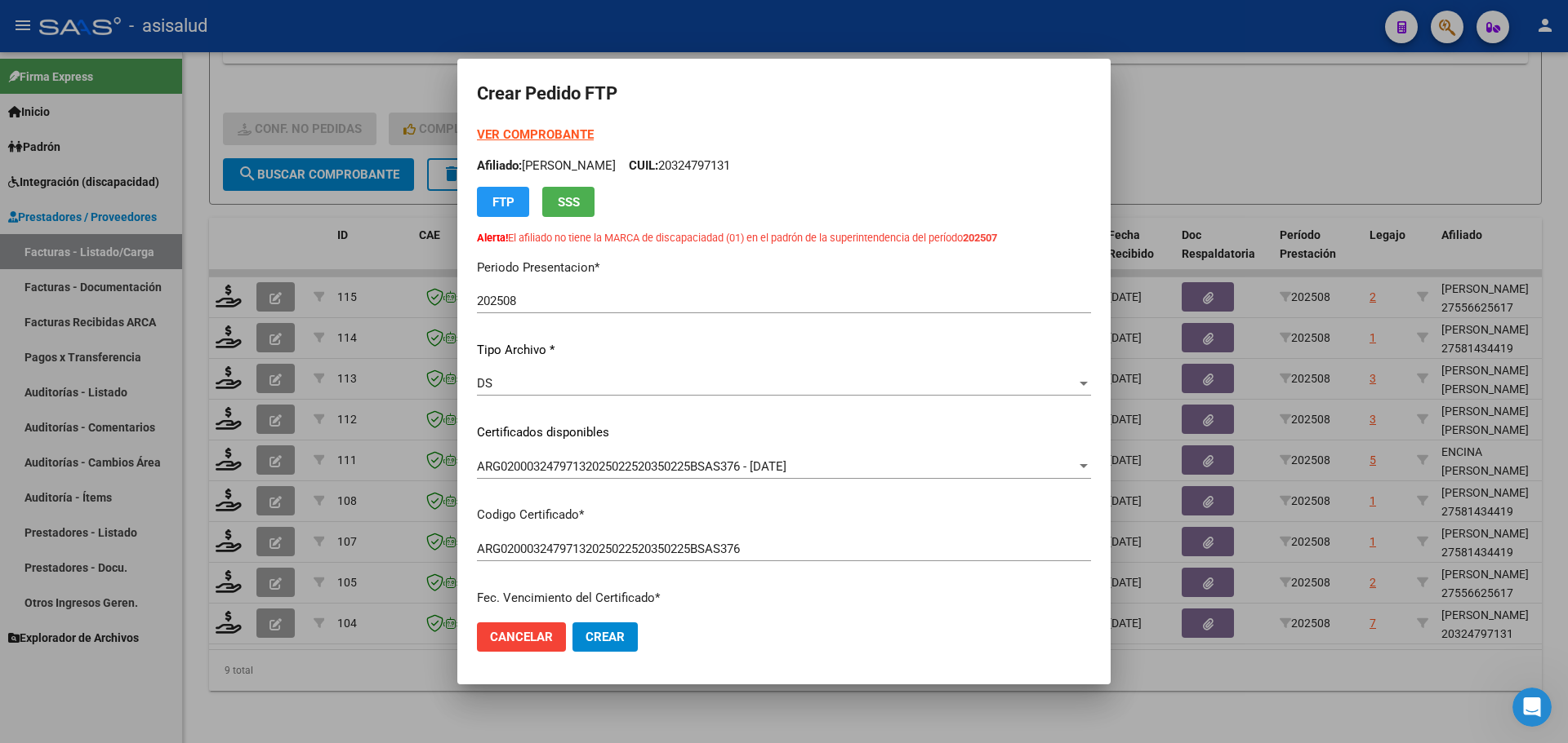
click at [575, 130] on strong "VER COMPROBANTE" at bounding box center [535, 135] width 117 height 15
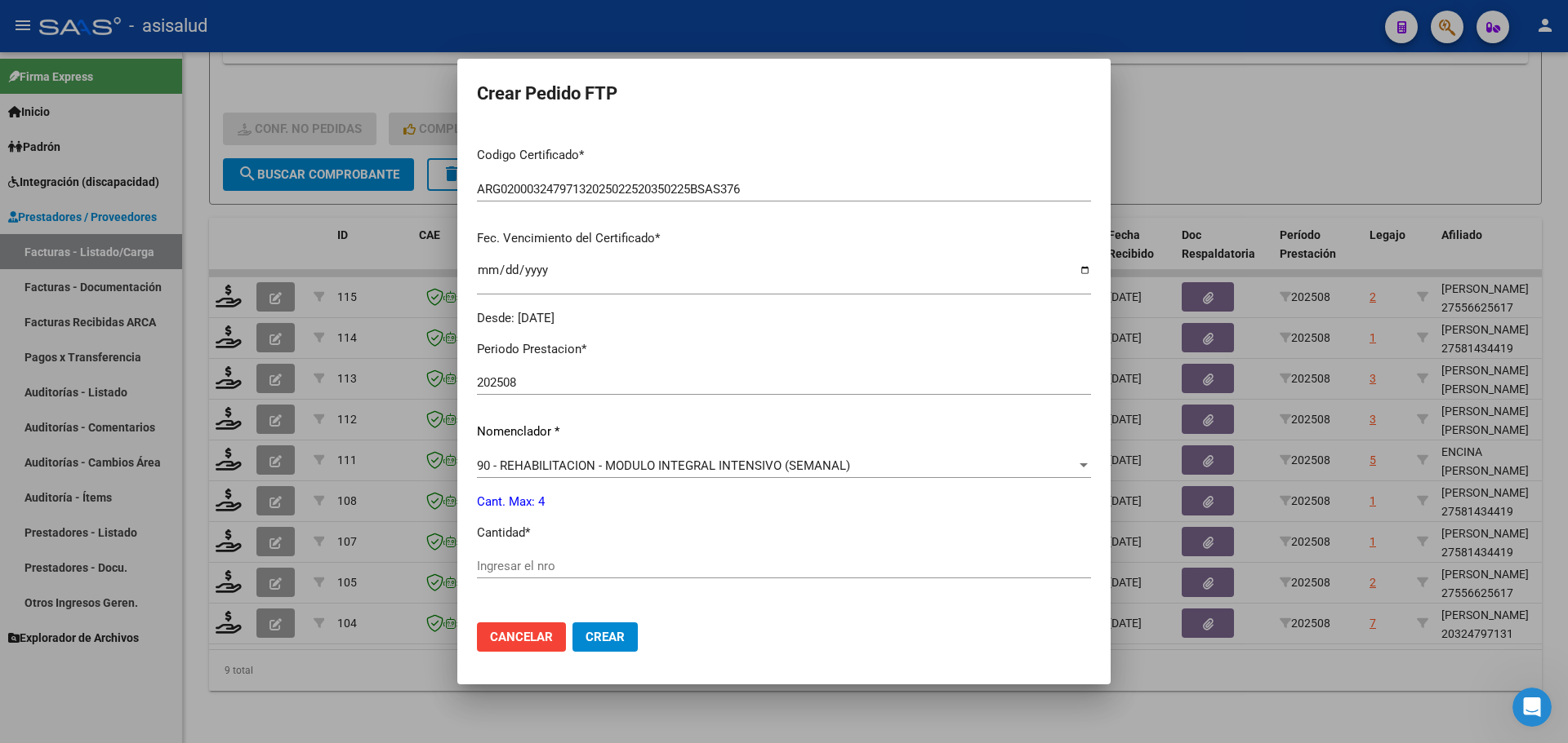
scroll to position [408, 0]
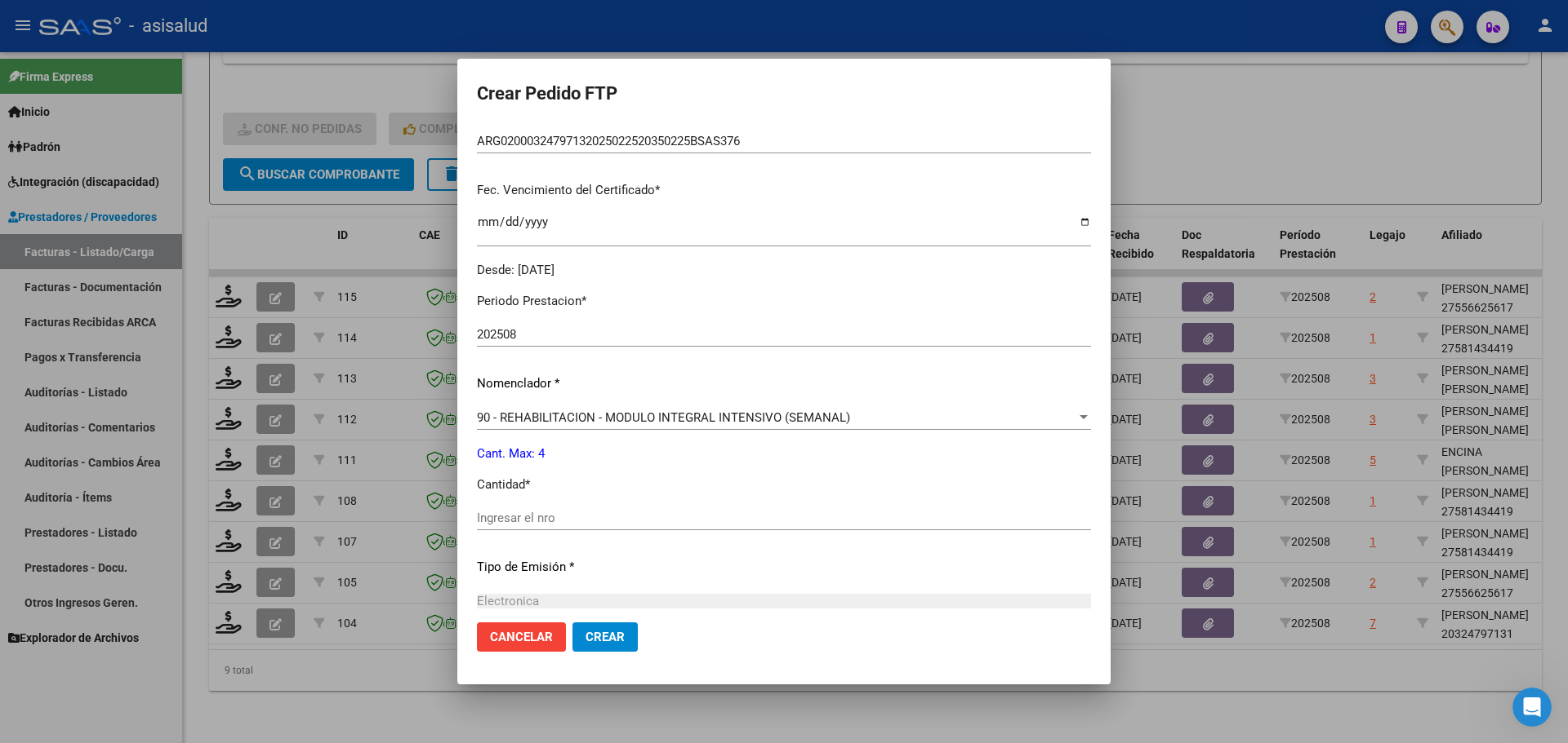
click at [515, 520] on input "Ingresar el nro" at bounding box center [783, 519] width 614 height 15
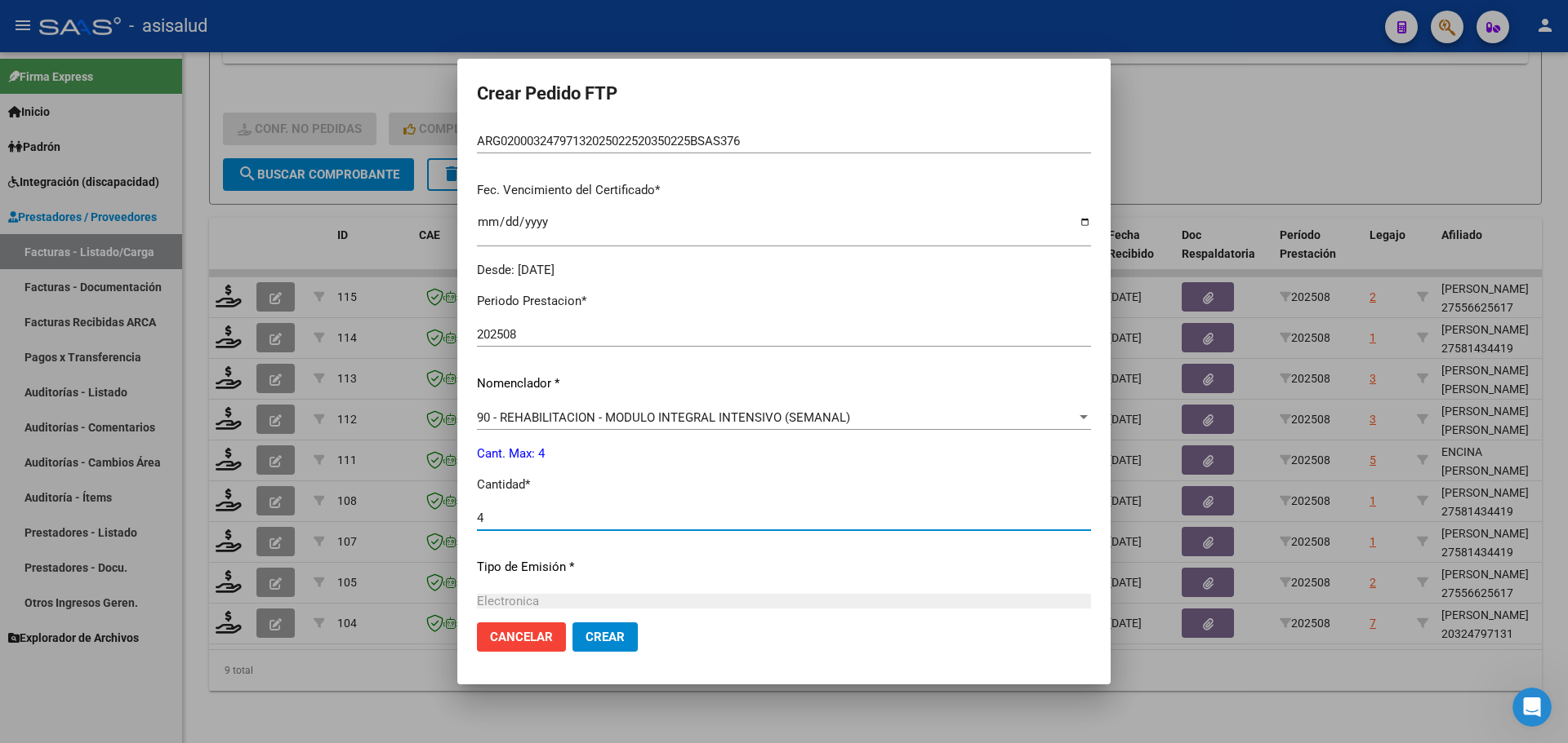
type input "4"
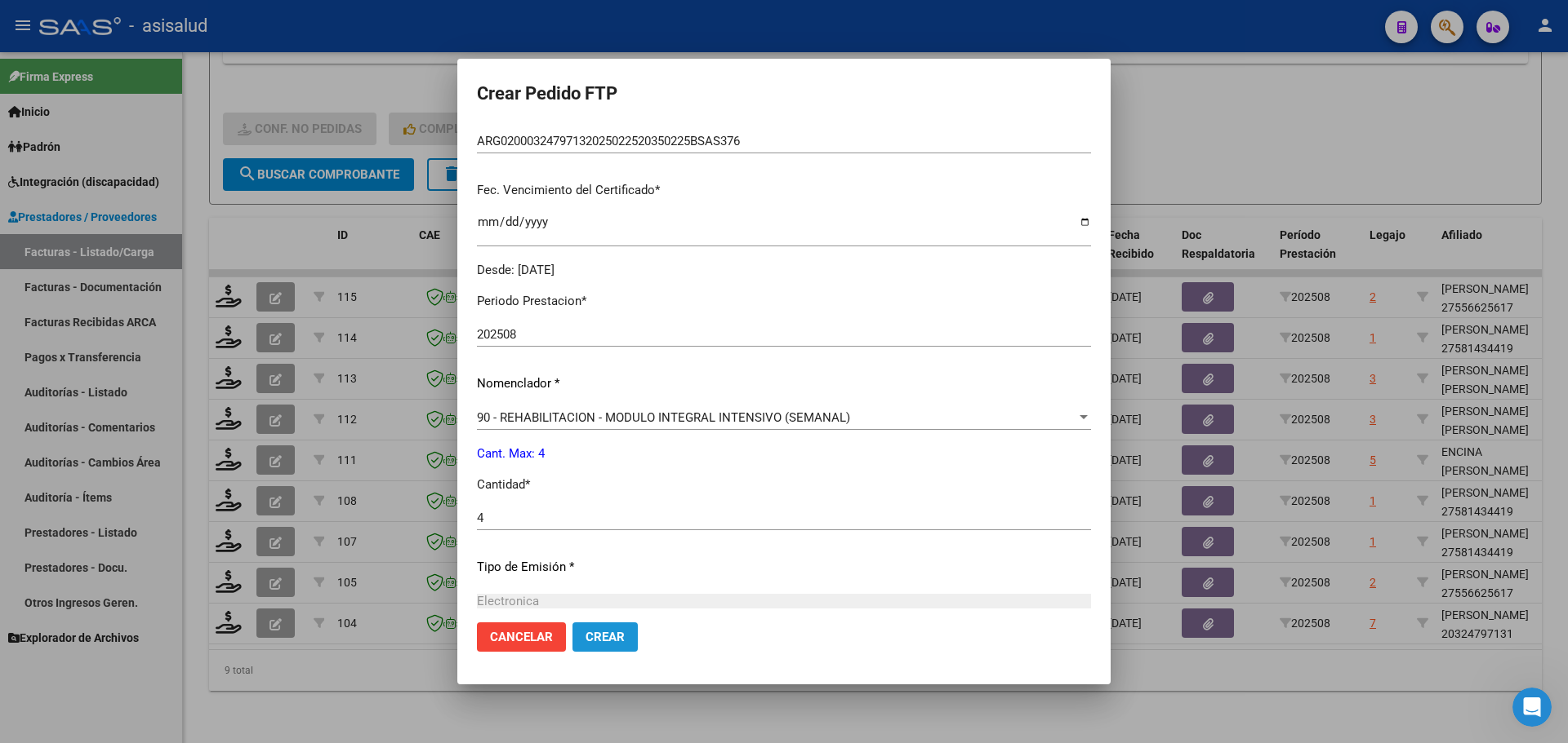
click at [592, 635] on span "Crear" at bounding box center [606, 637] width 40 height 15
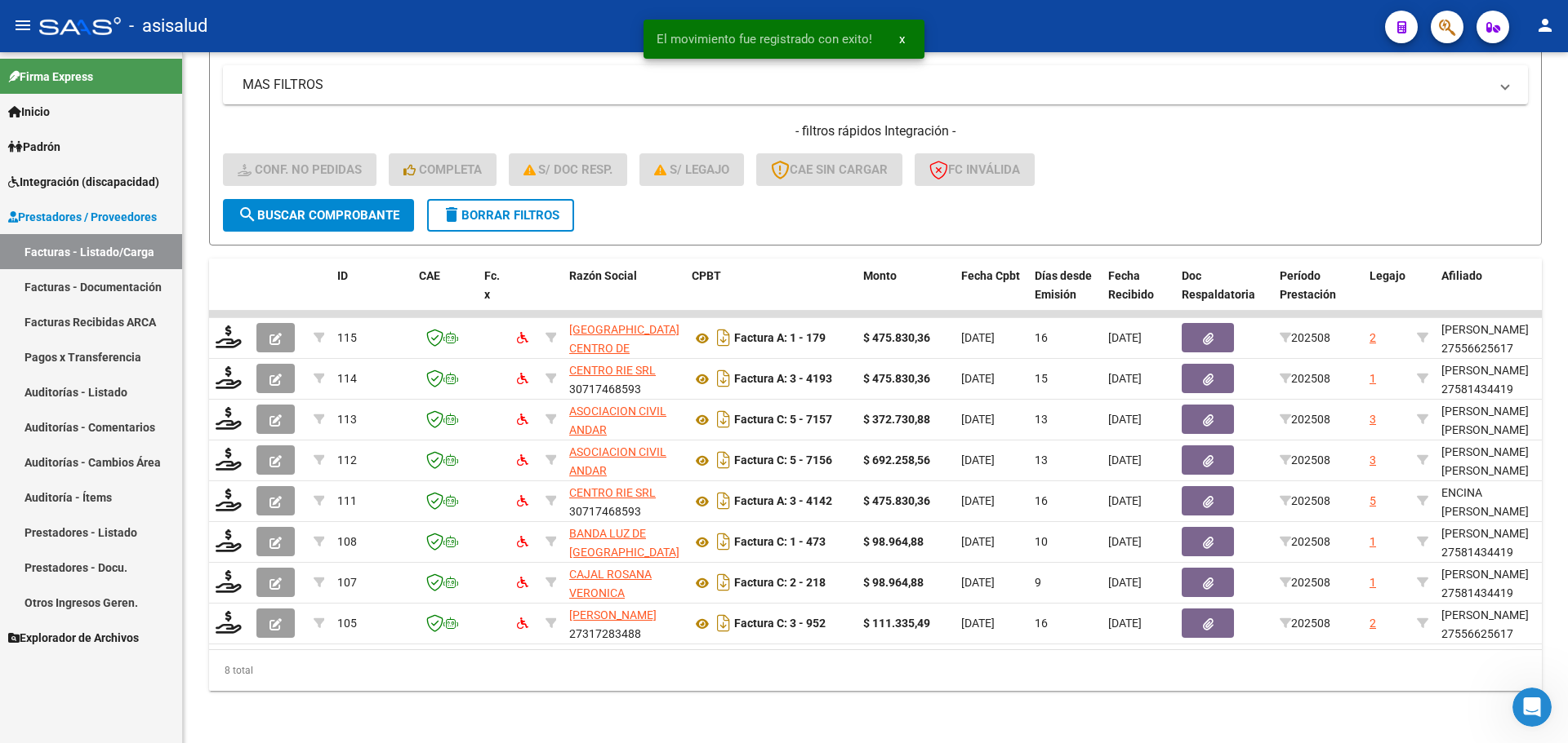
scroll to position [342, 0]
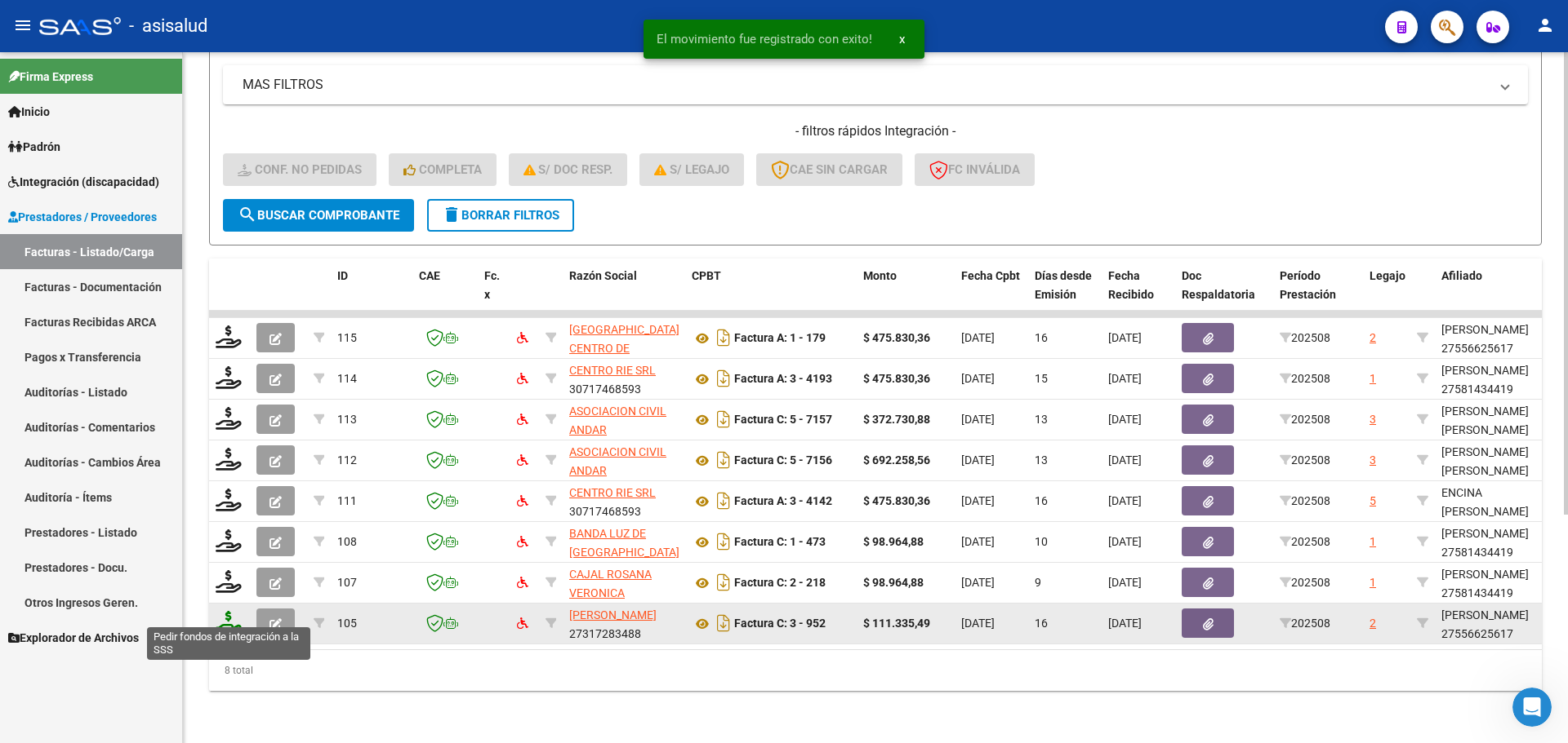
click at [235, 614] on icon at bounding box center [228, 622] width 26 height 23
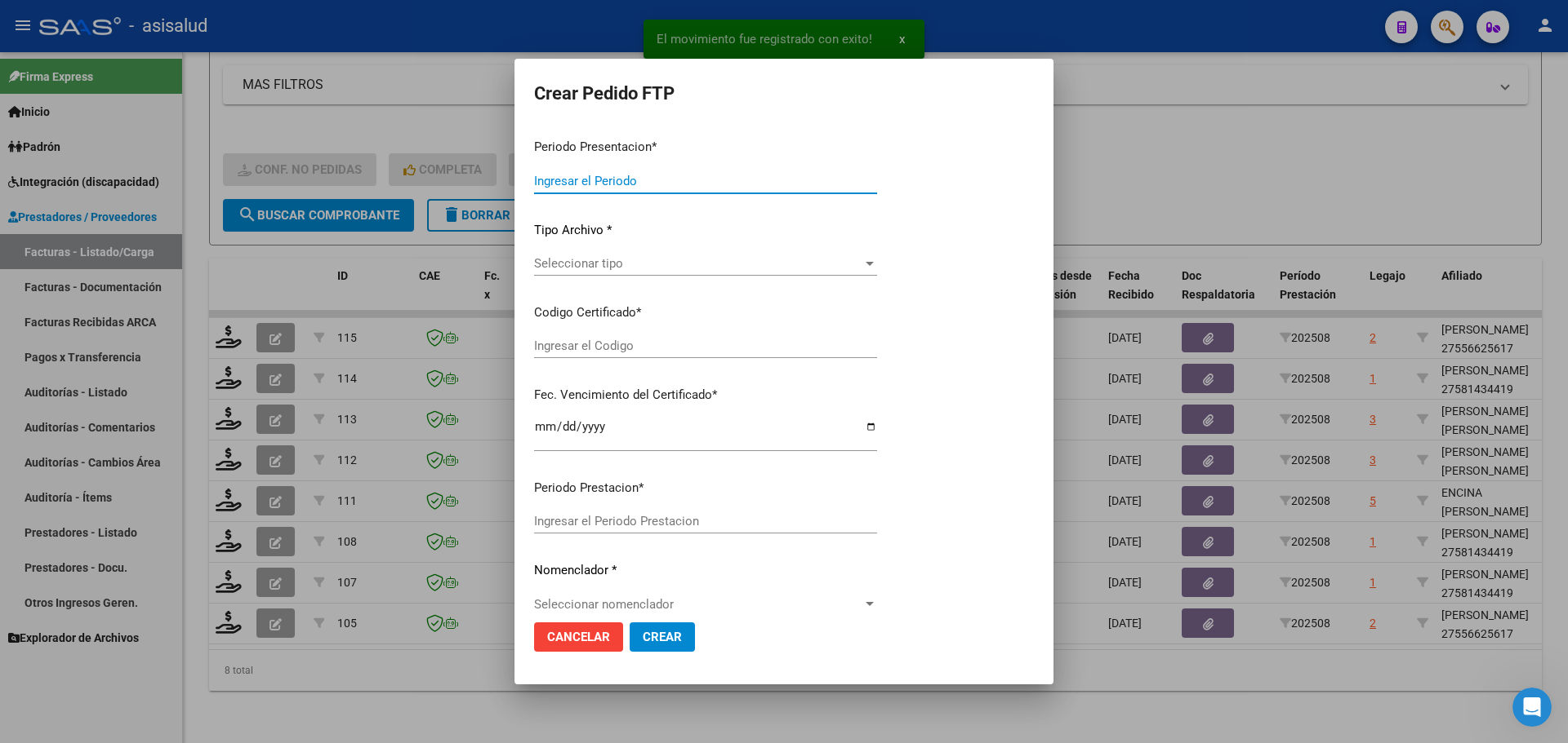
type input "202508"
type input "$ 111.335,49"
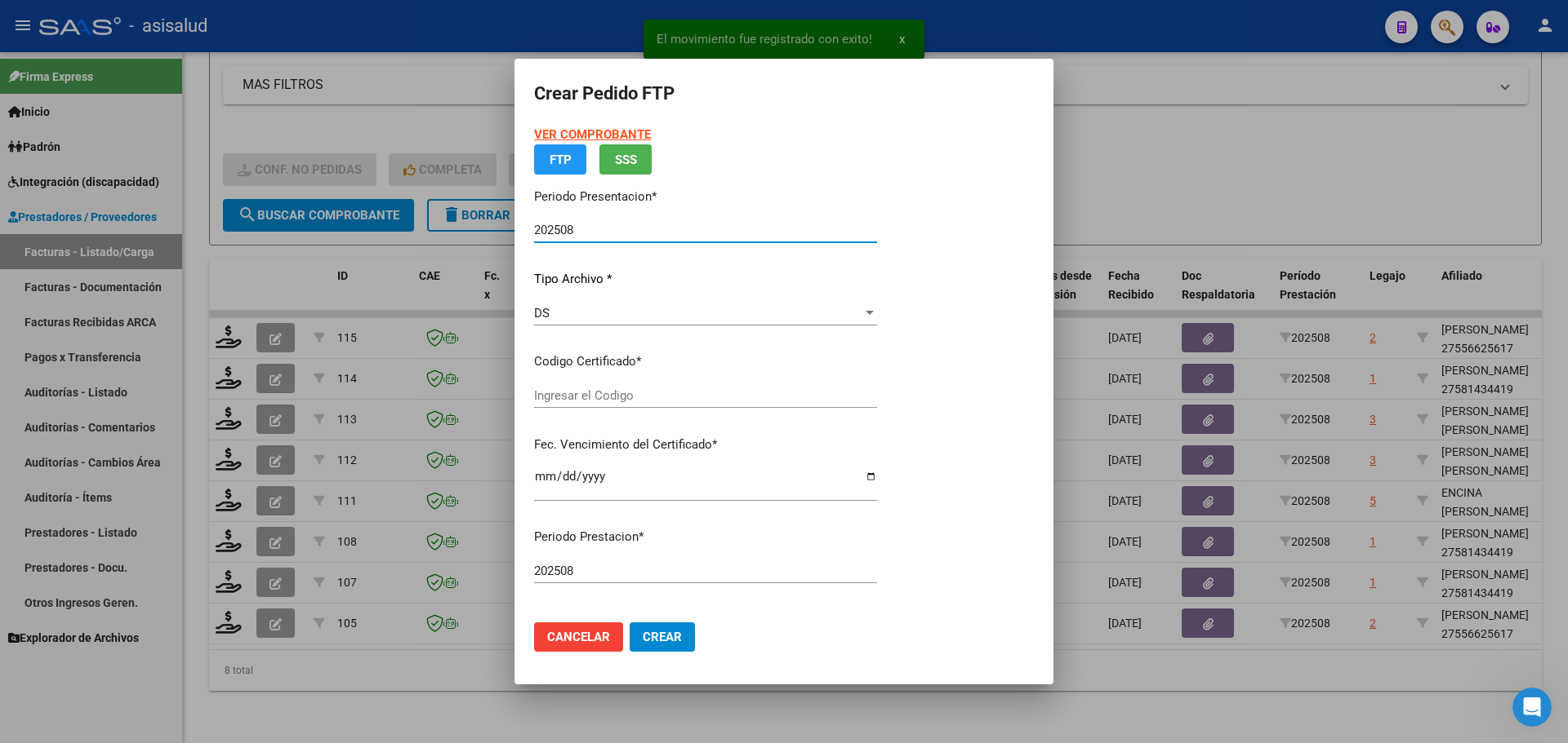
type input "ARG01000556625612024102320261023BSAS311"
type input "2026-10-23"
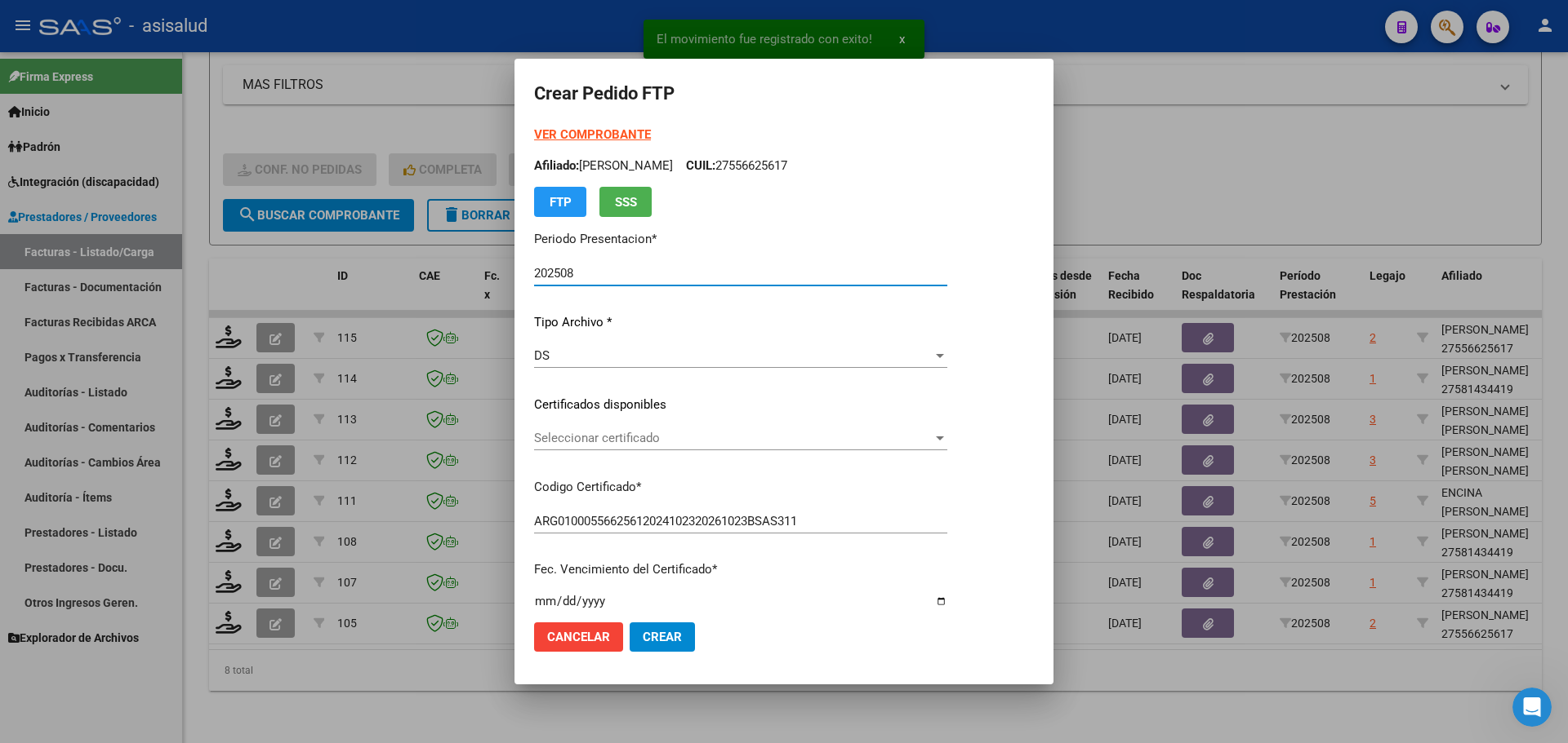
click at [678, 434] on span "Seleccionar certificado" at bounding box center [733, 438] width 398 height 15
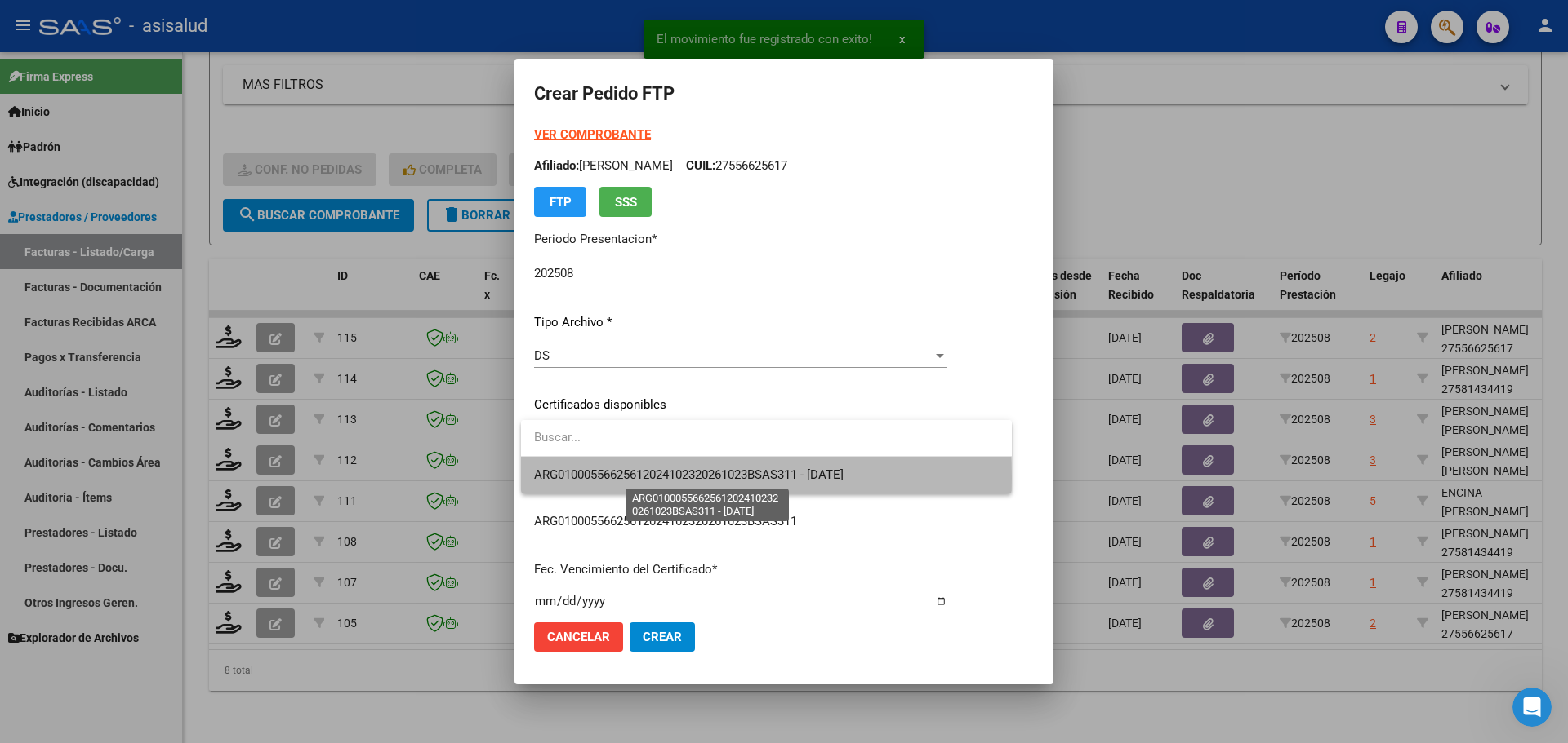
click at [688, 478] on span "ARG01000556625612024102320261023BSAS311 - 2026-10-23" at bounding box center [689, 475] width 309 height 15
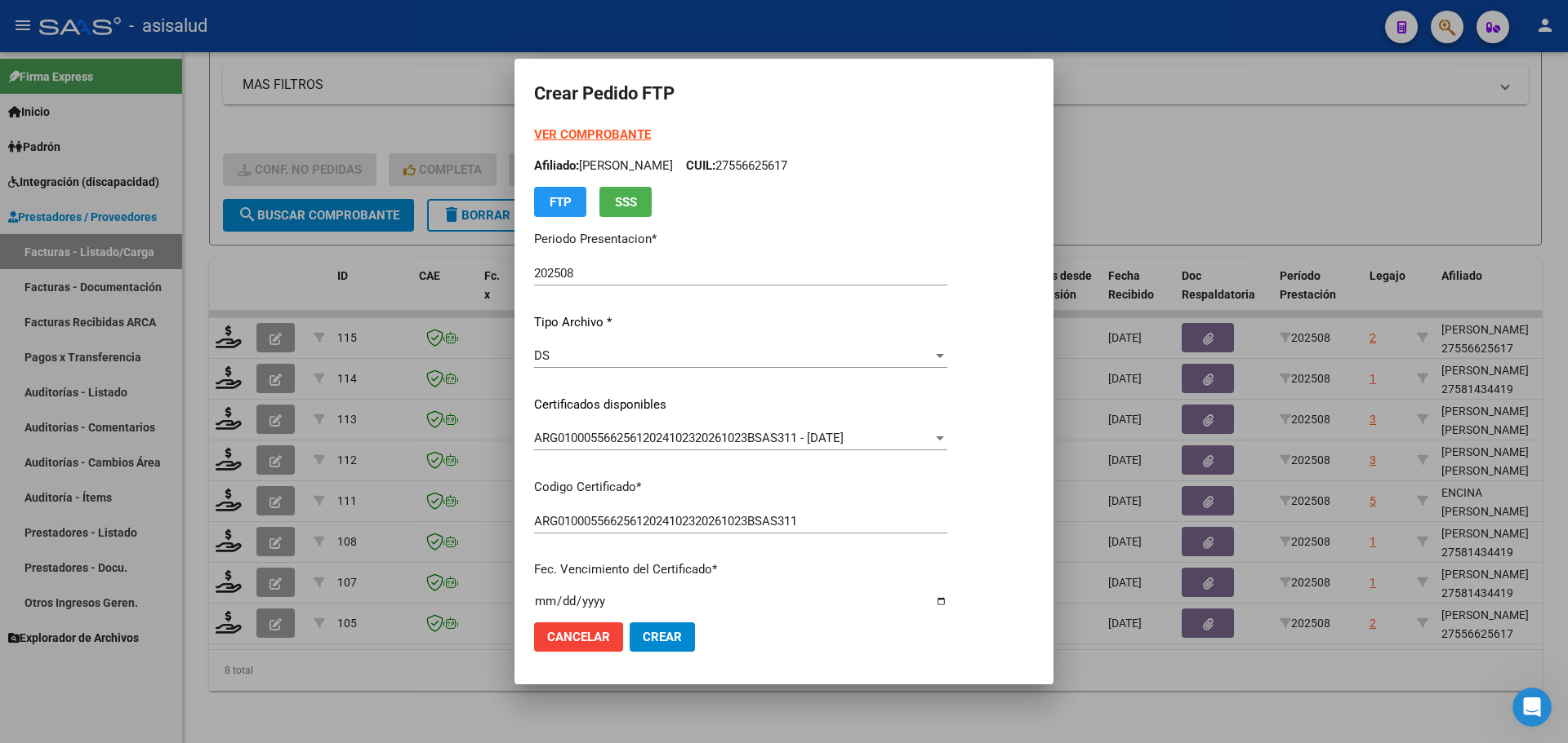
click at [628, 132] on strong "VER COMPROBANTE" at bounding box center [592, 135] width 117 height 15
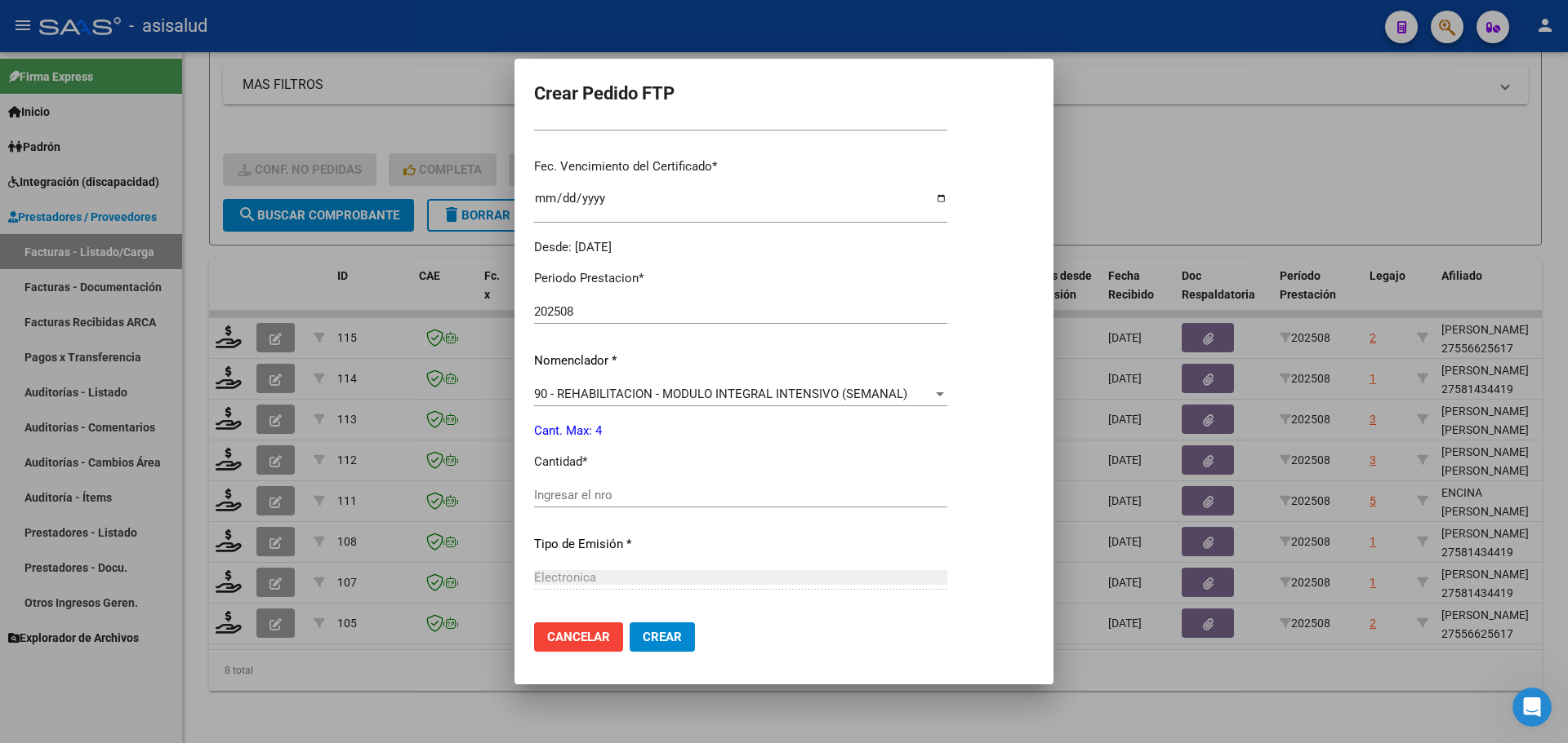
scroll to position [408, 0]
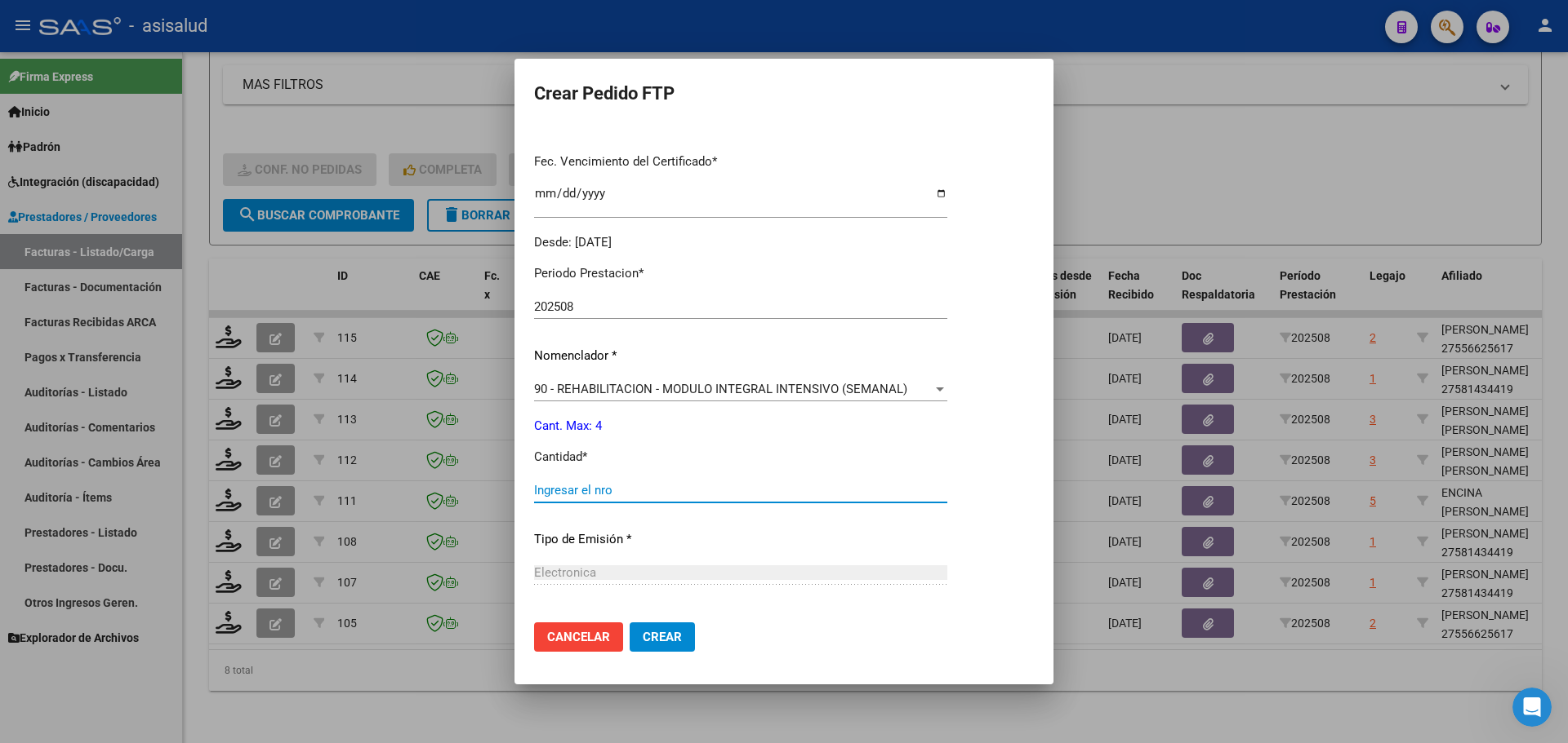
click at [574, 497] on input "Ingresar el nro" at bounding box center [741, 490] width 413 height 15
type input "4"
click at [667, 638] on span "Crear" at bounding box center [662, 637] width 40 height 15
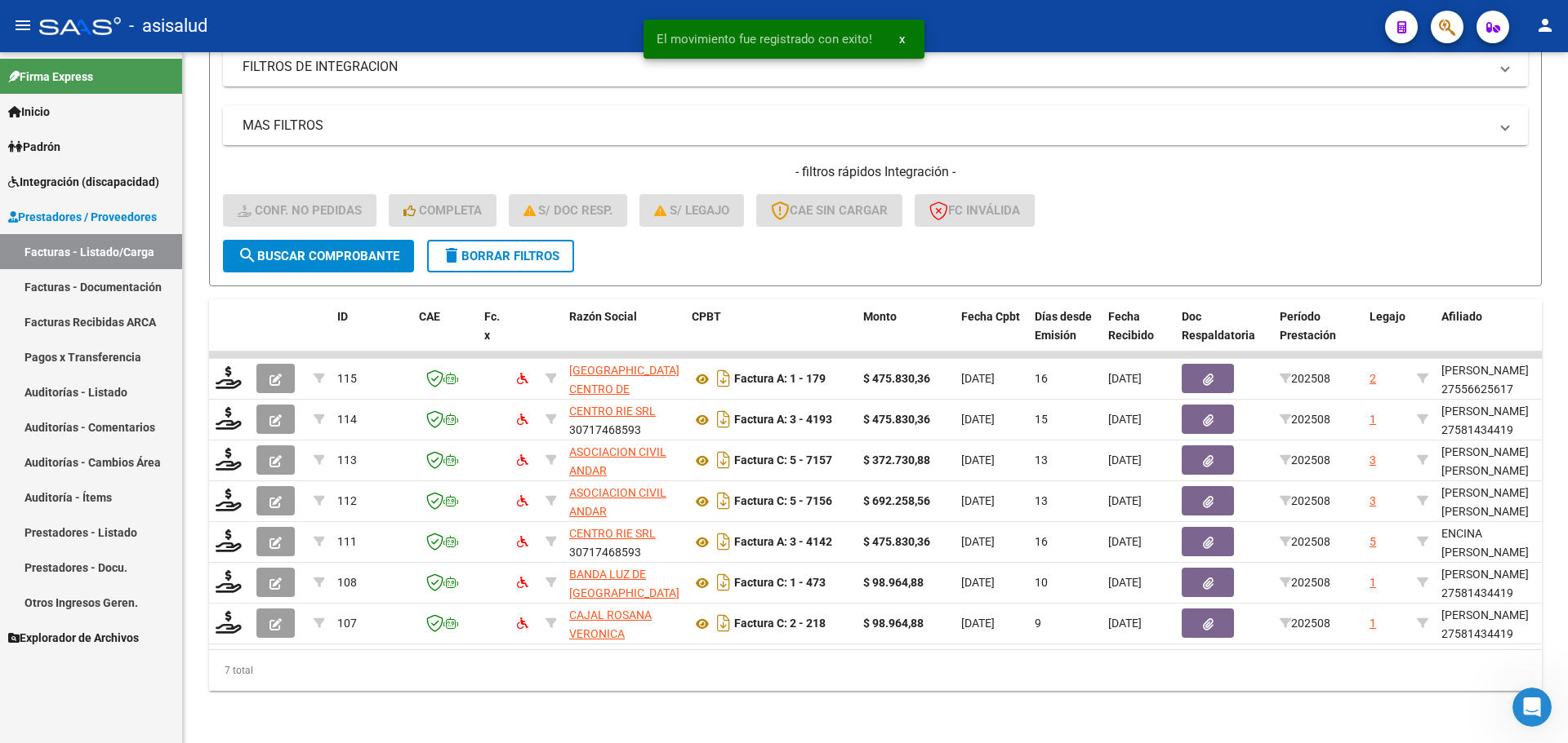
scroll to position [301, 0]
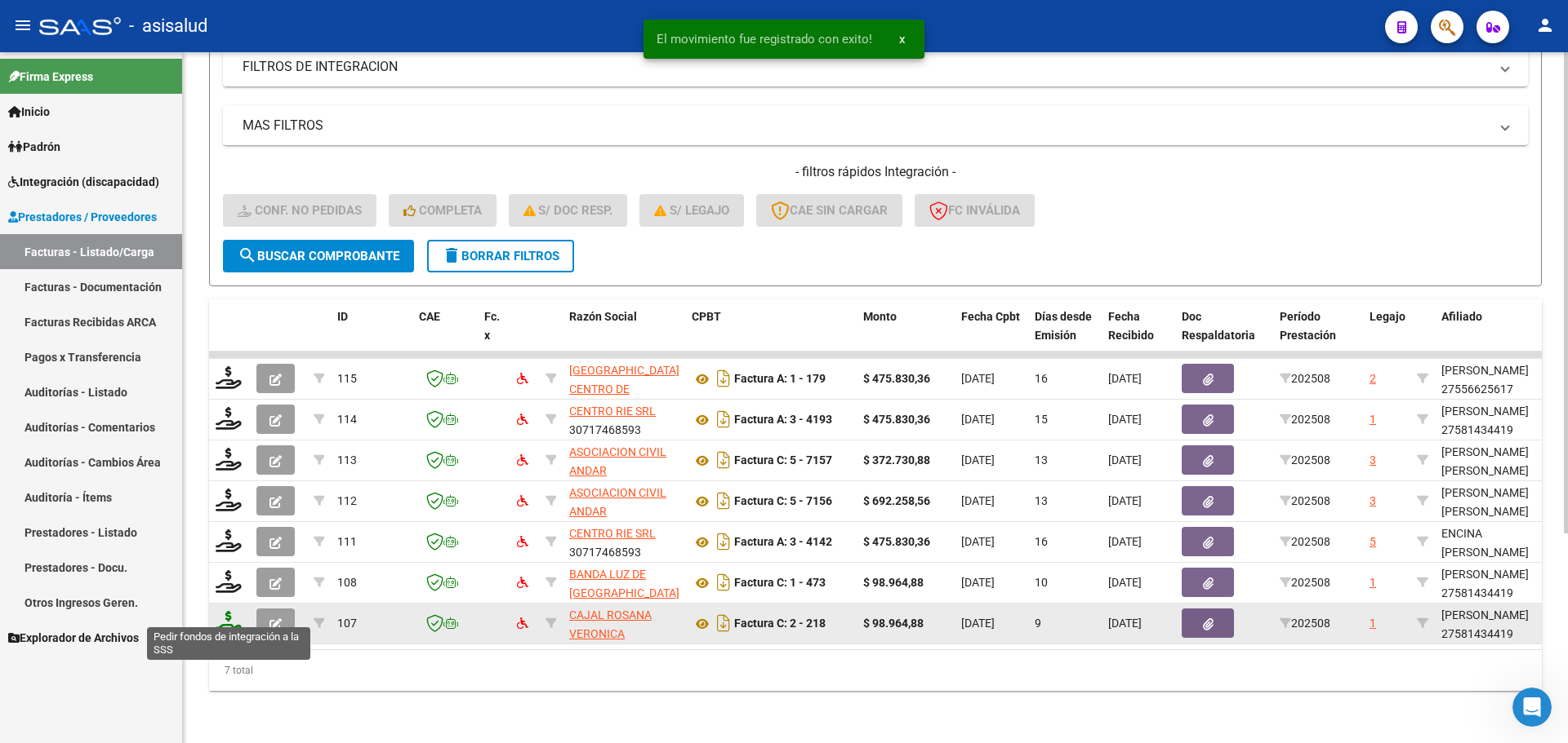
click at [228, 611] on icon at bounding box center [228, 622] width 26 height 23
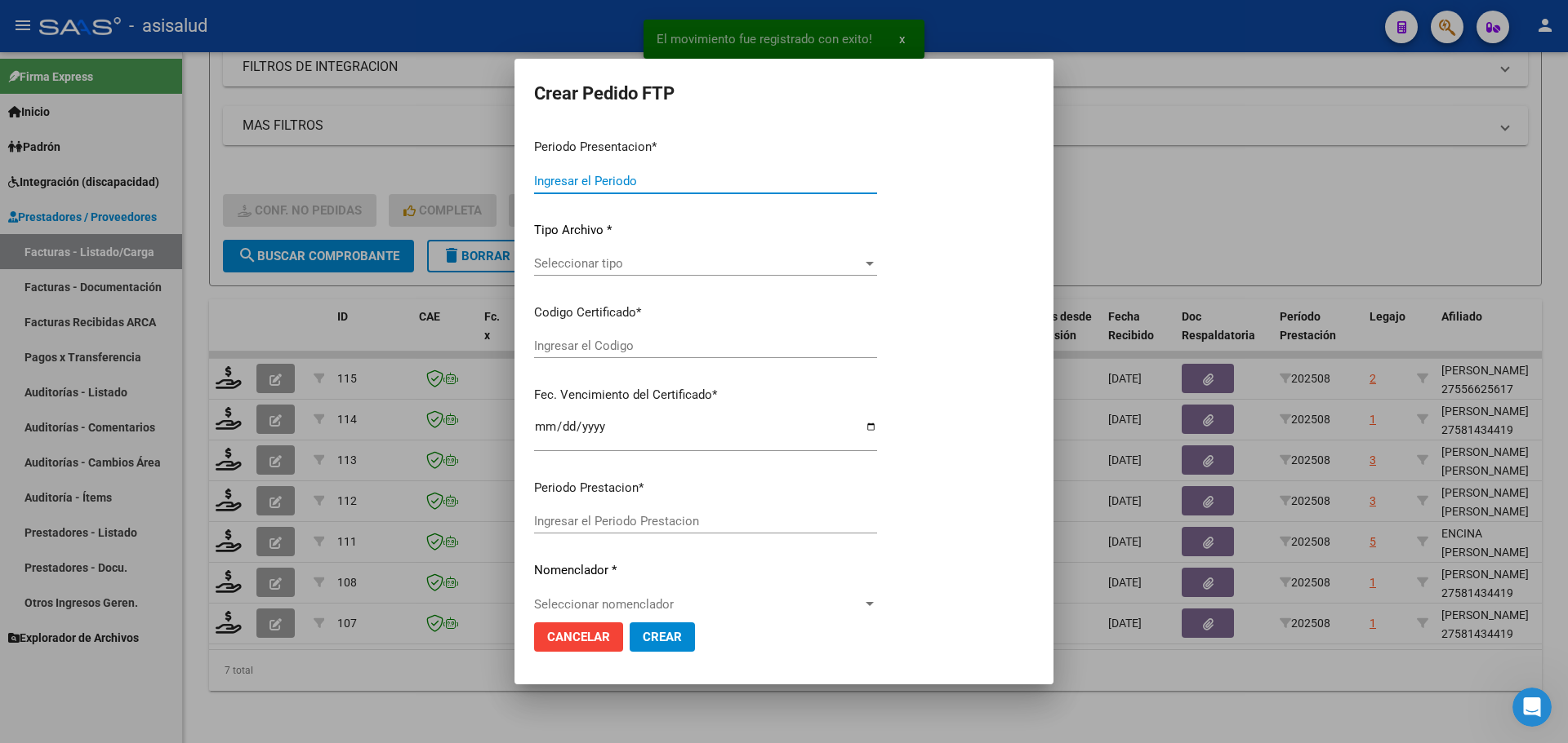
type input "202508"
type input "$ 98.964,88"
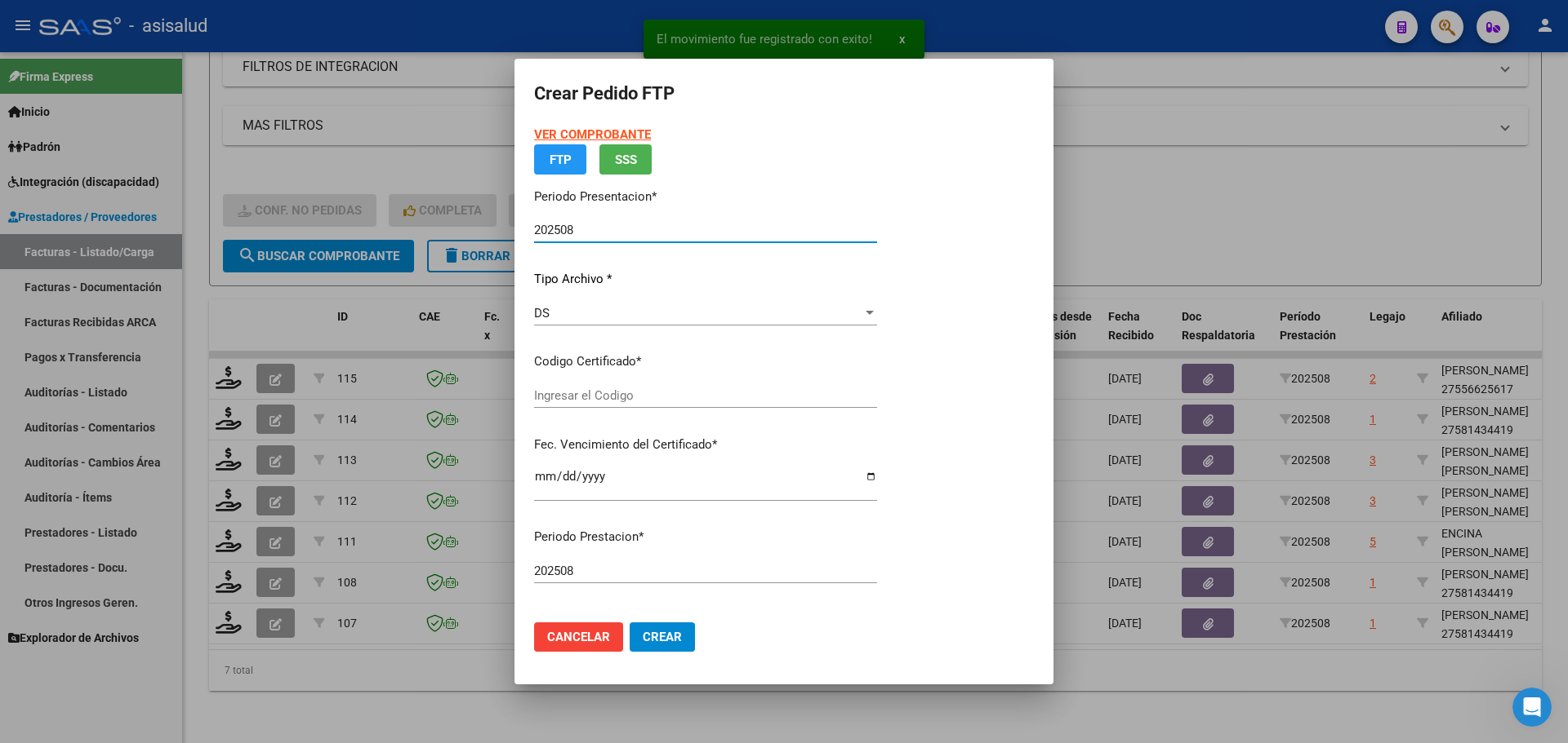
type input "ARG01000581434412025012320280123BSAS427"
type input "2028-01-23"
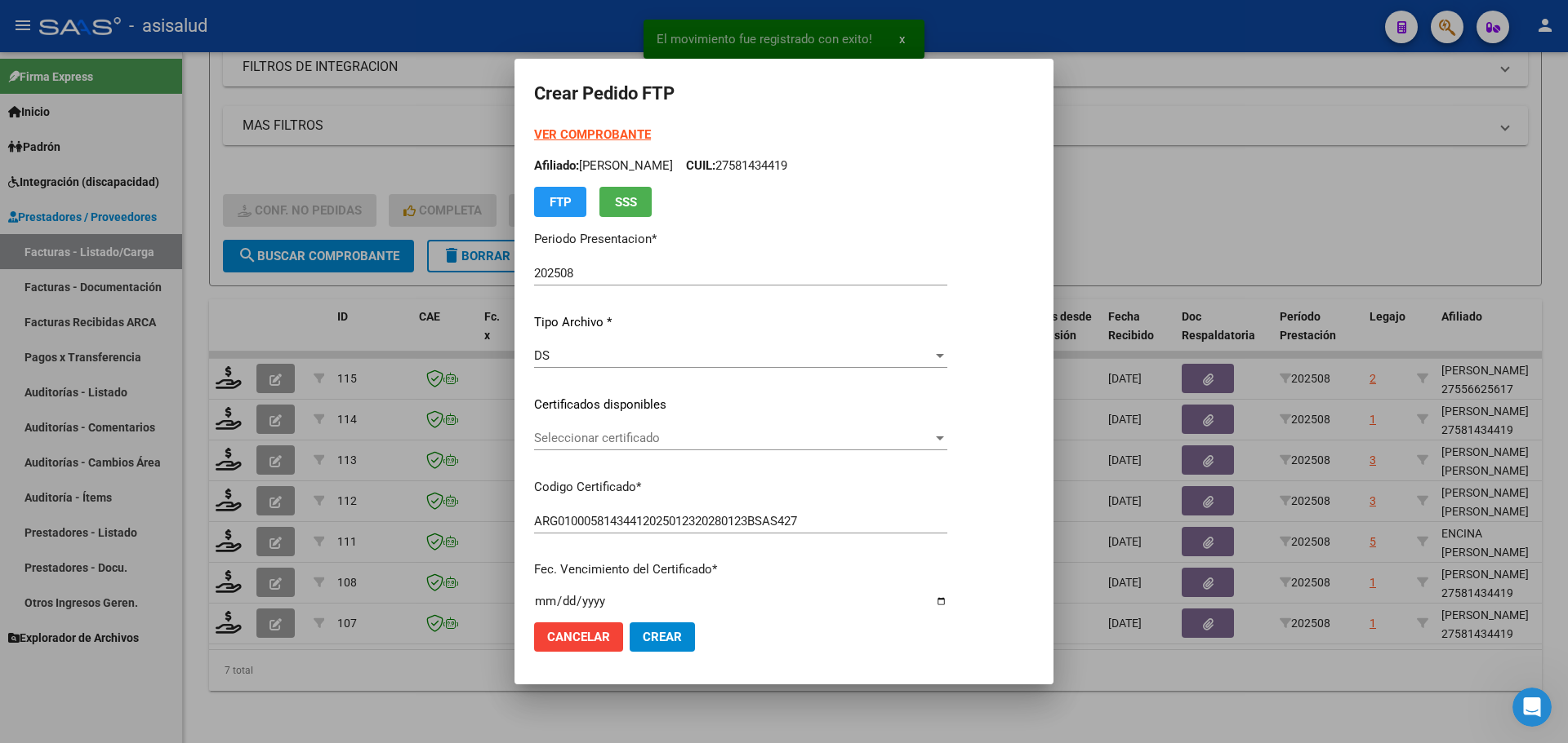
click at [628, 429] on div "Seleccionar certificado Seleccionar certificado" at bounding box center [741, 438] width 413 height 25
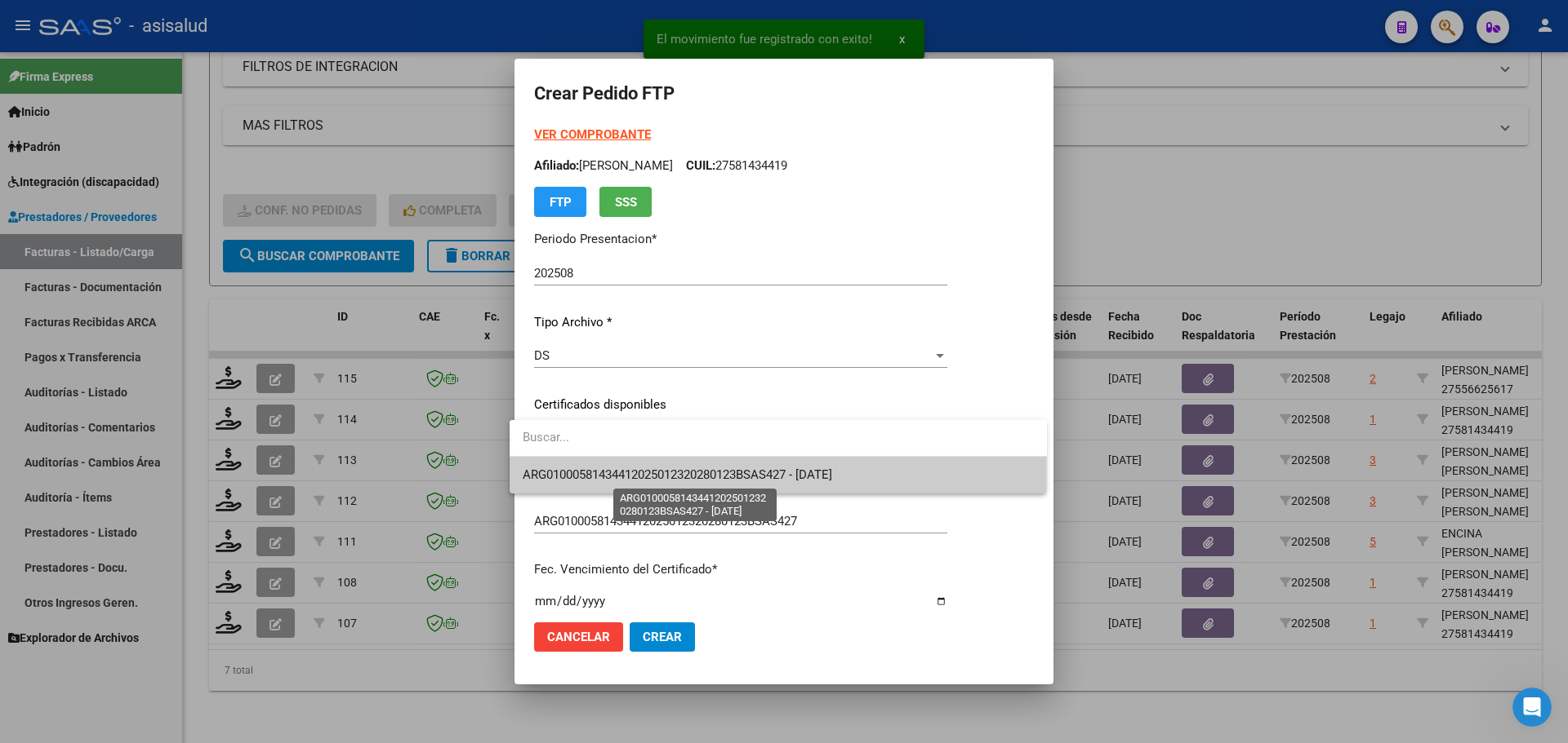
click at [645, 469] on span "ARG01000581434412025012320280123BSAS427 - 2028-01-23" at bounding box center [677, 475] width 309 height 15
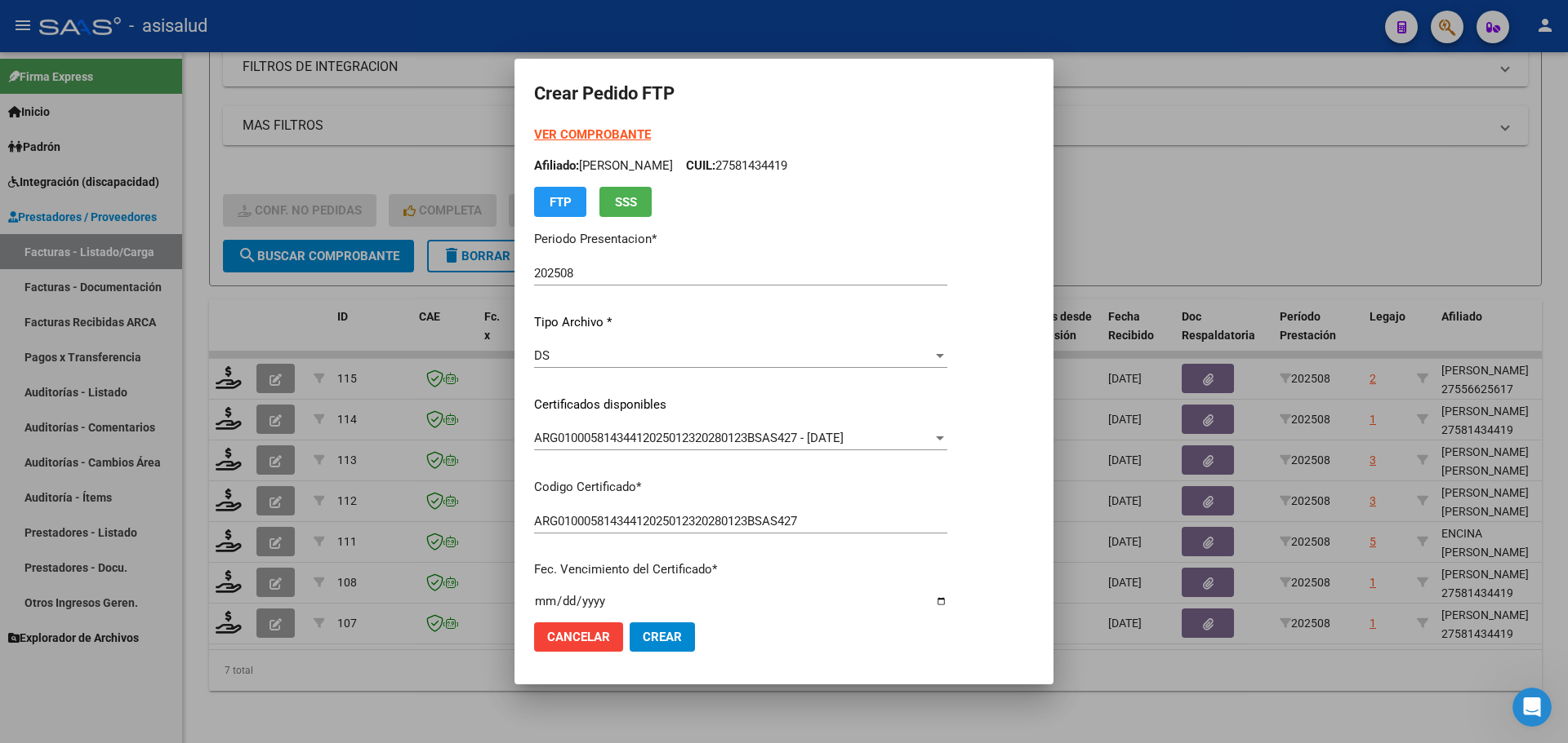
click at [625, 136] on strong "VER COMPROBANTE" at bounding box center [592, 135] width 117 height 15
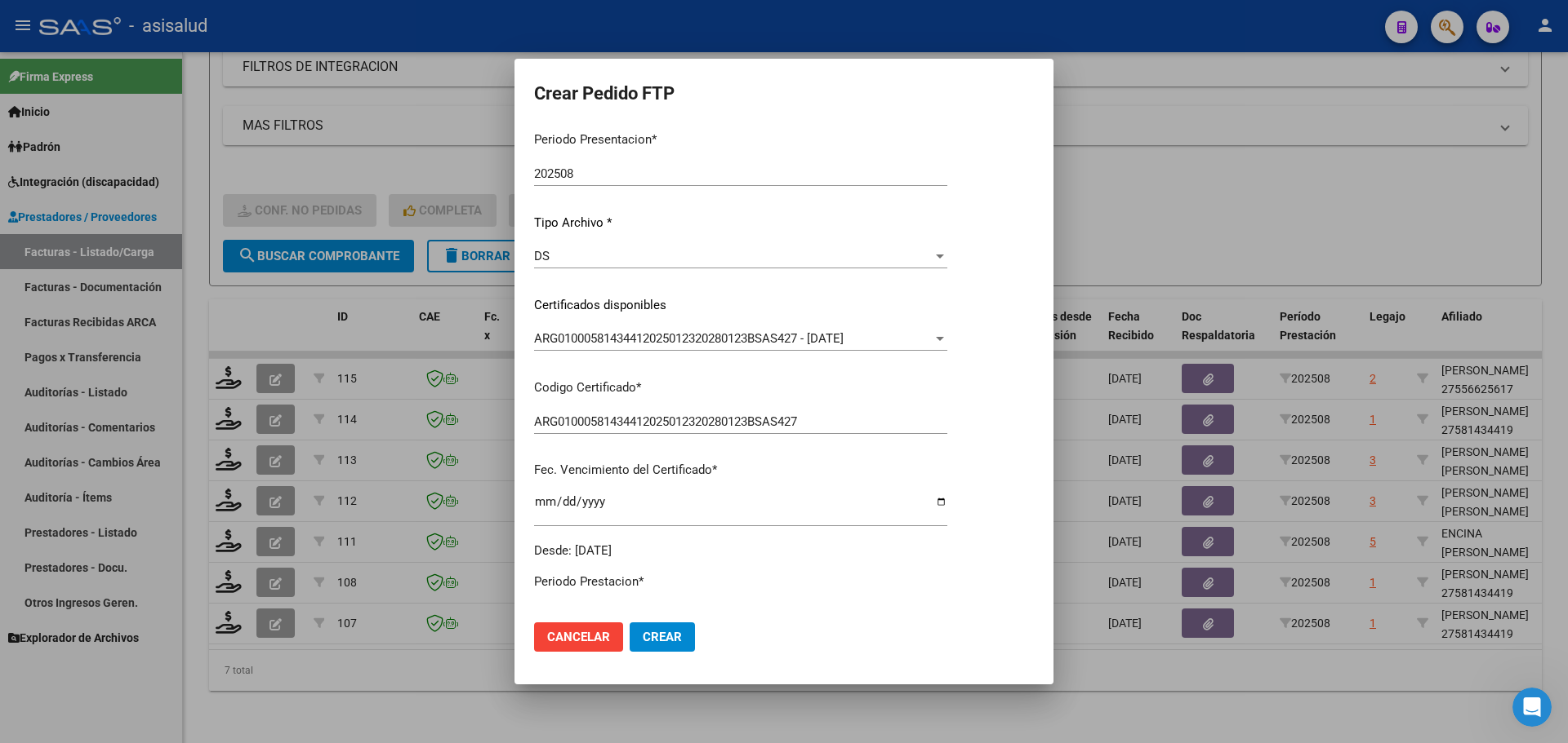
scroll to position [408, 0]
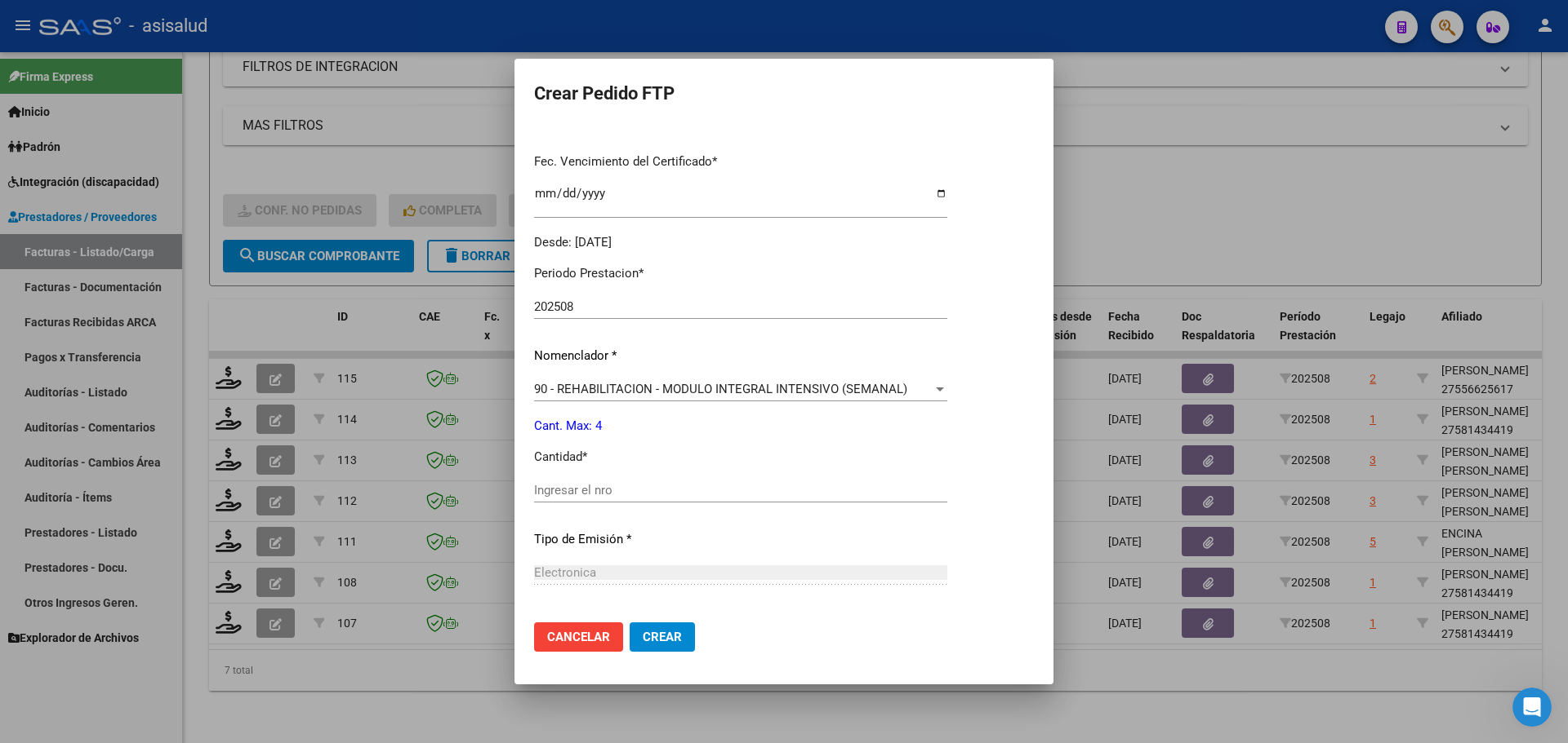
click at [577, 490] on input "Ingresar el nro" at bounding box center [741, 490] width 413 height 15
type input "4"
click at [640, 627] on button "Crear" at bounding box center [661, 636] width 65 height 29
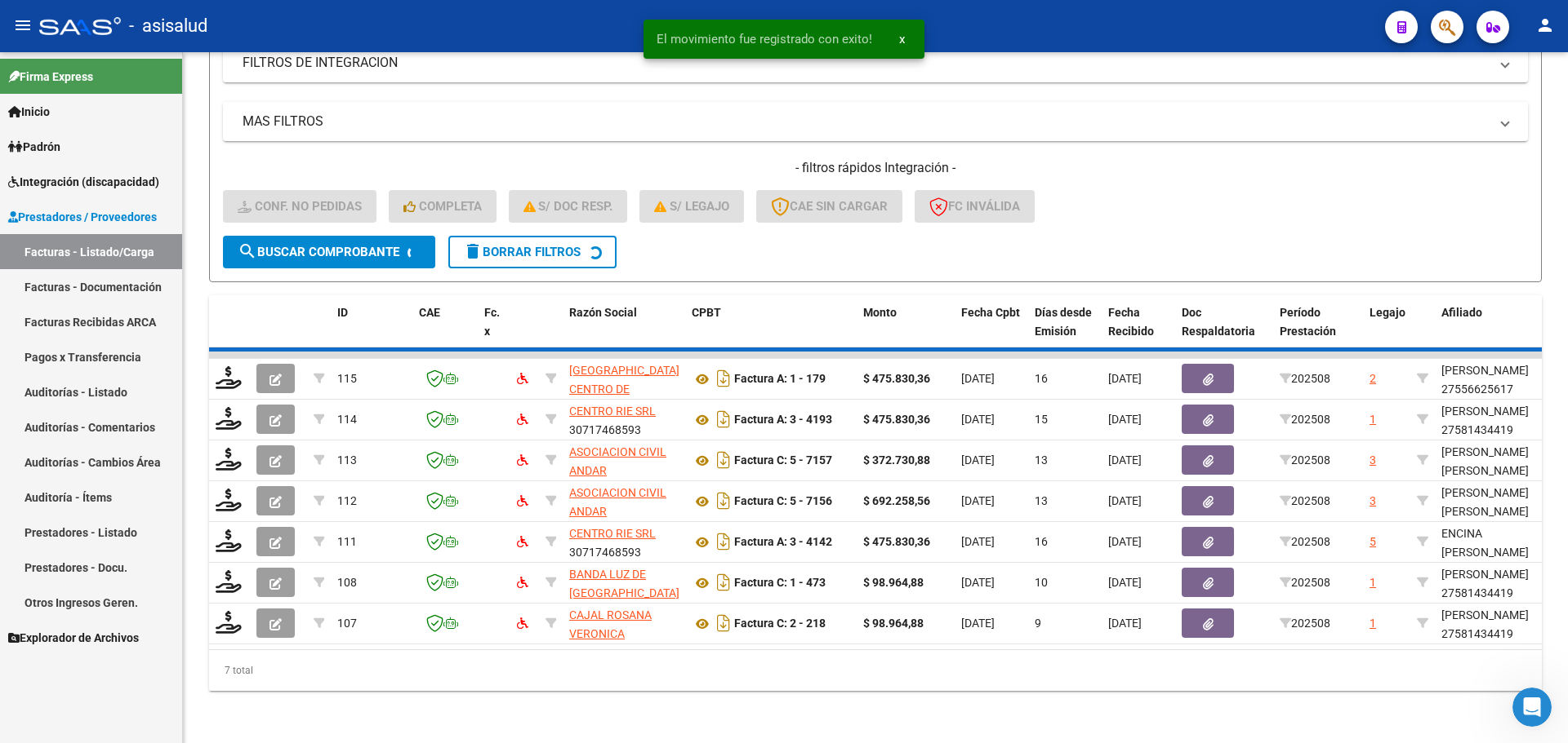
scroll to position [260, 0]
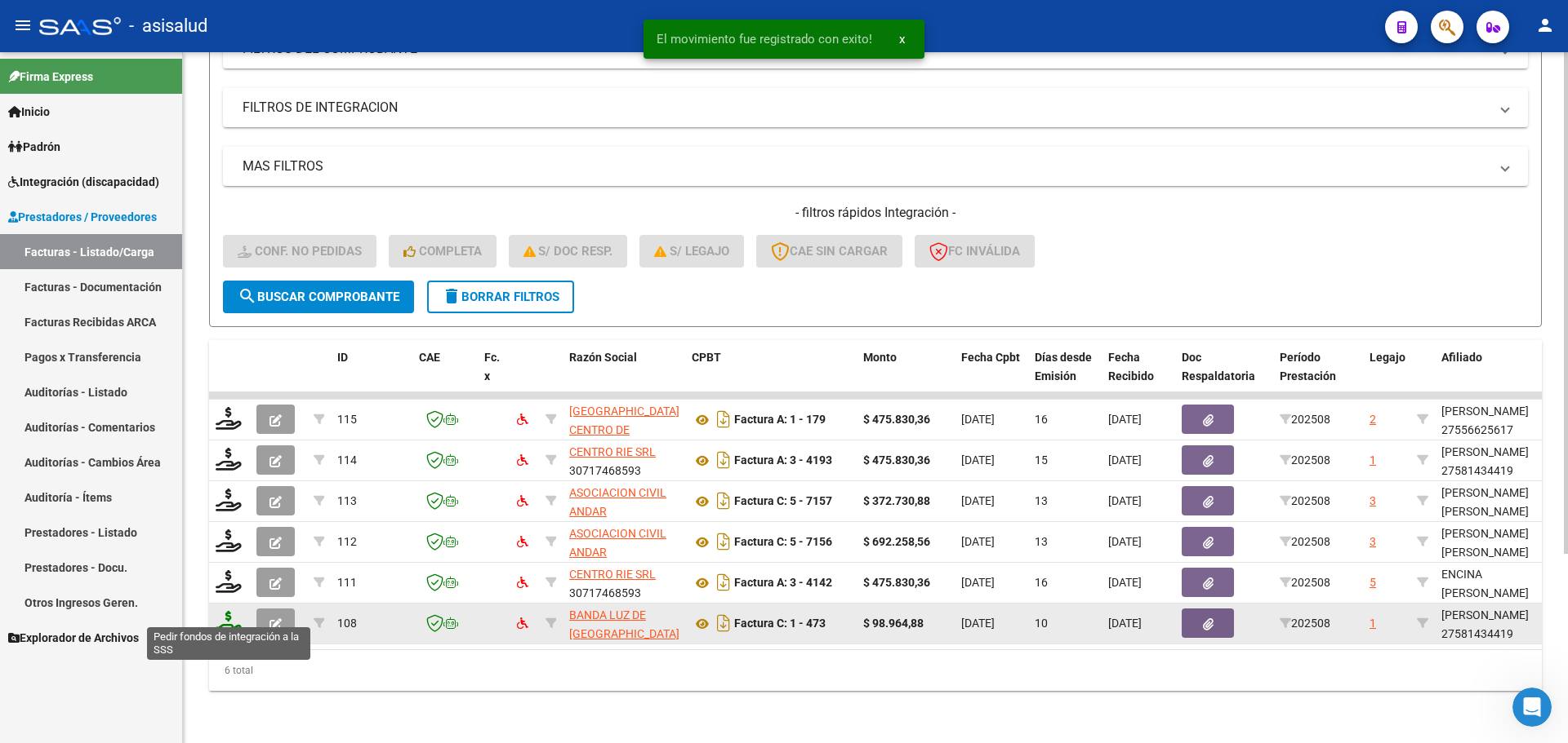
click at [229, 615] on icon at bounding box center [228, 622] width 26 height 23
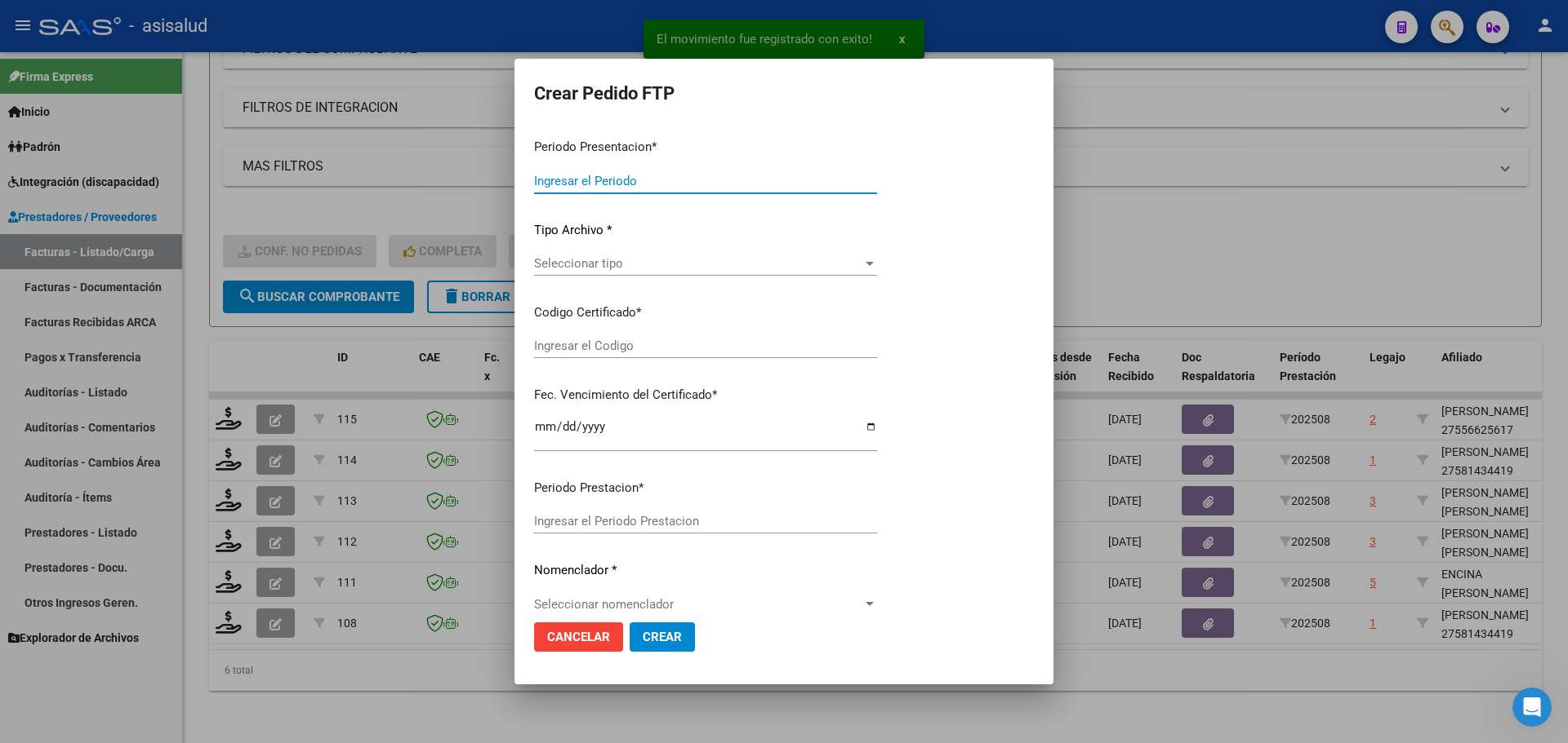
type input "202508"
type input "$ 98.964,88"
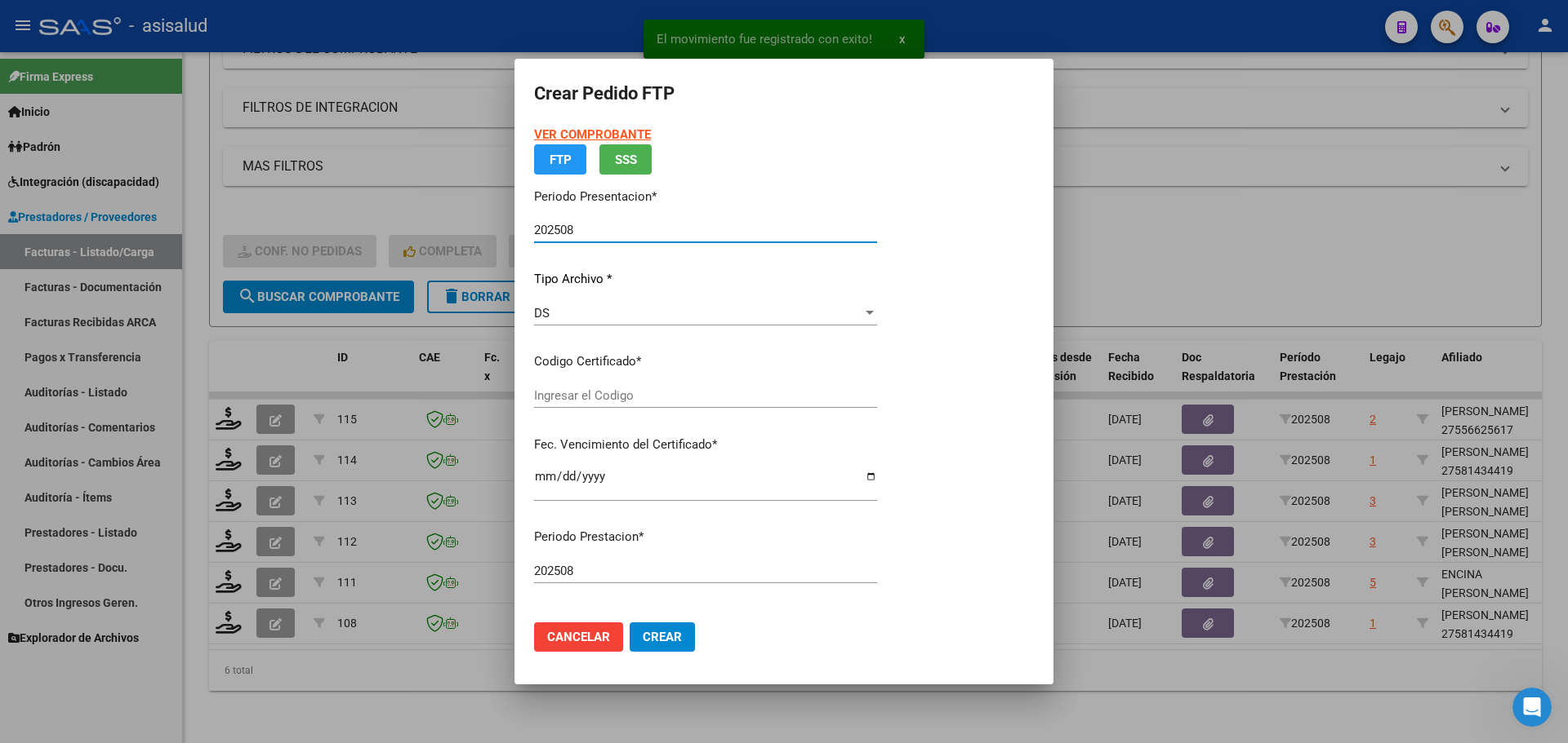
type input "ARG01000581434412025012320280123BSAS427"
type input "2028-01-23"
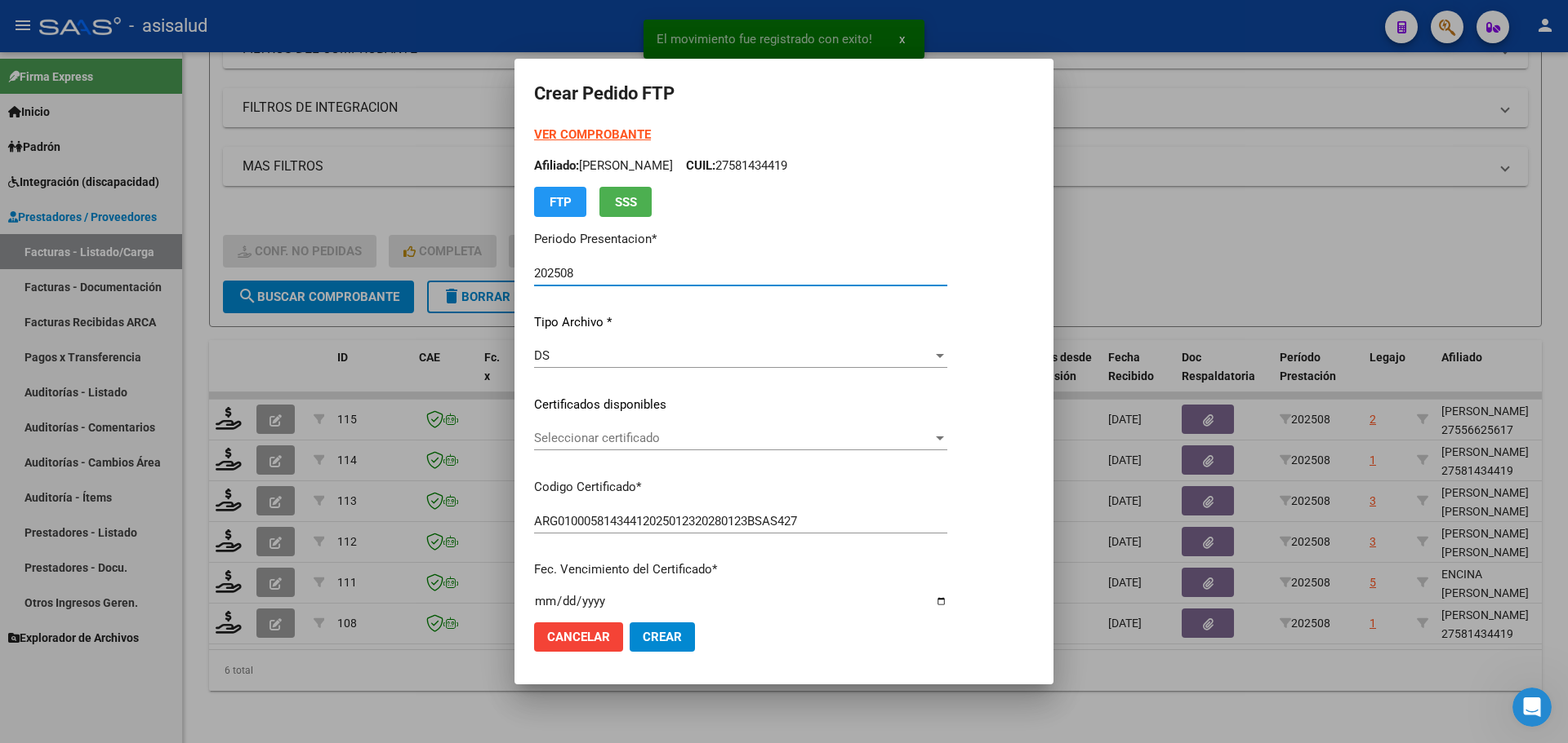
click at [659, 432] on span "Seleccionar certificado" at bounding box center [733, 438] width 398 height 15
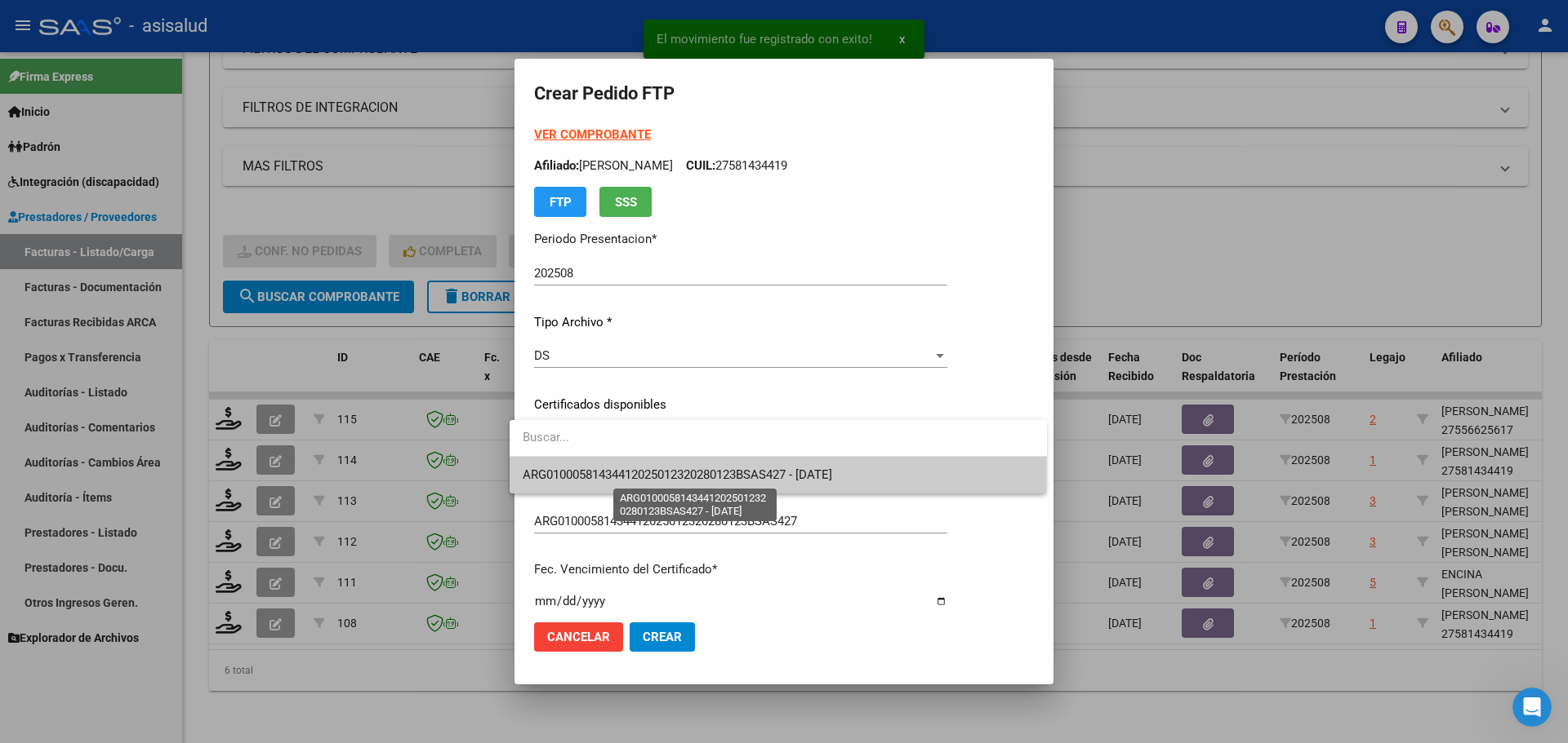
click at [659, 470] on span "ARG01000581434412025012320280123BSAS427 - 2028-01-23" at bounding box center [677, 475] width 309 height 15
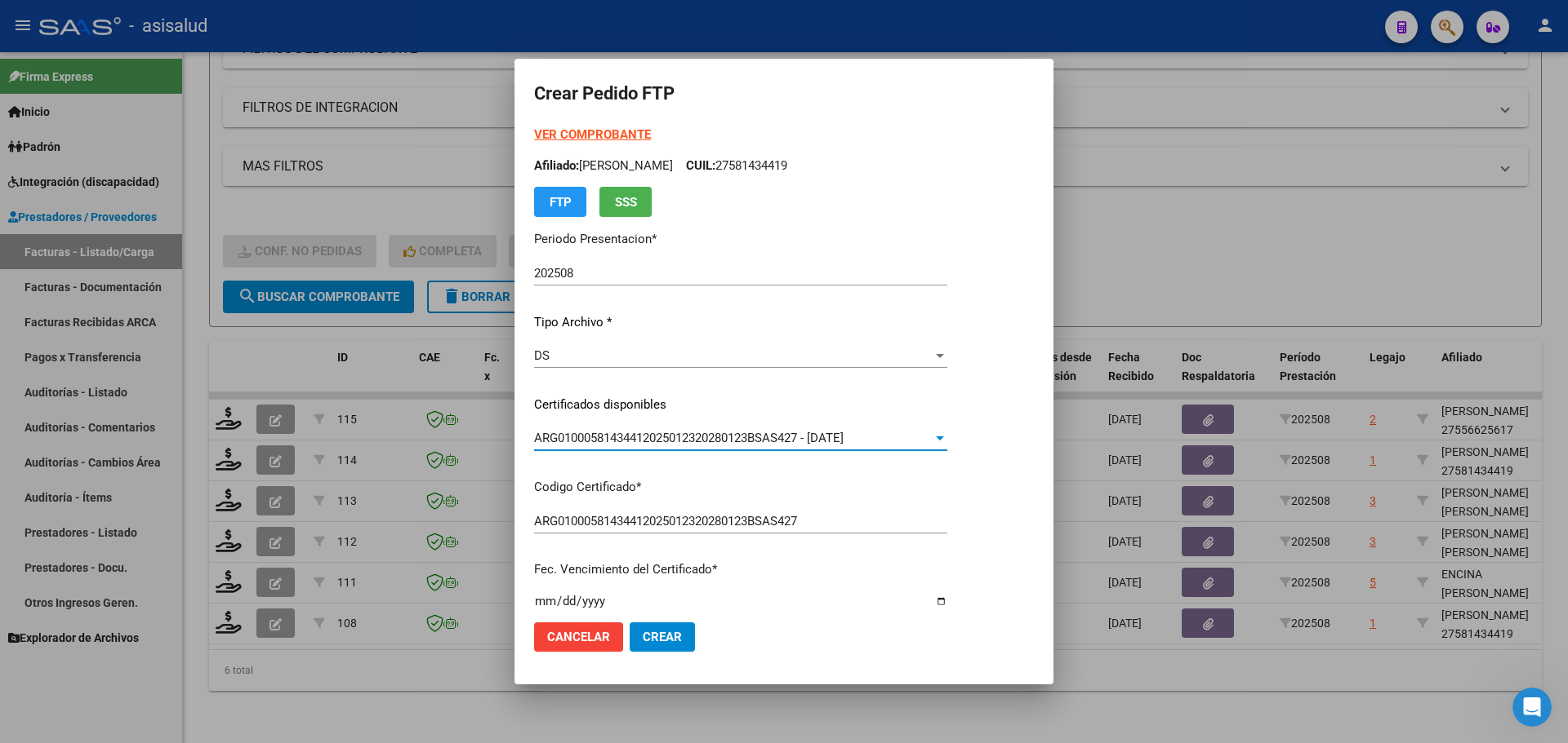
click at [609, 132] on strong "VER COMPROBANTE" at bounding box center [592, 135] width 117 height 15
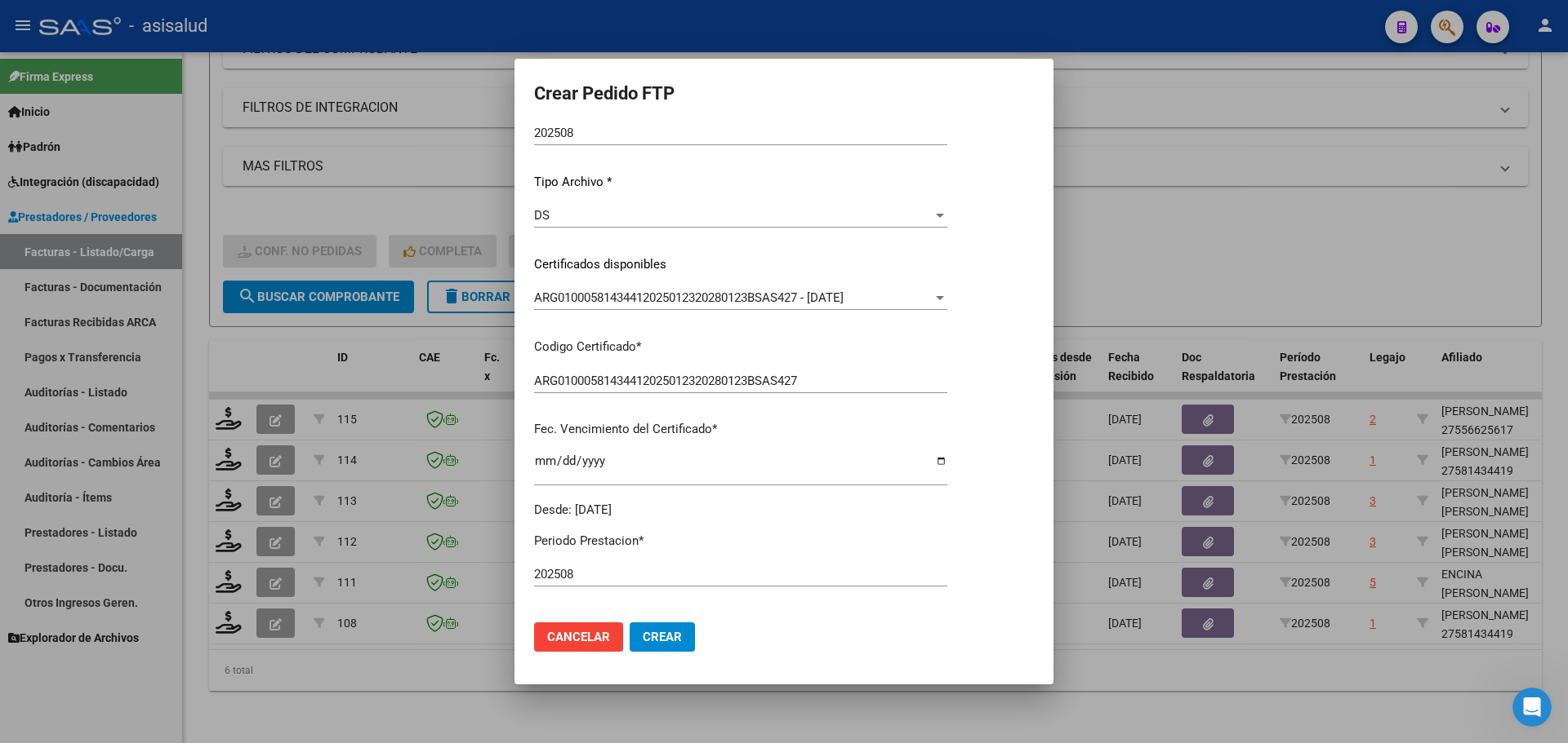
scroll to position [408, 0]
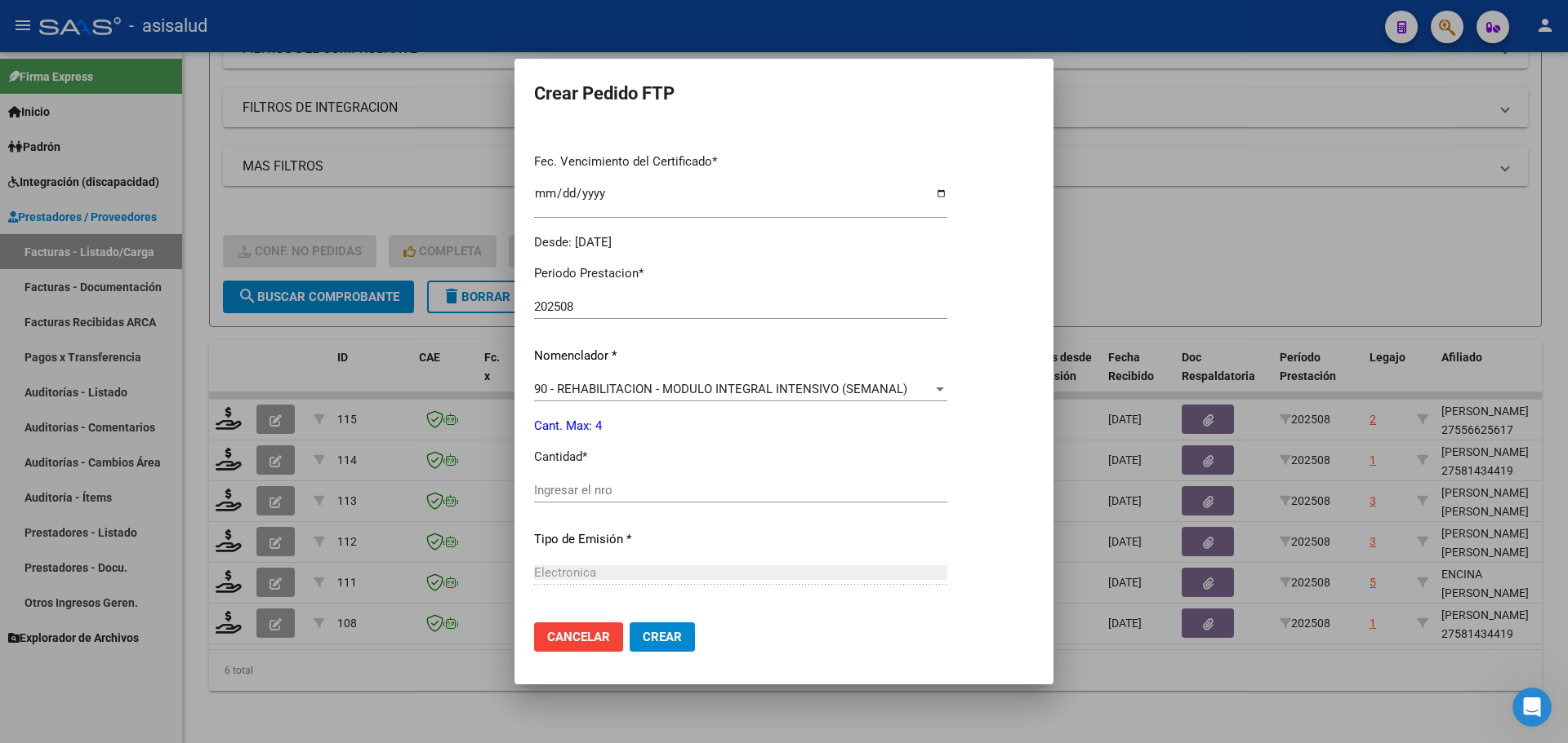
click at [549, 487] on input "Ingresar el nro" at bounding box center [741, 490] width 413 height 15
type input "4"
click at [662, 633] on span "Crear" at bounding box center [662, 637] width 40 height 15
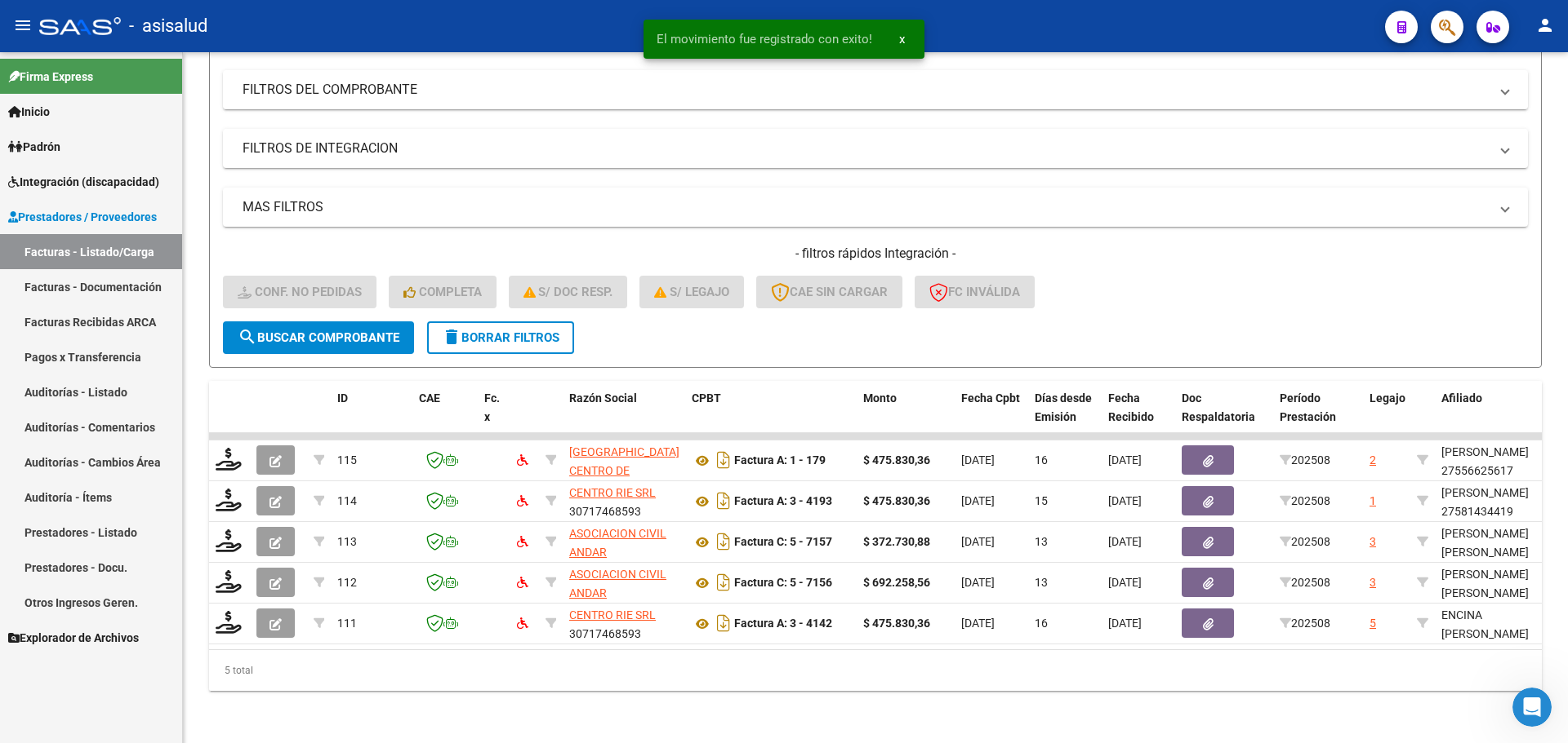
scroll to position [220, 0]
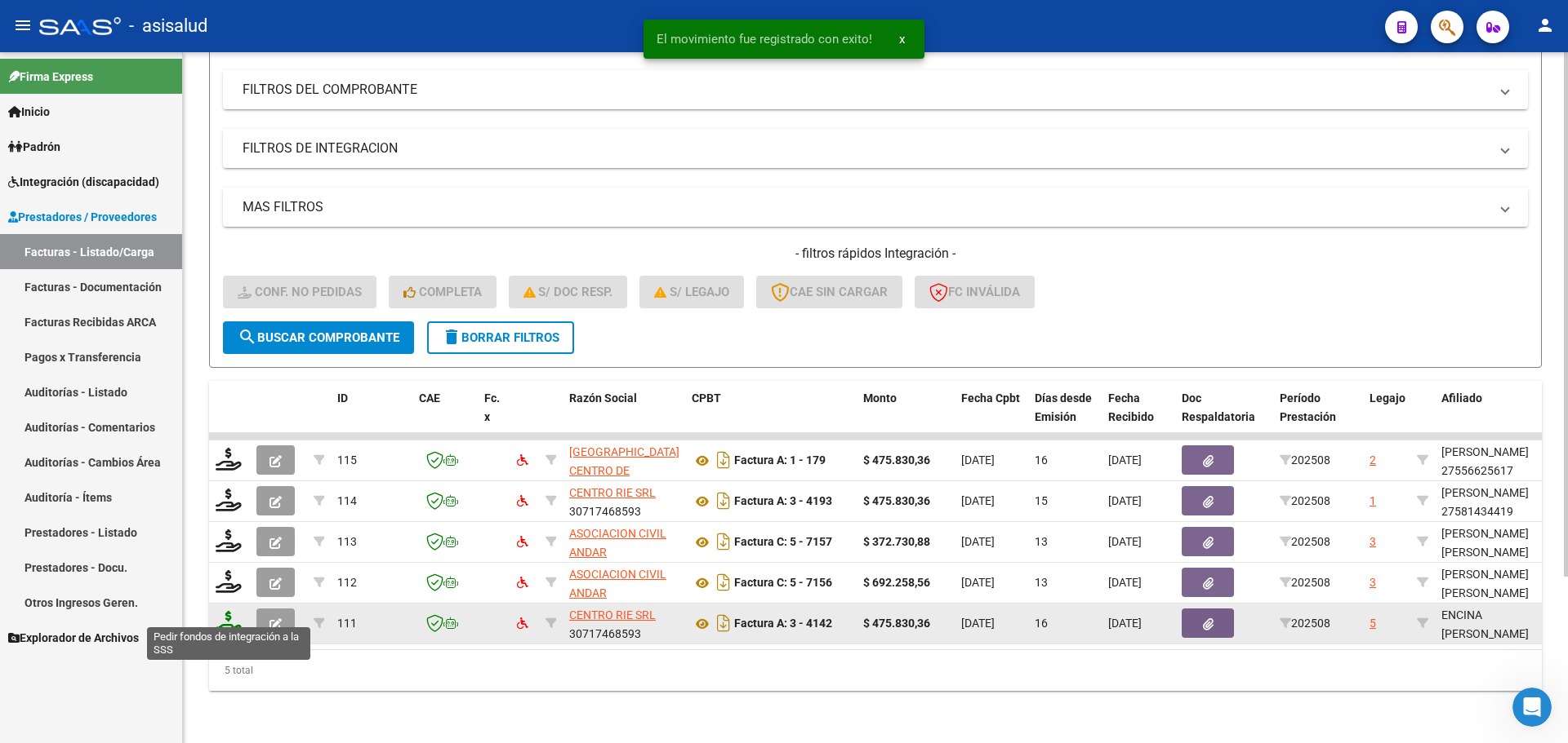
click at [234, 612] on icon at bounding box center [228, 622] width 26 height 23
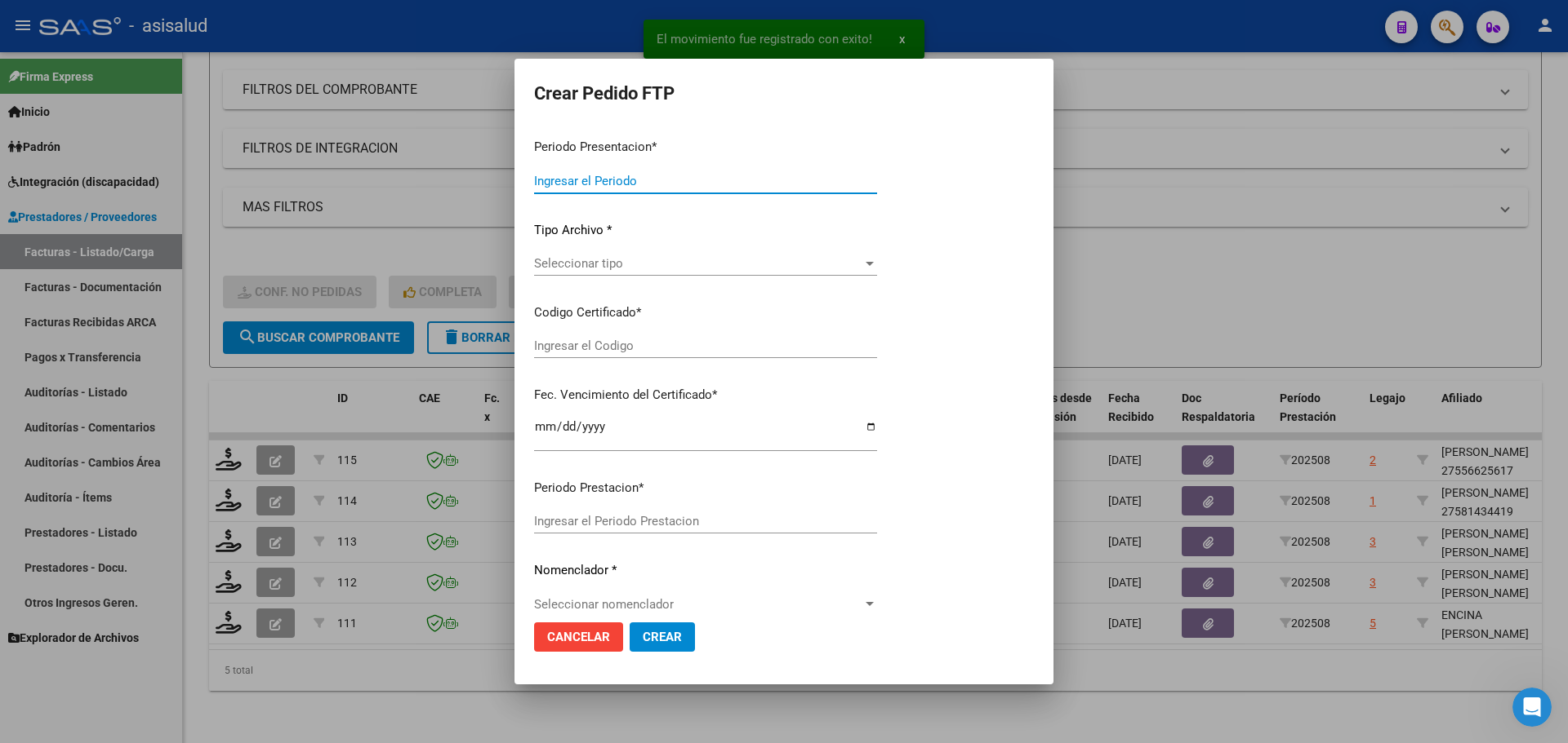
type input "202508"
type input "$ 475.830,36"
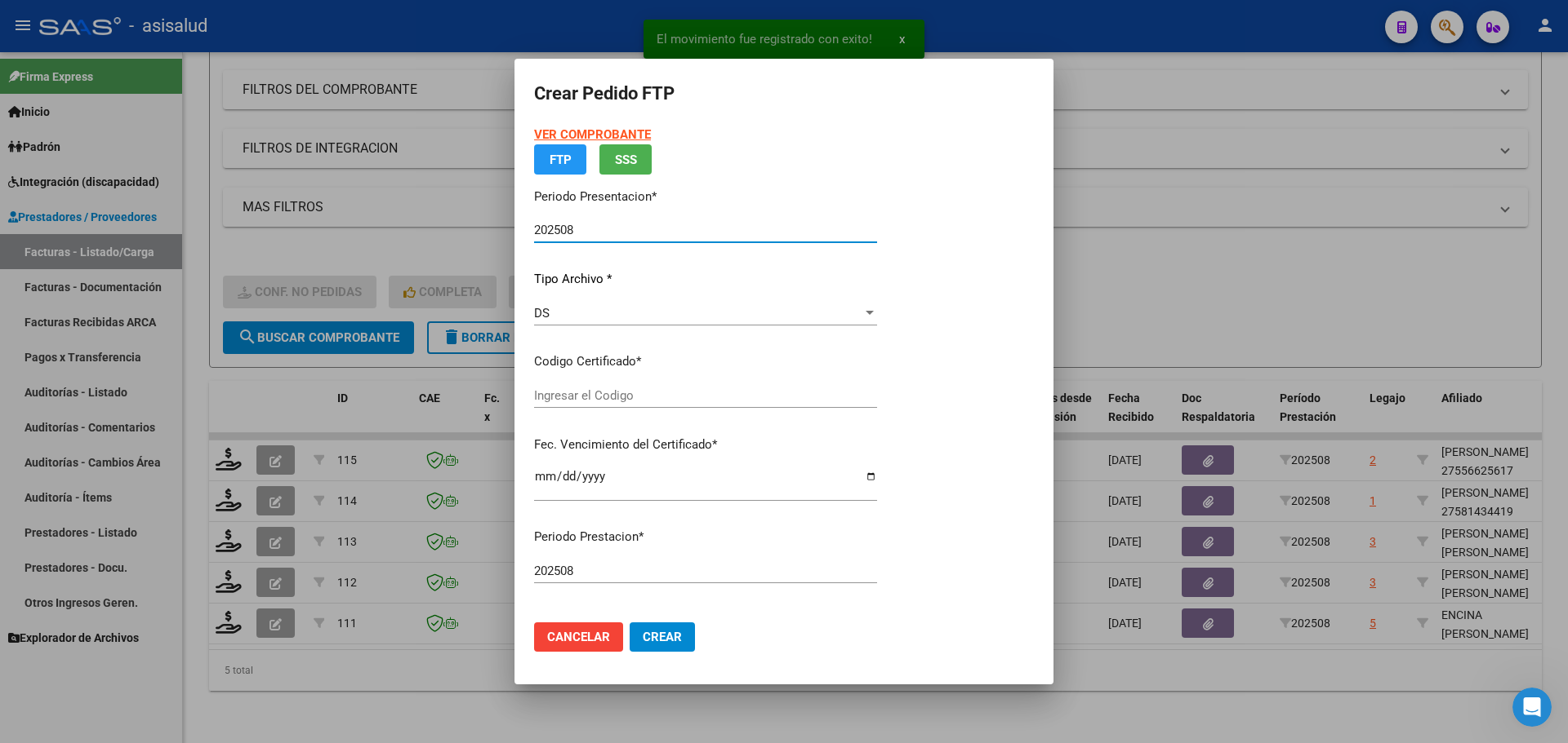
type input "ARG01000559588982024101420271014BSAS395"
type input "2027-10-14"
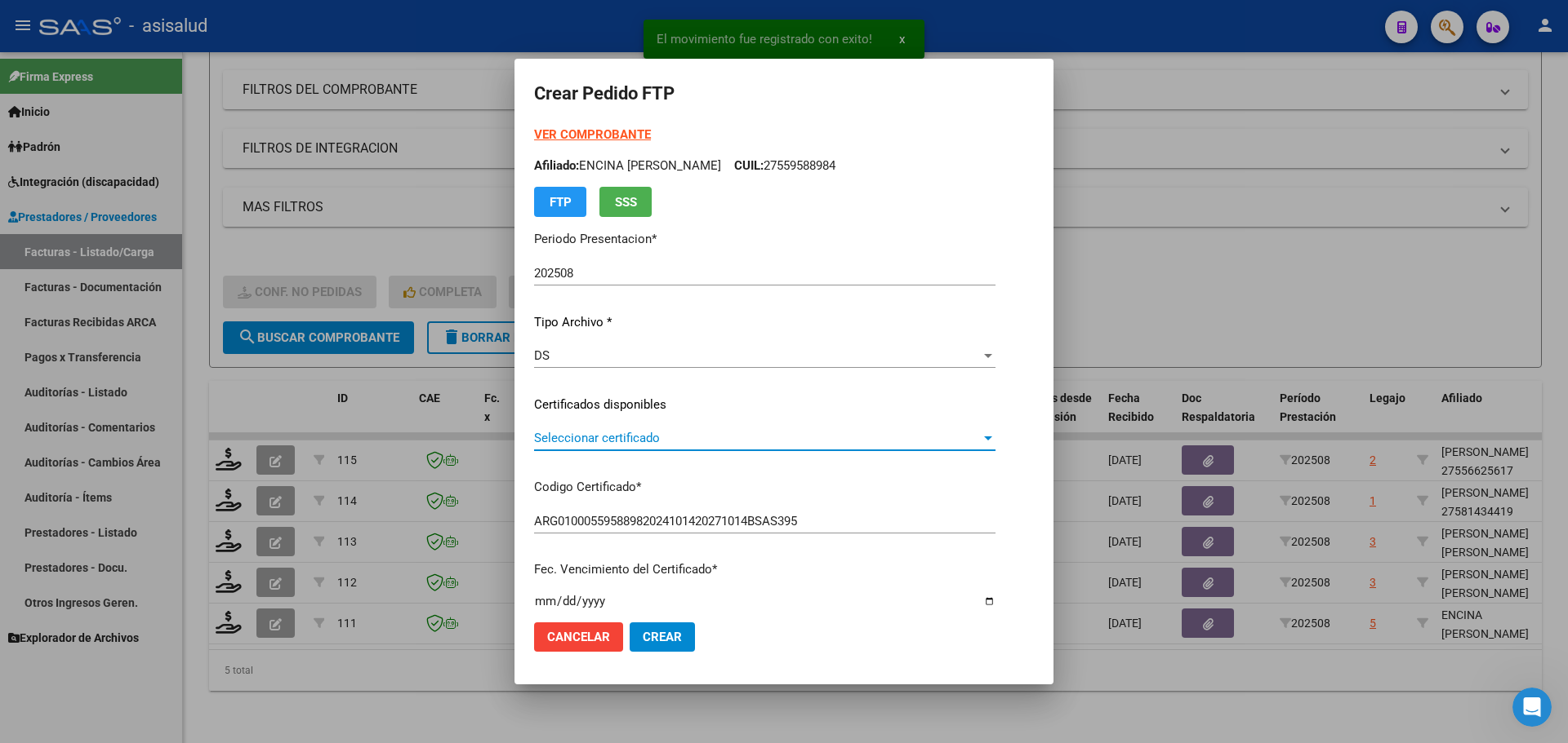
click at [646, 434] on span "Seleccionar certificado" at bounding box center [757, 438] width 446 height 15
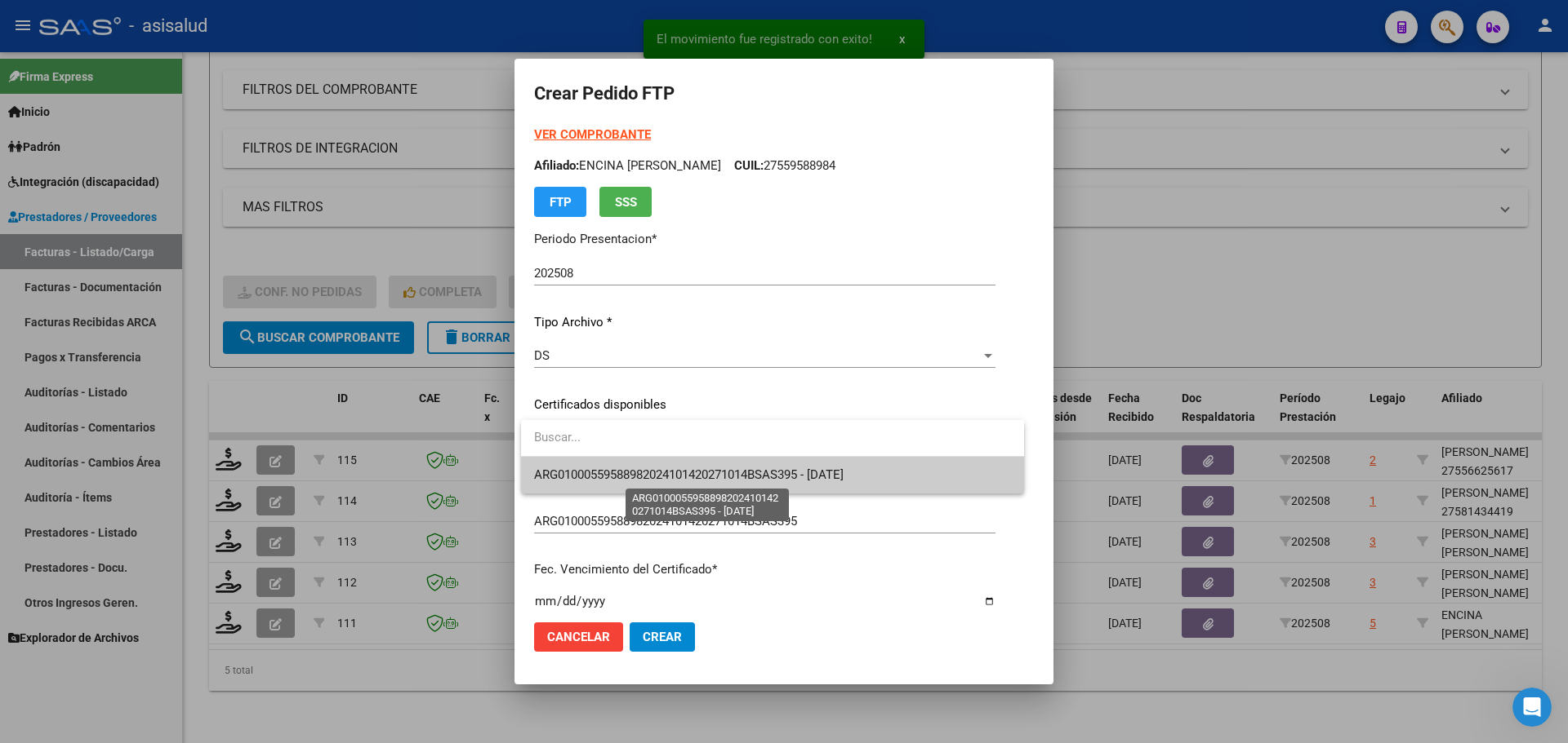
click at [673, 470] on span "ARG01000559588982024101420271014BSAS395 - 2027-10-14" at bounding box center [689, 475] width 309 height 15
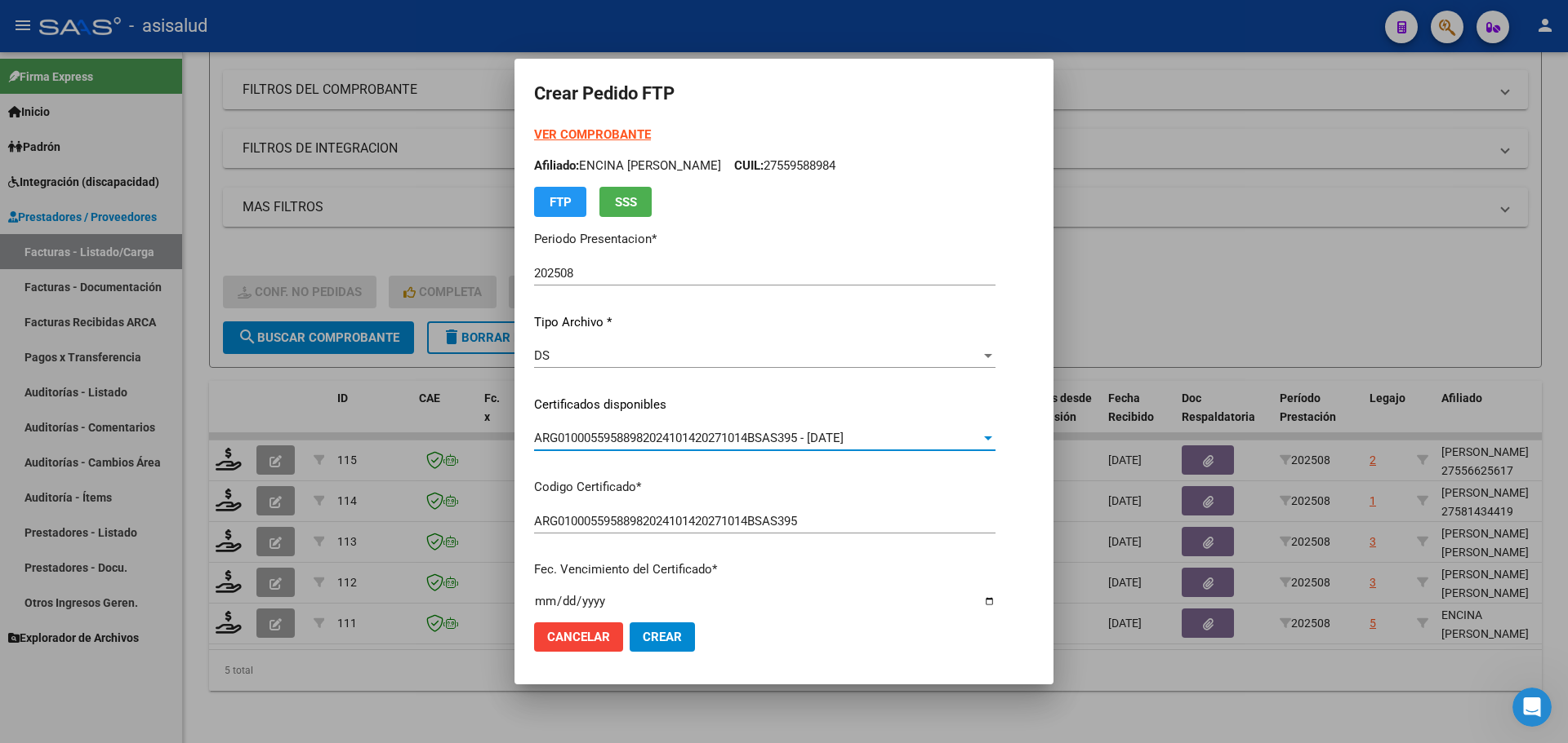
click at [616, 132] on strong "VER COMPROBANTE" at bounding box center [592, 135] width 117 height 15
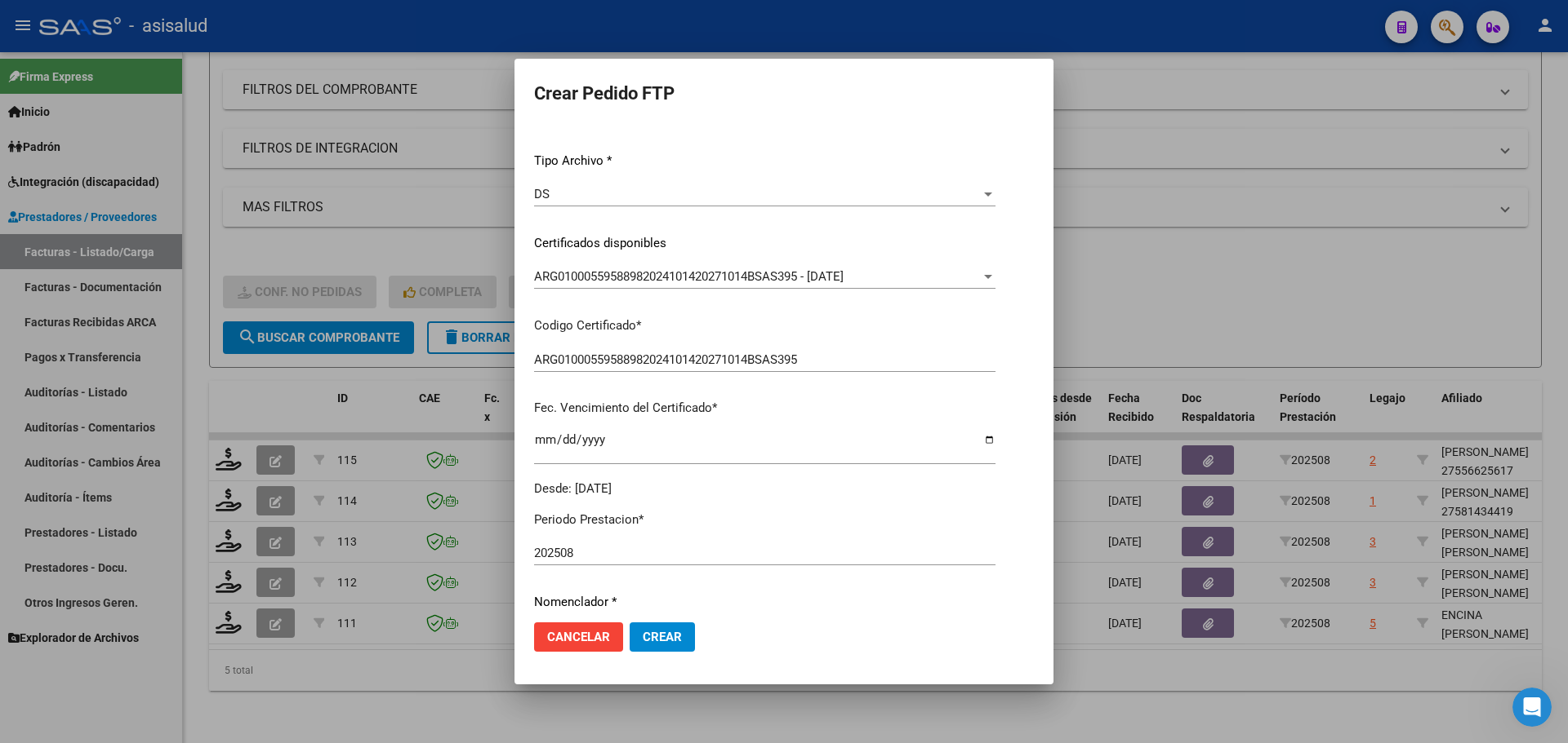
scroll to position [489, 0]
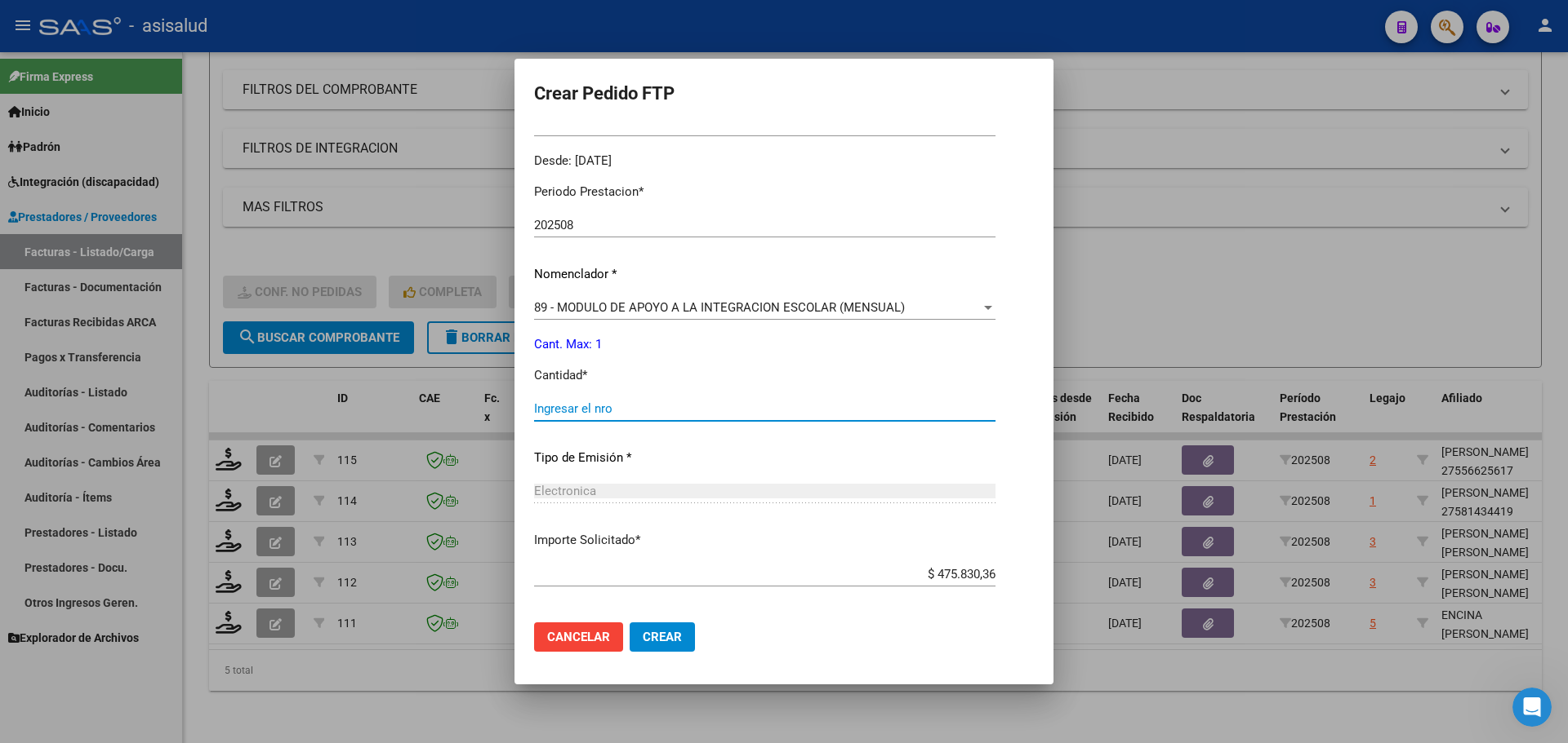
click at [589, 411] on input "Ingresar el nro" at bounding box center [764, 409] width 461 height 15
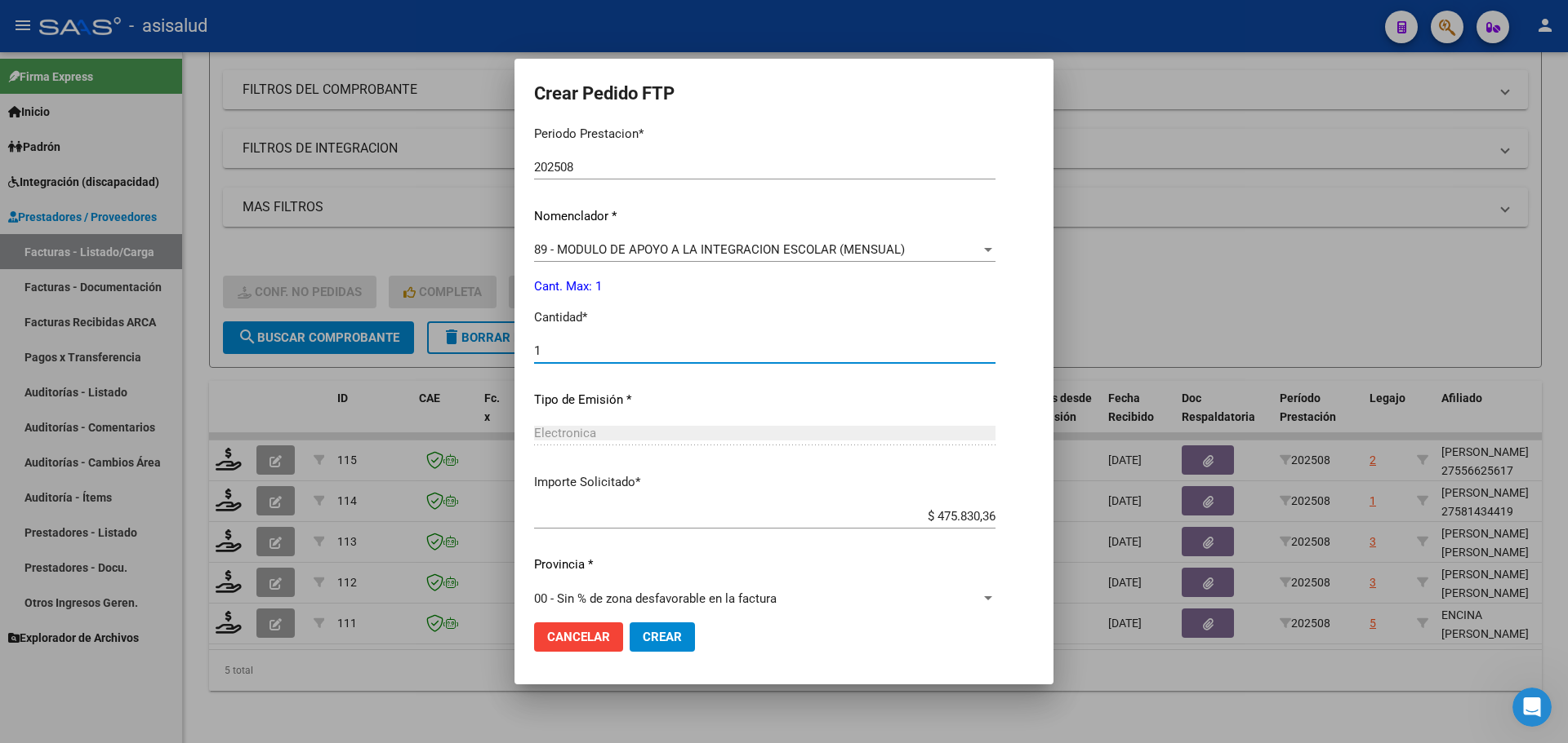
scroll to position [565, 0]
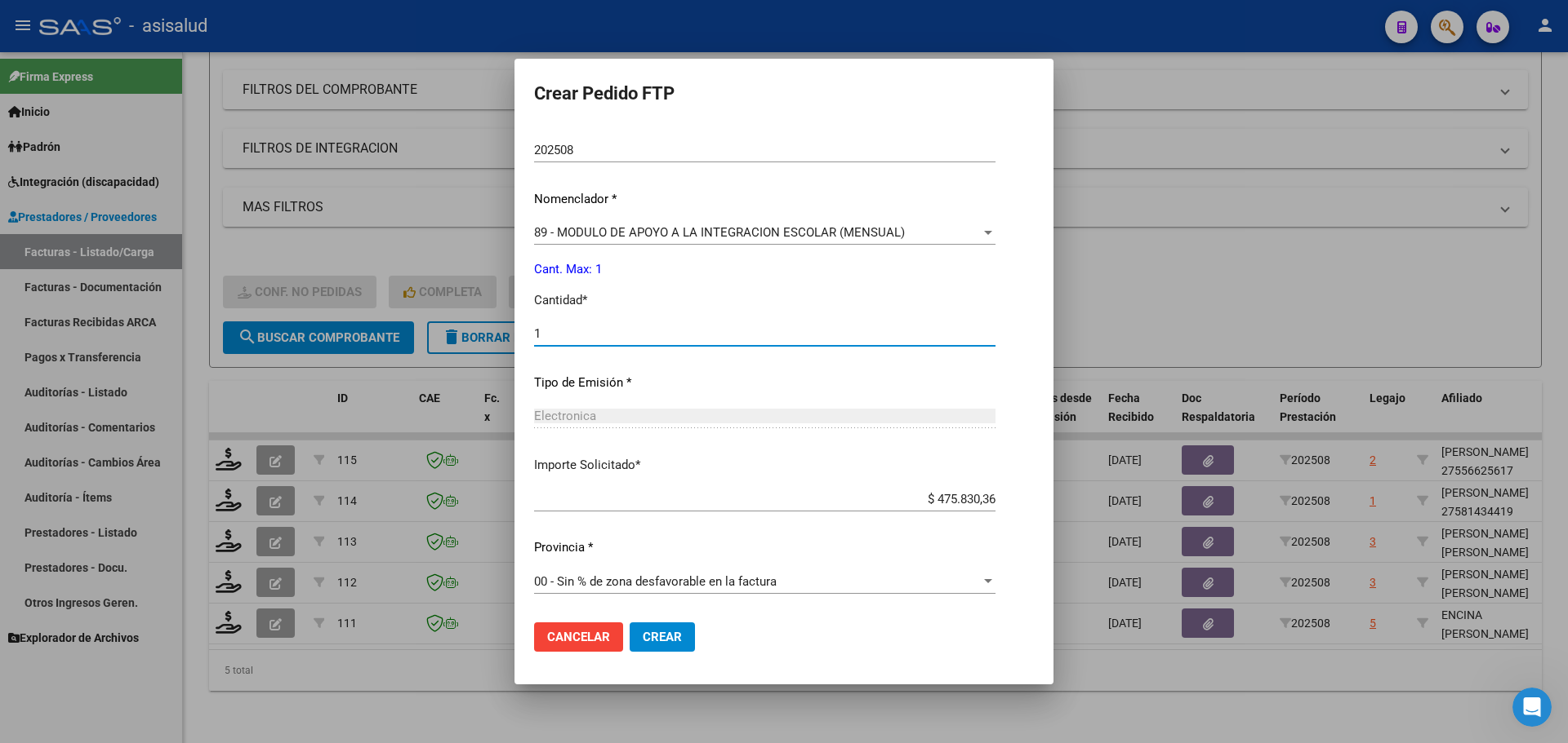
type input "1"
click at [676, 636] on span "Crear" at bounding box center [662, 637] width 40 height 15
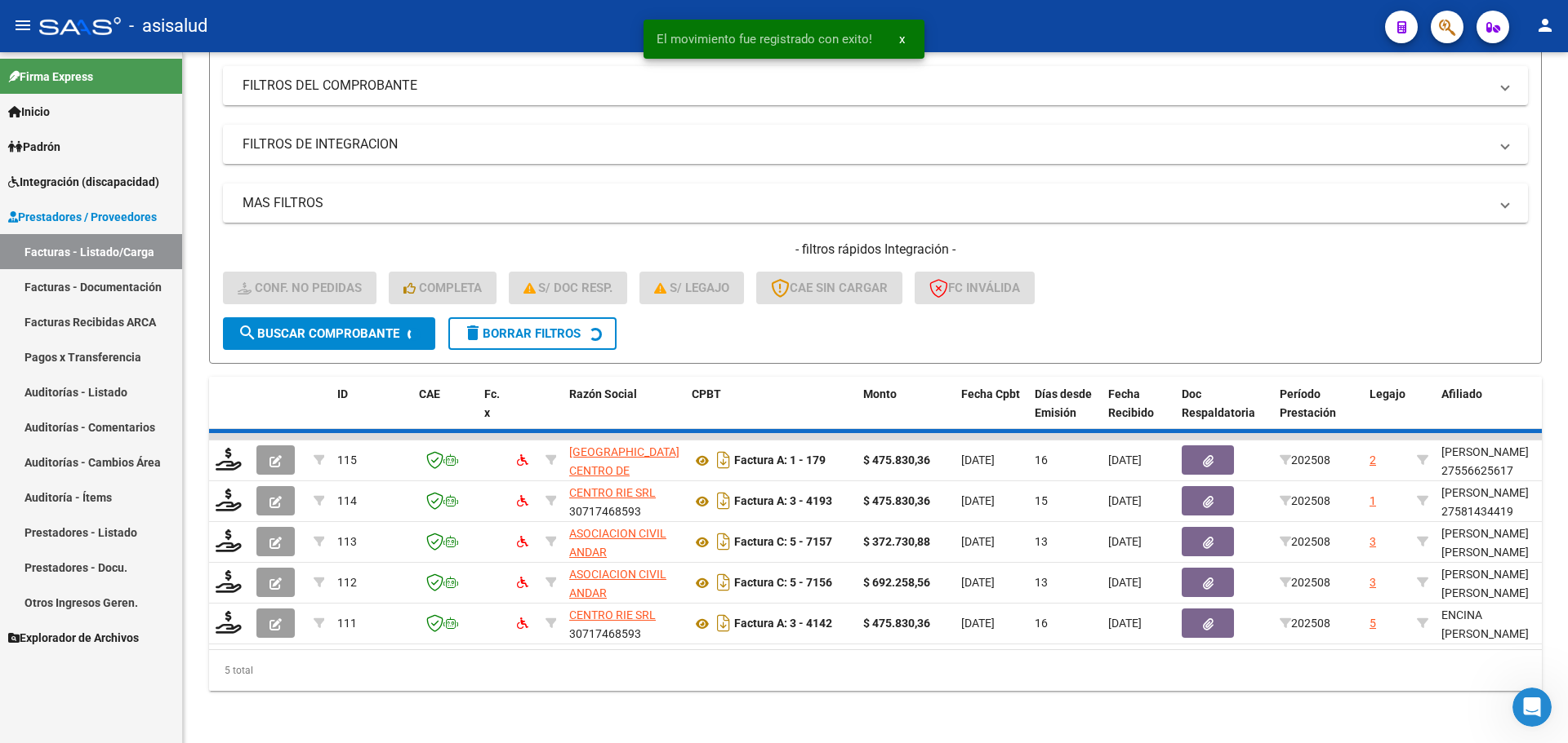
scroll to position [179, 0]
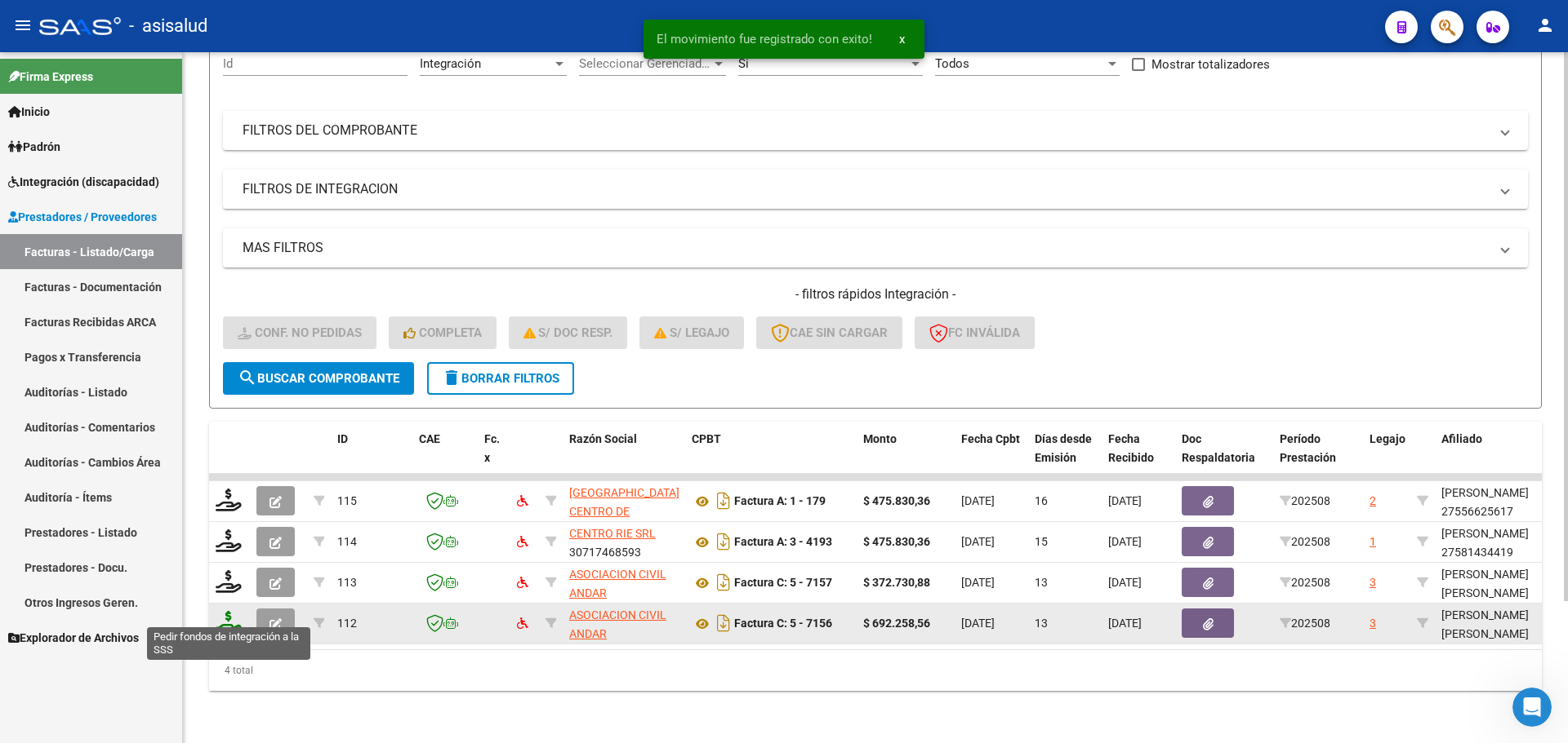
click at [227, 614] on icon at bounding box center [228, 622] width 26 height 23
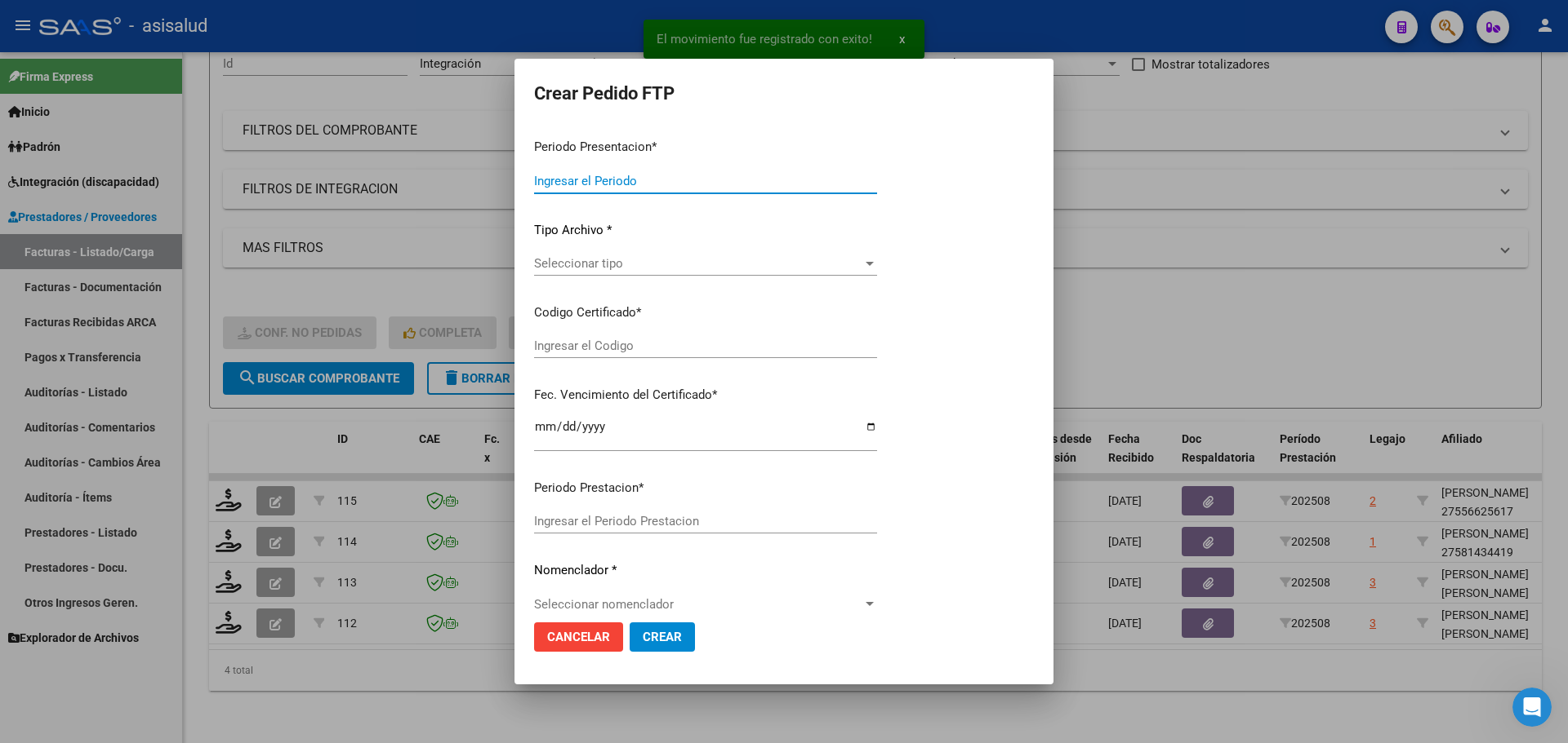
type input "202508"
type input "$ 692.258,56"
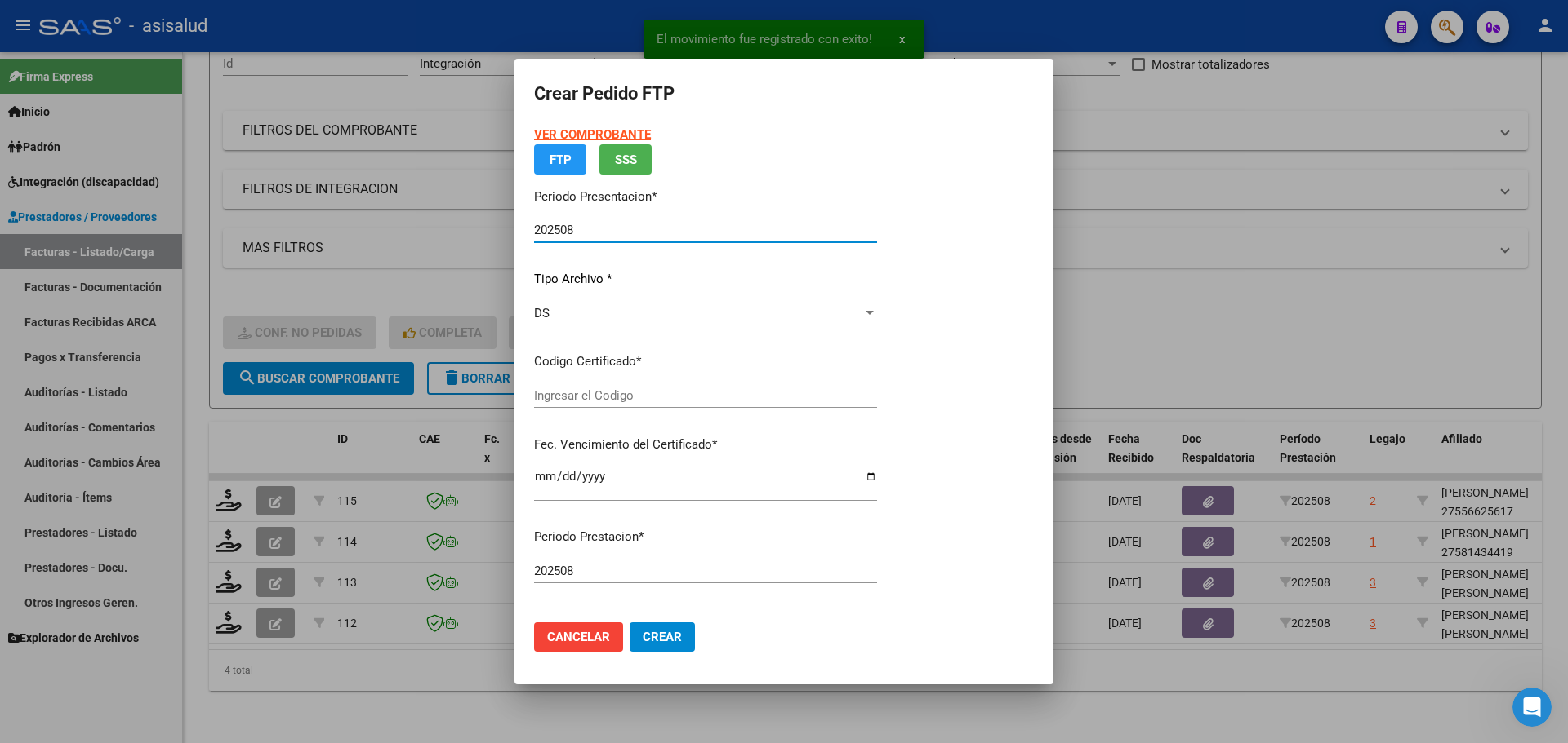
type input "ARG01000414598752021060220260602BSAS312"
type input "2026-06-02"
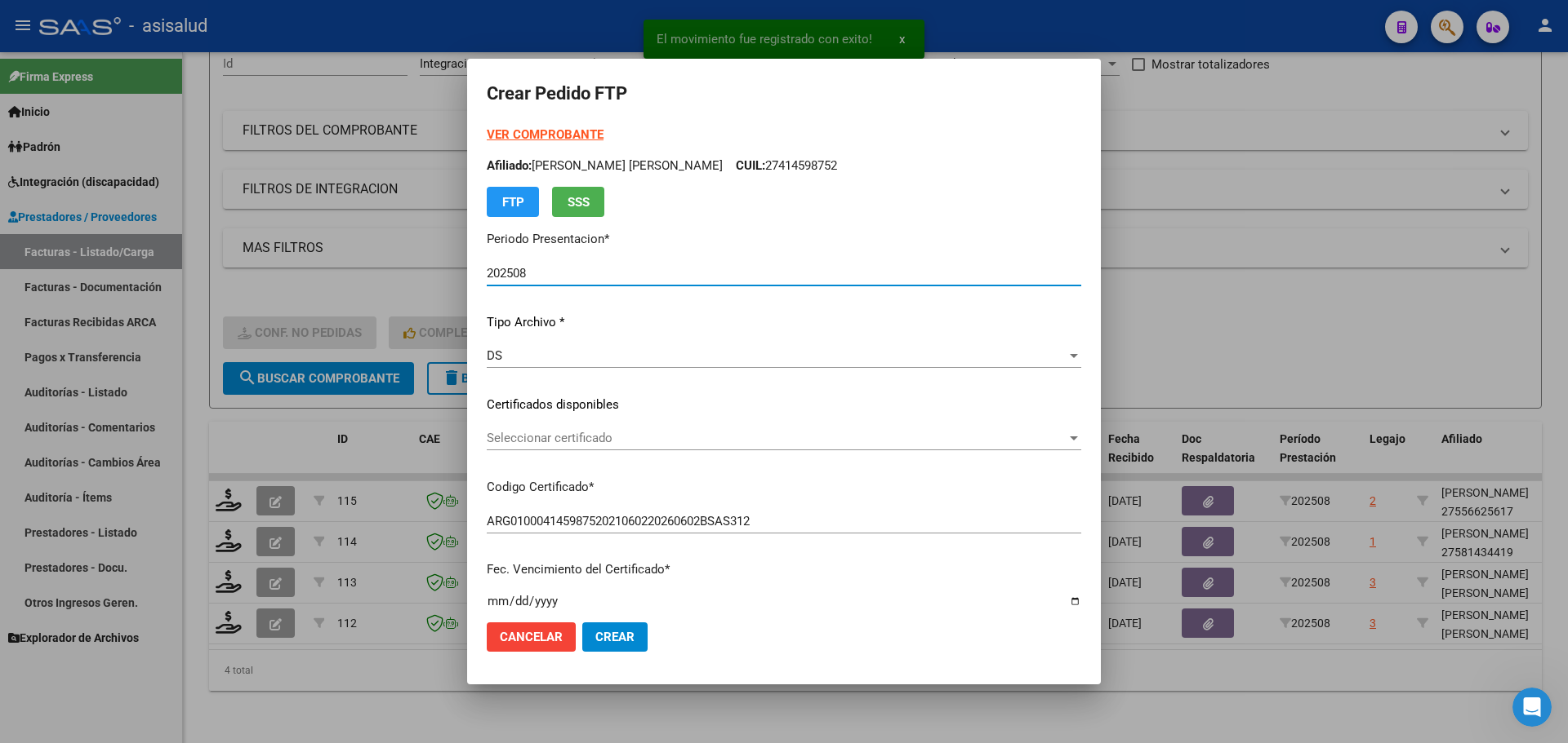
click at [647, 439] on span "Seleccionar certificado" at bounding box center [776, 438] width 580 height 15
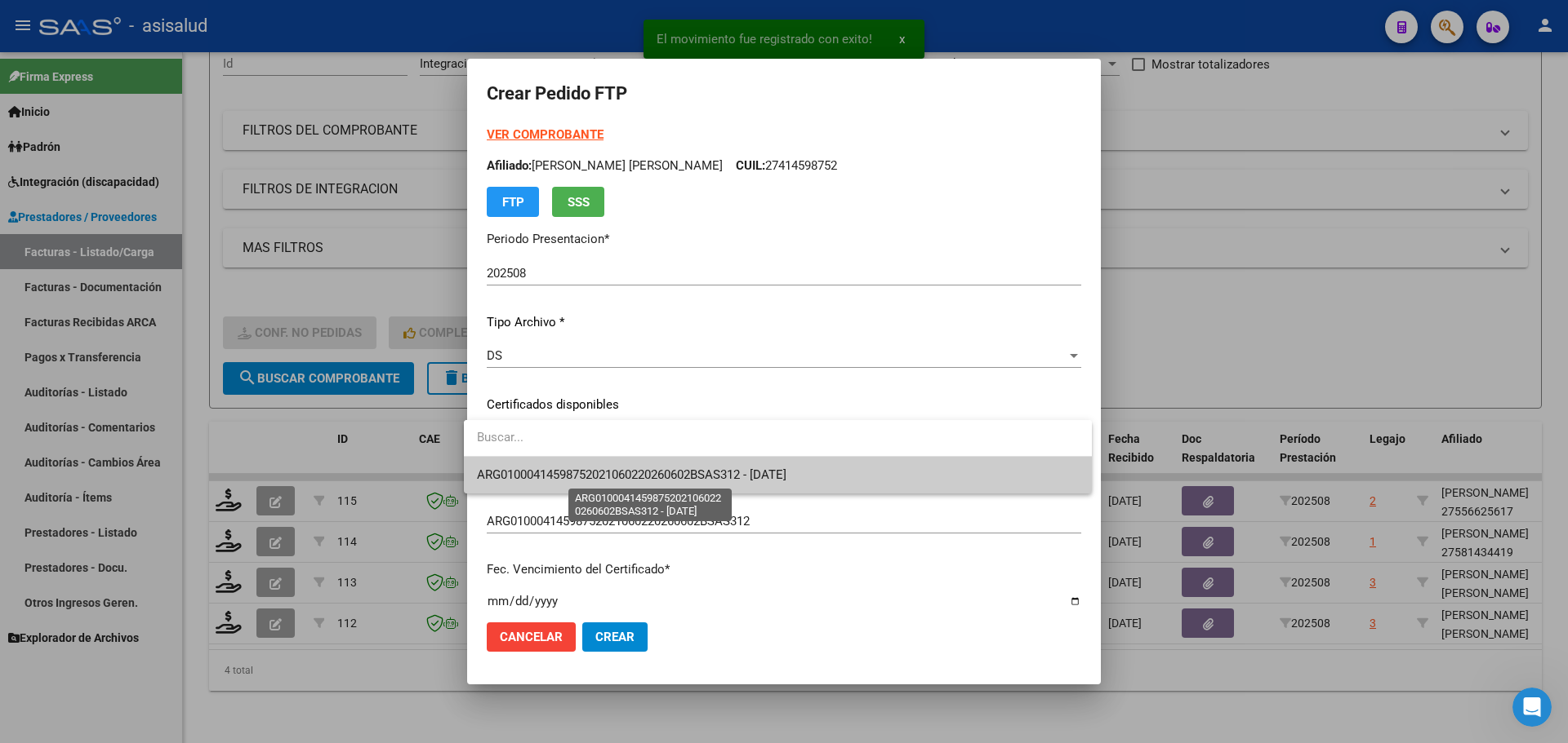
click at [652, 472] on span "ARG01000414598752021060220260602BSAS312 - 2026-06-02" at bounding box center [631, 475] width 309 height 15
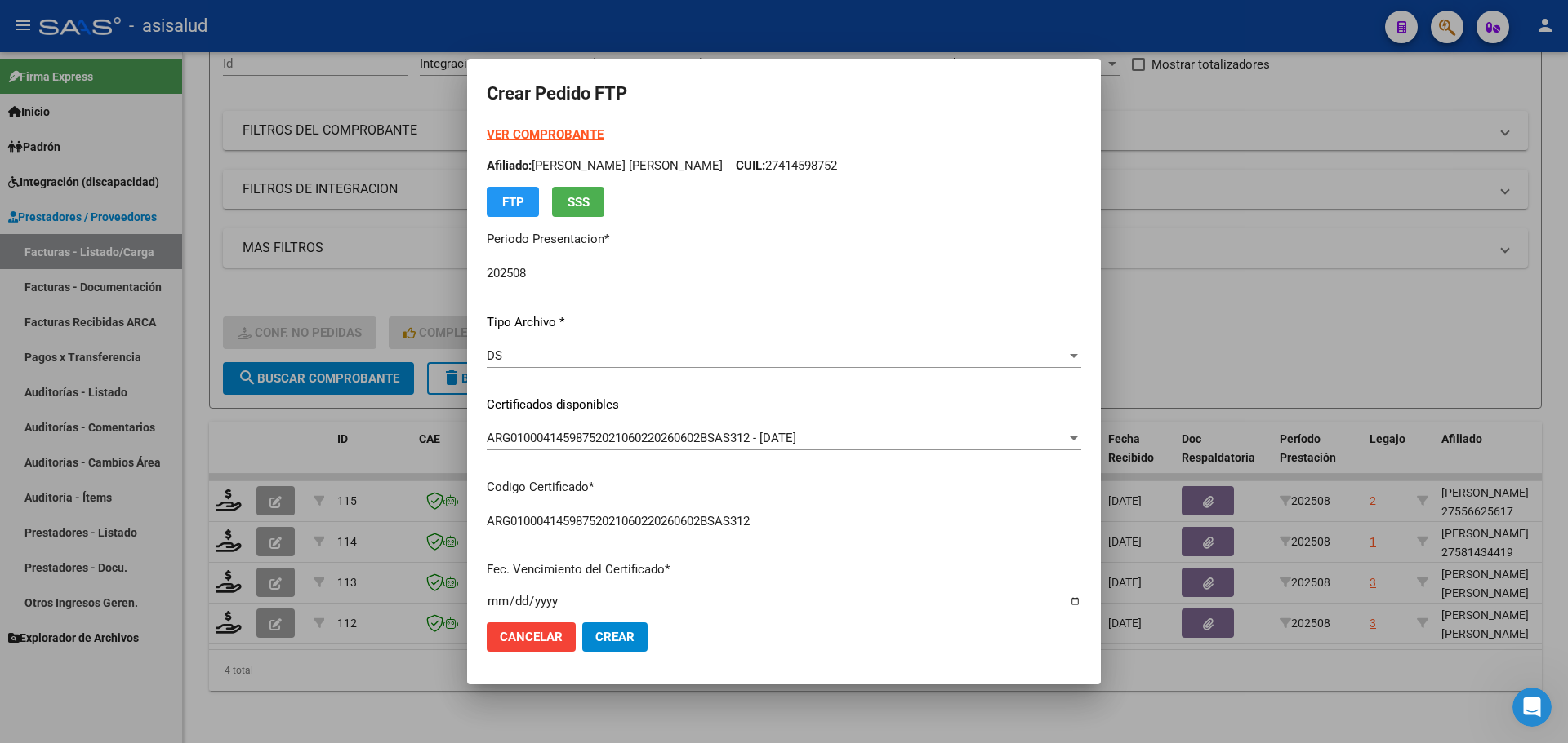
click at [566, 134] on strong "VER COMPROBANTE" at bounding box center [545, 135] width 117 height 15
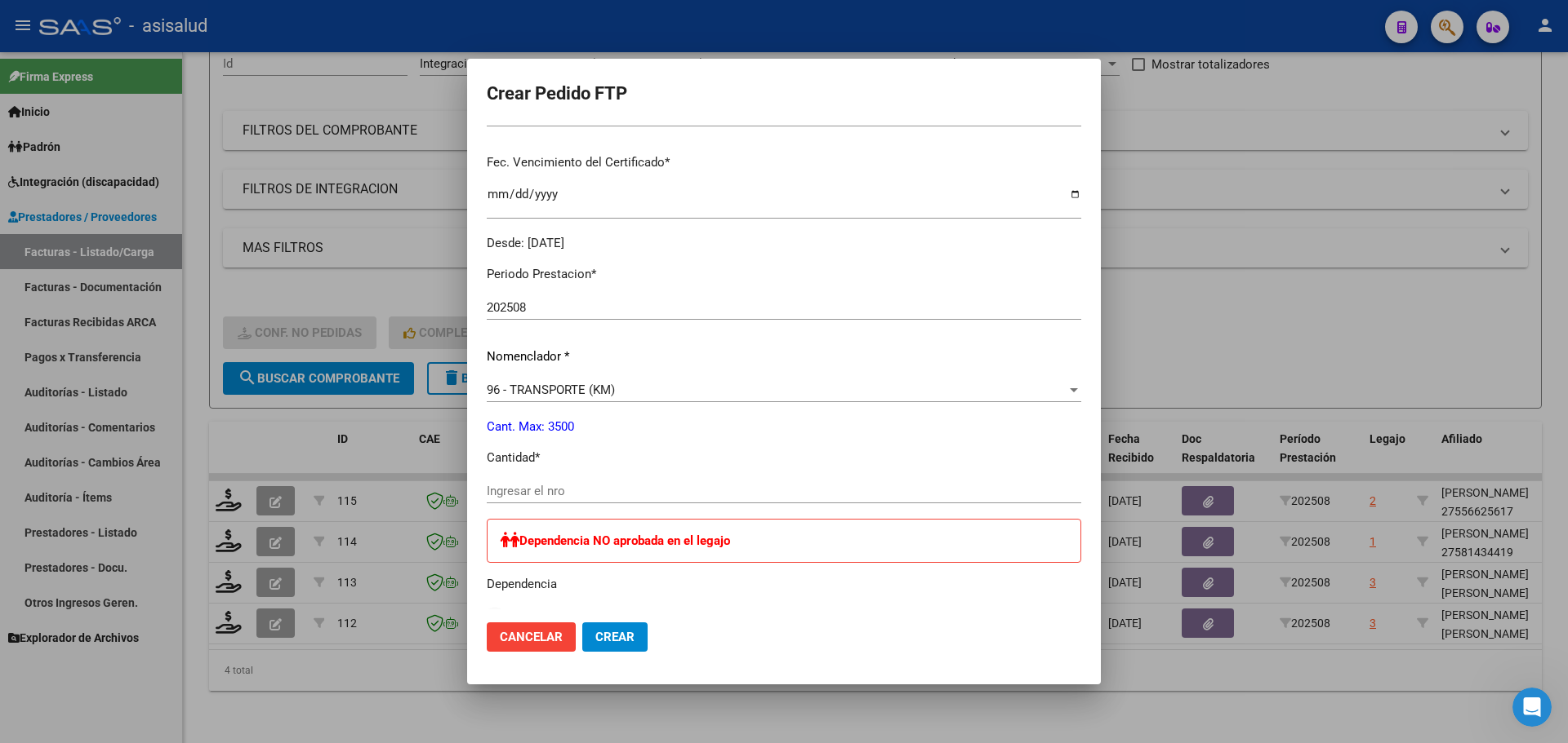
scroll to position [408, 0]
click at [544, 386] on span "96 - TRANSPORTE (KM)" at bounding box center [551, 389] width 128 height 15
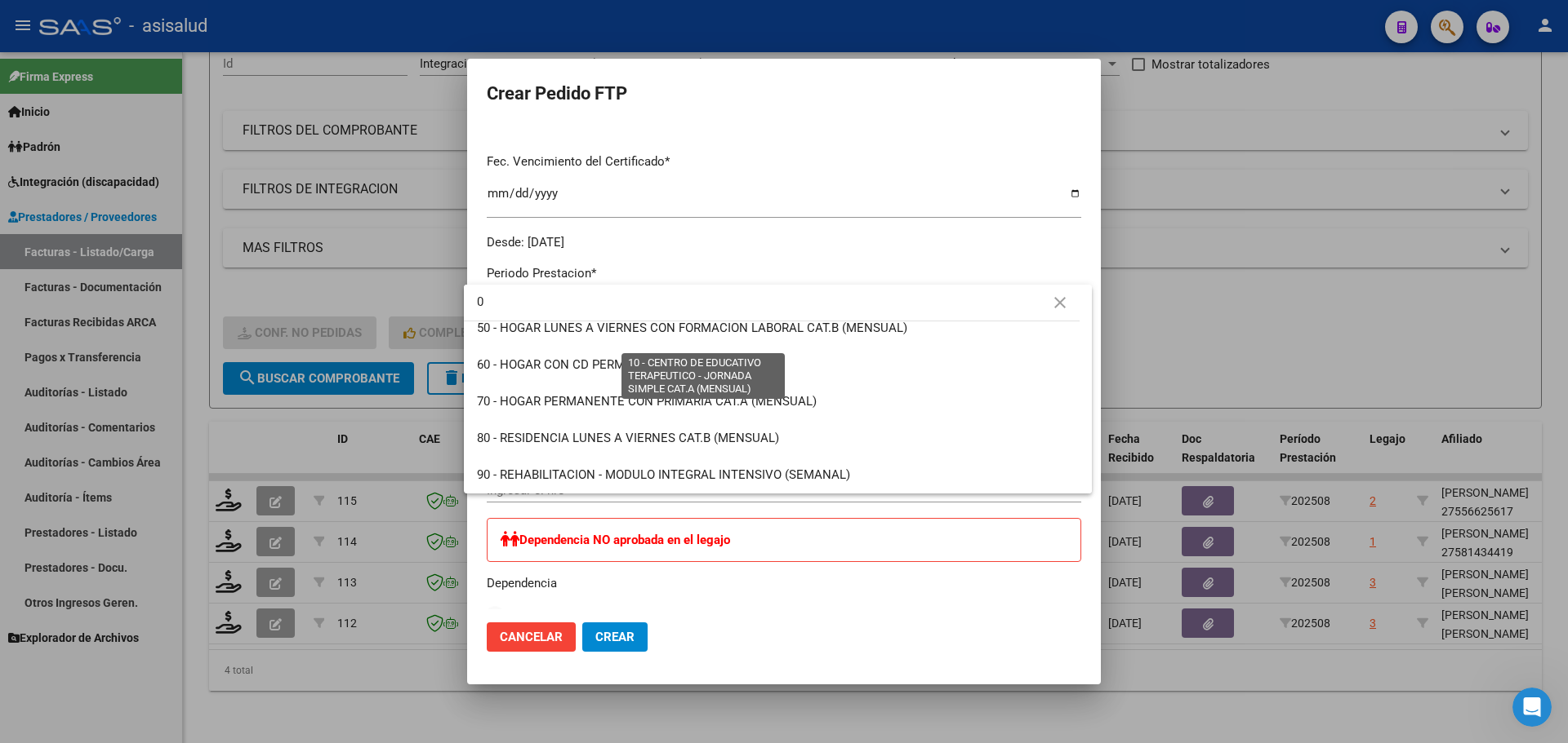
scroll to position [0, 0]
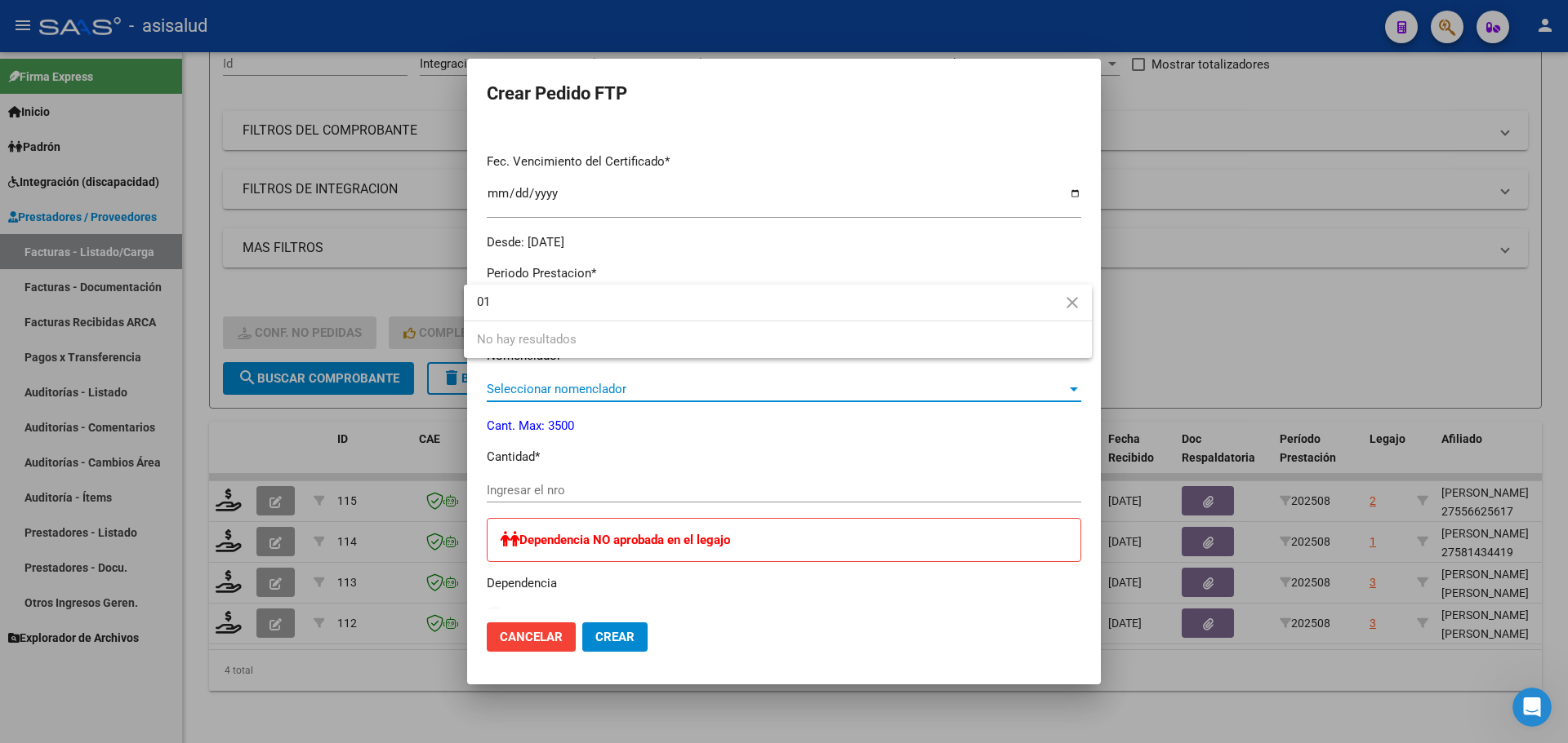
type input "0"
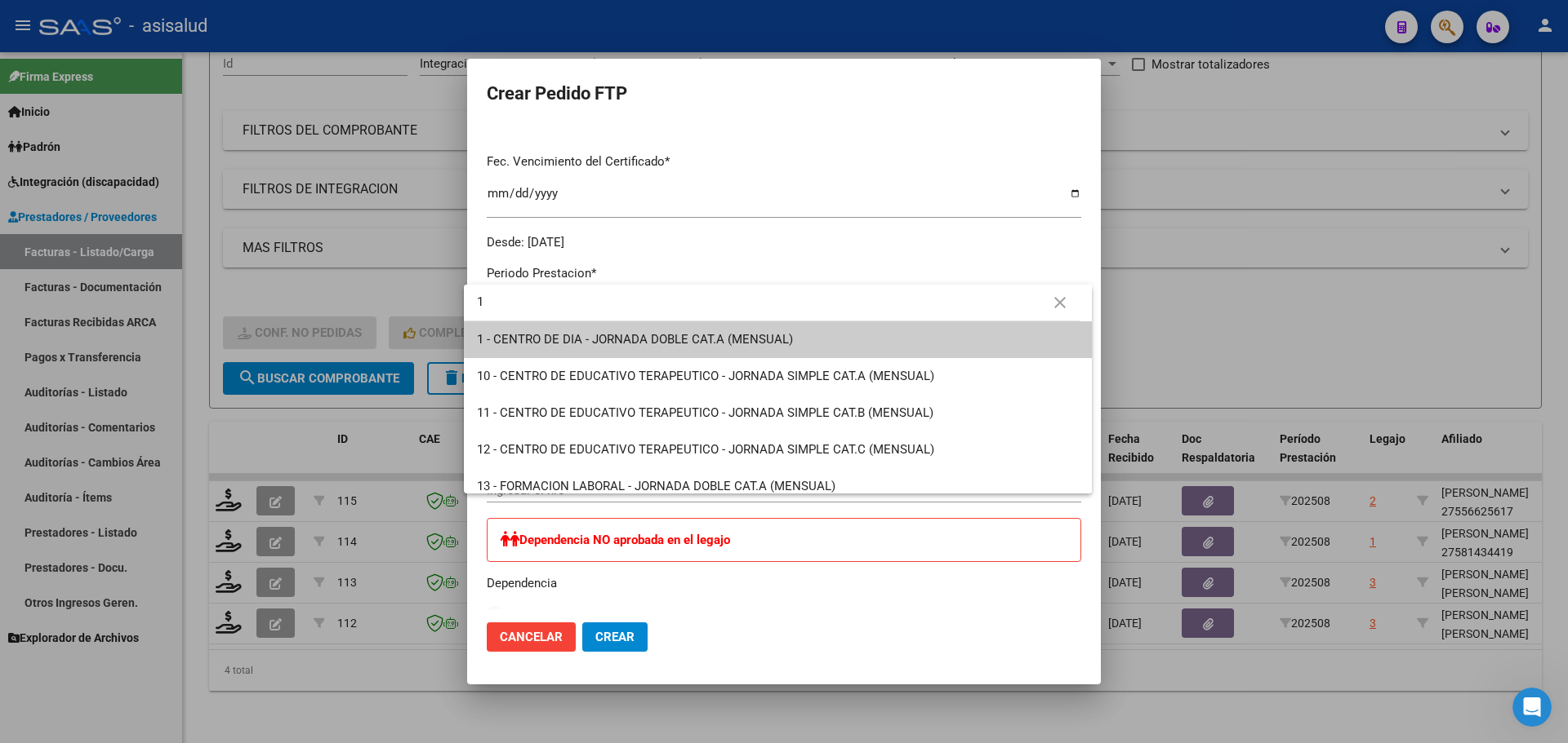
type input "1"
click at [748, 327] on span "1 - CENTRO DE DIA - JORNADA DOBLE CAT.A (MENSUAL)" at bounding box center [777, 339] width 602 height 37
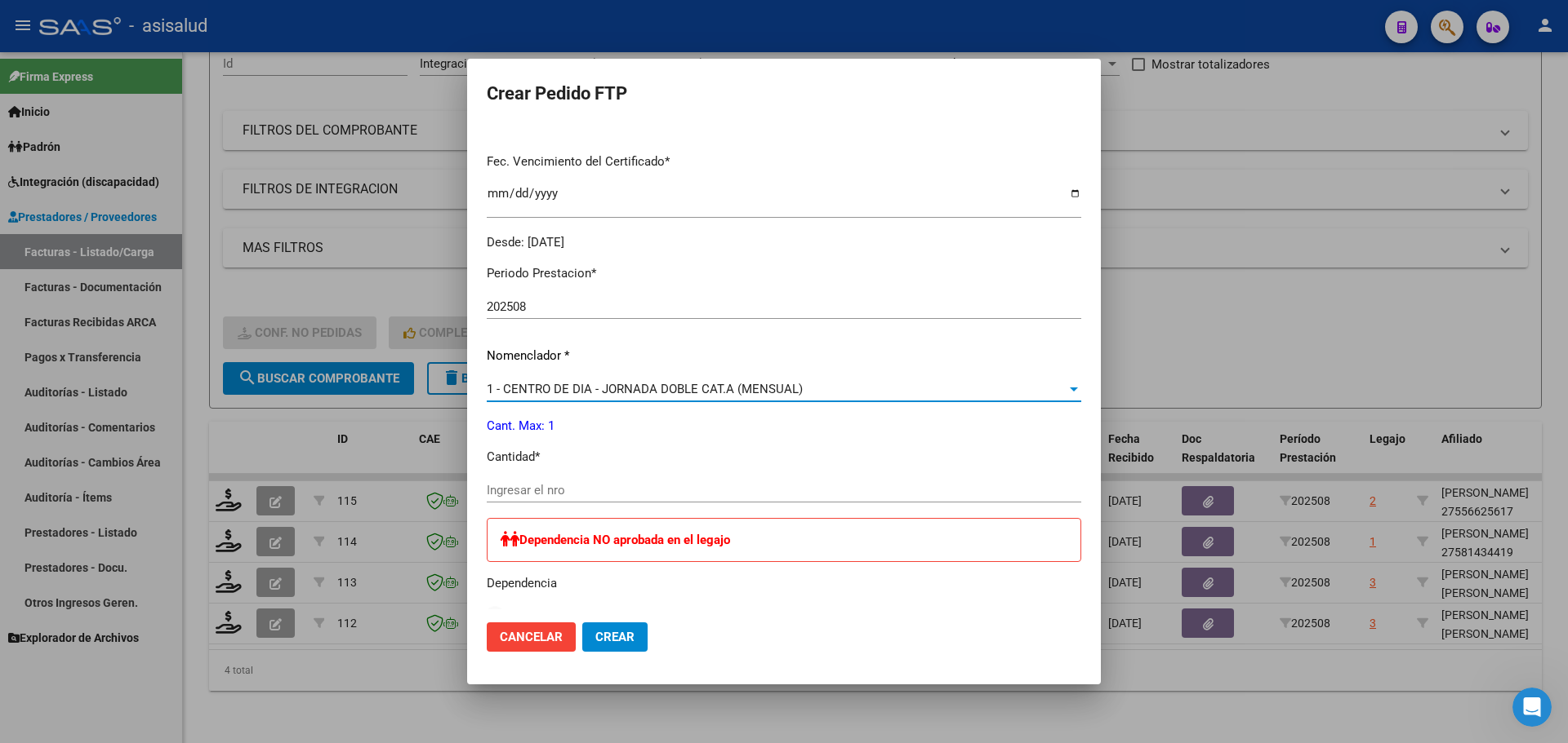
click at [537, 490] on input "Ingresar el nro" at bounding box center [784, 490] width 594 height 15
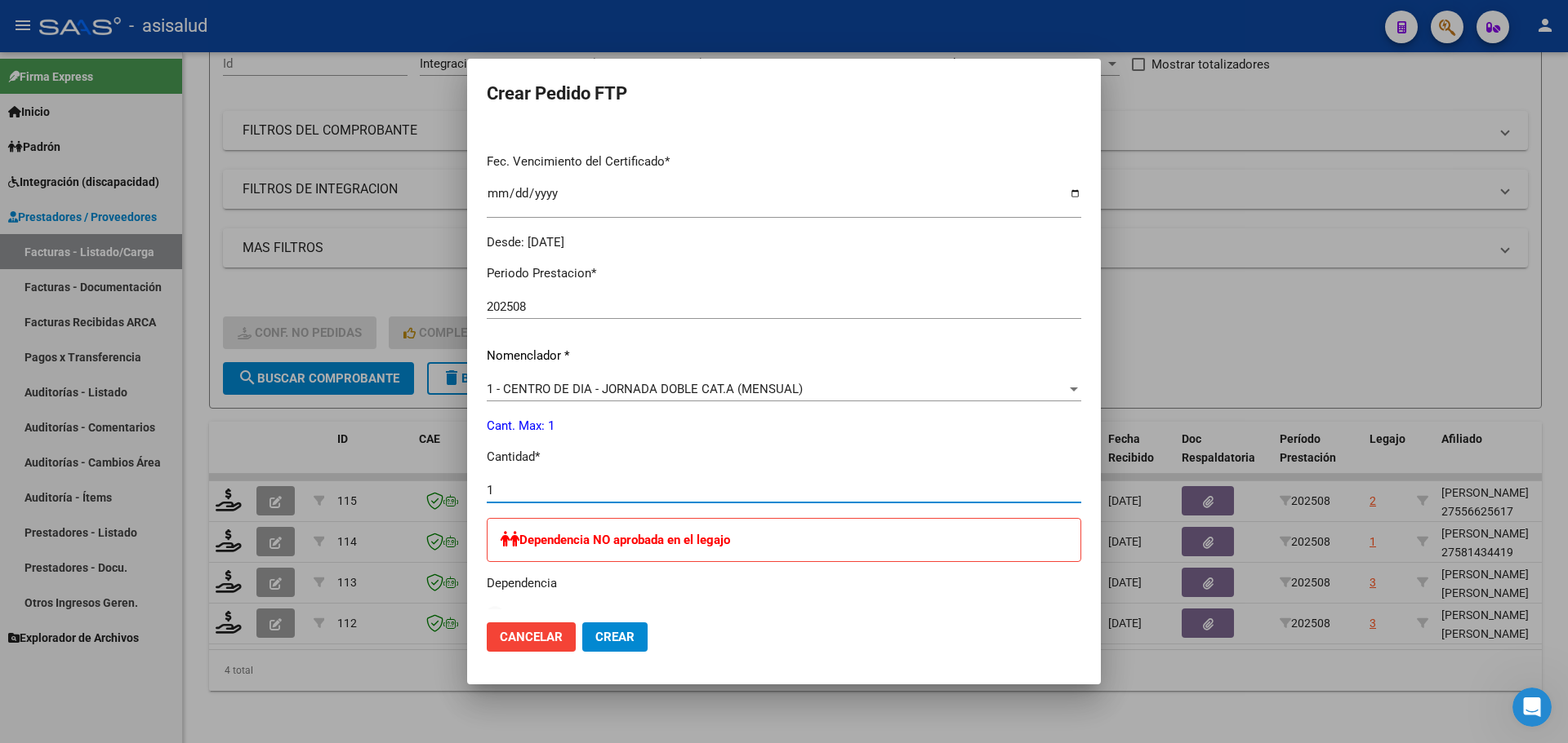
type input "1"
click at [595, 627] on button "Crear" at bounding box center [614, 636] width 65 height 29
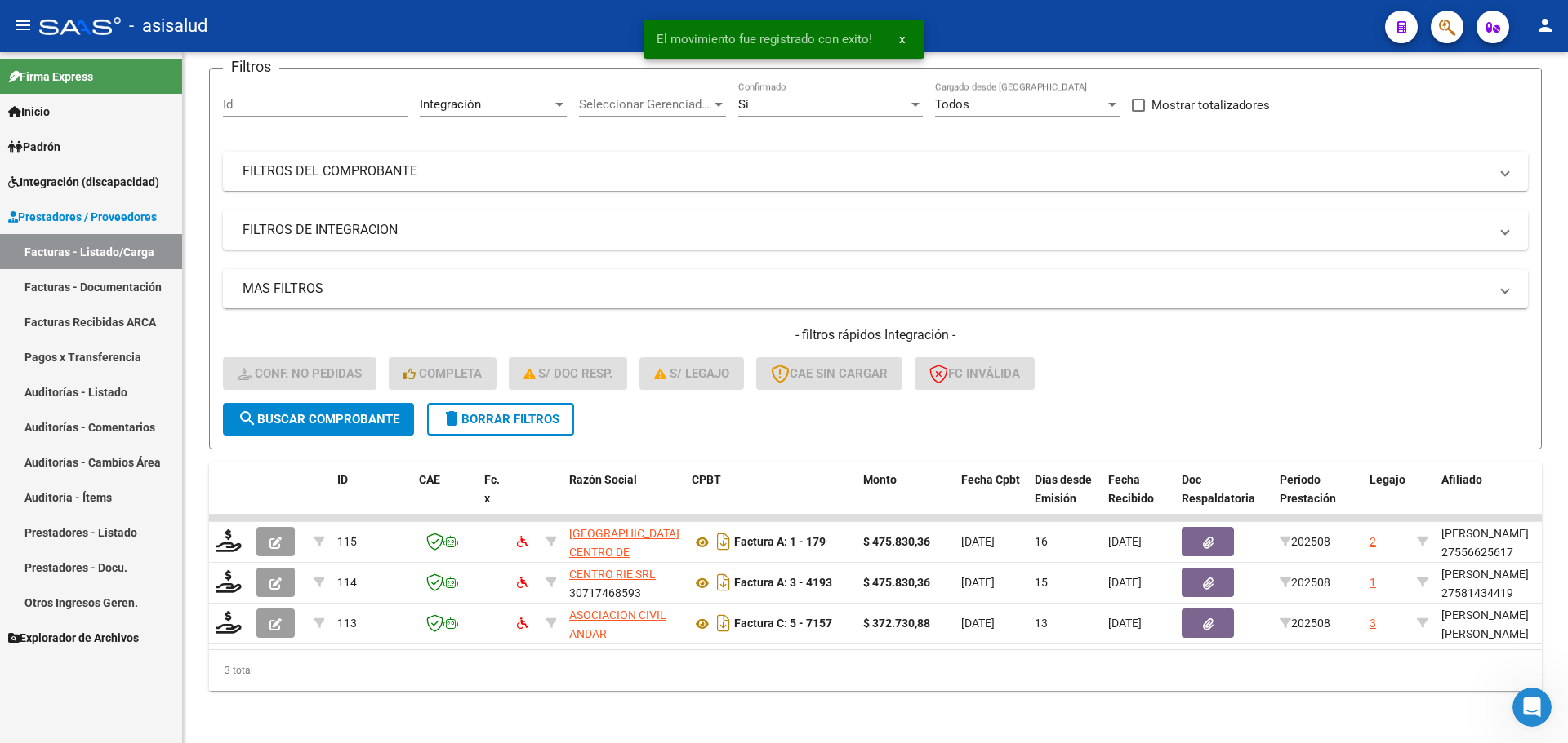
scroll to position [138, 0]
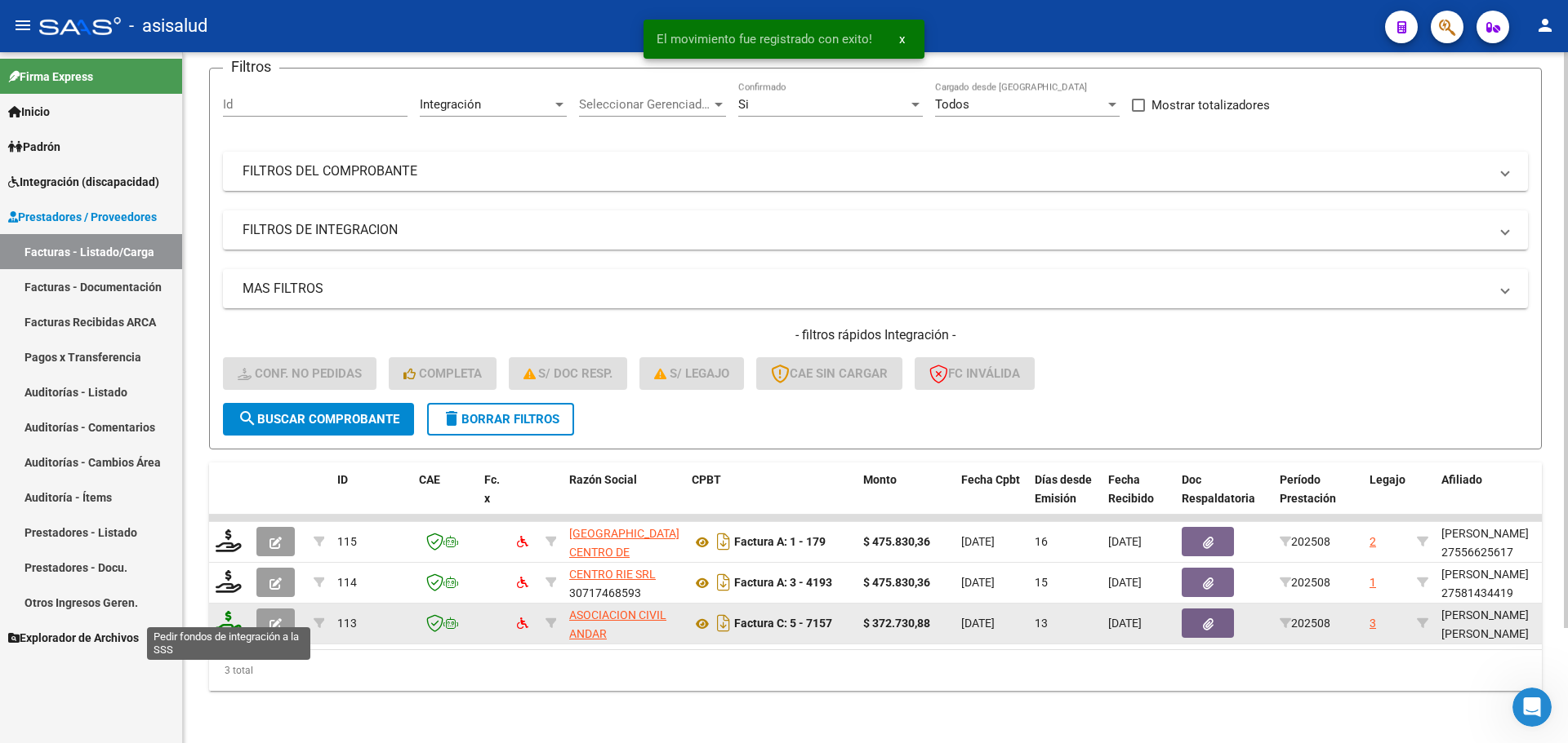
click at [225, 611] on icon at bounding box center [228, 622] width 26 height 23
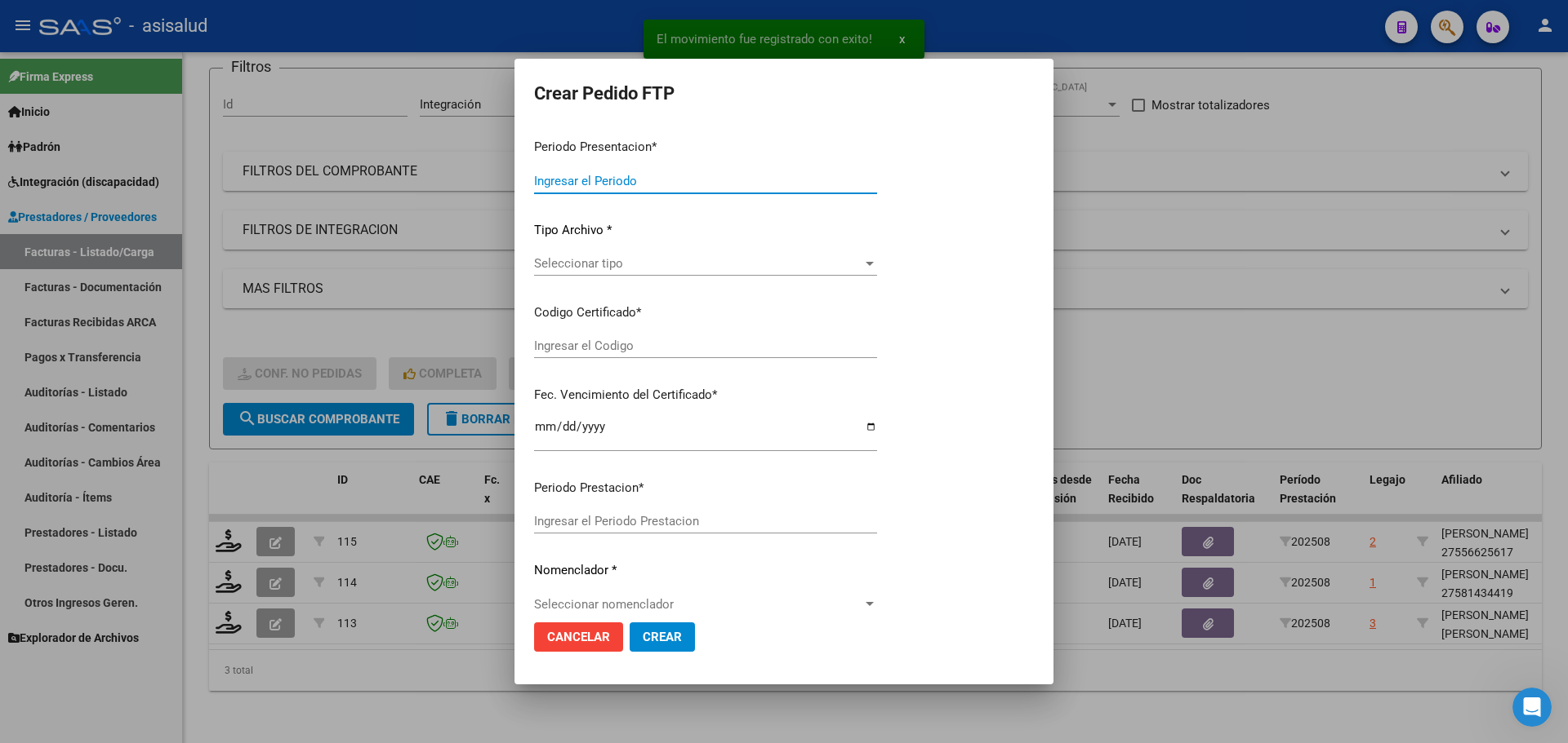
type input "202508"
type input "$ 372.730,88"
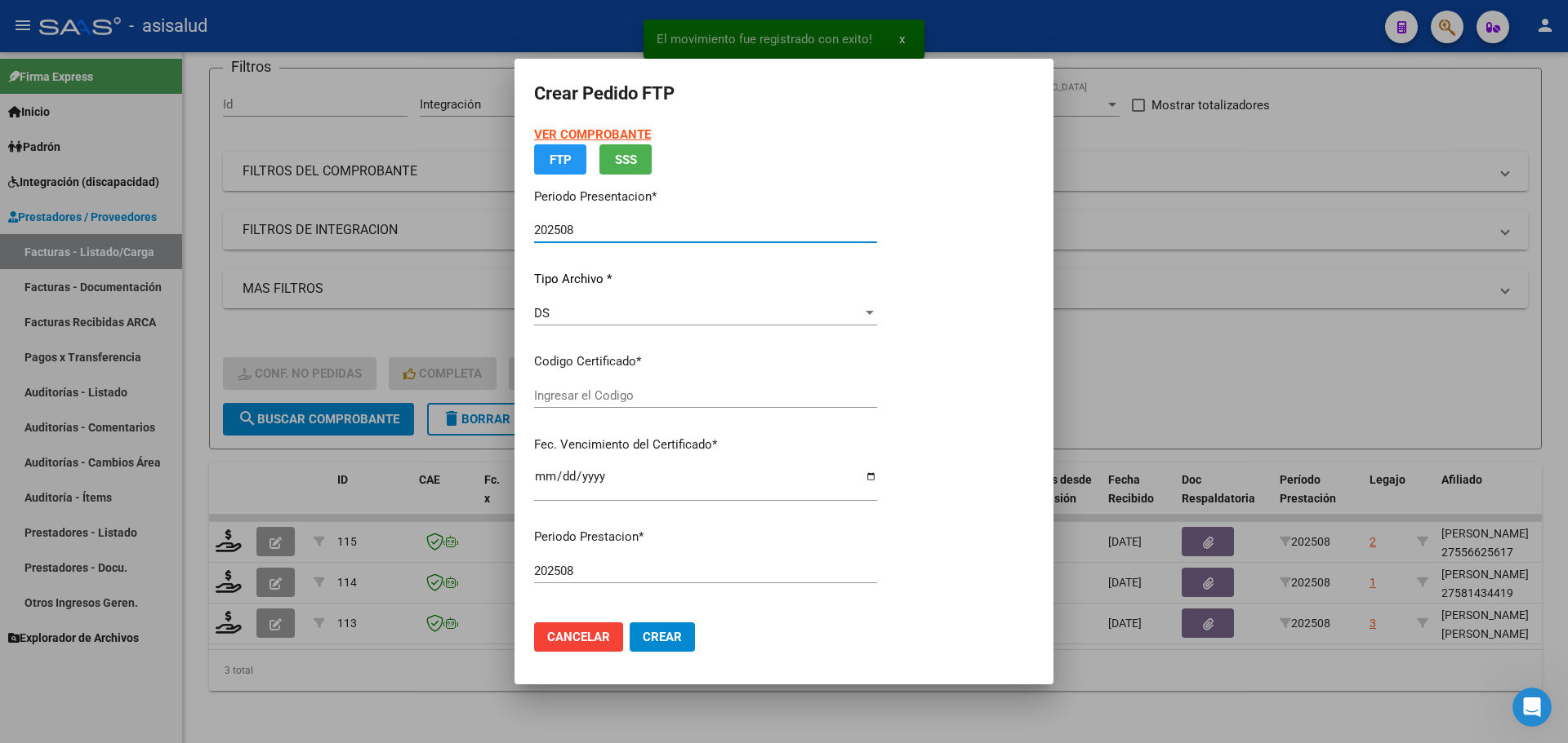
type input "ARG01000414598752021060220260602BSAS312"
type input "2026-06-02"
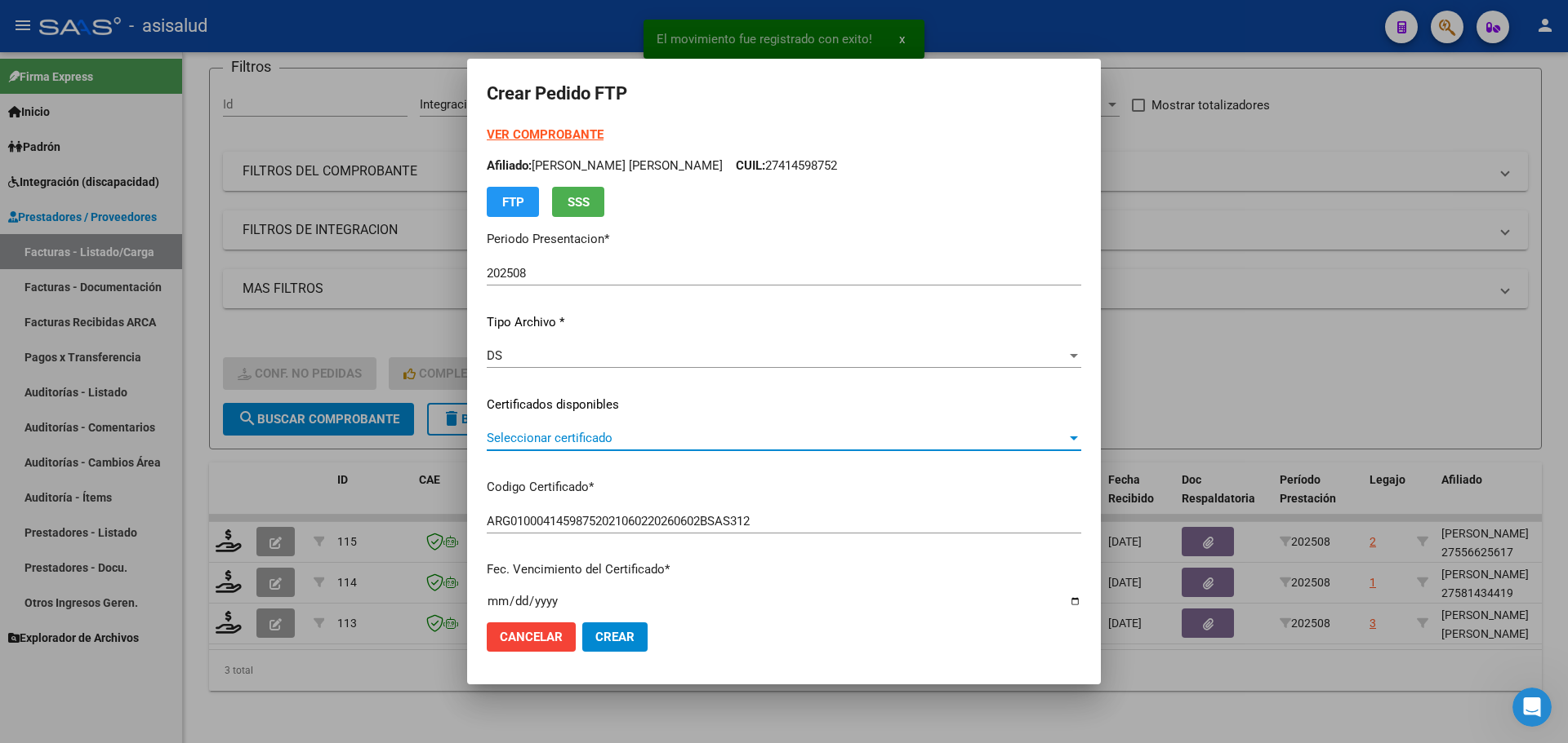
click at [613, 434] on span "Seleccionar certificado" at bounding box center [776, 438] width 580 height 15
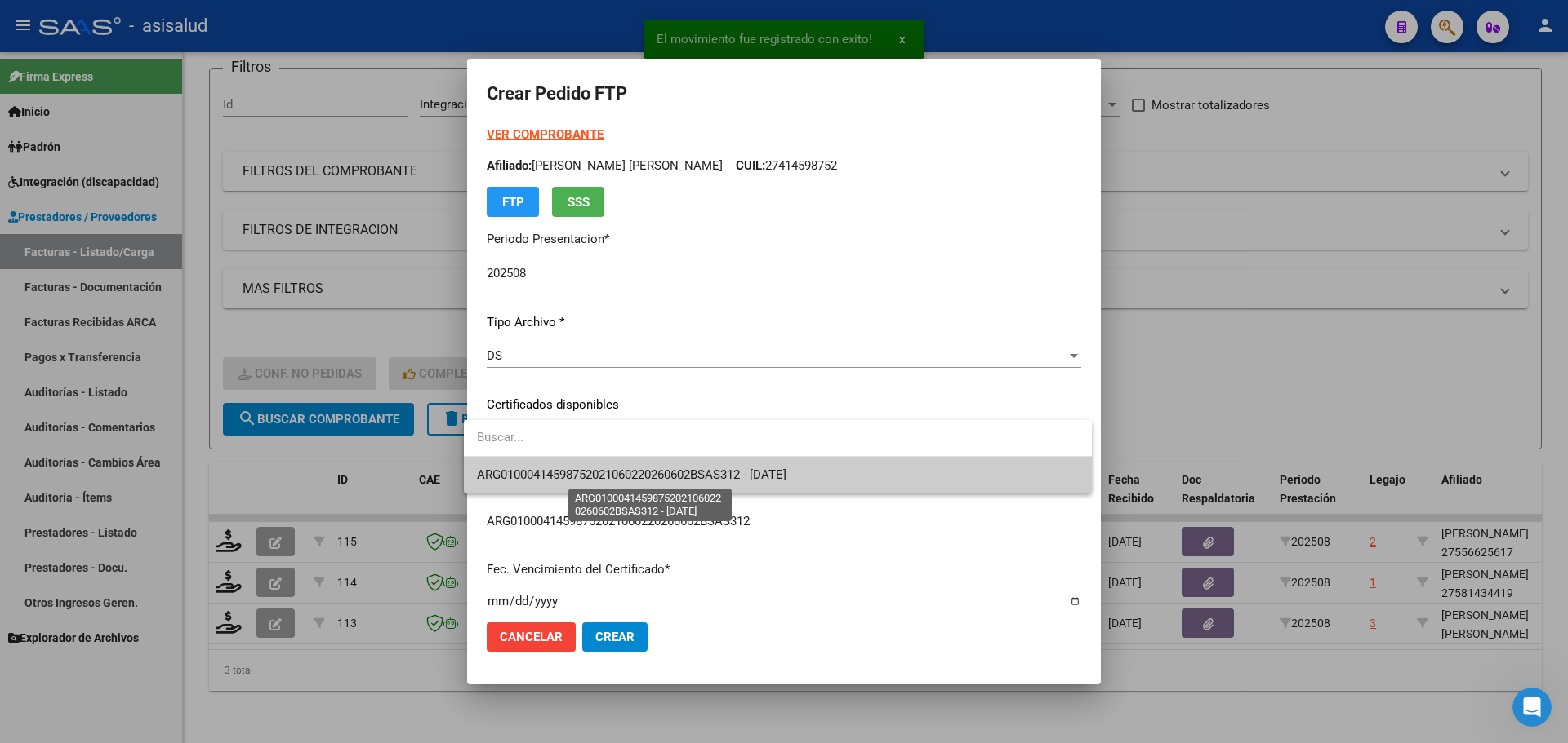
click at [629, 469] on span "ARG01000414598752021060220260602BSAS312 - 2026-06-02" at bounding box center [631, 475] width 309 height 15
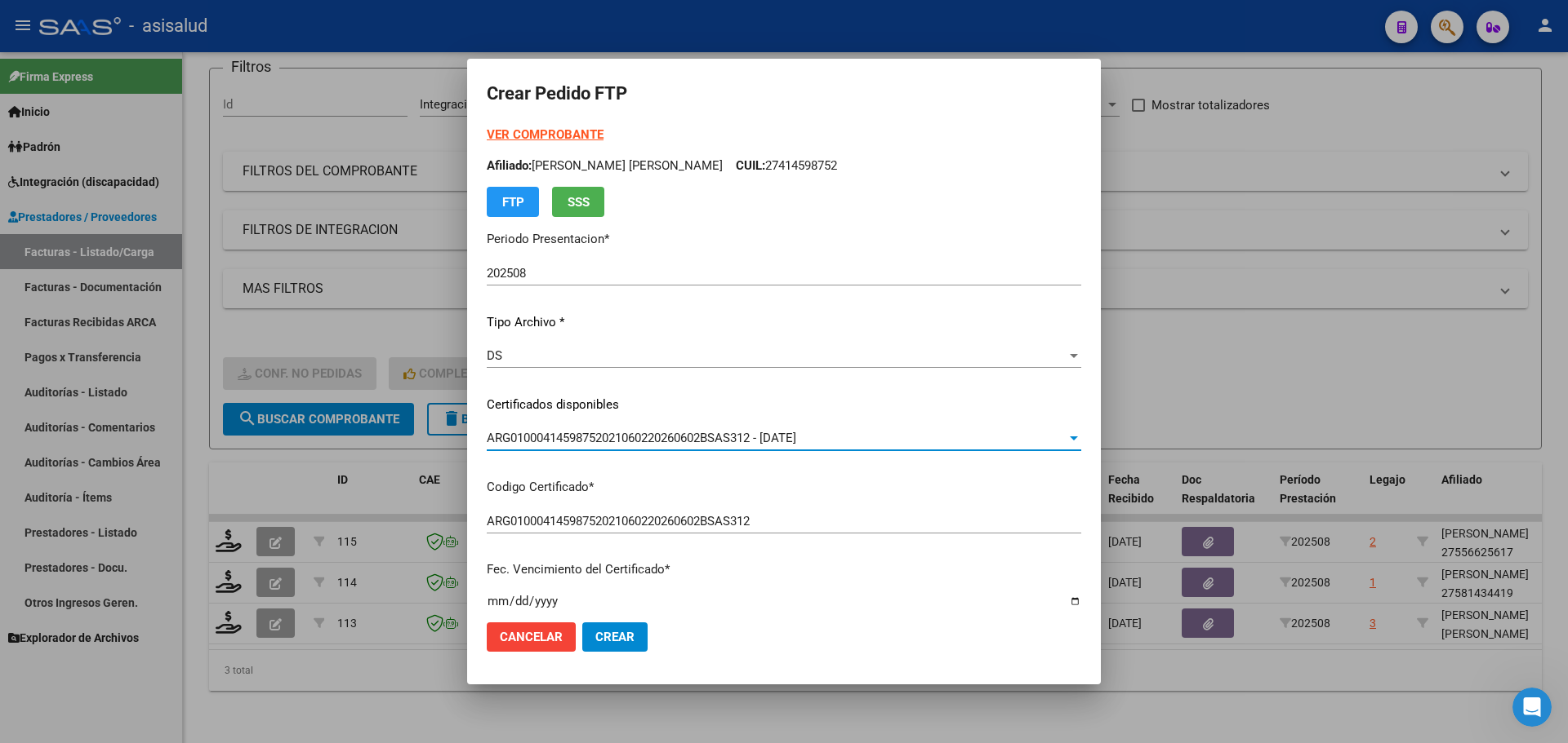
click at [545, 135] on strong "VER COMPROBANTE" at bounding box center [545, 135] width 117 height 15
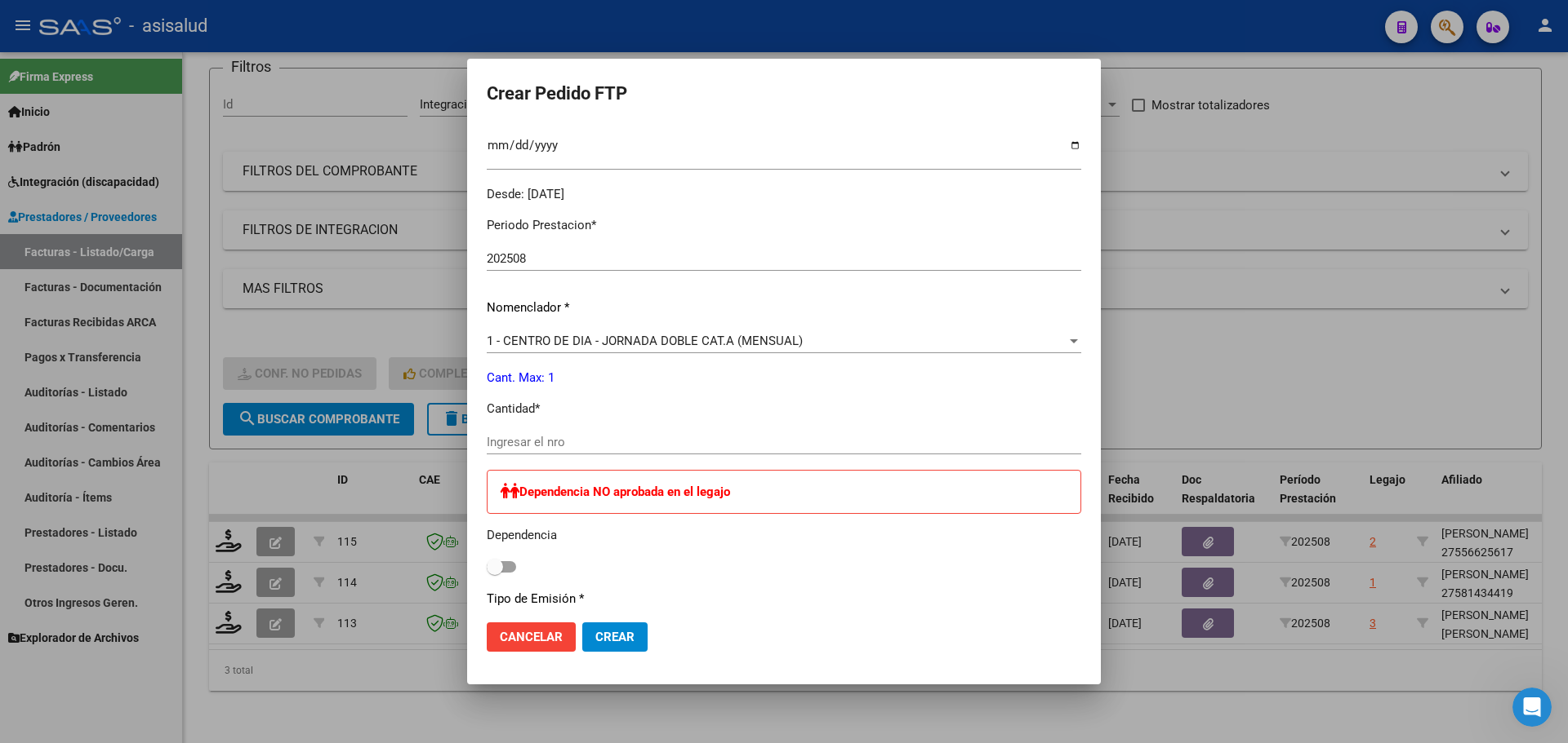
scroll to position [489, 0]
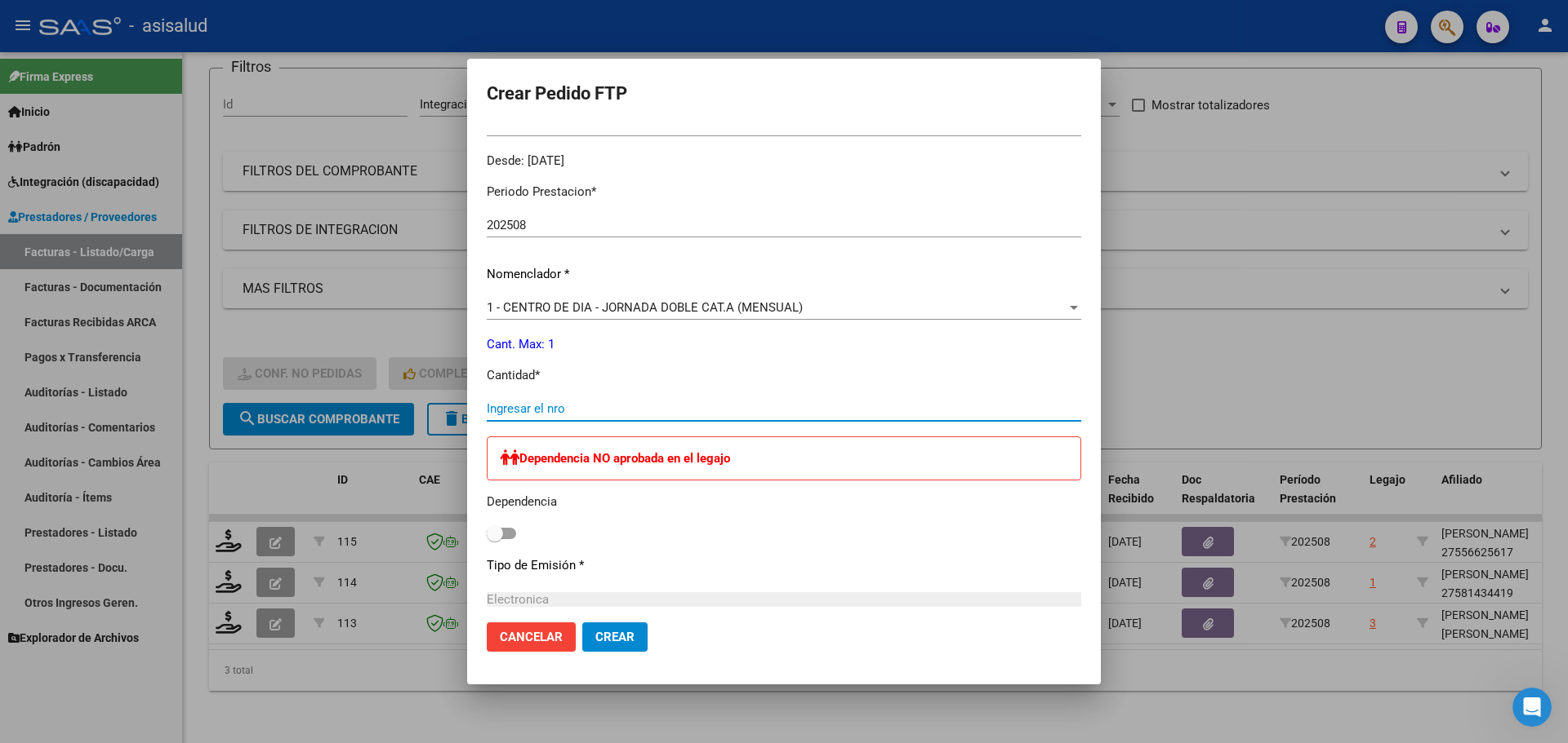
click at [518, 416] on input "Ingresar el nro" at bounding box center [784, 409] width 594 height 15
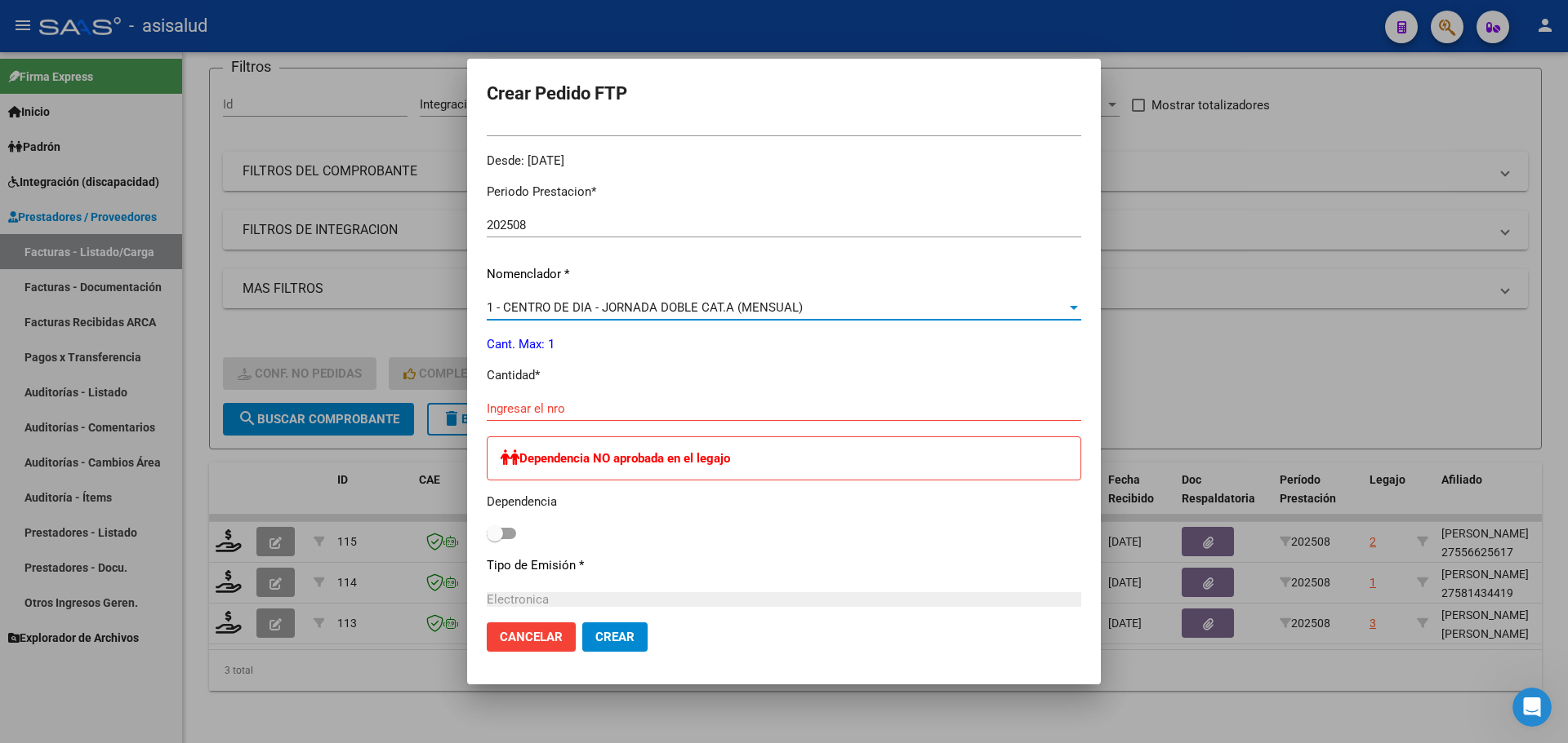
click at [568, 301] on span "1 - CENTRO DE DIA - JORNADA DOBLE CAT.A (MENSUAL)" at bounding box center [644, 308] width 316 height 15
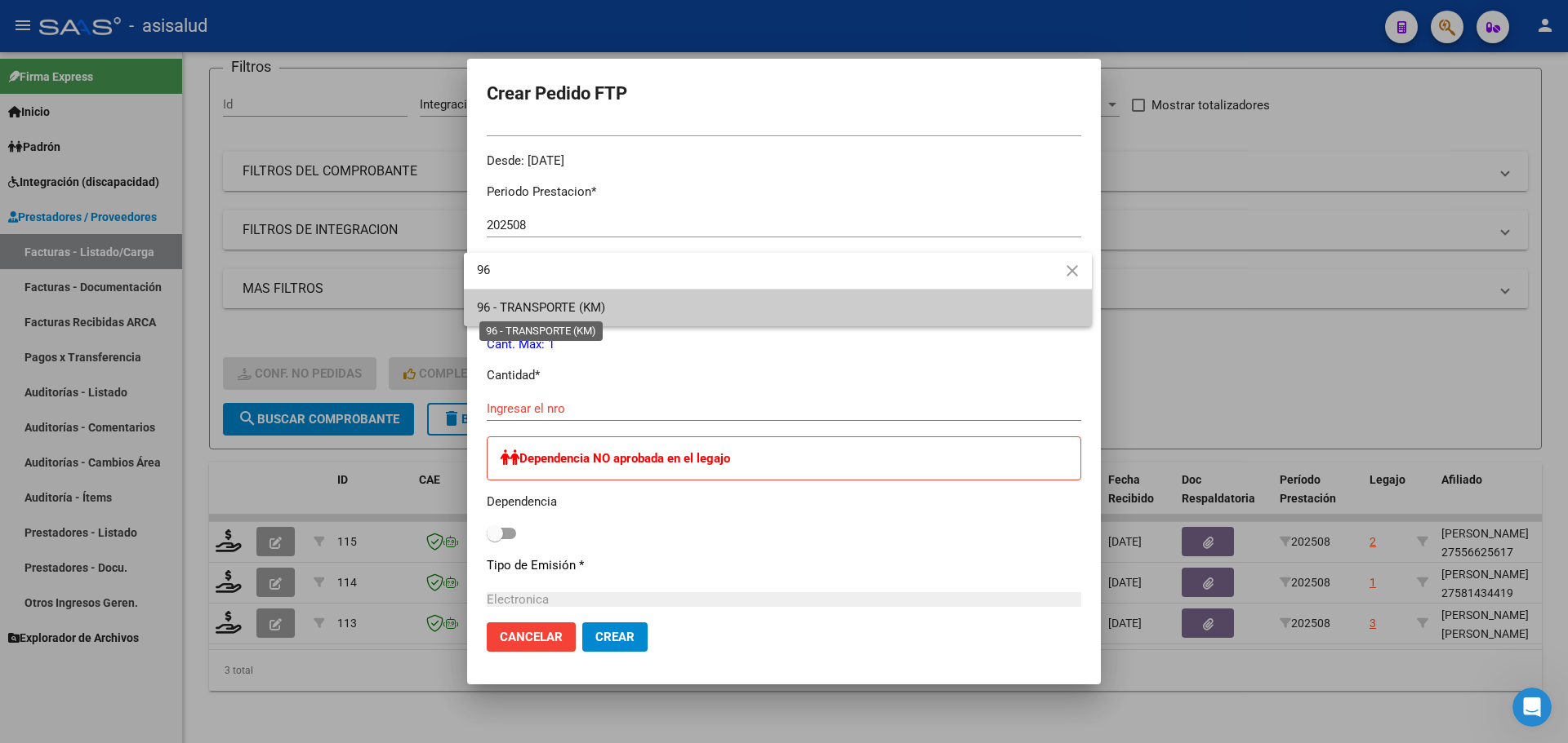
type input "96"
click at [568, 301] on span "96 - TRANSPORTE (KM)" at bounding box center [541, 308] width 128 height 15
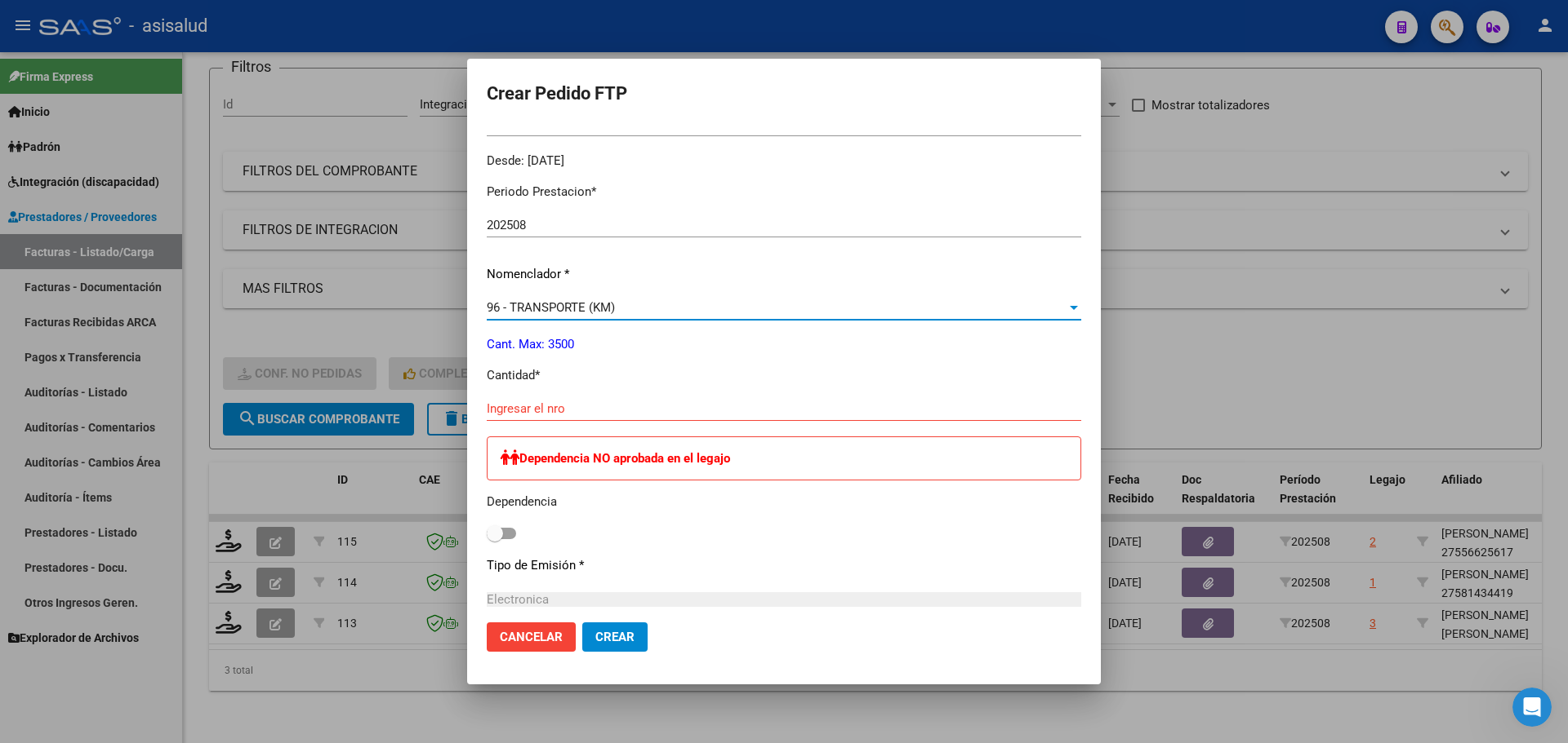
click at [543, 414] on input "Ingresar el nro" at bounding box center [784, 409] width 594 height 15
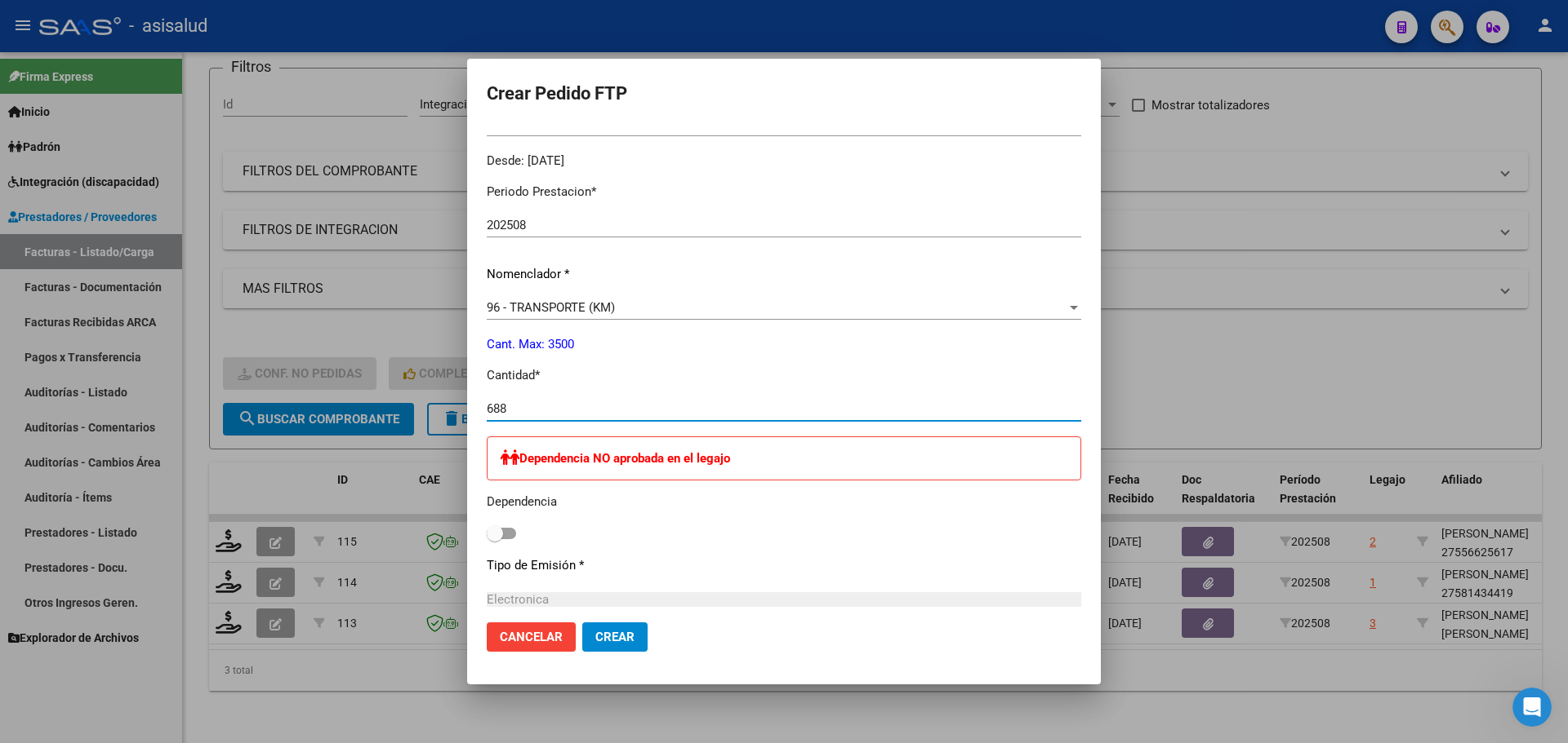
type input "688"
click at [617, 630] on span "Crear" at bounding box center [615, 637] width 40 height 15
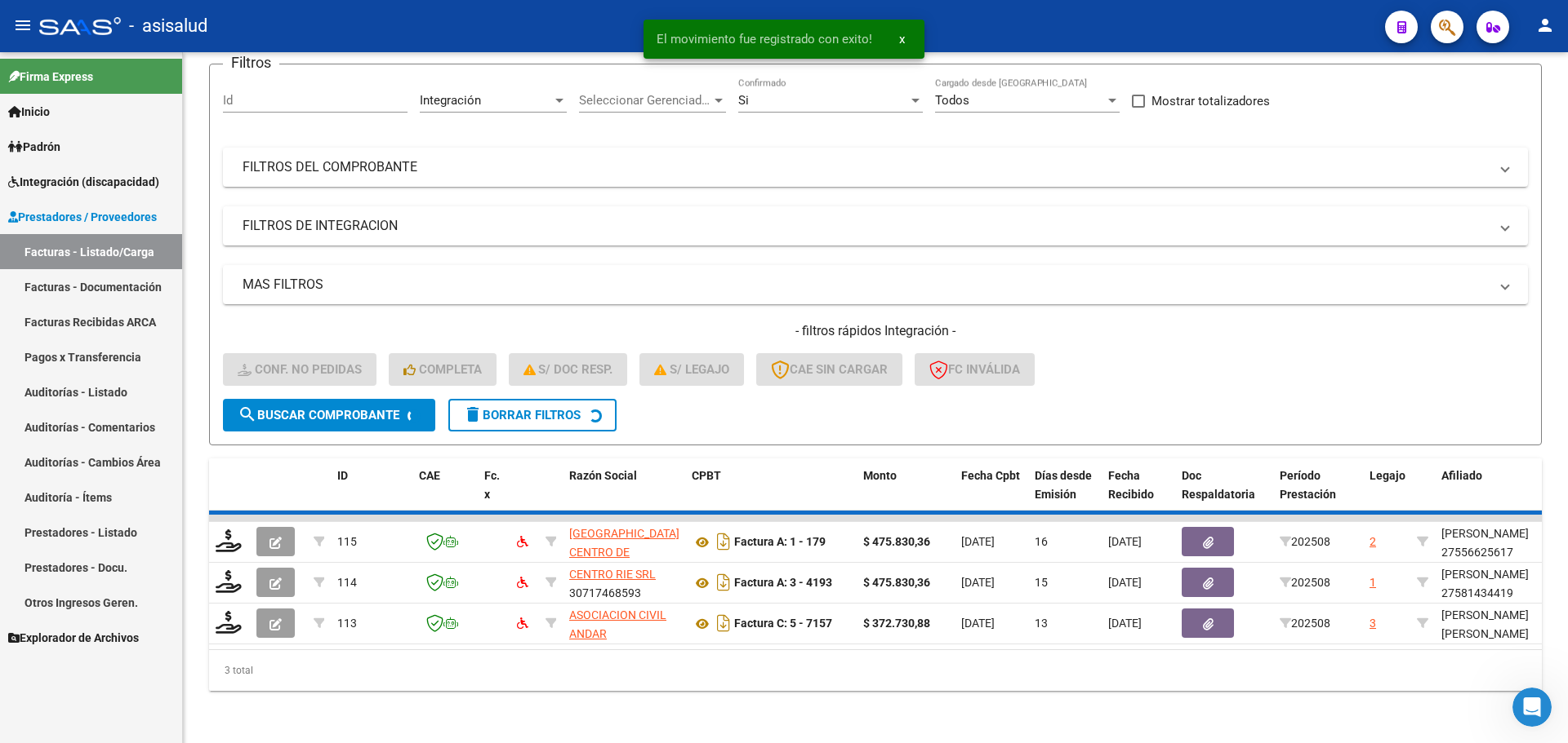
scroll to position [97, 0]
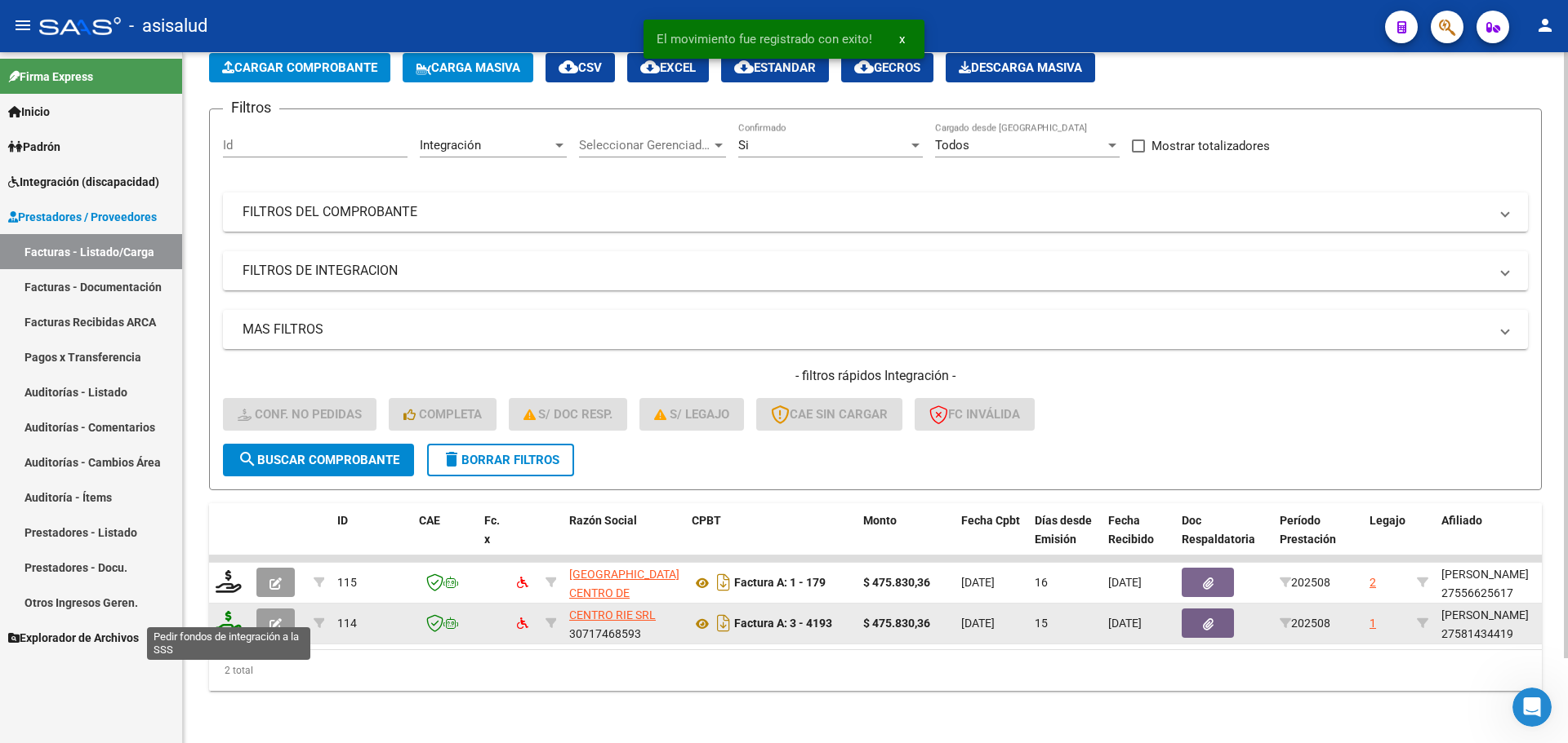
click at [235, 612] on icon at bounding box center [228, 622] width 26 height 23
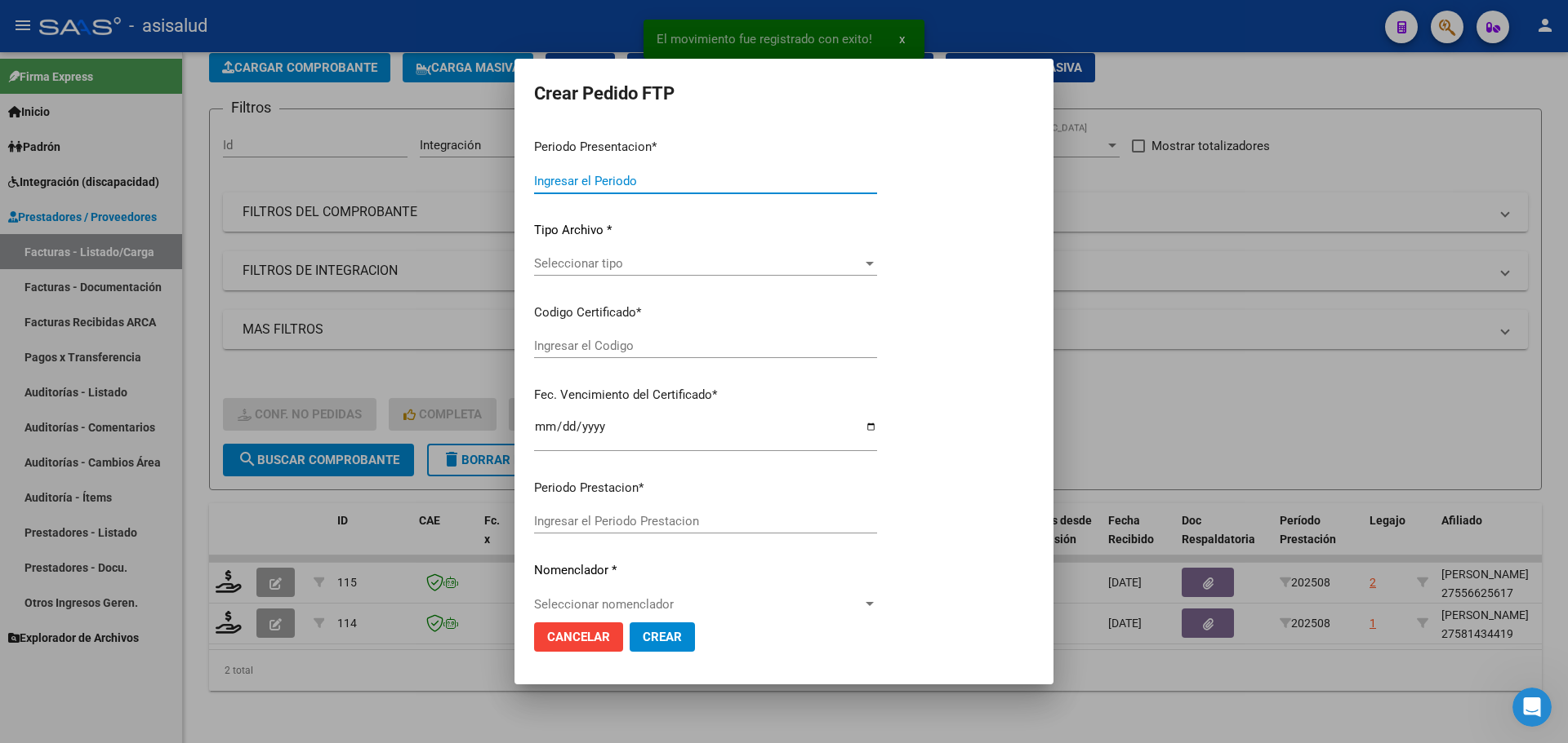
type input "202508"
type input "$ 475.830,36"
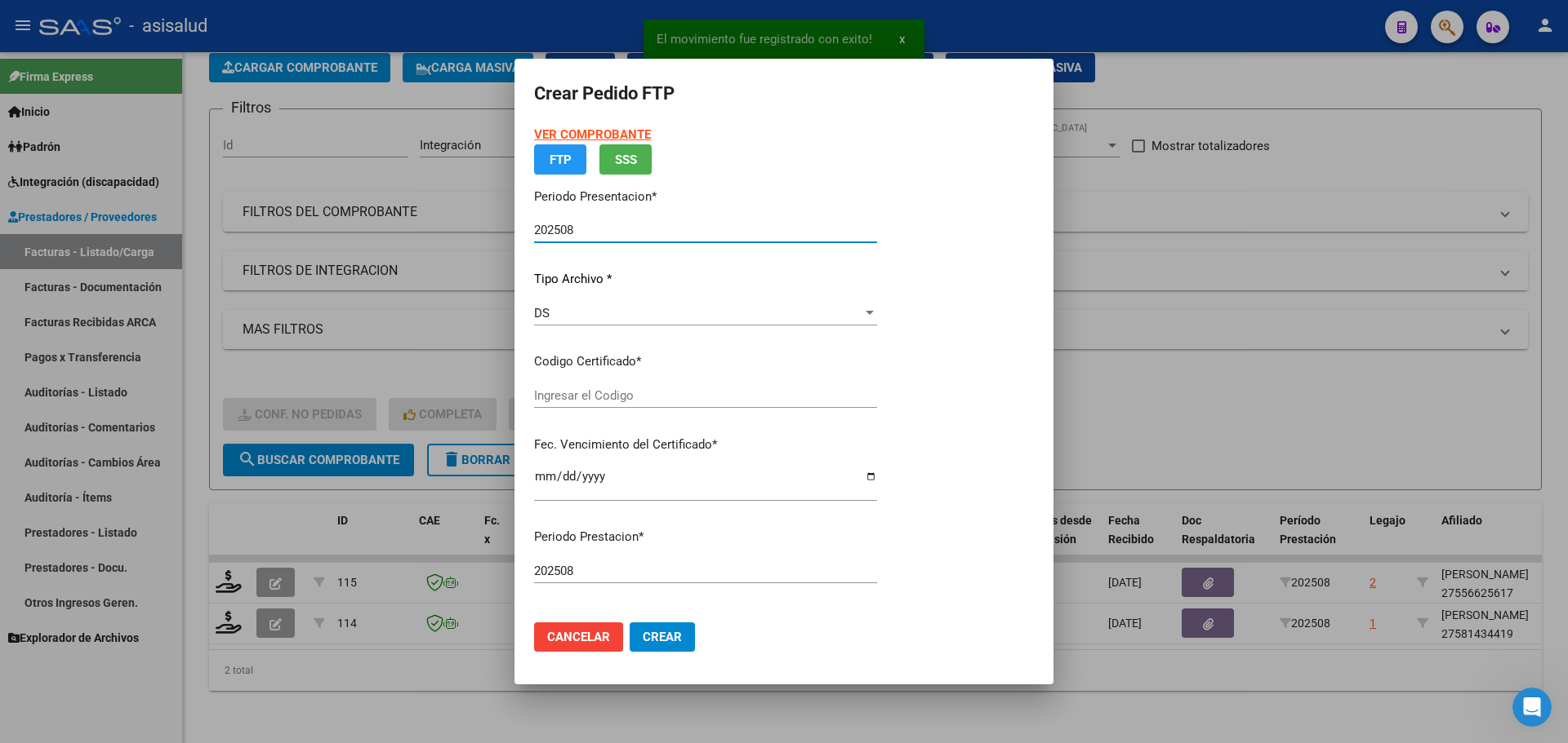
type input "ARG01000581434412025012320280123BSAS427"
type input "2028-01-23"
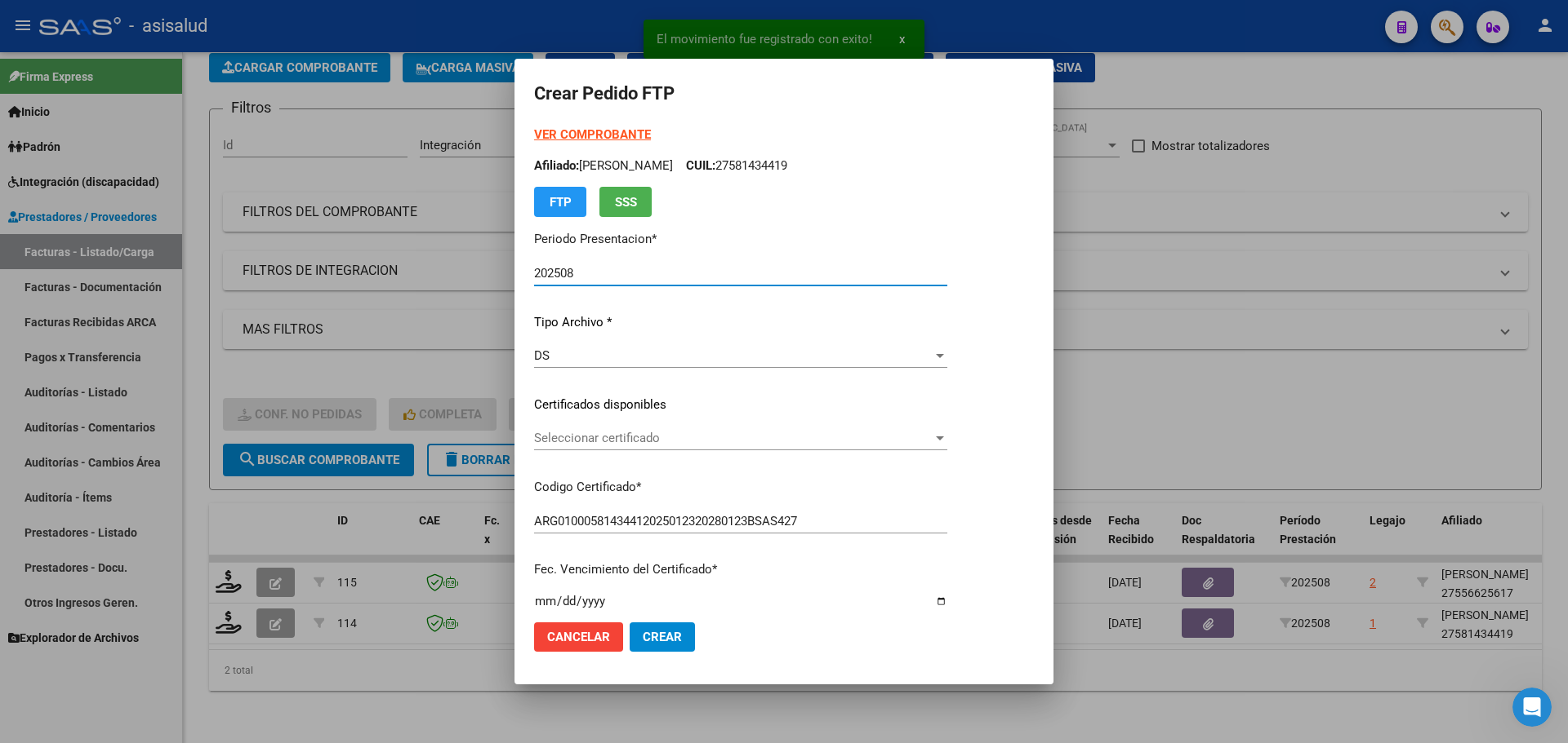
click at [604, 432] on span "Seleccionar certificado" at bounding box center [733, 438] width 398 height 15
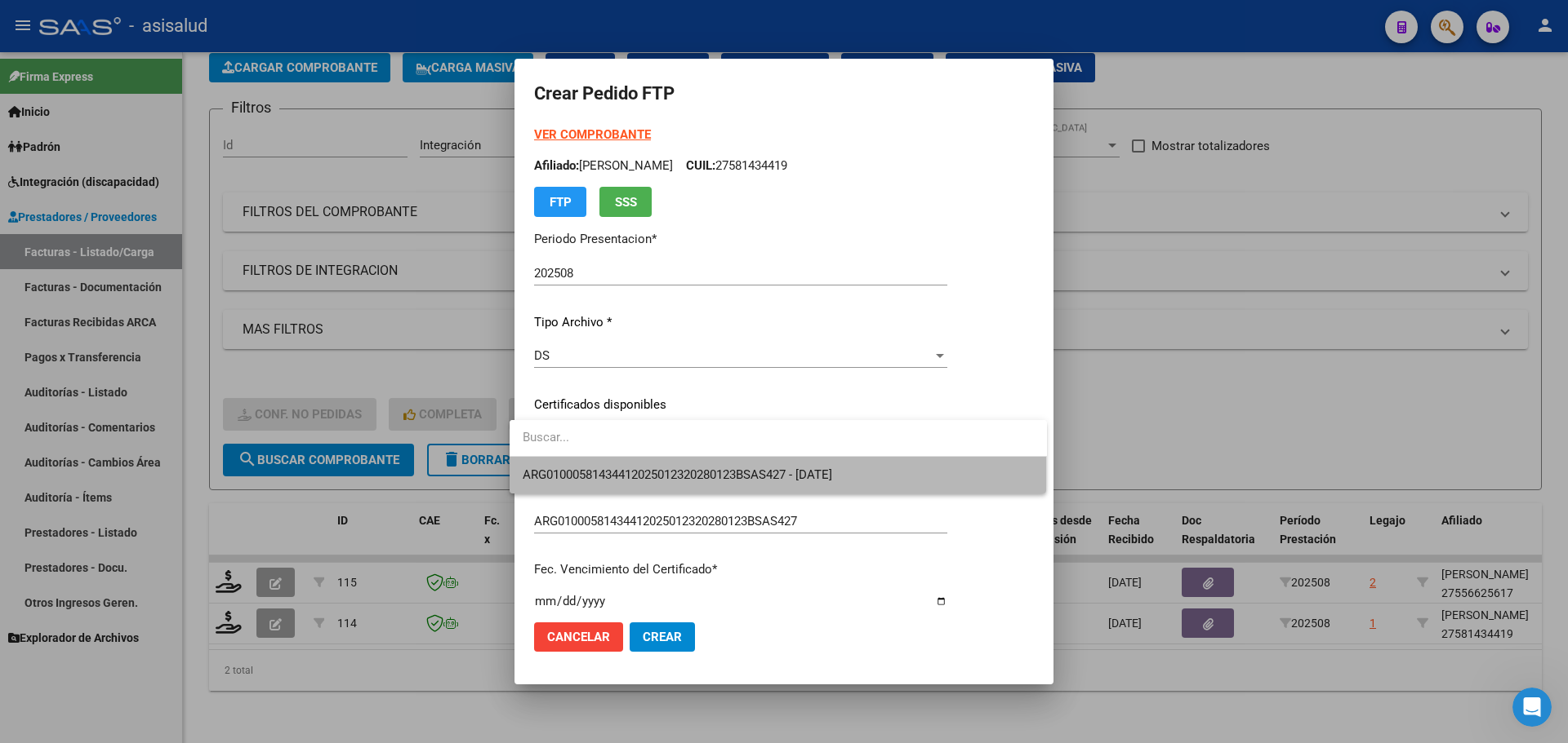
click at [609, 465] on span "ARG01000581434412025012320280123BSAS427 - 2028-01-23" at bounding box center [778, 475] width 511 height 37
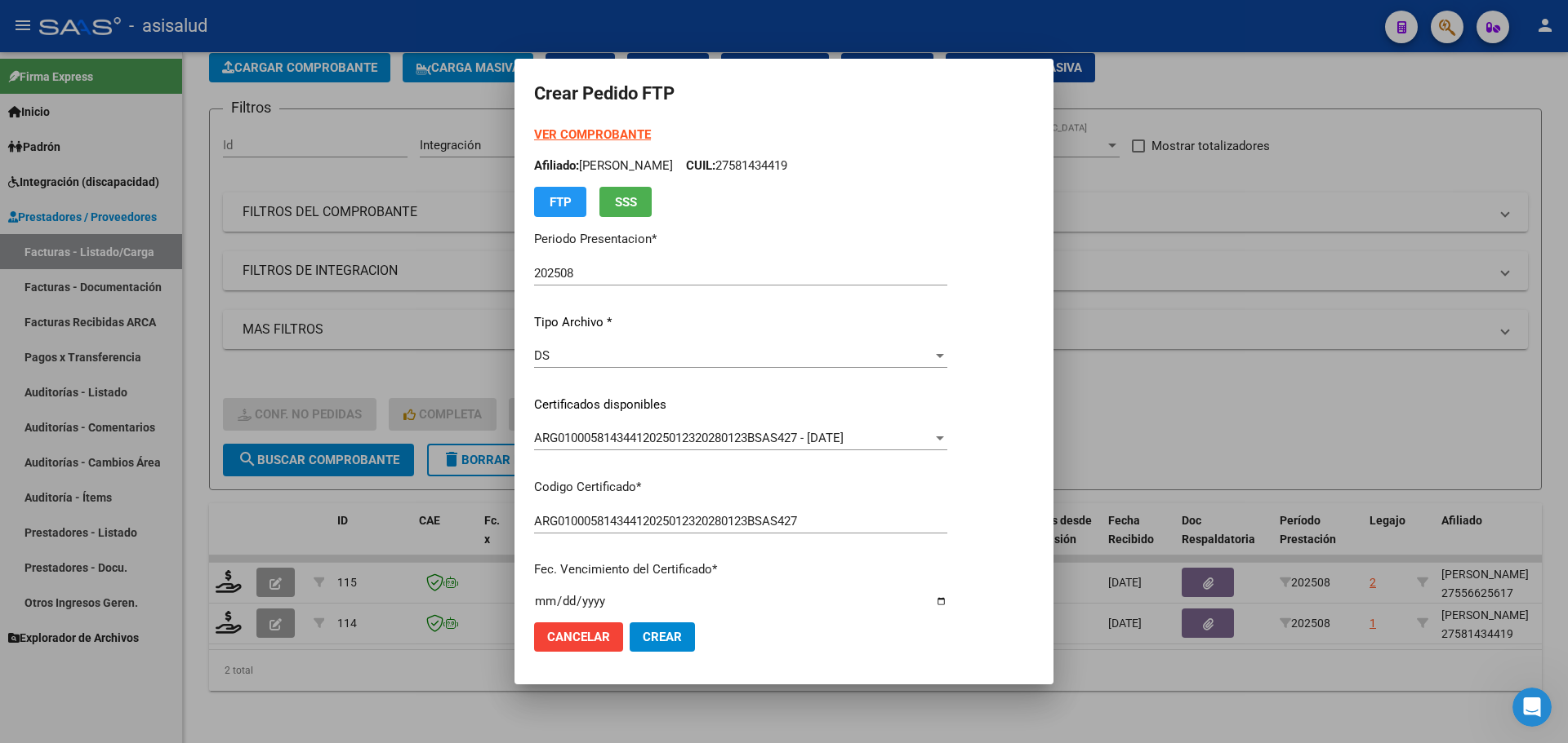
click at [598, 130] on strong "VER COMPROBANTE" at bounding box center [592, 135] width 117 height 15
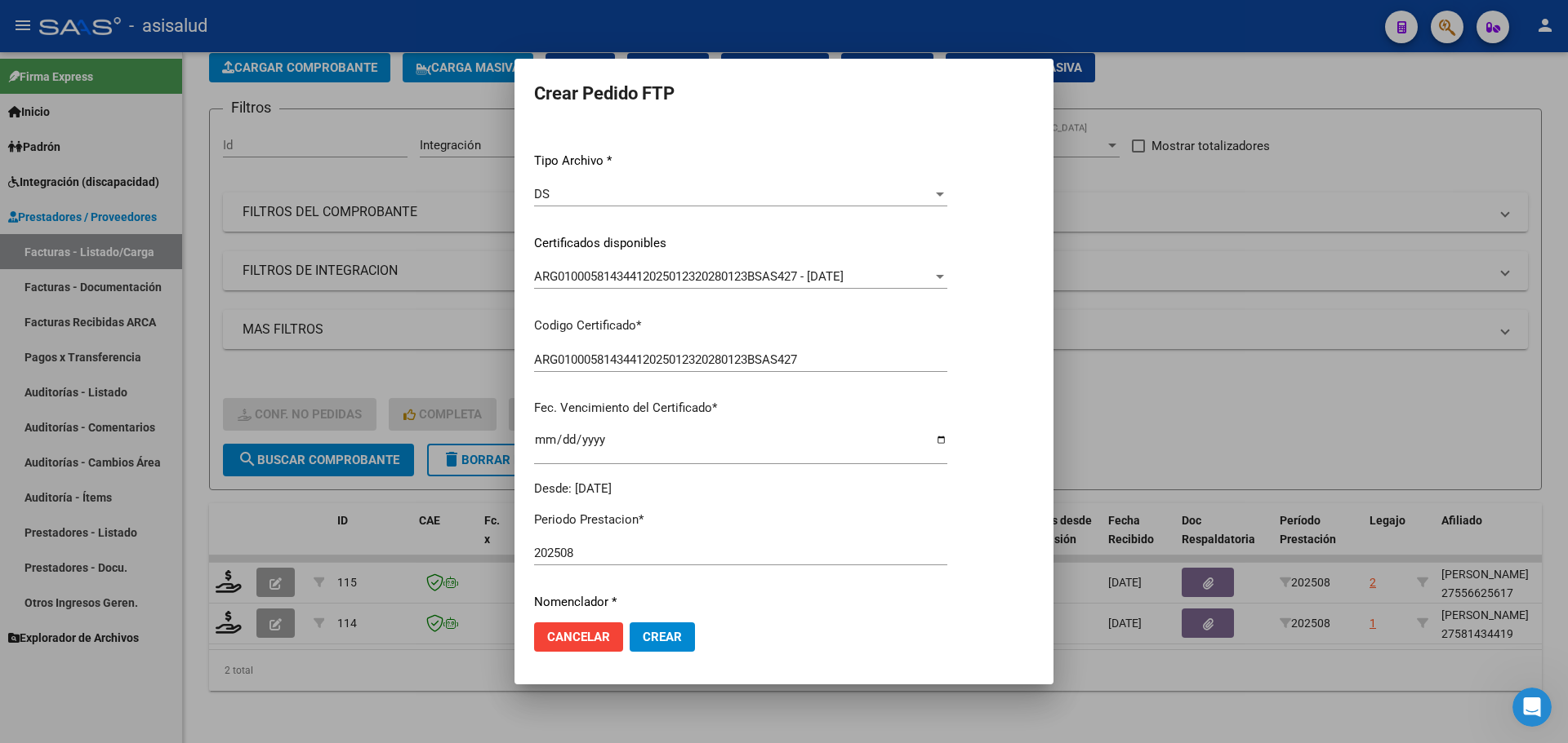
scroll to position [408, 0]
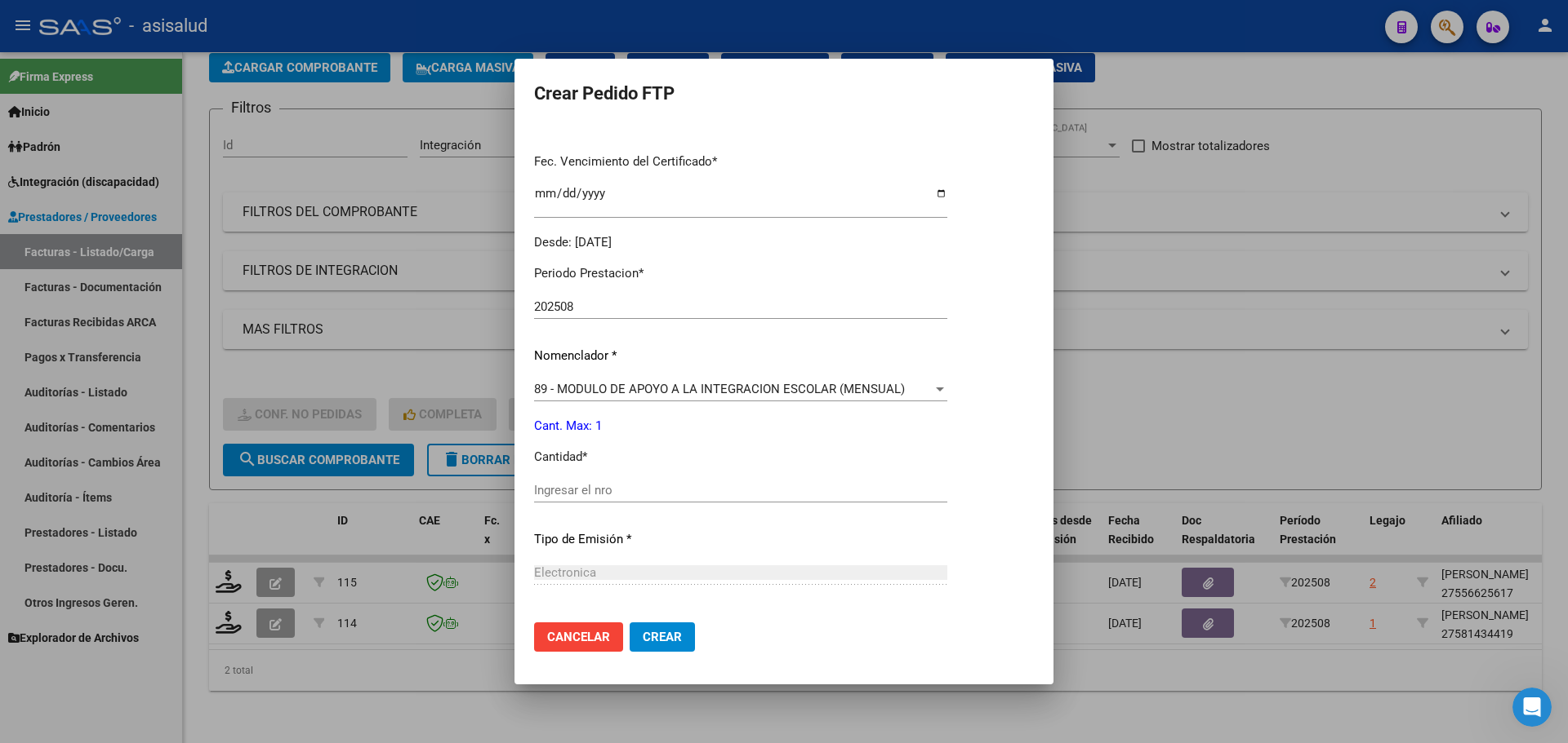
click at [566, 478] on div "Ingresar el nro" at bounding box center [741, 490] width 413 height 25
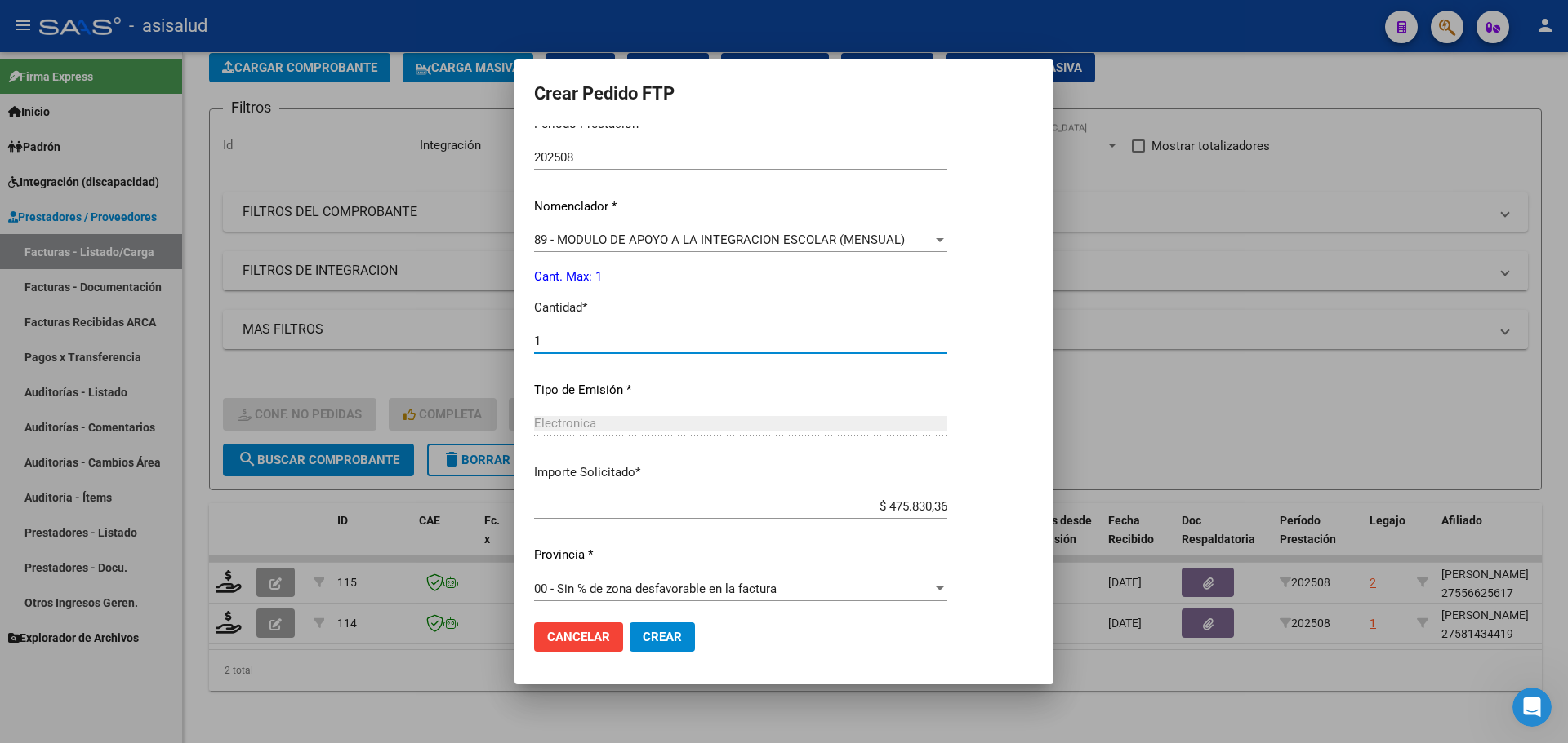
scroll to position [565, 0]
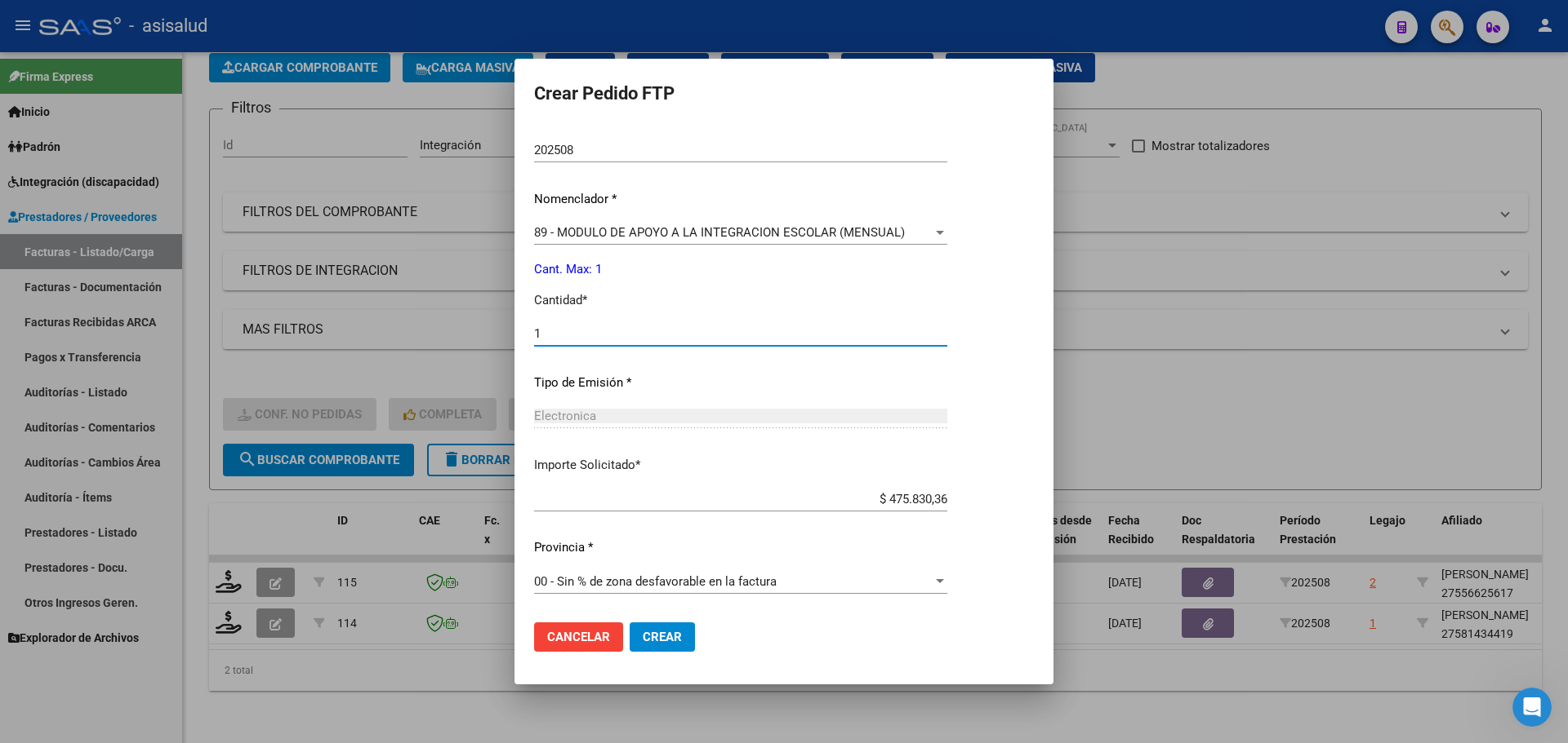
type input "1"
click at [672, 637] on button "Crear" at bounding box center [661, 636] width 65 height 29
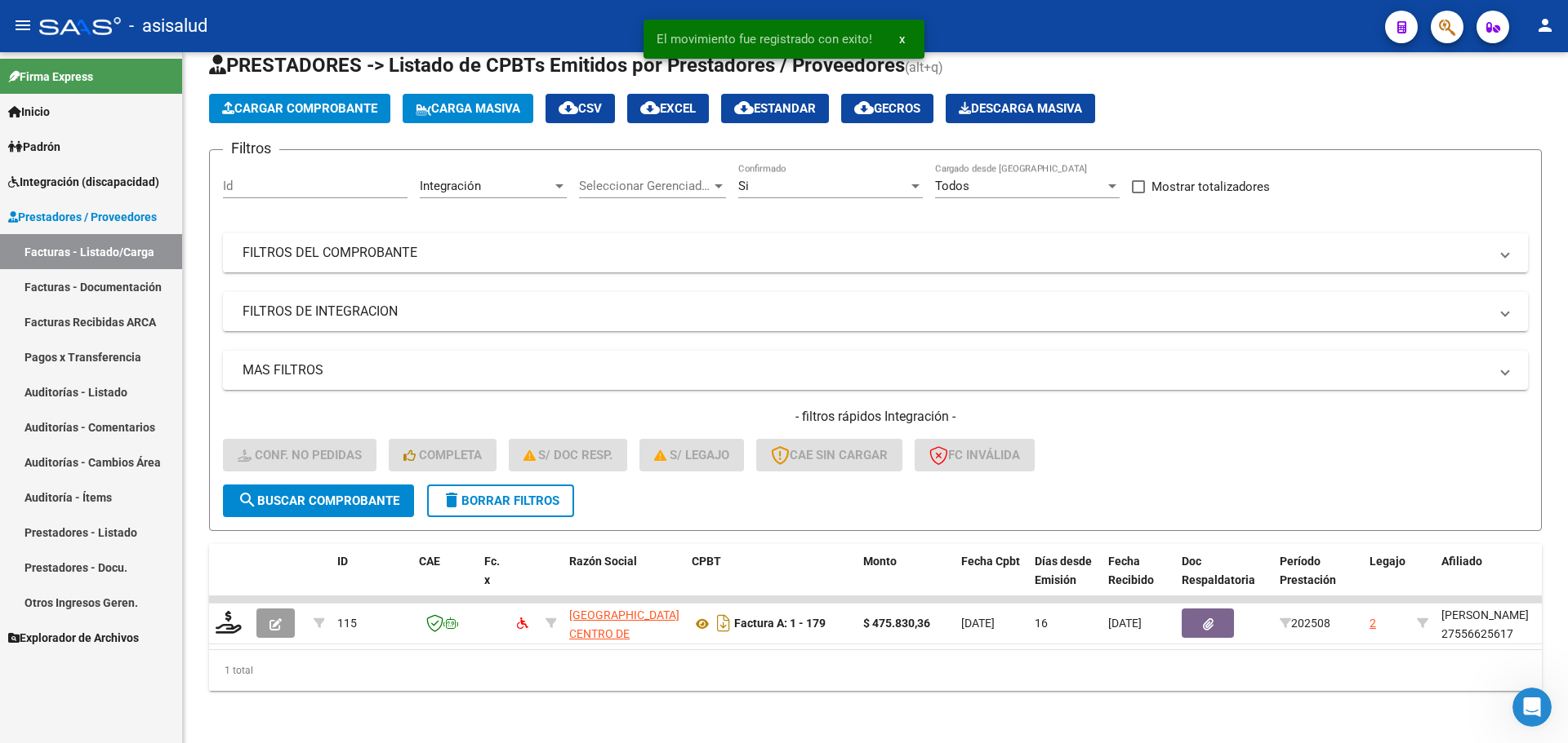
scroll to position [57, 0]
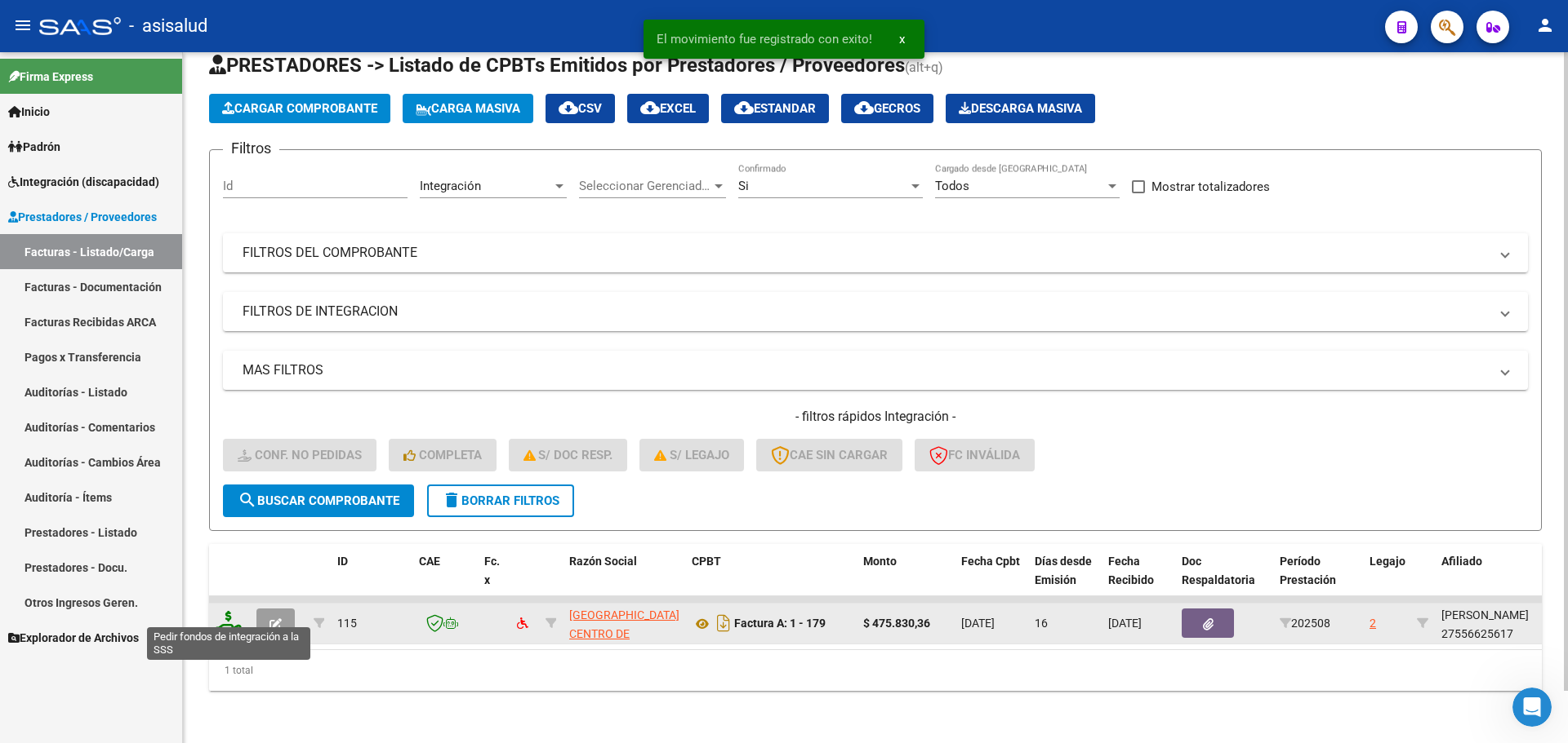
click at [225, 611] on icon at bounding box center [228, 622] width 26 height 23
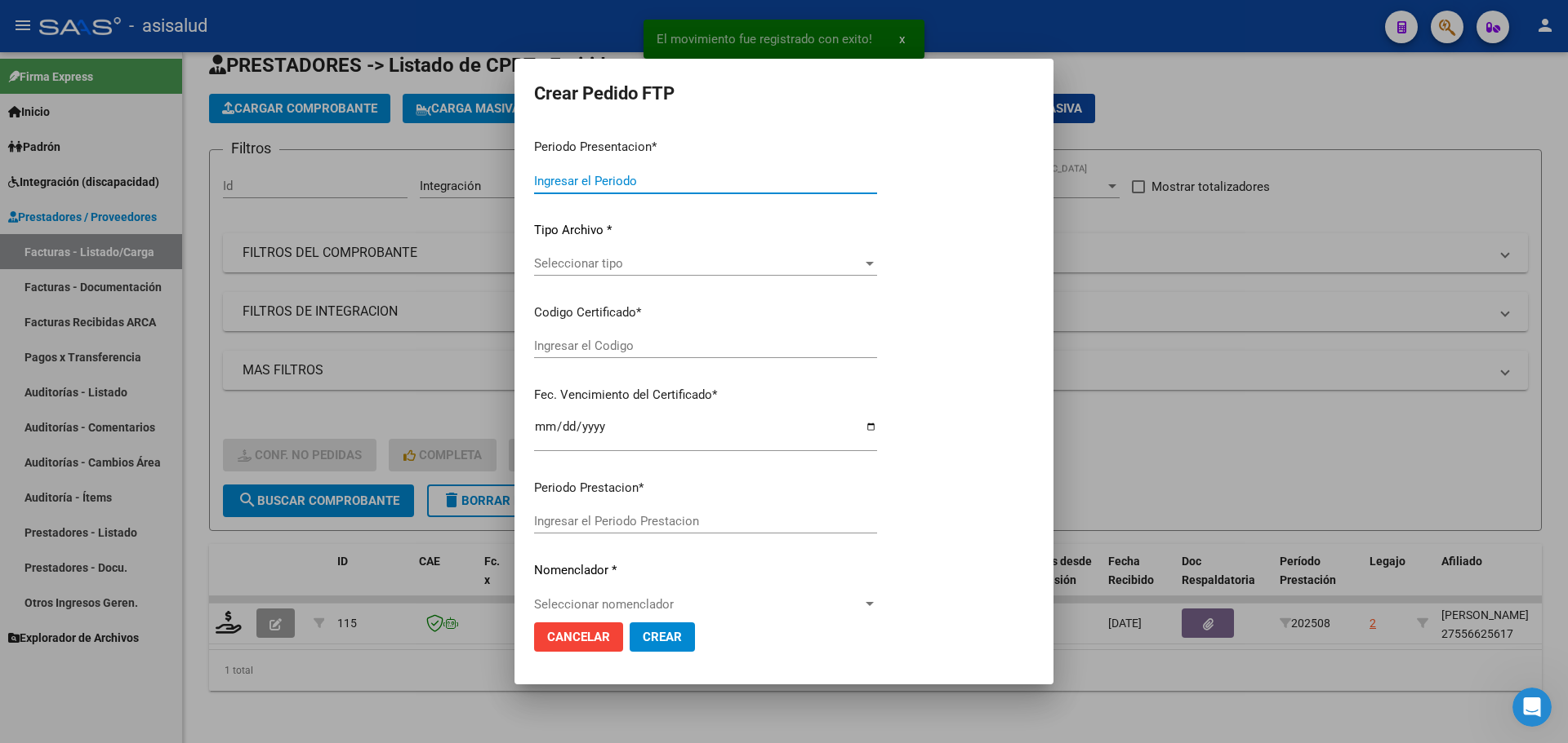
type input "202508"
type input "$ 475.830,36"
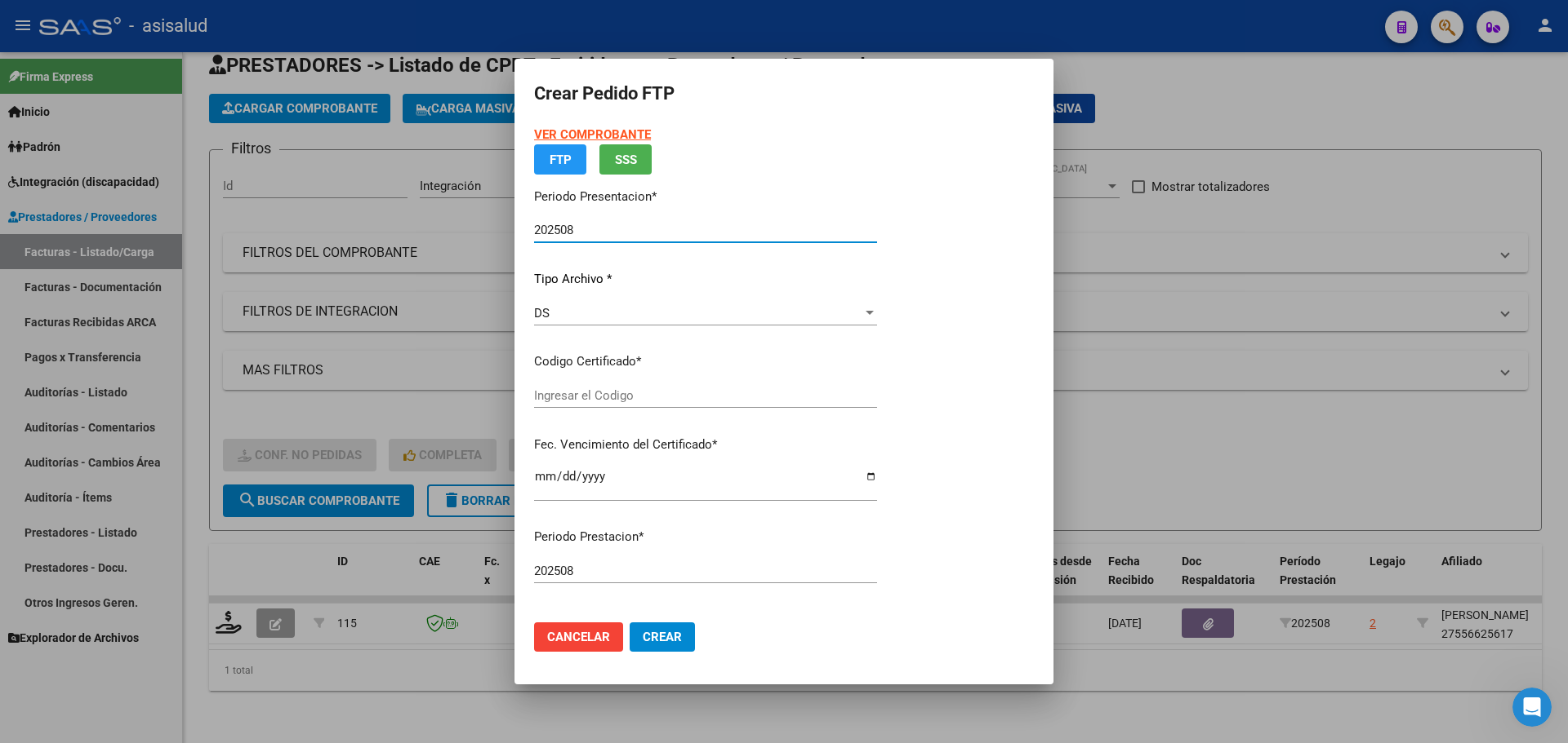
type input "ARG01000556625612024102320261023BSAS311"
type input "2026-10-23"
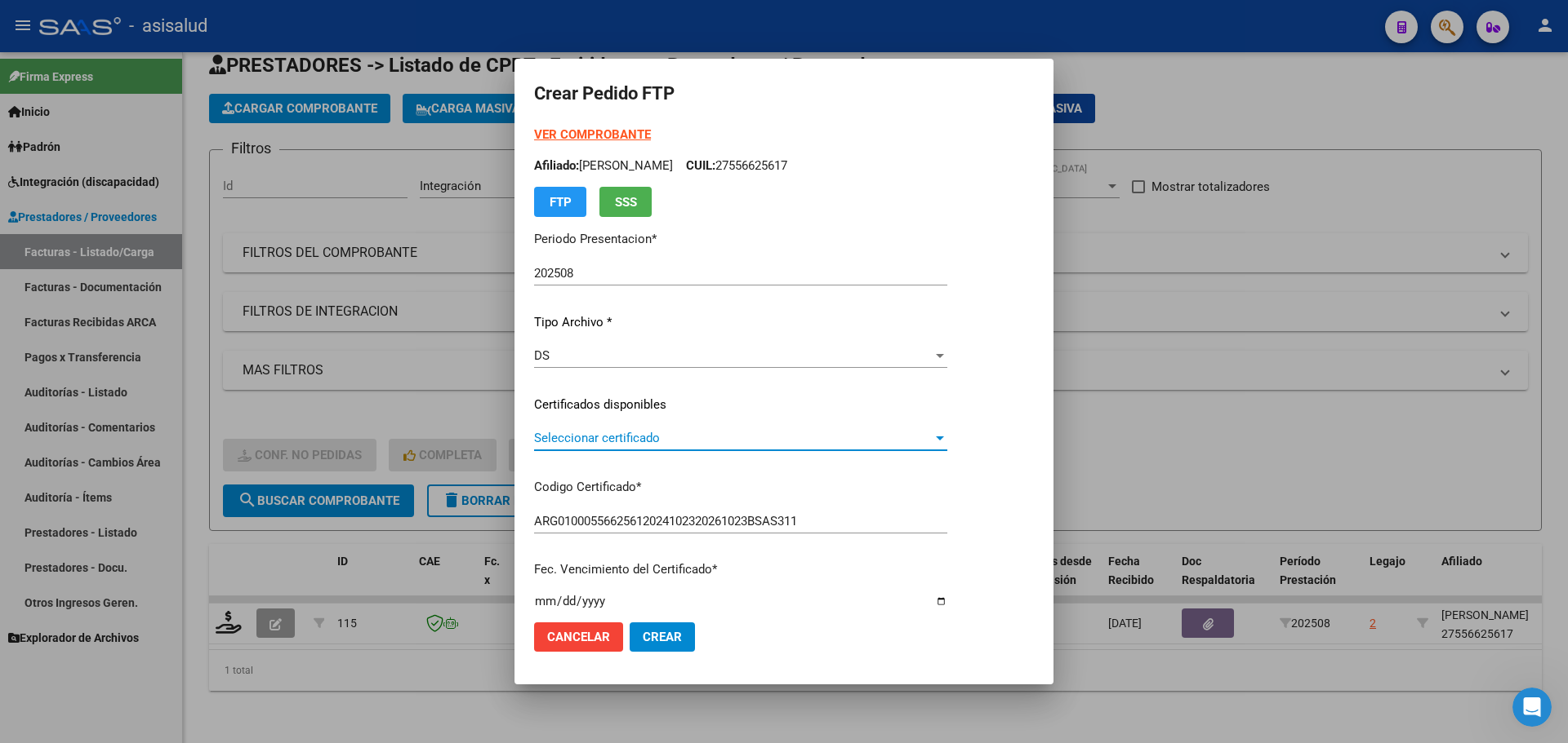
click at [595, 440] on span "Seleccionar certificado" at bounding box center [733, 438] width 398 height 15
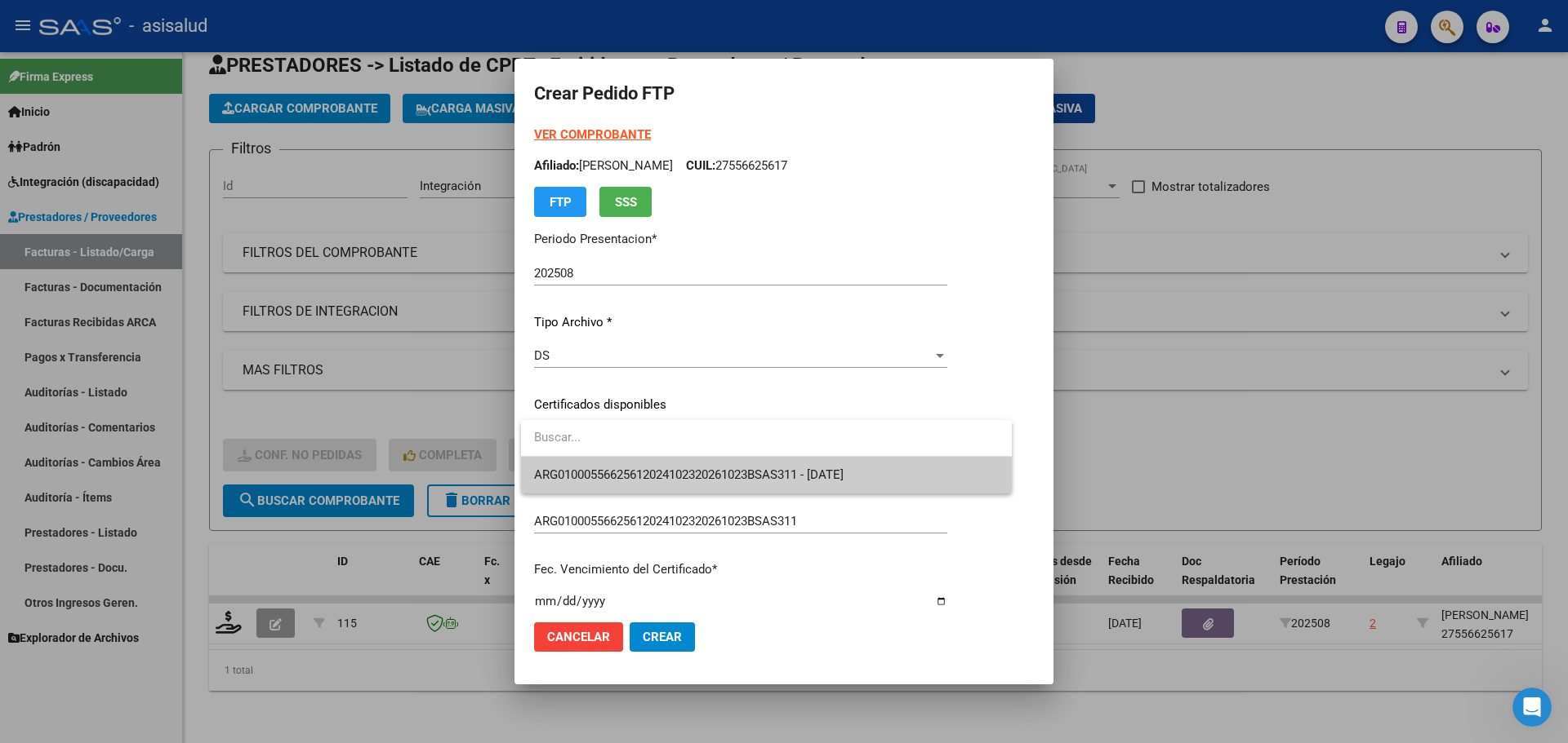
click at [600, 465] on span "ARG01000556625612024102320261023BSAS311 - 2026-10-23" at bounding box center [766, 475] width 464 height 37
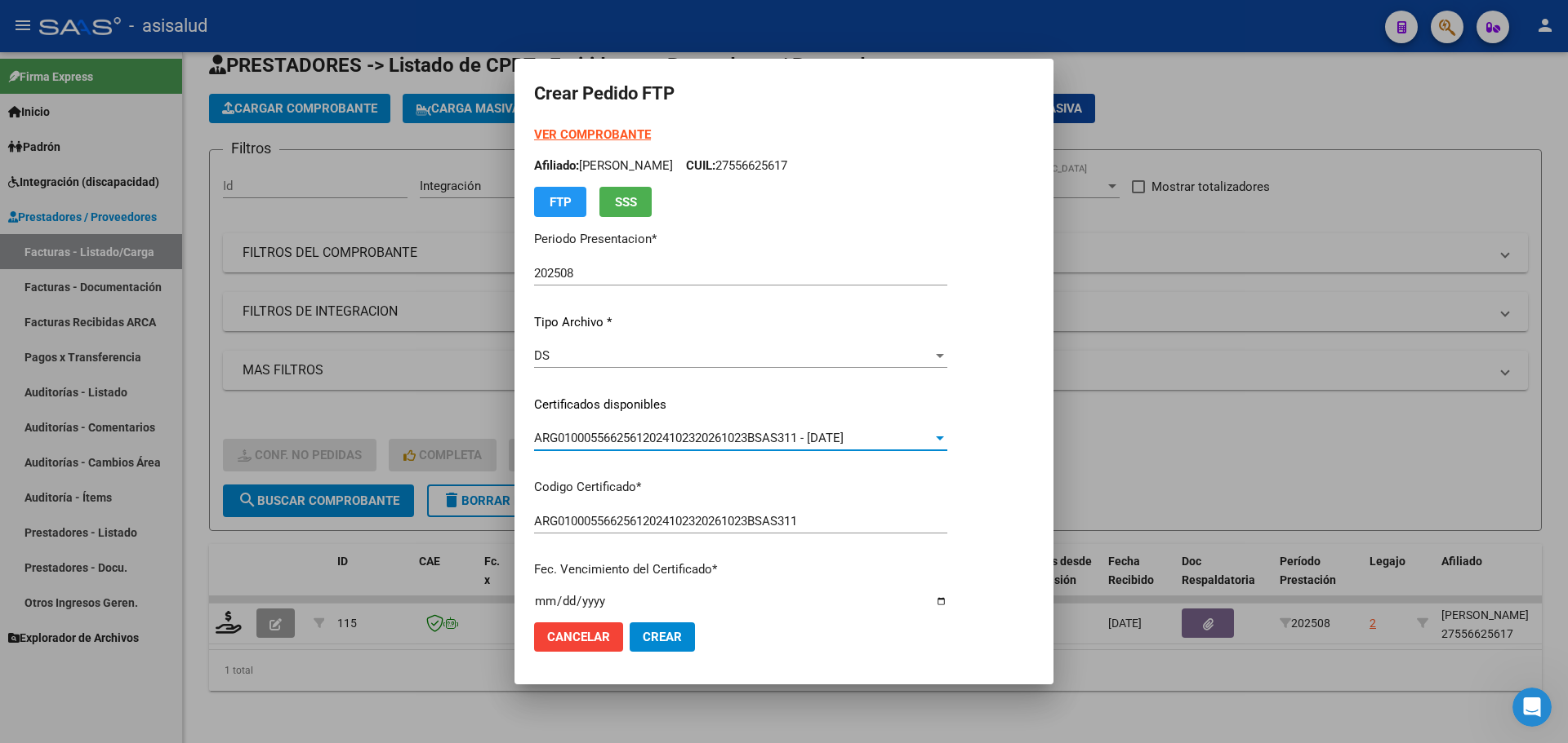
click at [603, 136] on strong "VER COMPROBANTE" at bounding box center [592, 135] width 117 height 15
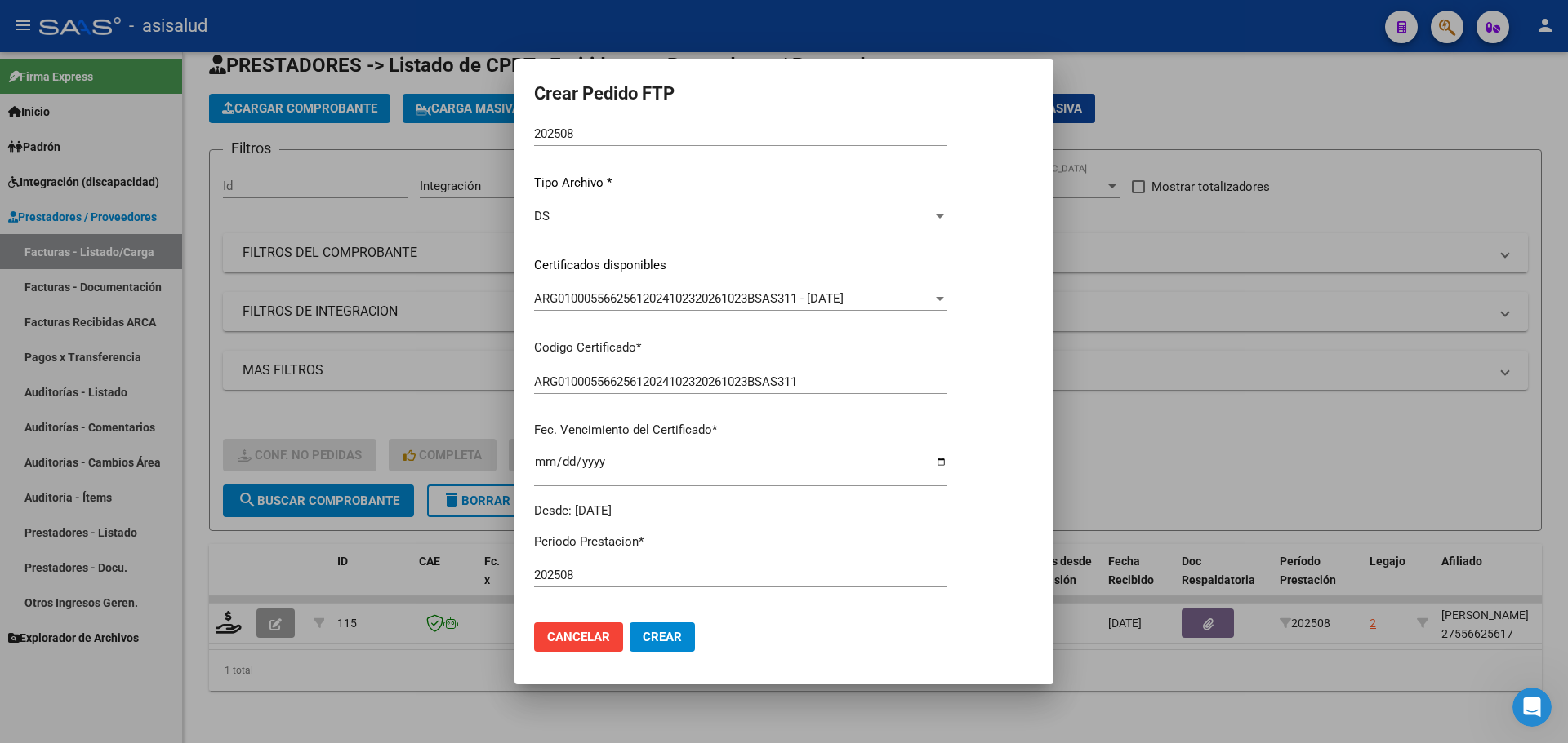
scroll to position [408, 0]
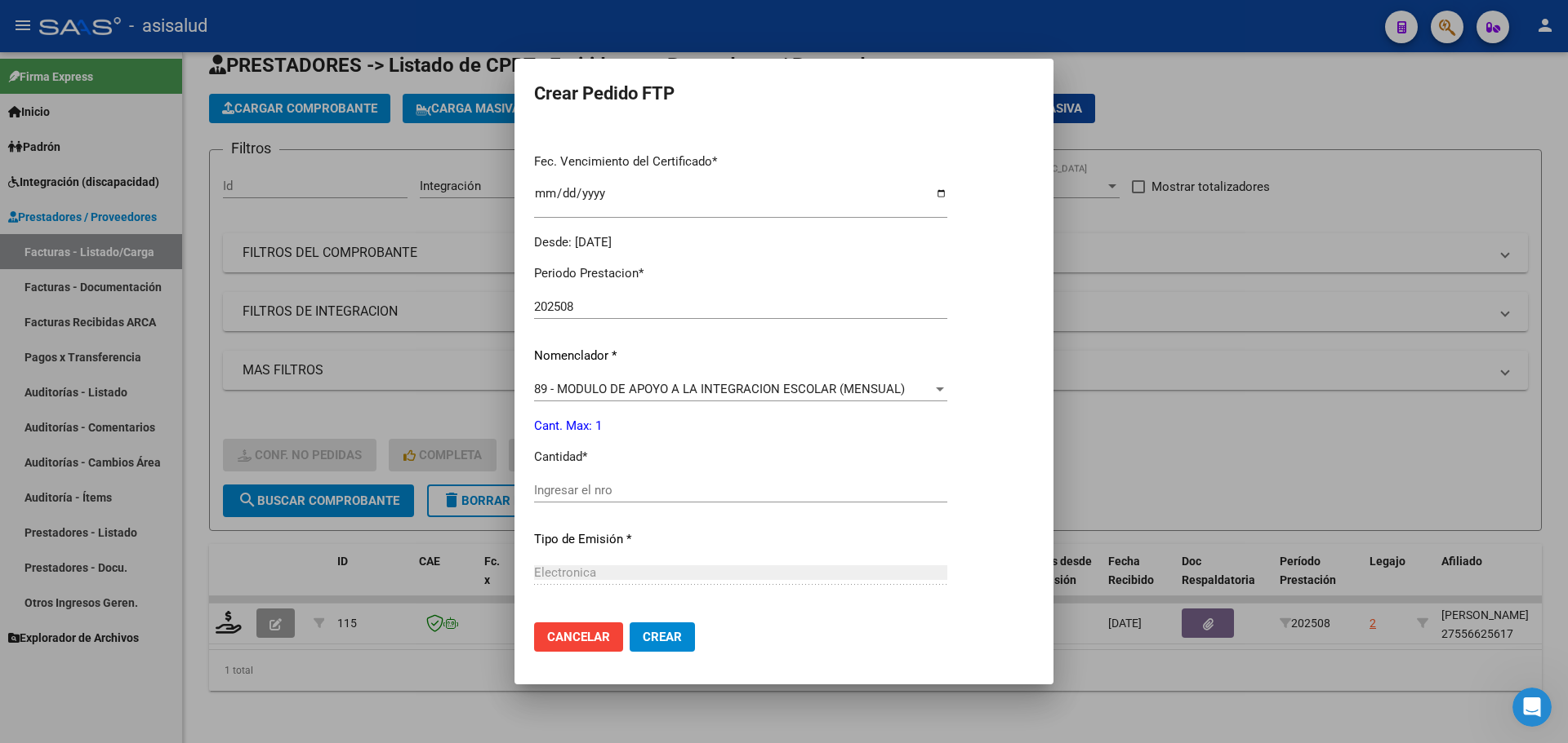
click at [576, 487] on input "Ingresar el nro" at bounding box center [741, 490] width 413 height 15
type input "1"
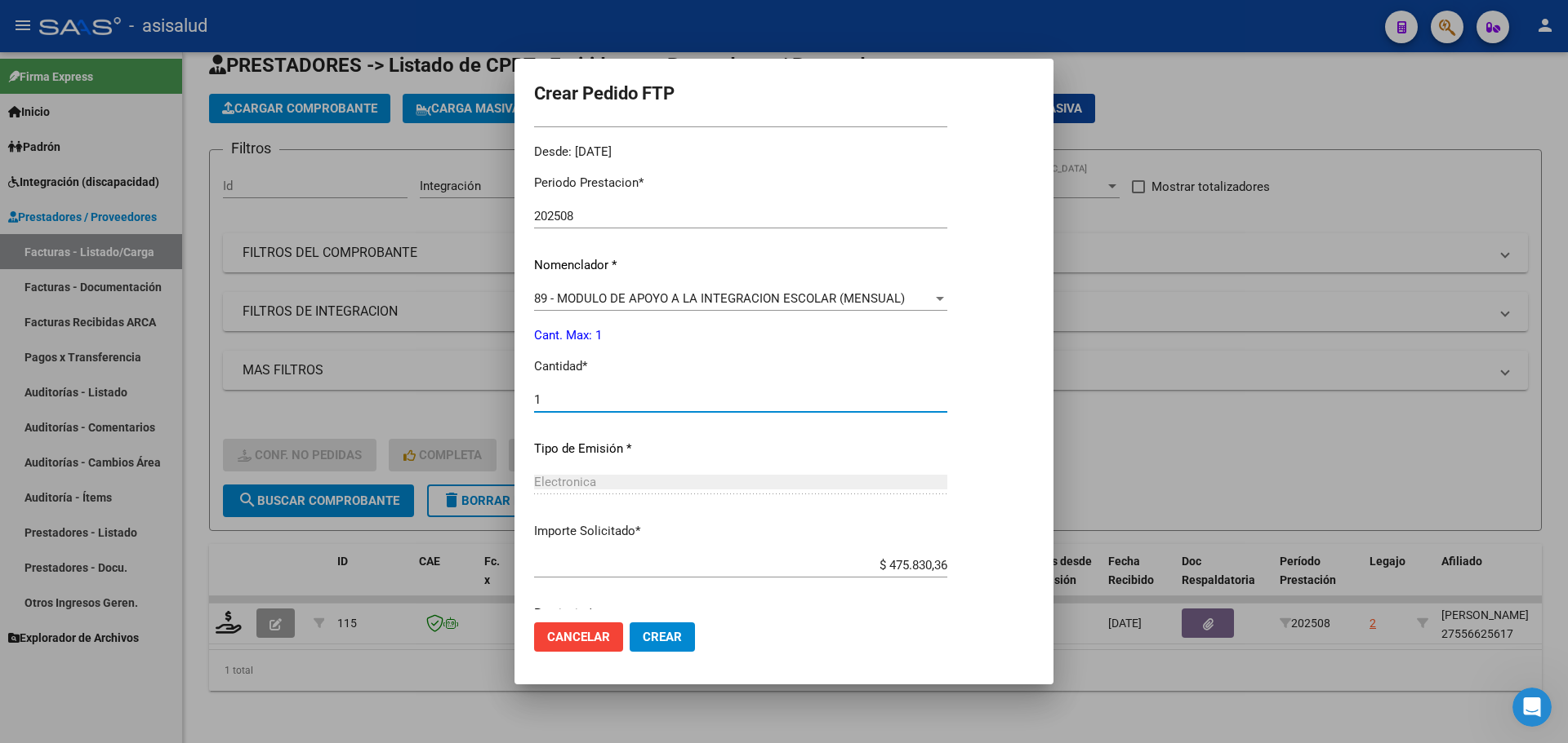
scroll to position [565, 0]
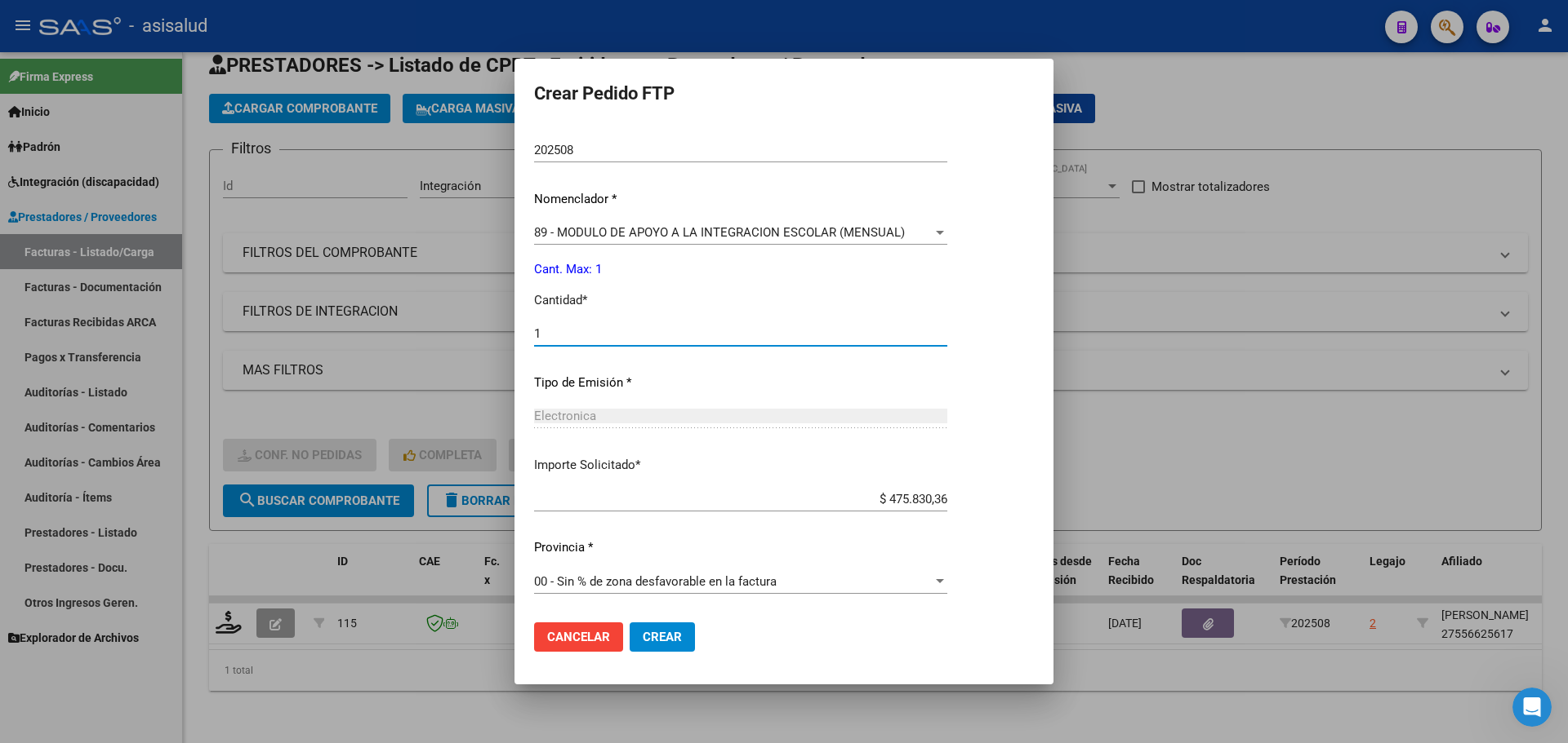
click at [668, 634] on span "Crear" at bounding box center [662, 637] width 40 height 15
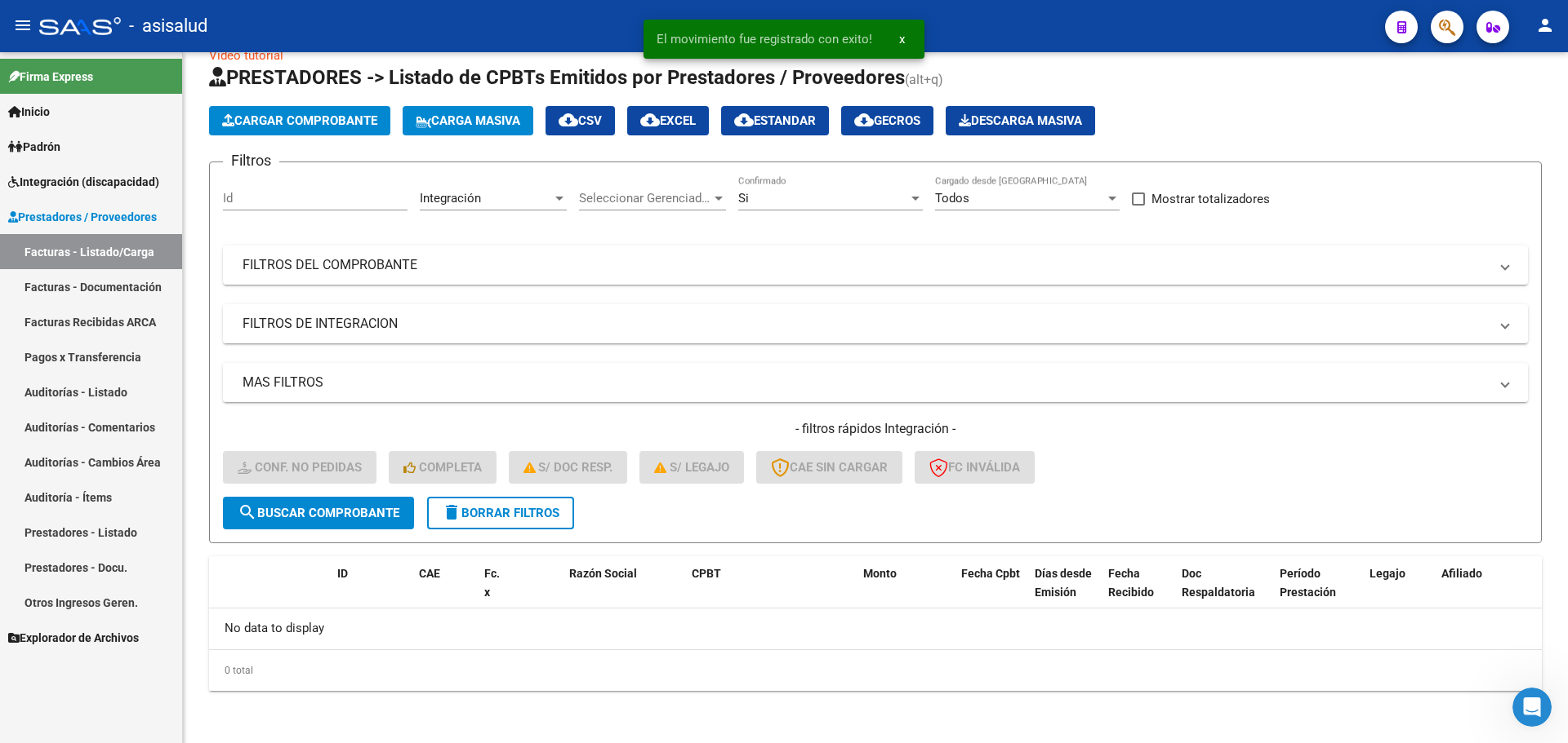
scroll to position [32, 0]
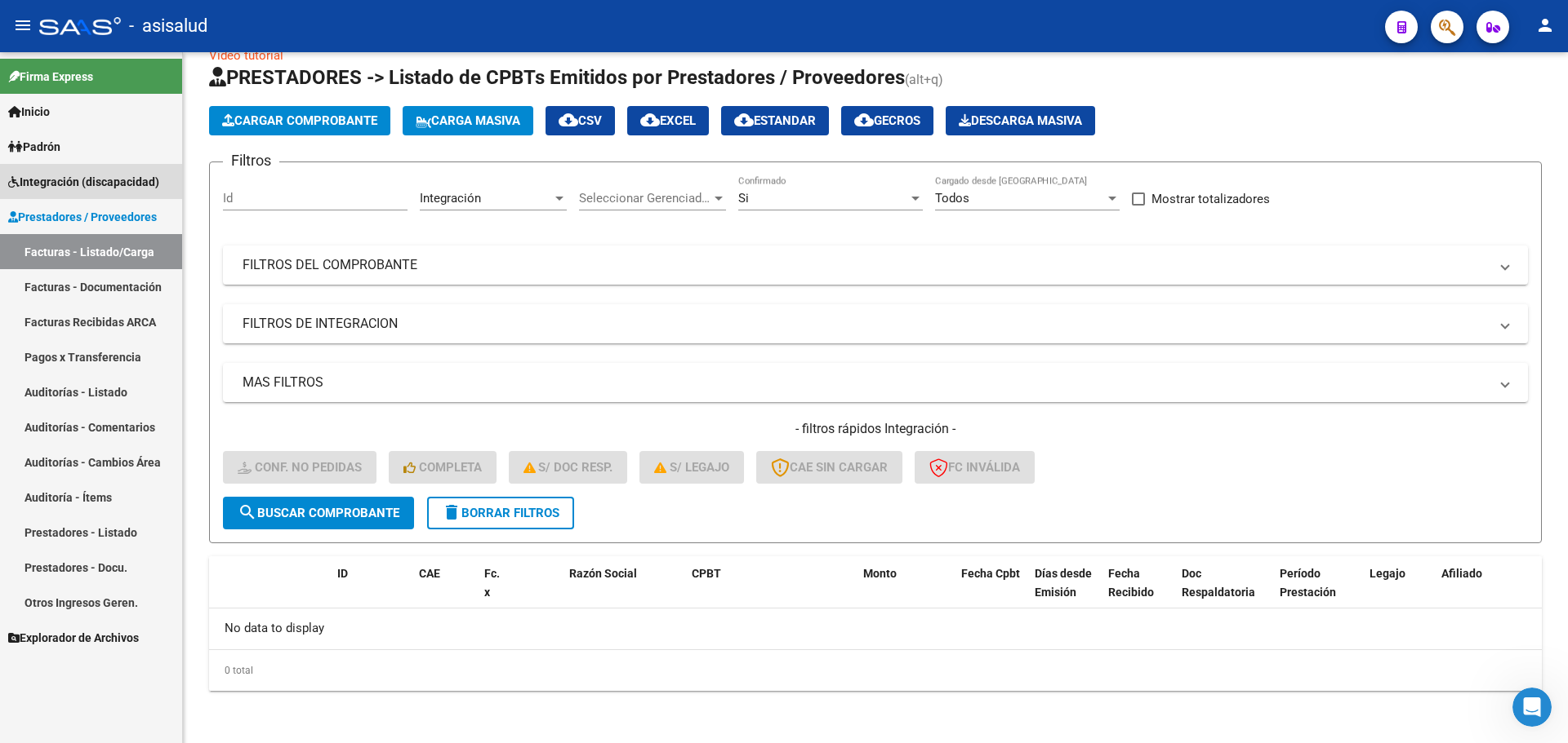
click at [71, 186] on span "Integración (discapacidad)" at bounding box center [84, 181] width 151 height 18
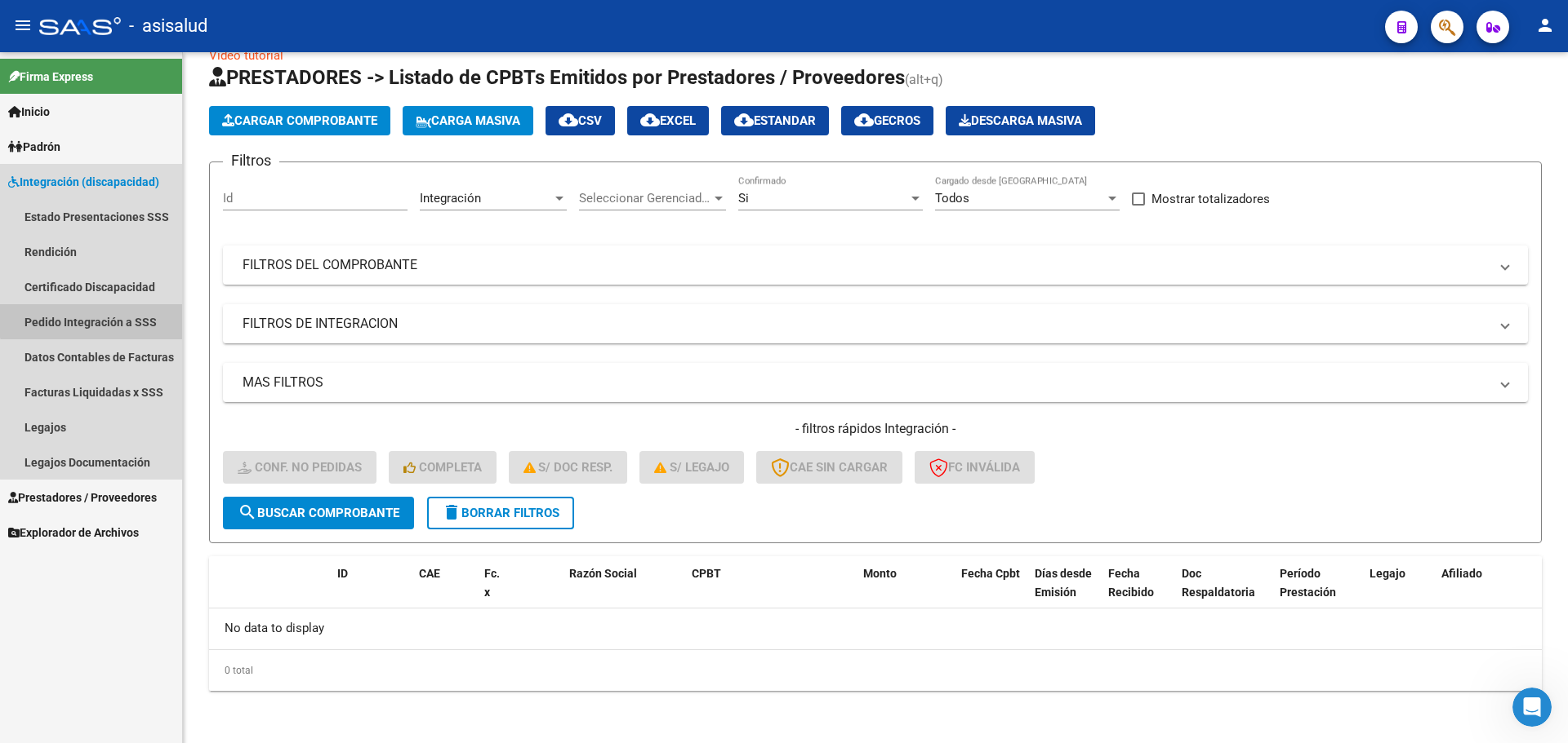
click at [107, 312] on link "Pedido Integración a SSS" at bounding box center [91, 322] width 182 height 35
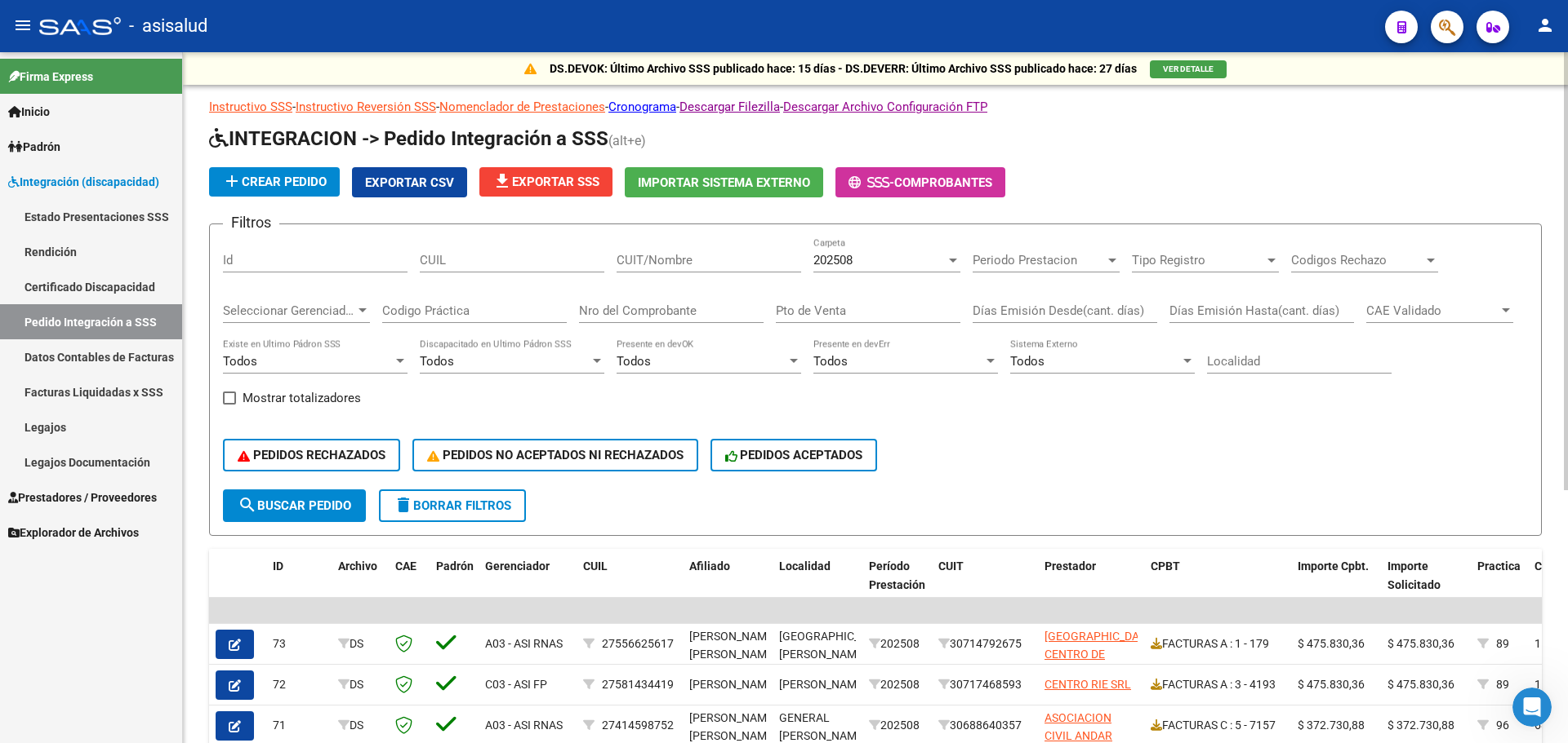
scroll to position [400, 0]
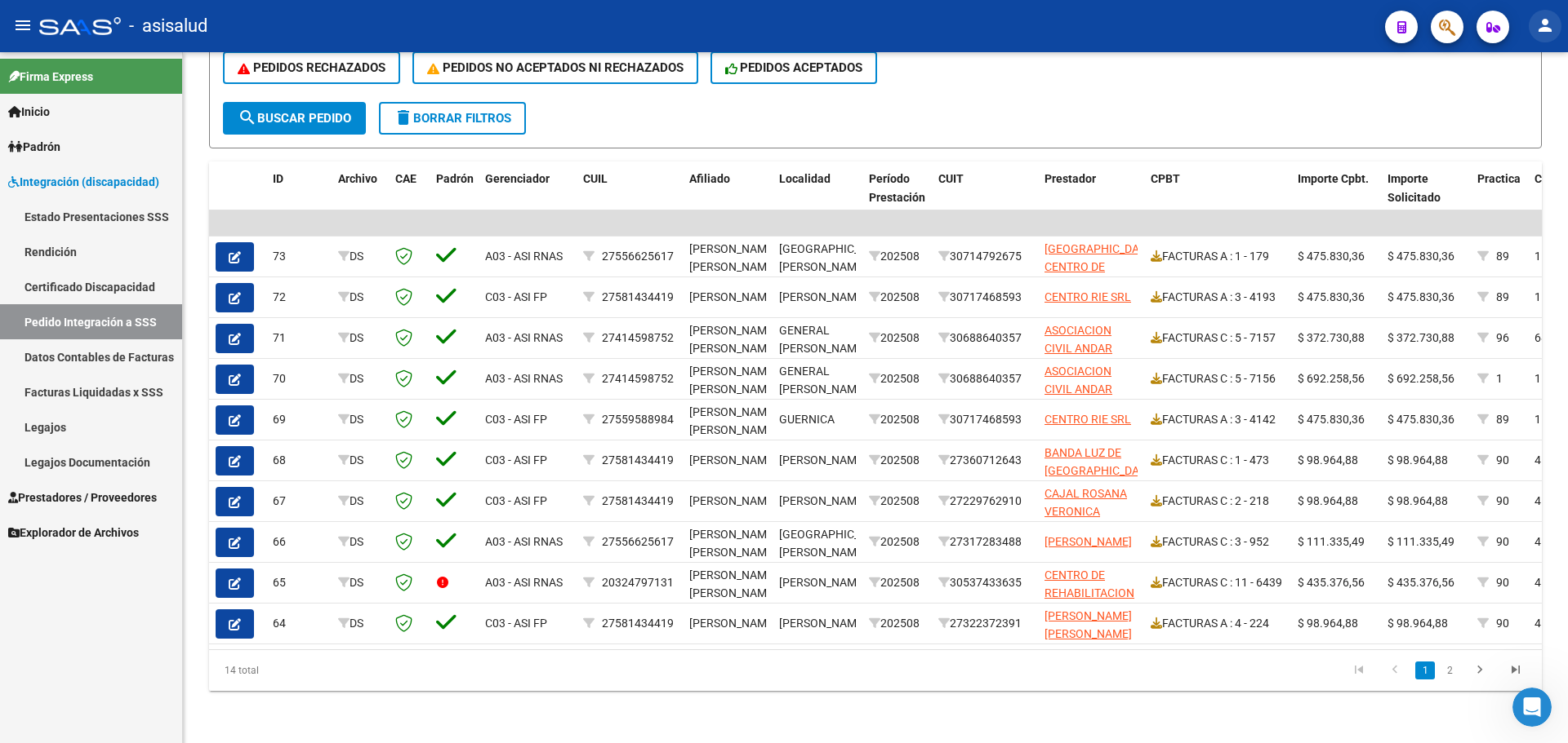
click at [1551, 28] on mat-icon "person" at bounding box center [1544, 25] width 20 height 20
click at [1284, 78] on div at bounding box center [784, 372] width 1568 height 743
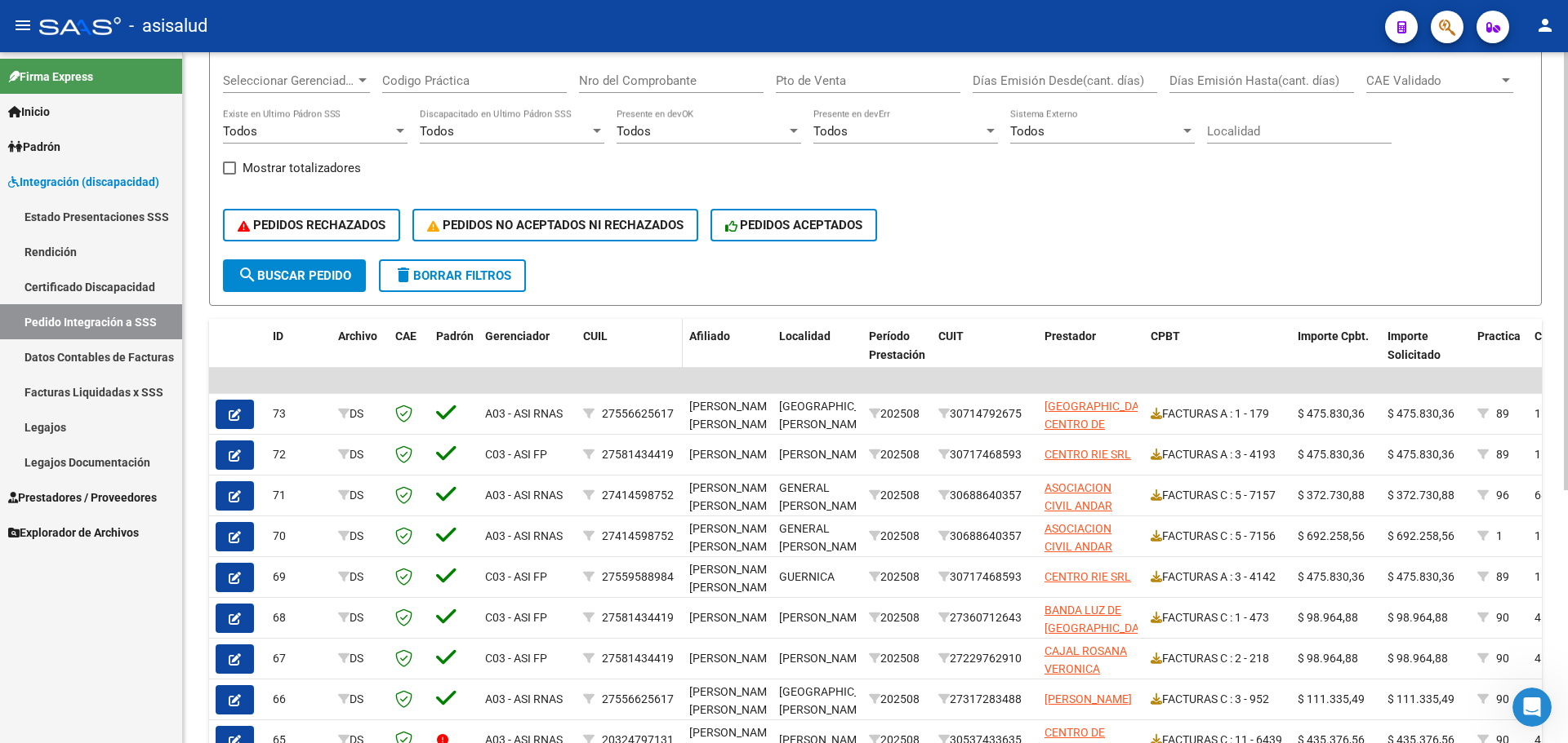
scroll to position [0, 0]
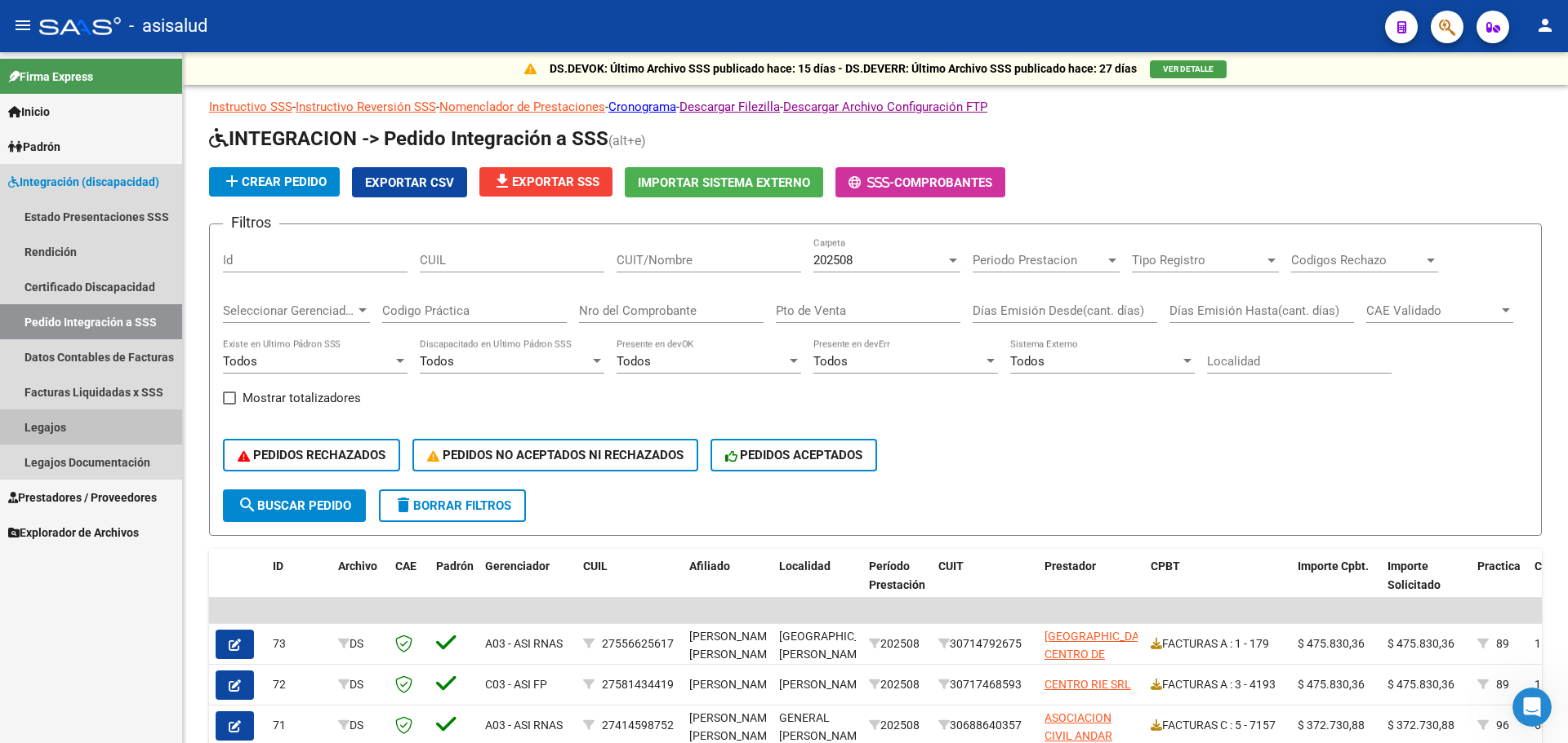
click at [62, 430] on link "Legajos" at bounding box center [91, 426] width 182 height 35
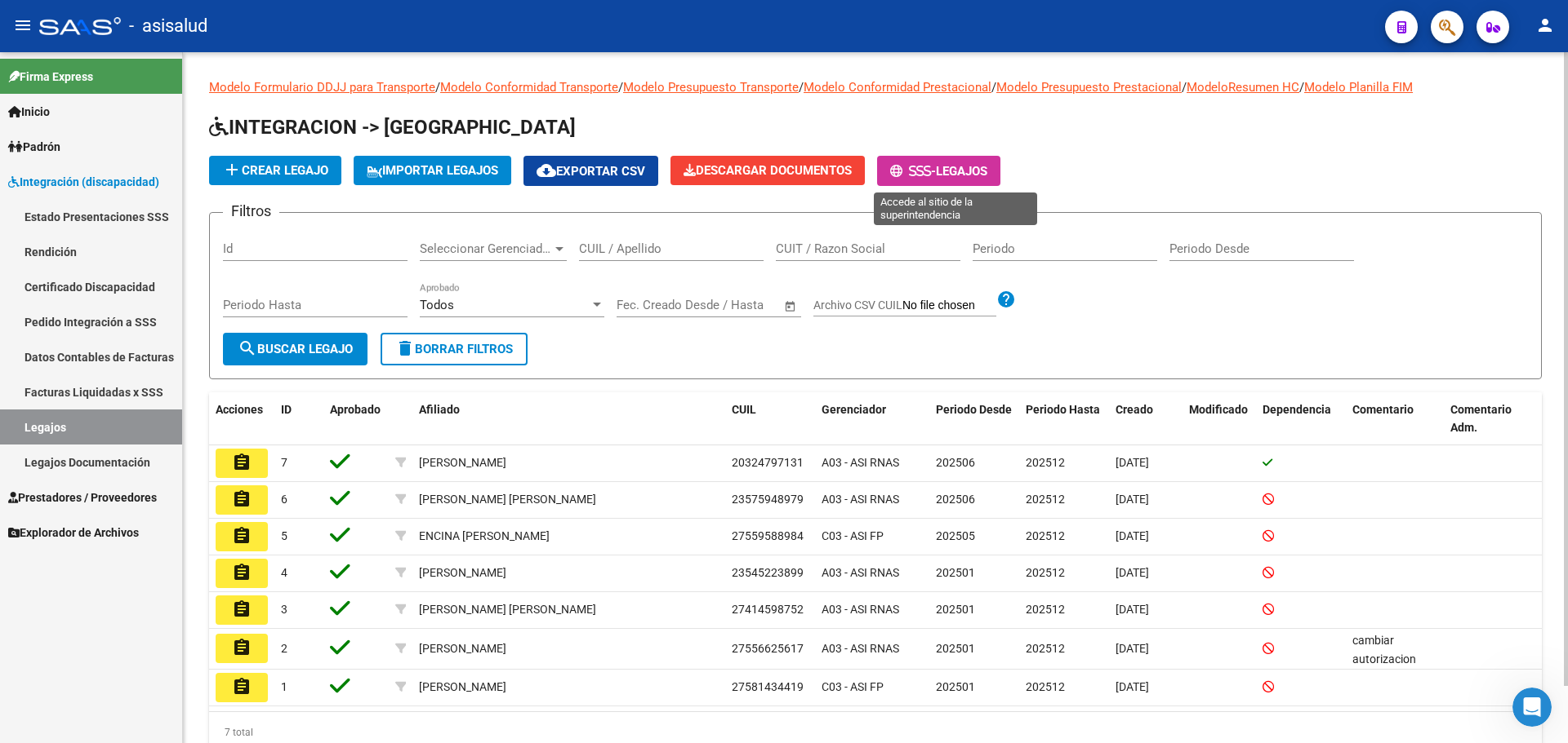
click at [955, 173] on span "Legajos" at bounding box center [961, 172] width 52 height 15
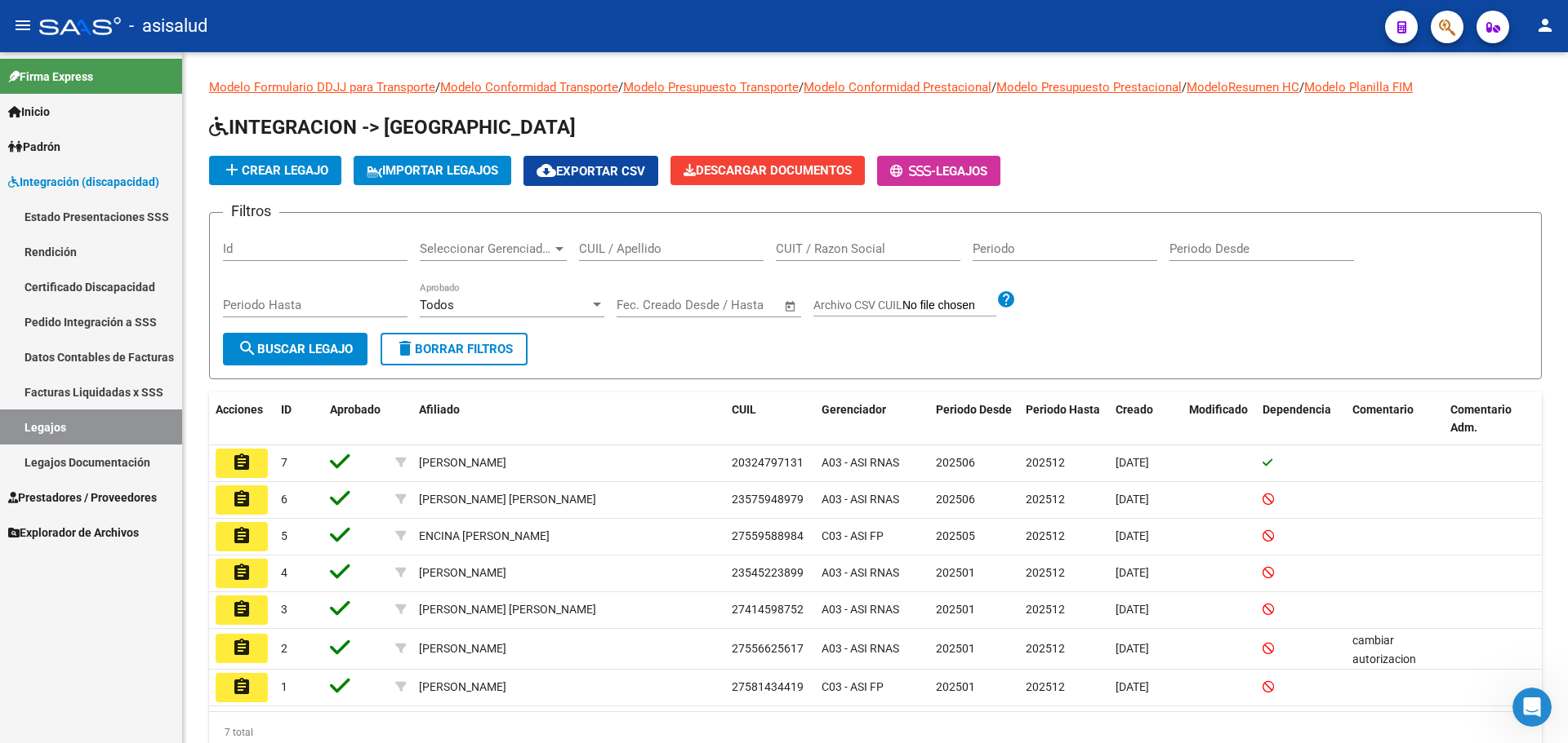
click at [1545, 26] on mat-icon "person" at bounding box center [1544, 25] width 20 height 20
click at [1526, 107] on button "exit_to_app Salir" at bounding box center [1511, 107] width 100 height 40
